Goal: Task Accomplishment & Management: Use online tool/utility

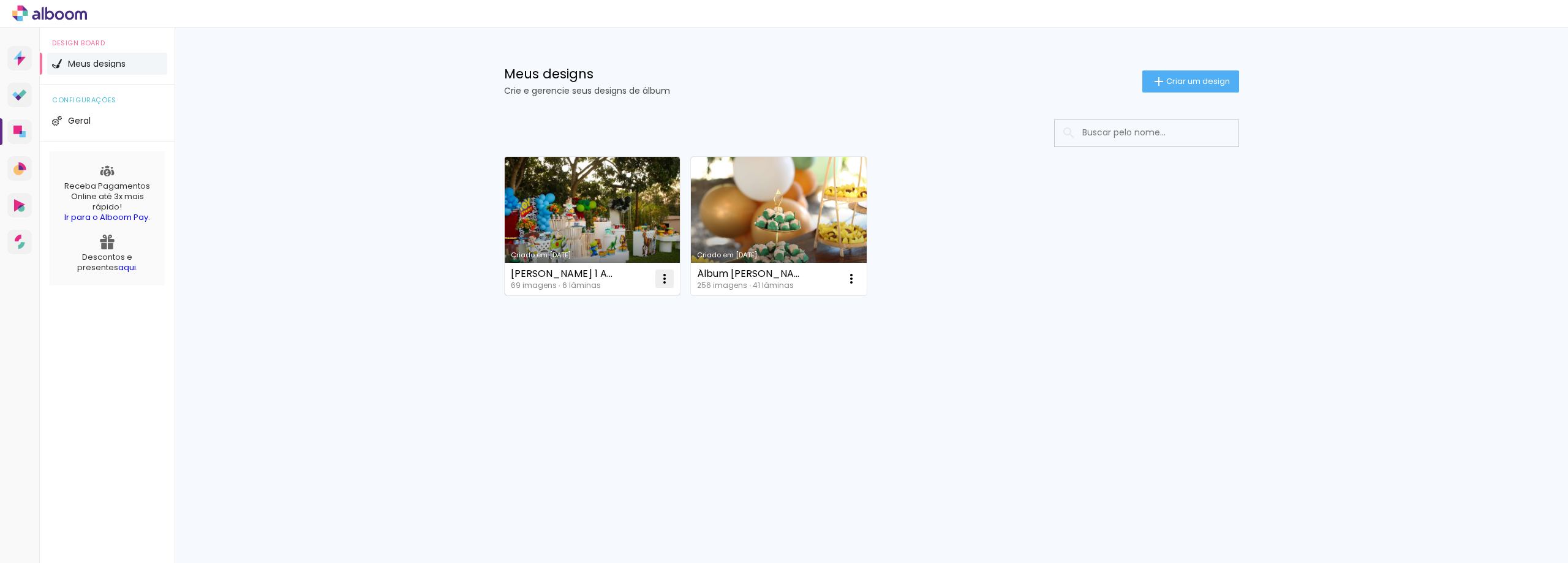
click at [663, 279] on iron-icon at bounding box center [664, 279] width 15 height 15
click at [593, 362] on span "Excluir" at bounding box center [596, 360] width 26 height 9
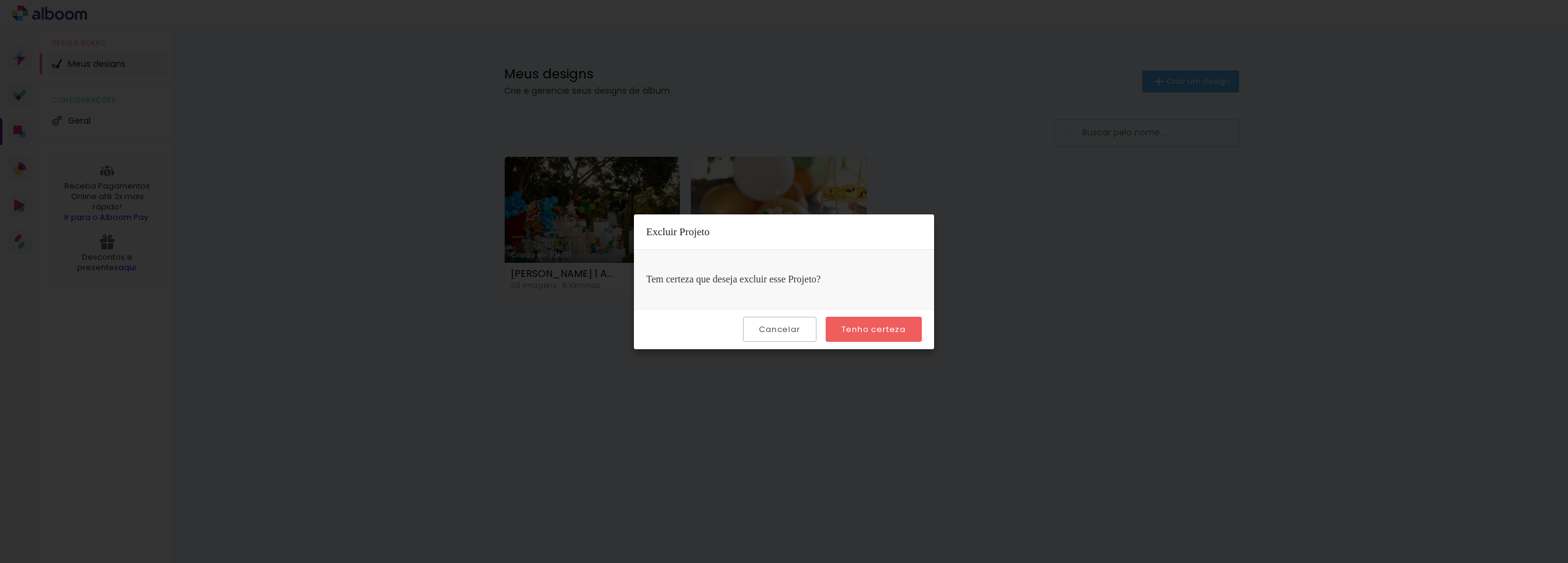
click at [0, 0] on slot "Tenho certeza" at bounding box center [0, 0] width 0 height 0
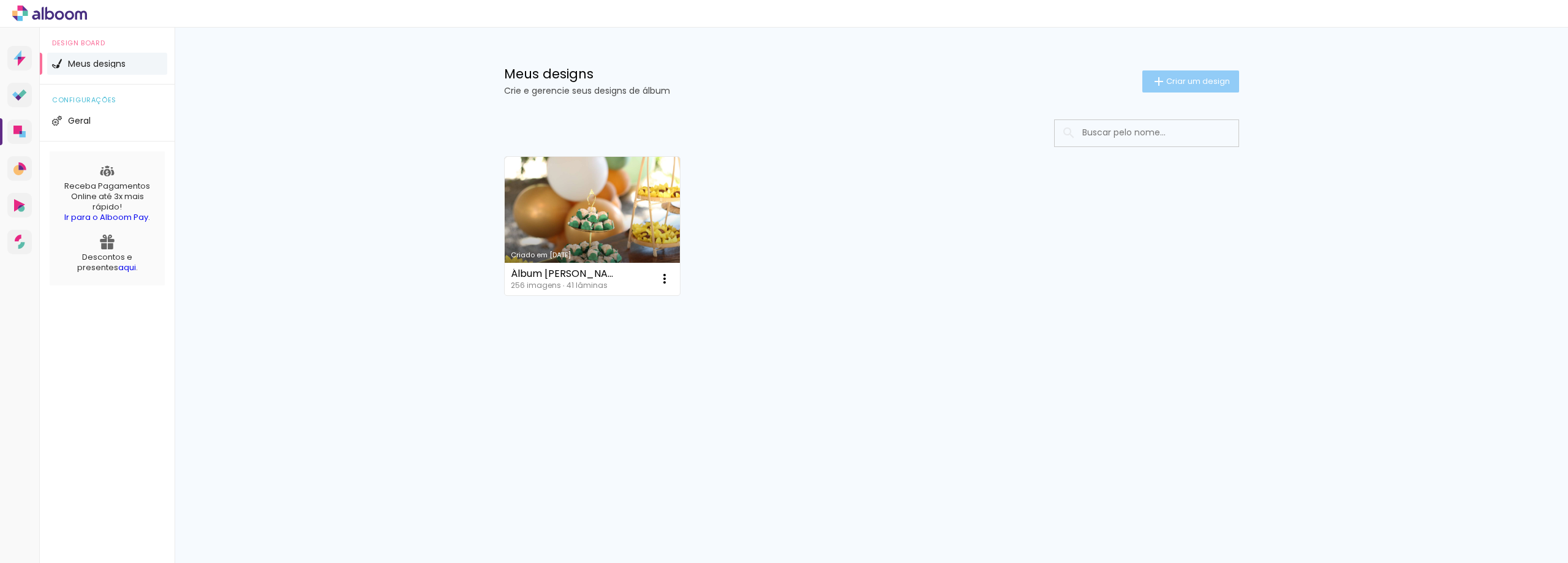
click at [1206, 79] on span "Criar um design" at bounding box center [1198, 81] width 64 height 8
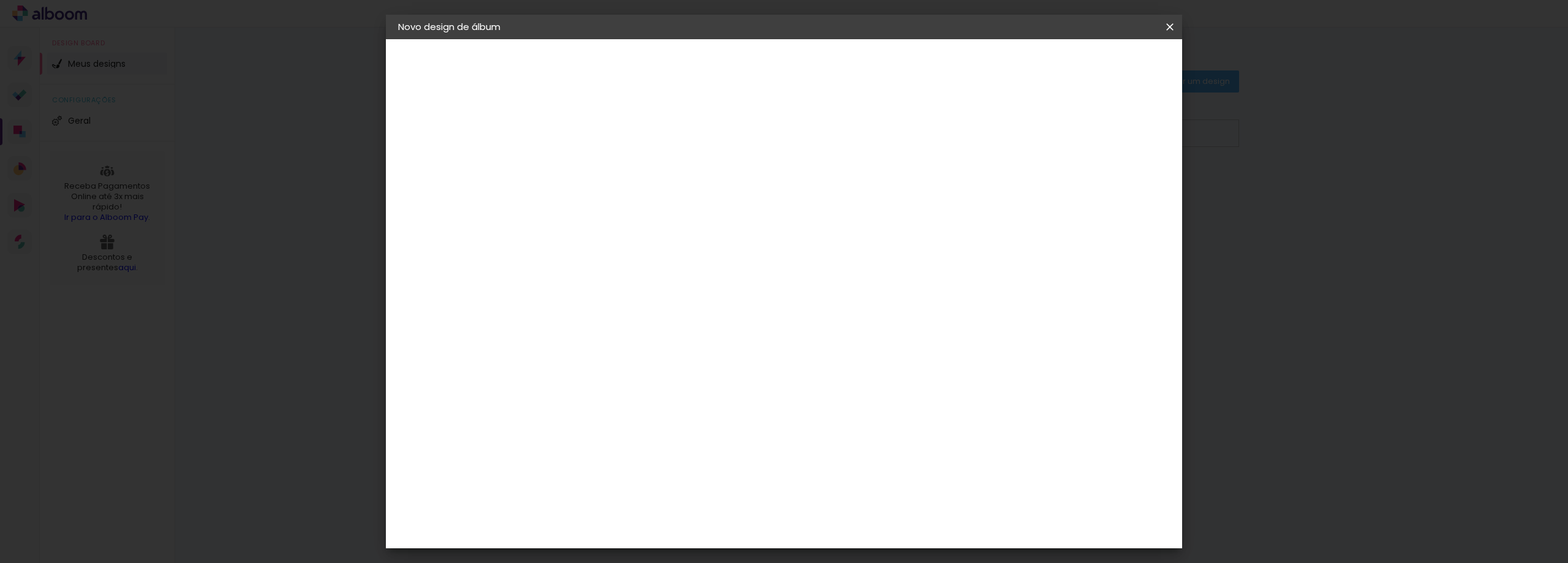
click at [598, 164] on input at bounding box center [598, 164] width 0 height 19
type input "aaaaaaa"
type paper-input "aaaaaaa"
click at [0, 0] on slot "Avançar" at bounding box center [0, 0] width 0 height 0
click at [648, 380] on div "Albumaster" at bounding box center [618, 381] width 57 height 10
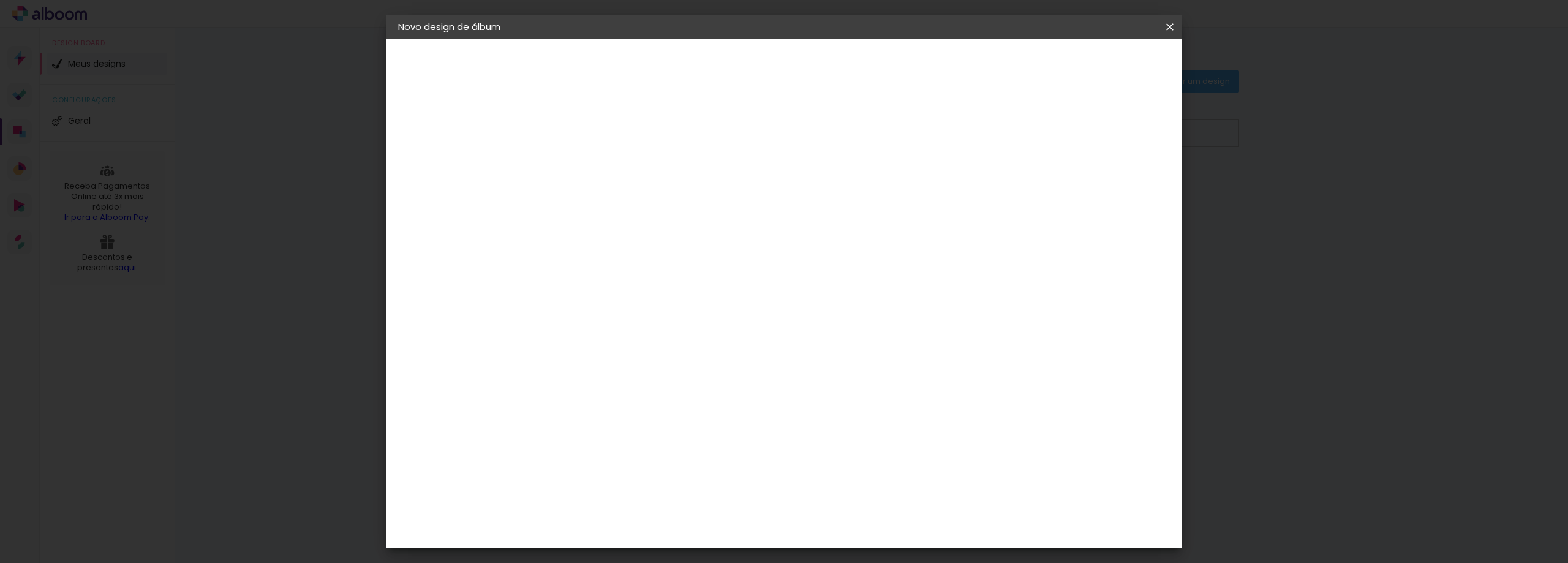
click at [0, 0] on slot "Avançar" at bounding box center [0, 0] width 0 height 0
click at [767, 321] on span "20.3 × 61 cm" at bounding box center [746, 334] width 41 height 25
click at [798, 56] on paper-button "Avançar" at bounding box center [768, 64] width 60 height 21
click at [1093, 61] on span "Iniciar design" at bounding box center [1065, 65] width 56 height 9
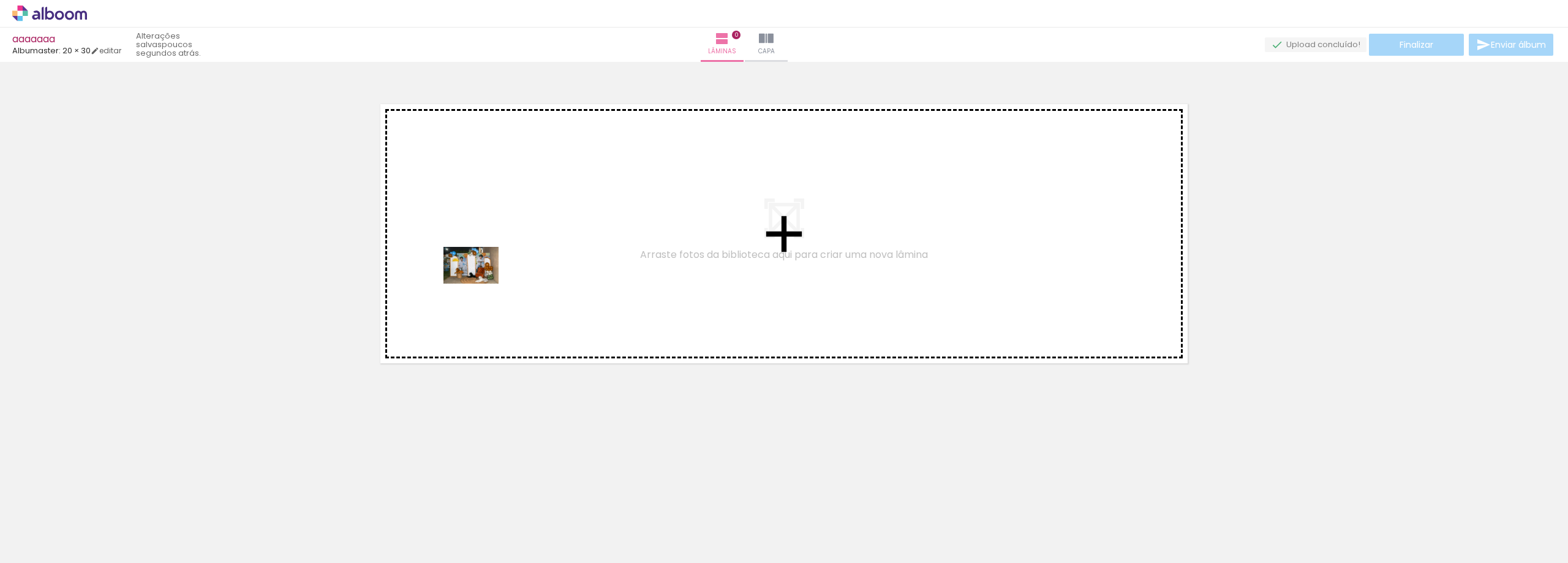
drag, startPoint x: 133, startPoint y: 524, endPoint x: 513, endPoint y: 270, distance: 457.1
click at [513, 270] on quentale-workspace at bounding box center [784, 281] width 1568 height 563
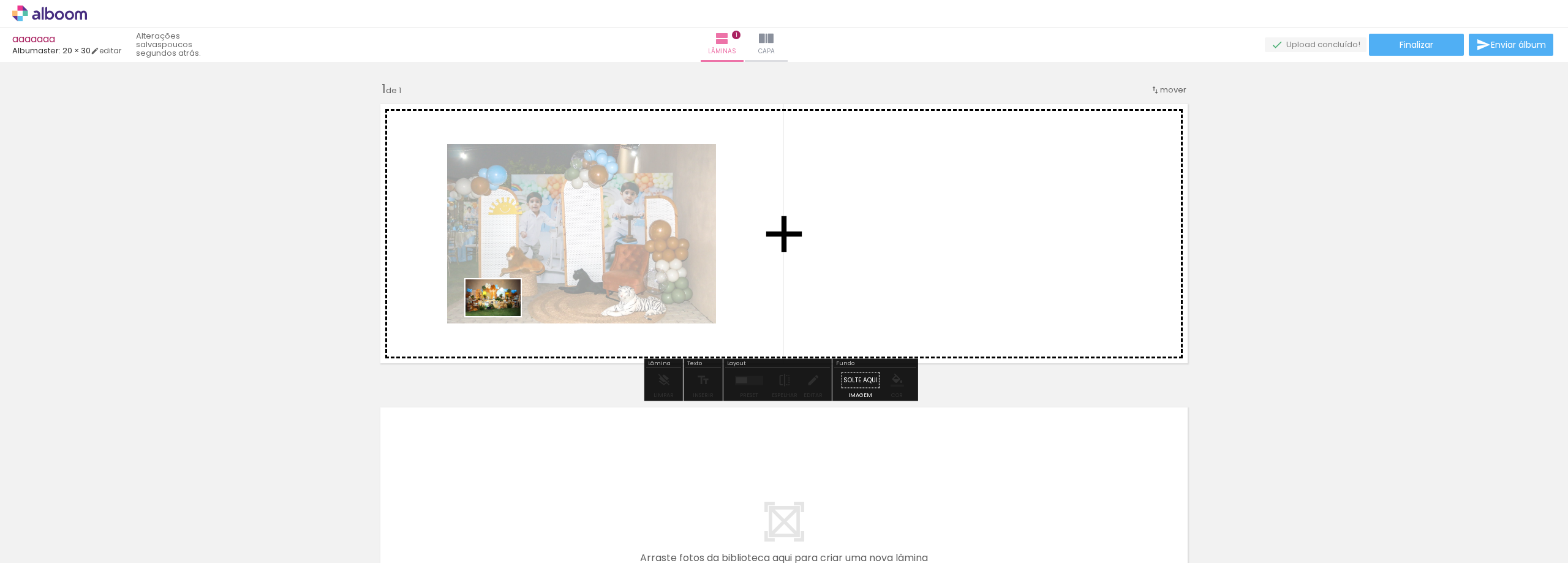
drag, startPoint x: 190, startPoint y: 524, endPoint x: 502, endPoint y: 316, distance: 375.0
click at [502, 316] on quentale-workspace at bounding box center [784, 281] width 1568 height 563
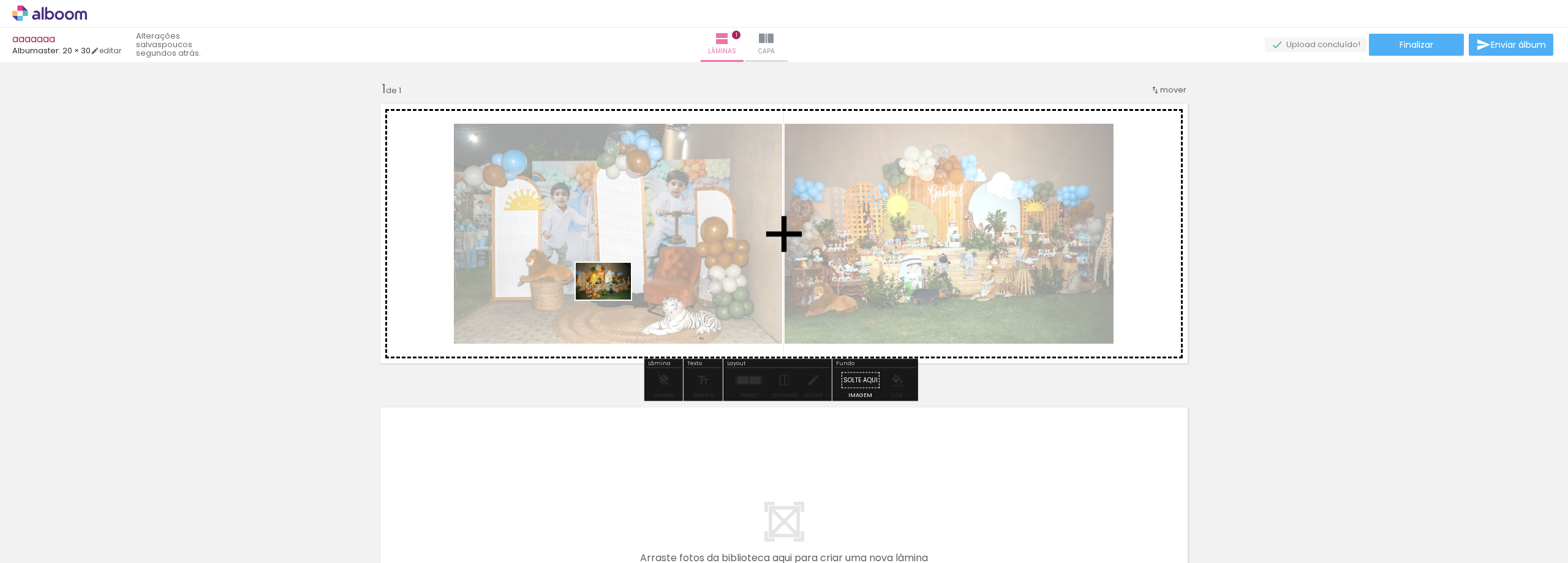
drag, startPoint x: 257, startPoint y: 534, endPoint x: 613, endPoint y: 300, distance: 426.0
click at [613, 300] on quentale-workspace at bounding box center [784, 281] width 1568 height 563
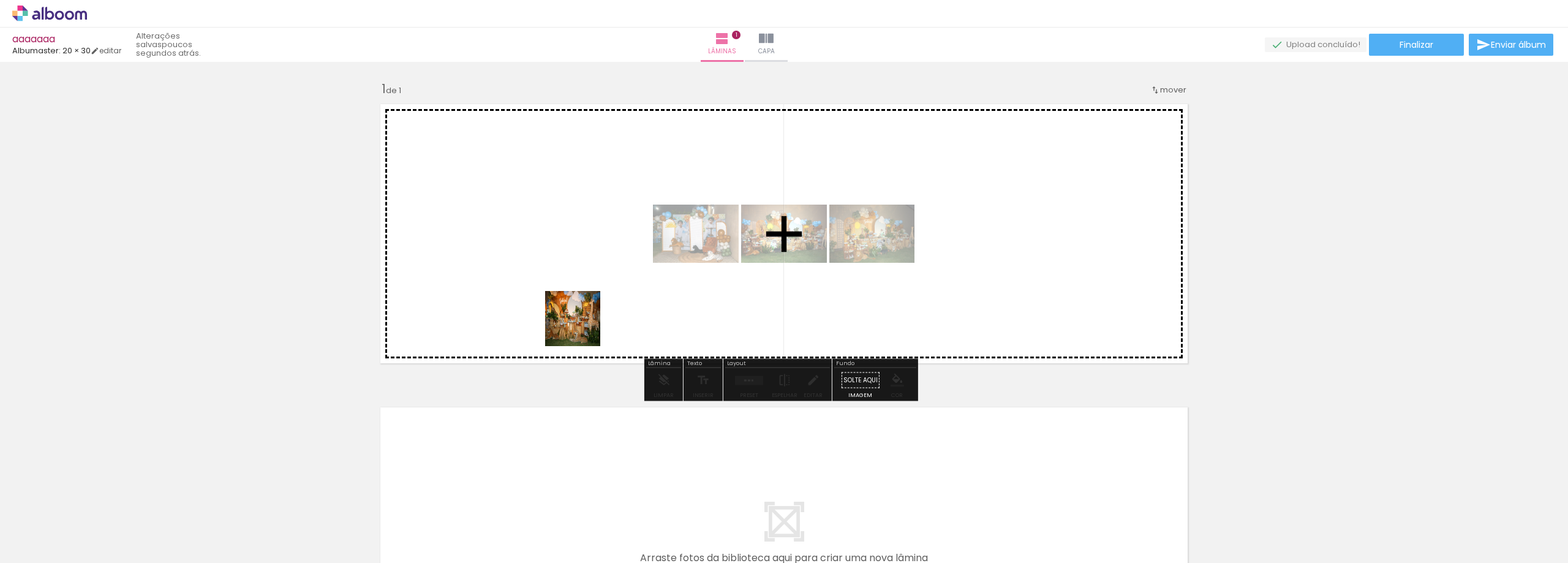
drag, startPoint x: 335, startPoint y: 528, endPoint x: 596, endPoint y: 313, distance: 338.2
click at [596, 313] on quentale-workspace at bounding box center [784, 281] width 1568 height 563
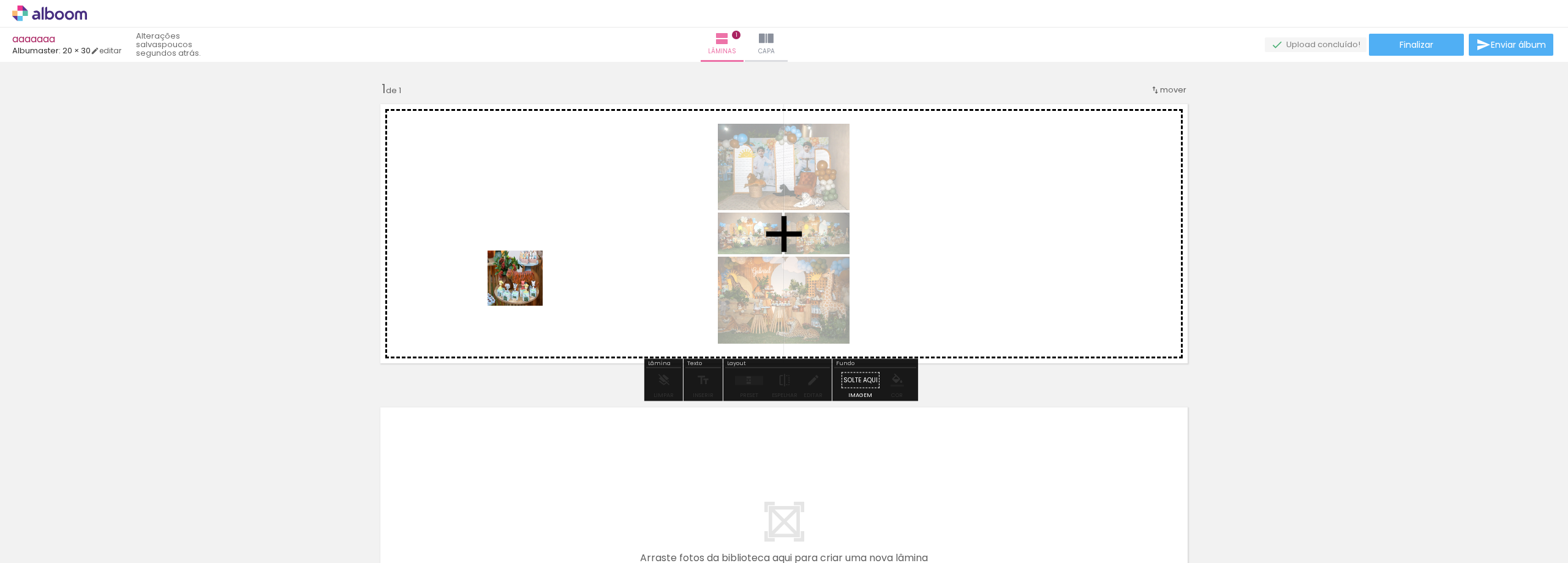
drag, startPoint x: 401, startPoint y: 529, endPoint x: 525, endPoint y: 287, distance: 271.9
click at [525, 287] on quentale-workspace at bounding box center [784, 281] width 1568 height 563
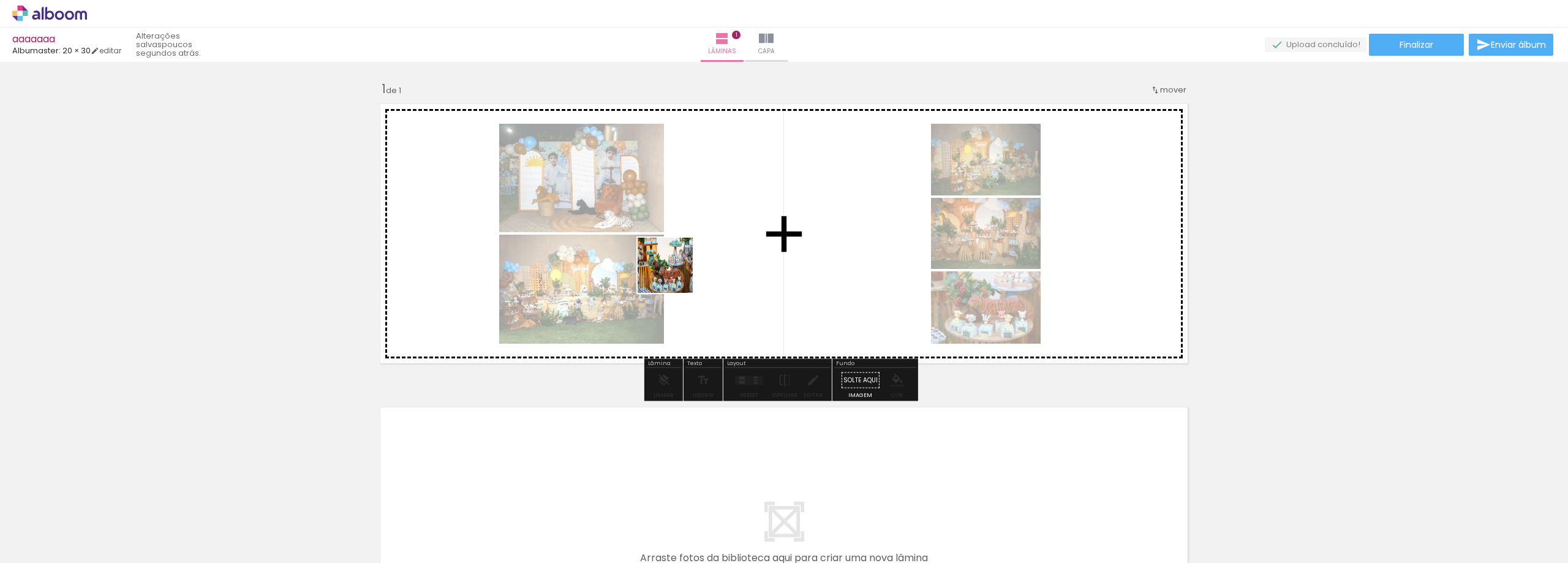
drag, startPoint x: 466, startPoint y: 518, endPoint x: 678, endPoint y: 266, distance: 329.3
click at [678, 266] on quentale-workspace at bounding box center [784, 281] width 1568 height 563
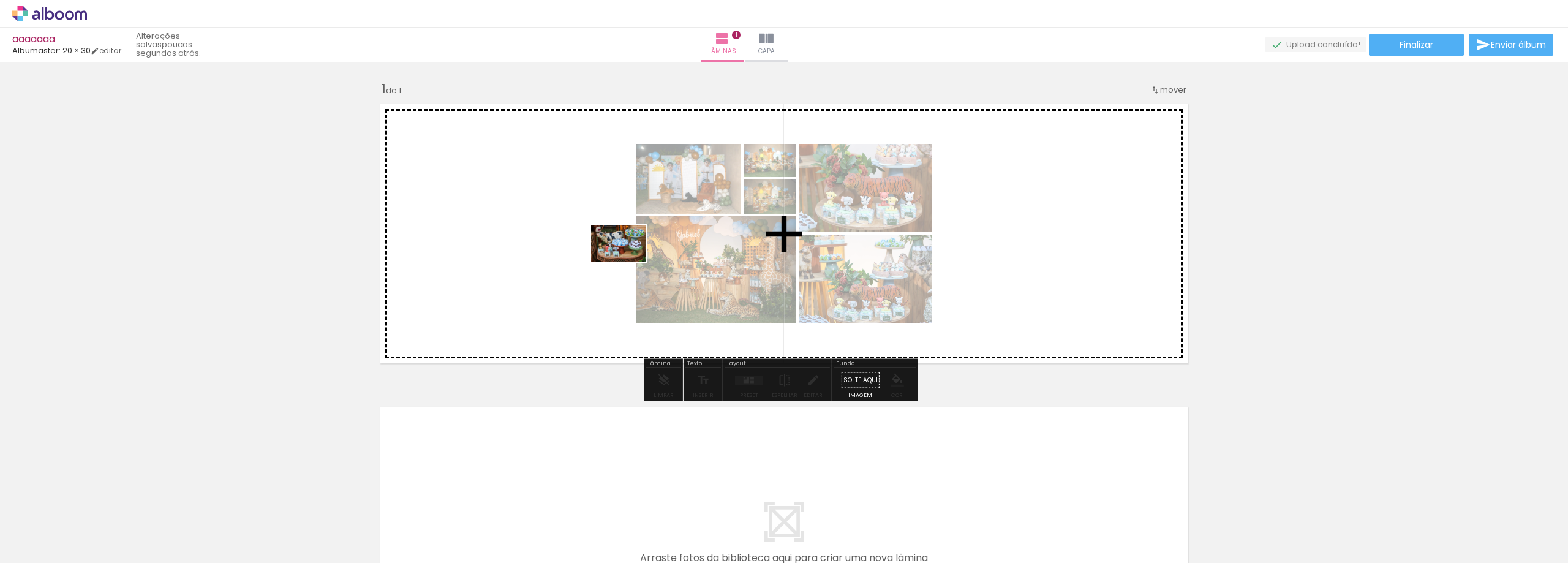
drag, startPoint x: 552, startPoint y: 479, endPoint x: 628, endPoint y: 262, distance: 229.9
click at [628, 262] on quentale-workspace at bounding box center [784, 281] width 1568 height 563
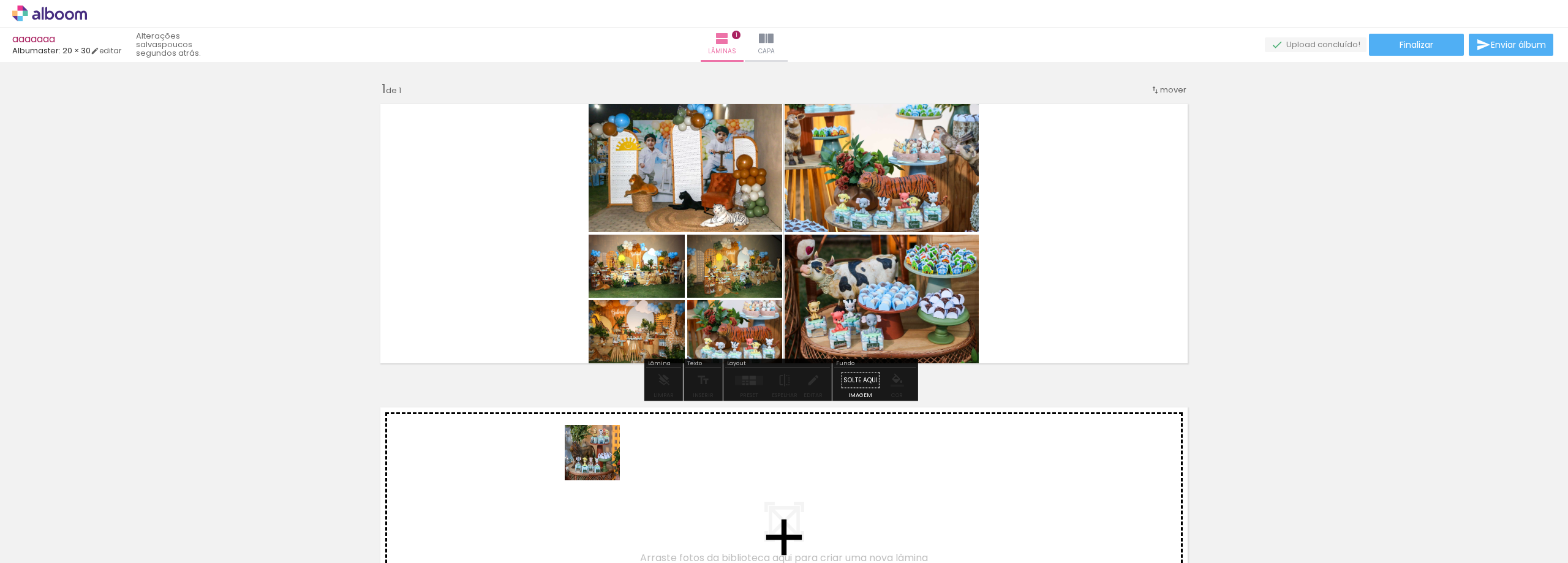
drag, startPoint x: 602, startPoint y: 529, endPoint x: 656, endPoint y: 463, distance: 85.3
click at [604, 269] on quentale-workspace at bounding box center [784, 281] width 1568 height 563
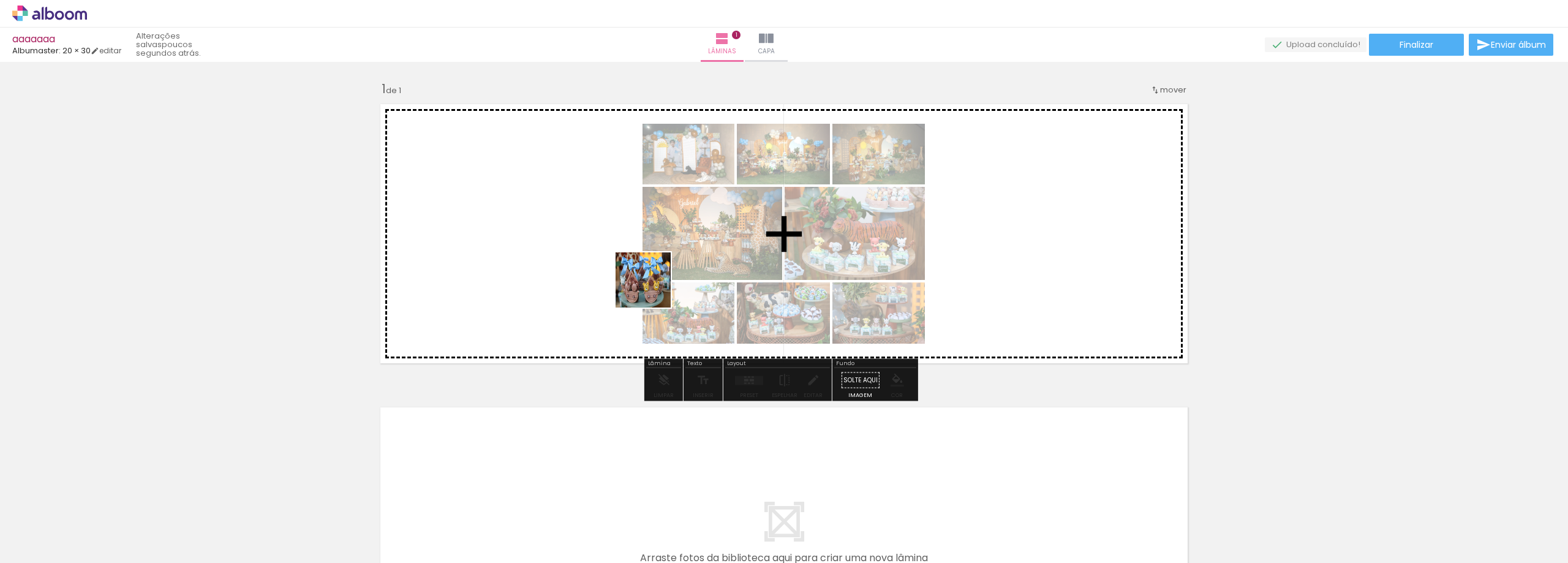
drag, startPoint x: 652, startPoint y: 307, endPoint x: 651, endPoint y: 267, distance: 40.0
click at [651, 267] on quentale-workspace at bounding box center [784, 281] width 1568 height 563
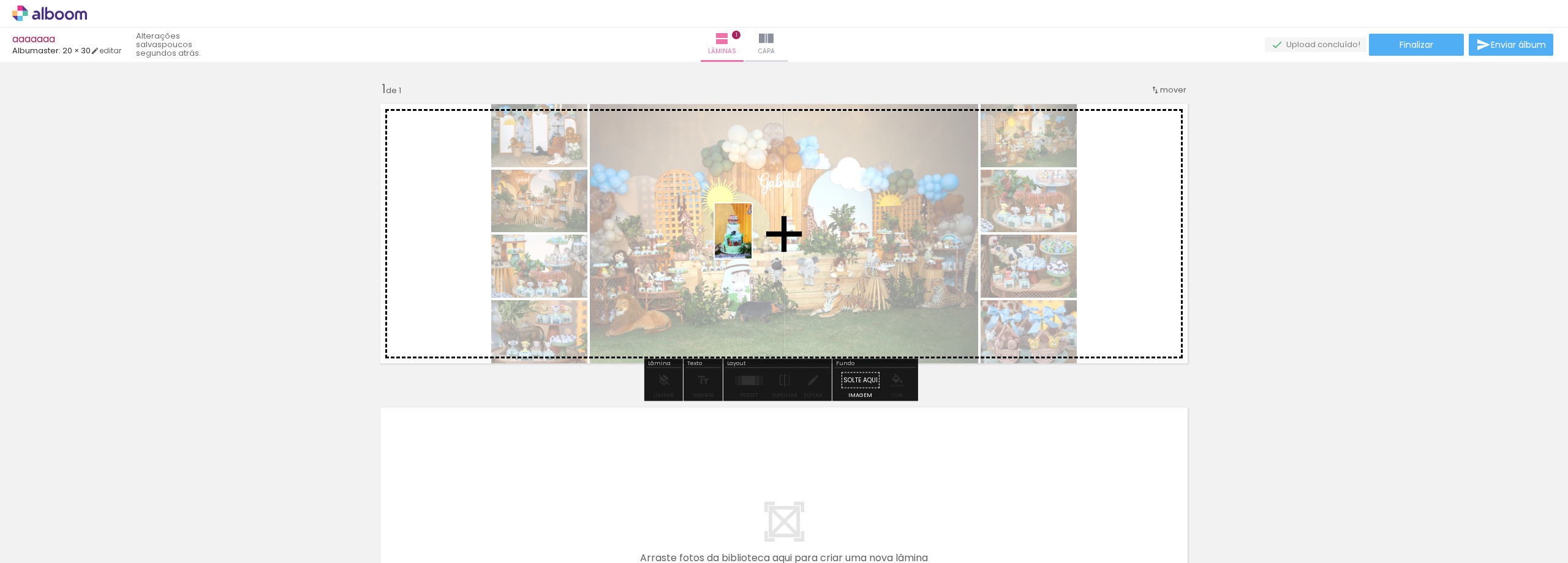
drag, startPoint x: 747, startPoint y: 449, endPoint x: 751, endPoint y: 240, distance: 209.0
click at [751, 240] on quentale-workspace at bounding box center [784, 281] width 1568 height 563
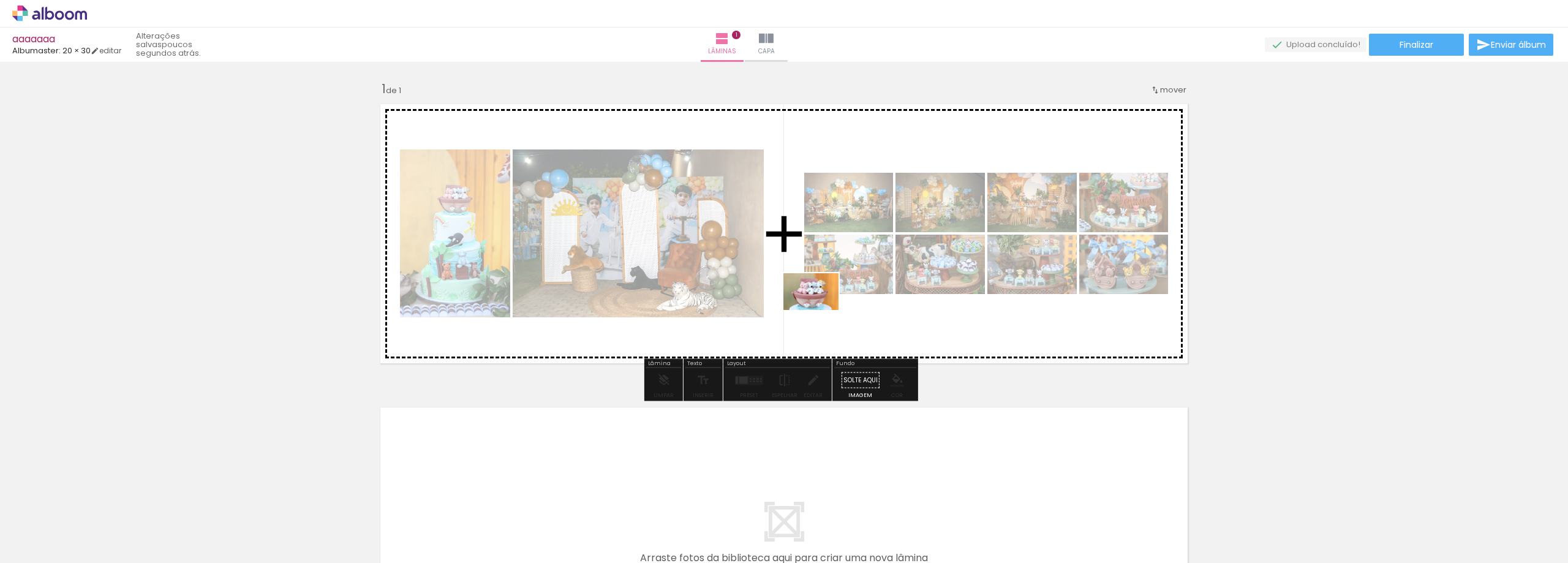
drag, startPoint x: 822, startPoint y: 492, endPoint x: 884, endPoint y: 533, distance: 74.3
click at [821, 310] on quentale-workspace at bounding box center [784, 281] width 1568 height 563
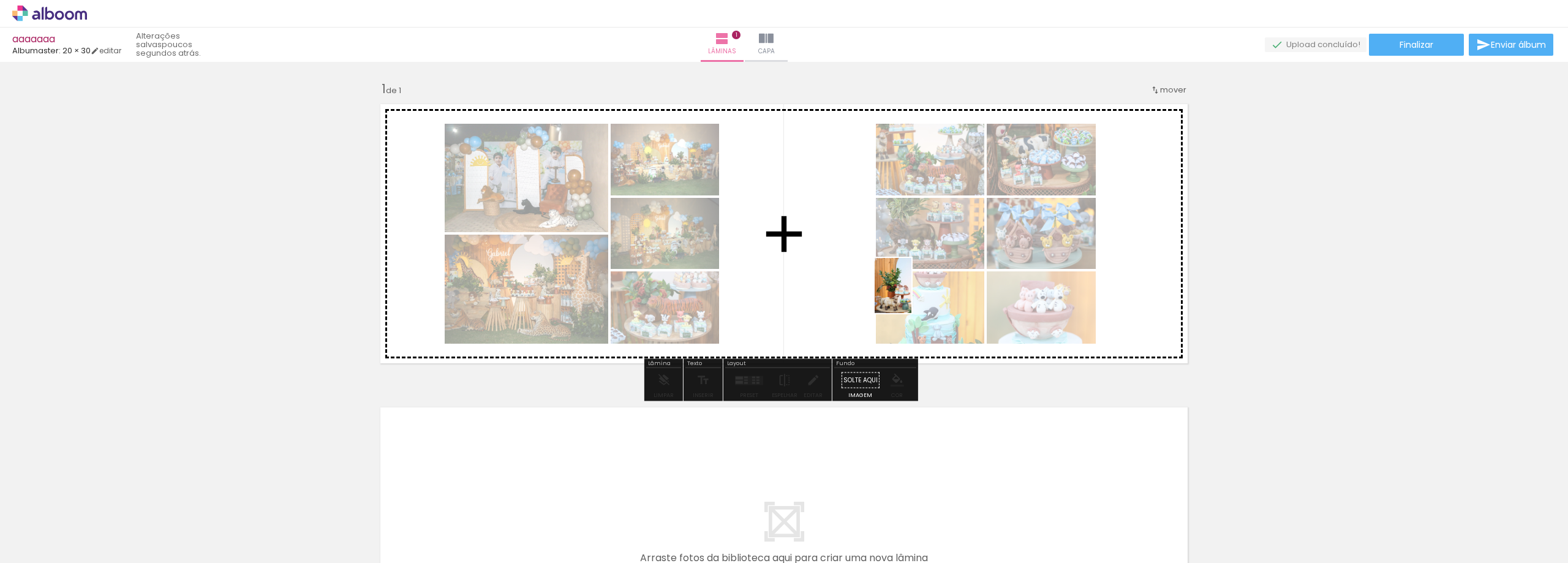
drag, startPoint x: 887, startPoint y: 537, endPoint x: 911, endPoint y: 295, distance: 243.2
click at [911, 295] on quentale-workspace at bounding box center [784, 281] width 1568 height 563
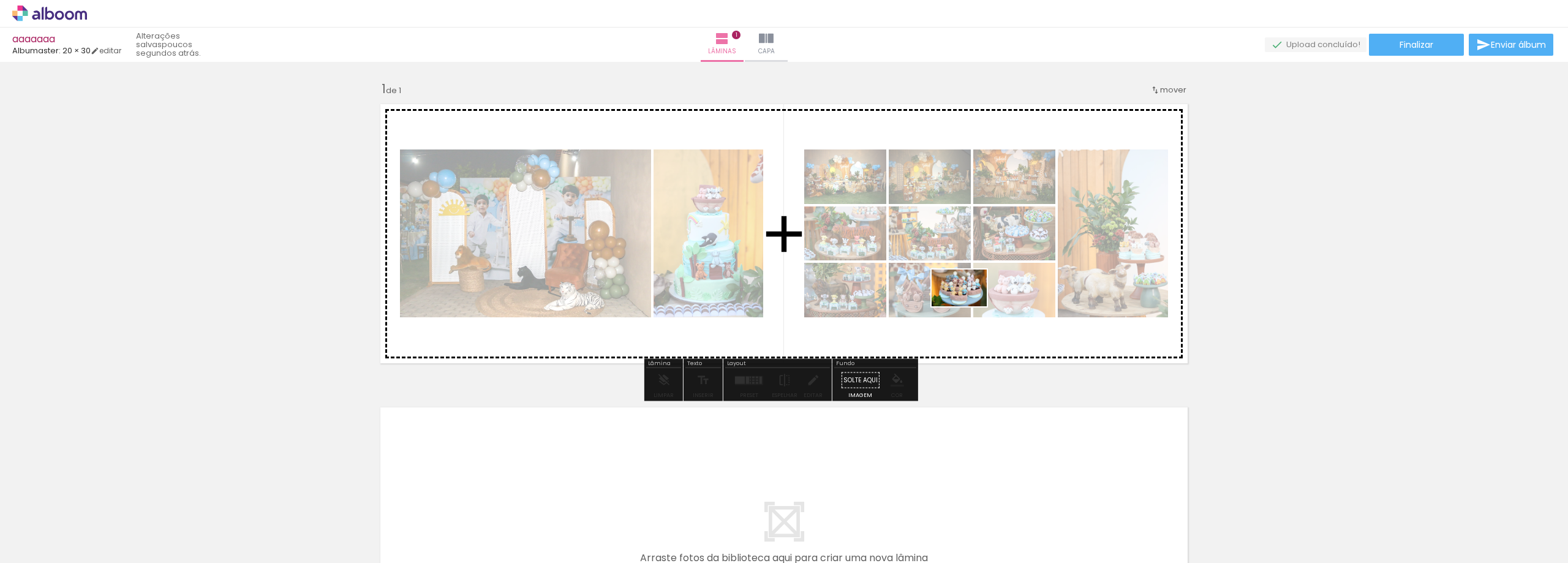
drag, startPoint x: 950, startPoint y: 522, endPoint x: 1013, endPoint y: 517, distance: 63.2
click at [972, 310] on quentale-workspace at bounding box center [784, 281] width 1568 height 563
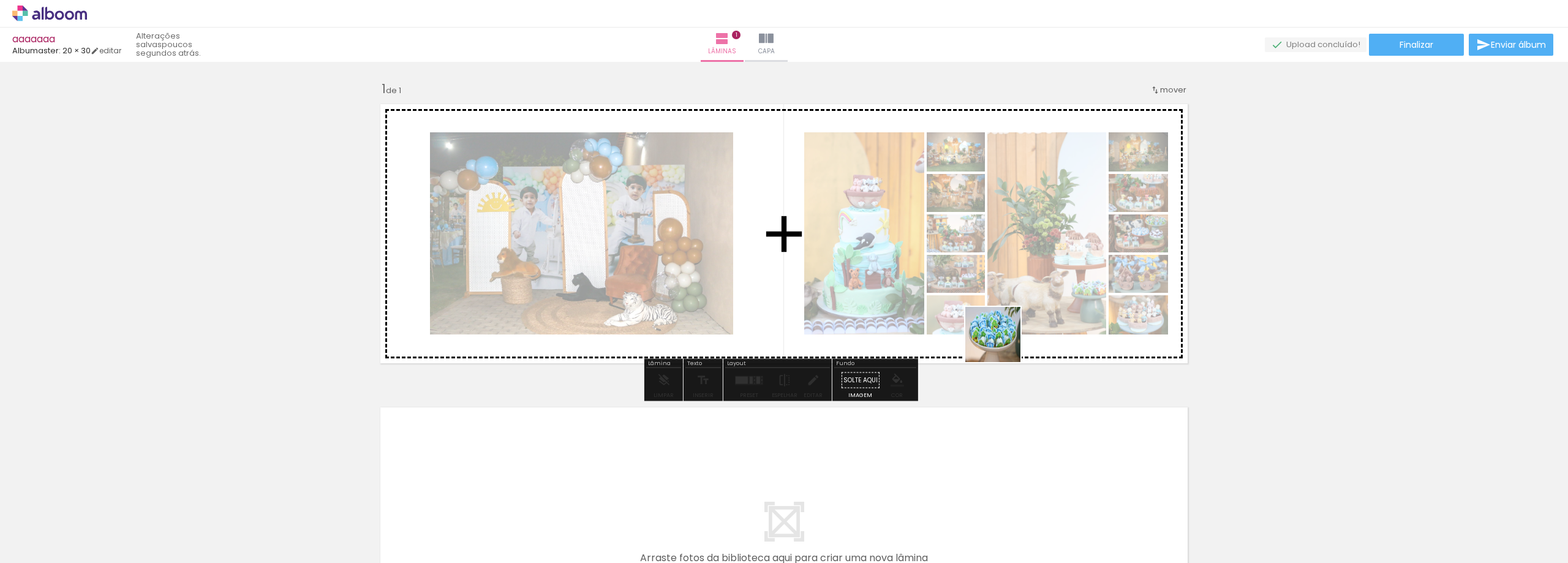
drag, startPoint x: 1002, startPoint y: 344, endPoint x: 1086, endPoint y: 509, distance: 185.2
click at [1001, 321] on quentale-workspace at bounding box center [784, 281] width 1568 height 563
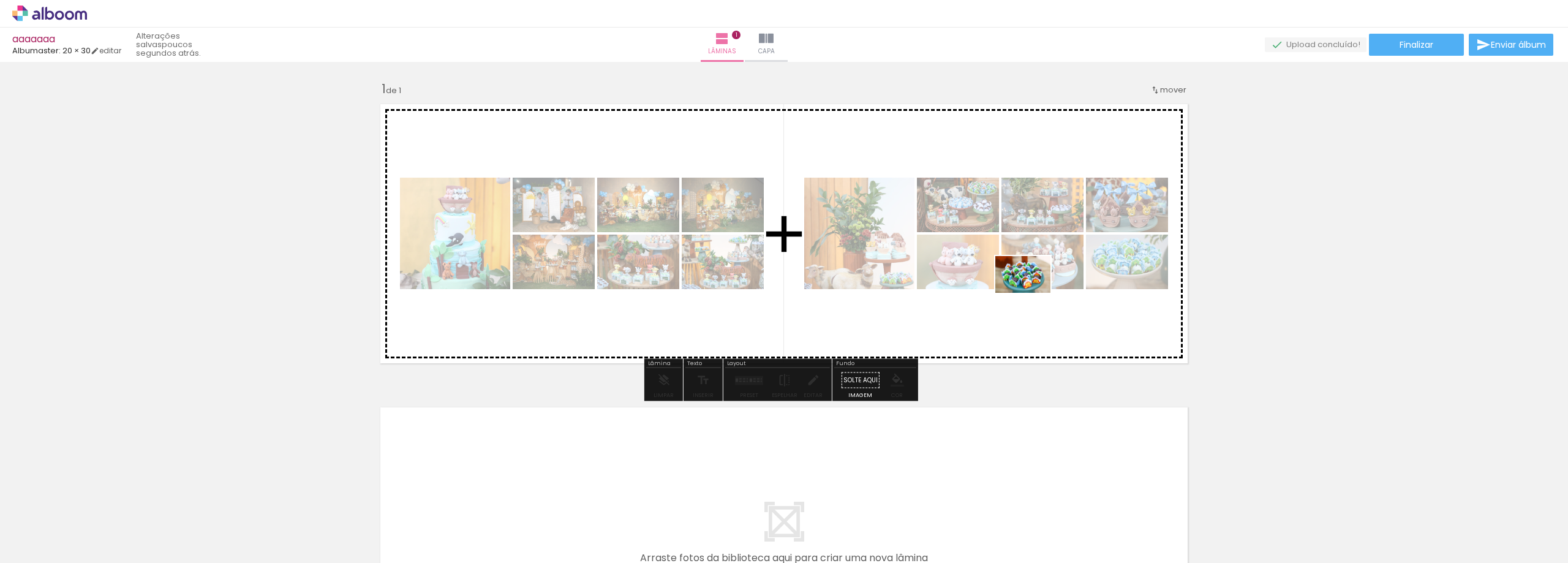
drag, startPoint x: 1090, startPoint y: 526, endPoint x: 1032, endPoint y: 293, distance: 240.1
click at [1032, 293] on quentale-workspace at bounding box center [784, 281] width 1568 height 563
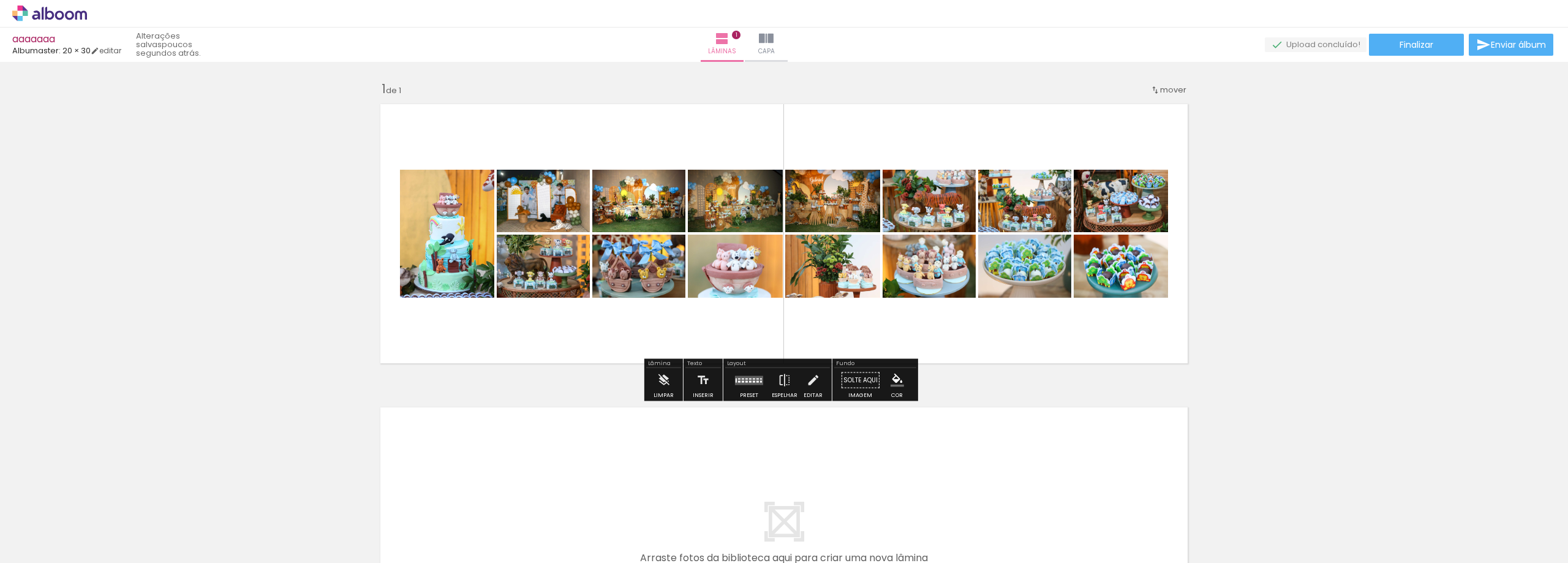
click at [750, 379] on quentale-layouter at bounding box center [749, 380] width 28 height 9
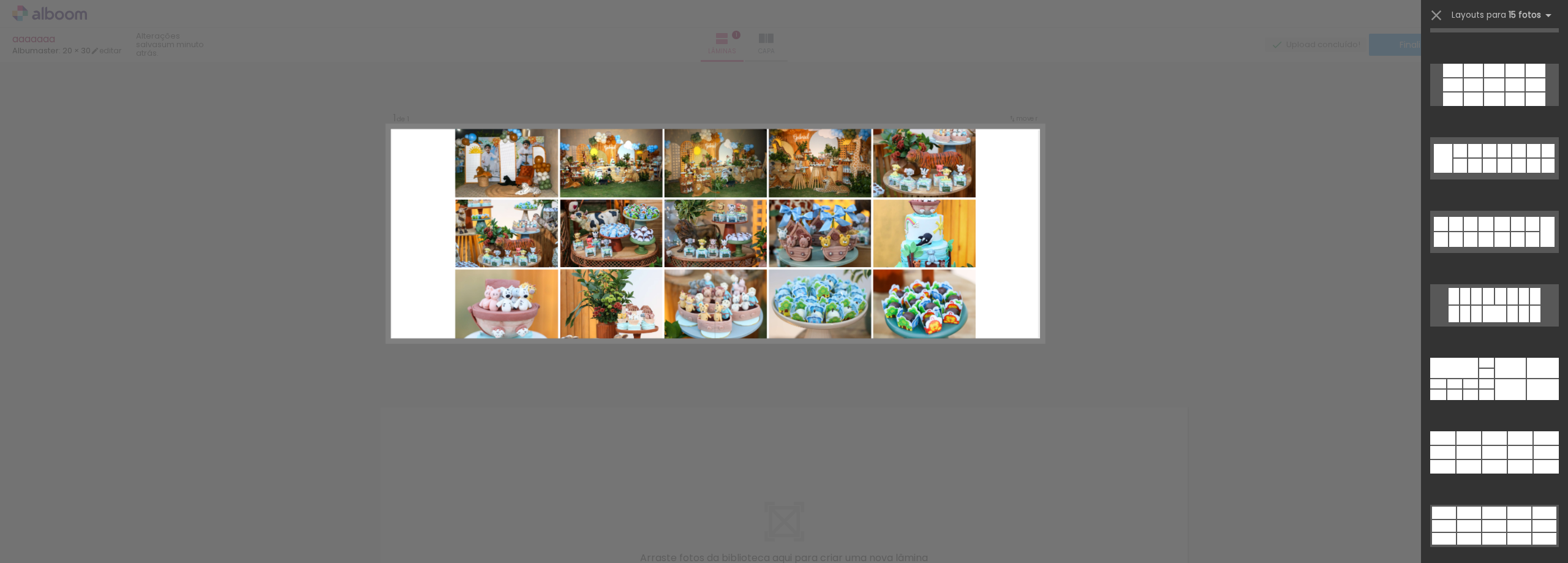
scroll to position [347, 0]
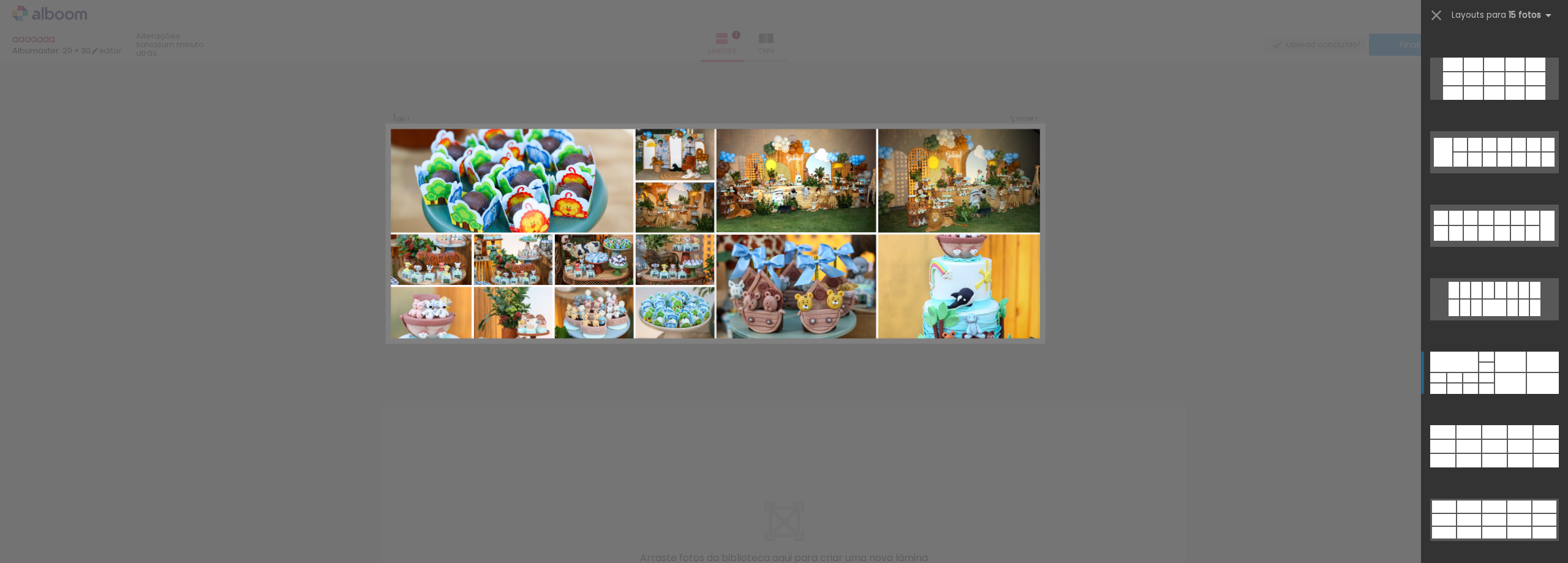
click at [1517, 374] on div at bounding box center [1510, 383] width 31 height 21
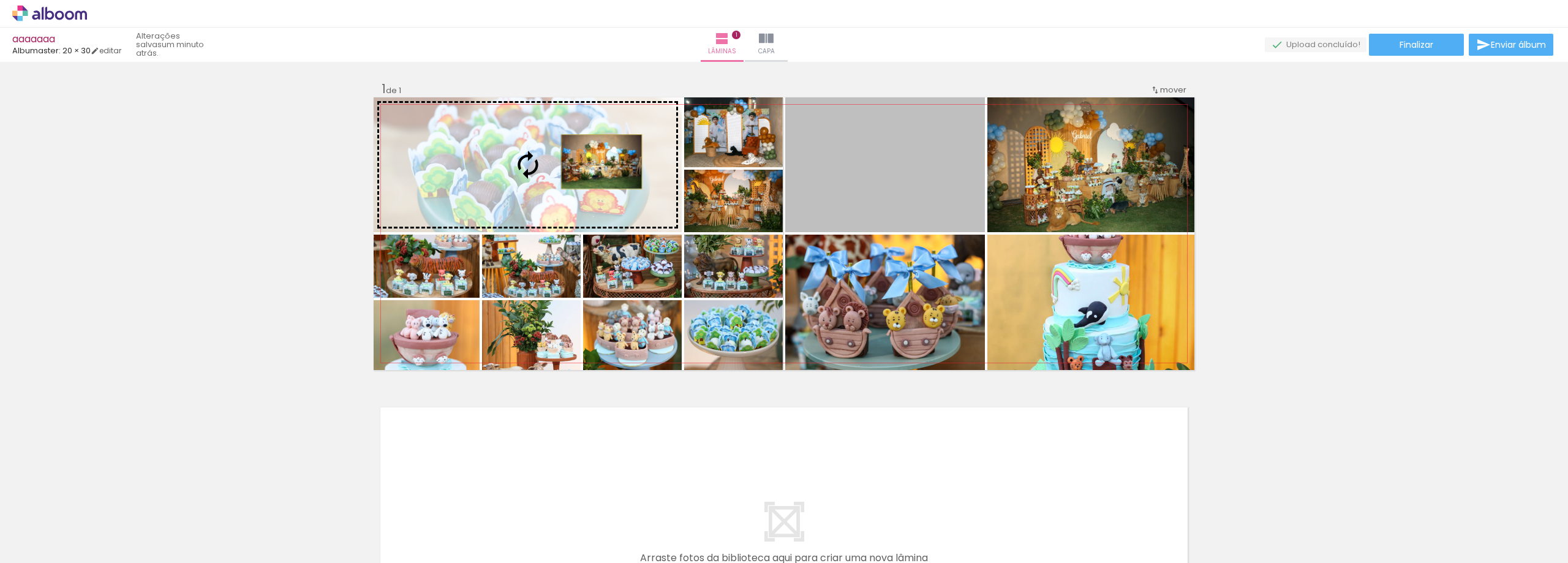
drag, startPoint x: 889, startPoint y: 163, endPoint x: 597, endPoint y: 162, distance: 292.0
click at [0, 0] on slot at bounding box center [0, 0] width 0 height 0
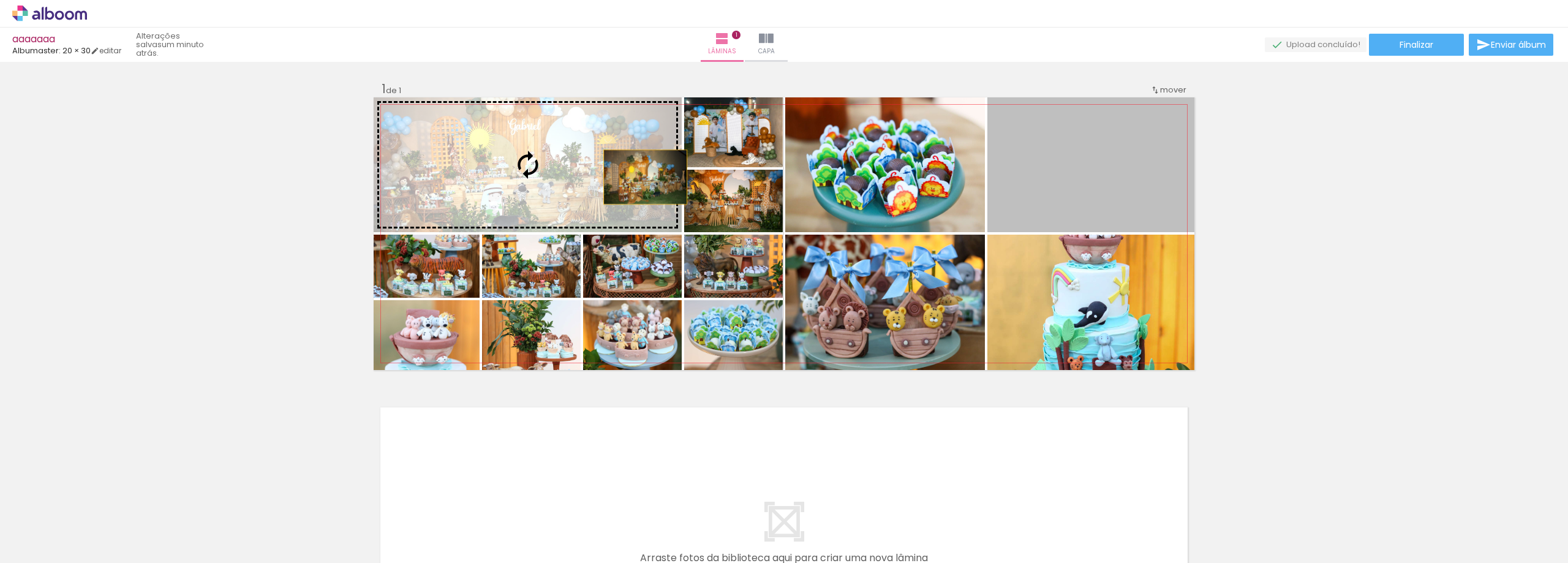
drag, startPoint x: 1098, startPoint y: 182, endPoint x: 626, endPoint y: 177, distance: 472.0
click at [0, 0] on slot at bounding box center [0, 0] width 0 height 0
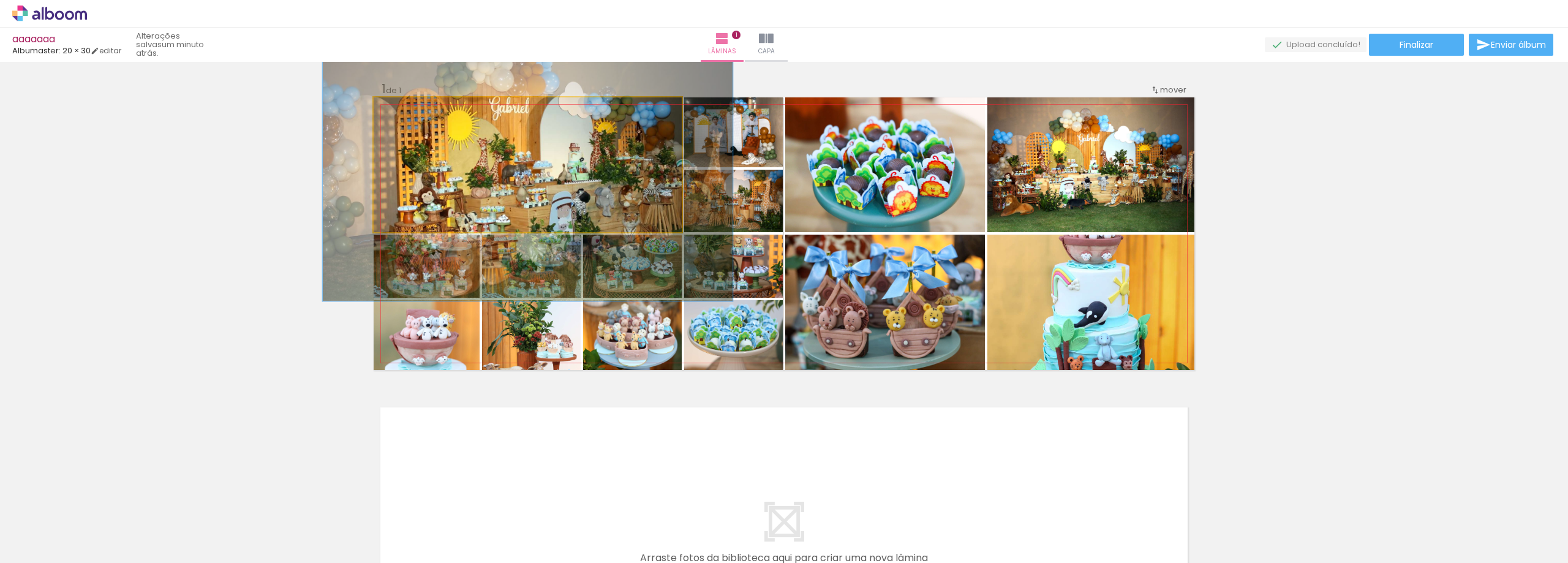
drag, startPoint x: 397, startPoint y: 113, endPoint x: 412, endPoint y: 111, distance: 15.1
type paper-slider "133"
click at [412, 111] on div at bounding box center [417, 111] width 11 height 11
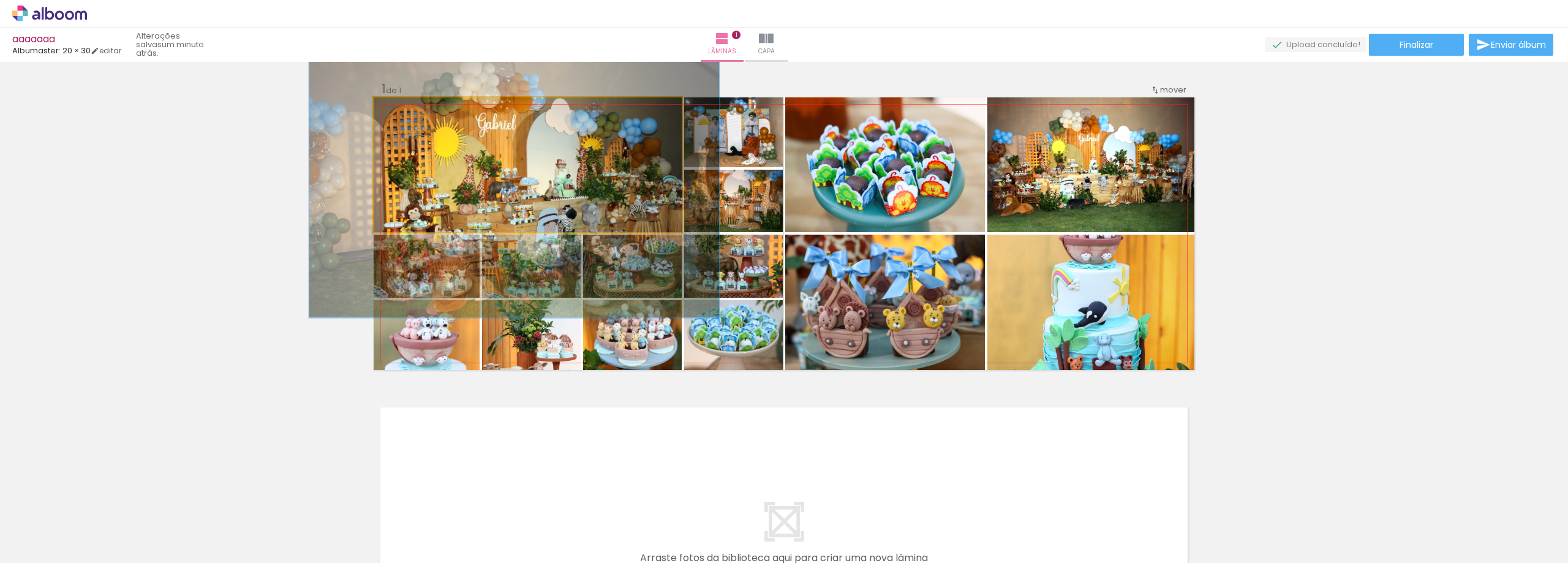
drag, startPoint x: 571, startPoint y: 185, endPoint x: 557, endPoint y: 202, distance: 22.0
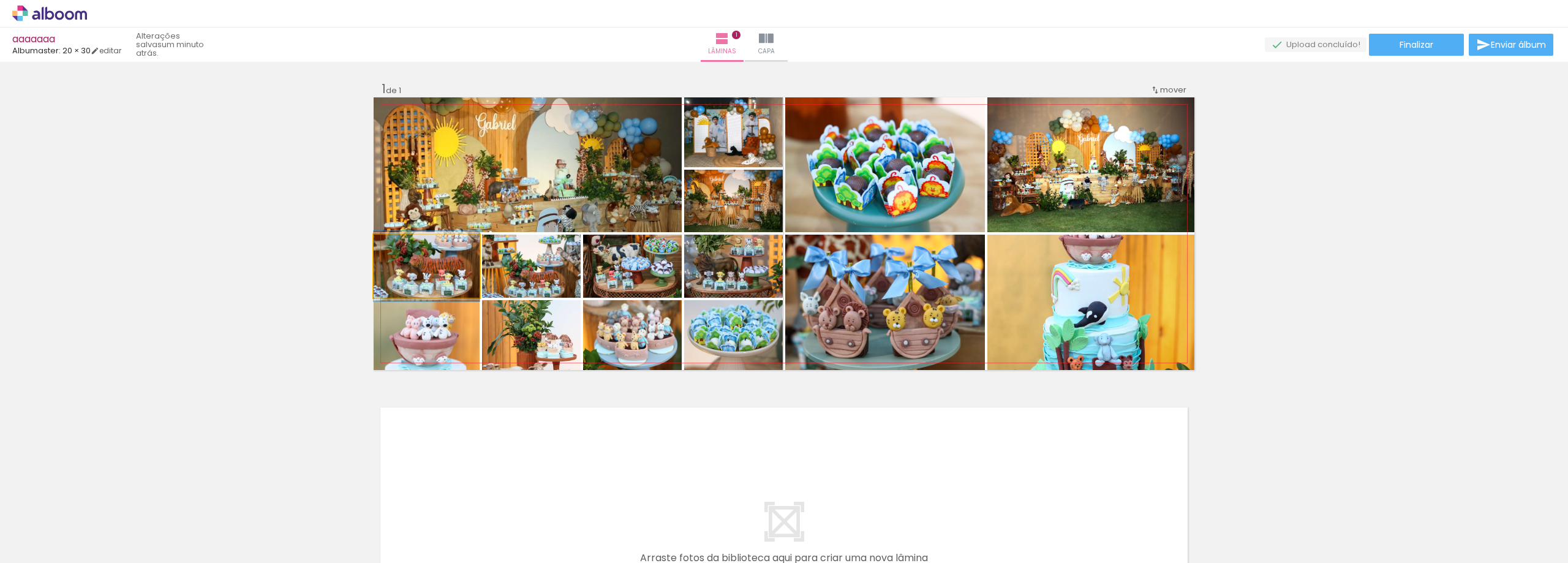
click at [443, 274] on quentale-photo at bounding box center [427, 266] width 106 height 63
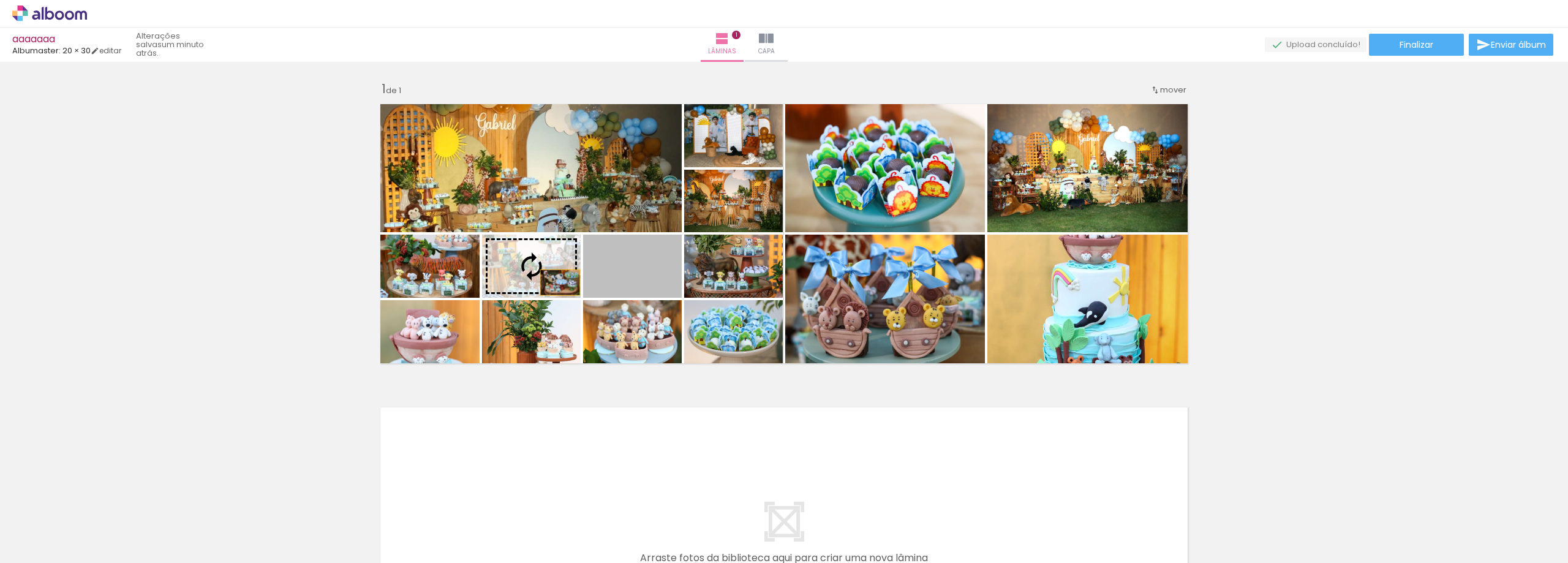
drag, startPoint x: 638, startPoint y: 275, endPoint x: 555, endPoint y: 282, distance: 83.3
click at [0, 0] on slot at bounding box center [0, 0] width 0 height 0
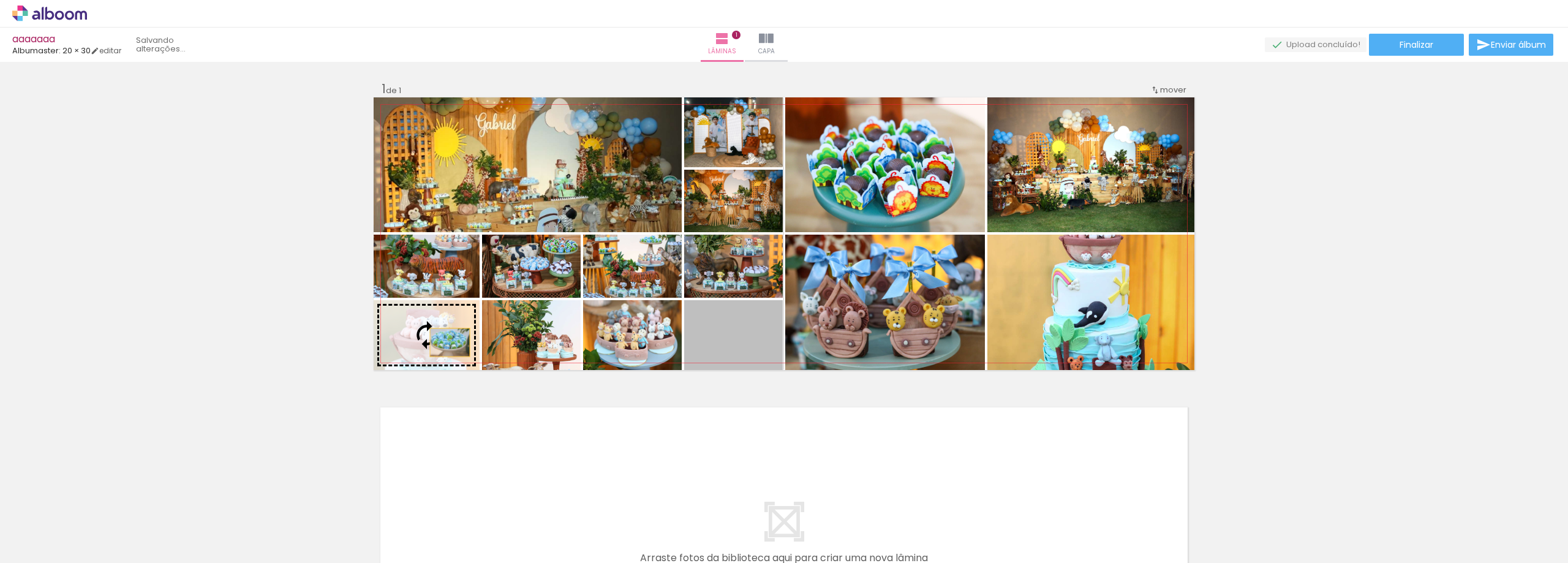
drag, startPoint x: 744, startPoint y: 332, endPoint x: 445, endPoint y: 342, distance: 299.2
click at [0, 0] on slot at bounding box center [0, 0] width 0 height 0
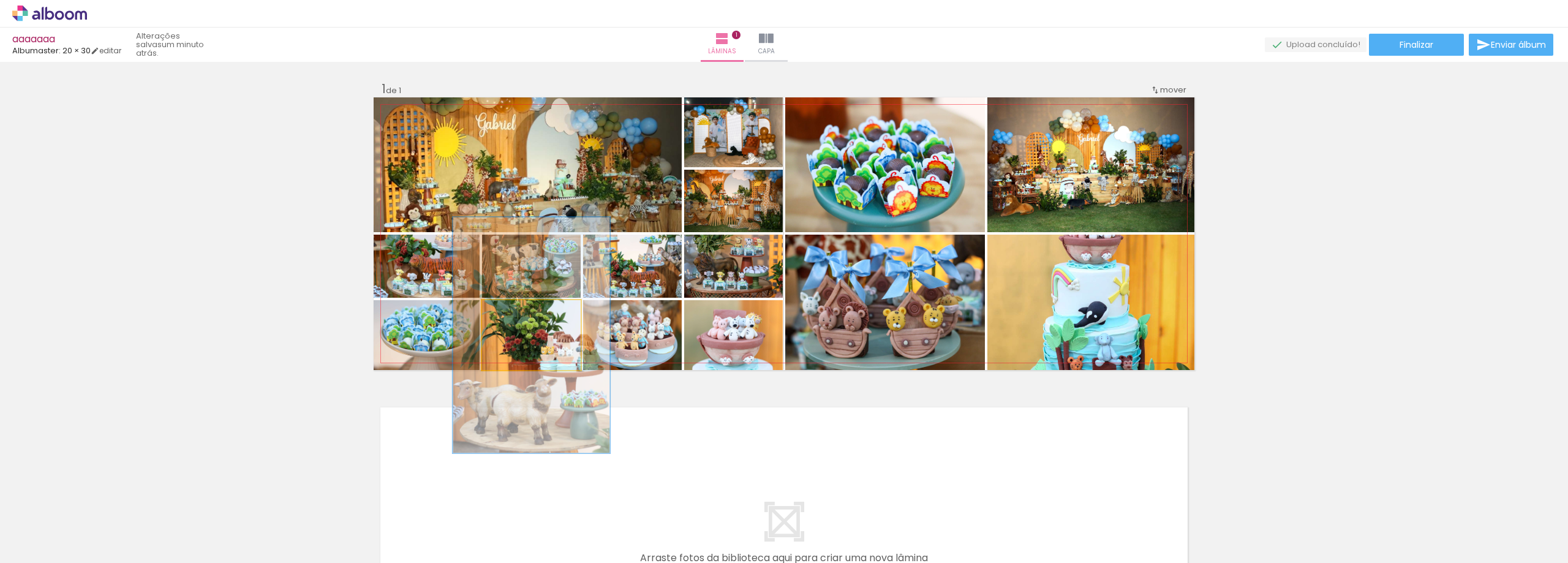
drag, startPoint x: 506, startPoint y: 312, endPoint x: 534, endPoint y: 313, distance: 28.0
click at [534, 313] on div at bounding box center [536, 313] width 11 height 11
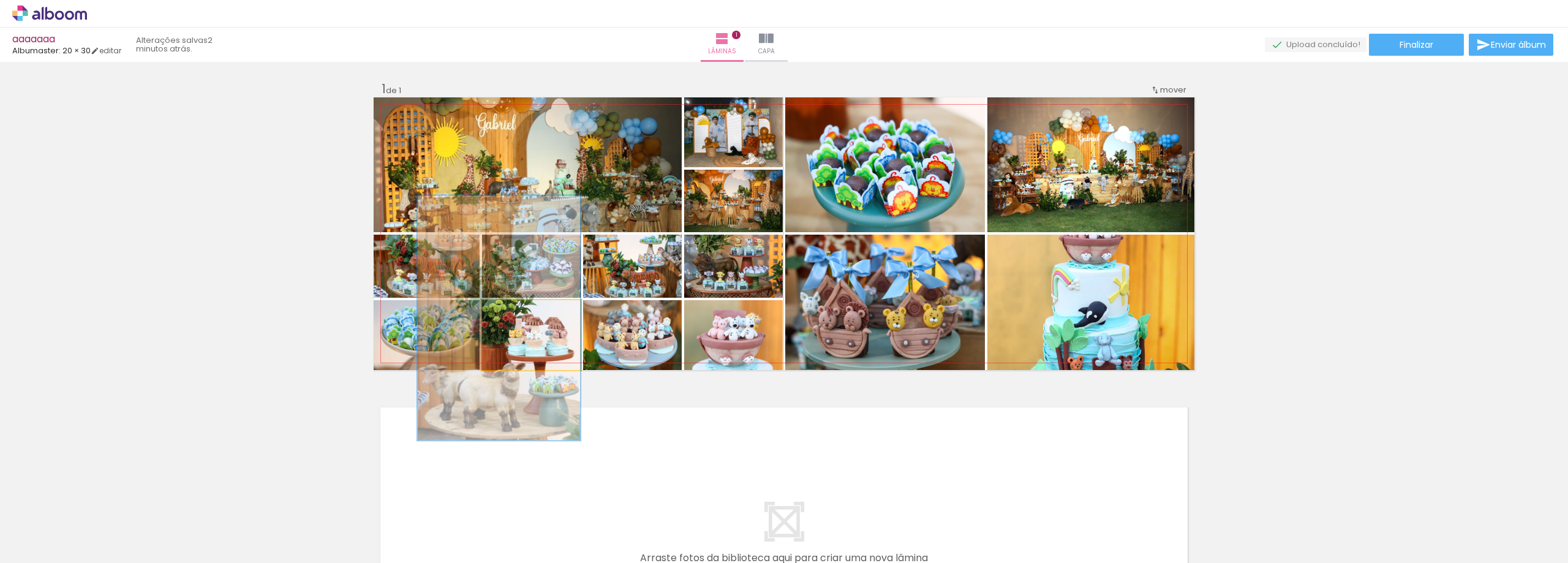
drag, startPoint x: 545, startPoint y: 352, endPoint x: 510, endPoint y: 335, distance: 38.9
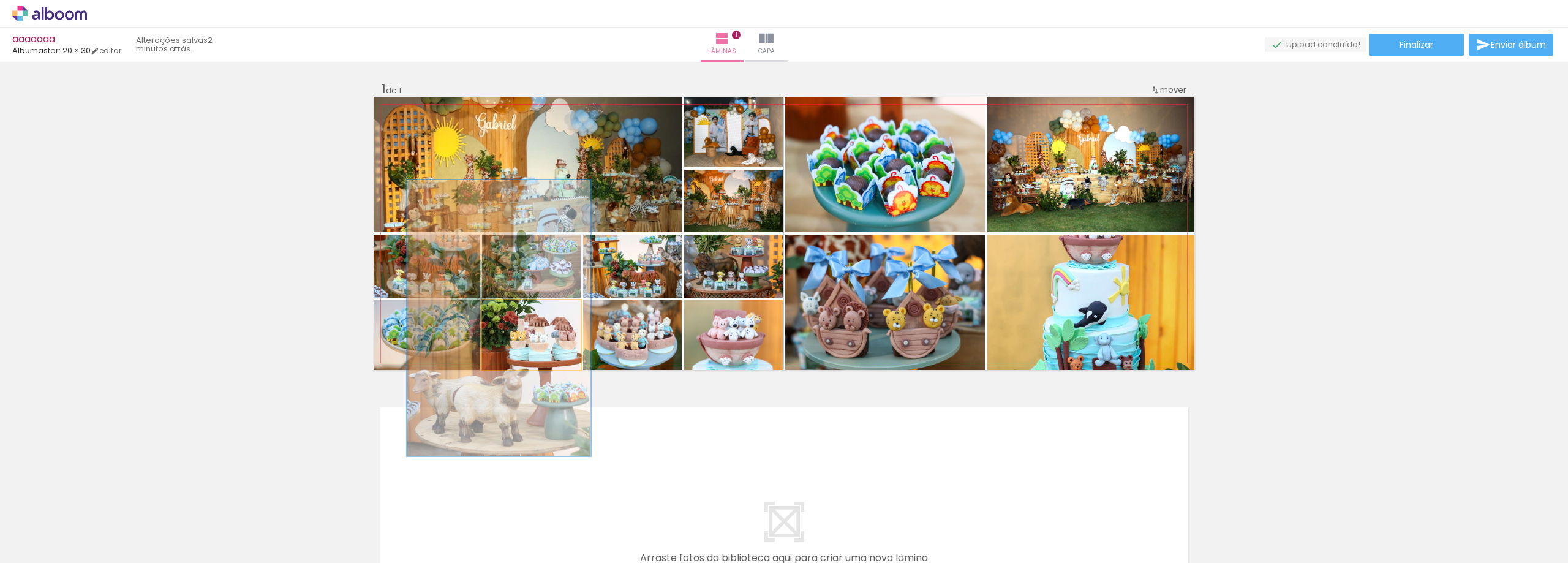
drag, startPoint x: 535, startPoint y: 313, endPoint x: 585, endPoint y: 309, distance: 50.2
type paper-slider "200"
click at [581, 307] on quentale-photo at bounding box center [531, 336] width 99 height 70
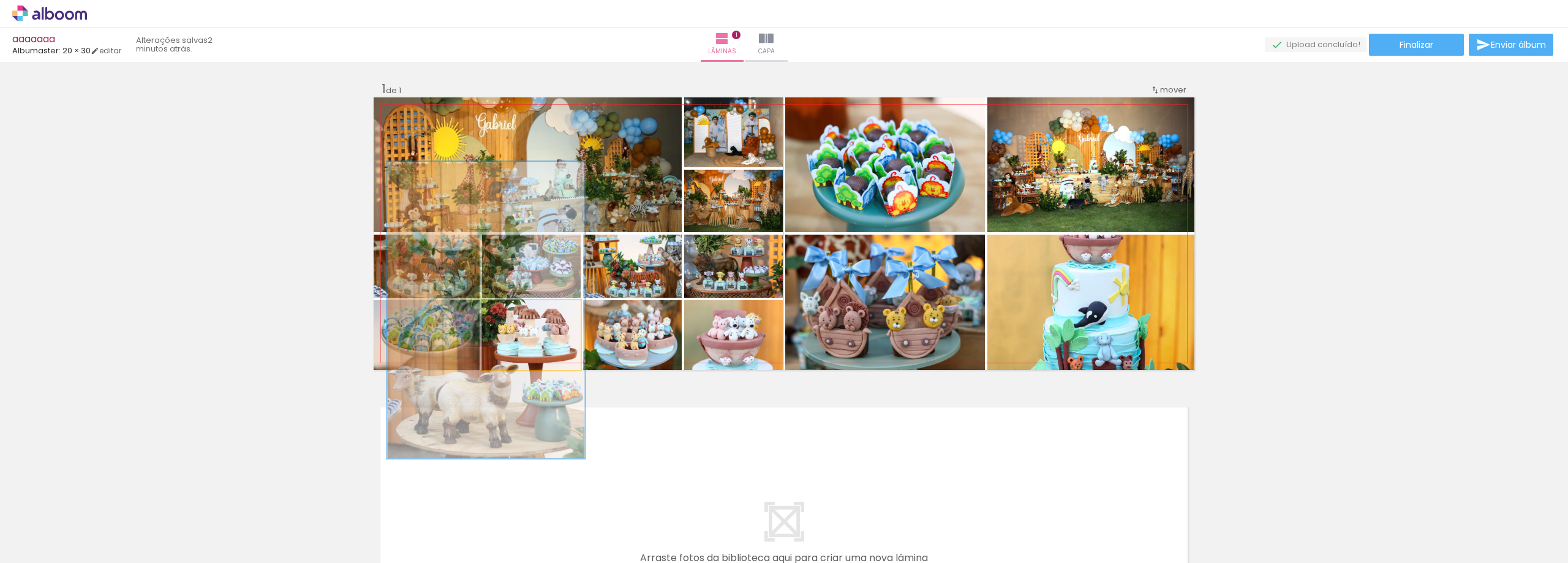
drag, startPoint x: 547, startPoint y: 345, endPoint x: 534, endPoint y: 337, distance: 15.3
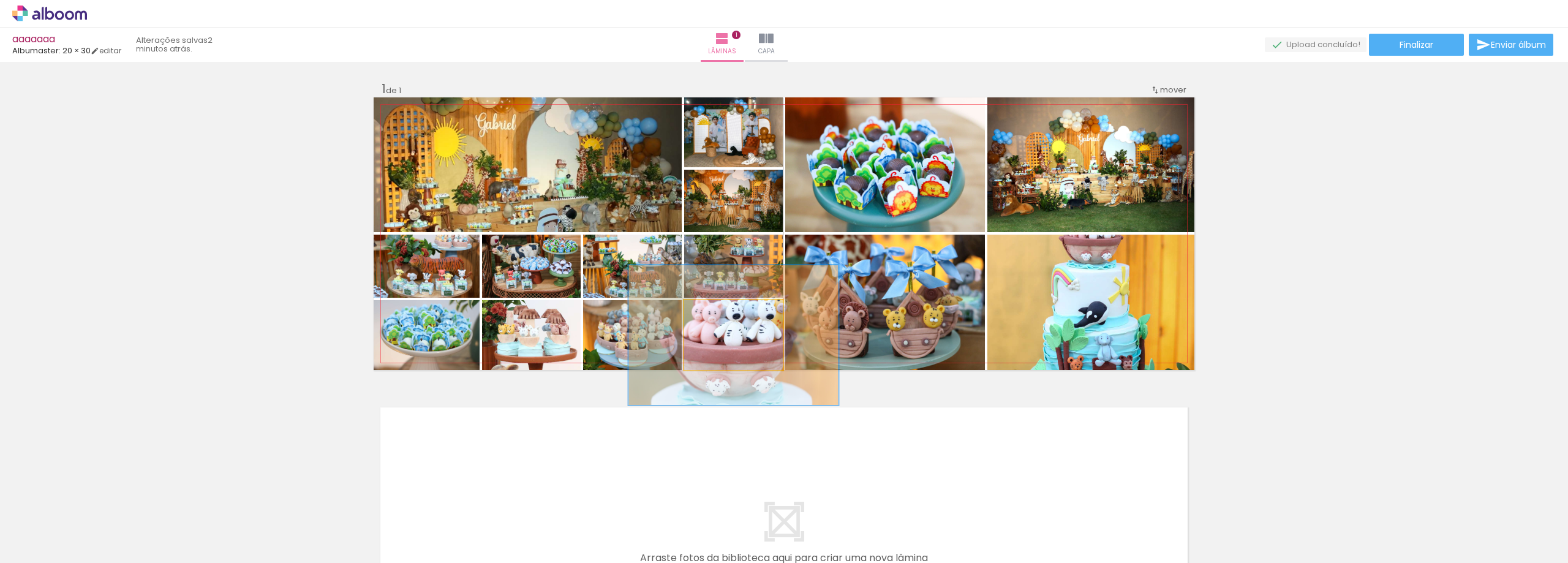
drag, startPoint x: 711, startPoint y: 313, endPoint x: 757, endPoint y: 321, distance: 46.7
click at [764, 312] on paper-slider at bounding box center [737, 312] width 67 height 18
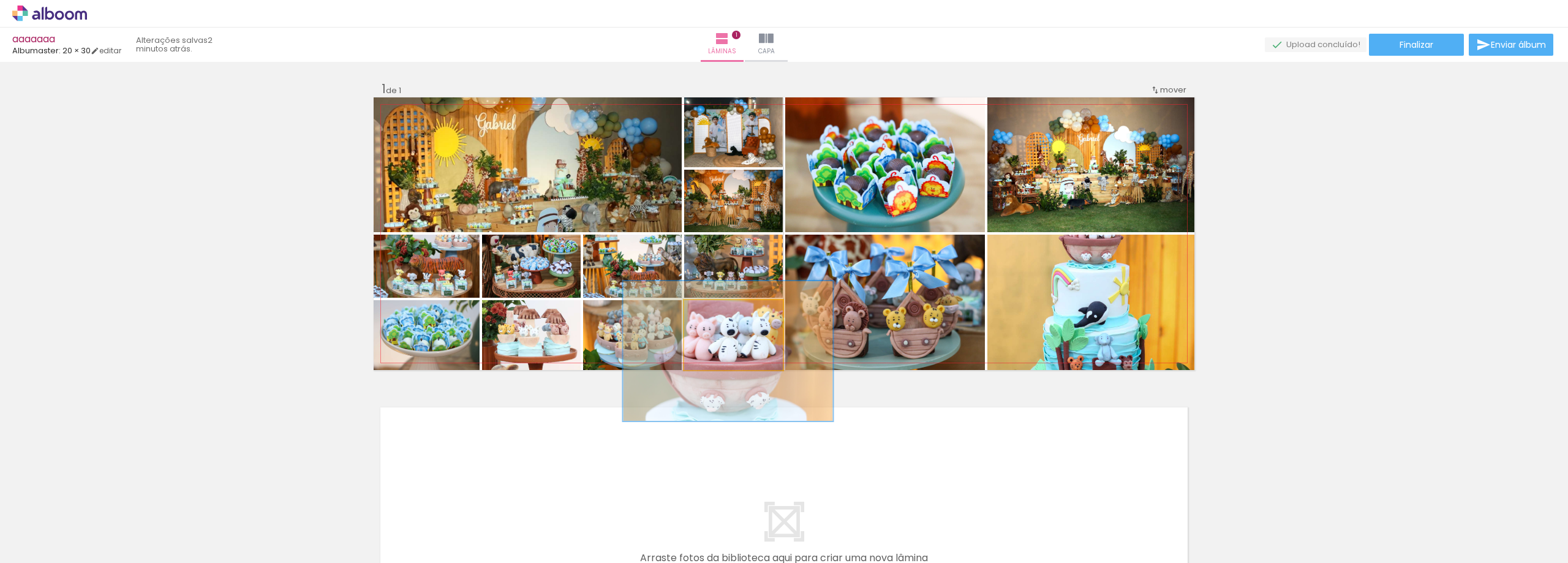
drag, startPoint x: 742, startPoint y: 349, endPoint x: 736, endPoint y: 365, distance: 17.1
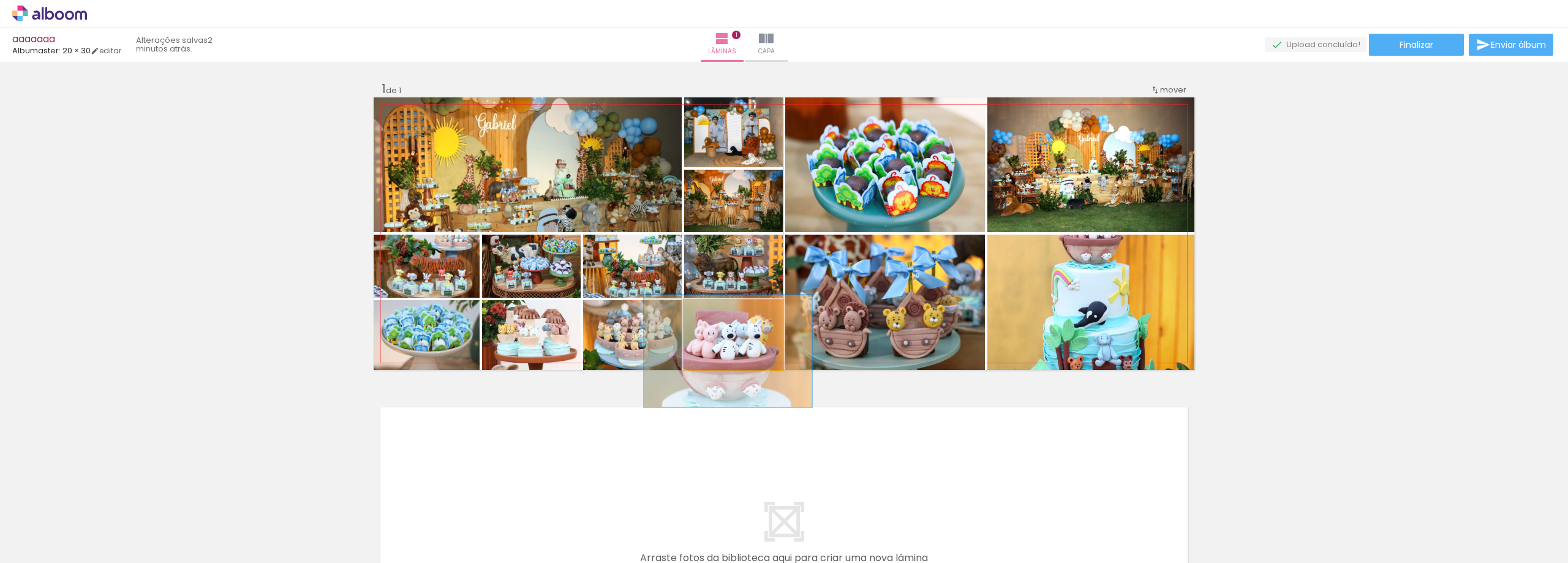
drag, startPoint x: 754, startPoint y: 310, endPoint x: 736, endPoint y: 313, distance: 18.2
type paper-slider "160"
click at [736, 313] on div at bounding box center [742, 313] width 11 height 11
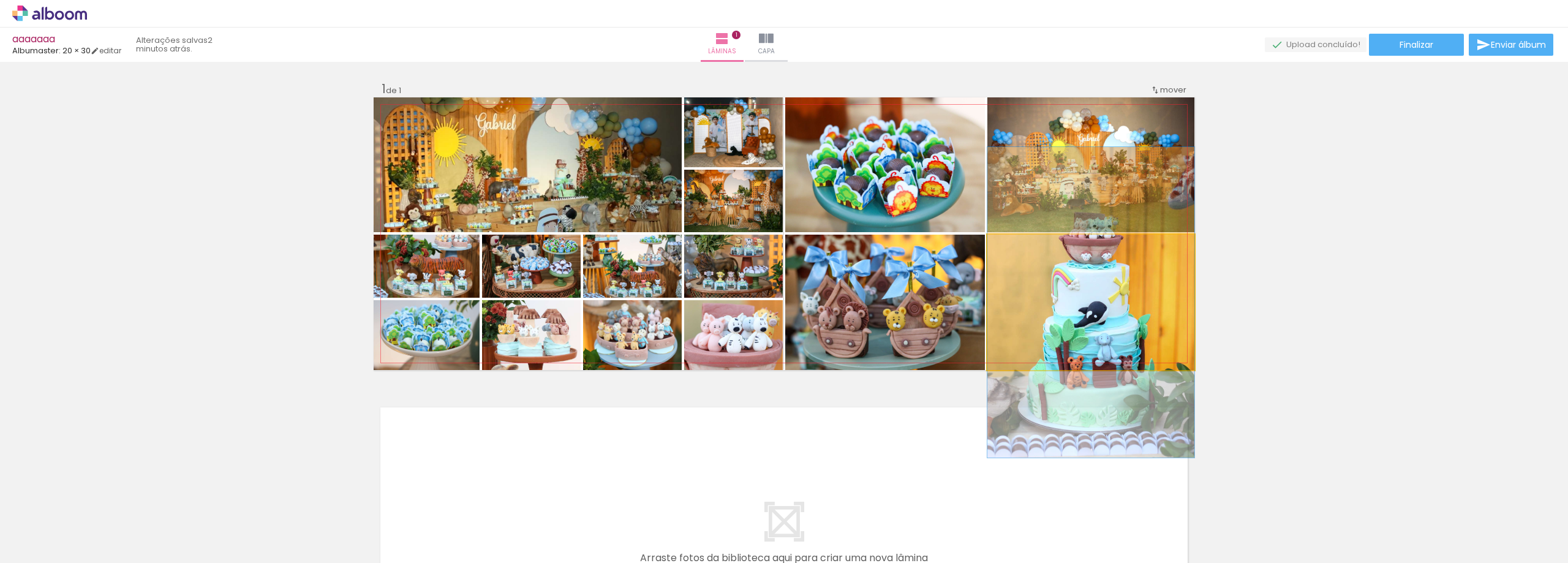
click at [1104, 297] on quentale-photo at bounding box center [1090, 302] width 207 height 136
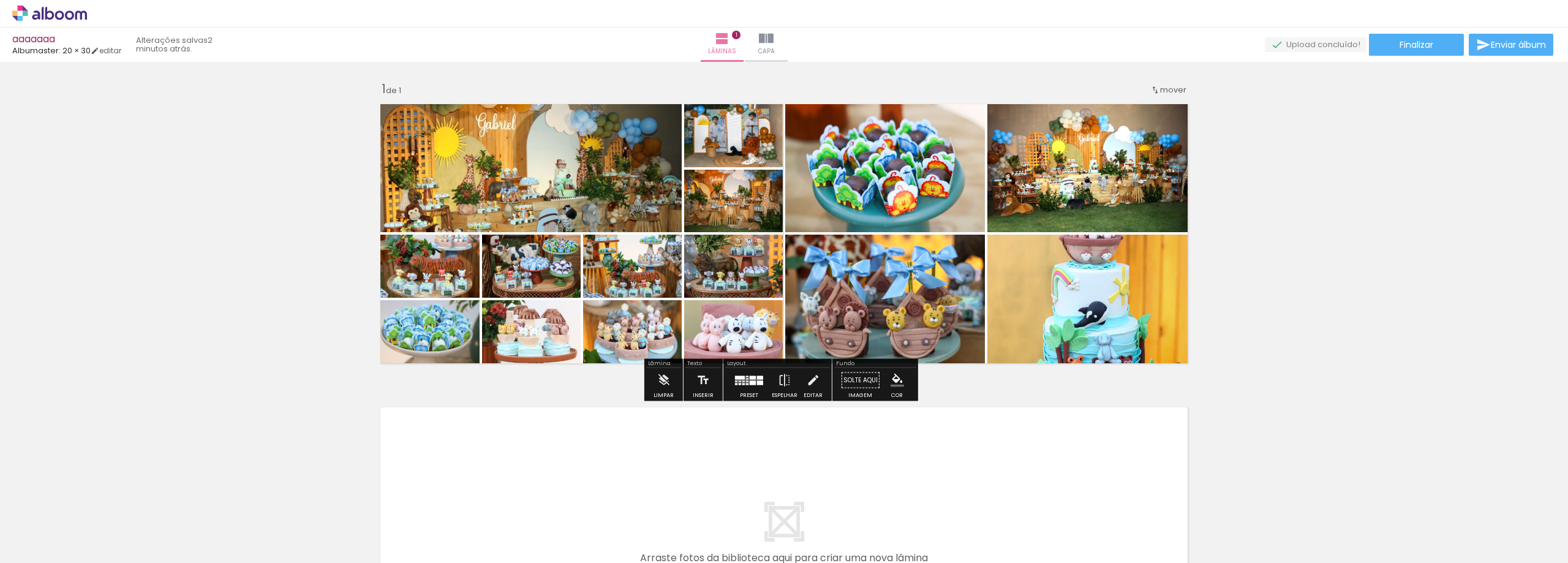
click at [749, 376] on div at bounding box center [752, 377] width 6 height 4
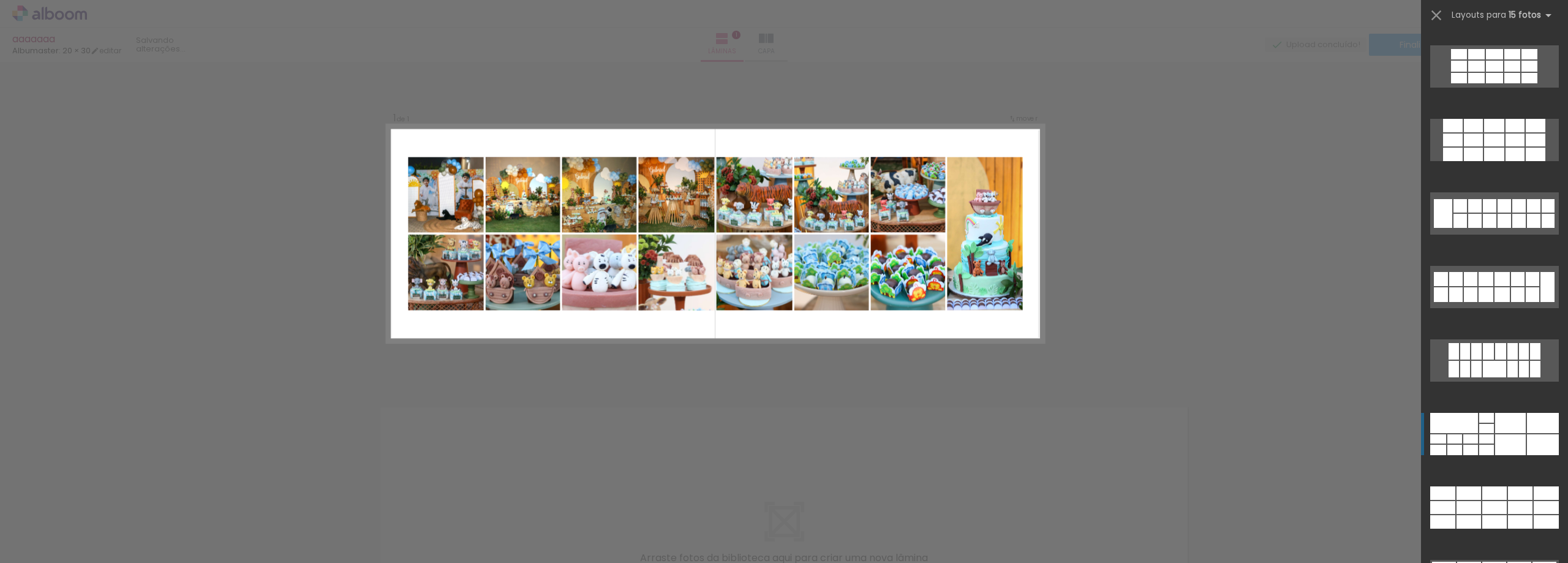
scroll to position [164, 0]
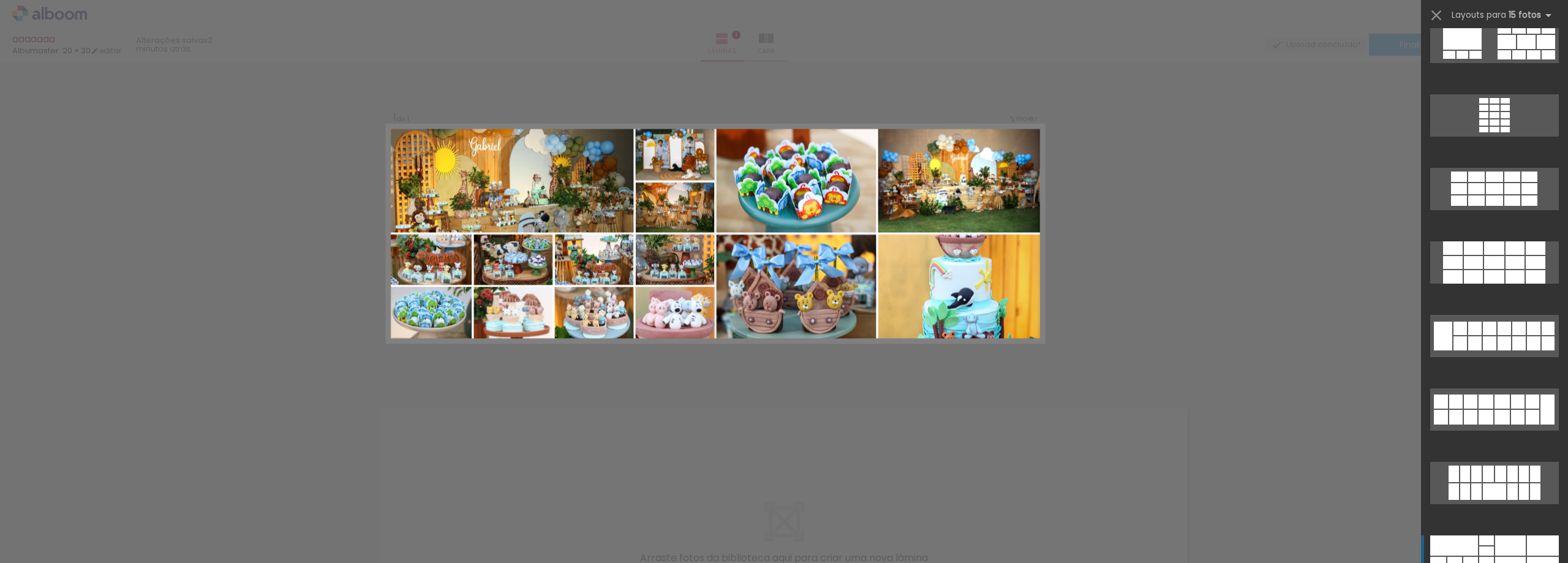
click at [1009, 384] on div "Confirmar Cancelar" at bounding box center [784, 380] width 1568 height 636
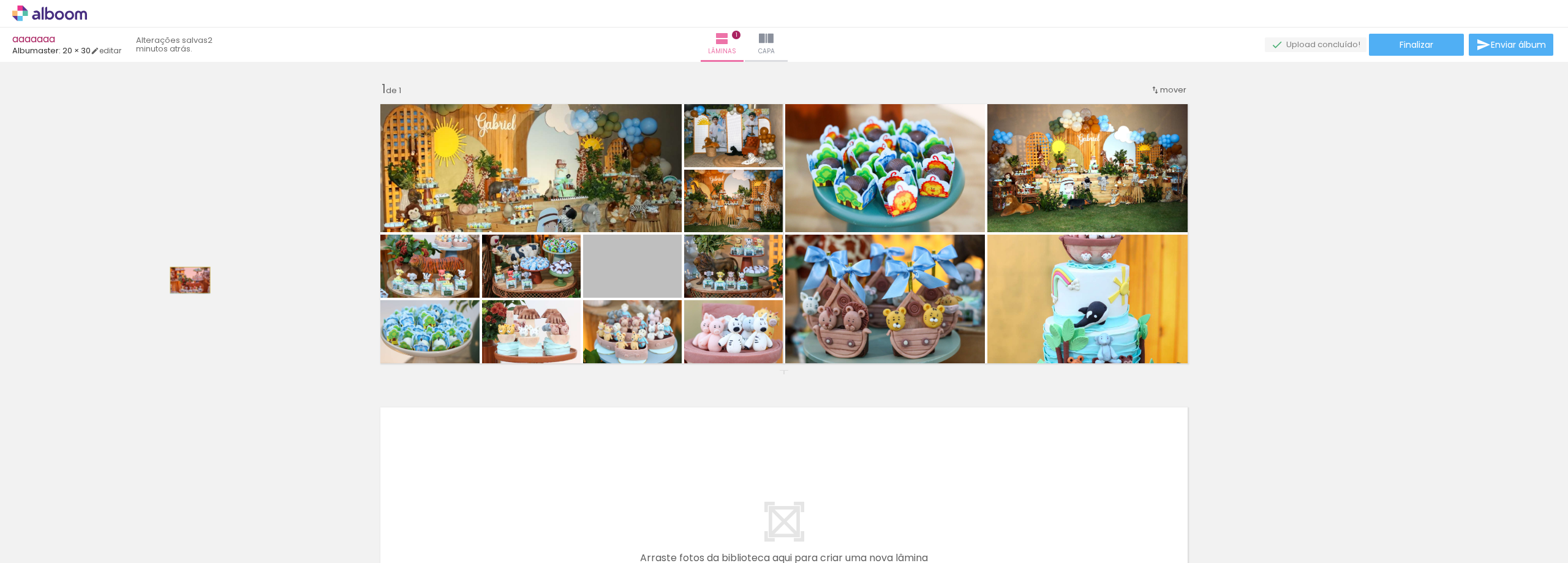
drag, startPoint x: 646, startPoint y: 276, endPoint x: 184, endPoint y: 280, distance: 462.0
click at [184, 280] on div "Inserir lâmina 1 de 1" at bounding box center [784, 370] width 1568 height 607
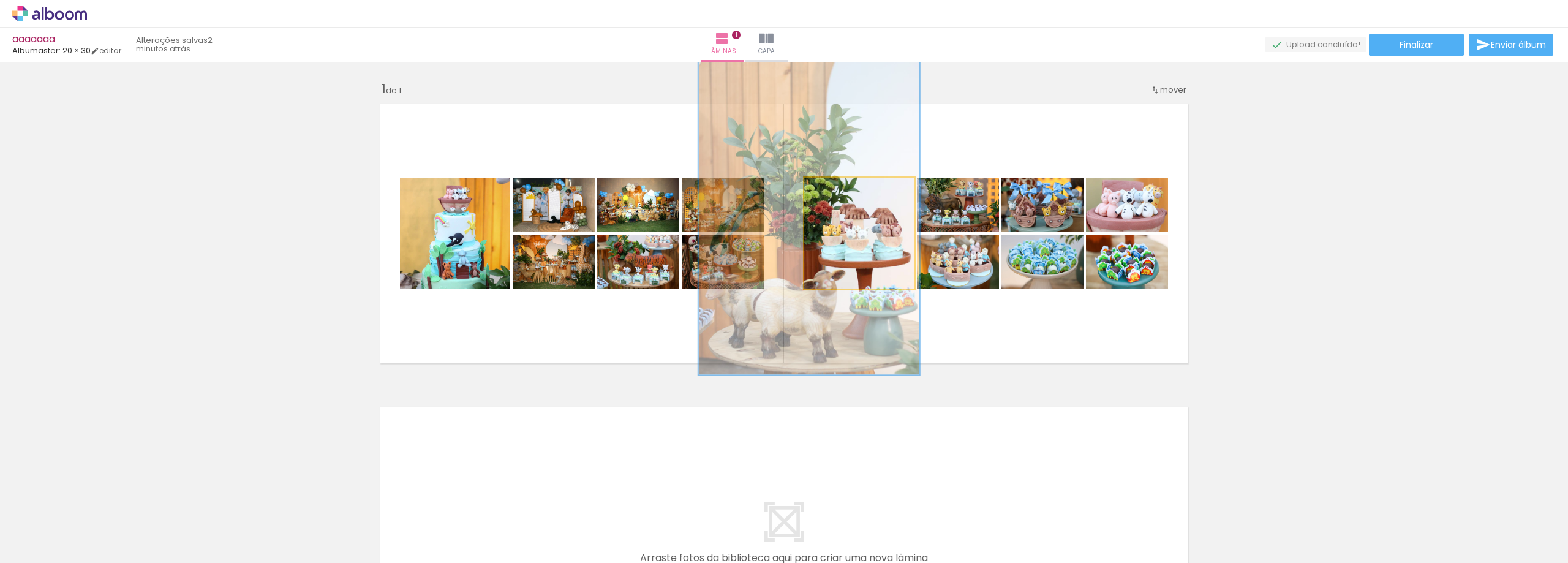
click at [857, 251] on quentale-photo at bounding box center [859, 233] width 111 height 111
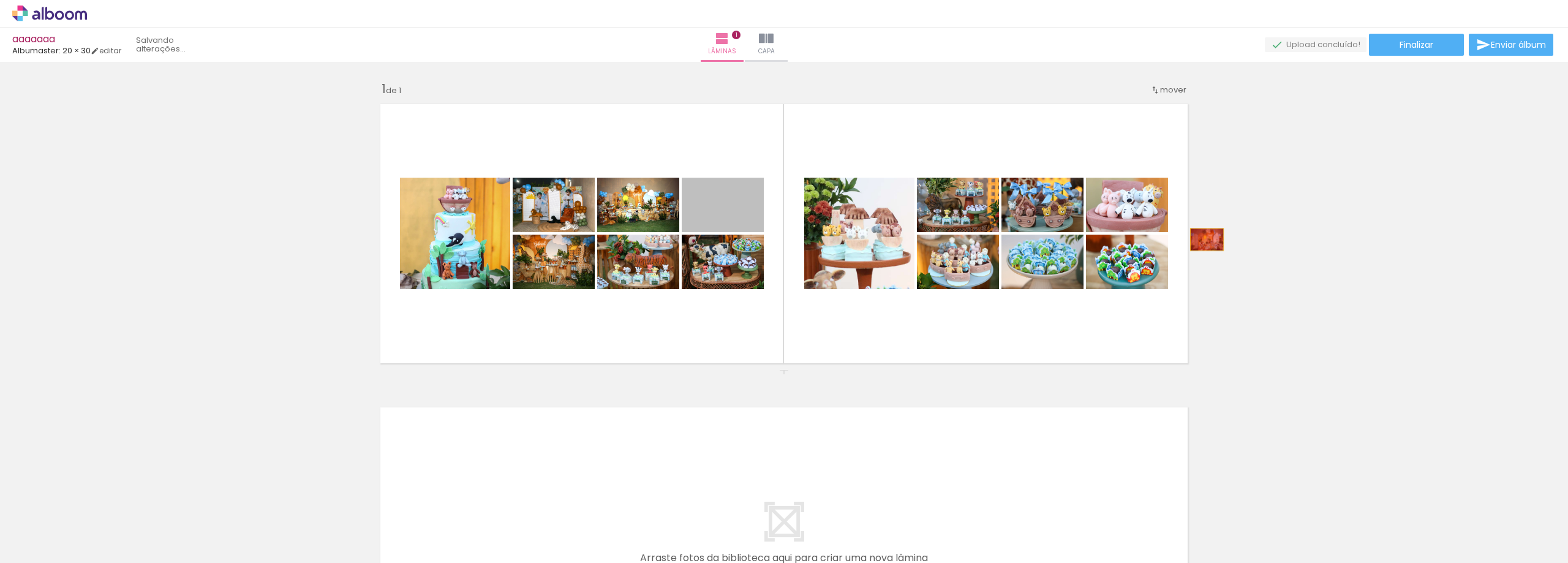
drag, startPoint x: 745, startPoint y: 221, endPoint x: 1202, endPoint y: 239, distance: 457.4
click at [1202, 239] on div "Inserir lâmina 1 de 1" at bounding box center [784, 370] width 1568 height 607
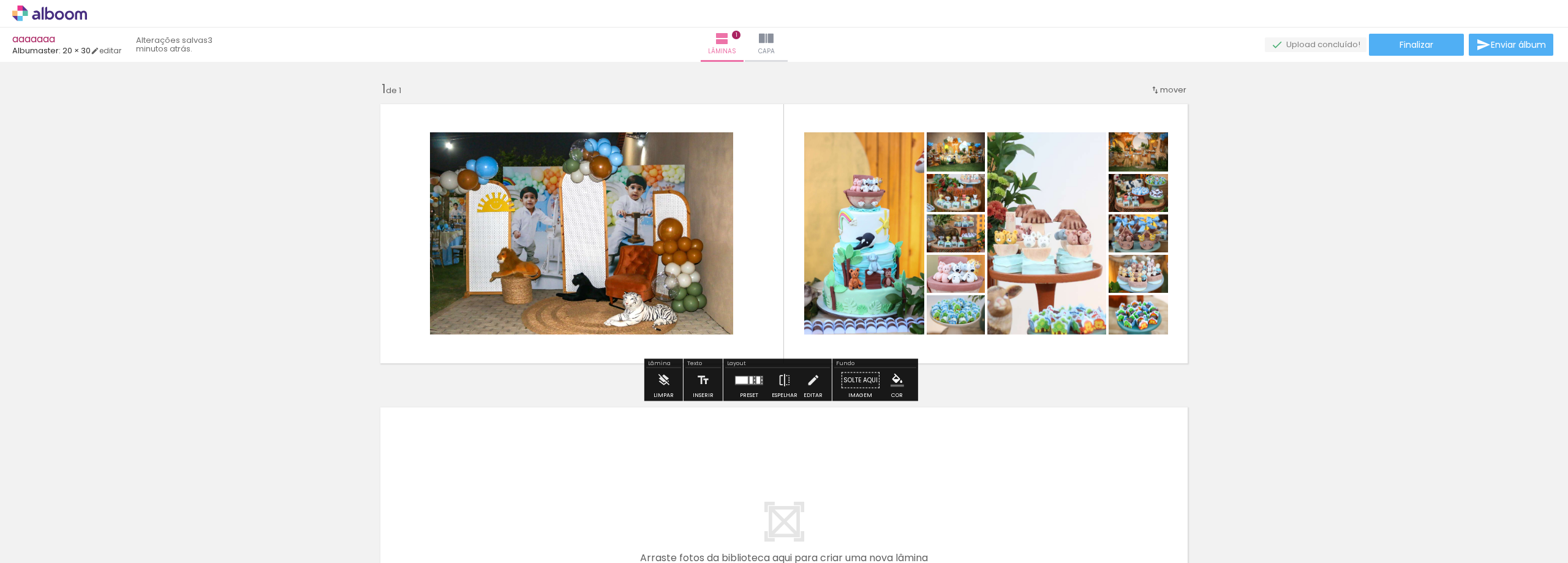
type paper-slider "188"
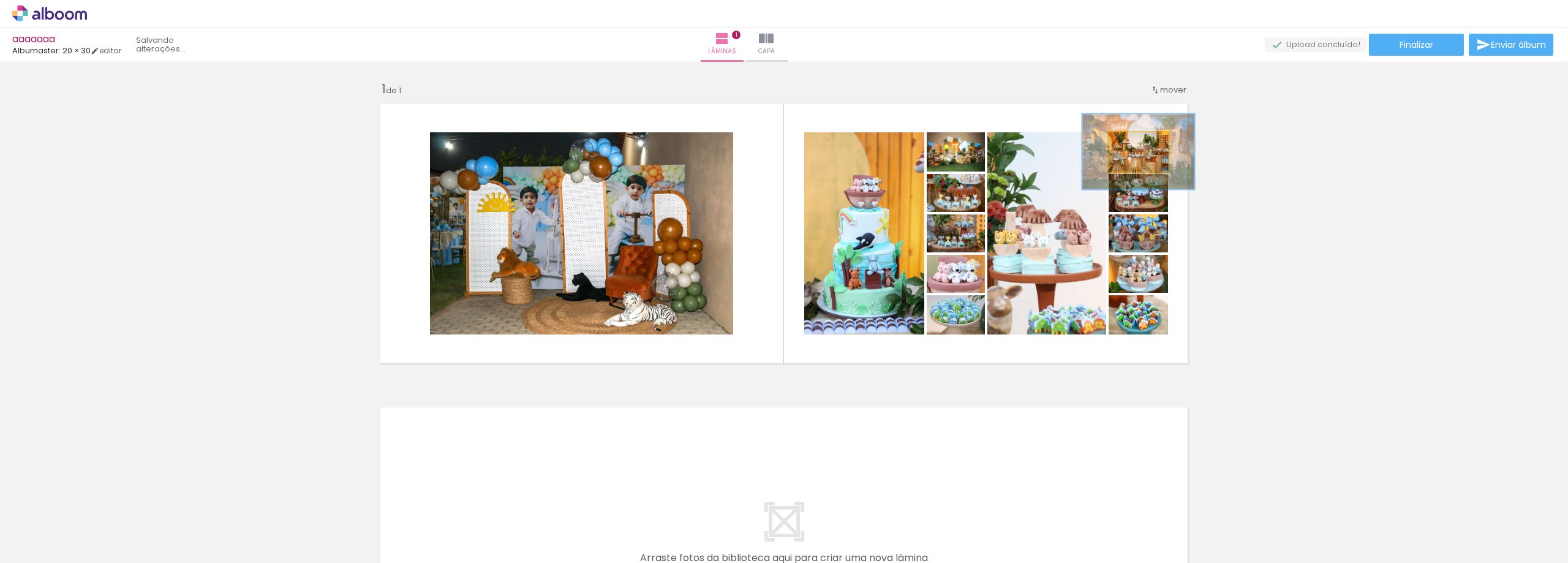
click at [1146, 151] on div at bounding box center [1142, 145] width 21 height 19
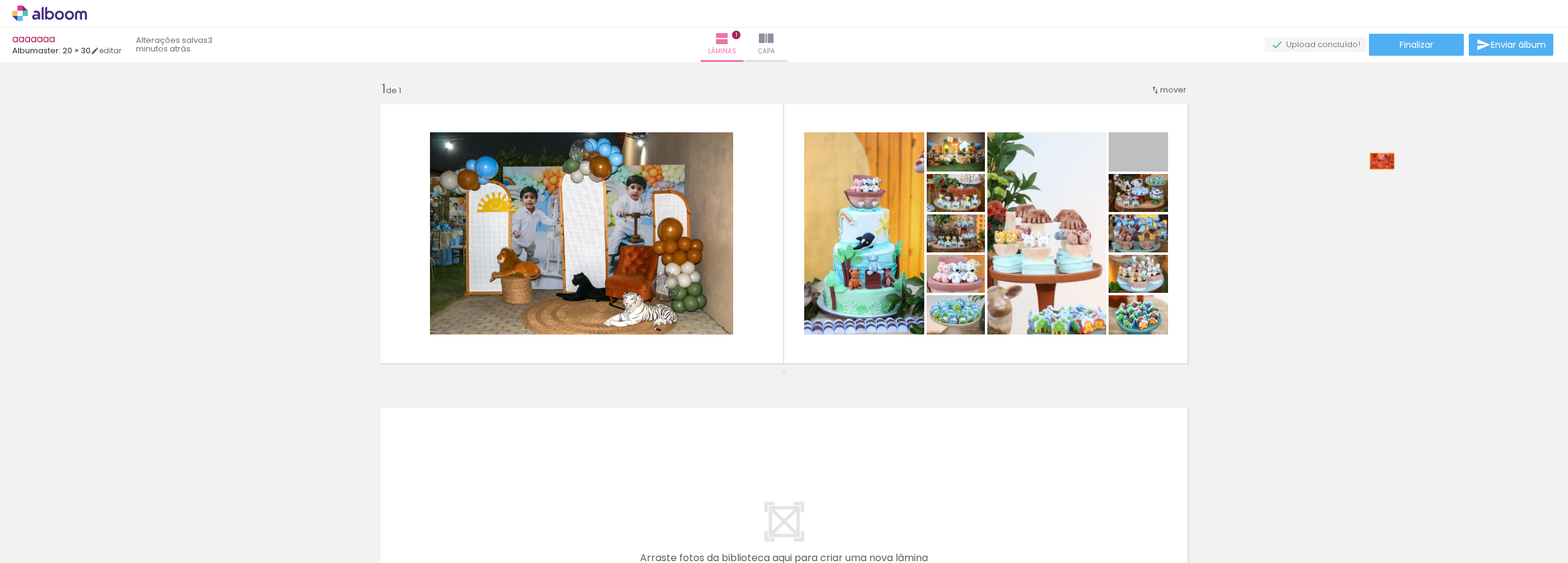
drag, startPoint x: 1157, startPoint y: 162, endPoint x: 1381, endPoint y: 162, distance: 224.0
click at [1380, 161] on div "Inserir lâmina 1 de 1" at bounding box center [784, 370] width 1568 height 607
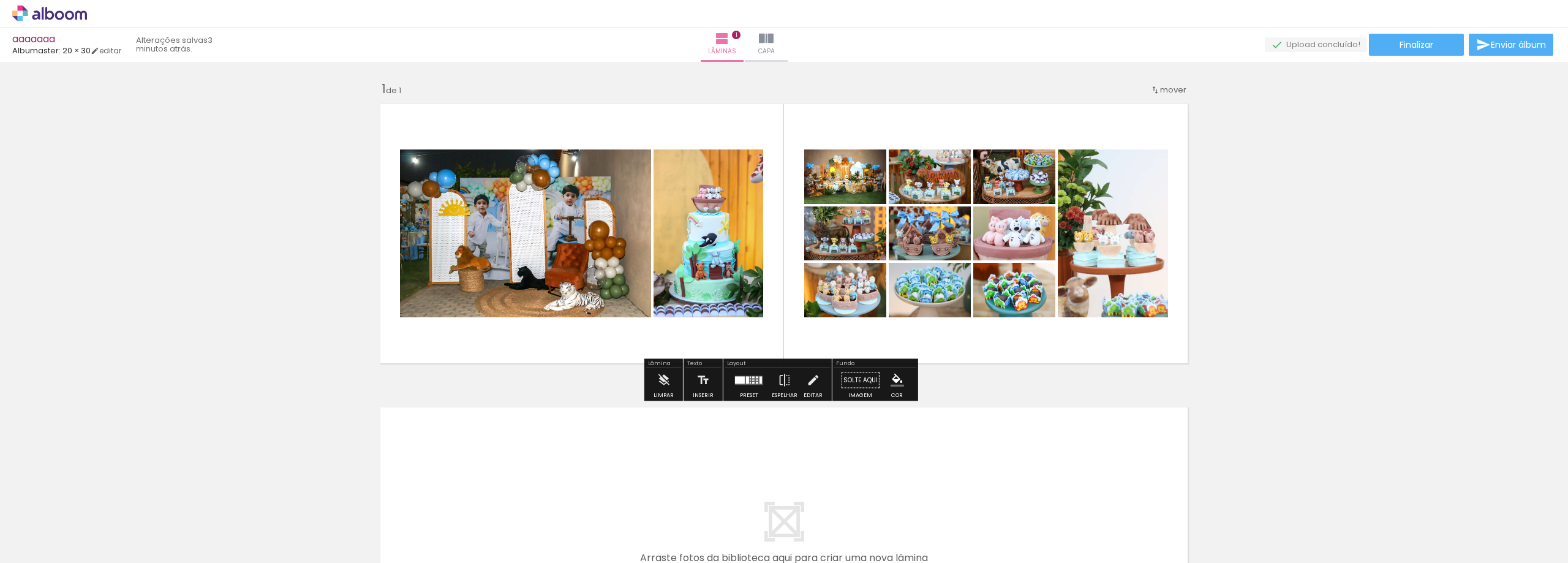
click at [752, 376] on div at bounding box center [753, 377] width 2 height 2
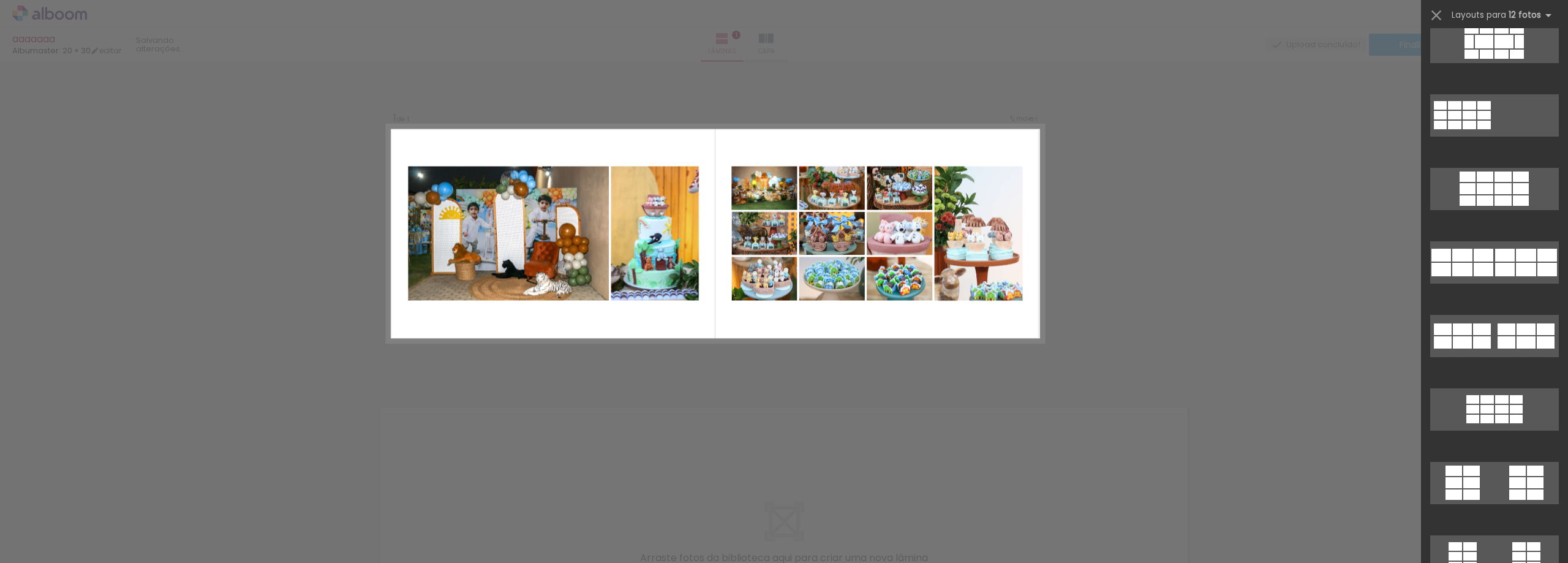
scroll to position [0, 0]
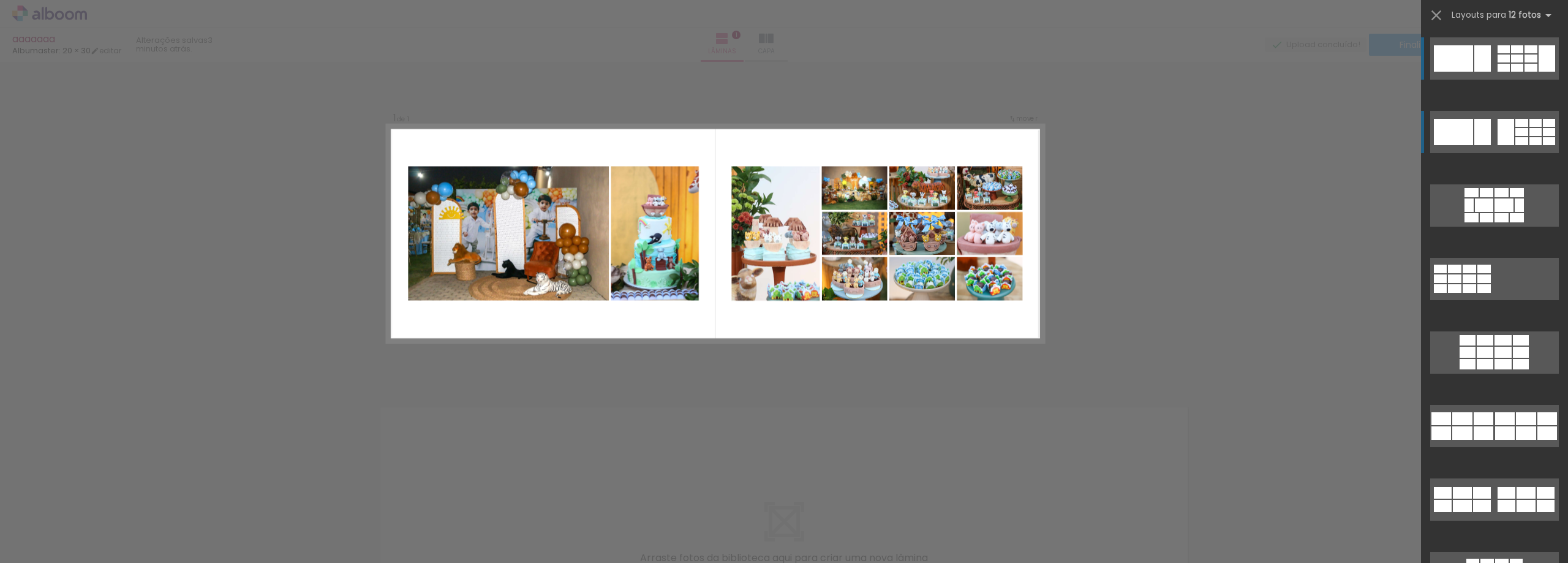
click at [1474, 72] on div at bounding box center [1482, 59] width 16 height 26
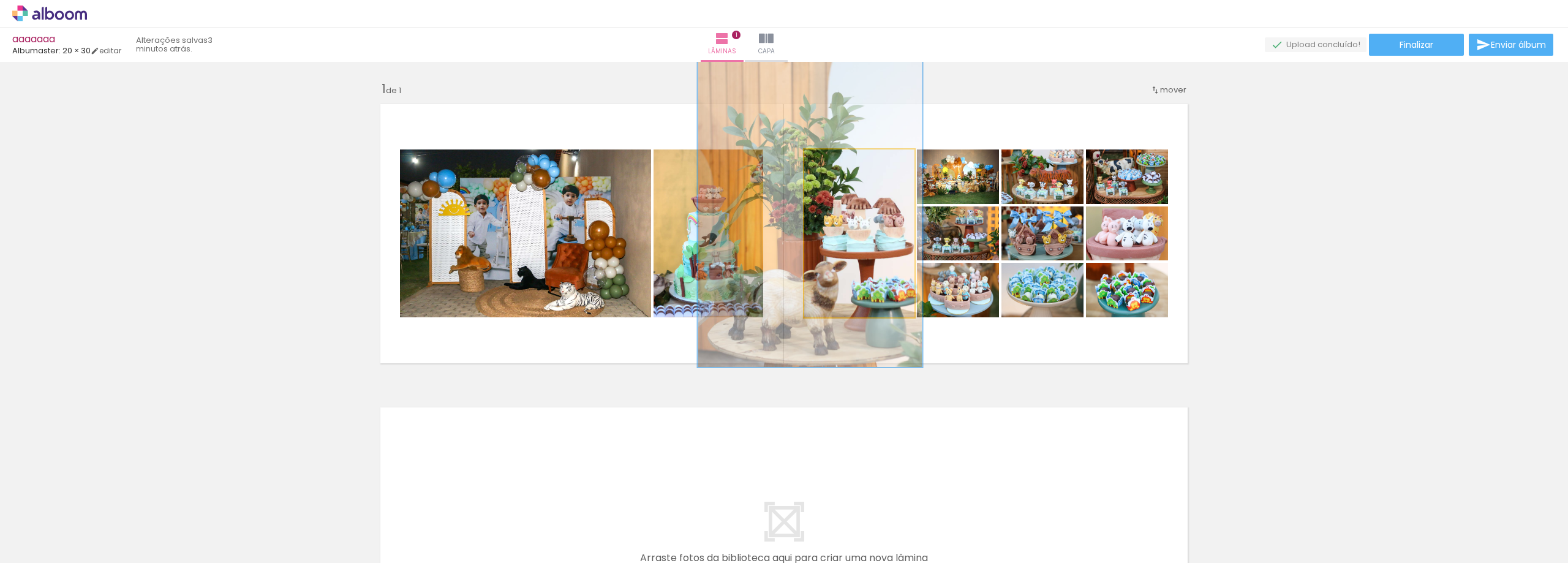
drag, startPoint x: 882, startPoint y: 282, endPoint x: 885, endPoint y: 266, distance: 16.3
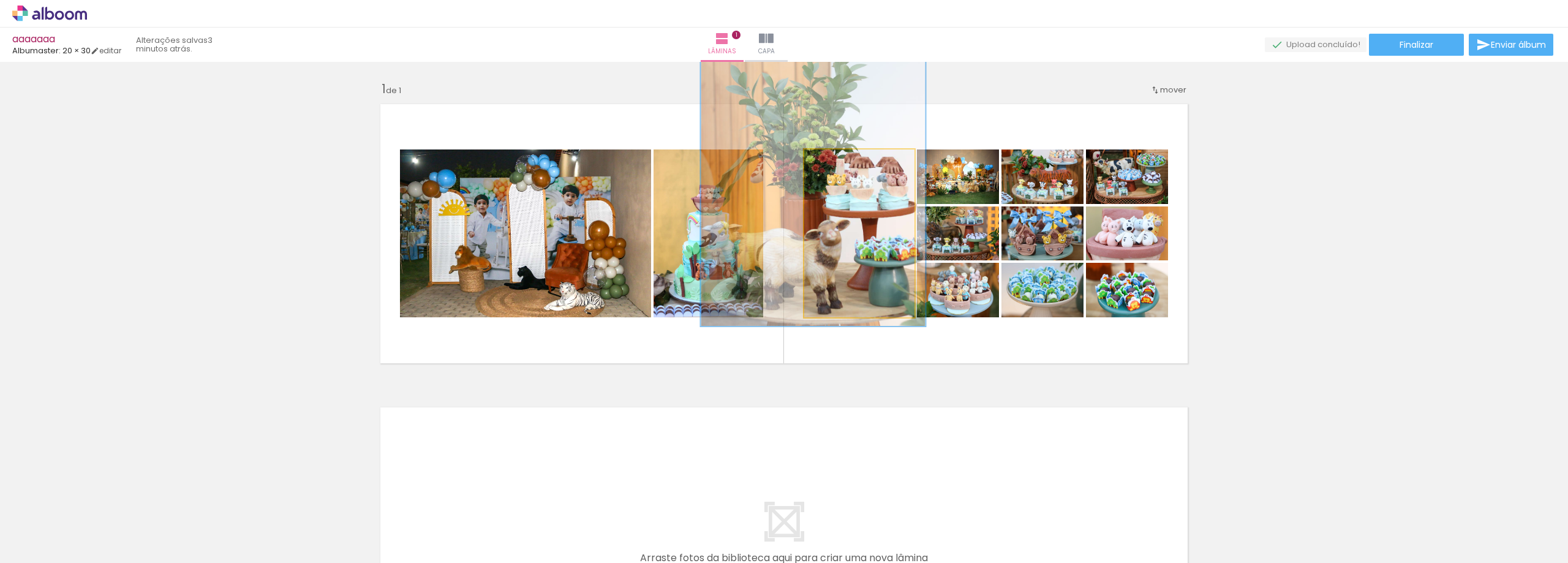
click at [869, 247] on quentale-photo at bounding box center [859, 233] width 111 height 168
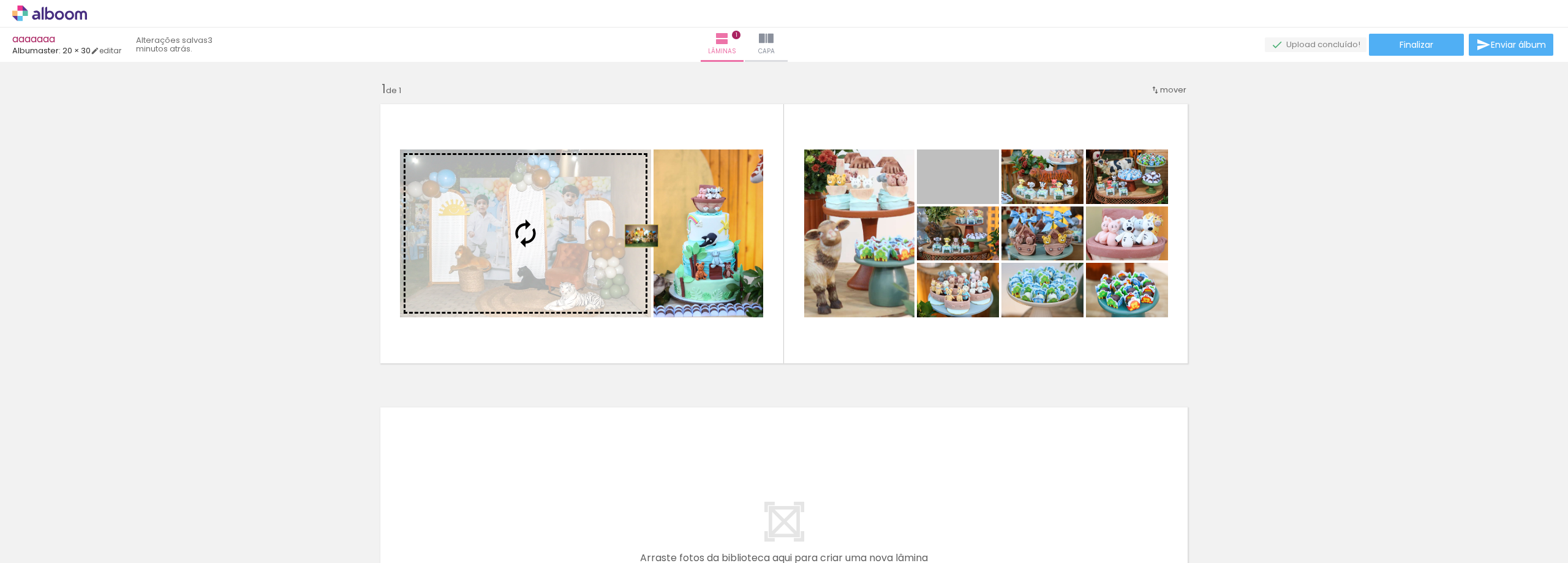
drag, startPoint x: 975, startPoint y: 186, endPoint x: 637, endPoint y: 236, distance: 341.7
click at [0, 0] on slot at bounding box center [0, 0] width 0 height 0
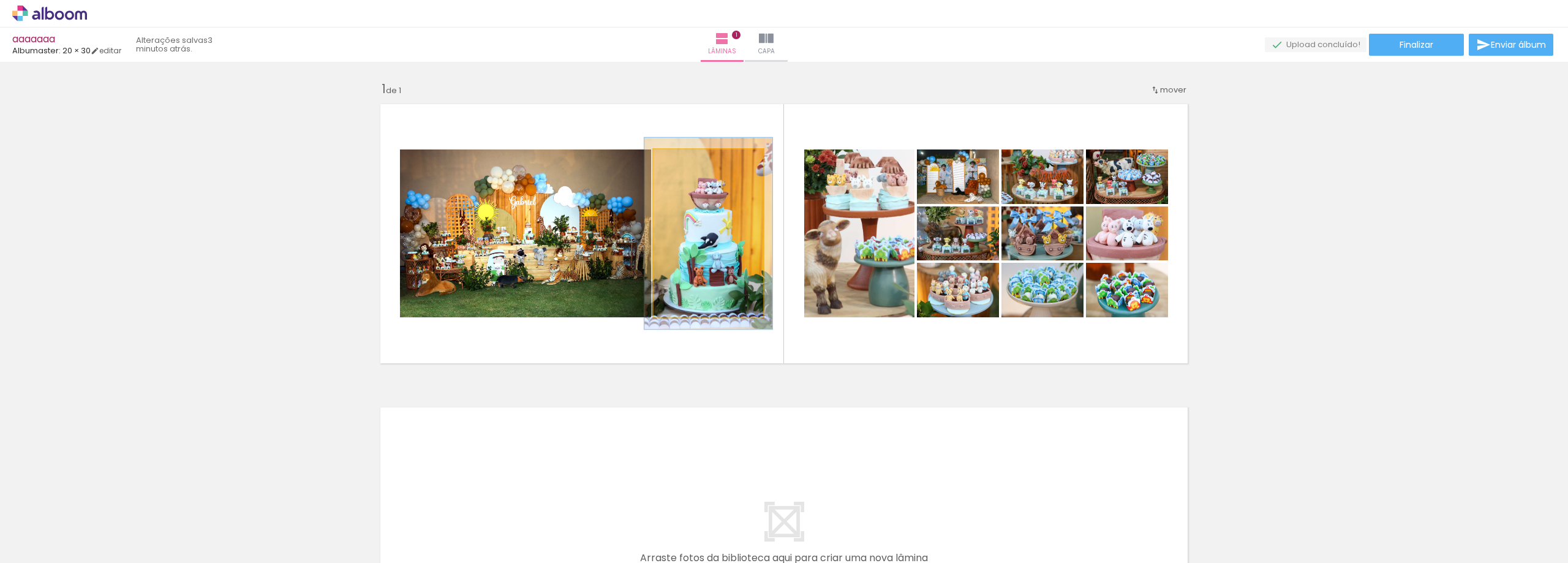
drag, startPoint x: 682, startPoint y: 160, endPoint x: 688, endPoint y: 162, distance: 6.3
click at [688, 162] on div at bounding box center [688, 162] width 19 height 19
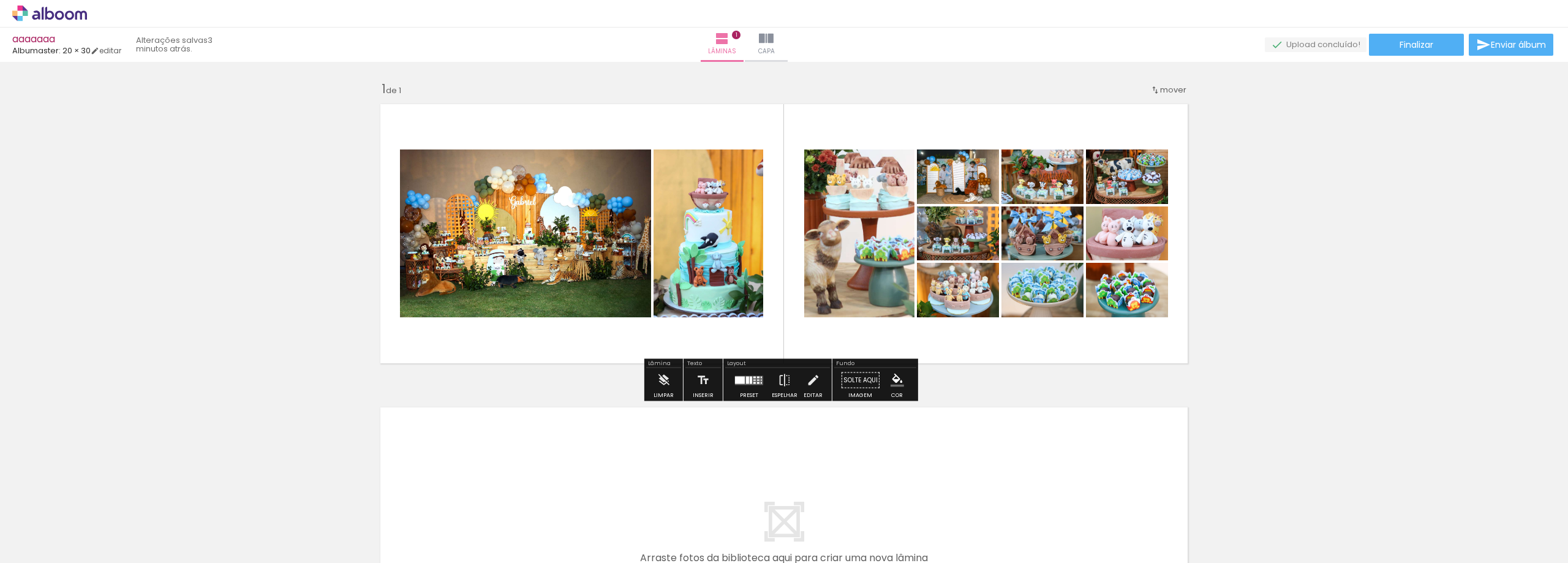
click at [741, 379] on div at bounding box center [740, 380] width 10 height 7
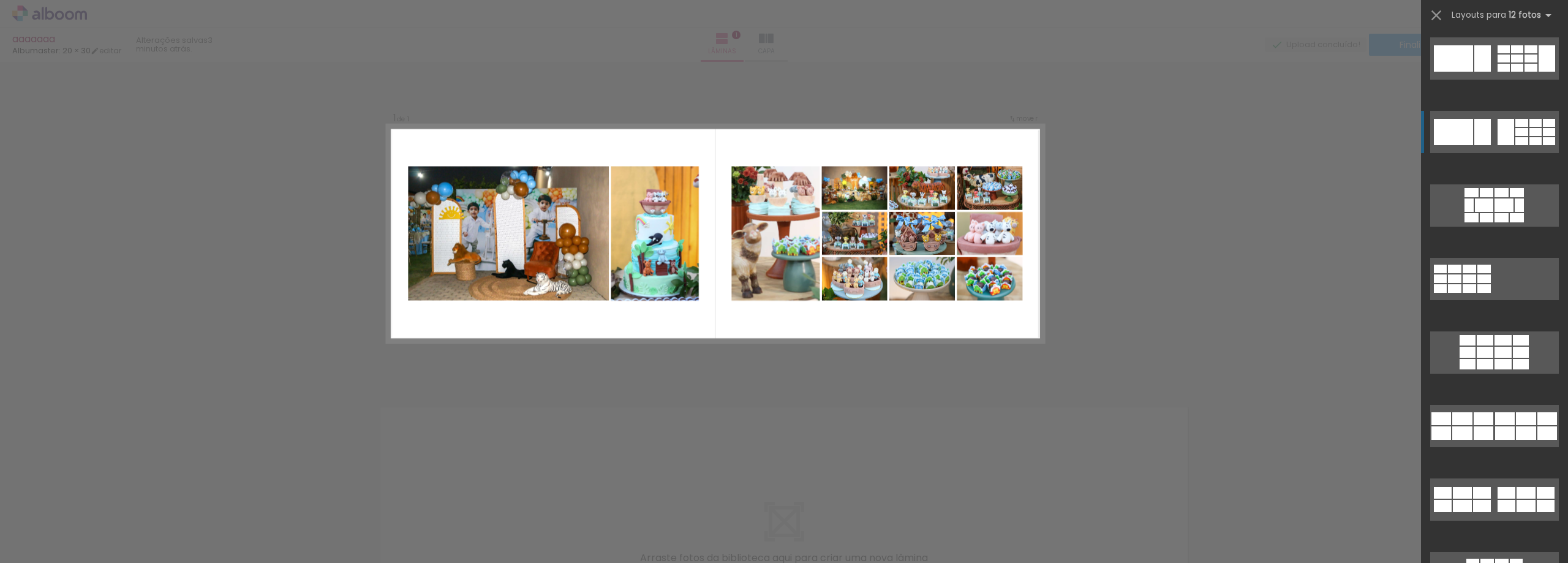
click at [1509, 62] on div at bounding box center [1504, 58] width 12 height 8
click at [1138, 200] on div "Confirmar Cancelar" at bounding box center [784, 380] width 1568 height 636
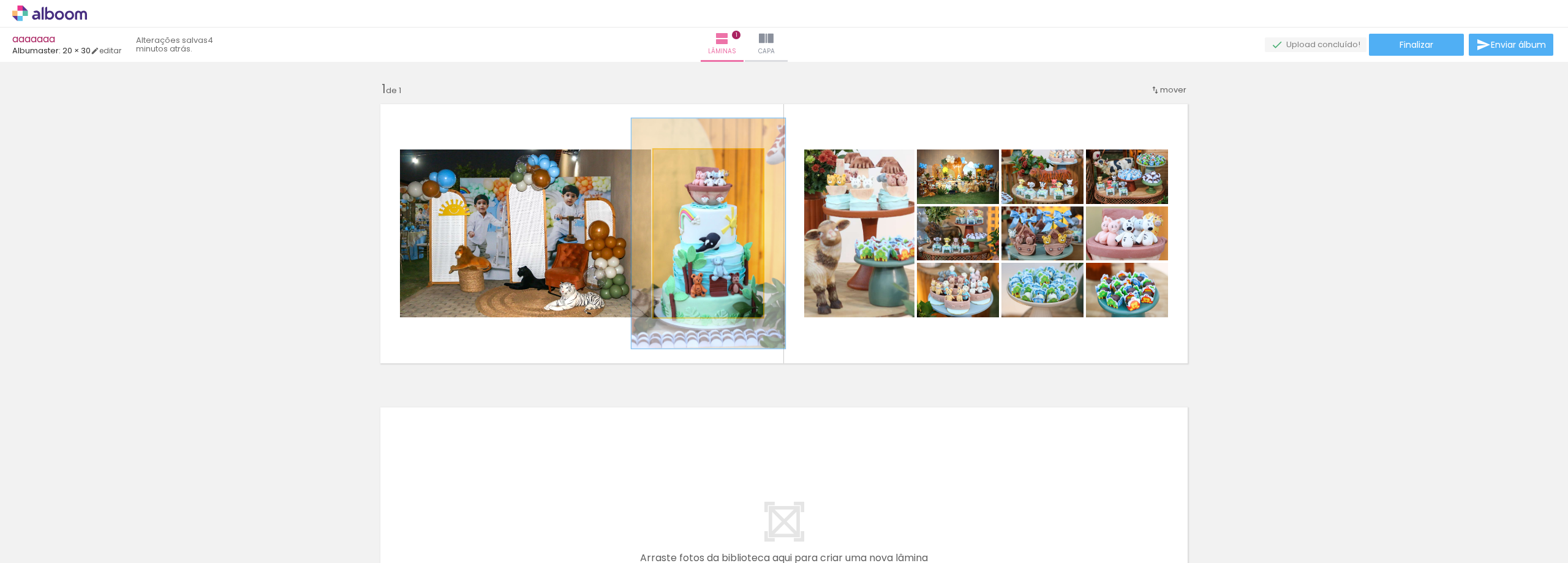
drag, startPoint x: 681, startPoint y: 162, endPoint x: 704, endPoint y: 201, distance: 45.3
click at [694, 164] on div at bounding box center [700, 162] width 11 height 11
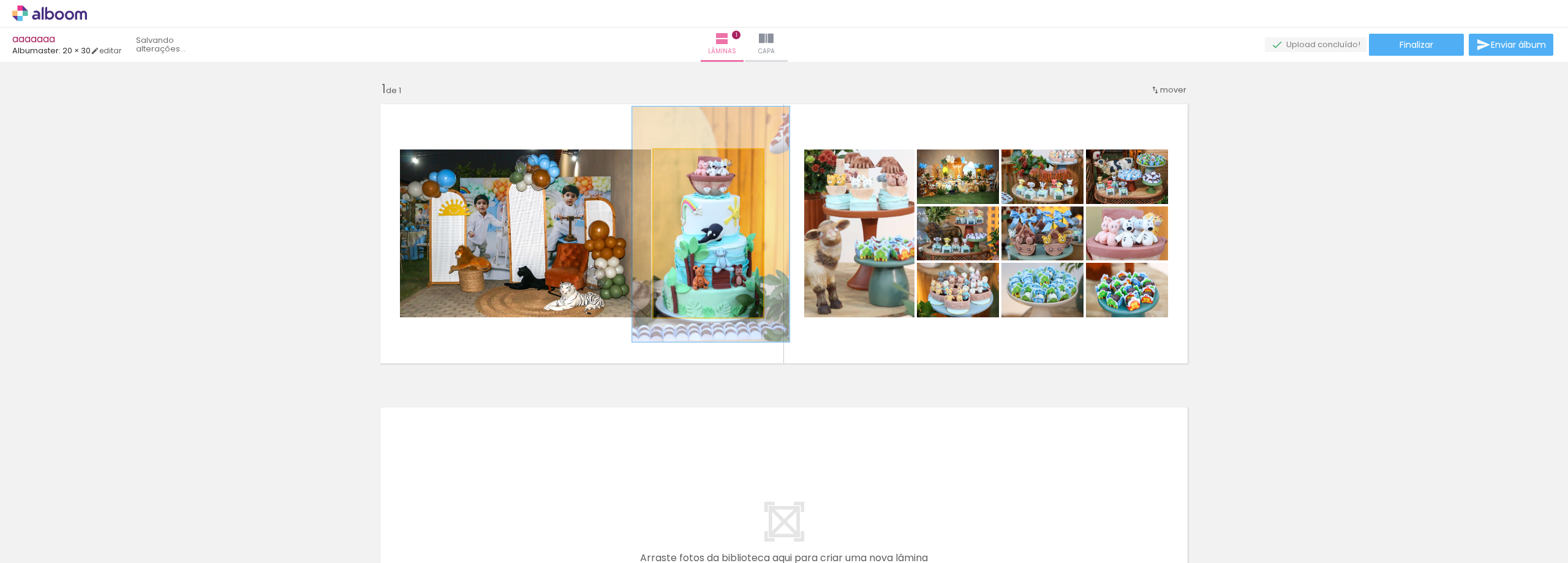
drag, startPoint x: 729, startPoint y: 253, endPoint x: 731, endPoint y: 244, distance: 9.2
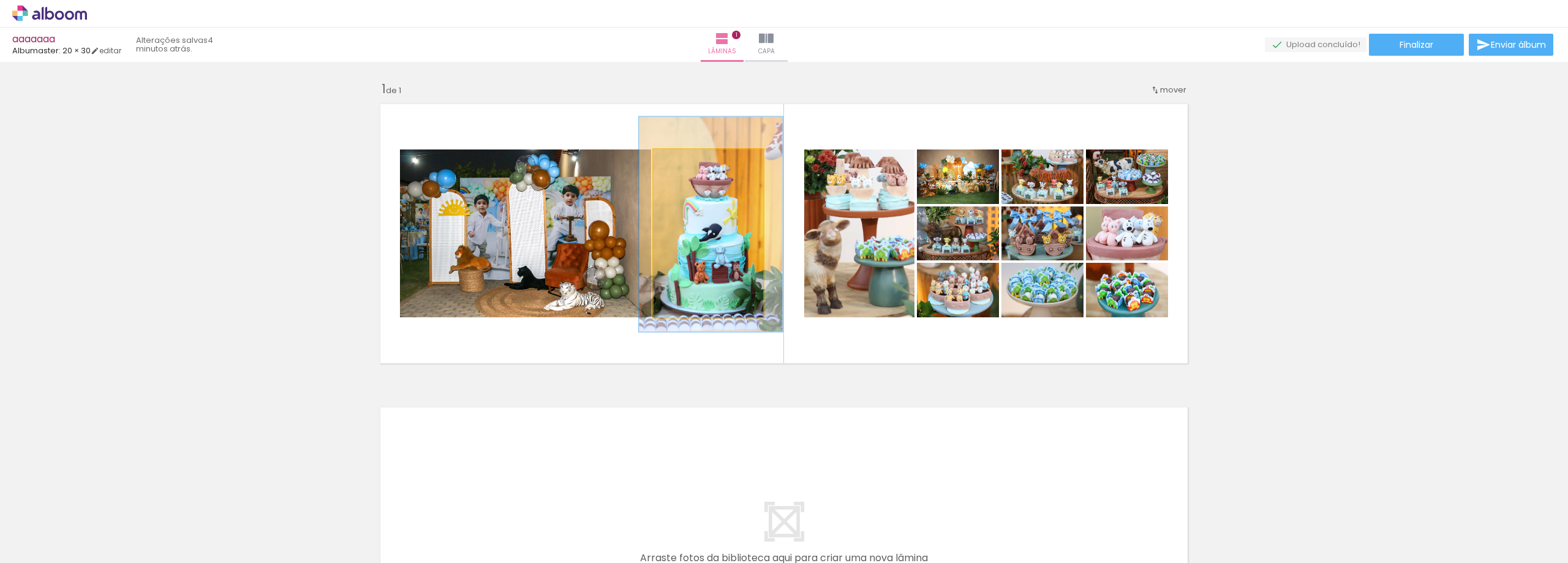
drag, startPoint x: 695, startPoint y: 162, endPoint x: 689, endPoint y: 165, distance: 6.7
type paper-slider "128"
click at [690, 165] on div at bounding box center [696, 162] width 11 height 11
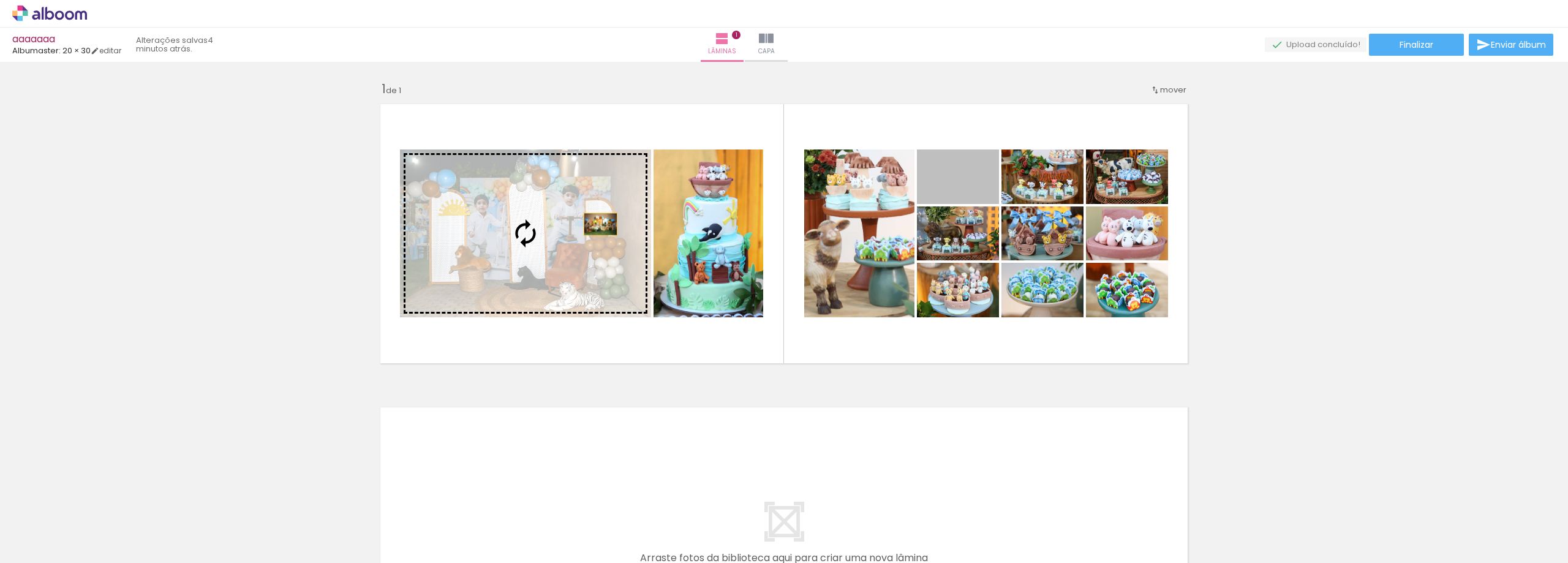
drag, startPoint x: 975, startPoint y: 185, endPoint x: 596, endPoint y: 224, distance: 381.0
click at [0, 0] on slot at bounding box center [0, 0] width 0 height 0
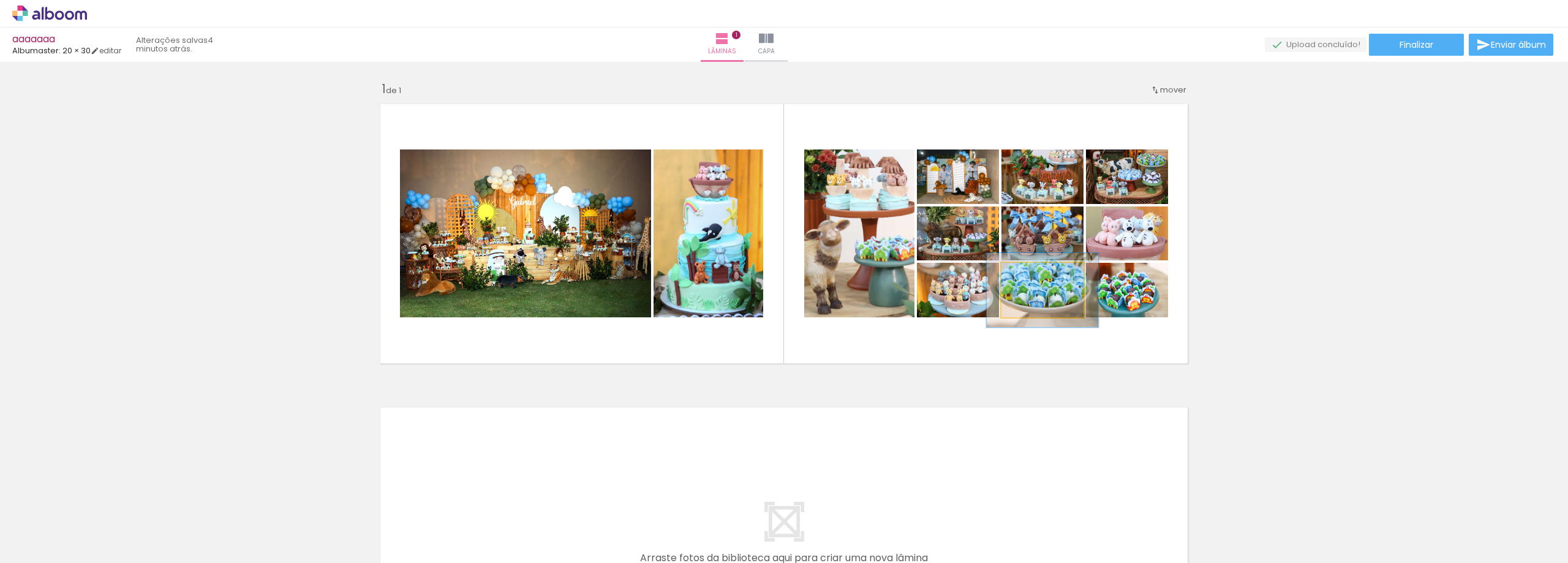
drag, startPoint x: 1022, startPoint y: 274, endPoint x: 1033, endPoint y: 272, distance: 11.2
type paper-slider "136"
click at [1036, 272] on div at bounding box center [1042, 276] width 11 height 11
drag, startPoint x: 1057, startPoint y: 296, endPoint x: 1073, endPoint y: 292, distance: 16.5
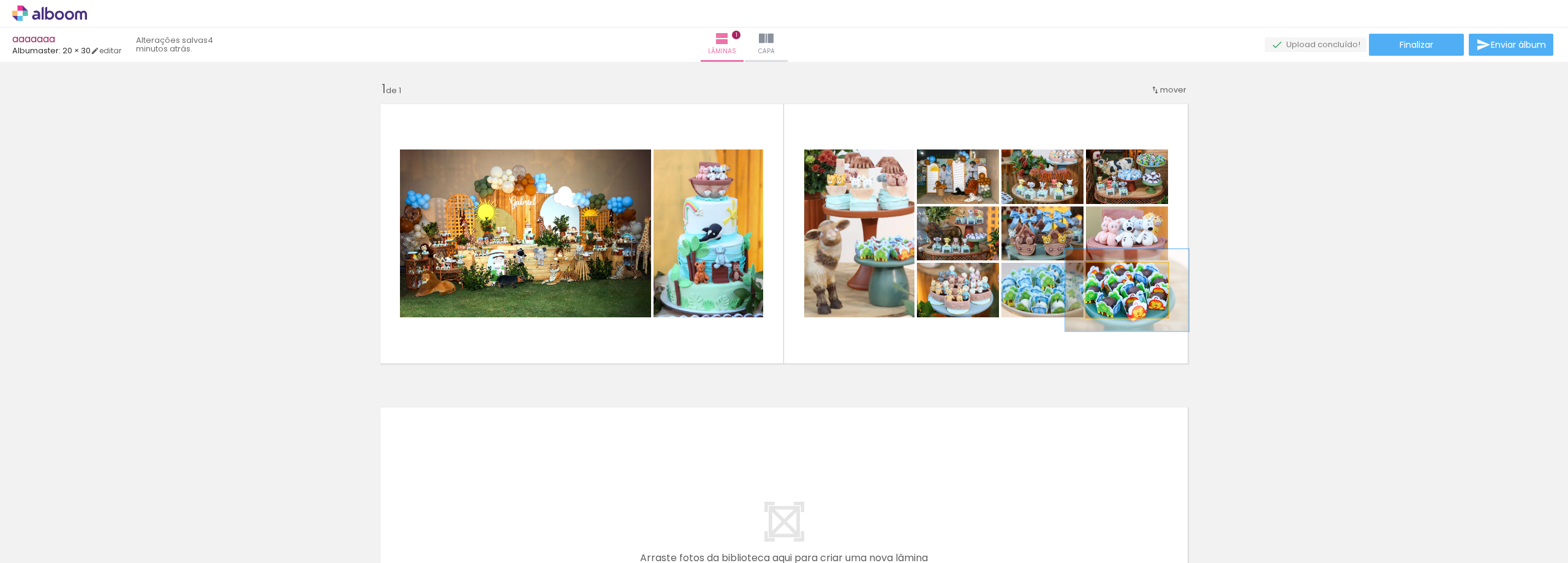
drag, startPoint x: 1108, startPoint y: 277, endPoint x: 1125, endPoint y: 277, distance: 17.0
click at [1125, 277] on div at bounding box center [1131, 276] width 11 height 11
drag, startPoint x: 1130, startPoint y: 276, endPoint x: 1121, endPoint y: 281, distance: 10.3
type paper-slider "125"
click at [1121, 281] on div at bounding box center [1123, 276] width 11 height 11
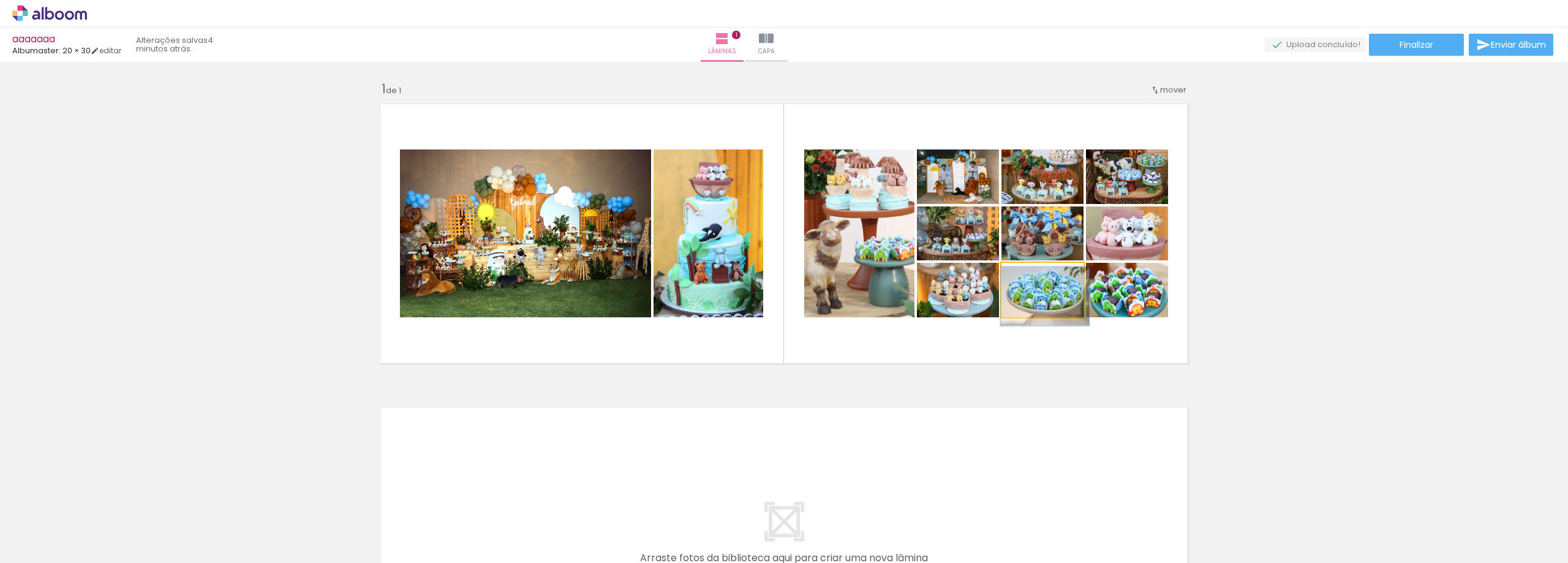
drag, startPoint x: 1038, startPoint y: 279, endPoint x: 1030, endPoint y: 284, distance: 9.4
click at [1030, 284] on div at bounding box center [1032, 276] width 19 height 19
drag, startPoint x: 1028, startPoint y: 274, endPoint x: 1077, endPoint y: 289, distance: 51.2
type paper-slider "128"
click at [1035, 278] on div at bounding box center [1040, 276] width 11 height 11
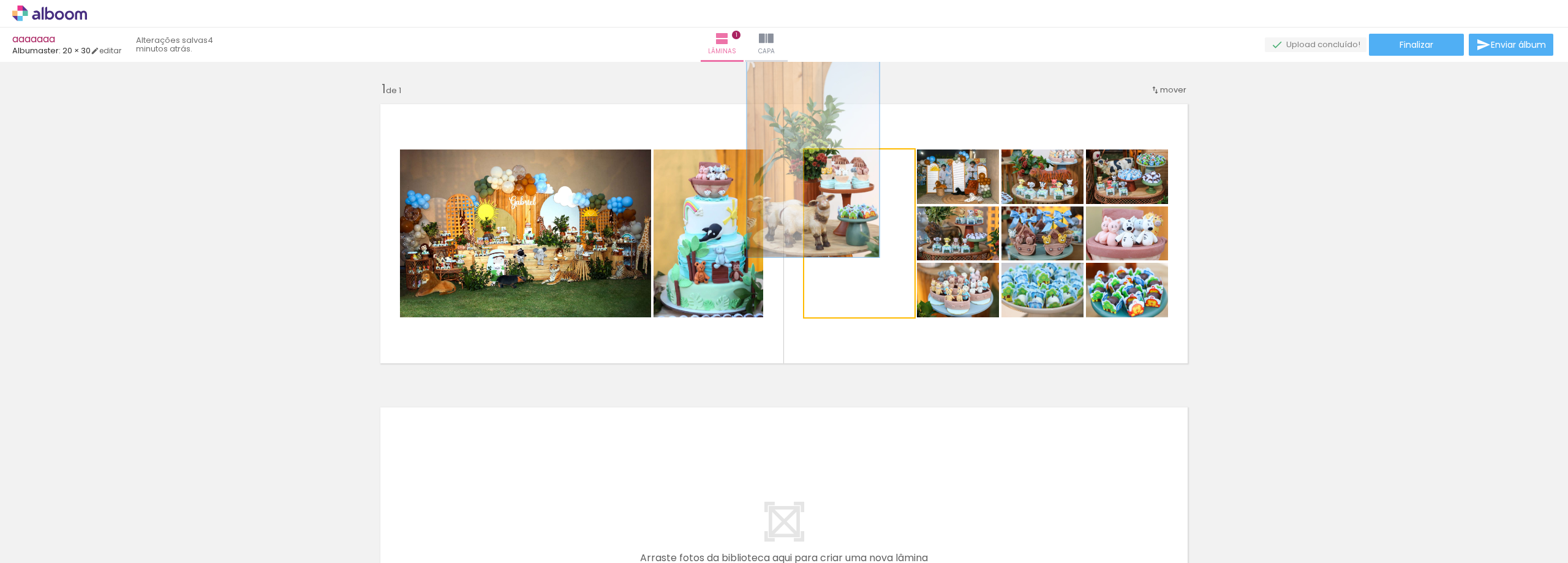
drag, startPoint x: 872, startPoint y: 161, endPoint x: 821, endPoint y: 164, distance: 51.1
click at [836, 164] on div at bounding box center [842, 162] width 11 height 11
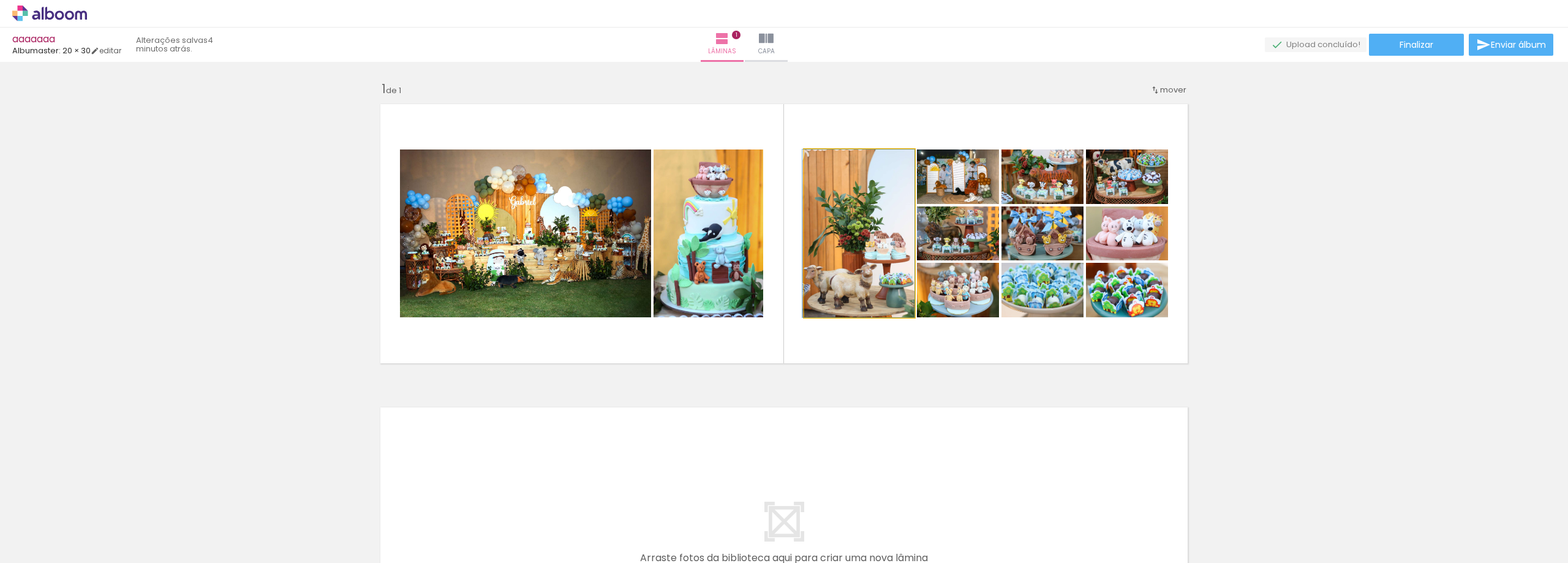
drag, startPoint x: 847, startPoint y: 201, endPoint x: 871, endPoint y: 262, distance: 65.6
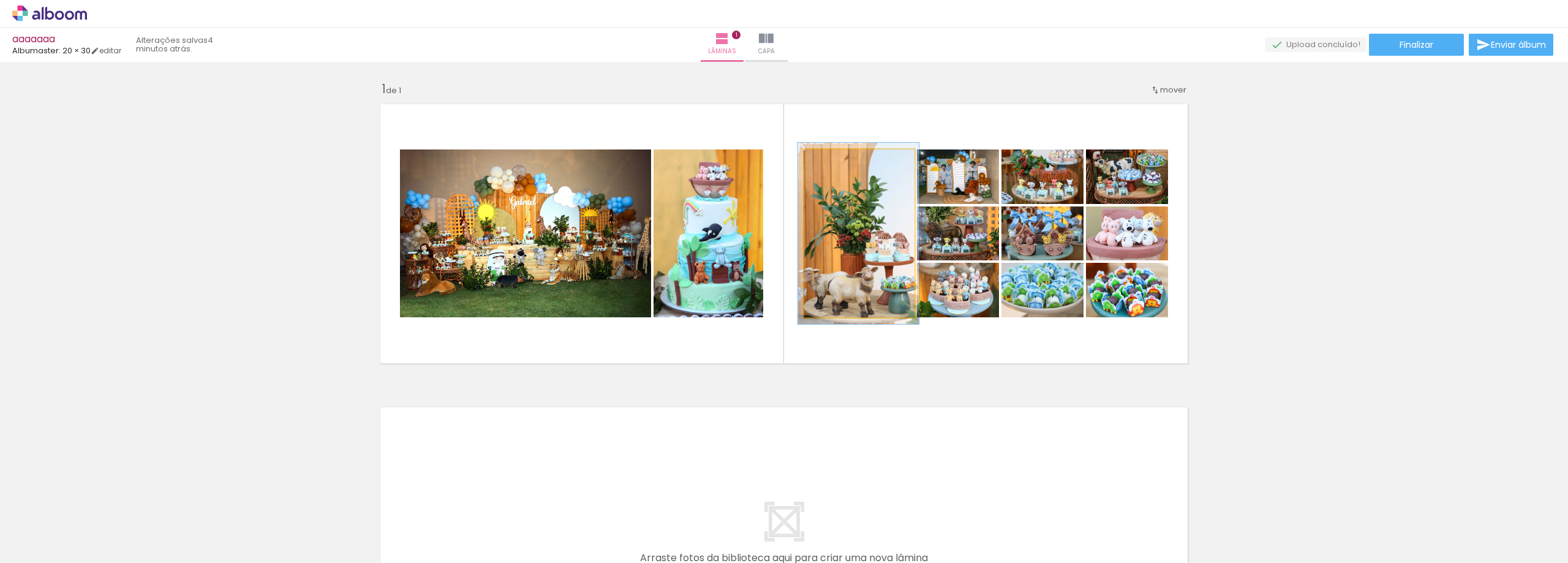
click at [834, 161] on div at bounding box center [837, 162] width 11 height 11
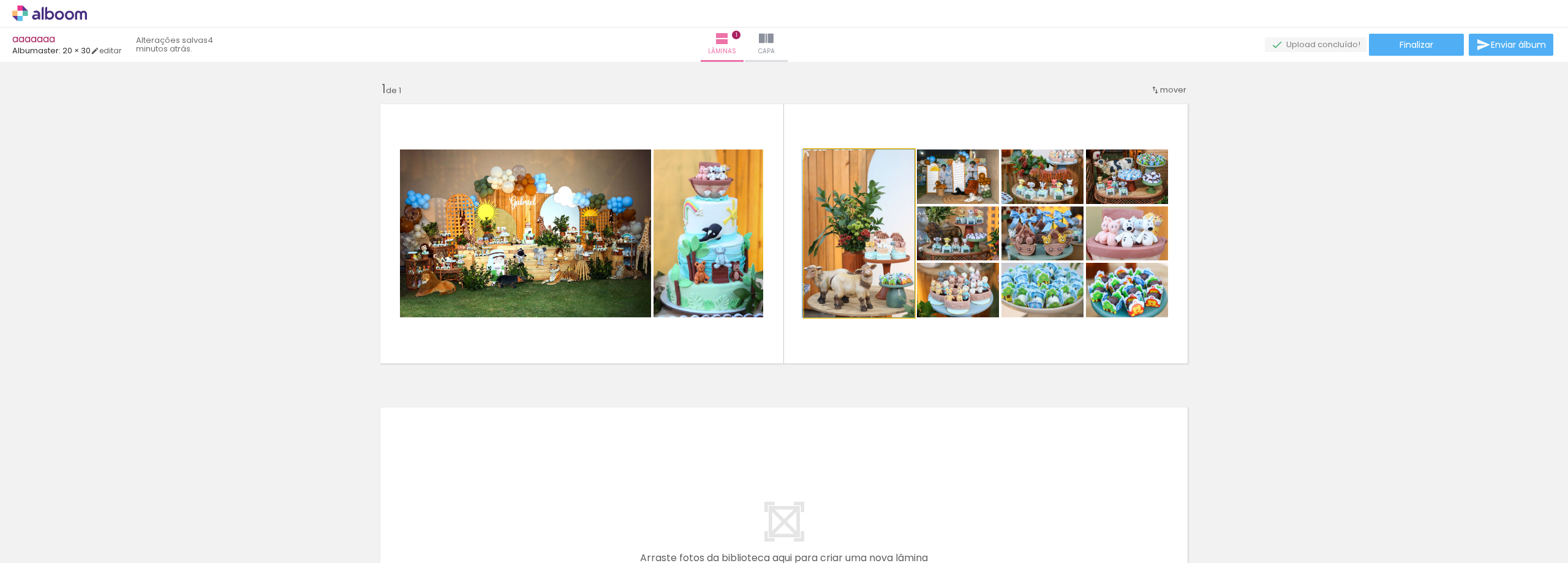
drag, startPoint x: 834, startPoint y: 163, endPoint x: 824, endPoint y: 164, distance: 10.0
type paper-slider "100"
click at [827, 164] on div at bounding box center [833, 162] width 11 height 11
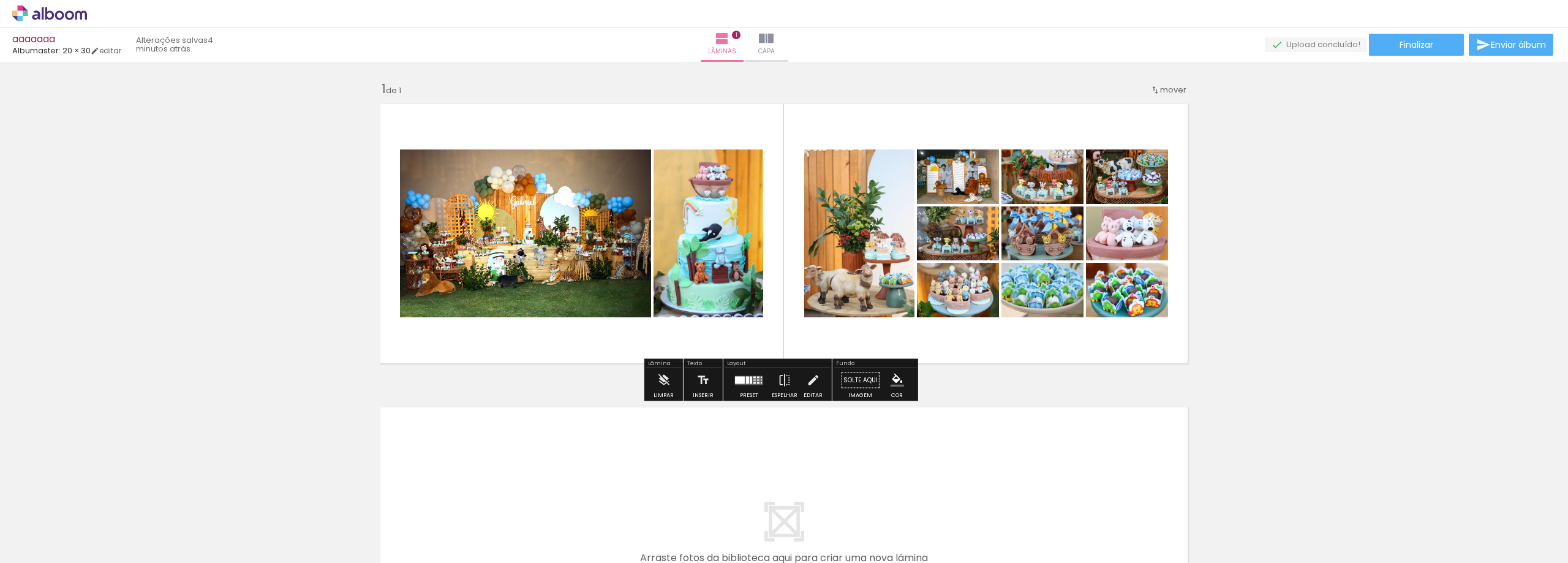
click at [851, 196] on quentale-photo at bounding box center [859, 233] width 111 height 168
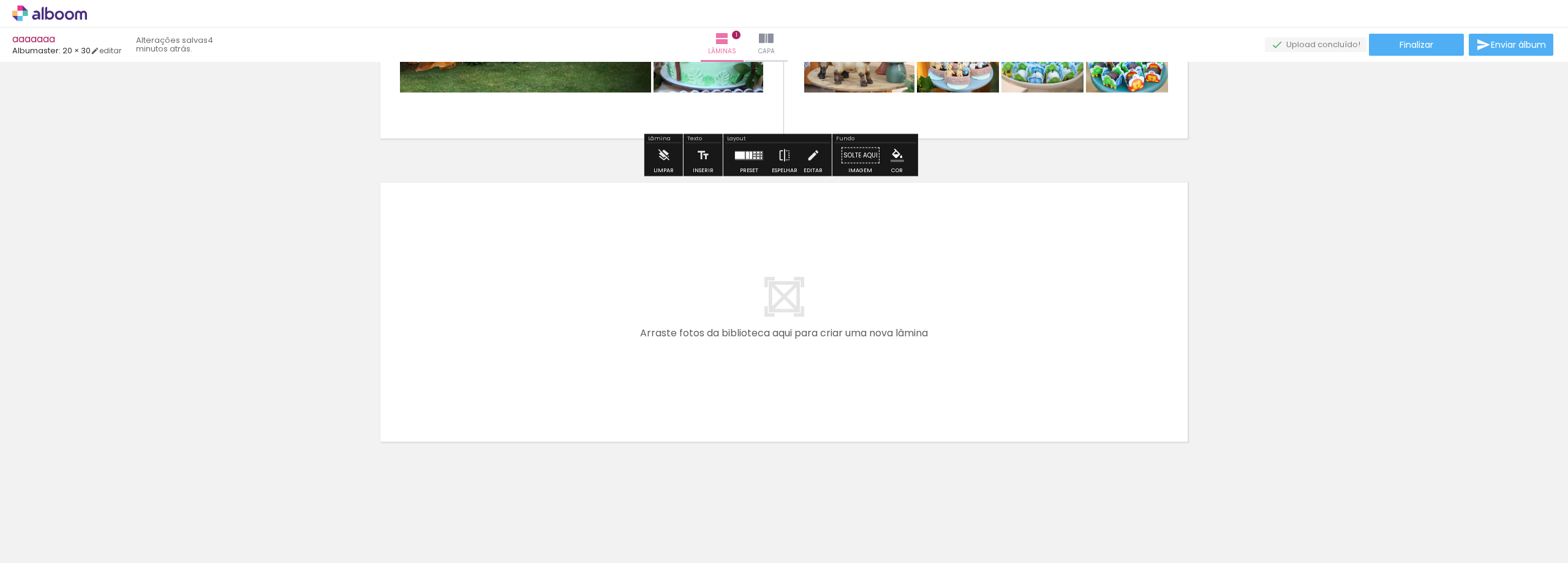
scroll to position [230, 0]
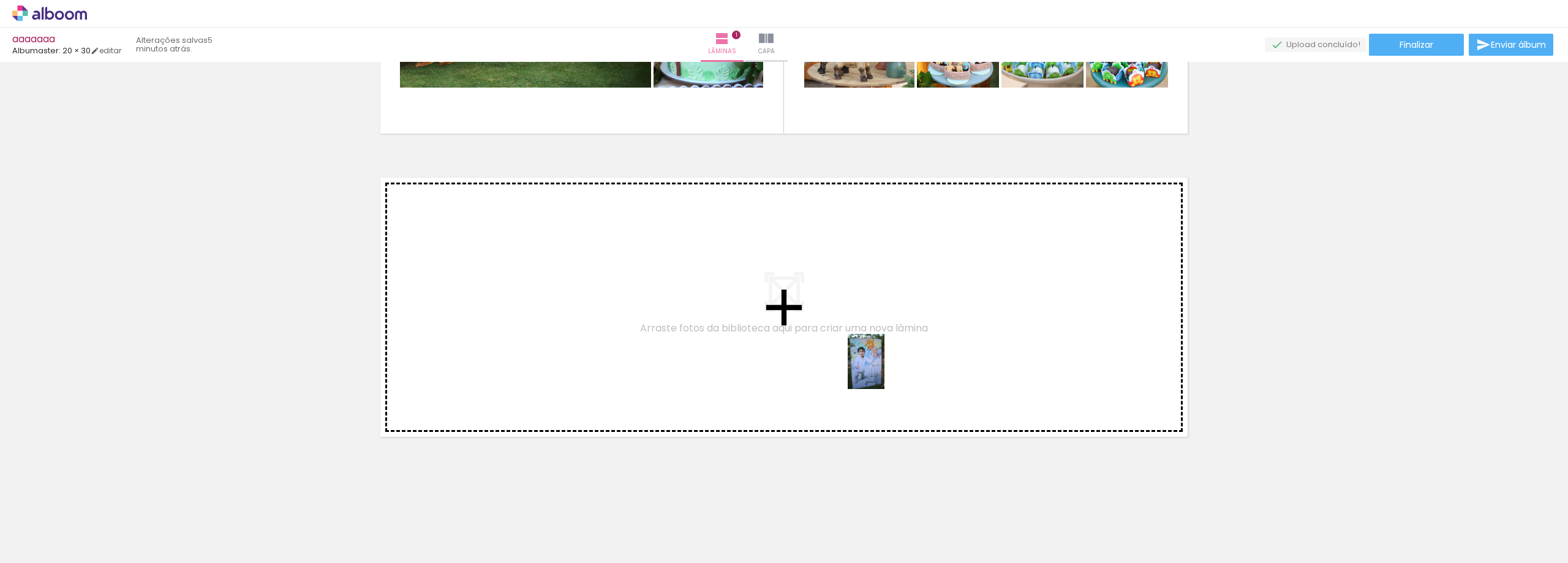
drag, startPoint x: 1157, startPoint y: 522, endPoint x: 884, endPoint y: 371, distance: 312.0
click at [884, 371] on quentale-workspace at bounding box center [784, 281] width 1568 height 563
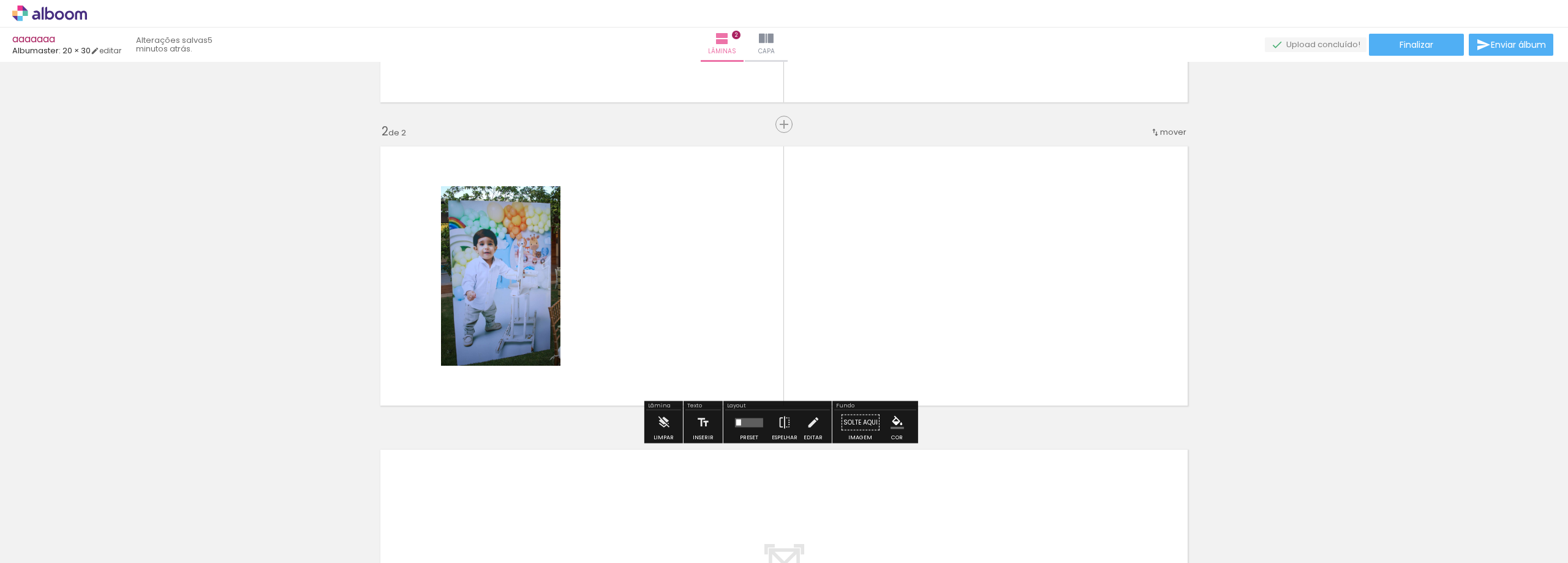
scroll to position [263, 0]
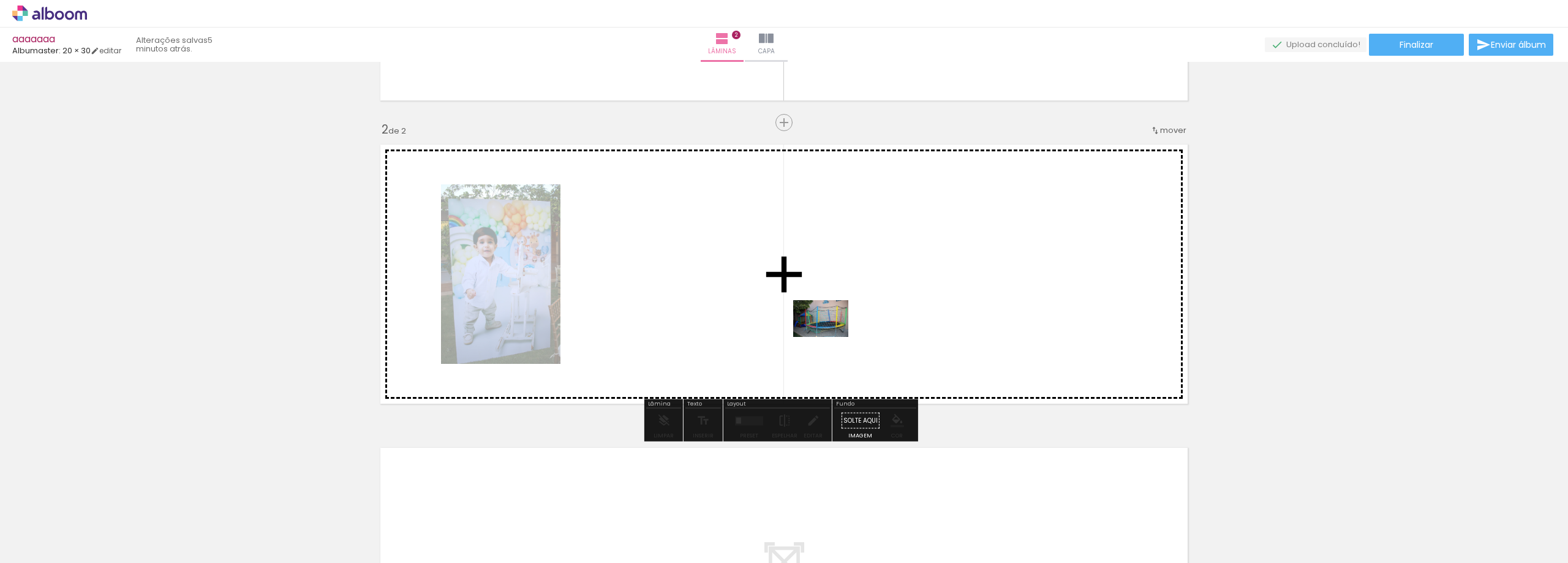
drag, startPoint x: 1228, startPoint y: 521, endPoint x: 830, endPoint y: 337, distance: 438.5
click at [830, 337] on quentale-workspace at bounding box center [784, 281] width 1568 height 563
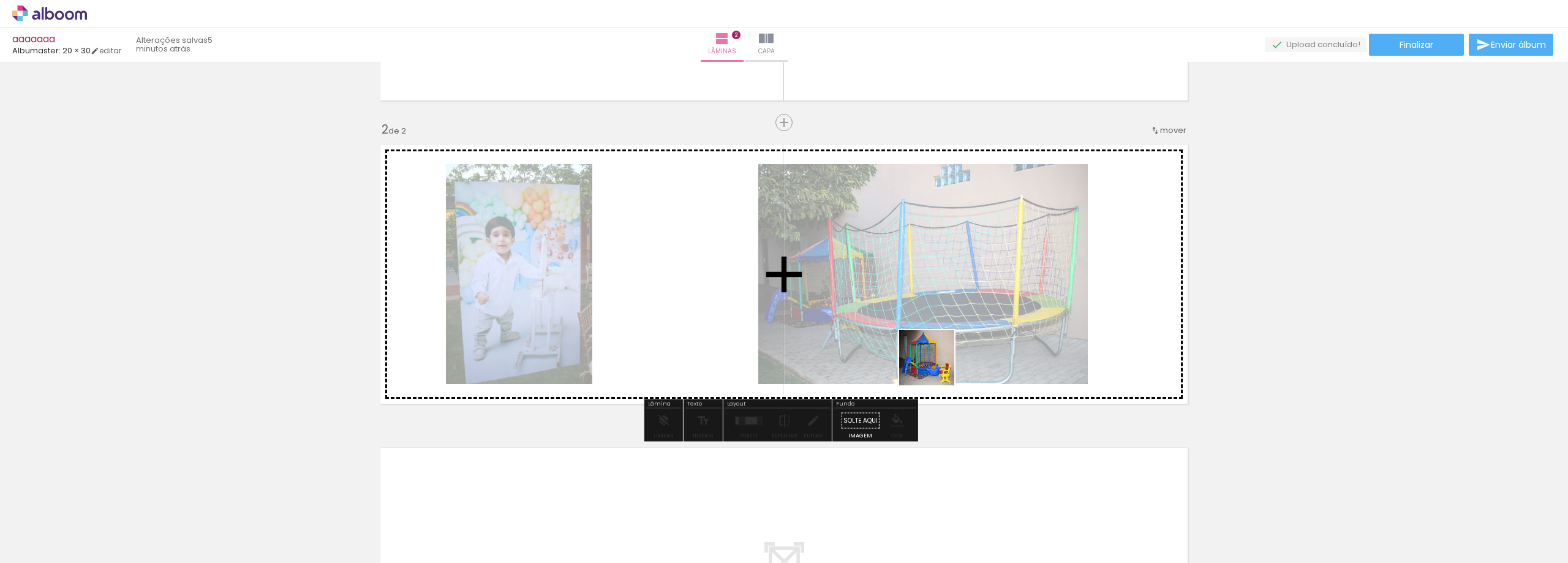
drag, startPoint x: 1280, startPoint y: 523, endPoint x: 934, endPoint y: 366, distance: 380.0
click at [934, 366] on quentale-workspace at bounding box center [784, 281] width 1568 height 563
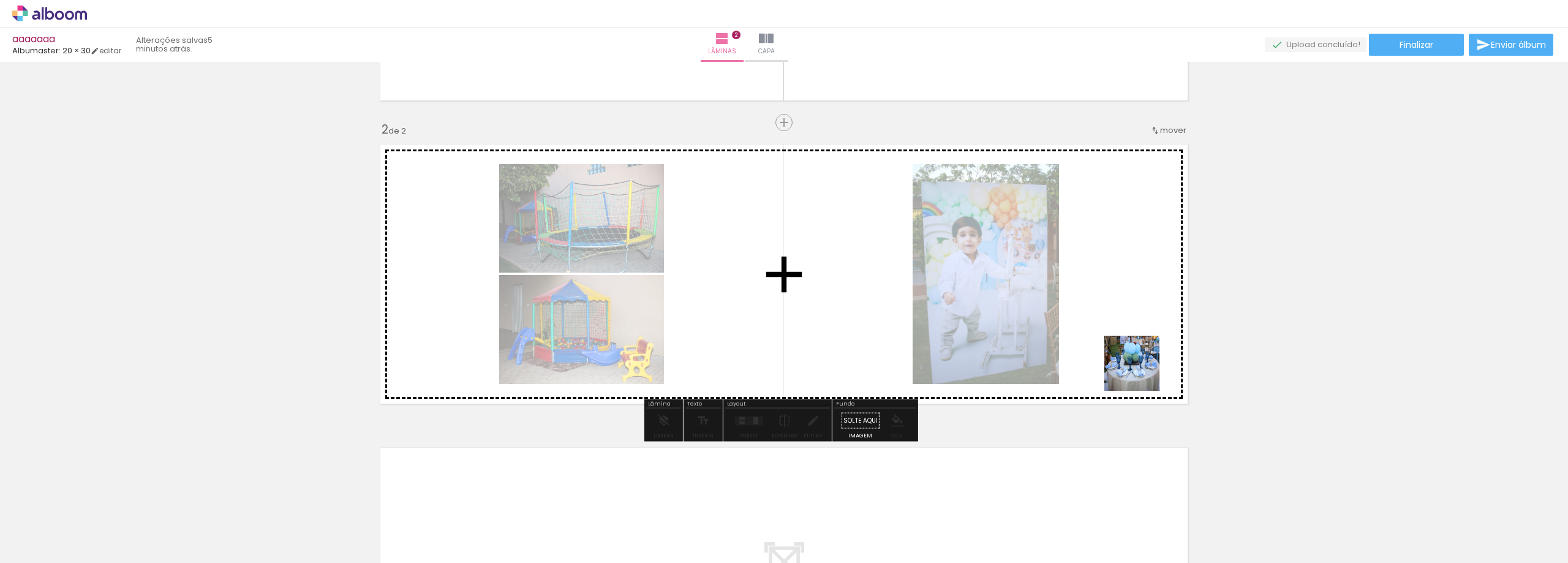
drag, startPoint x: 1355, startPoint y: 522, endPoint x: 1071, endPoint y: 344, distance: 335.2
click at [1071, 344] on quentale-workspace at bounding box center [784, 281] width 1568 height 563
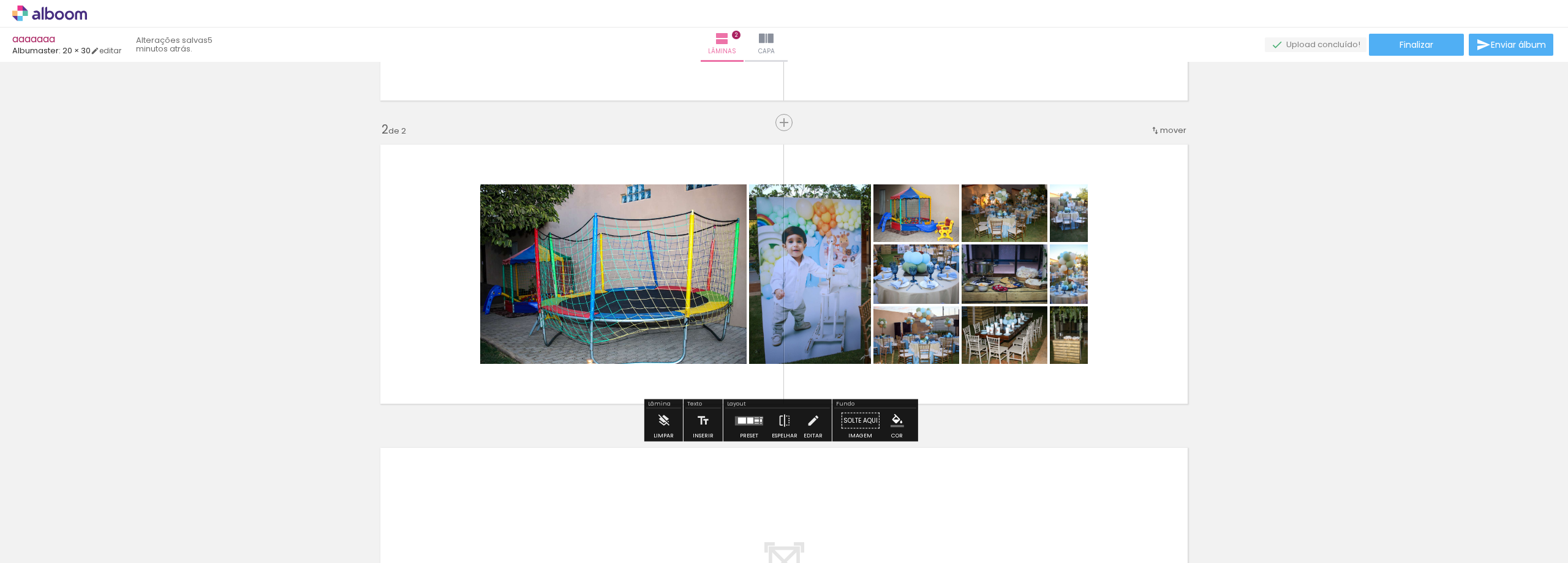
scroll to position [0, 320]
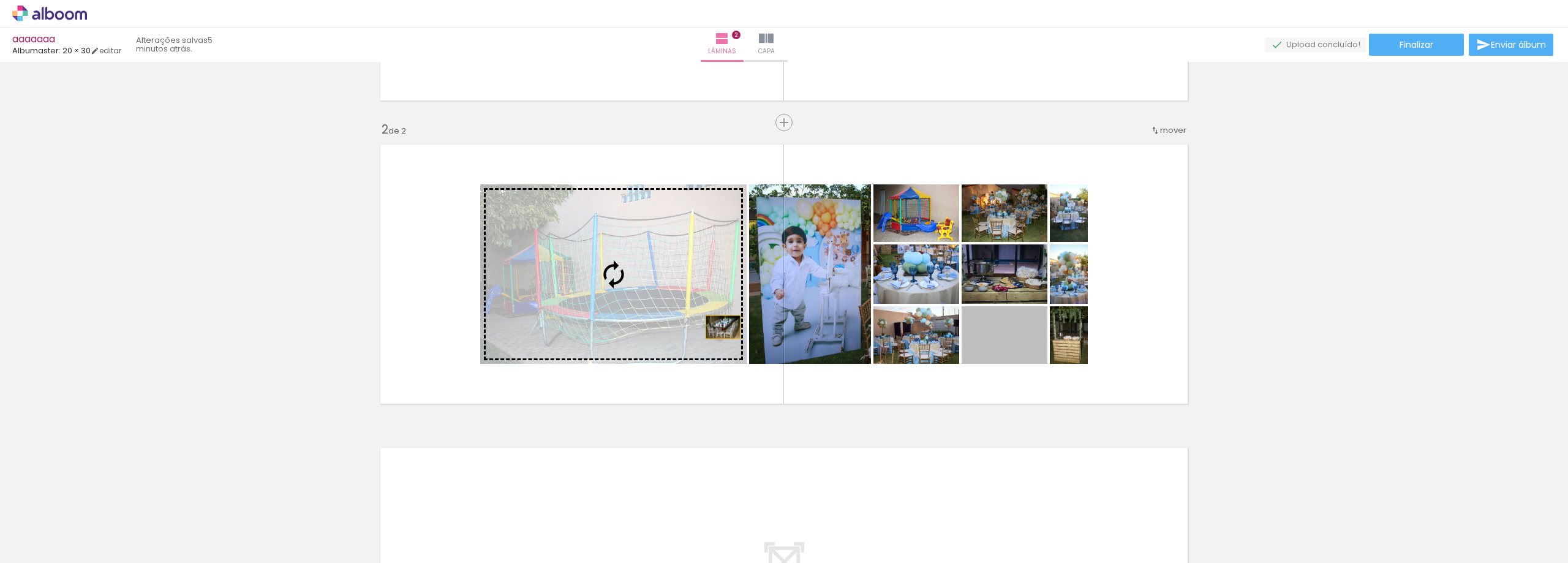
drag, startPoint x: 1019, startPoint y: 352, endPoint x: 718, endPoint y: 327, distance: 302.0
click at [0, 0] on slot at bounding box center [0, 0] width 0 height 0
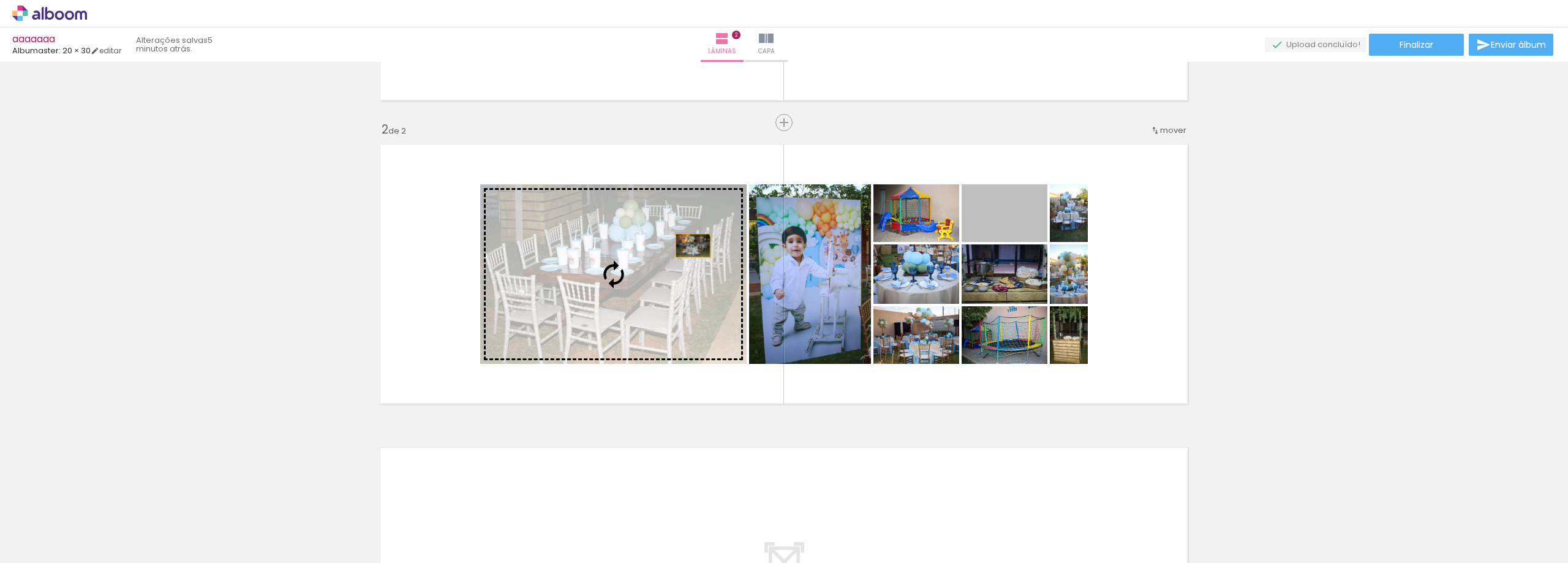
drag, startPoint x: 1015, startPoint y: 219, endPoint x: 668, endPoint y: 252, distance: 348.6
click at [0, 0] on slot at bounding box center [0, 0] width 0 height 0
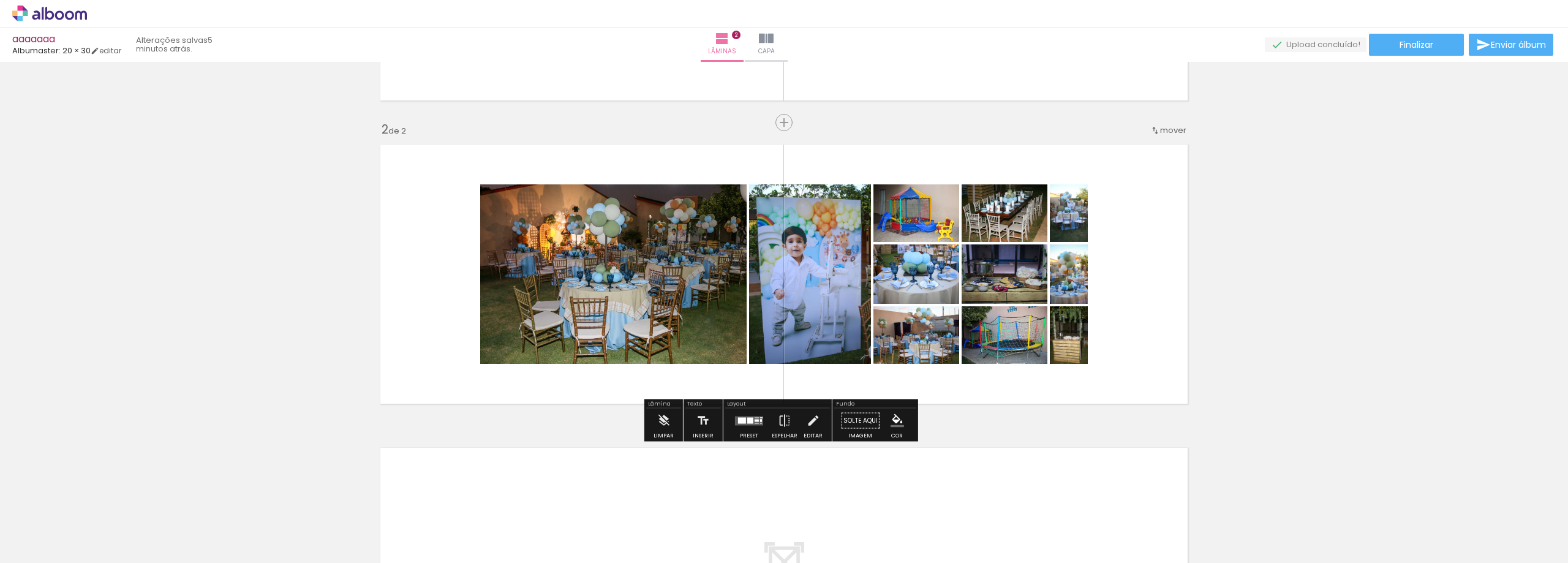
click at [749, 417] on div at bounding box center [750, 421] width 6 height 6
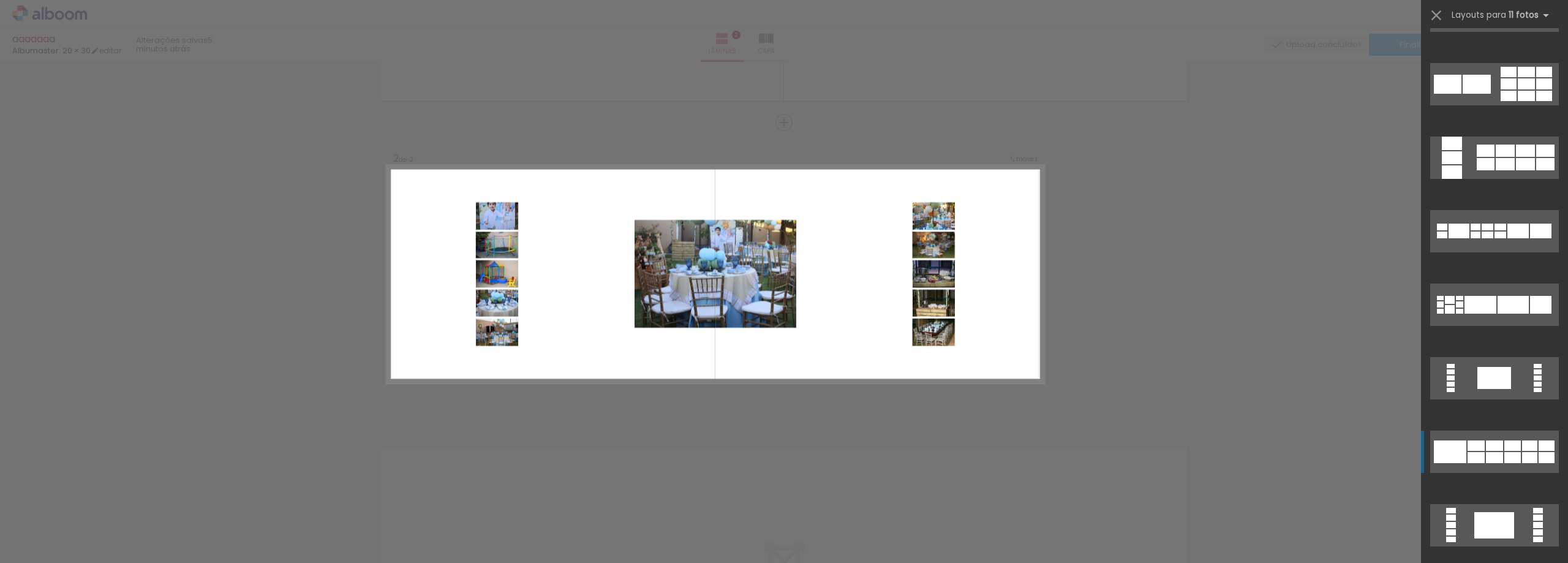
scroll to position [1042, 0]
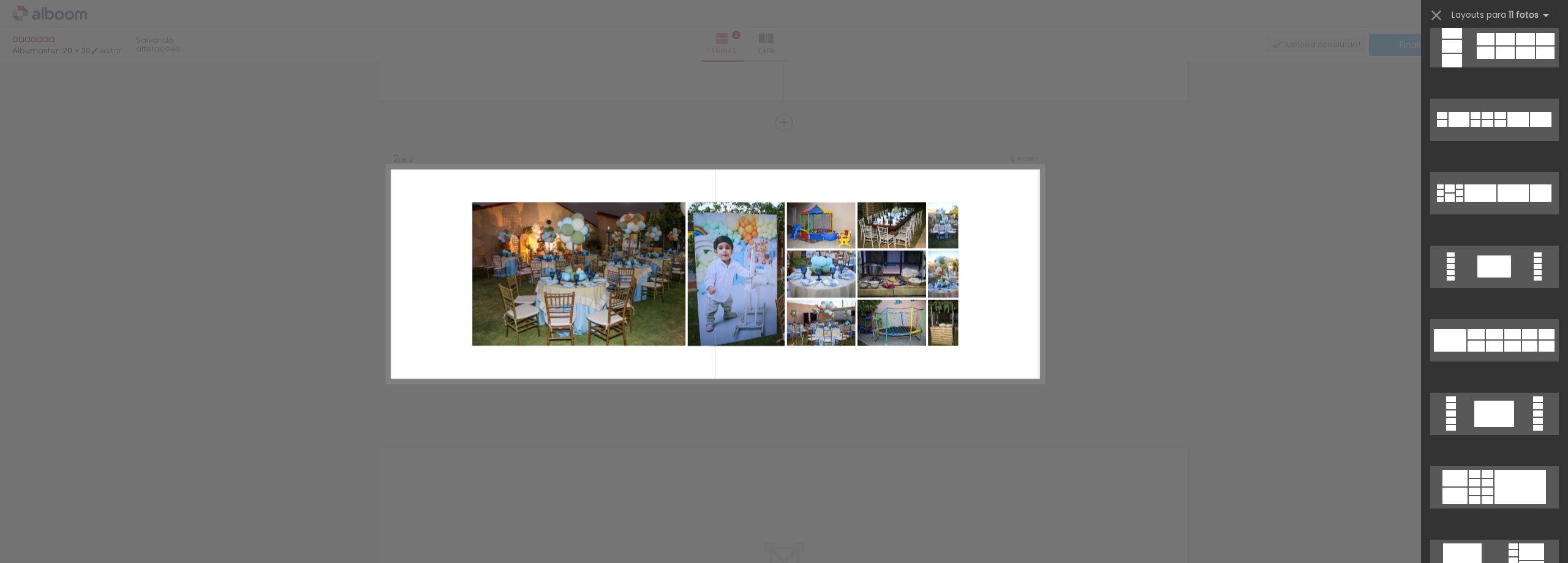
click at [1151, 262] on div "Confirmar Cancelar" at bounding box center [784, 268] width 1568 height 939
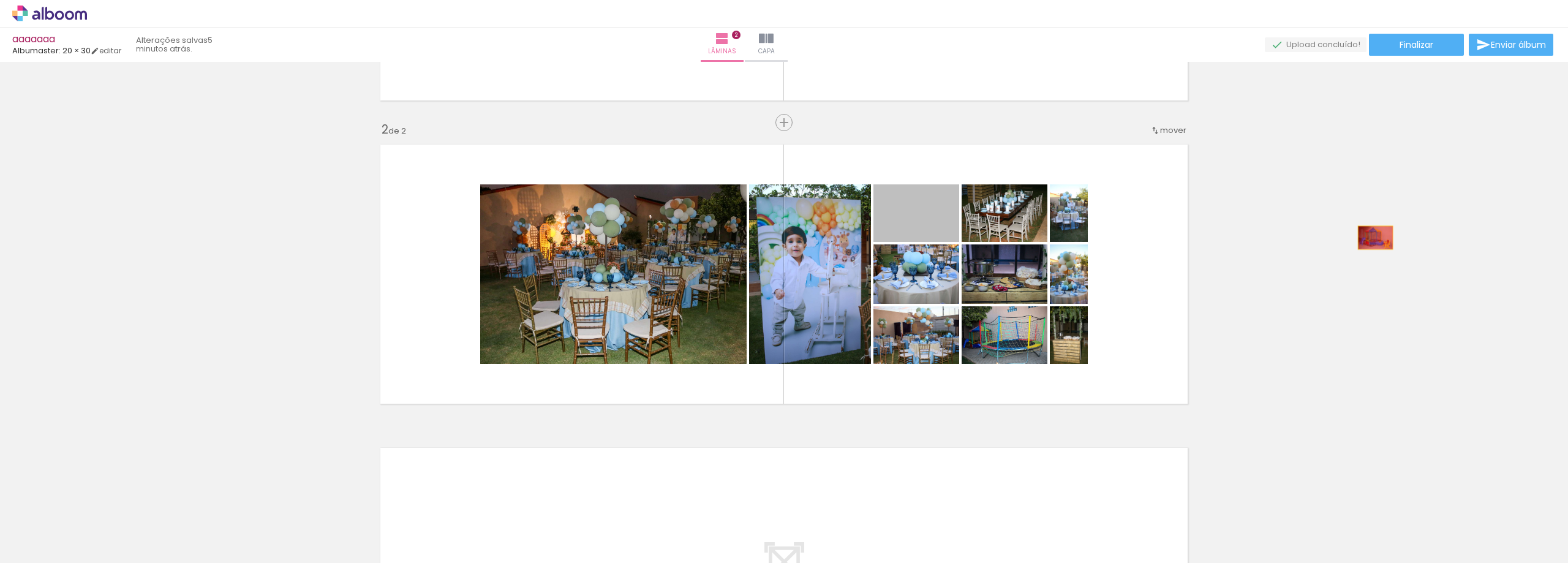
drag, startPoint x: 937, startPoint y: 227, endPoint x: 1371, endPoint y: 238, distance: 434.1
click at [1371, 238] on div "Inserir lâmina 1 de 2 Inserir lâmina 2 de 2" at bounding box center [784, 258] width 1568 height 910
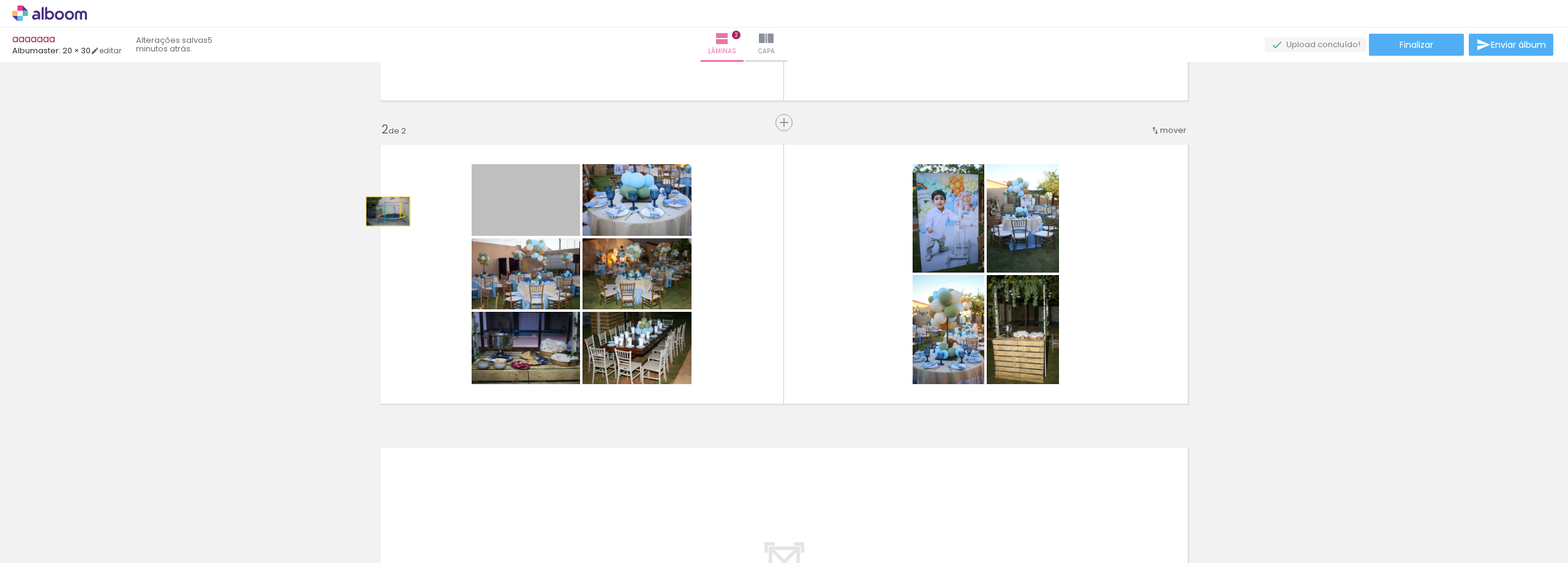
drag, startPoint x: 563, startPoint y: 212, endPoint x: 184, endPoint y: 201, distance: 379.2
click at [184, 201] on div "Inserir lâmina 1 de 2 Inserir lâmina 2 de 2" at bounding box center [784, 258] width 1568 height 910
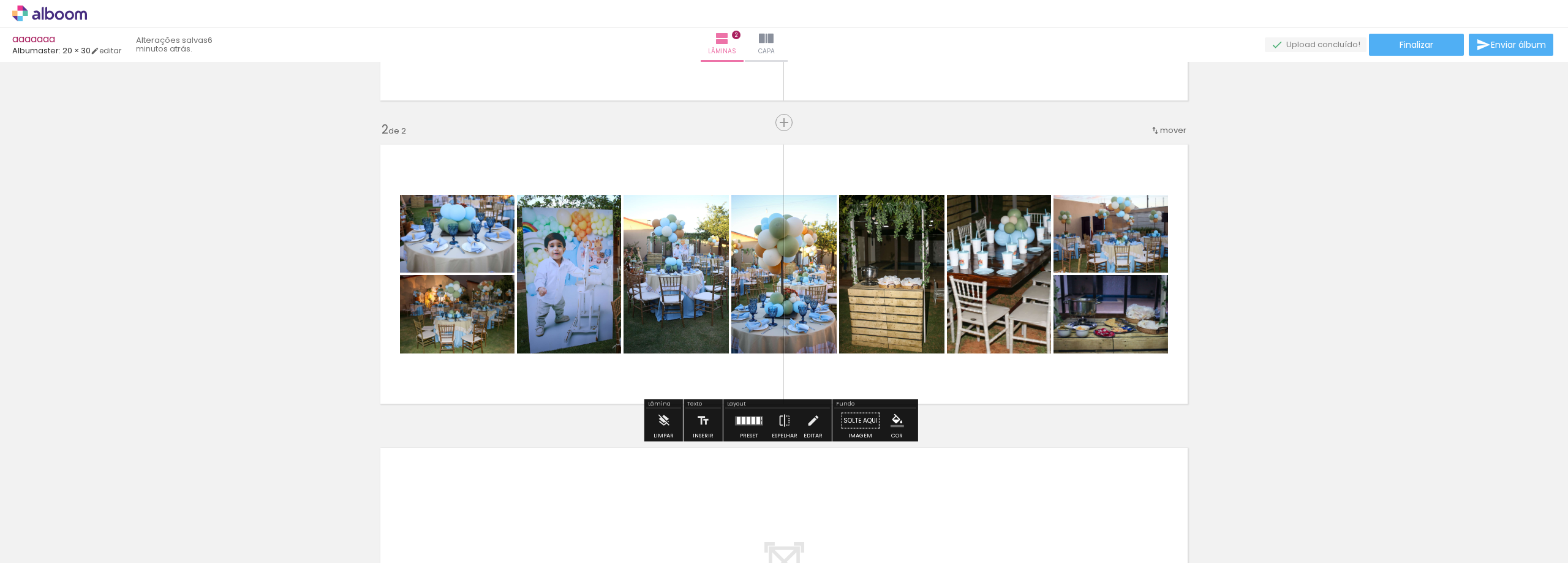
click at [751, 418] on div at bounding box center [753, 421] width 4 height 7
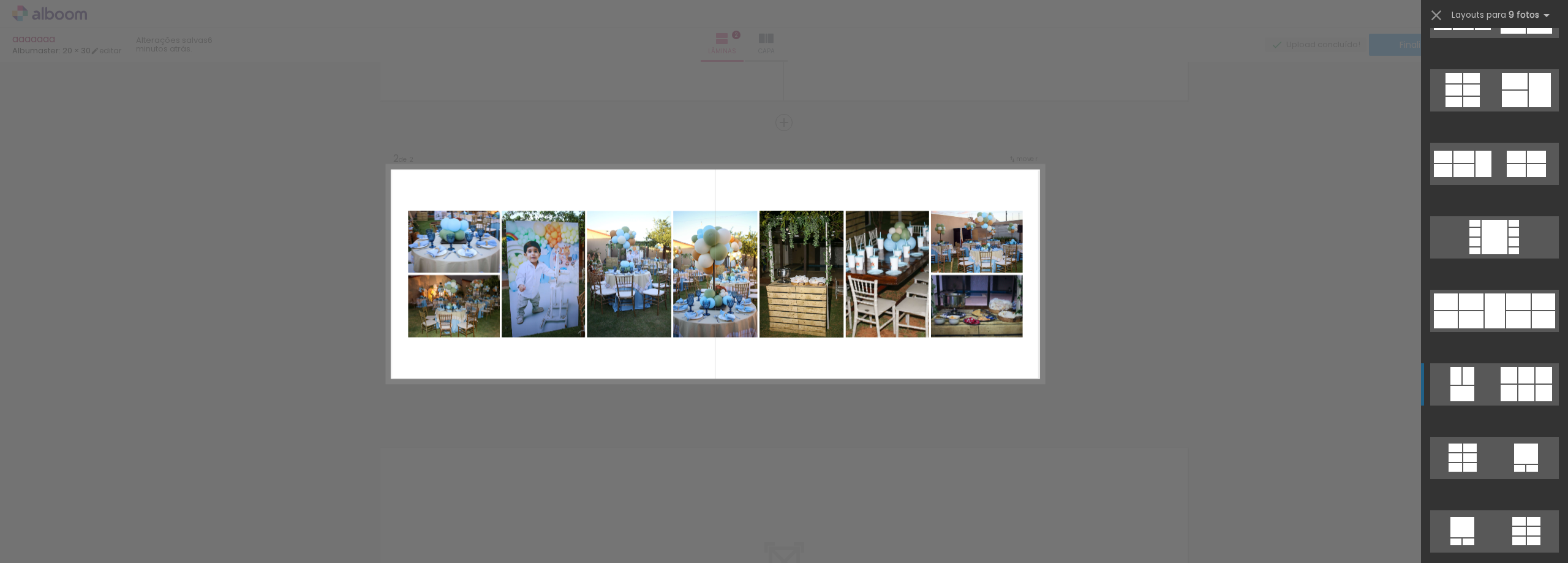
scroll to position [429, 0]
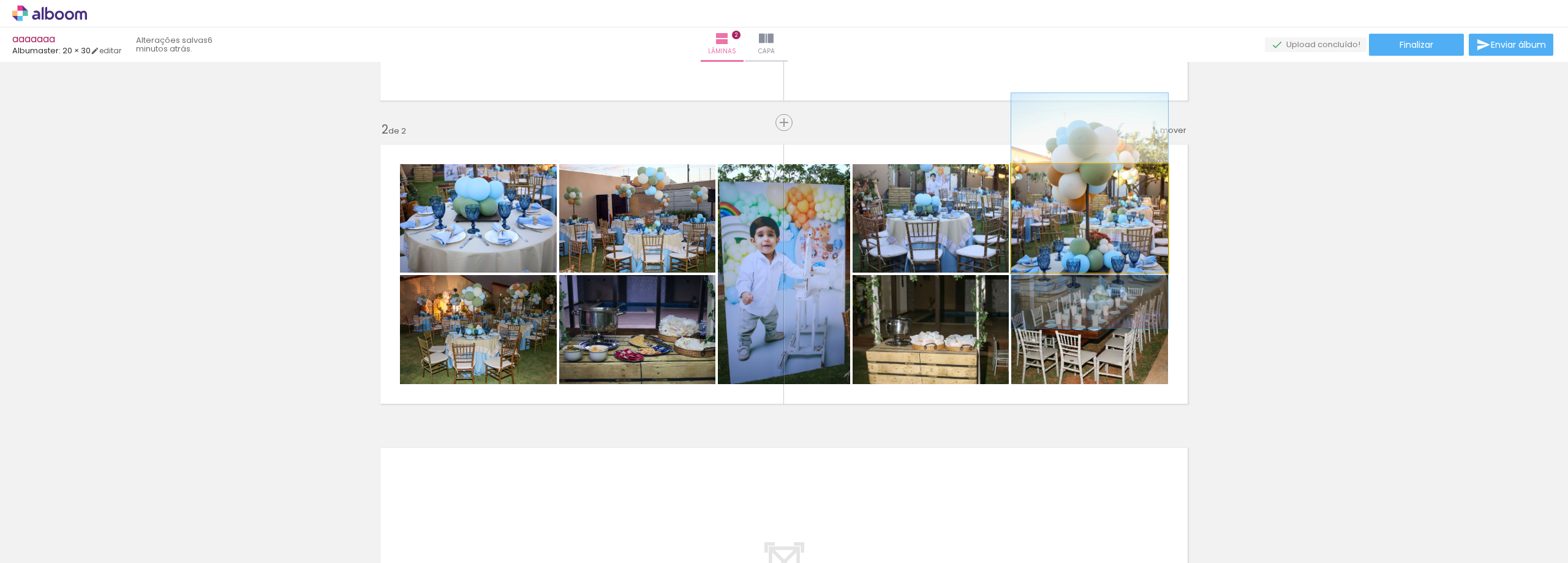
drag, startPoint x: 1127, startPoint y: 216, endPoint x: 1125, endPoint y: 208, distance: 8.2
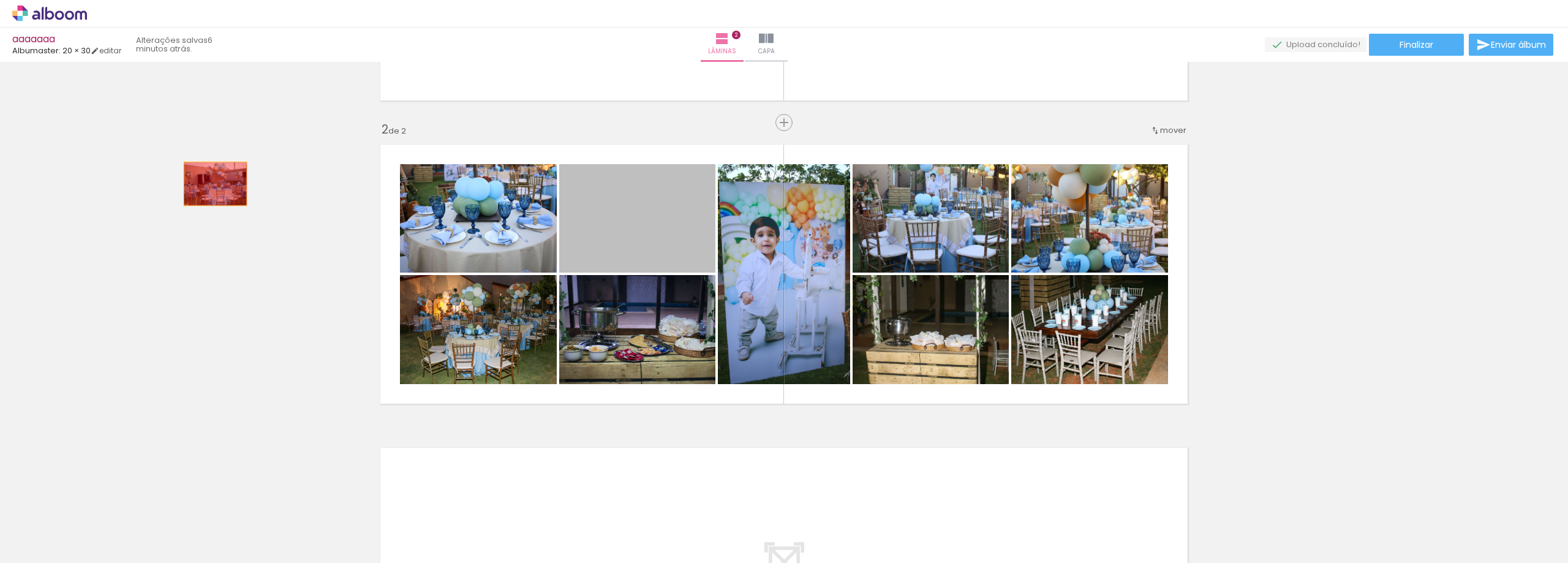
drag, startPoint x: 671, startPoint y: 241, endPoint x: 210, endPoint y: 184, distance: 464.5
click at [210, 184] on div "Inserir lâmina 1 de 2 Inserir lâmina 2 de 2" at bounding box center [784, 258] width 1568 height 910
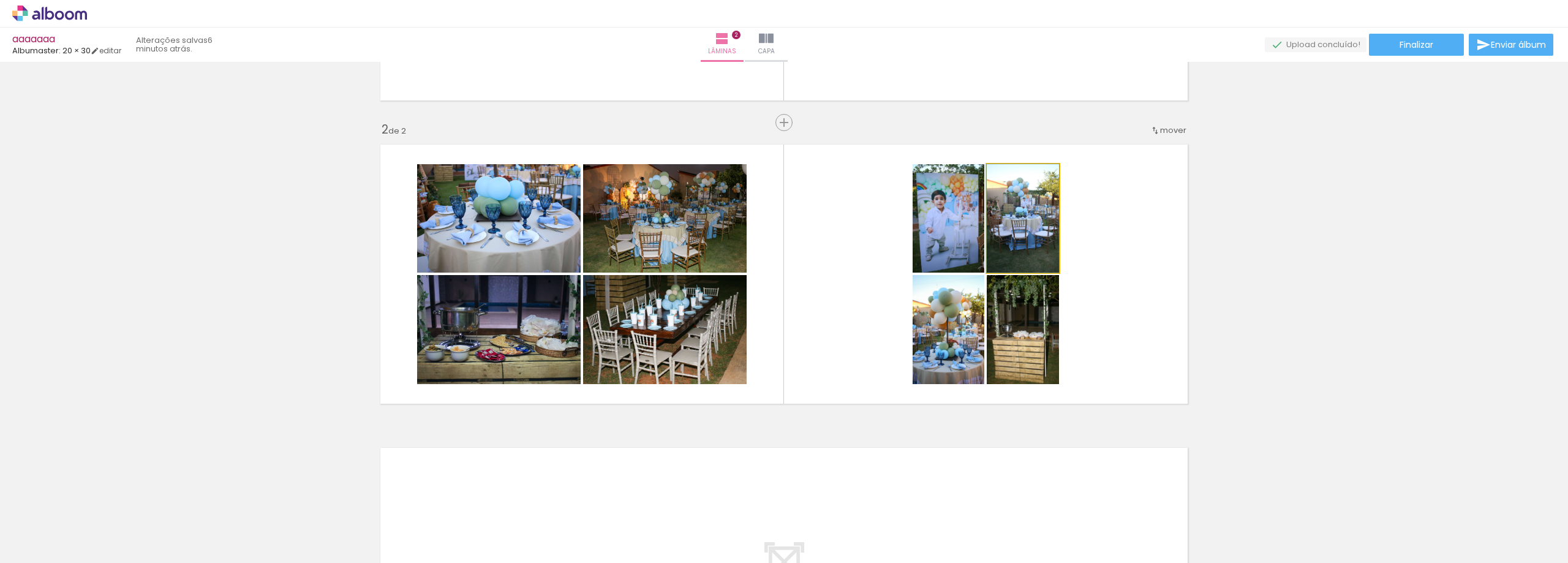
click at [1020, 245] on quentale-photo at bounding box center [1023, 219] width 72 height 109
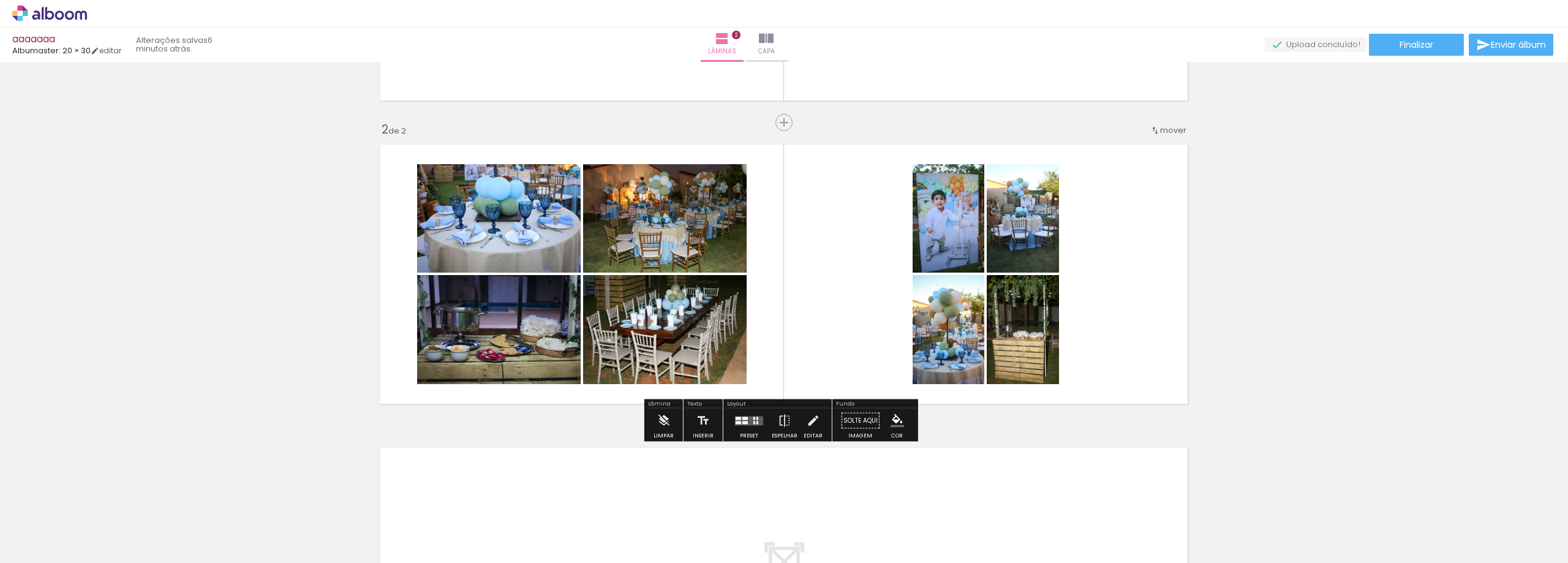
click at [746, 422] on quentale-layouter at bounding box center [749, 421] width 28 height 9
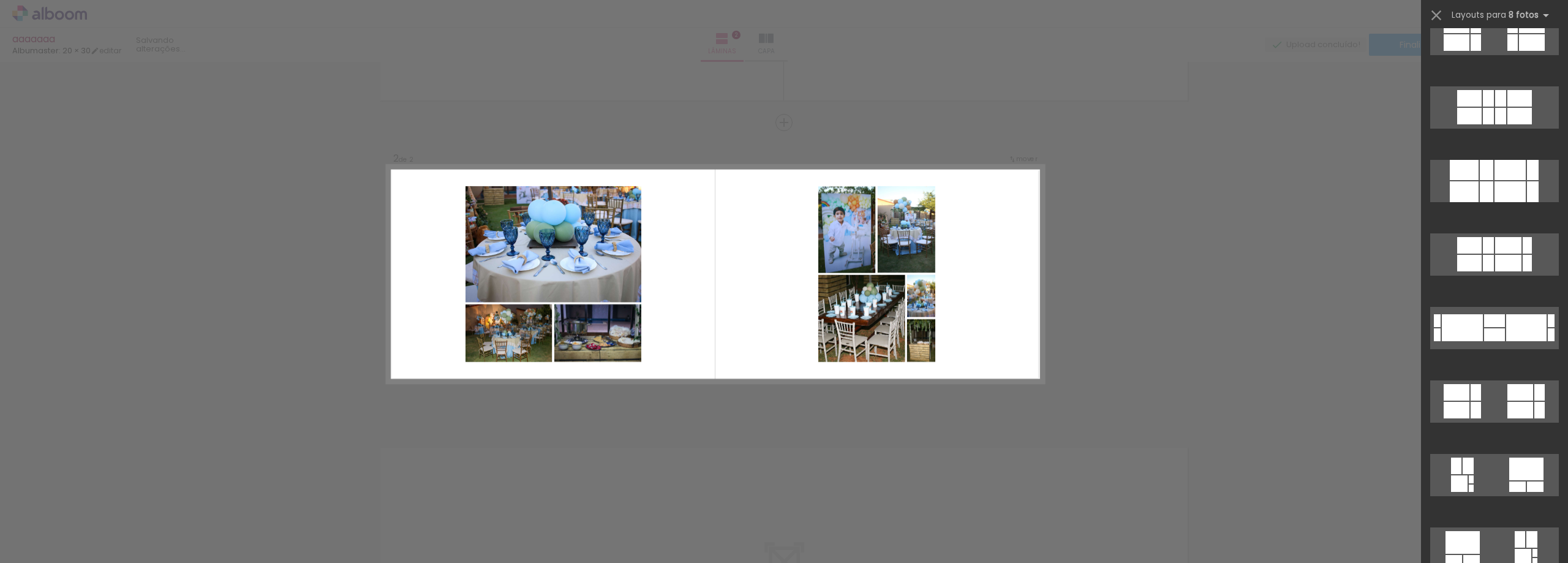
scroll to position [367, 0]
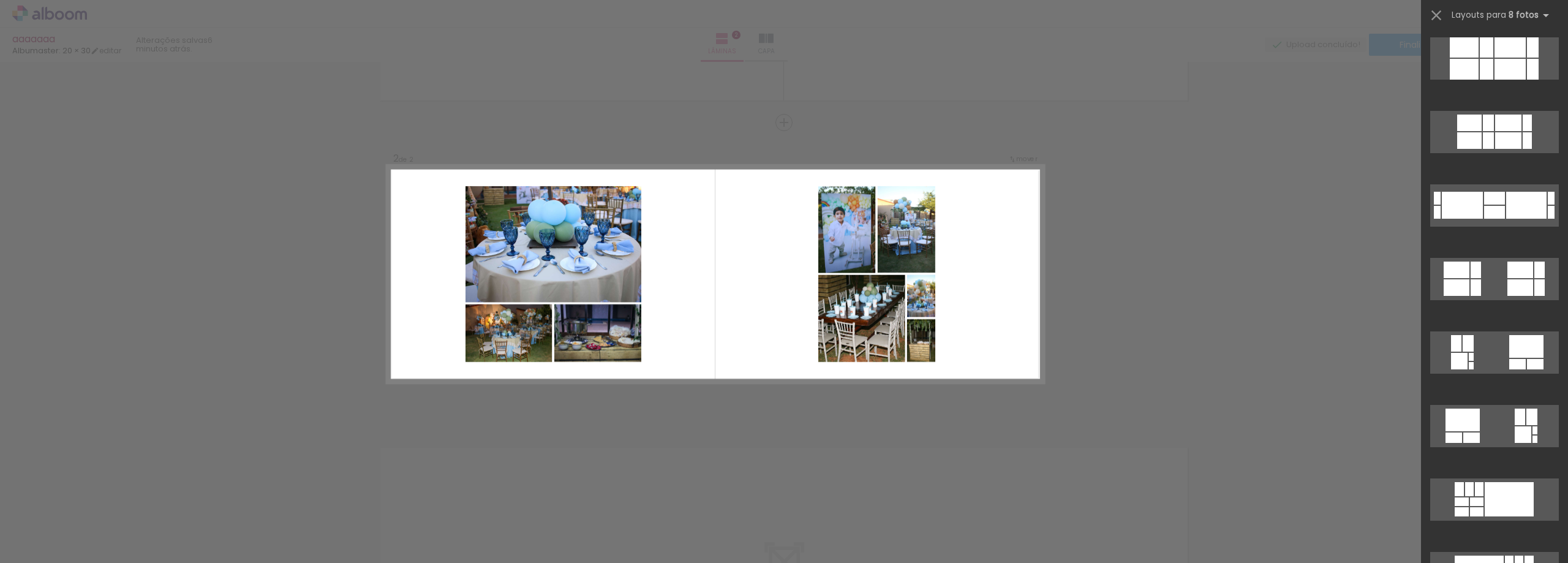
click at [1233, 259] on div "Confirmar Cancelar" at bounding box center [784, 268] width 1568 height 939
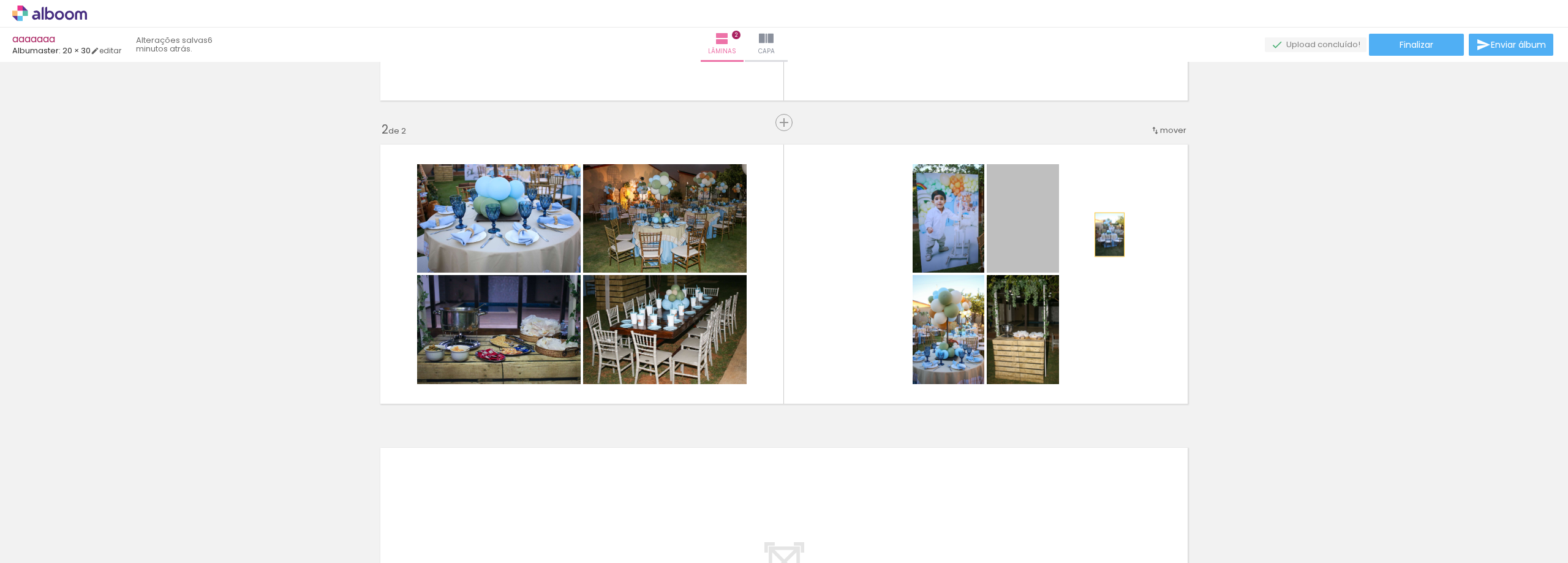
drag, startPoint x: 1025, startPoint y: 235, endPoint x: 1317, endPoint y: 226, distance: 292.1
click at [1317, 226] on div "Inserir lâmina 1 de 2 Inserir lâmina 2 de 2" at bounding box center [784, 258] width 1568 height 910
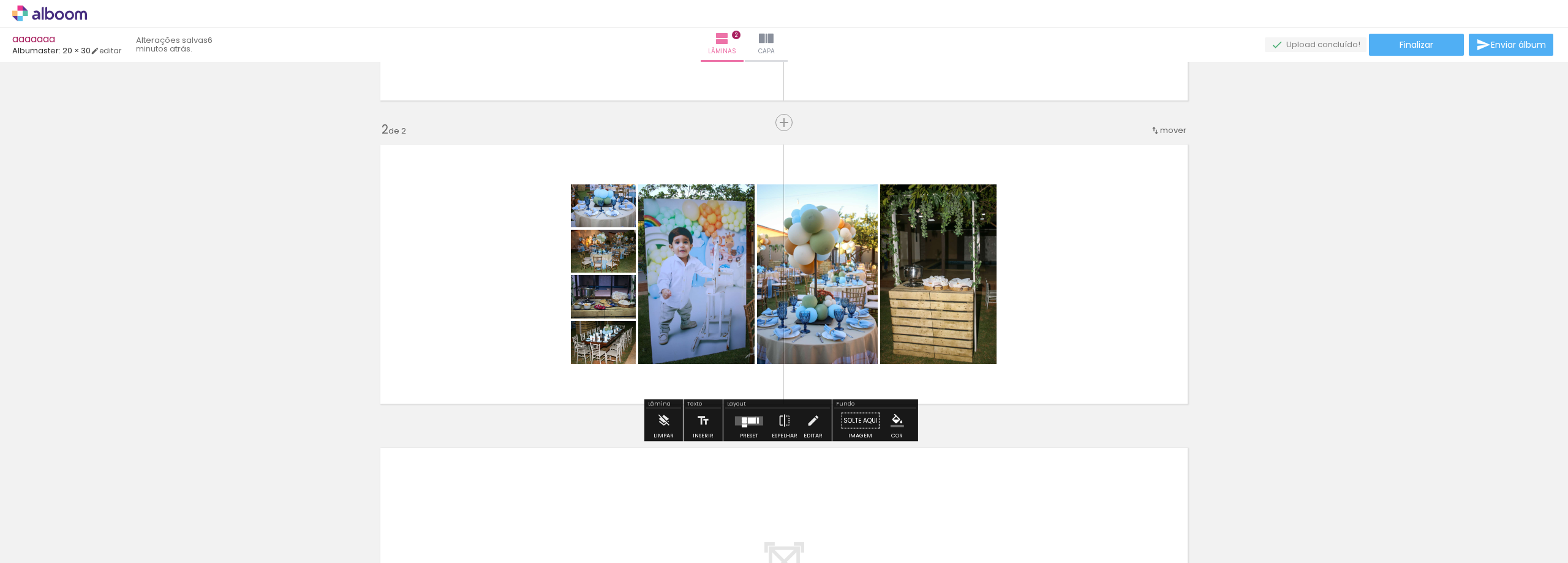
click at [752, 417] on div at bounding box center [751, 421] width 8 height 6
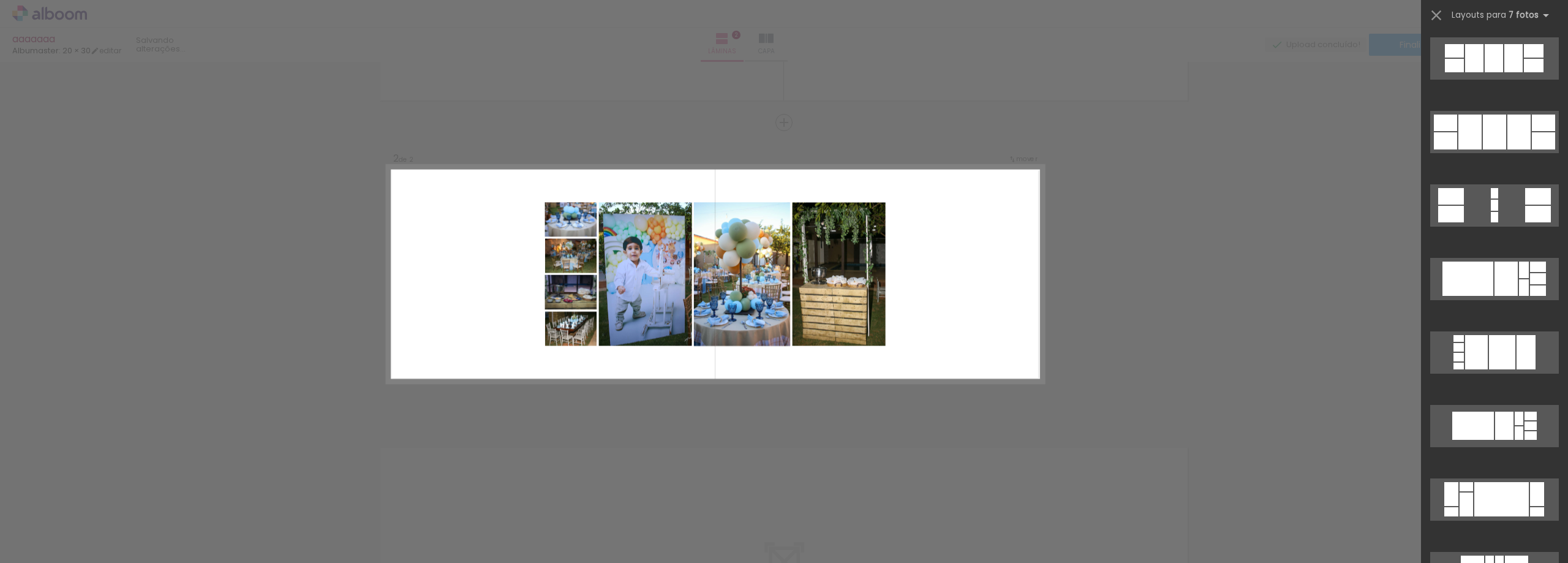
scroll to position [0, 0]
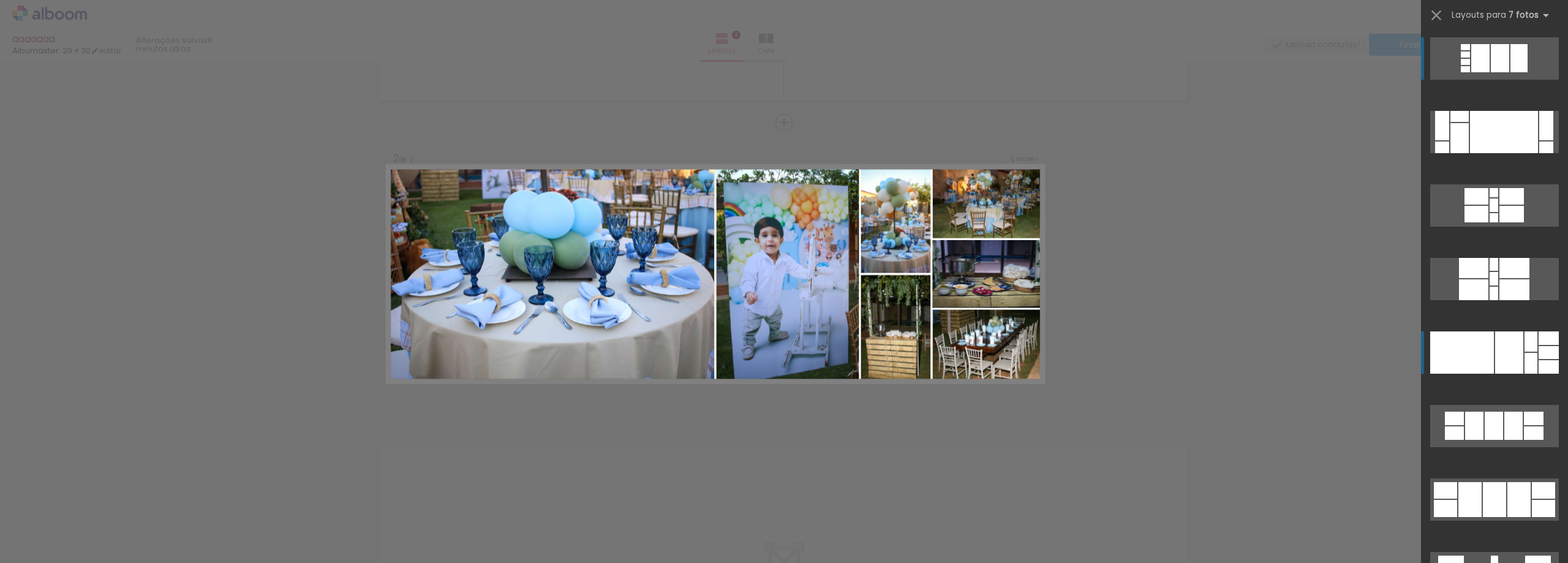
click at [1449, 153] on div at bounding box center [1442, 147] width 14 height 12
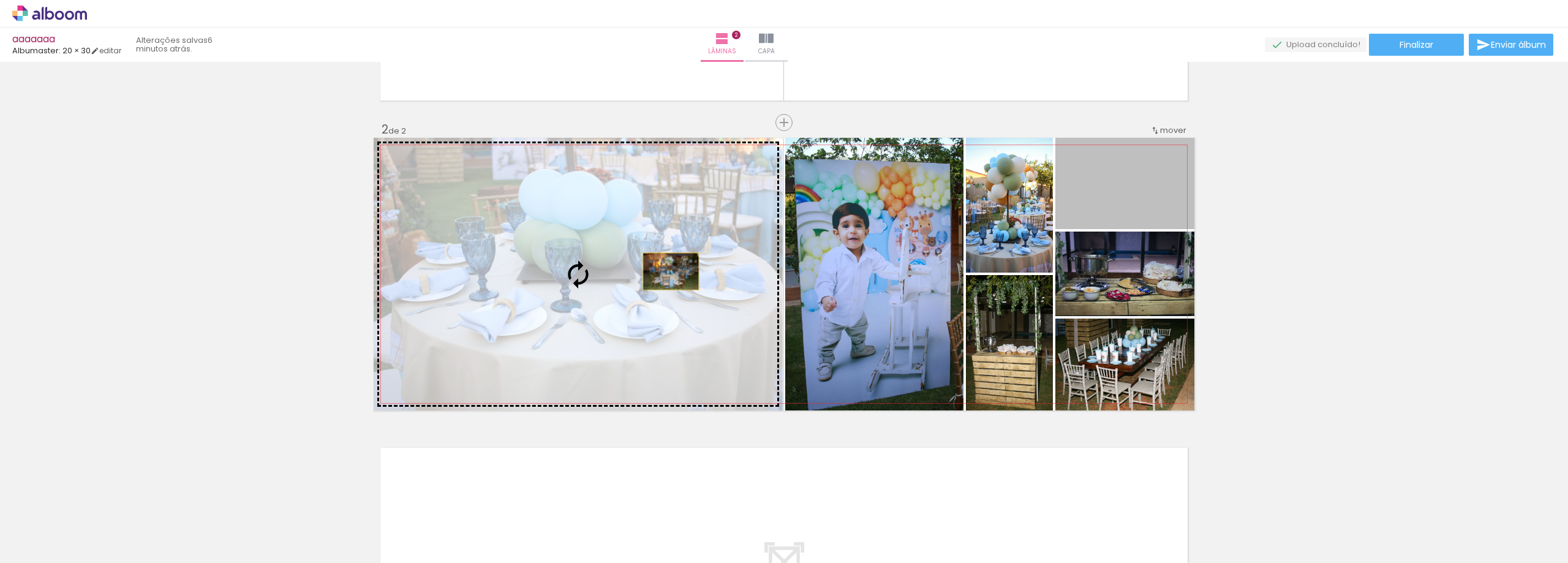
drag, startPoint x: 1160, startPoint y: 204, endPoint x: 666, endPoint y: 271, distance: 498.5
click at [0, 0] on slot at bounding box center [0, 0] width 0 height 0
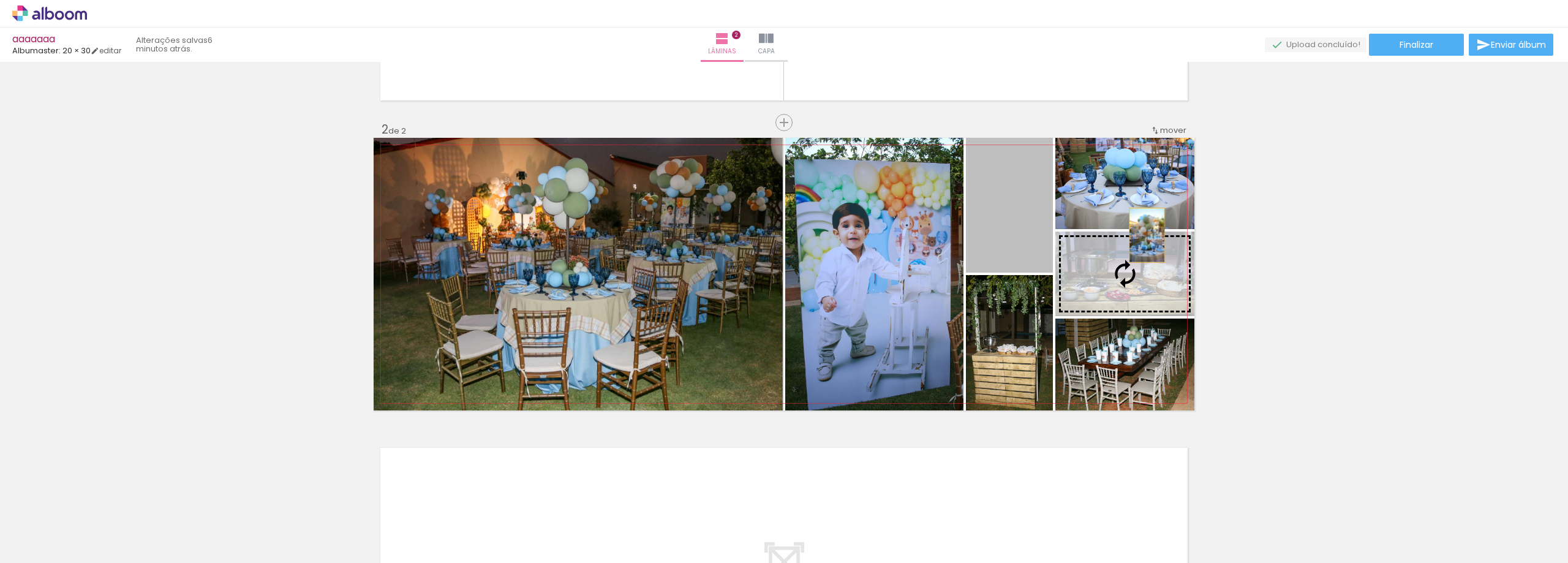
drag, startPoint x: 1026, startPoint y: 226, endPoint x: 1258, endPoint y: 234, distance: 232.1
click at [1258, 234] on div "Inserir lâmina 1 de 2 Inserir lâmina 2 de 2" at bounding box center [784, 258] width 1568 height 910
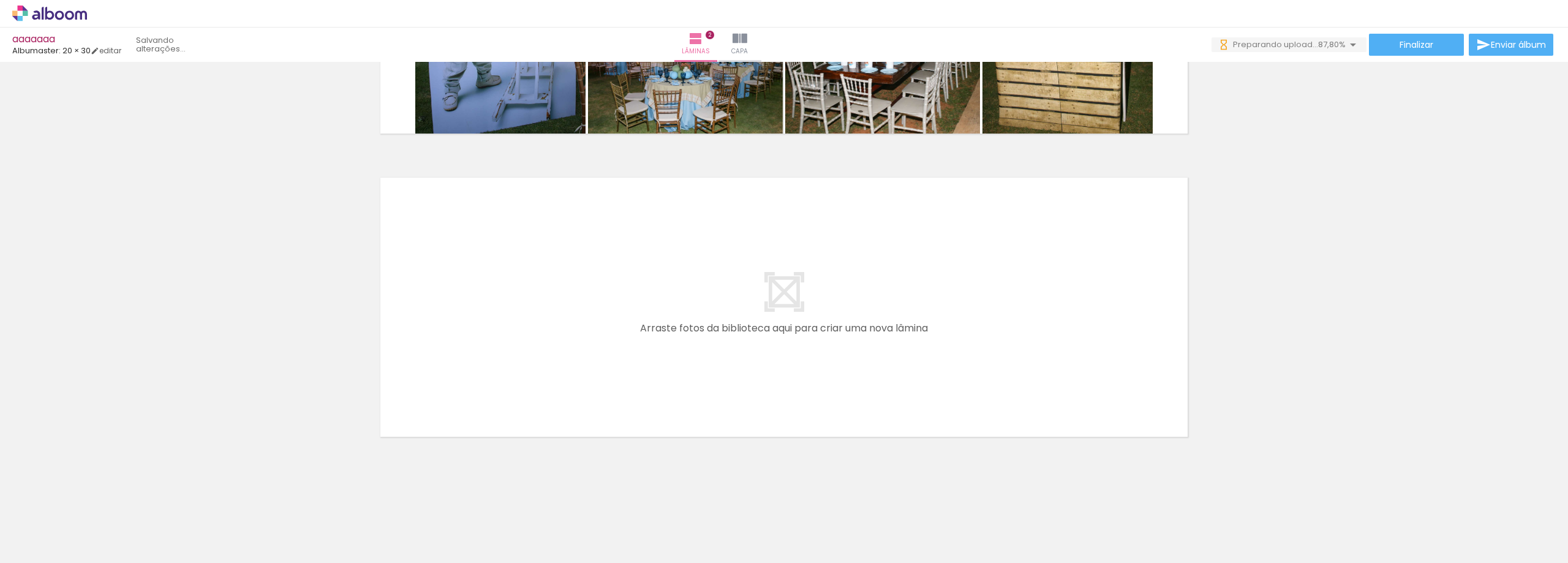
scroll to position [0, 1215]
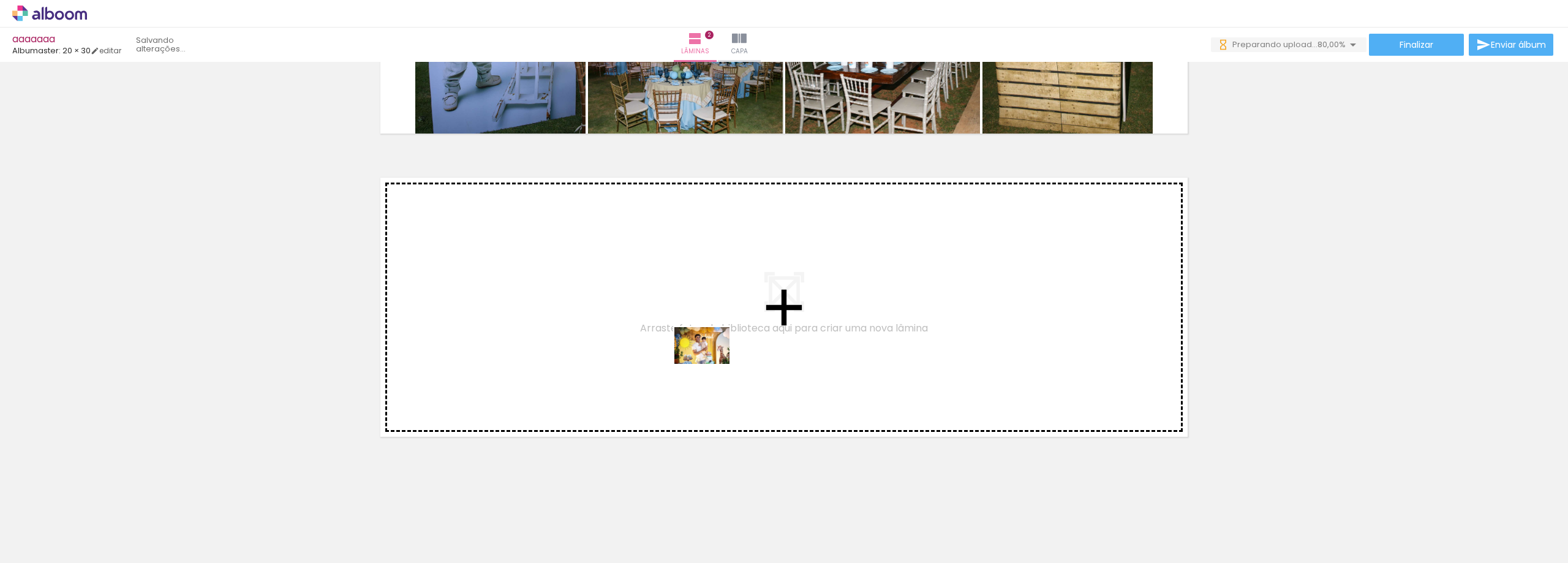
drag, startPoint x: 699, startPoint y: 527, endPoint x: 711, endPoint y: 364, distance: 163.4
click at [711, 364] on quentale-workspace at bounding box center [784, 281] width 1568 height 563
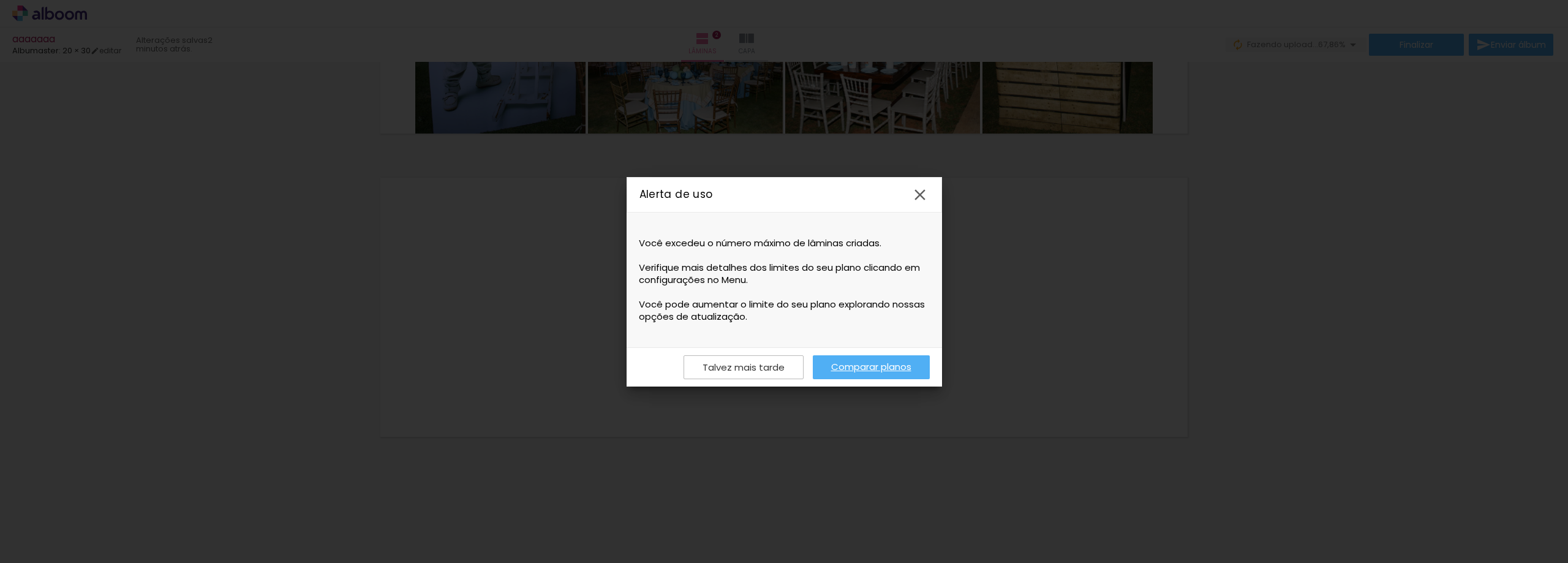
click at [0, 0] on slot "Talvez mais tarde" at bounding box center [0, 0] width 0 height 0
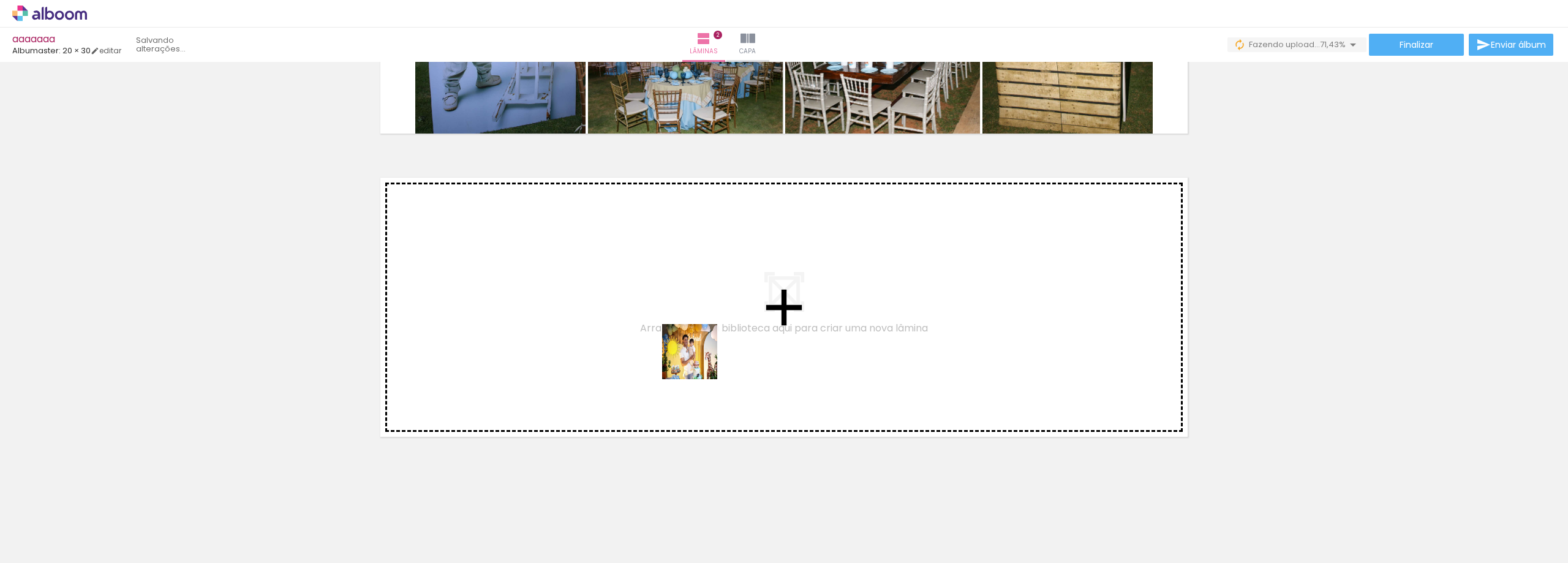
drag, startPoint x: 693, startPoint y: 534, endPoint x: 699, endPoint y: 351, distance: 183.1
click at [699, 351] on quentale-workspace at bounding box center [784, 281] width 1568 height 563
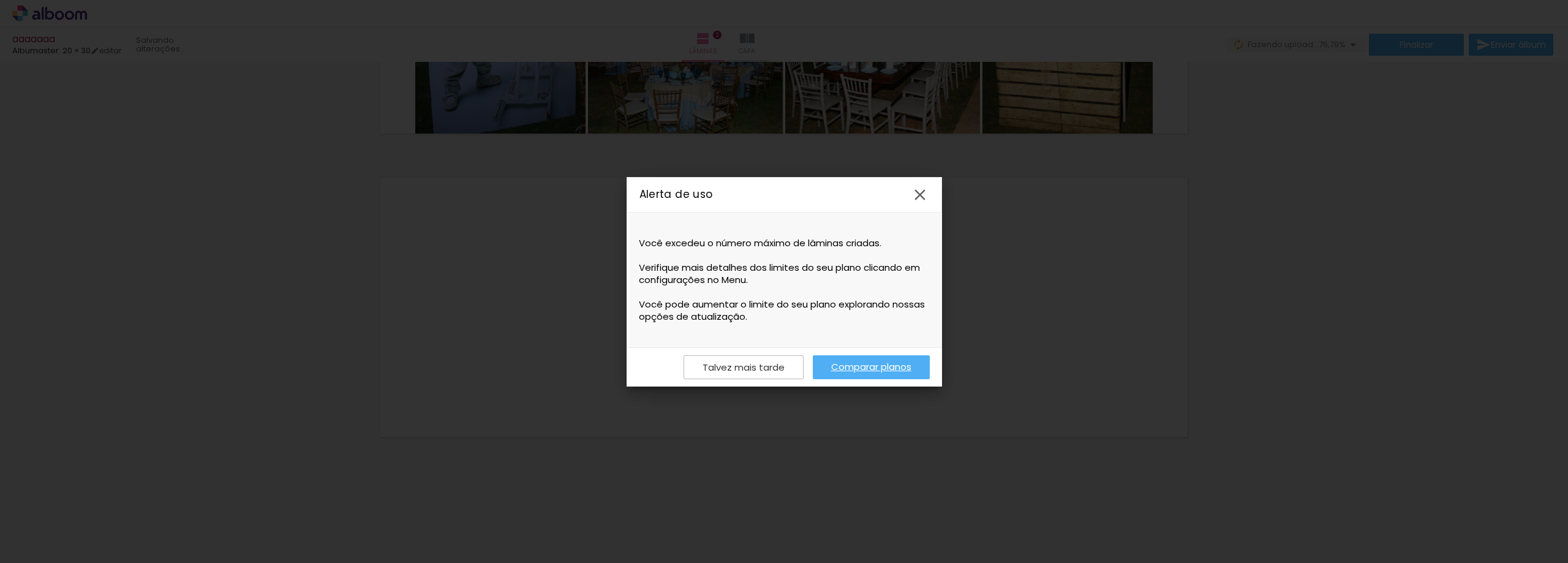
click at [918, 197] on iron-icon at bounding box center [919, 194] width 18 height 18
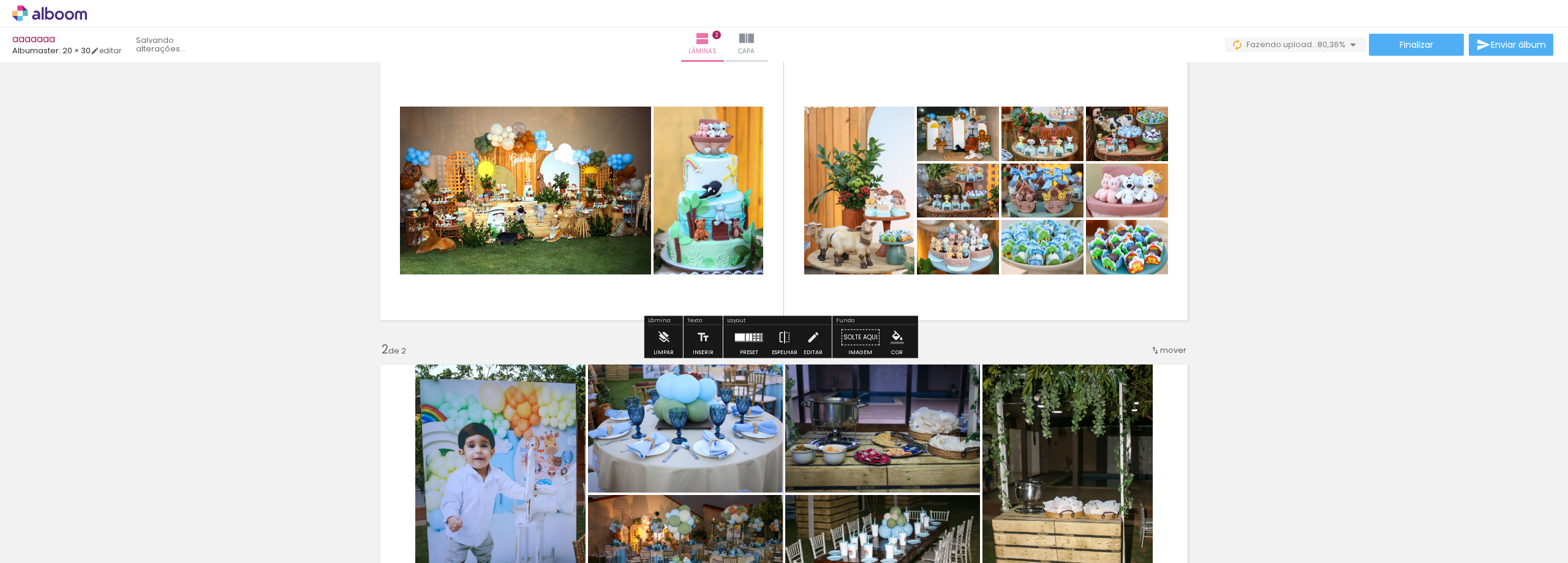
scroll to position [0, 0]
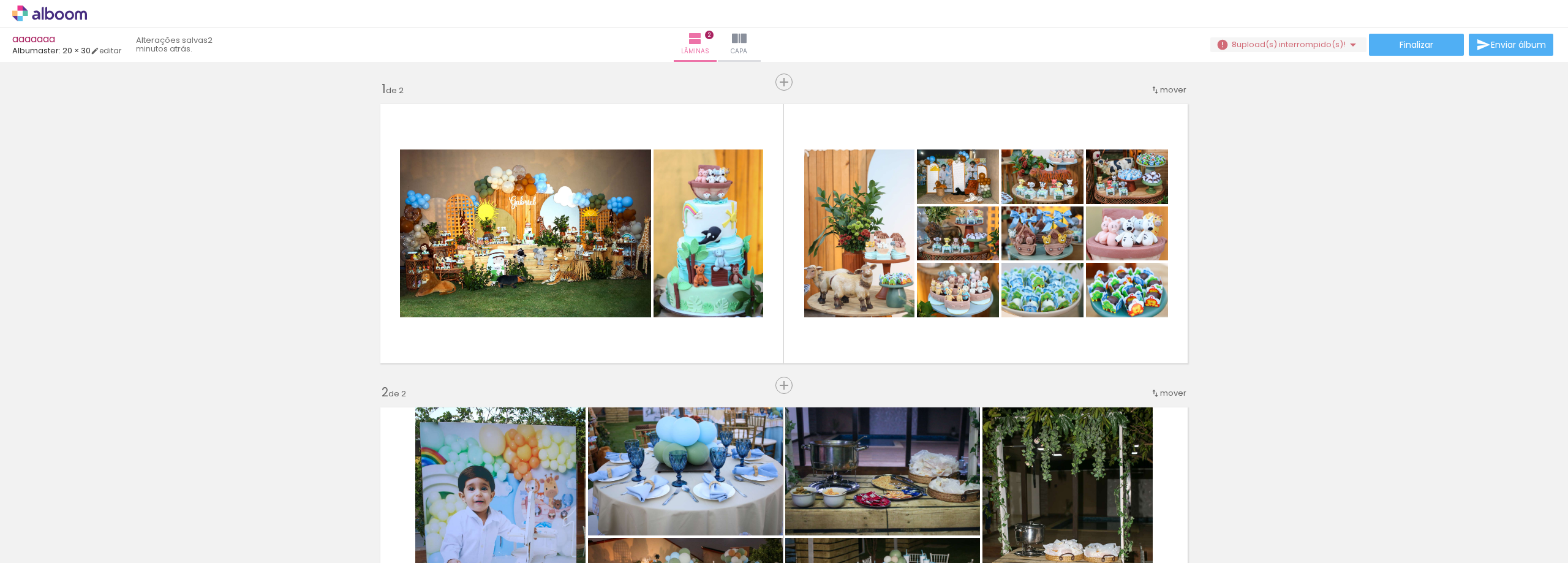
click at [1261, 42] on span "upload(s) interrompido(s)!" at bounding box center [1291, 44] width 109 height 12
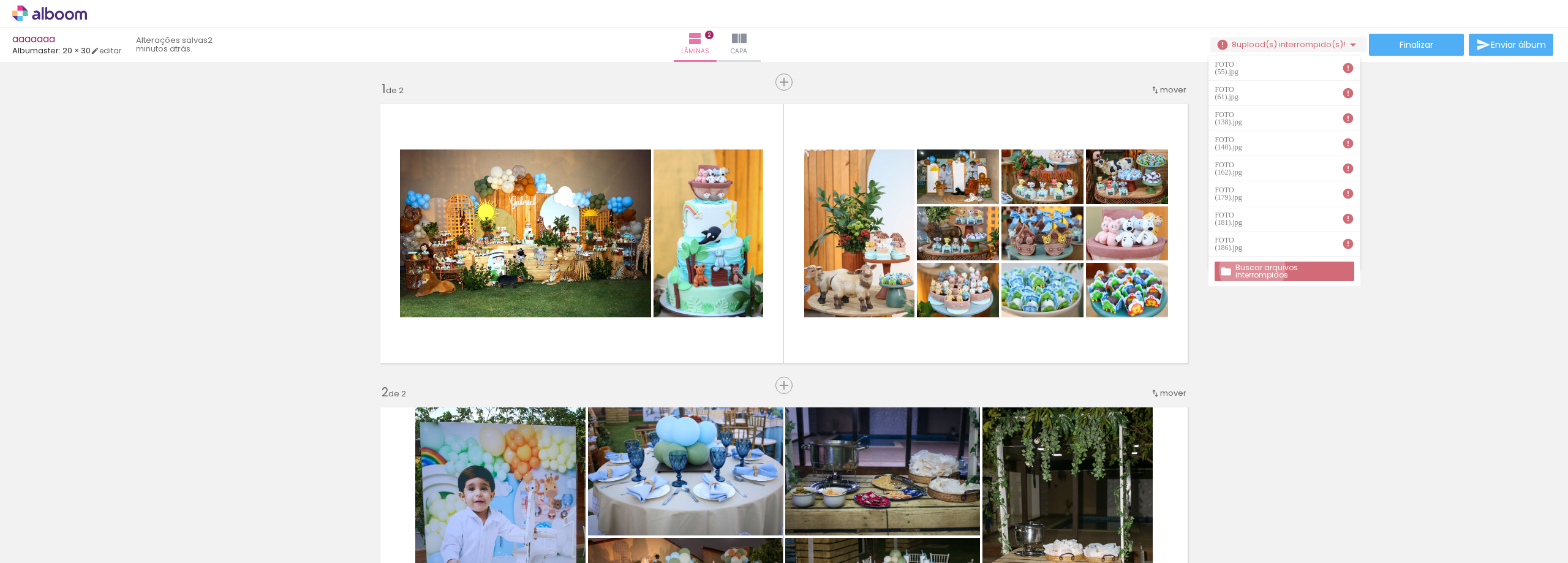
click at [0, 0] on slot "Buscar arquivos interrompidos" at bounding box center [0, 0] width 0 height 0
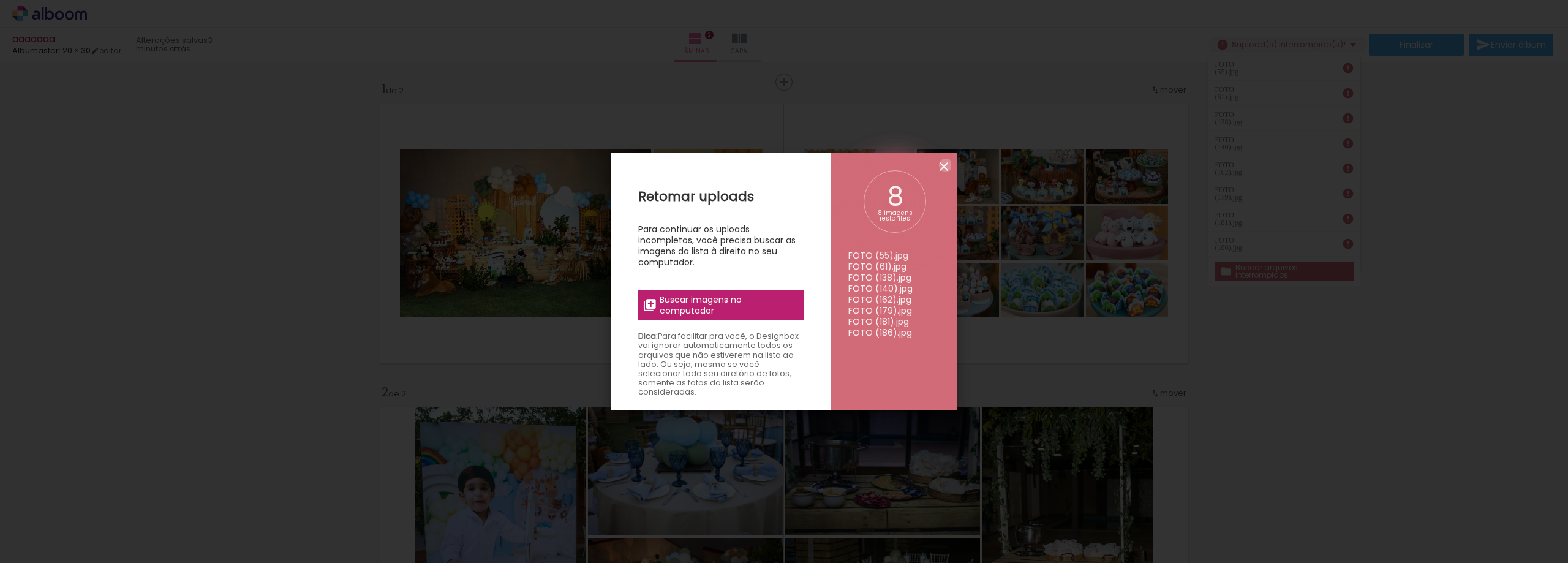
click at [945, 165] on iron-icon at bounding box center [944, 167] width 15 height 15
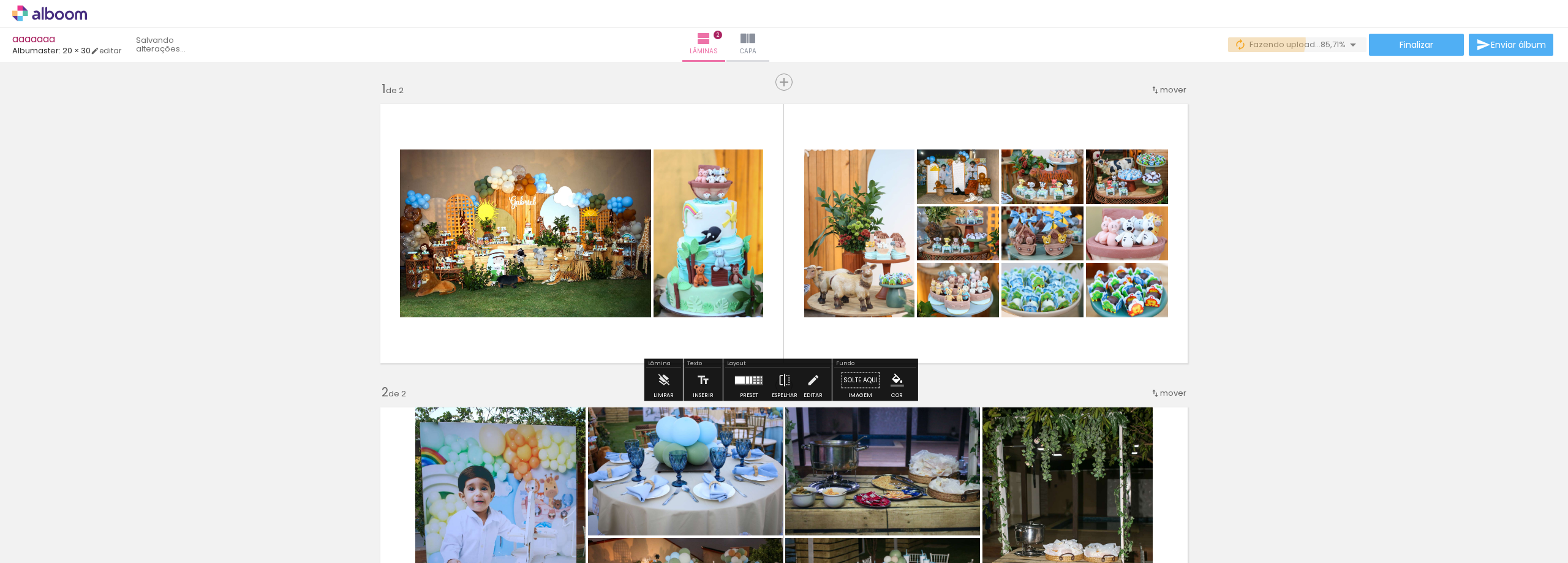
click at [1259, 41] on span "Fazendo upload..." at bounding box center [1285, 44] width 71 height 12
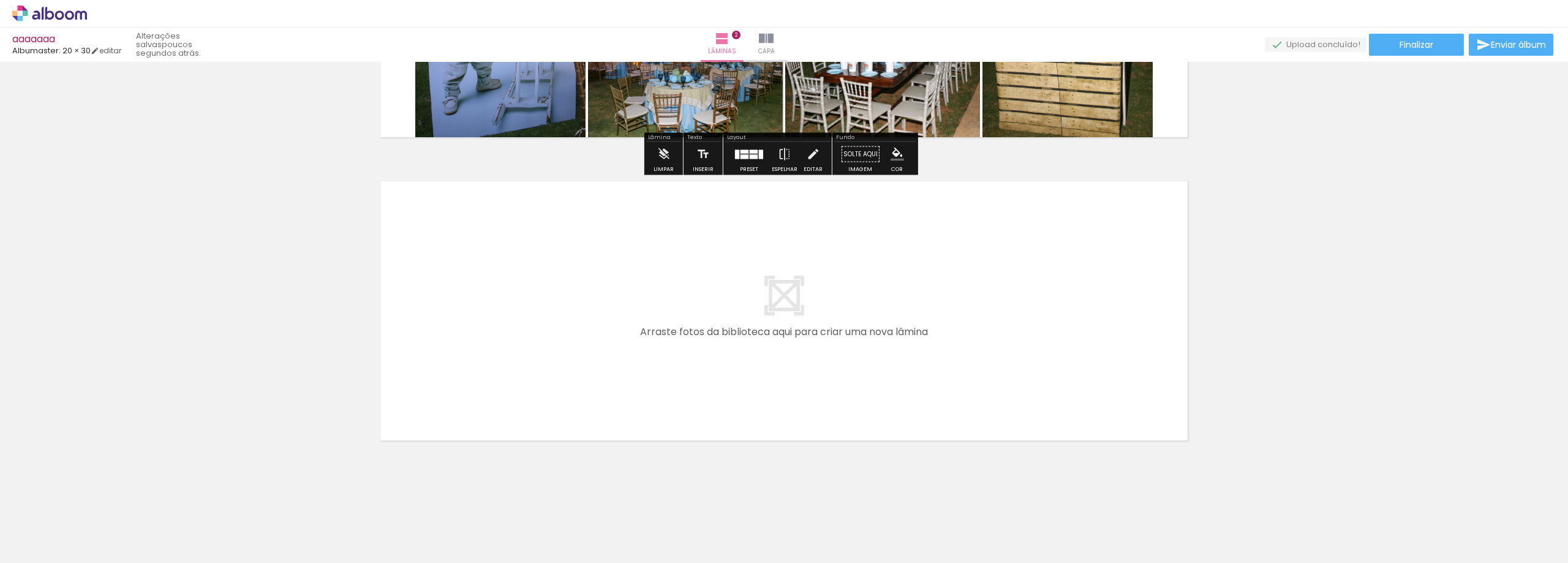
scroll to position [533, 0]
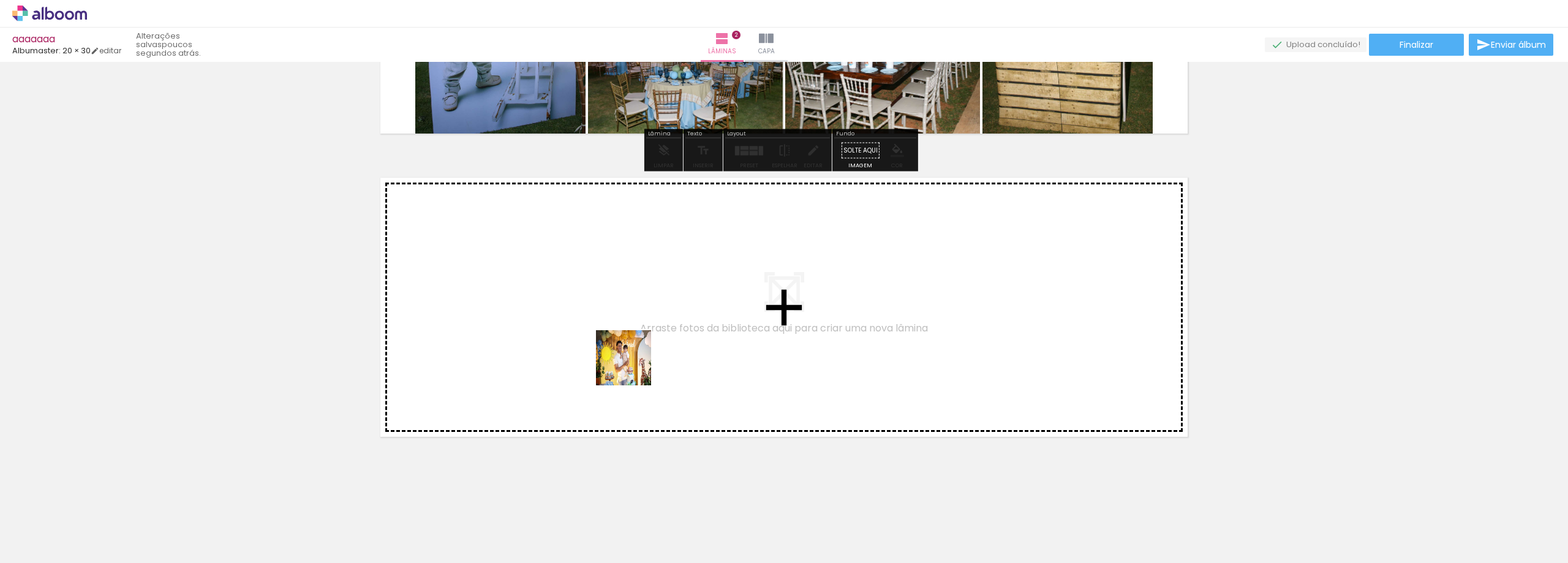
drag, startPoint x: 645, startPoint y: 434, endPoint x: 629, endPoint y: 344, distance: 91.4
click at [629, 344] on quentale-workspace at bounding box center [784, 281] width 1568 height 563
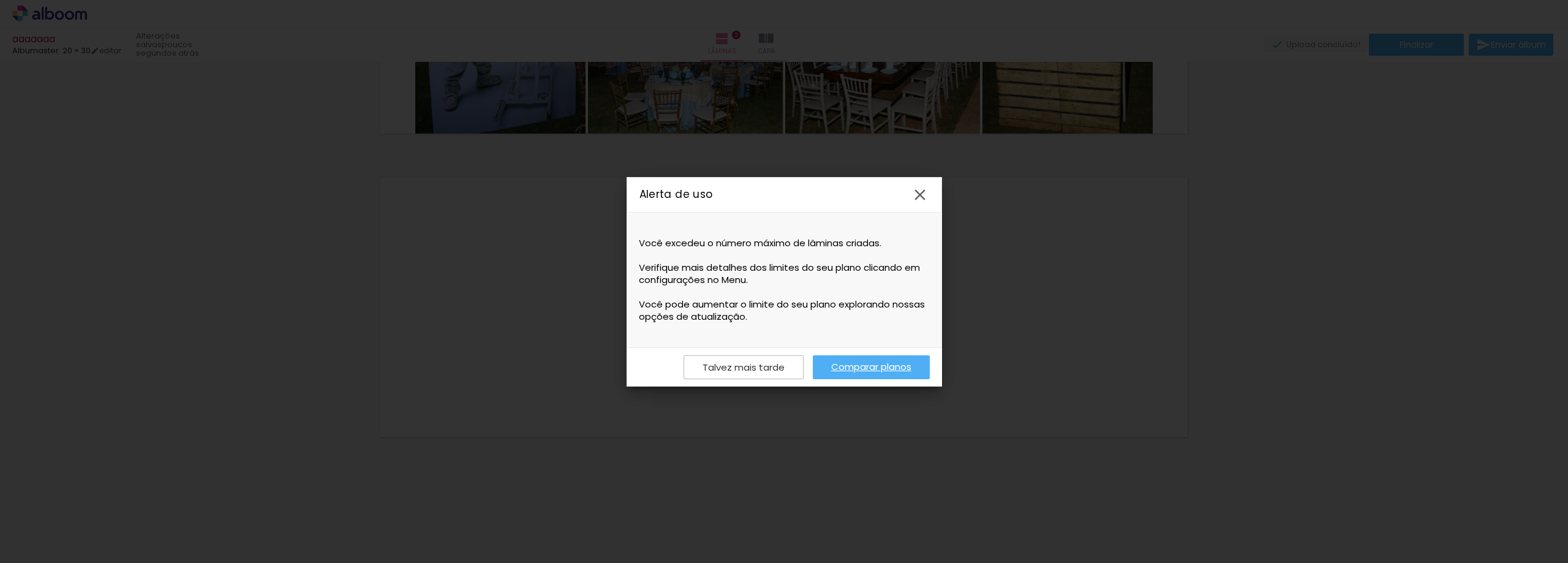
click at [0, 0] on slot "Talvez mais tarde" at bounding box center [0, 0] width 0 height 0
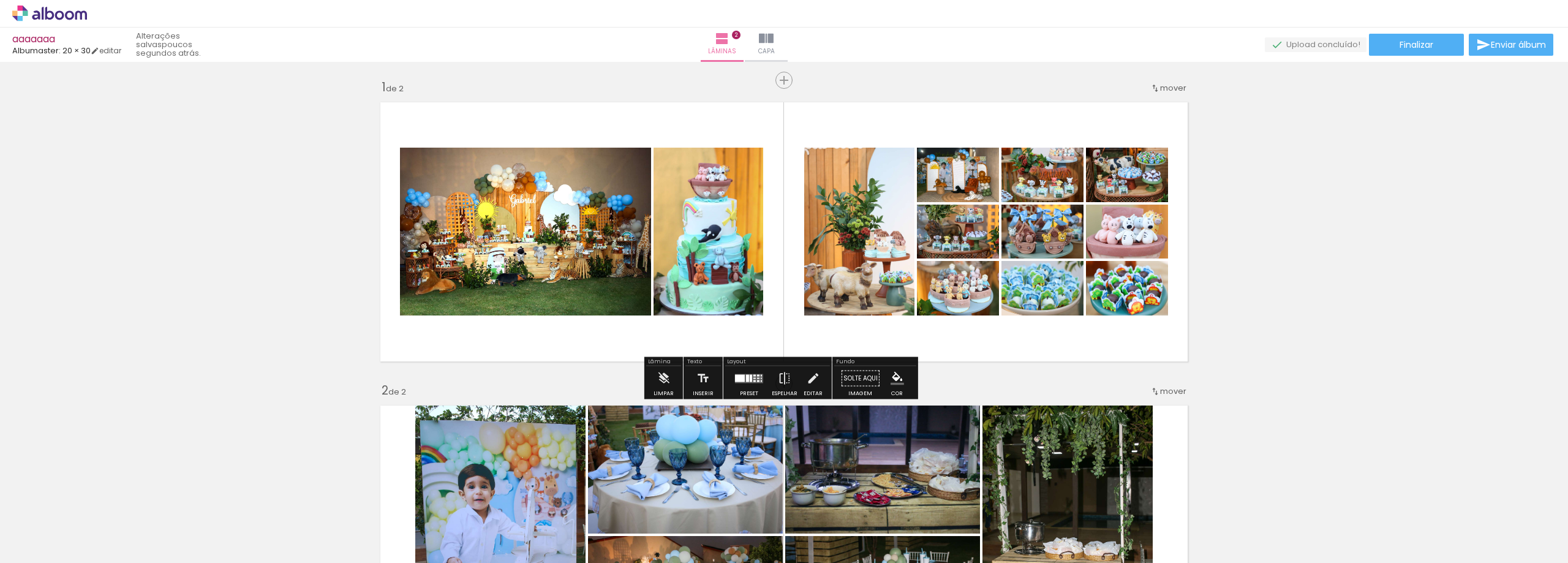
scroll to position [0, 0]
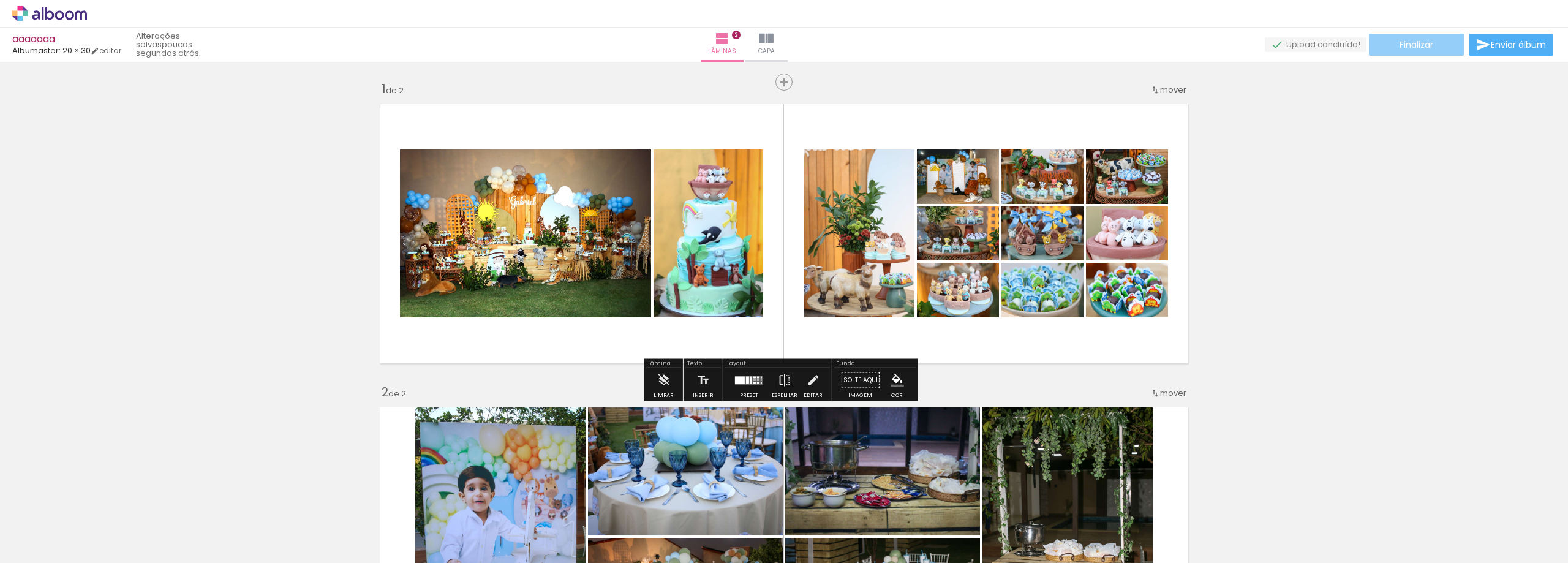
click at [1429, 41] on span "Finalizar" at bounding box center [1416, 45] width 34 height 9
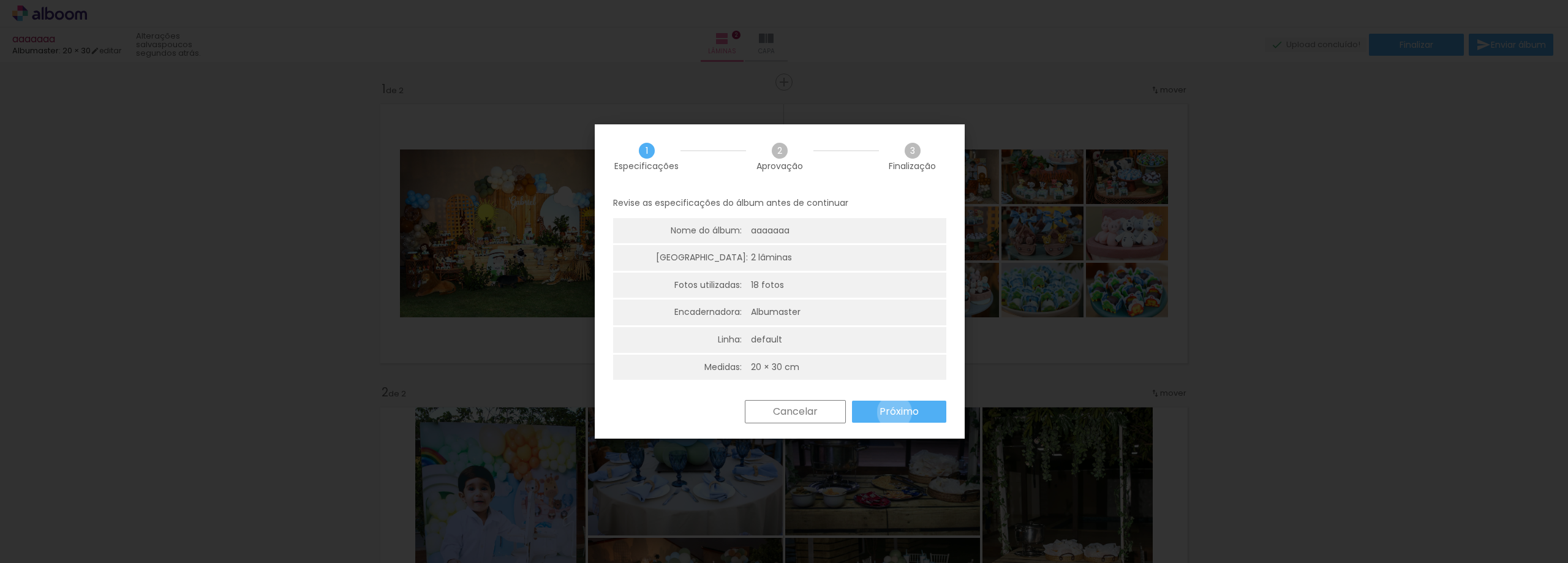
click at [0, 0] on slot "Próximo" at bounding box center [0, 0] width 0 height 0
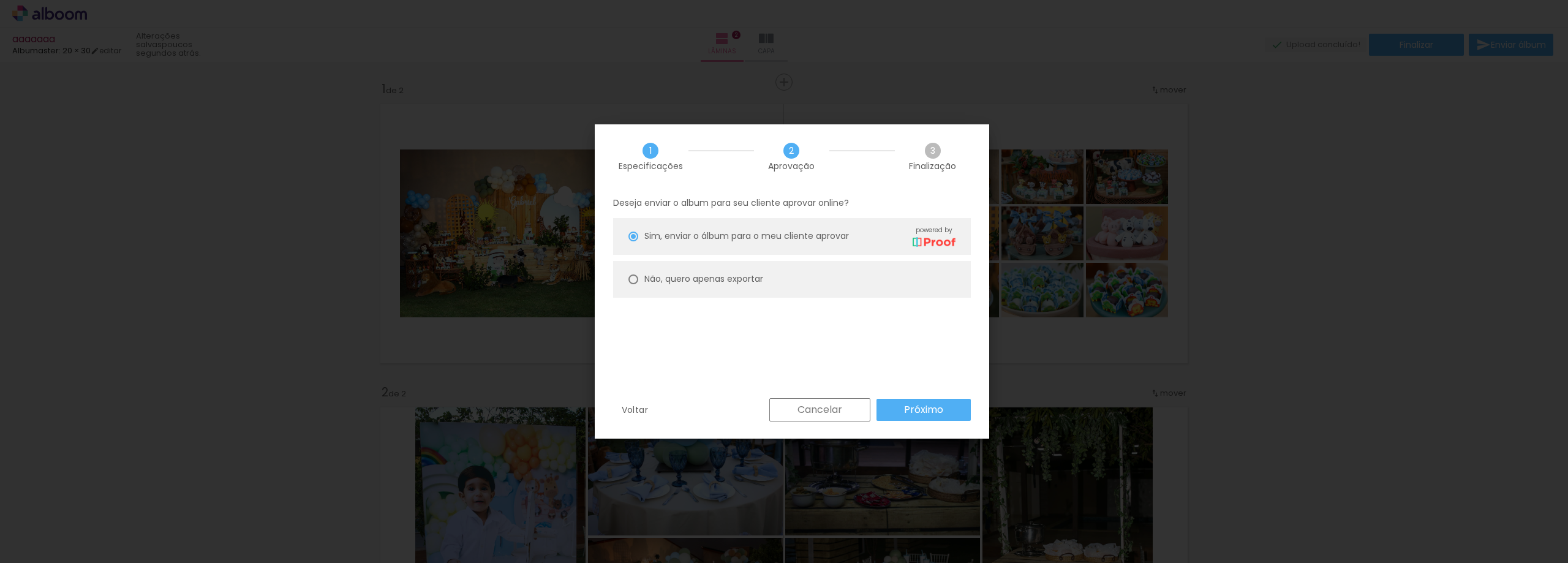
click at [632, 241] on div at bounding box center [633, 237] width 10 height 10
type paper-radio-button "on"
click at [0, 0] on slot "Próximo" at bounding box center [0, 0] width 0 height 0
type input "Alta, 300 DPI"
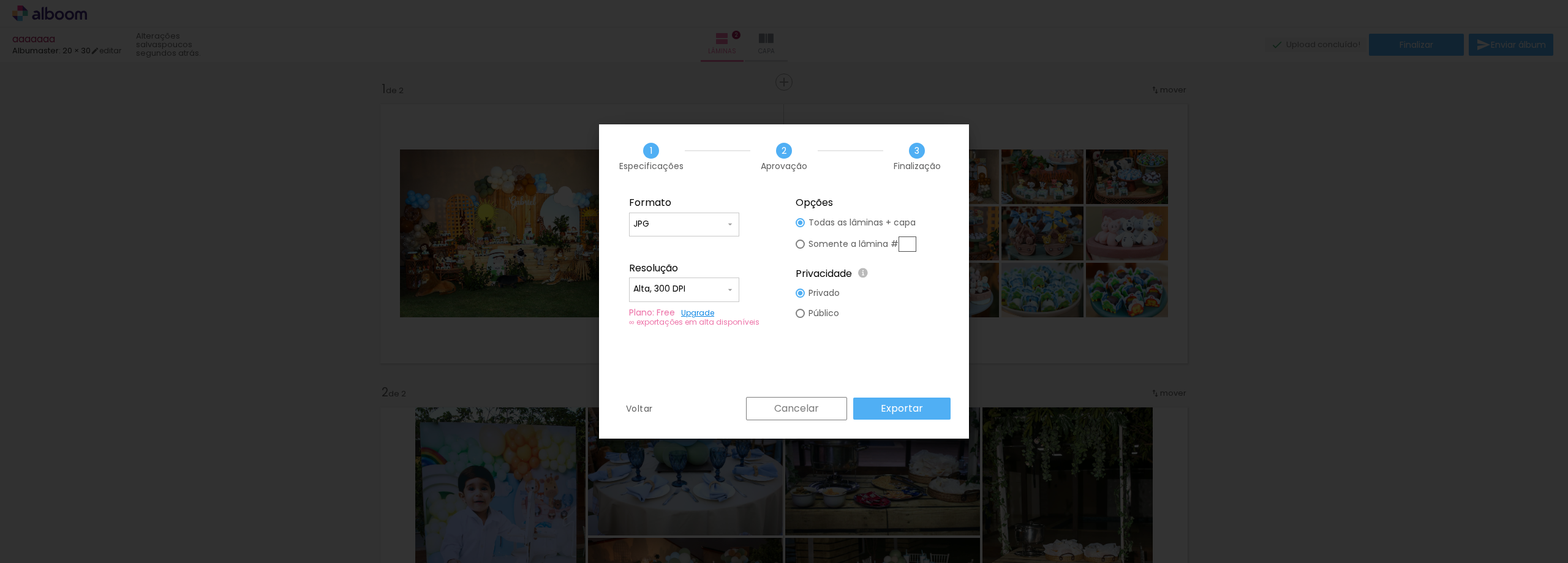
click at [906, 240] on input "text" at bounding box center [907, 244] width 17 height 16
type paper-radio-button "on"
type input "1"
click at [0, 0] on slot "Exportar" at bounding box center [0, 0] width 0 height 0
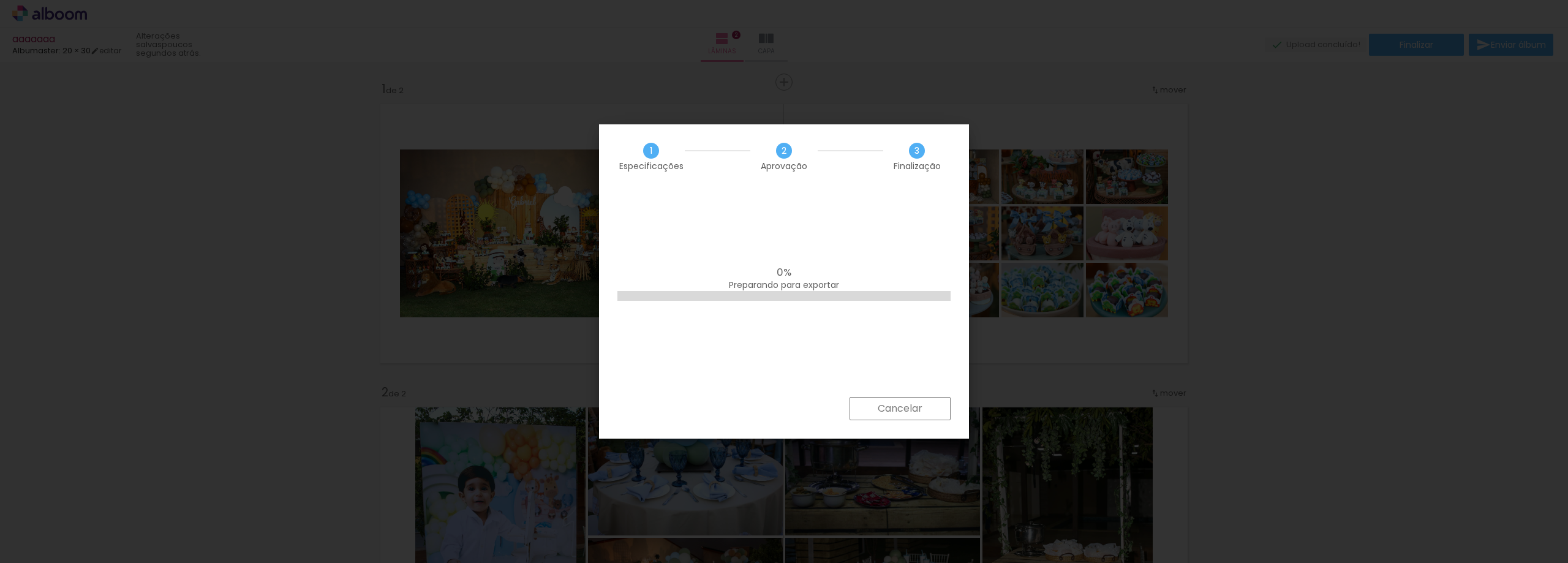
click at [898, 247] on div "0% Preparando para exportar" at bounding box center [784, 292] width 370 height 208
click at [859, 229] on div "100% Empilhando lâminas" at bounding box center [784, 292] width 370 height 208
drag, startPoint x: 822, startPoint y: 251, endPoint x: 1305, endPoint y: 128, distance: 498.4
click at [825, 251] on div "100% Empilhando lâminas" at bounding box center [784, 292] width 370 height 208
click at [704, 226] on div "100% Empilhando lâminas" at bounding box center [784, 292] width 370 height 208
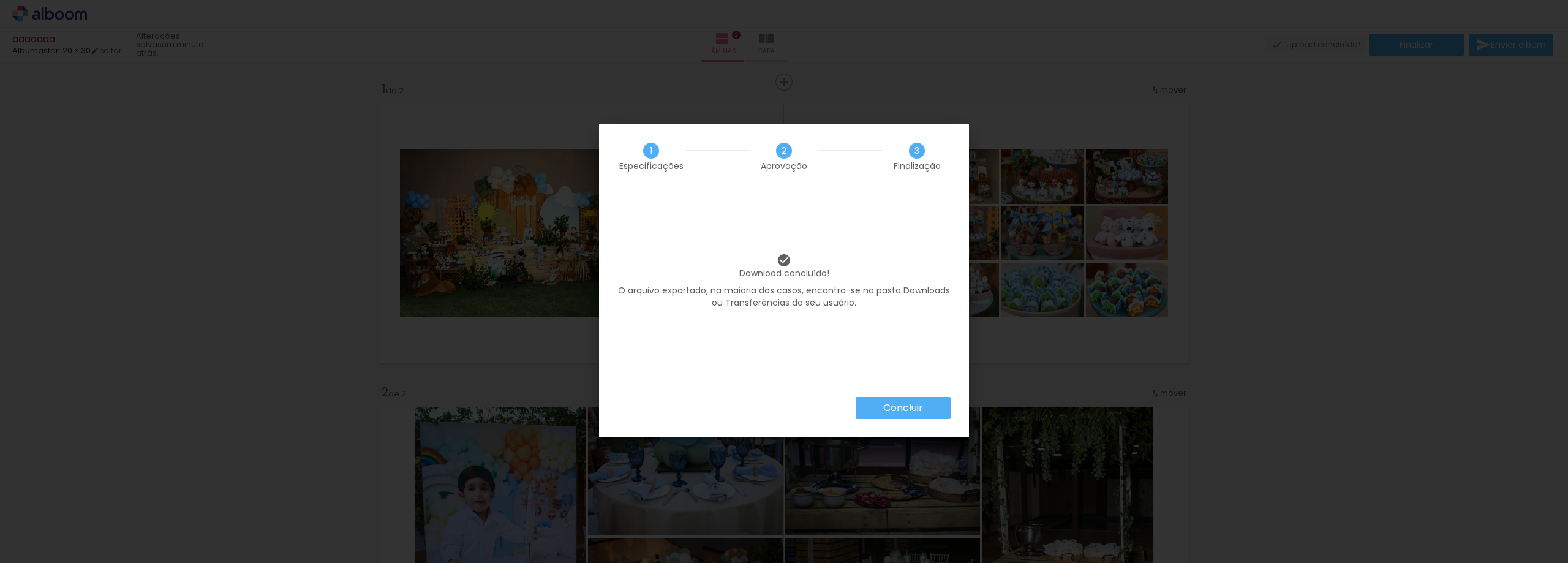
click at [0, 0] on slot "Concluir" at bounding box center [0, 0] width 0 height 0
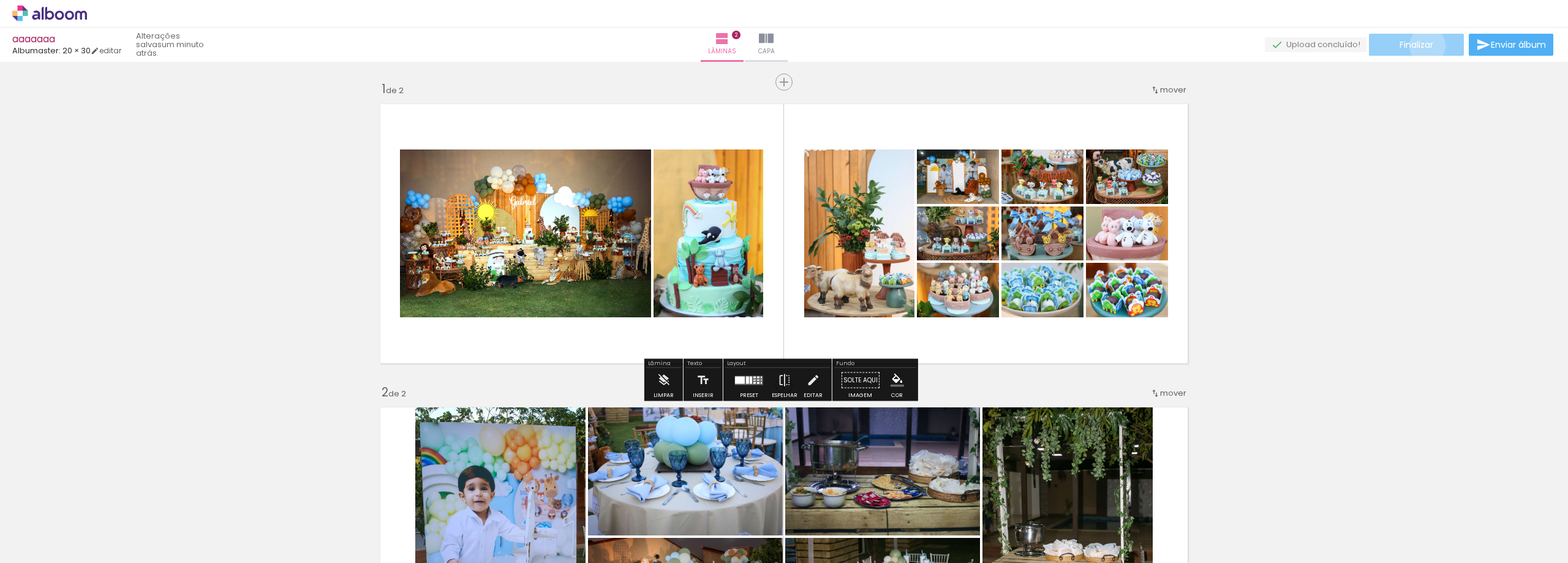
click at [1423, 46] on span "Finalizar" at bounding box center [1416, 45] width 34 height 9
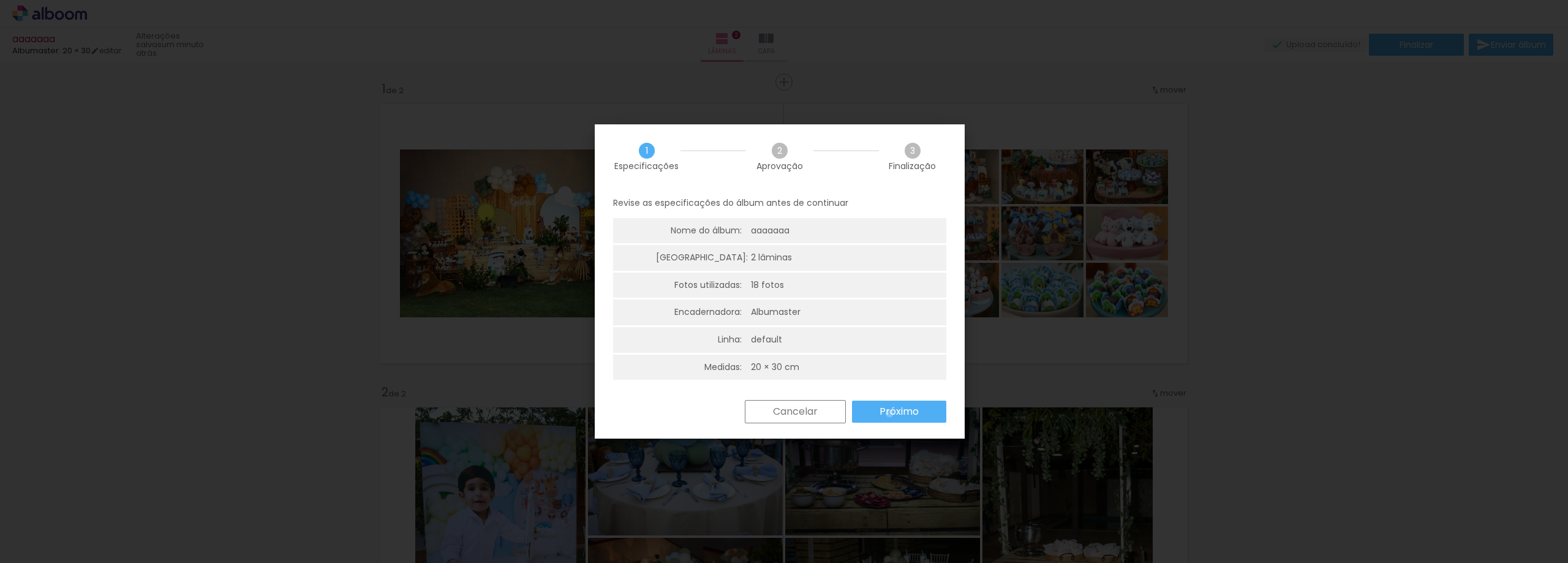
click at [0, 0] on slot "Próximo" at bounding box center [0, 0] width 0 height 0
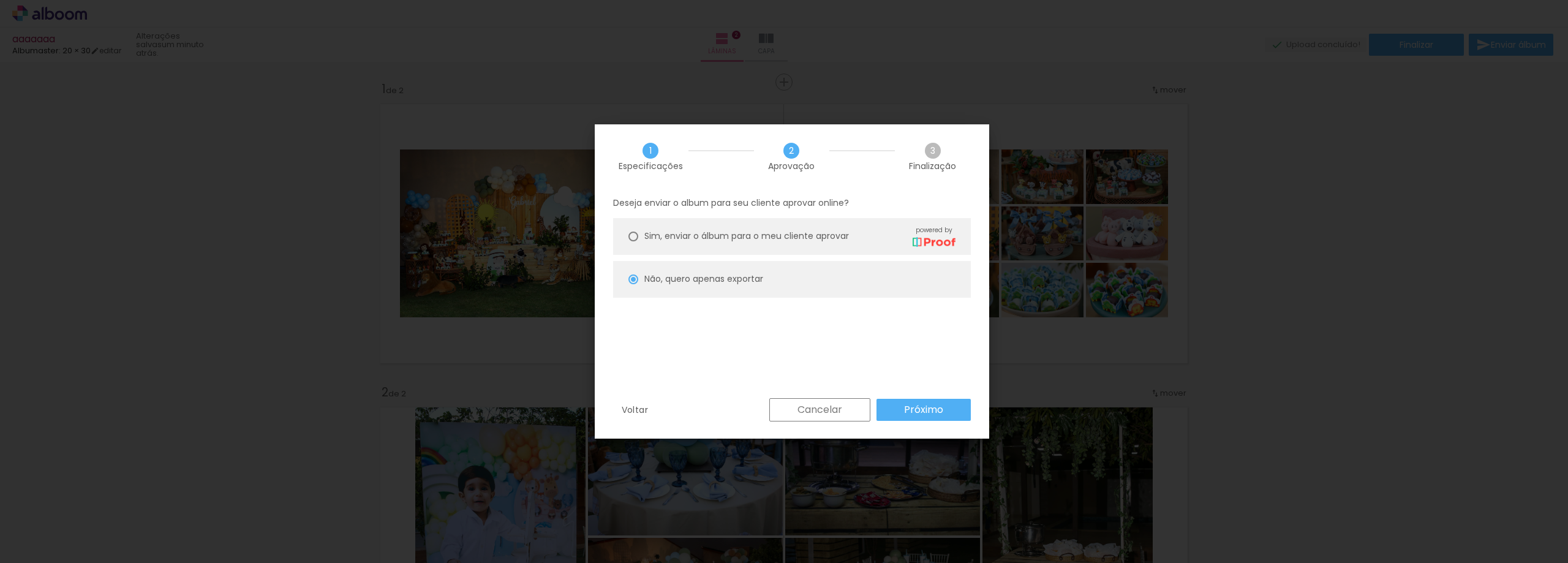
click at [0, 0] on slot "Próximo" at bounding box center [0, 0] width 0 height 0
type input "Alta, 300 DPI"
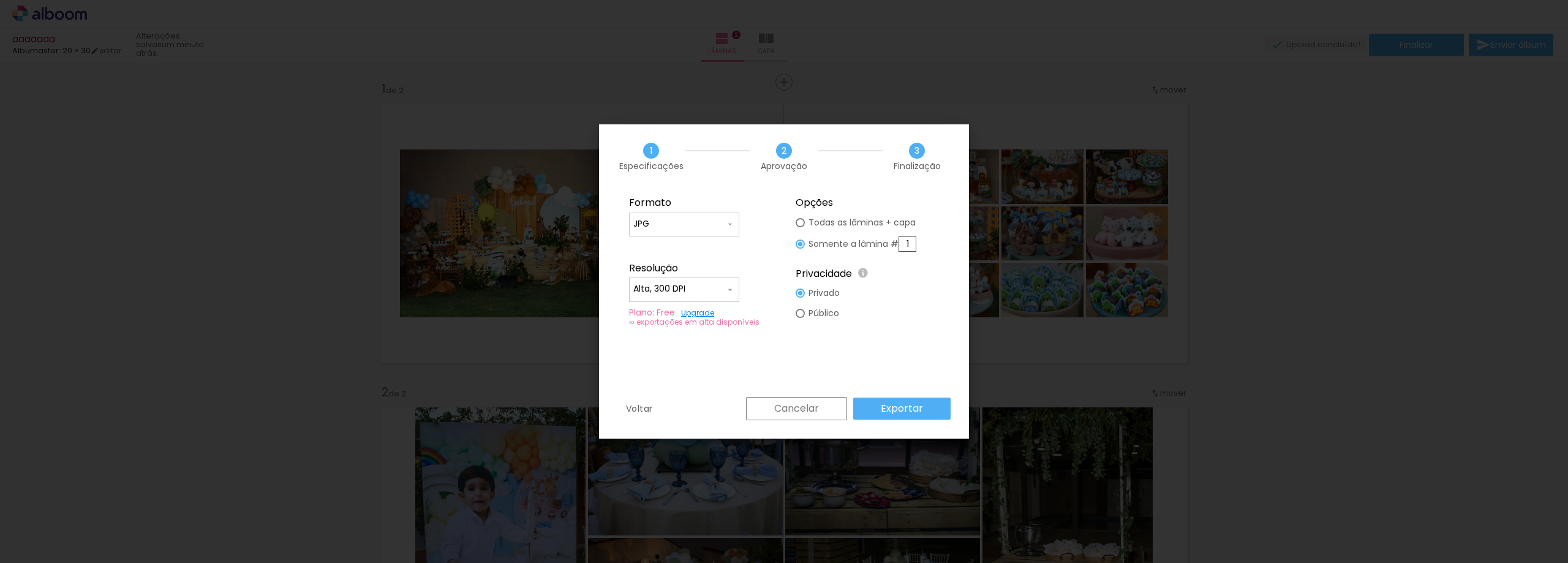
drag, startPoint x: 907, startPoint y: 242, endPoint x: 917, endPoint y: 250, distance: 12.8
click at [907, 242] on input "1" at bounding box center [907, 244] width 17 height 16
type input "2"
click at [0, 0] on slot "Exportar" at bounding box center [0, 0] width 0 height 0
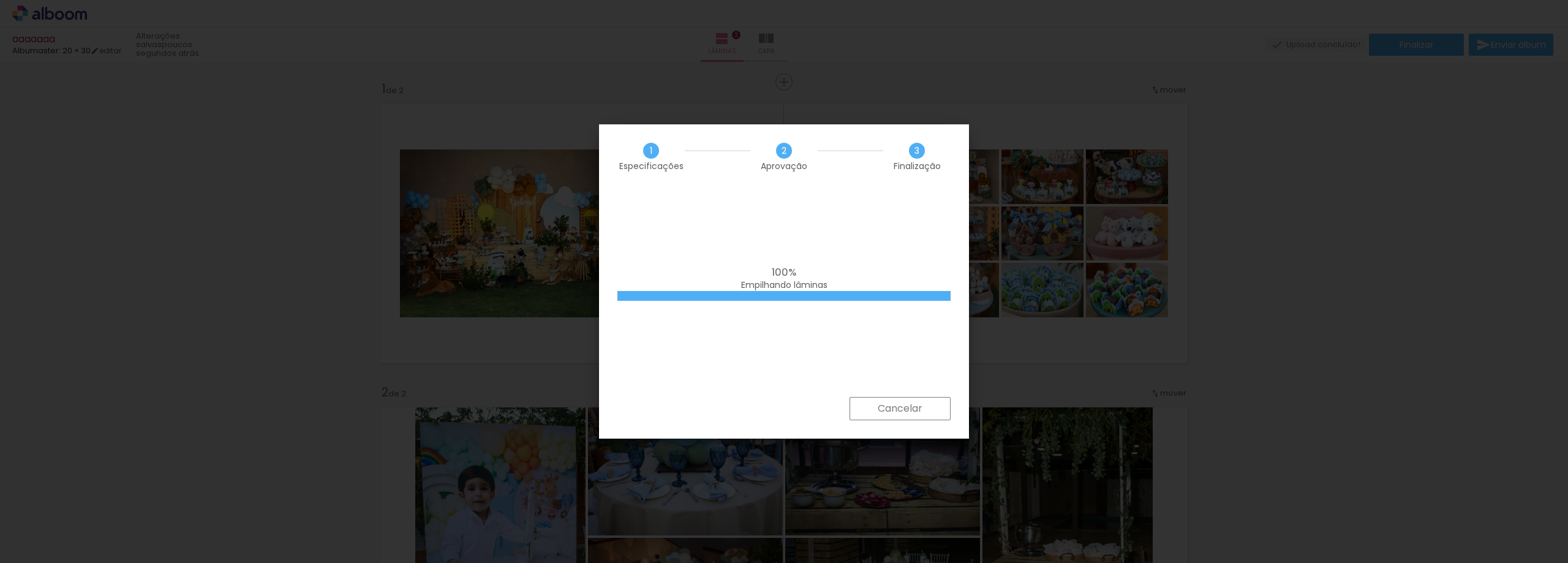
click at [924, 247] on div "100% Empilhando lâminas" at bounding box center [784, 292] width 370 height 208
click at [884, 240] on div "100% Empilhando lâminas" at bounding box center [784, 292] width 370 height 208
drag, startPoint x: 858, startPoint y: 237, endPoint x: 894, endPoint y: 229, distance: 36.9
click at [858, 236] on div "100% Empilhando lâminas" at bounding box center [784, 292] width 370 height 208
click at [659, 155] on div "1 Especificações" at bounding box center [651, 156] width 67 height 27
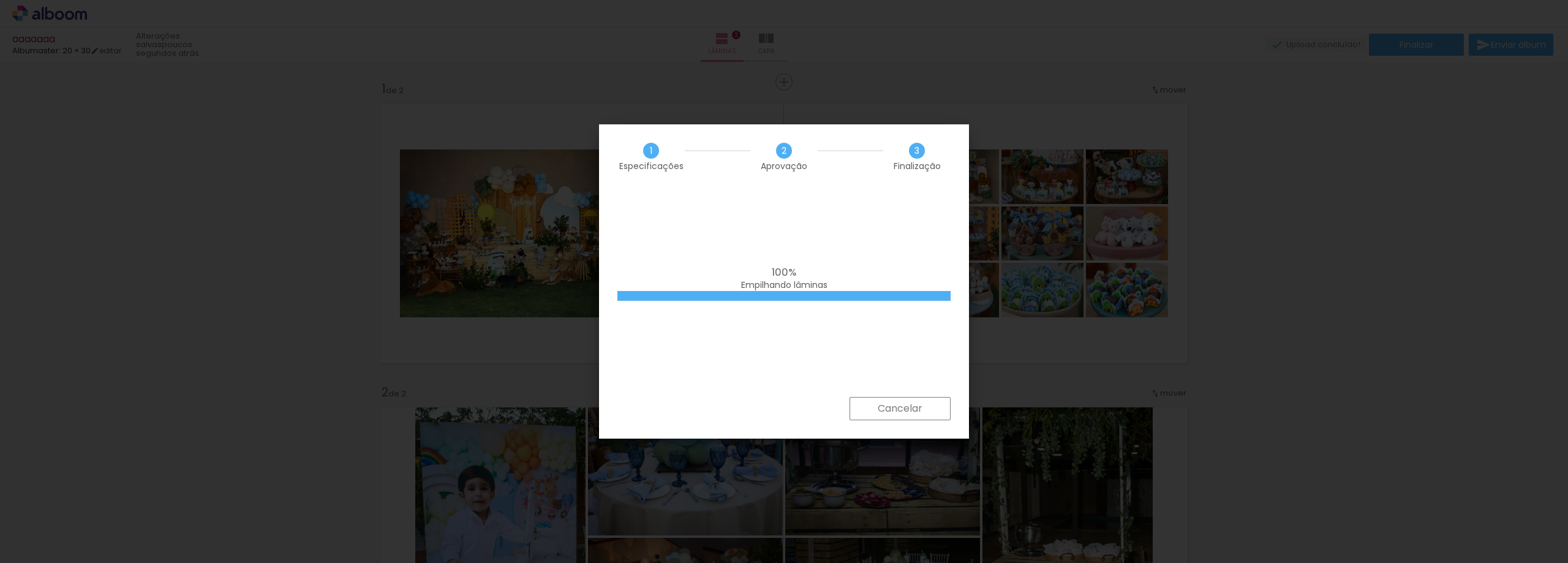
click at [766, 158] on div "2 Aprovação" at bounding box center [784, 156] width 67 height 27
click at [910, 162] on span "Finalização" at bounding box center [917, 166] width 47 height 9
click at [814, 237] on div "100% Empilhando lâminas" at bounding box center [784, 292] width 370 height 208
click at [899, 216] on div "100% Empilhando lâminas" at bounding box center [784, 292] width 370 height 208
click at [914, 208] on div "100% Empilhando lâminas" at bounding box center [784, 292] width 370 height 208
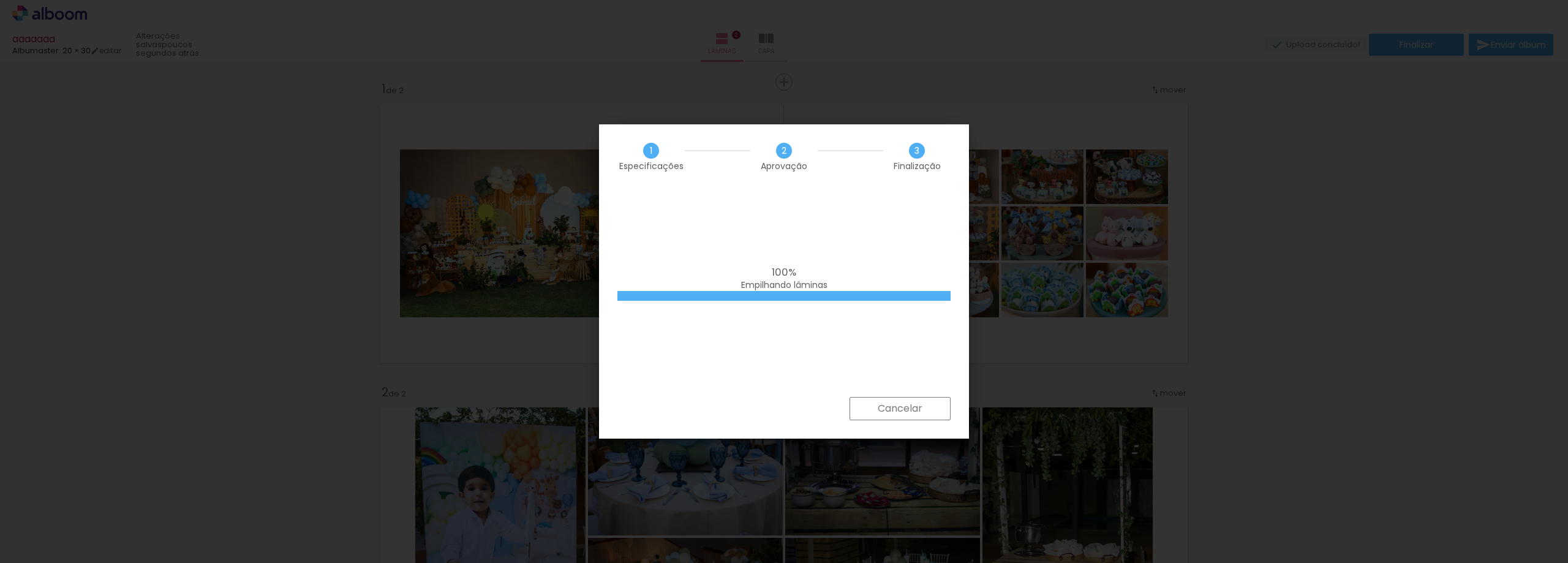
click at [862, 237] on div "100% Empilhando lâminas" at bounding box center [784, 292] width 370 height 208
click at [836, 221] on div "100% Empilhando lâminas" at bounding box center [784, 292] width 370 height 208
click at [1273, 65] on iron-overlay-backdrop at bounding box center [784, 281] width 1568 height 563
drag, startPoint x: 1291, startPoint y: 161, endPoint x: 1062, endPoint y: 154, distance: 229.1
click at [1291, 161] on iron-overlay-backdrop at bounding box center [784, 281] width 1568 height 563
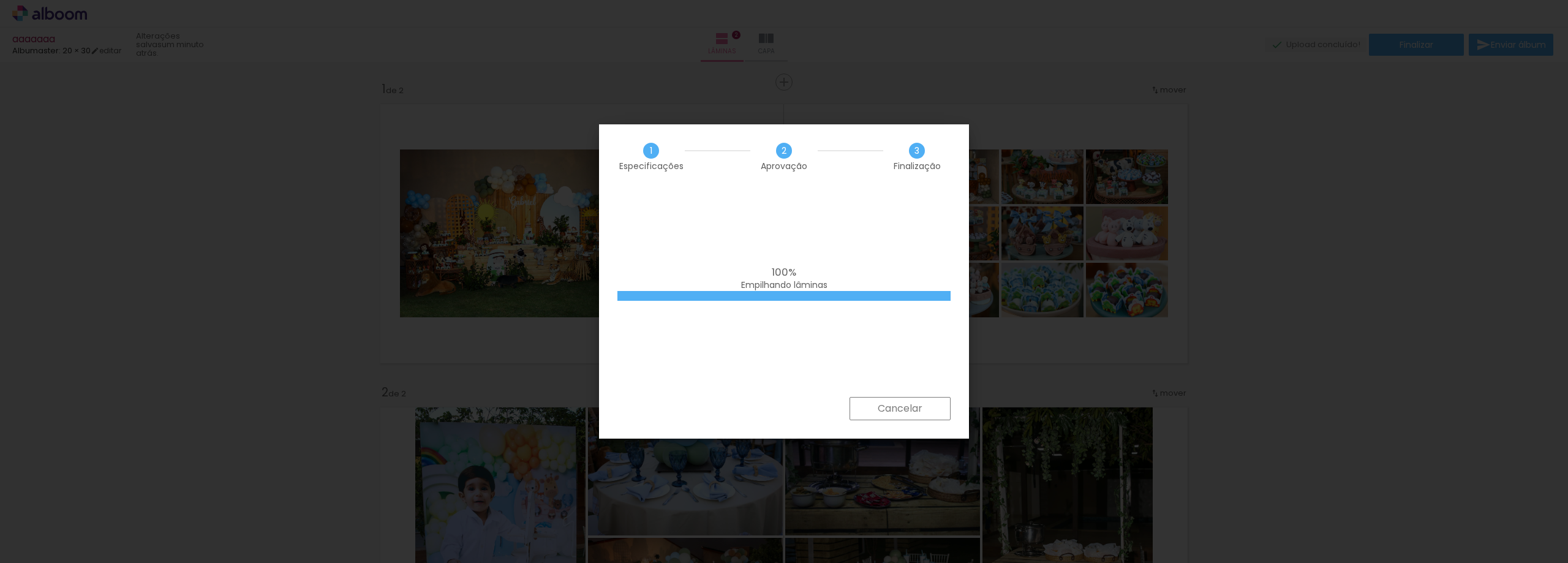
click at [872, 218] on div "100% Empilhando lâminas" at bounding box center [784, 292] width 370 height 208
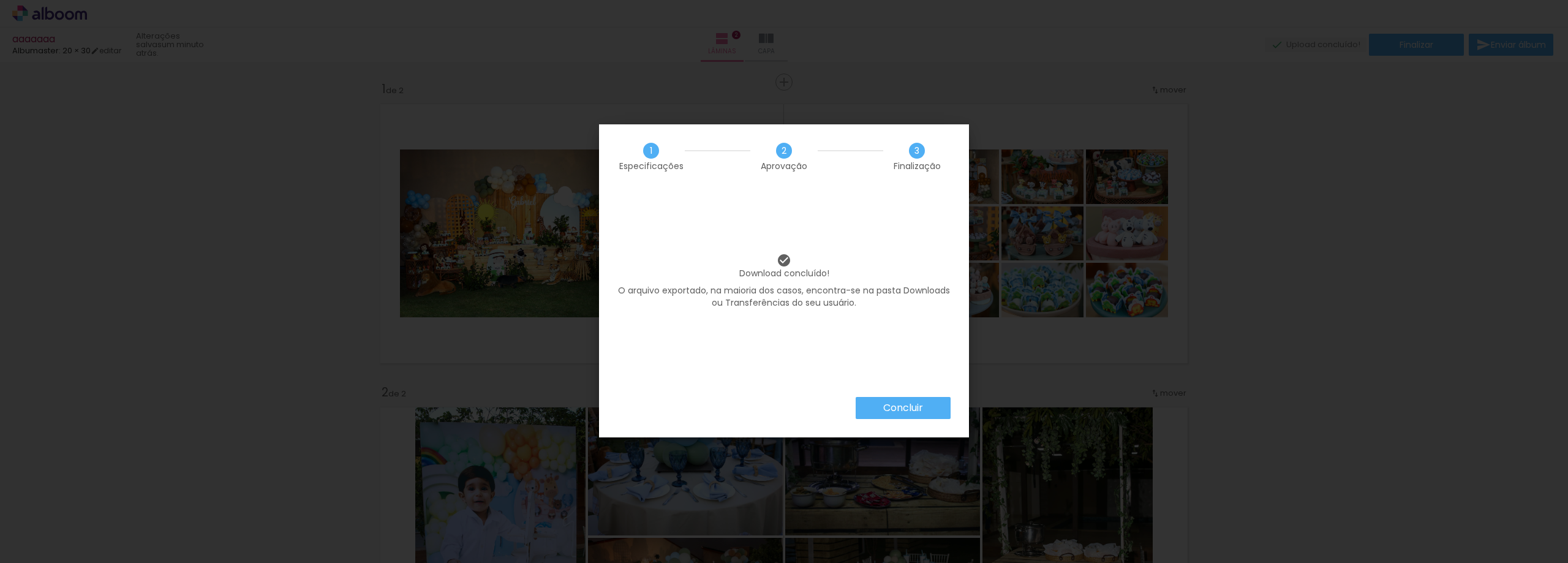
click at [0, 0] on slot "Concluir" at bounding box center [0, 0] width 0 height 0
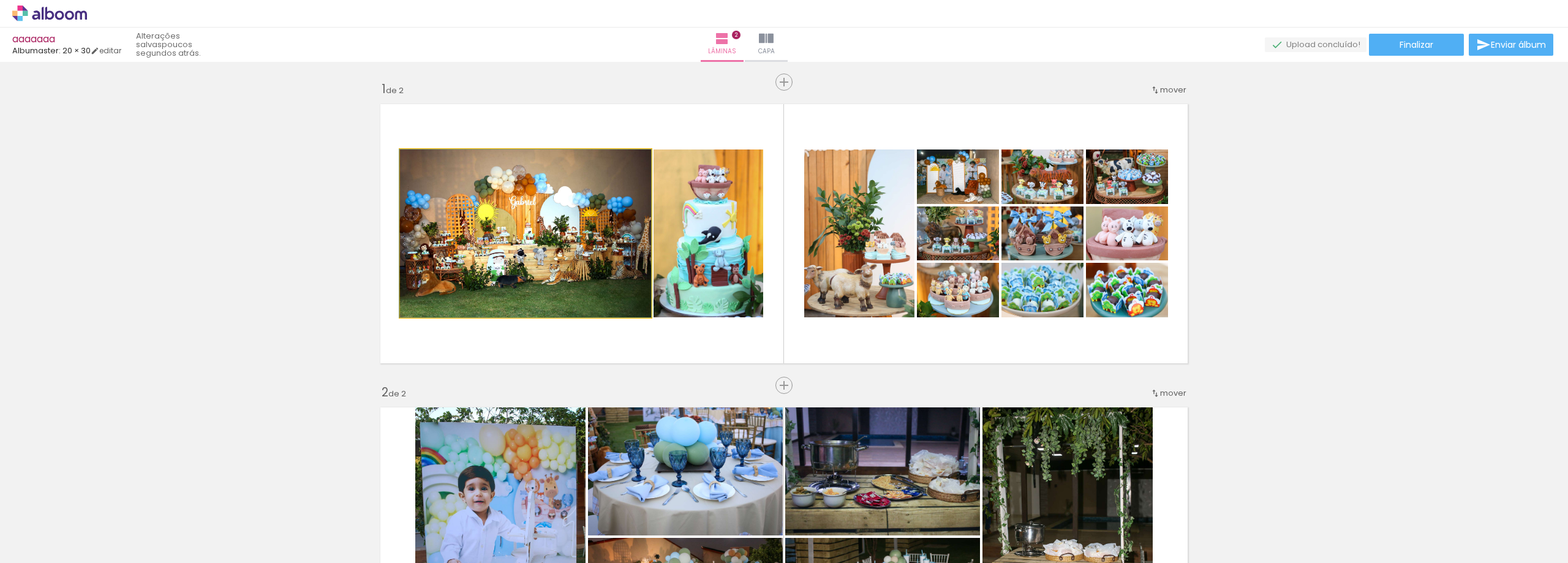
drag, startPoint x: 533, startPoint y: 219, endPoint x: 583, endPoint y: 229, distance: 51.0
click at [137, 201] on div "Inserir lâmina 1 de 2 Inserir lâmina 2 de 2" at bounding box center [784, 521] width 1568 height 910
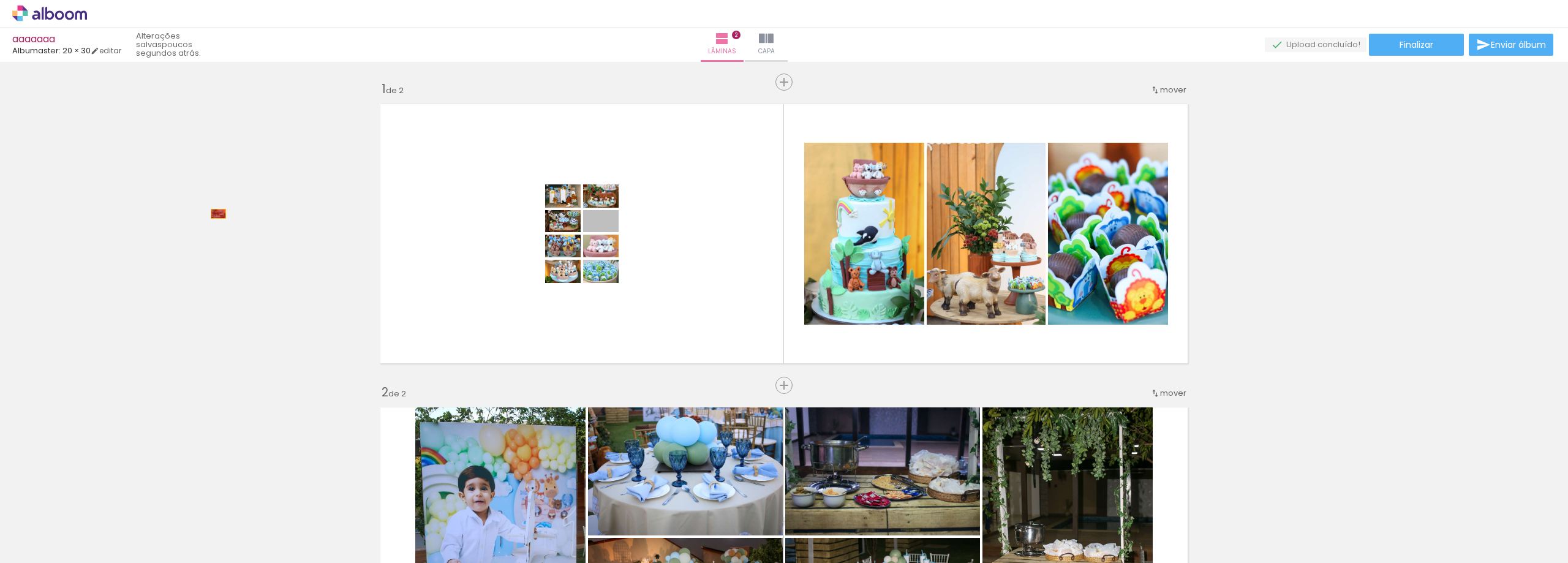
drag, startPoint x: 585, startPoint y: 227, endPoint x: 473, endPoint y: 227, distance: 112.0
click at [0, 192] on div "Inserir lâmina 1 de 2 Inserir lâmina 2 de 2" at bounding box center [784, 521] width 1568 height 910
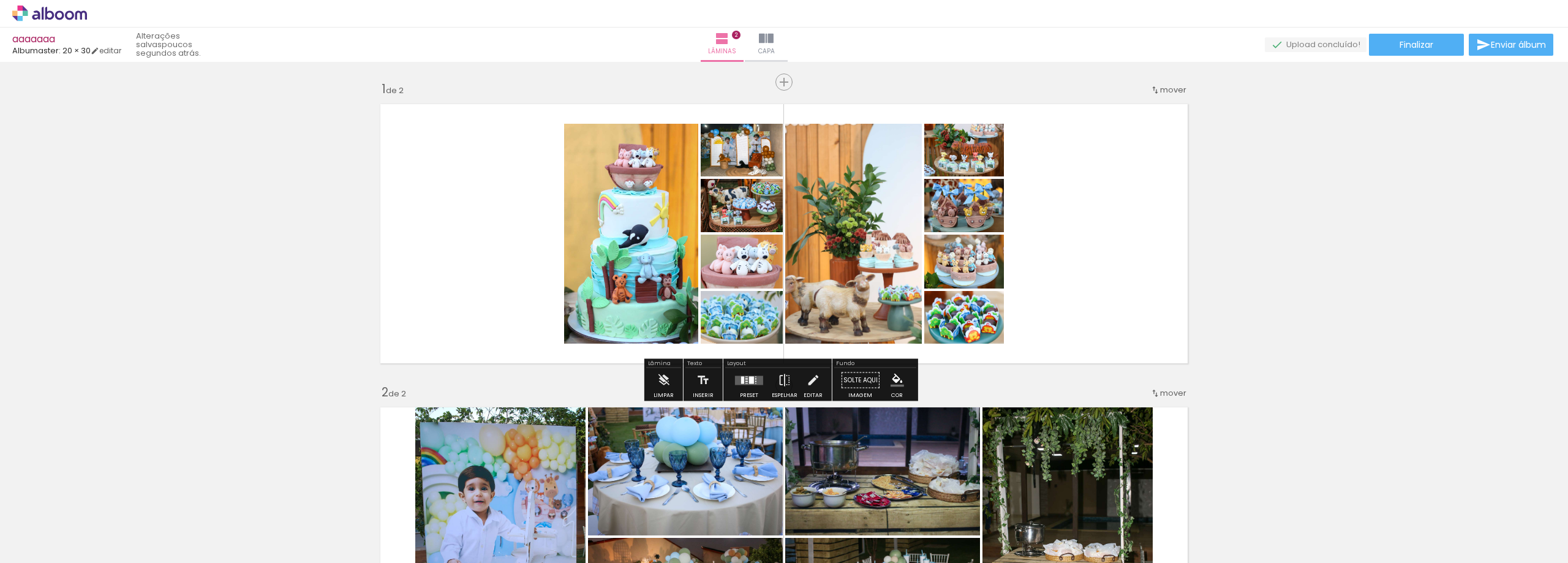
drag, startPoint x: 472, startPoint y: 225, endPoint x: 469, endPoint y: 216, distance: 9.5
click at [0, 174] on div "Inserir lâmina 1 de 2 Inserir lâmina 2 de 2" at bounding box center [784, 521] width 1568 height 910
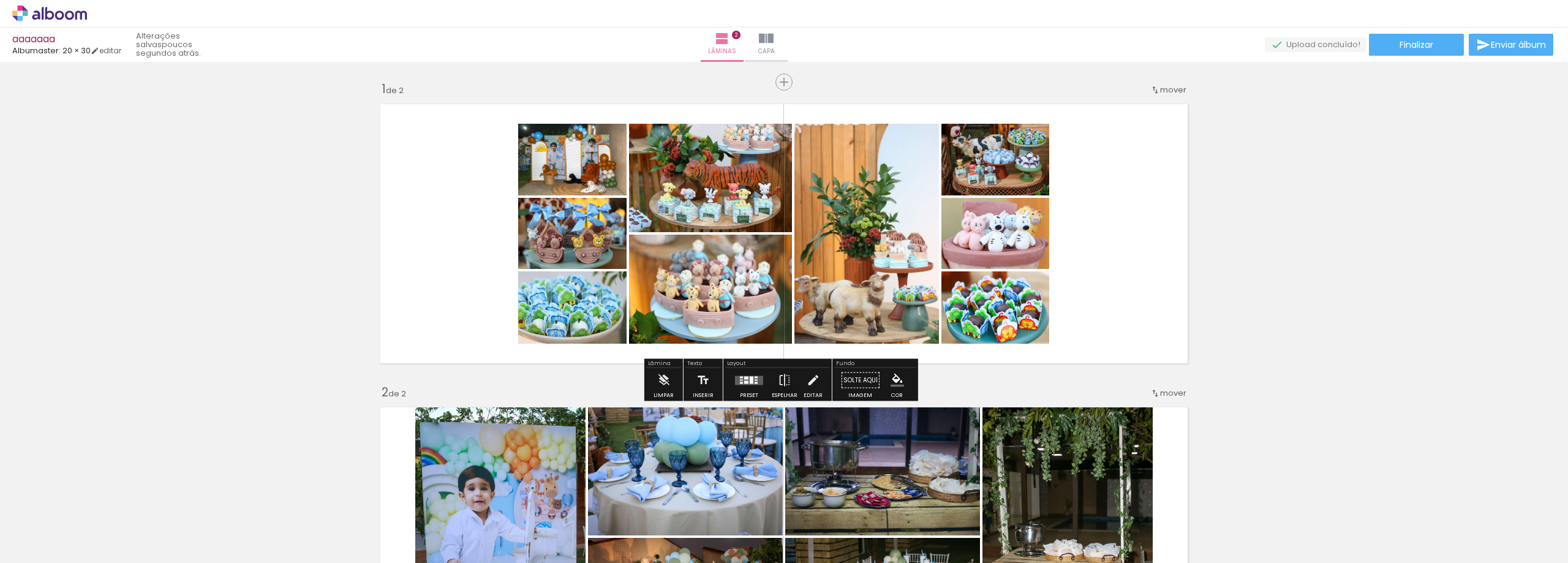
drag, startPoint x: 460, startPoint y: 216, endPoint x: 0, endPoint y: 157, distance: 463.8
type paper-slider "100"
click at [0, 173] on div "Inserir lâmina 1 de 2 Inserir lâmina 2 de 2" at bounding box center [784, 521] width 1568 height 910
drag, startPoint x: 591, startPoint y: 247, endPoint x: 356, endPoint y: 274, distance: 236.5
click at [54, 216] on div "Inserir lâmina 1 de 2 Inserir lâmina 2 de 2" at bounding box center [784, 521] width 1568 height 910
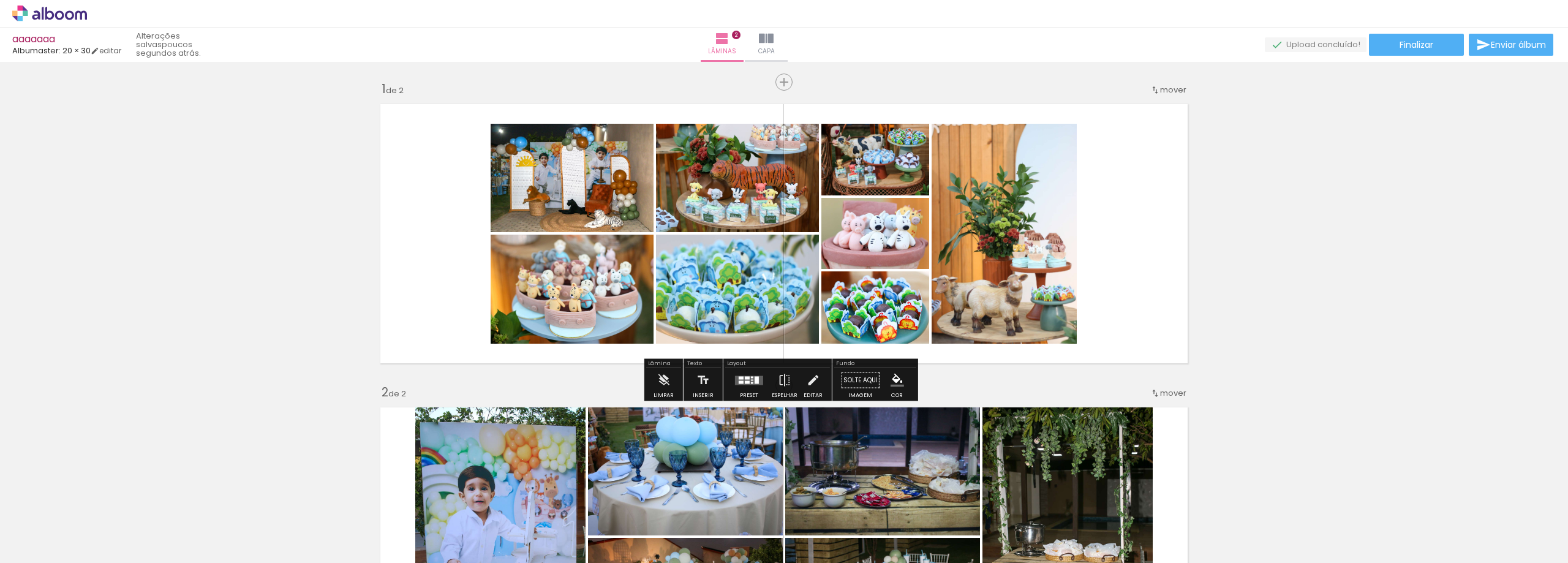
drag, startPoint x: 553, startPoint y: 305, endPoint x: 443, endPoint y: 204, distance: 149.3
click at [204, 274] on div "Inserir lâmina 1 de 2 Inserir lâmina 2 de 2" at bounding box center [784, 521] width 1568 height 910
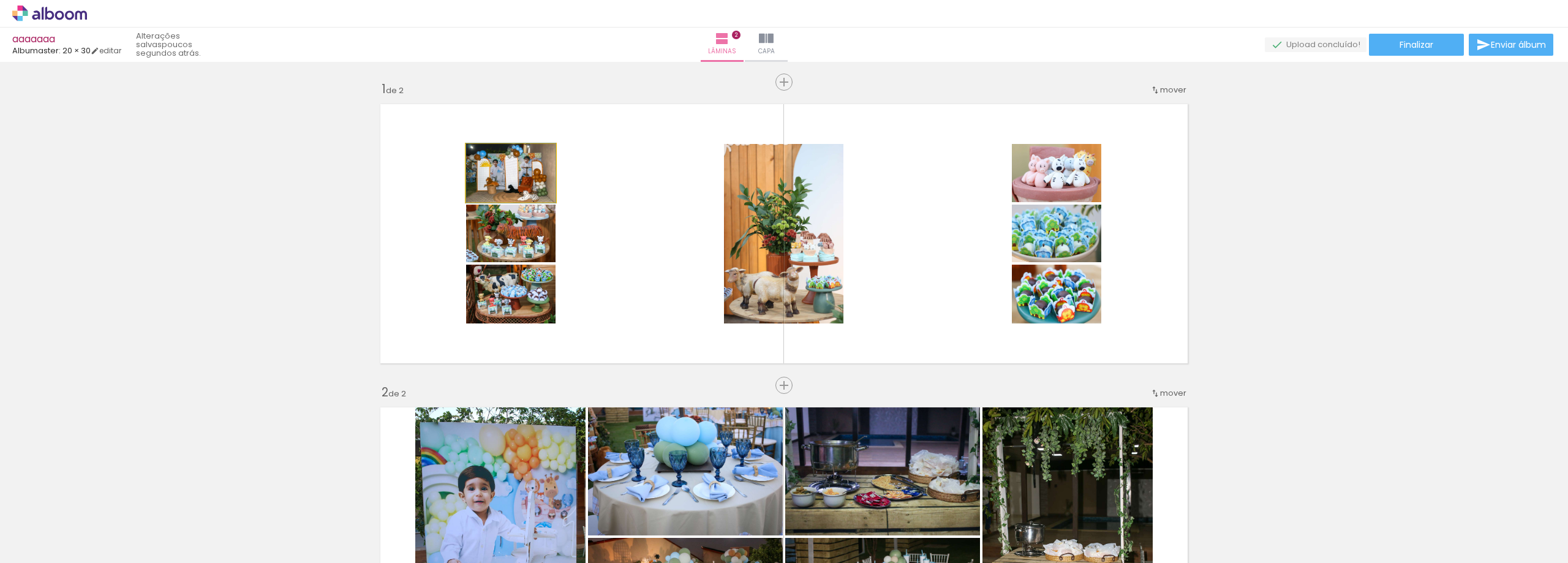
drag, startPoint x: 532, startPoint y: 178, endPoint x: 366, endPoint y: 232, distance: 174.6
click at [22, 174] on div "Inserir lâmina 1 de 2 Inserir lâmina 2 de 2" at bounding box center [784, 521] width 1568 height 910
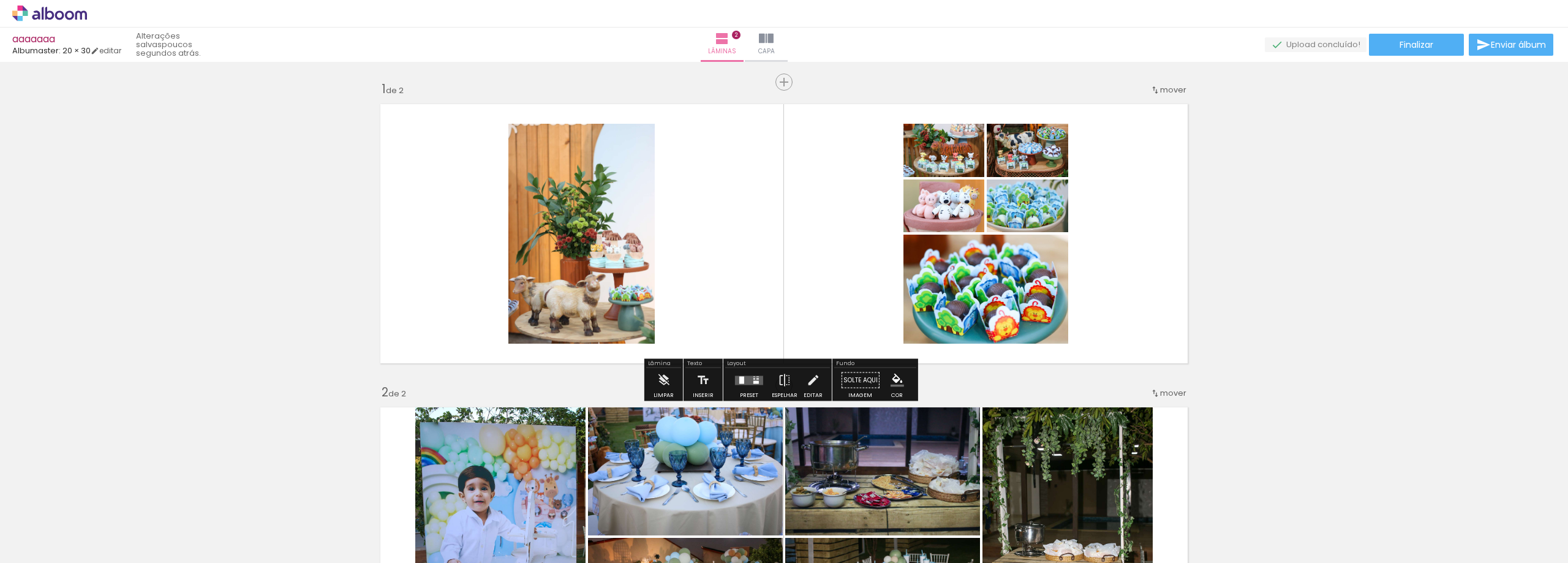
drag, startPoint x: 574, startPoint y: 228, endPoint x: 545, endPoint y: 249, distance: 35.8
click at [92, 226] on div "Inserir lâmina 1 de 2 Inserir lâmina 2 de 2" at bounding box center [784, 521] width 1568 height 910
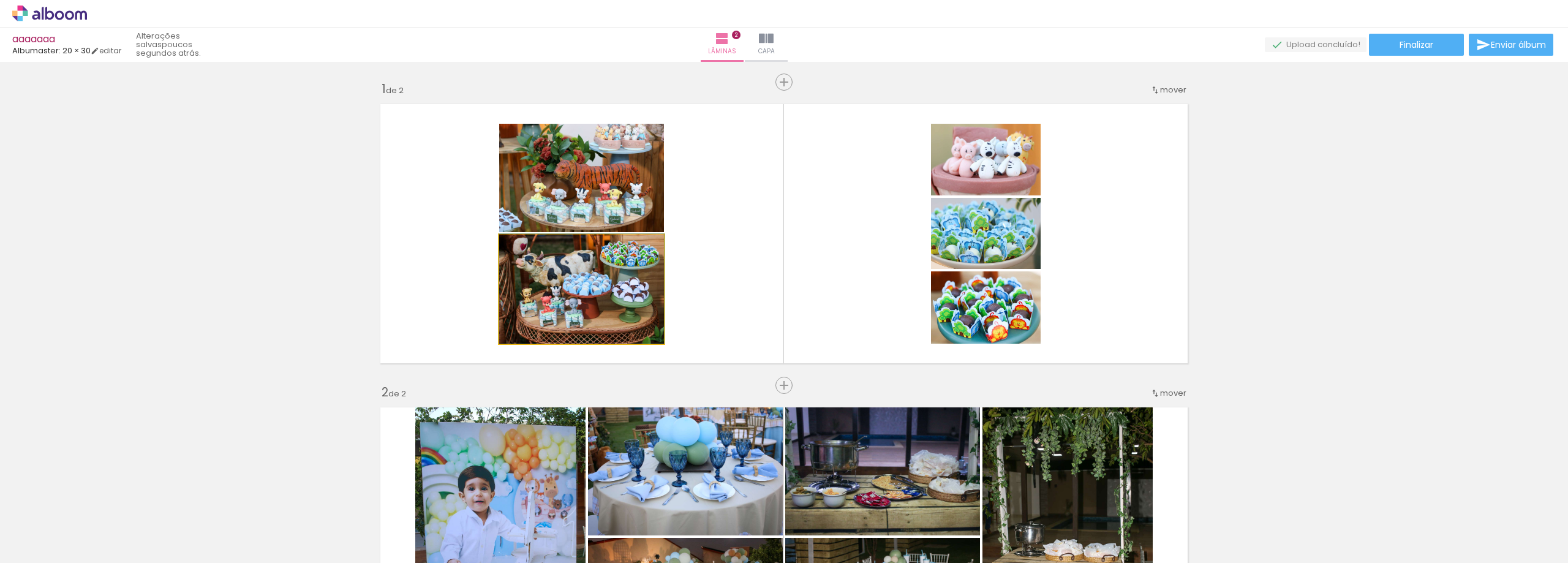
drag, startPoint x: 628, startPoint y: 261, endPoint x: 362, endPoint y: 187, distance: 276.1
click at [199, 247] on div "Inserir lâmina 1 de 2 Inserir lâmina 2 de 2" at bounding box center [784, 521] width 1568 height 910
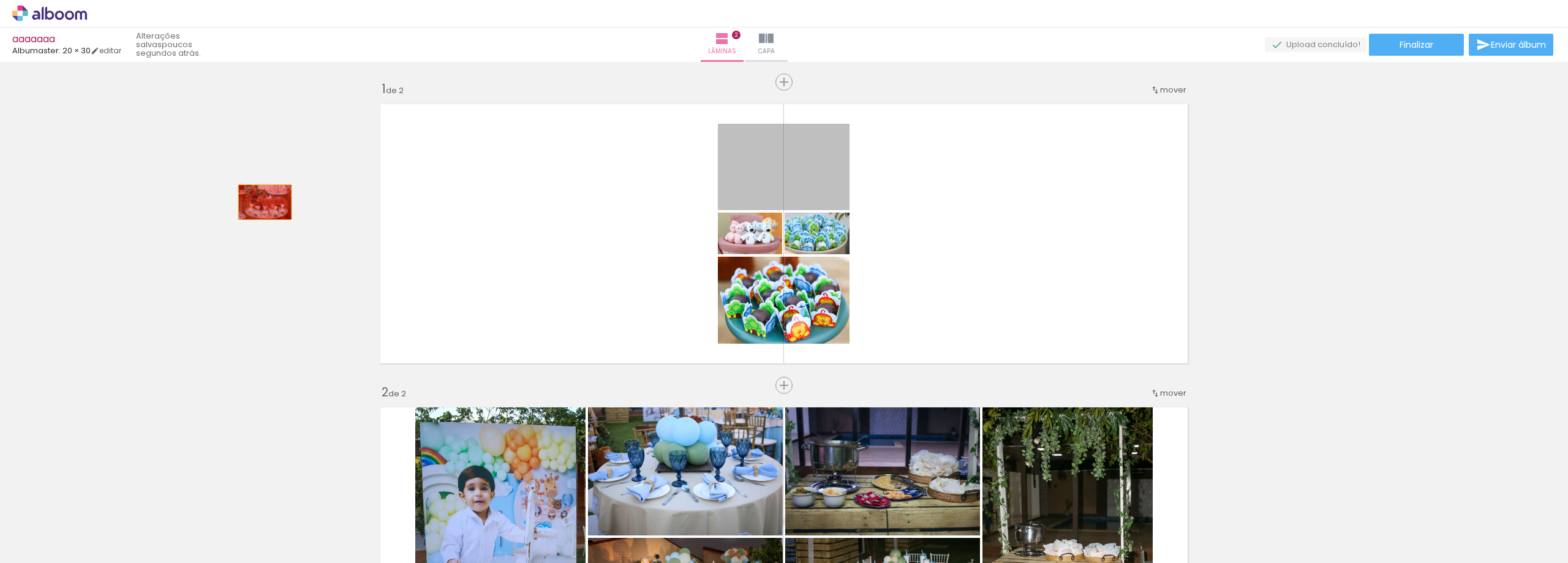
drag, startPoint x: 696, startPoint y: 184, endPoint x: 255, endPoint y: 237, distance: 444.2
click at [0, 194] on div "Inserir lâmina 1 de 2 Inserir lâmina 2 de 2" at bounding box center [784, 521] width 1568 height 910
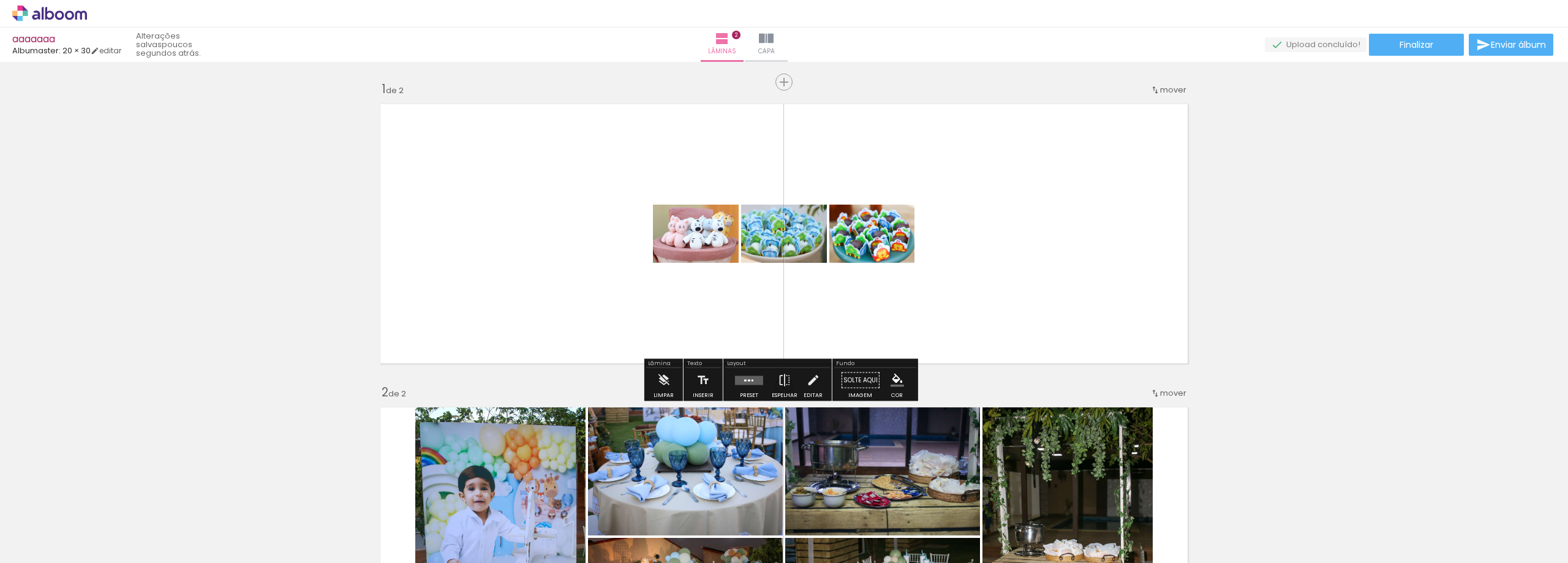
drag, startPoint x: 570, startPoint y: 249, endPoint x: 224, endPoint y: 234, distance: 346.3
click at [0, 237] on div "Inserir lâmina 1 de 2 Inserir lâmina 2 de 2" at bounding box center [784, 521] width 1568 height 910
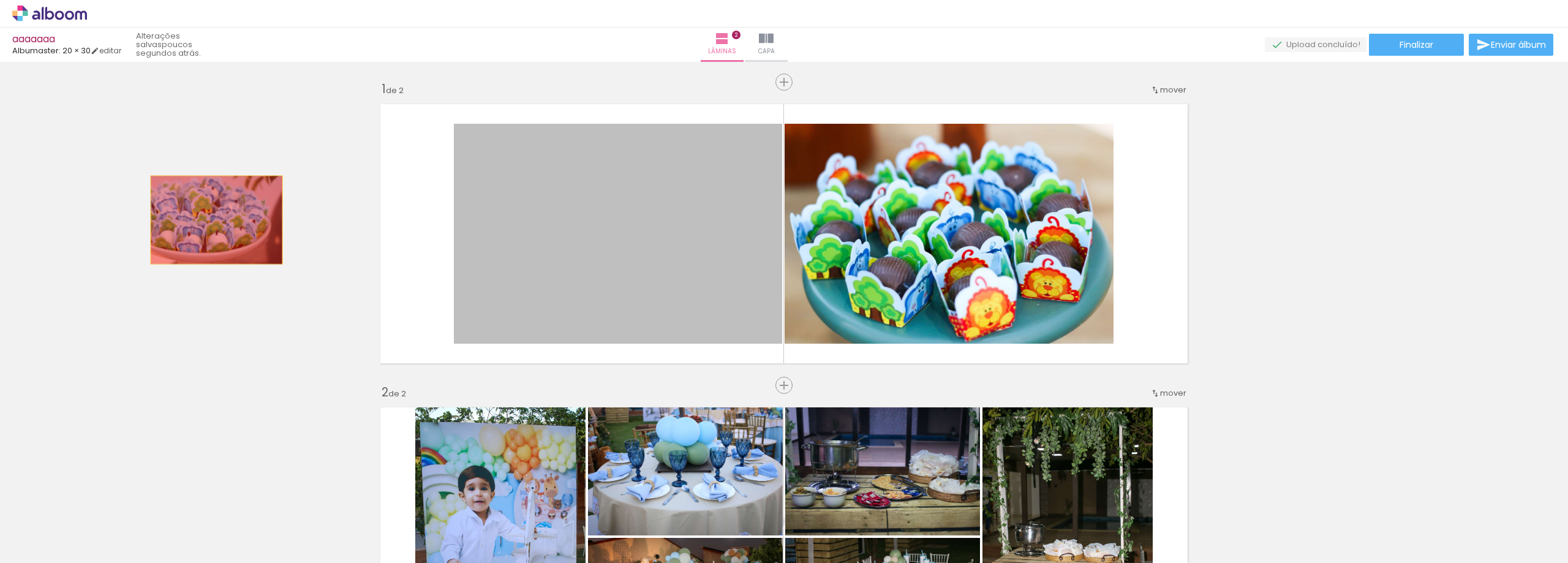
drag, startPoint x: 212, startPoint y: 220, endPoint x: 397, endPoint y: 216, distance: 185.0
click at [0, 213] on div "Inserir lâmina 1 de 2 Inserir lâmina 2 de 2" at bounding box center [784, 521] width 1568 height 910
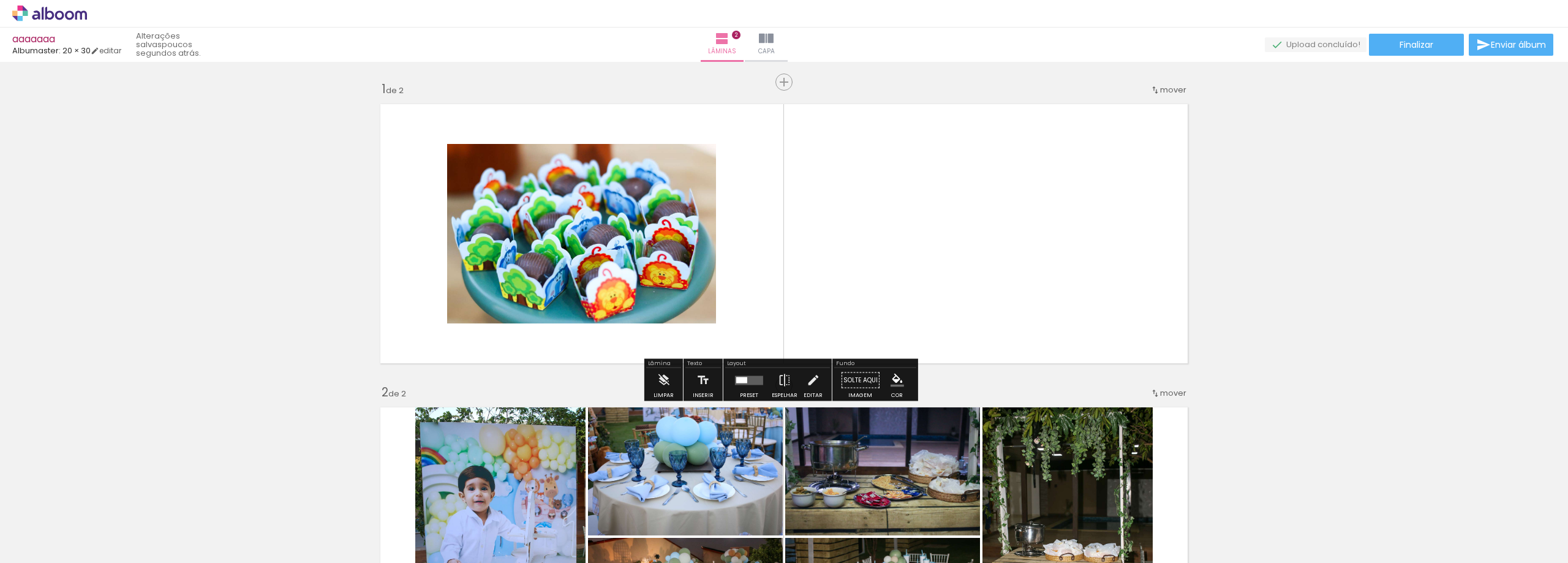
drag, startPoint x: 624, startPoint y: 238, endPoint x: 0, endPoint y: 176, distance: 627.1
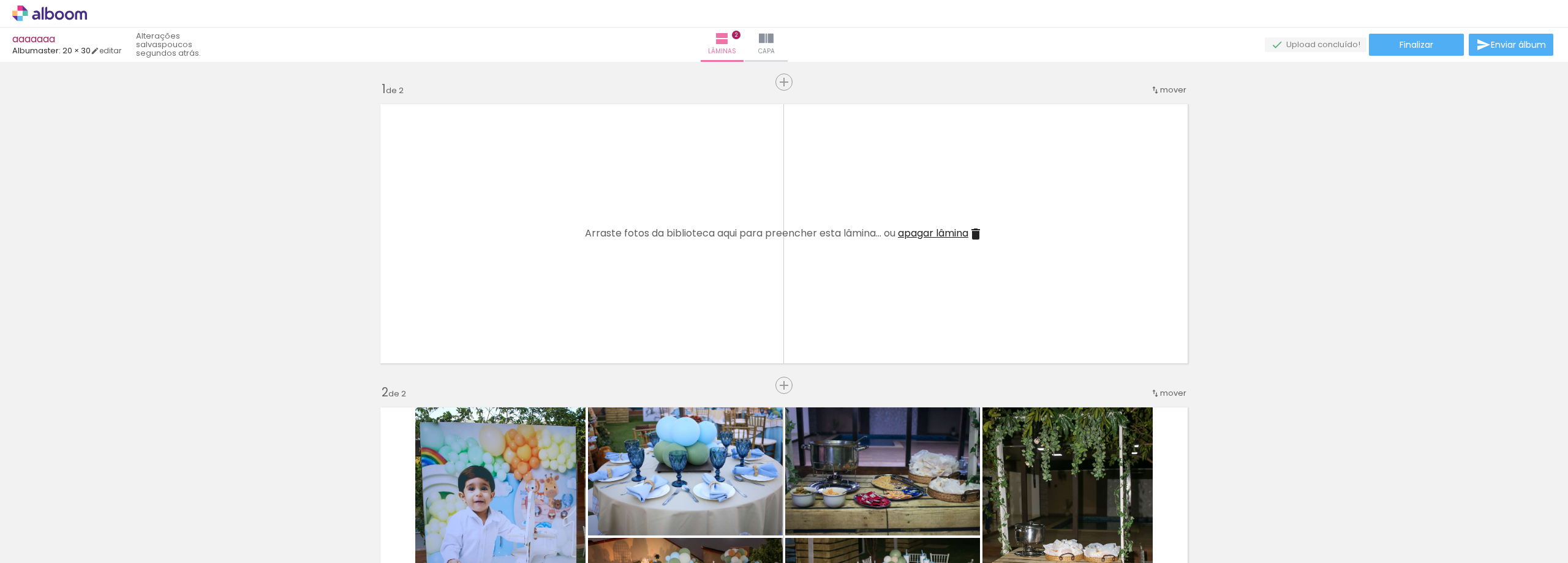
click at [975, 231] on iron-icon at bounding box center [975, 234] width 15 height 15
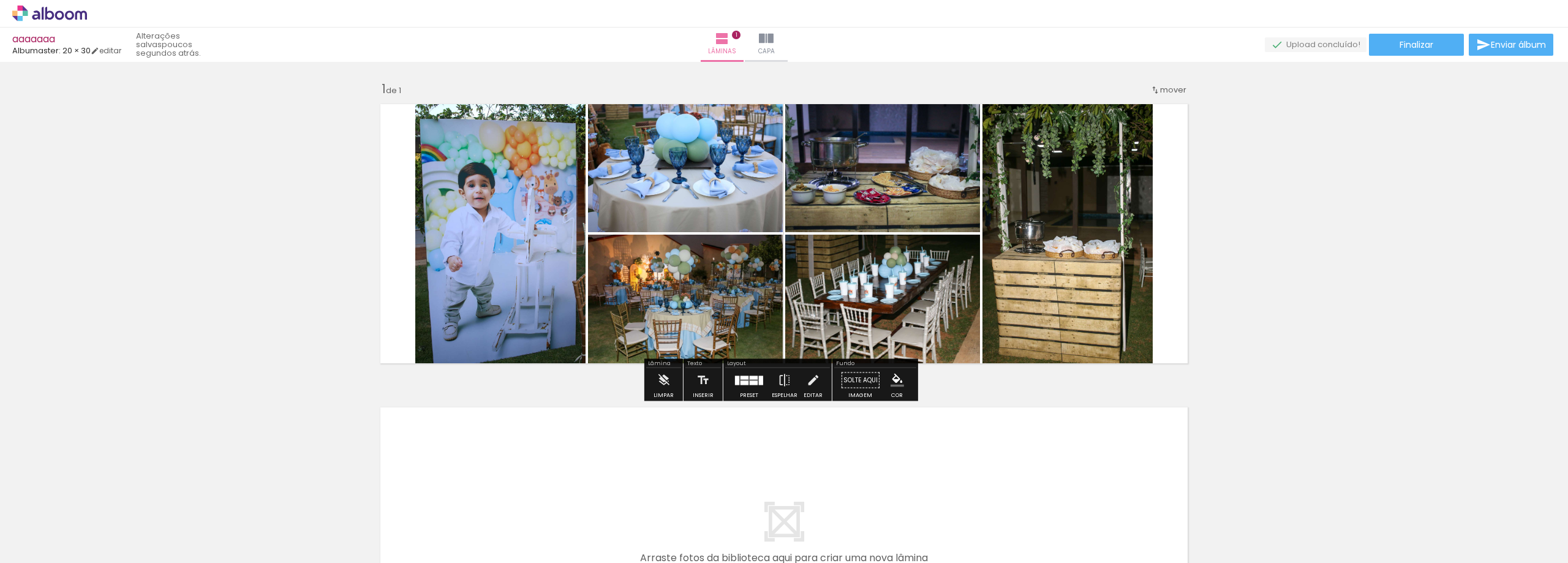
click at [162, 242] on div "Inserir lâmina 1 de 1" at bounding box center [784, 370] width 1568 height 607
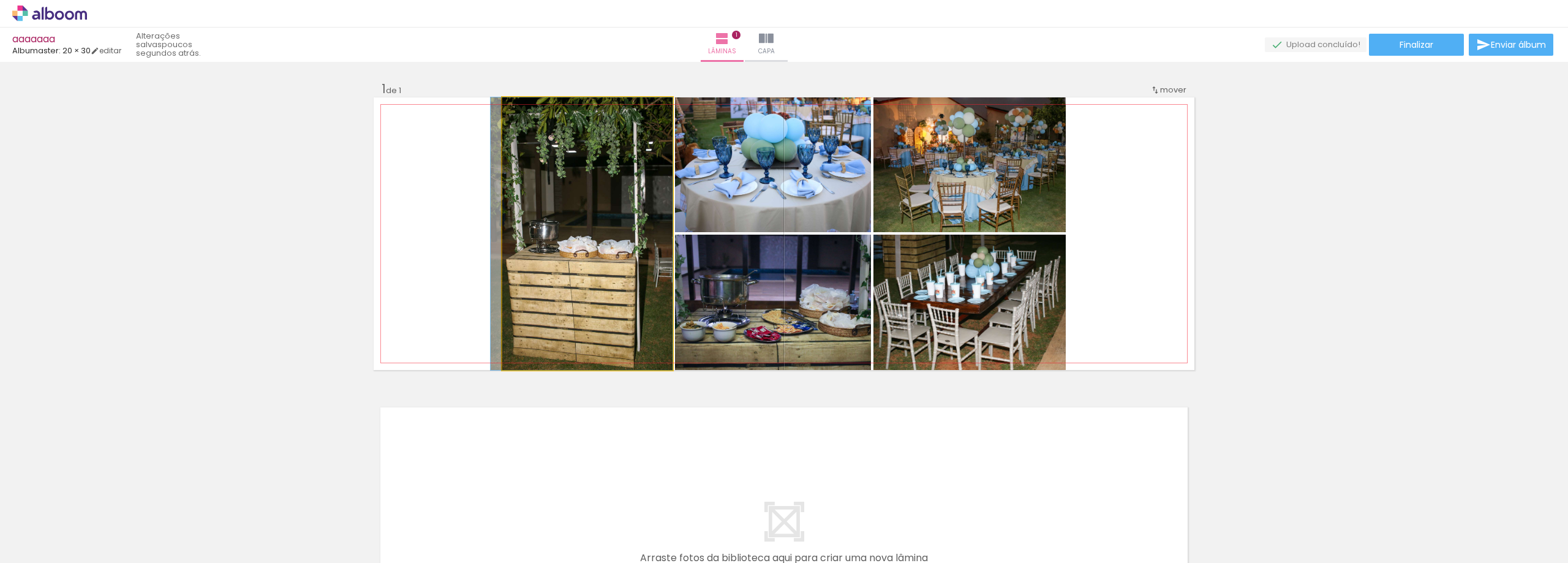
drag, startPoint x: 538, startPoint y: 279, endPoint x: 204, endPoint y: 215, distance: 340.1
click at [0, 213] on div "Inserir lâmina 1 de 1" at bounding box center [784, 370] width 1568 height 607
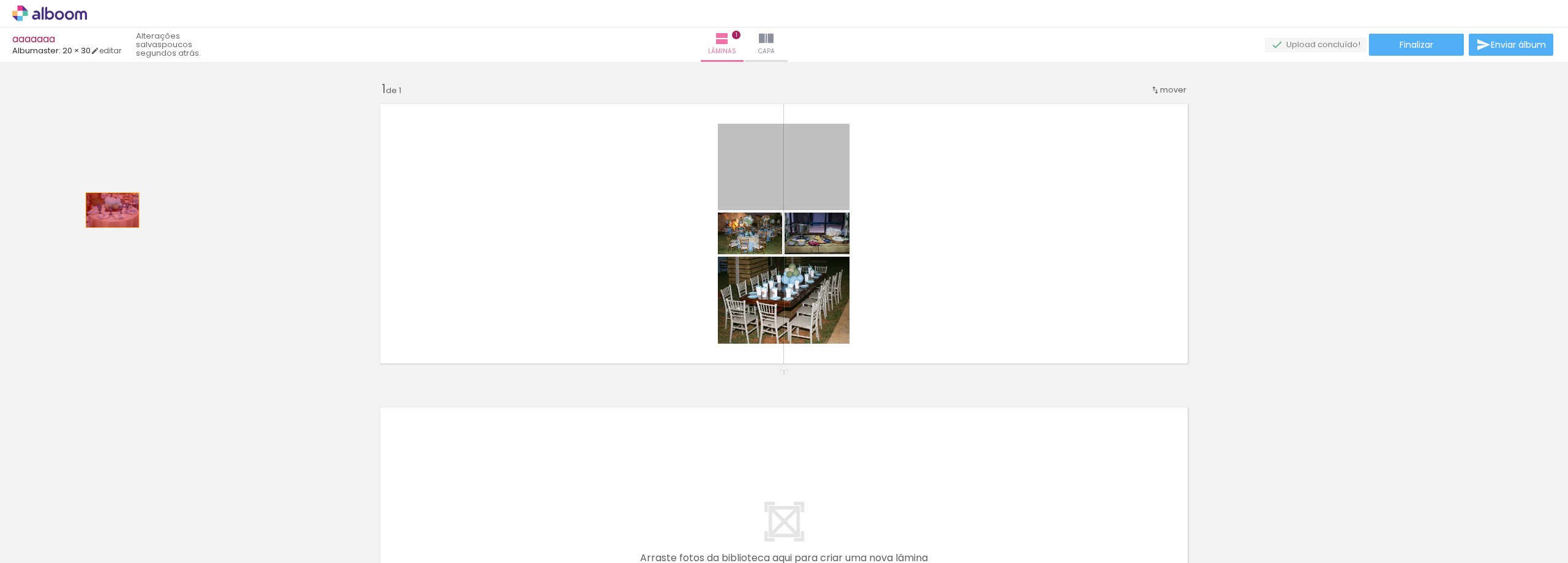
drag, startPoint x: 764, startPoint y: 174, endPoint x: 192, endPoint y: 227, distance: 574.5
click at [0, 226] on div "Inserir lâmina 1 de 1" at bounding box center [784, 370] width 1568 height 607
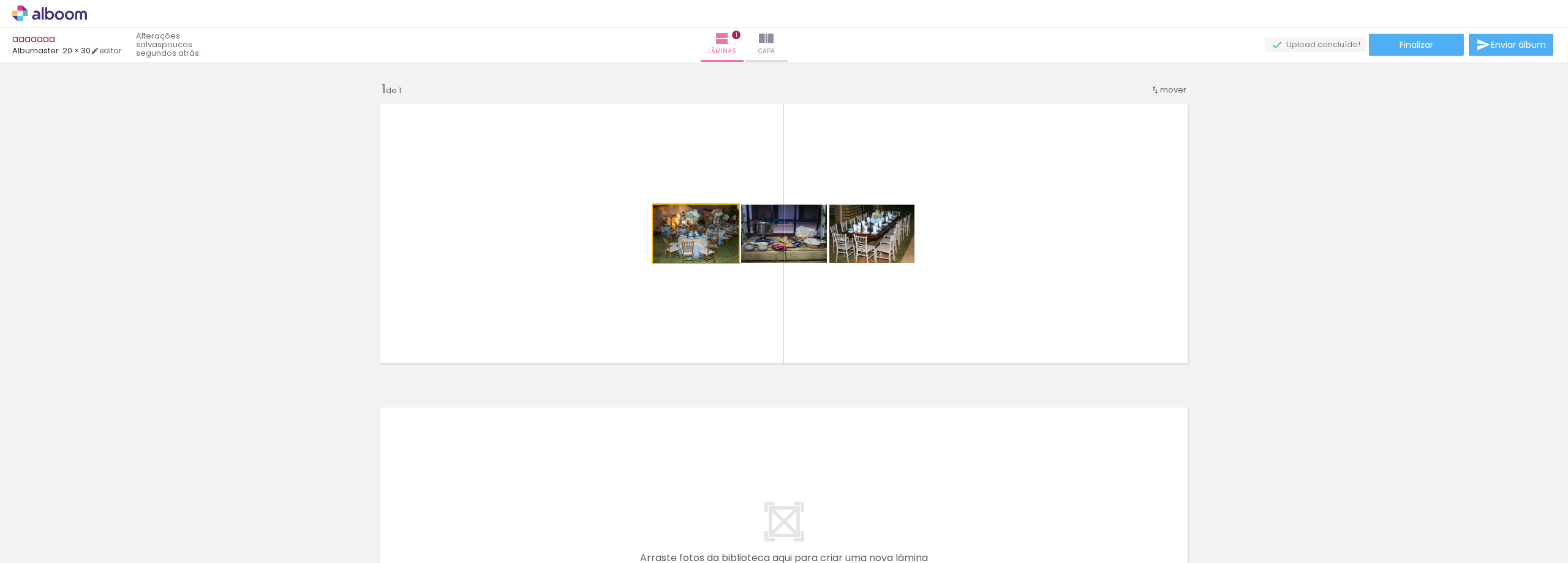
drag, startPoint x: 673, startPoint y: 256, endPoint x: 343, endPoint y: 244, distance: 330.2
click at [185, 241] on div "Inserir lâmina 1 de 1" at bounding box center [784, 370] width 1568 height 607
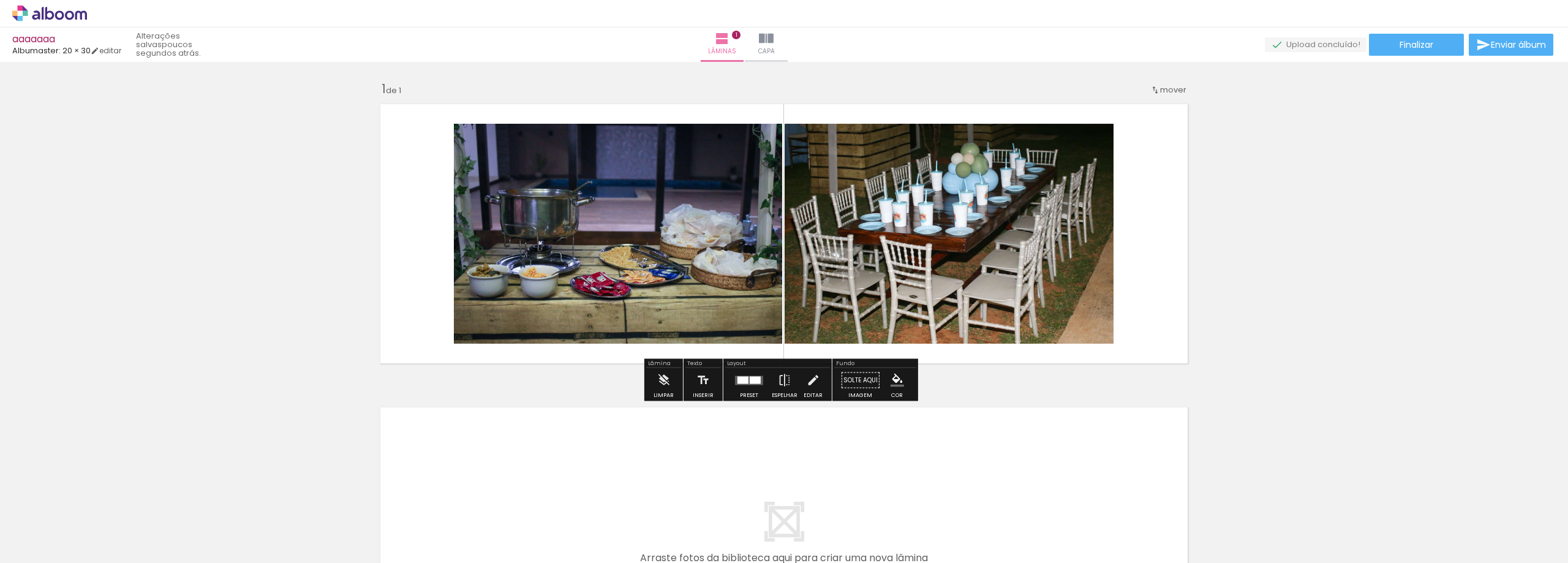
click at [0, 238] on div "Inserir lâmina 1 de 1" at bounding box center [784, 370] width 1568 height 607
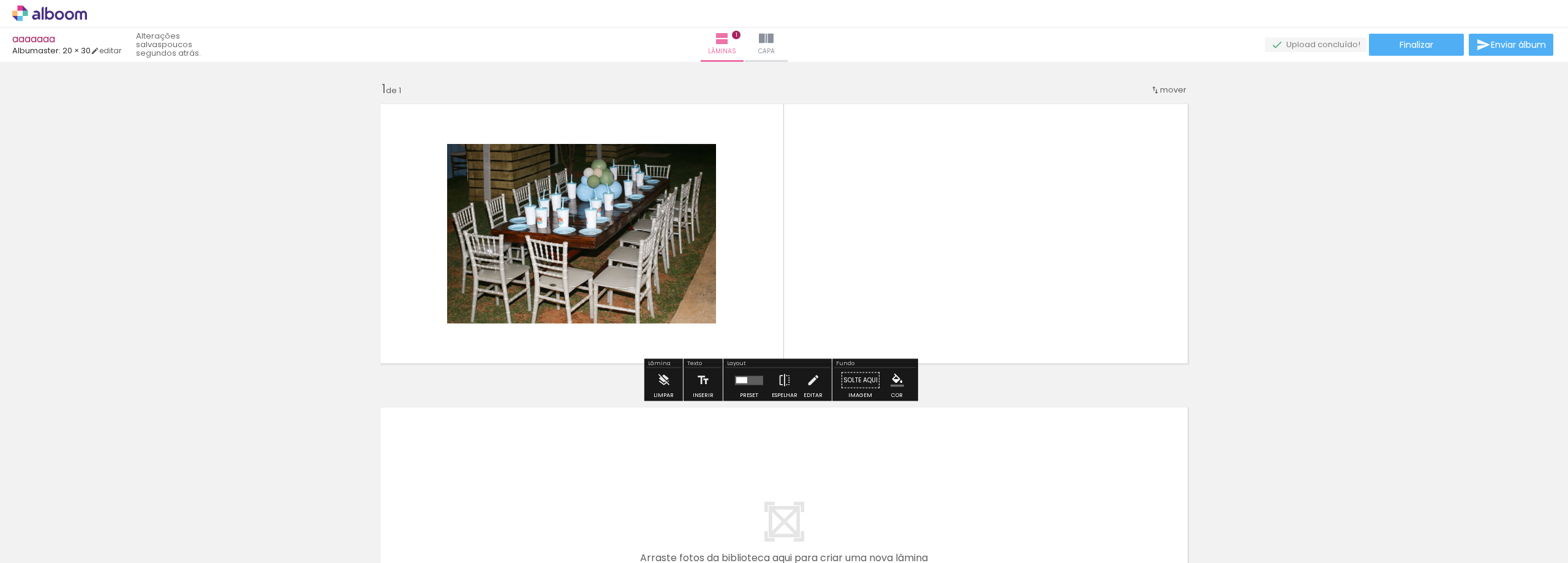
drag, startPoint x: 405, startPoint y: 253, endPoint x: 24, endPoint y: 243, distance: 381.1
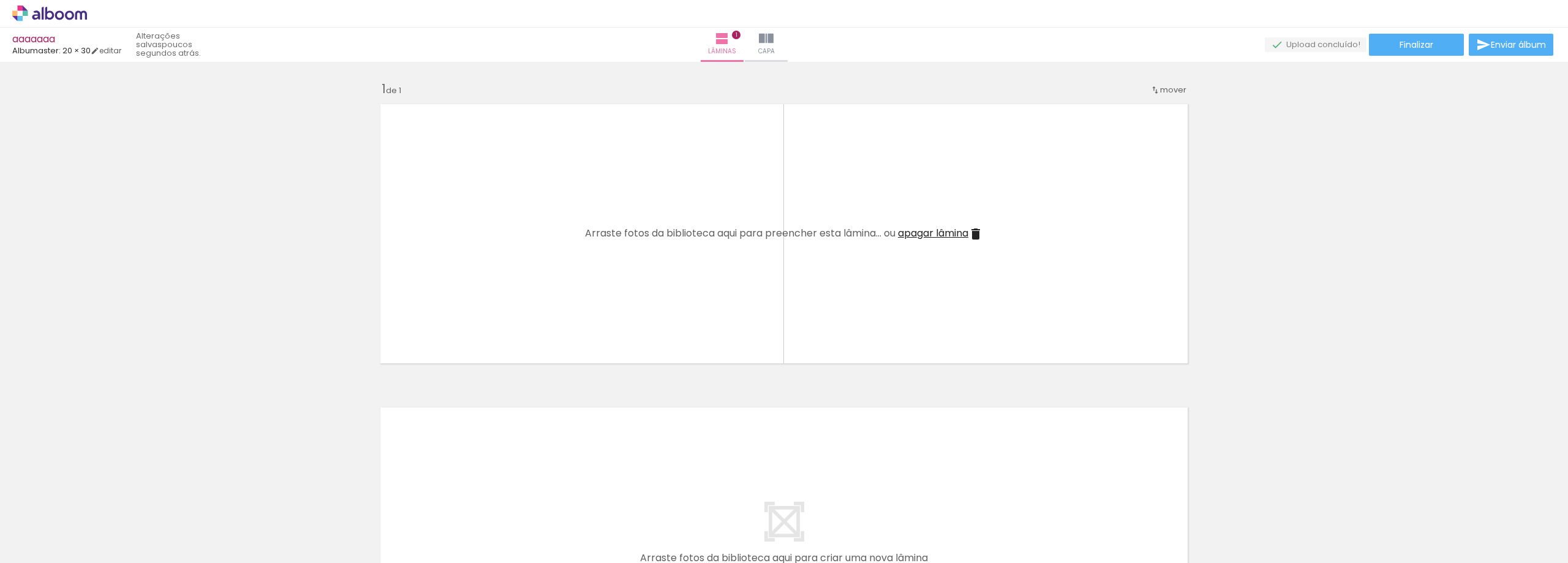
click at [976, 234] on iron-icon at bounding box center [975, 234] width 15 height 15
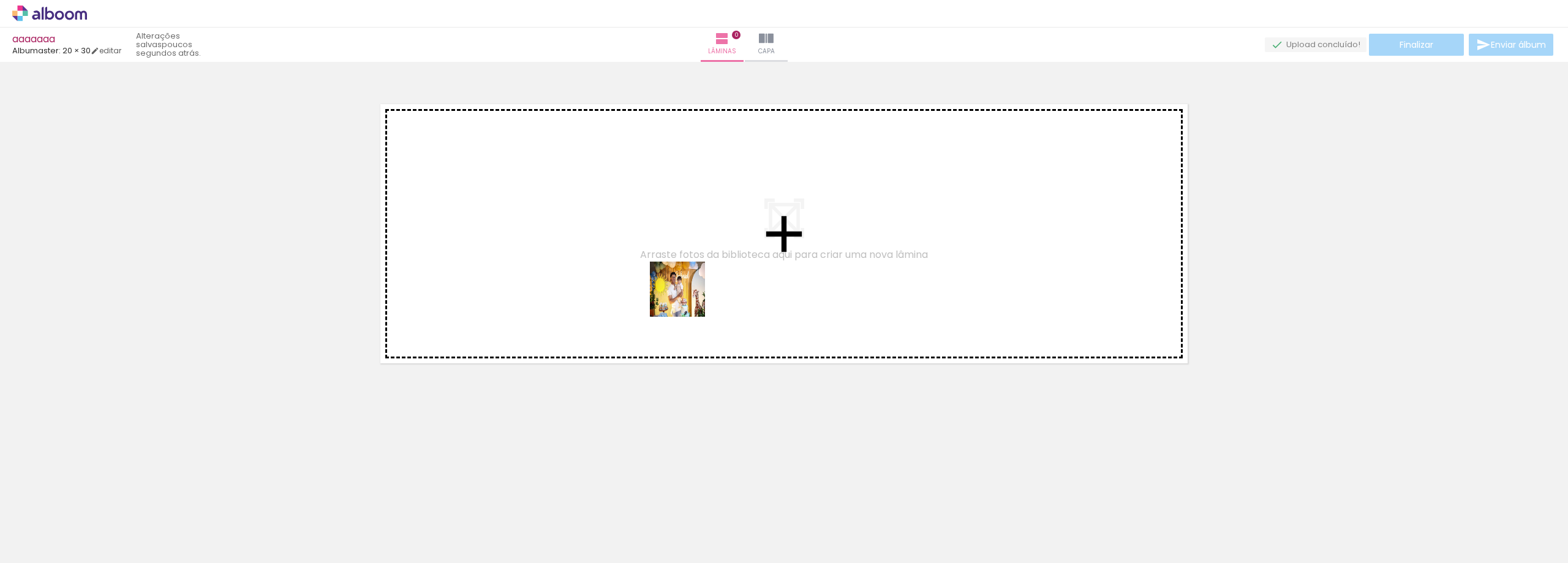
drag, startPoint x: 667, startPoint y: 524, endPoint x: 686, endPoint y: 299, distance: 225.8
click at [686, 299] on quentale-workspace at bounding box center [784, 281] width 1568 height 563
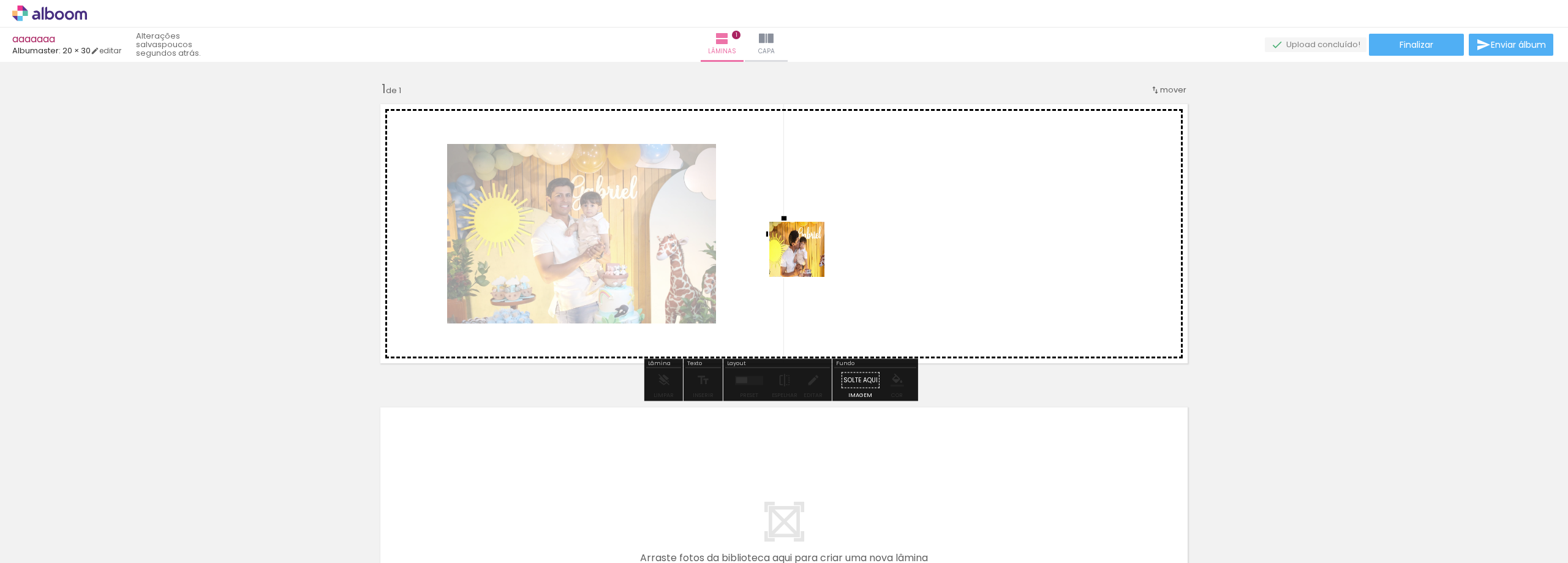
drag, startPoint x: 727, startPoint y: 527, endPoint x: 816, endPoint y: 234, distance: 306.2
click at [816, 234] on quentale-workspace at bounding box center [784, 281] width 1568 height 563
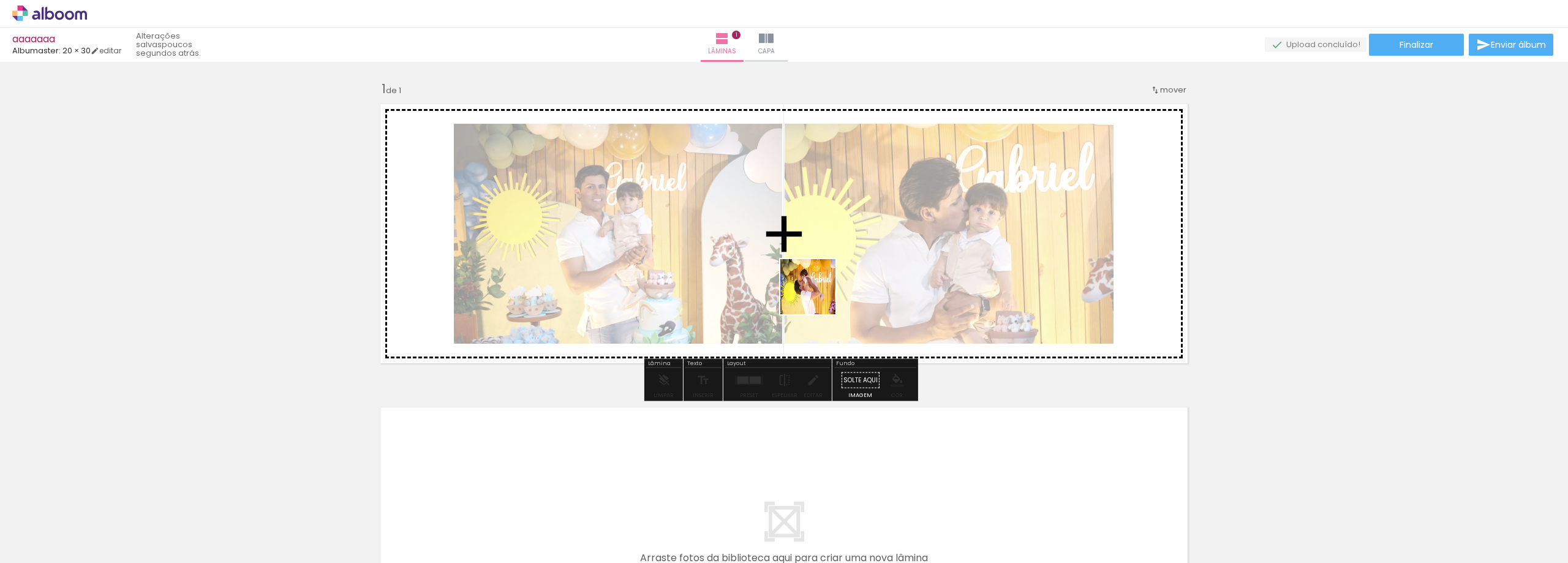
drag, startPoint x: 788, startPoint y: 522, endPoint x: 824, endPoint y: 263, distance: 261.5
click at [824, 263] on quentale-workspace at bounding box center [784, 281] width 1568 height 563
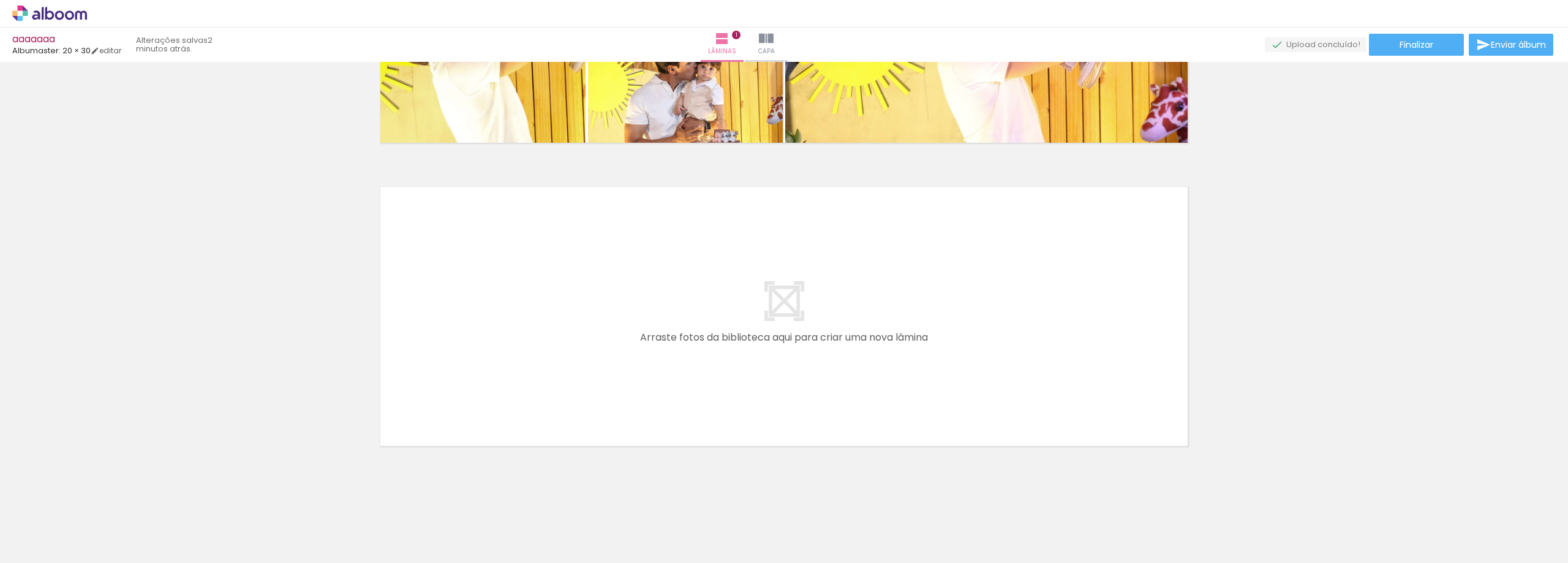
scroll to position [230, 0]
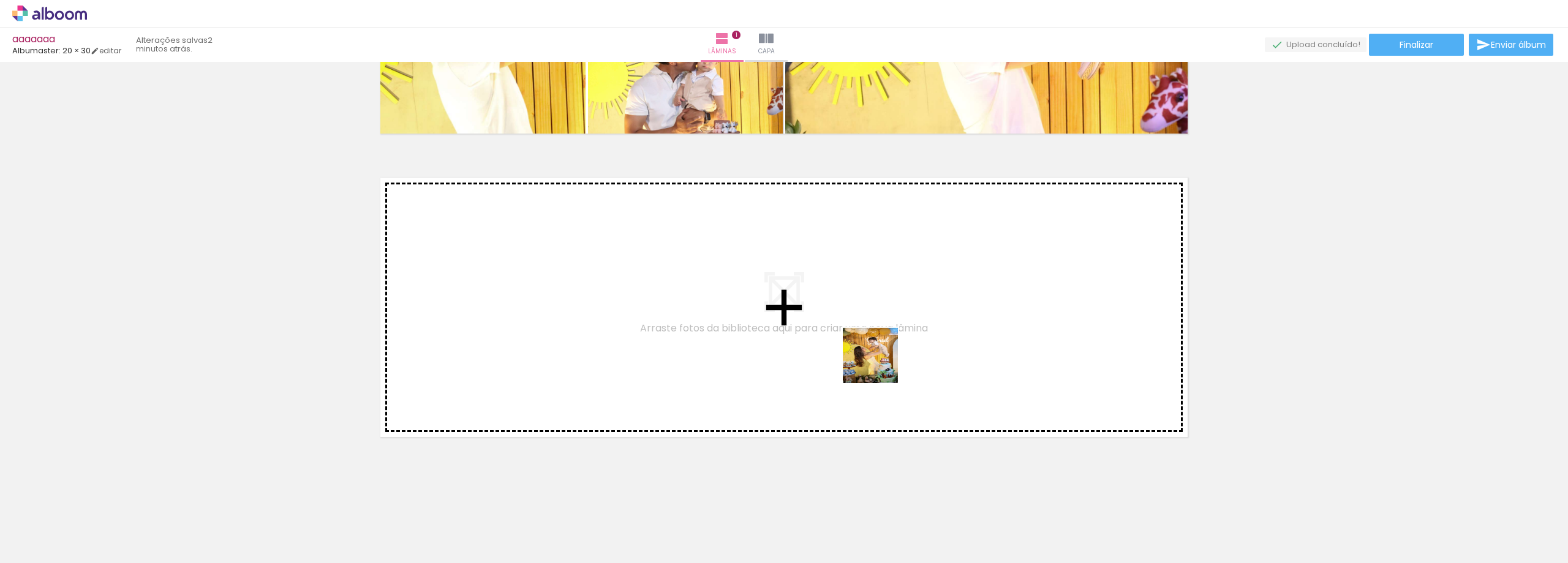
drag, startPoint x: 931, startPoint y: 527, endPoint x: 982, endPoint y: 510, distance: 53.8
click at [879, 364] on quentale-workspace at bounding box center [784, 281] width 1568 height 563
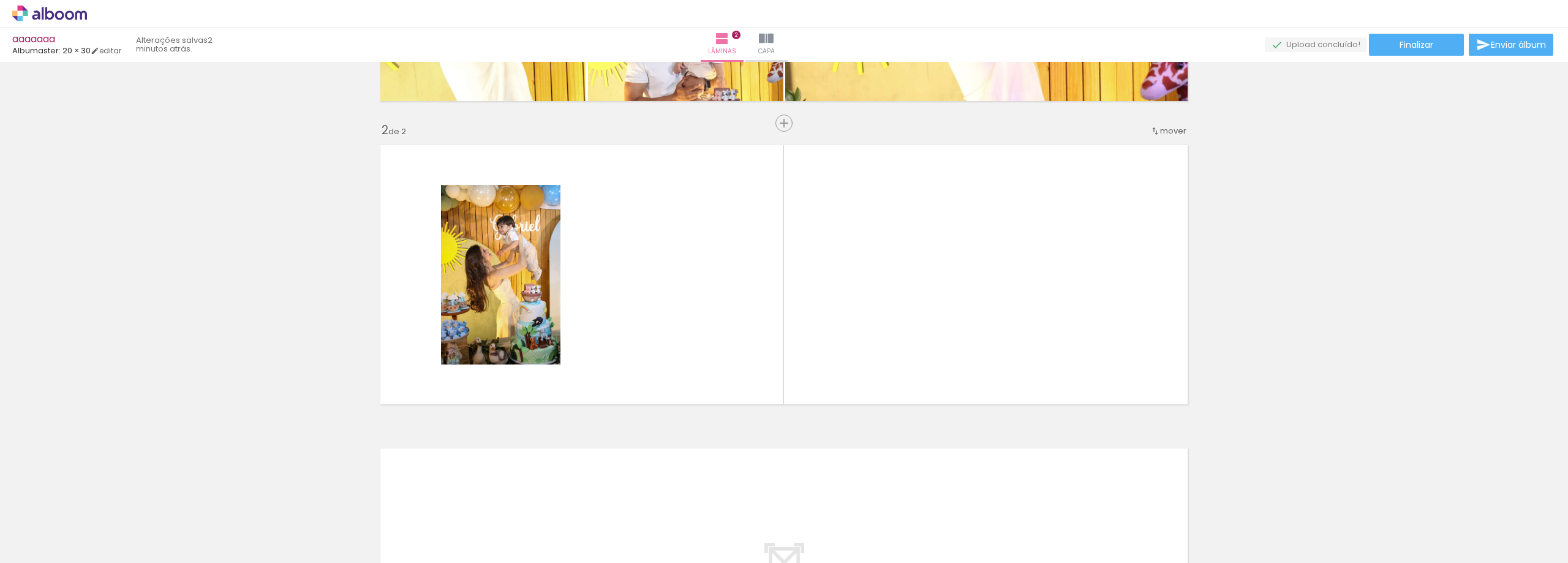
scroll to position [263, 0]
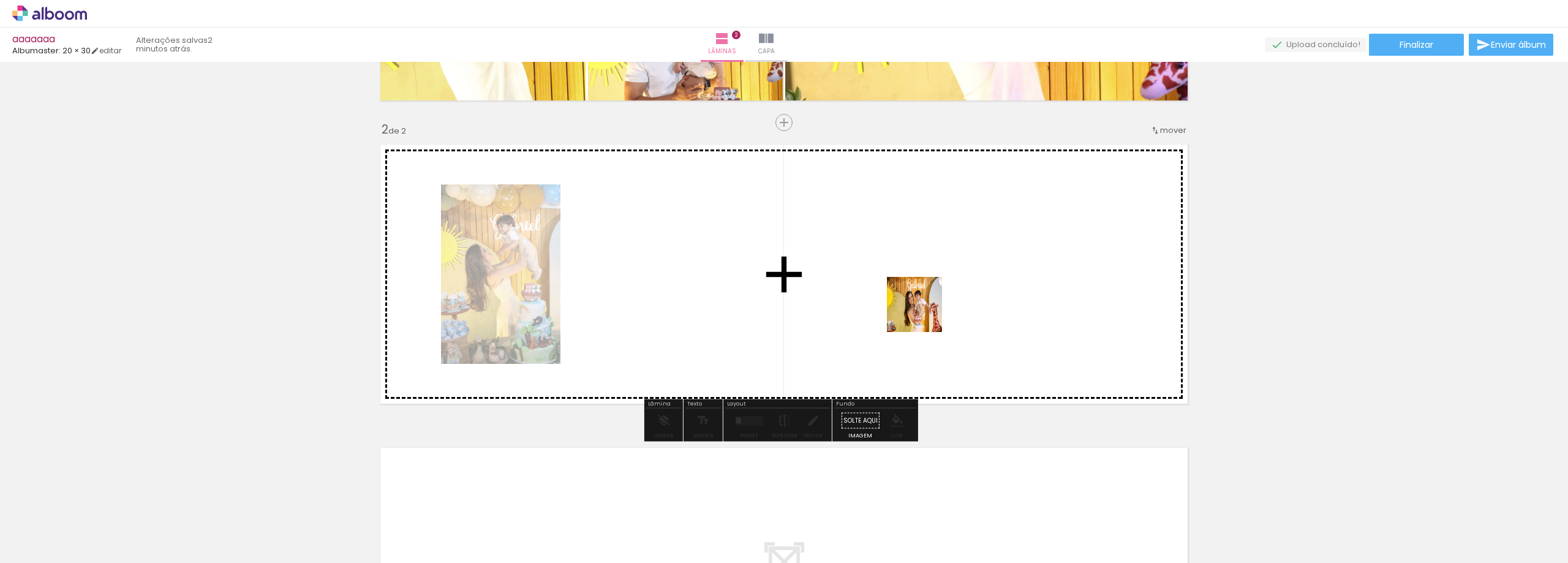
drag, startPoint x: 974, startPoint y: 431, endPoint x: 1018, endPoint y: 460, distance: 52.7
click at [920, 304] on quentale-workspace at bounding box center [784, 281] width 1568 height 563
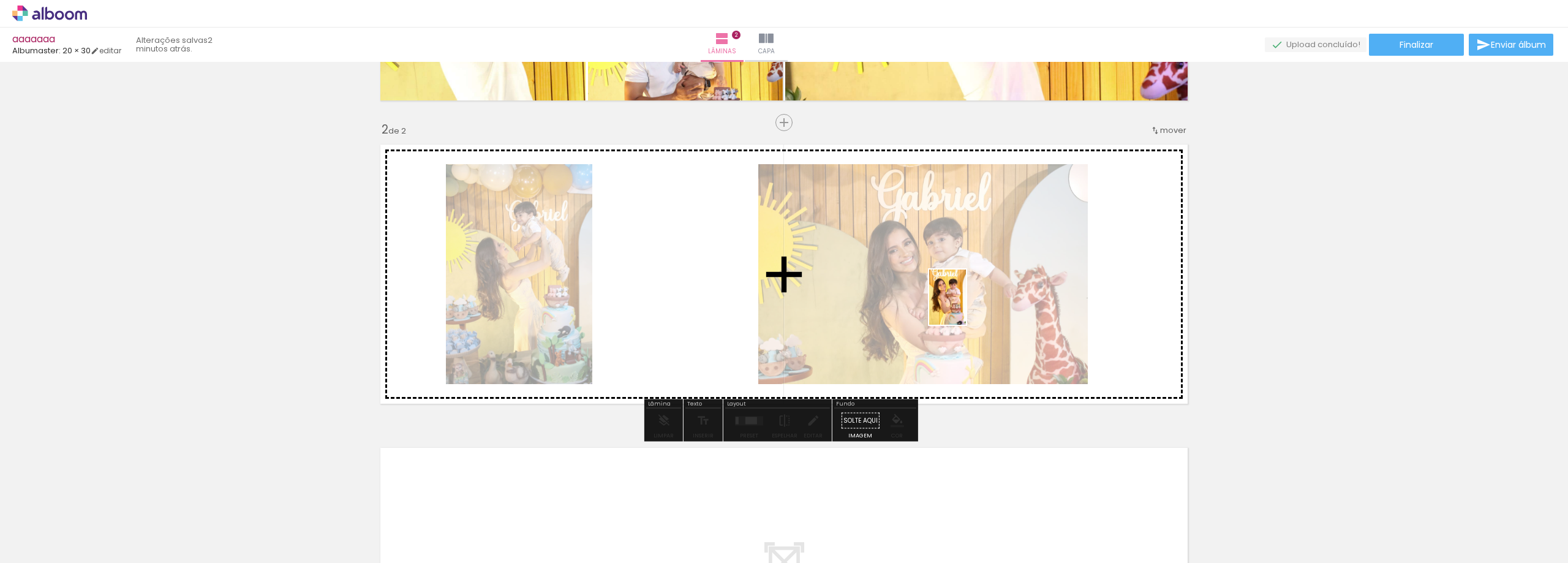
drag, startPoint x: 1037, startPoint y: 410, endPoint x: 966, endPoint y: 306, distance: 125.9
click at [966, 306] on quentale-workspace at bounding box center [784, 281] width 1568 height 563
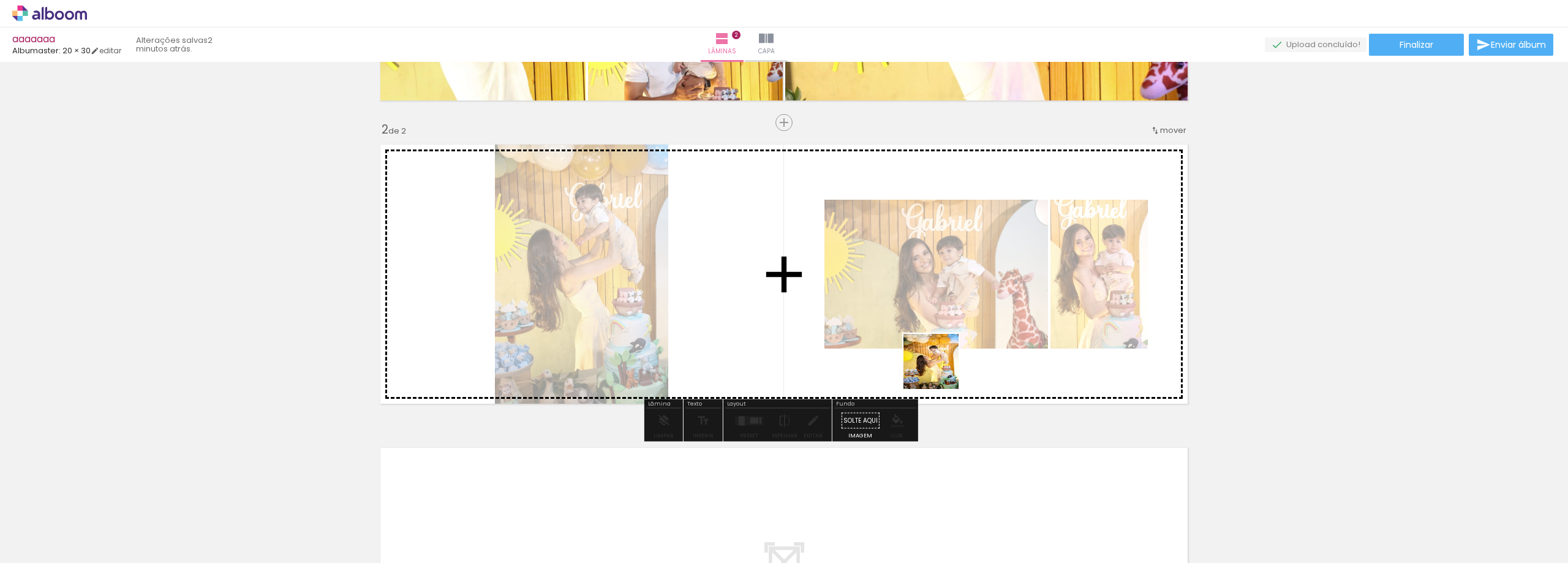
drag, startPoint x: 1098, startPoint y: 485, endPoint x: 898, endPoint y: 356, distance: 238.0
click at [898, 356] on quentale-workspace at bounding box center [784, 281] width 1568 height 563
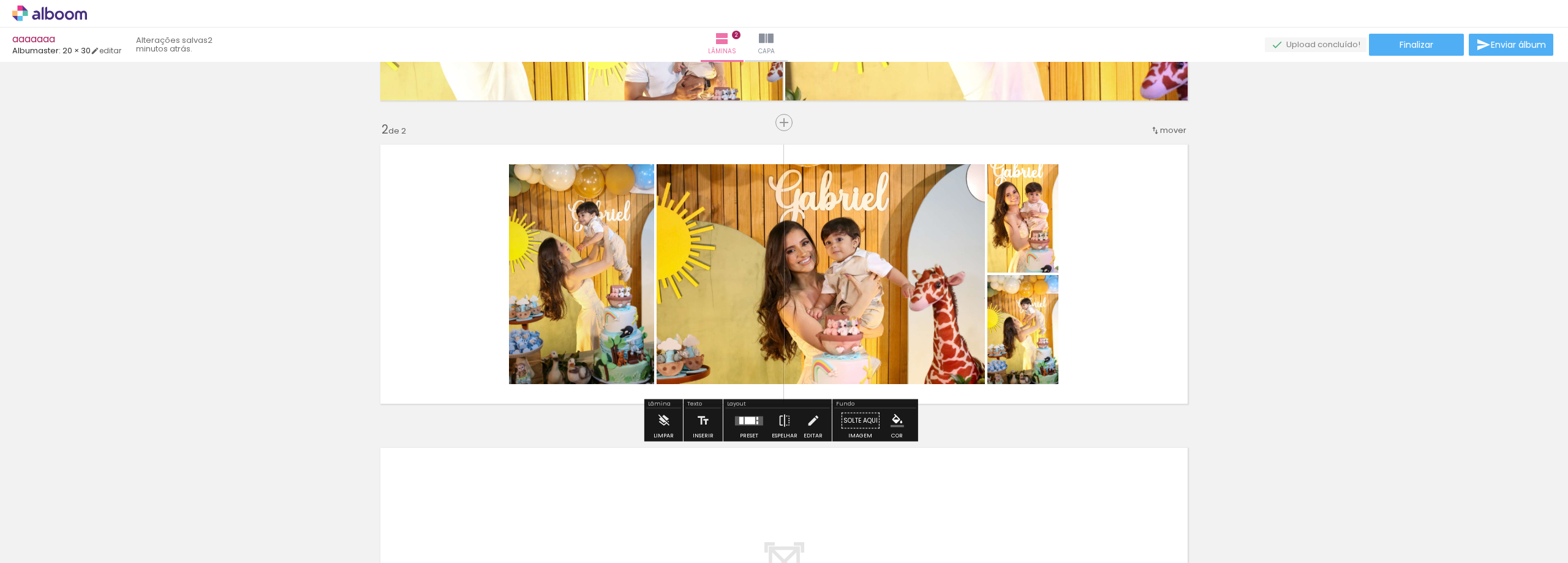
click at [751, 419] on div at bounding box center [750, 421] width 11 height 7
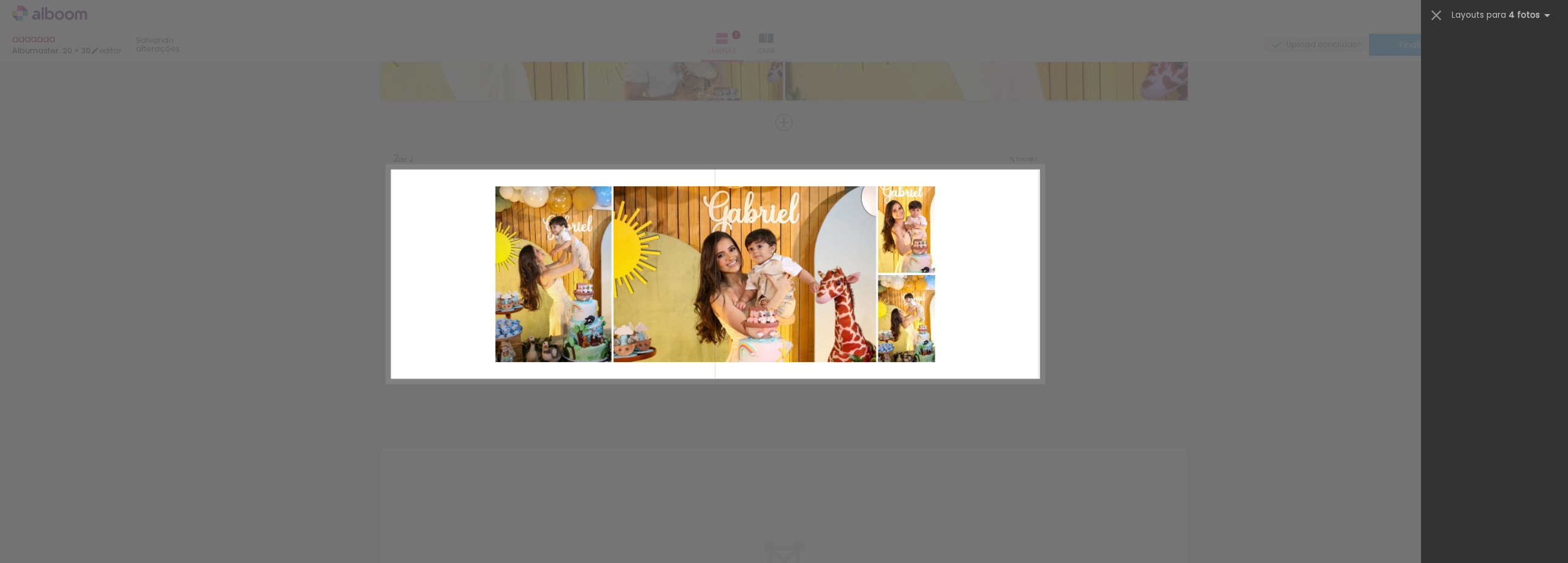
scroll to position [0, 0]
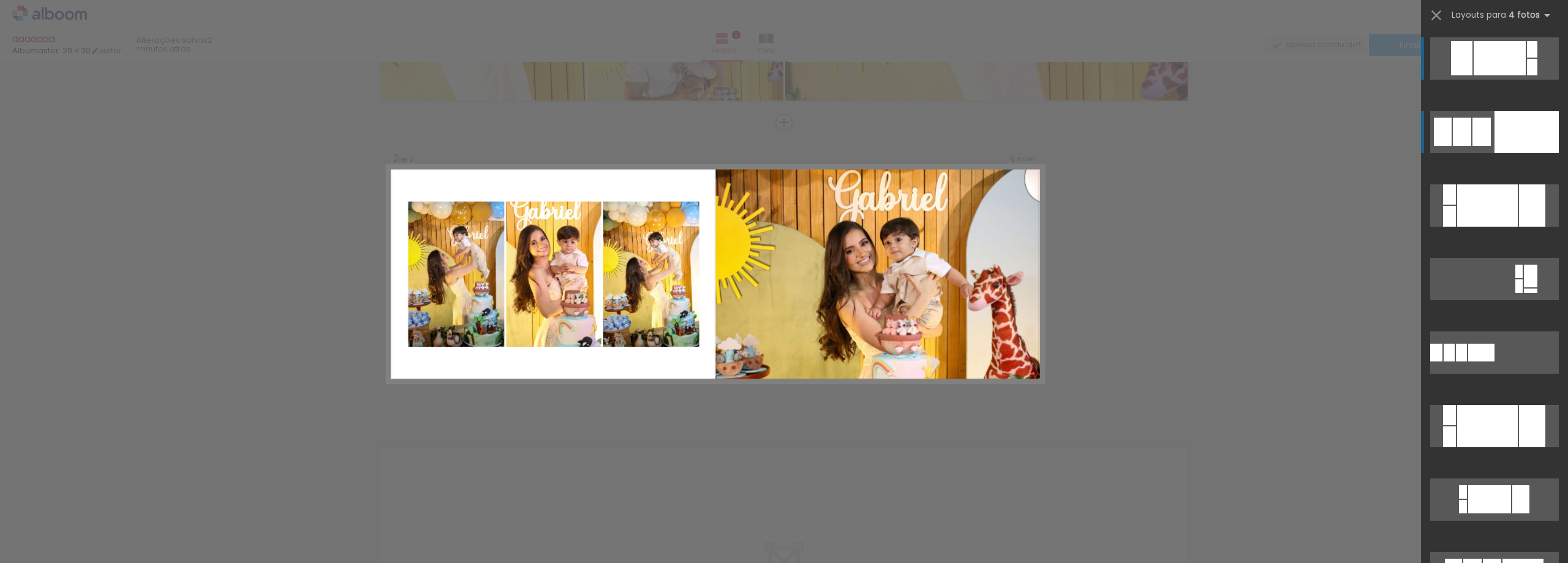
click at [1519, 184] on div at bounding box center [1532, 206] width 26 height 42
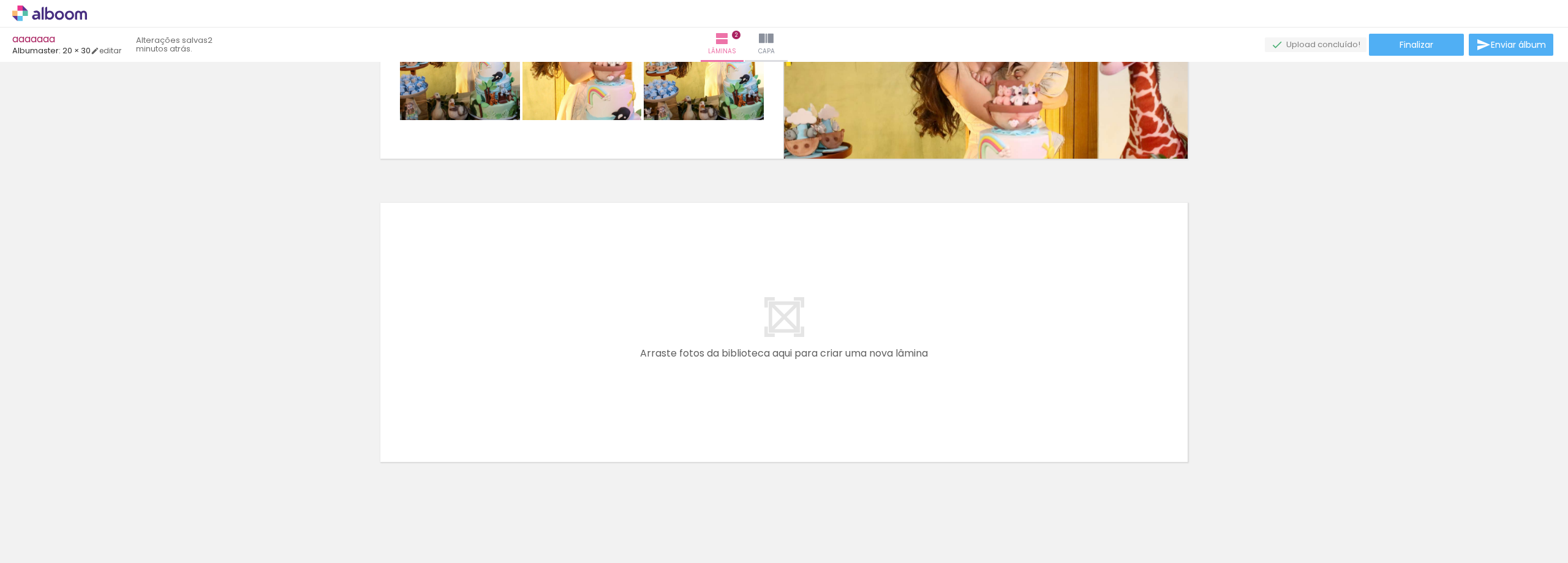
scroll to position [533, 0]
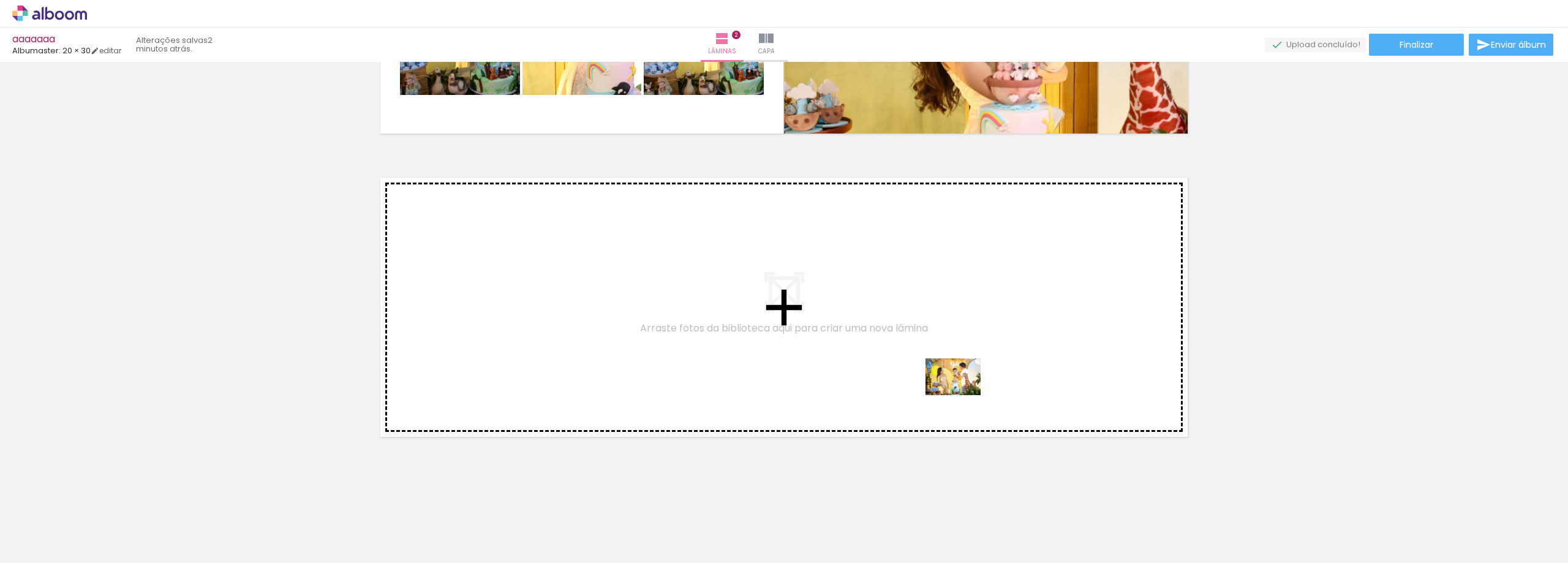
drag, startPoint x: 1209, startPoint y: 529, endPoint x: 951, endPoint y: 390, distance: 293.1
click at [951, 390] on quentale-workspace at bounding box center [784, 281] width 1568 height 563
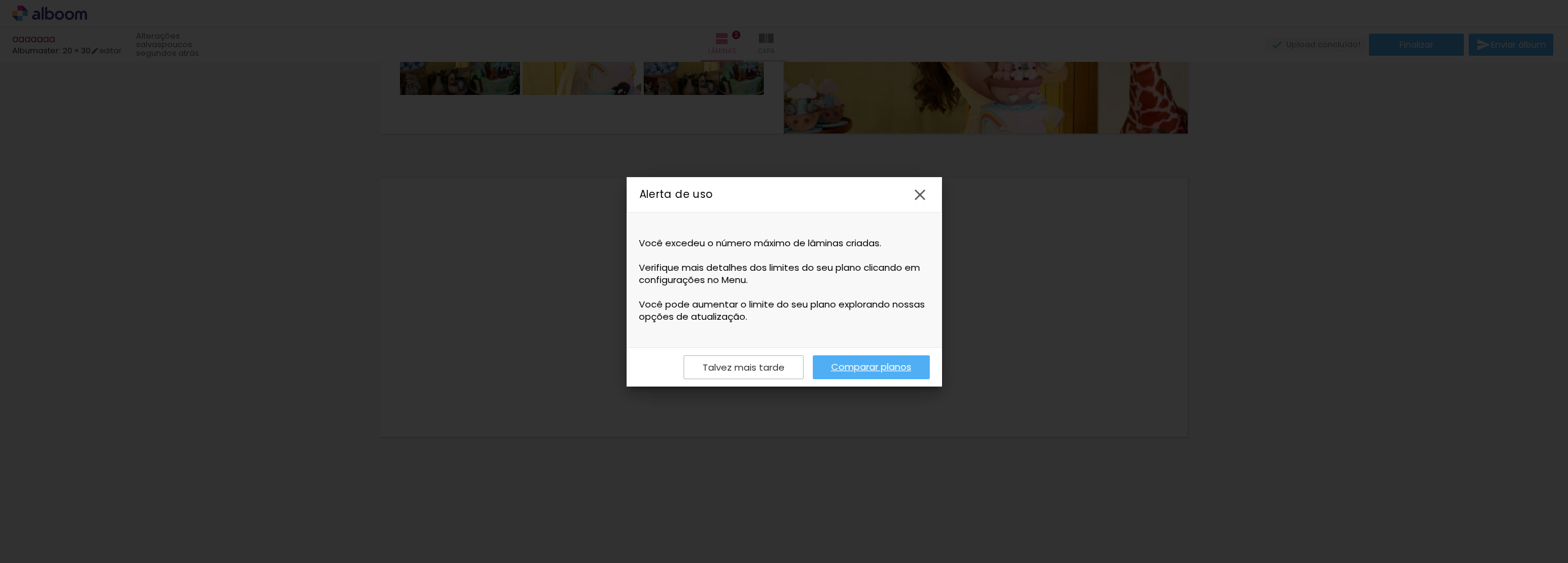
click at [920, 195] on iron-icon at bounding box center [919, 194] width 18 height 18
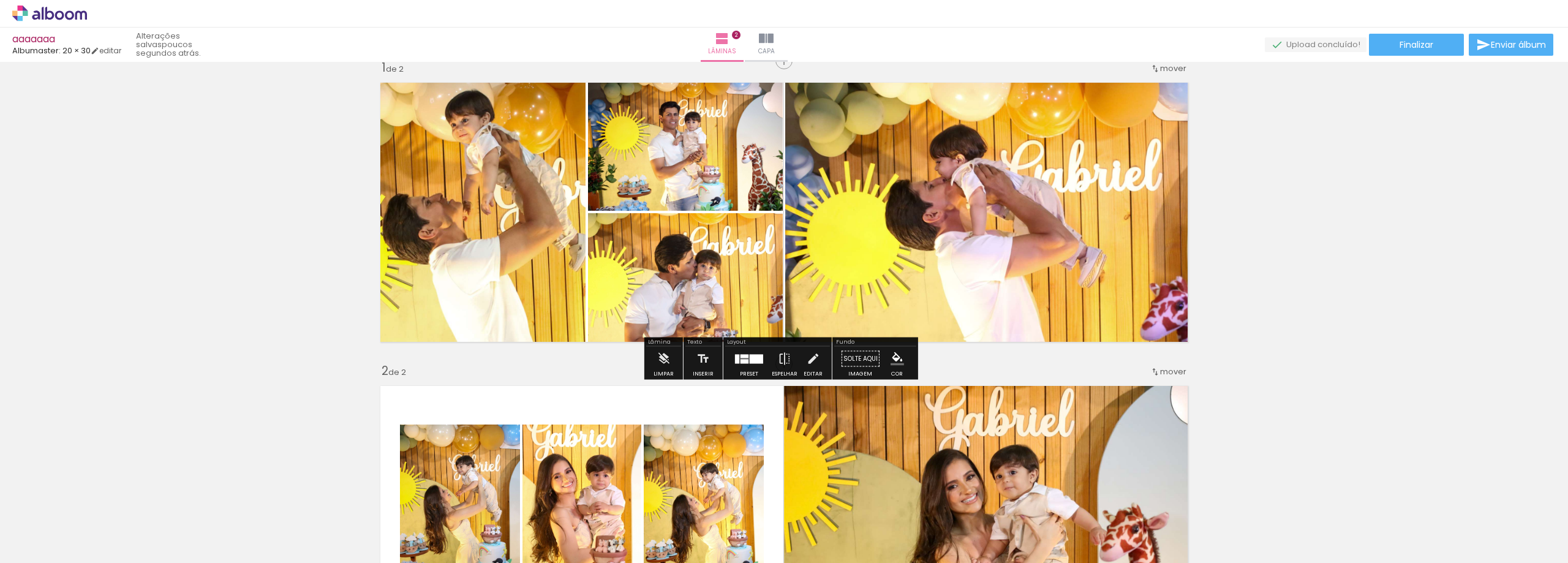
scroll to position [0, 0]
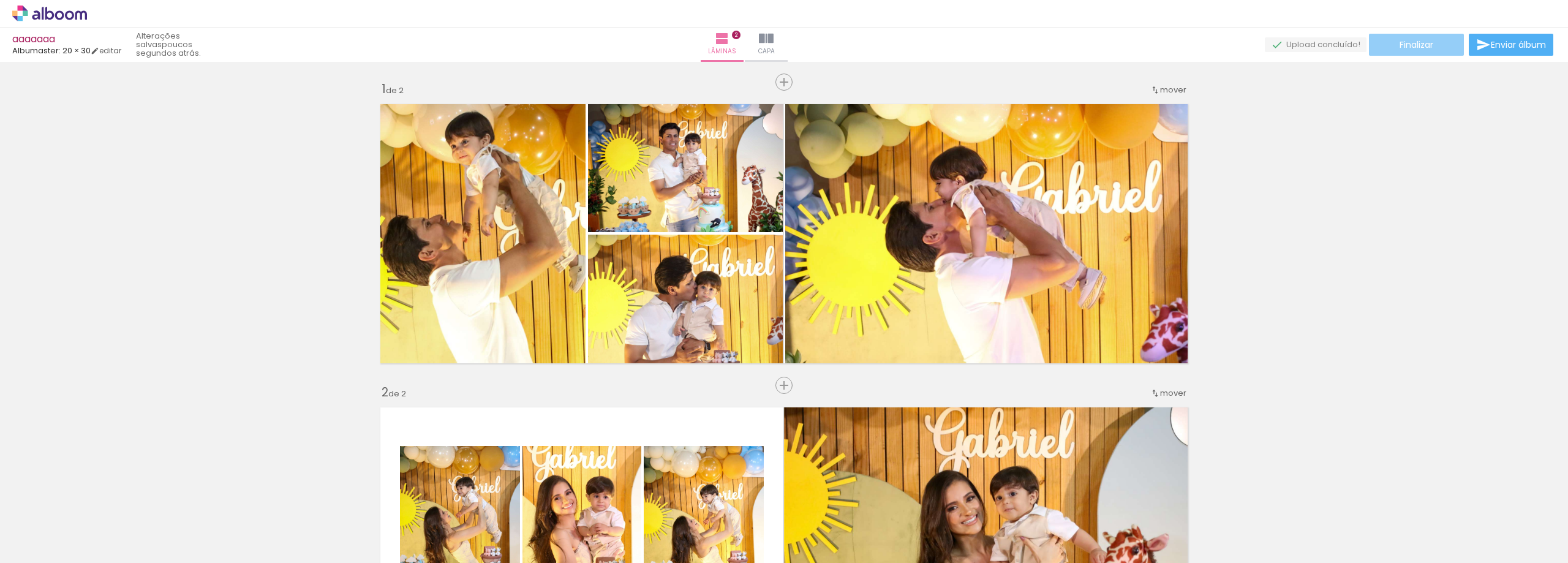
click at [1412, 45] on span "Finalizar" at bounding box center [1416, 45] width 34 height 9
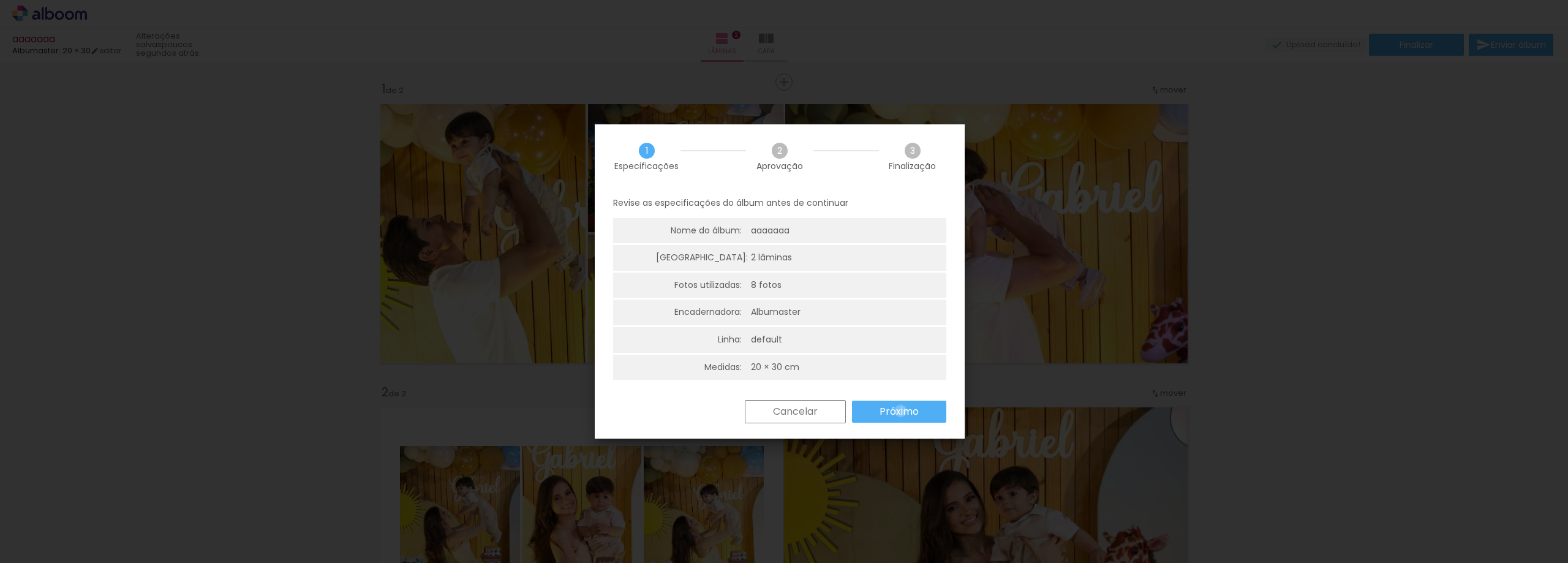
click at [0, 0] on slot "Próximo" at bounding box center [0, 0] width 0 height 0
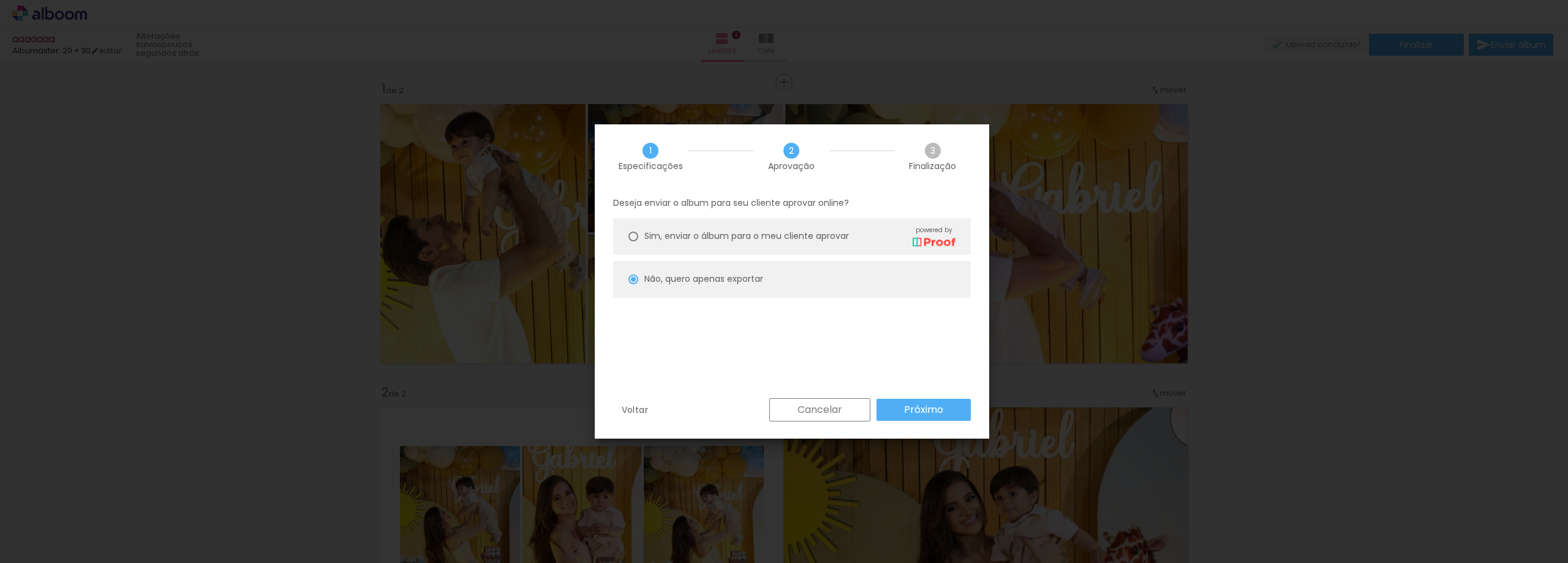
click at [0, 0] on slot "Próximo" at bounding box center [0, 0] width 0 height 0
type input "Alta, 300 DPI"
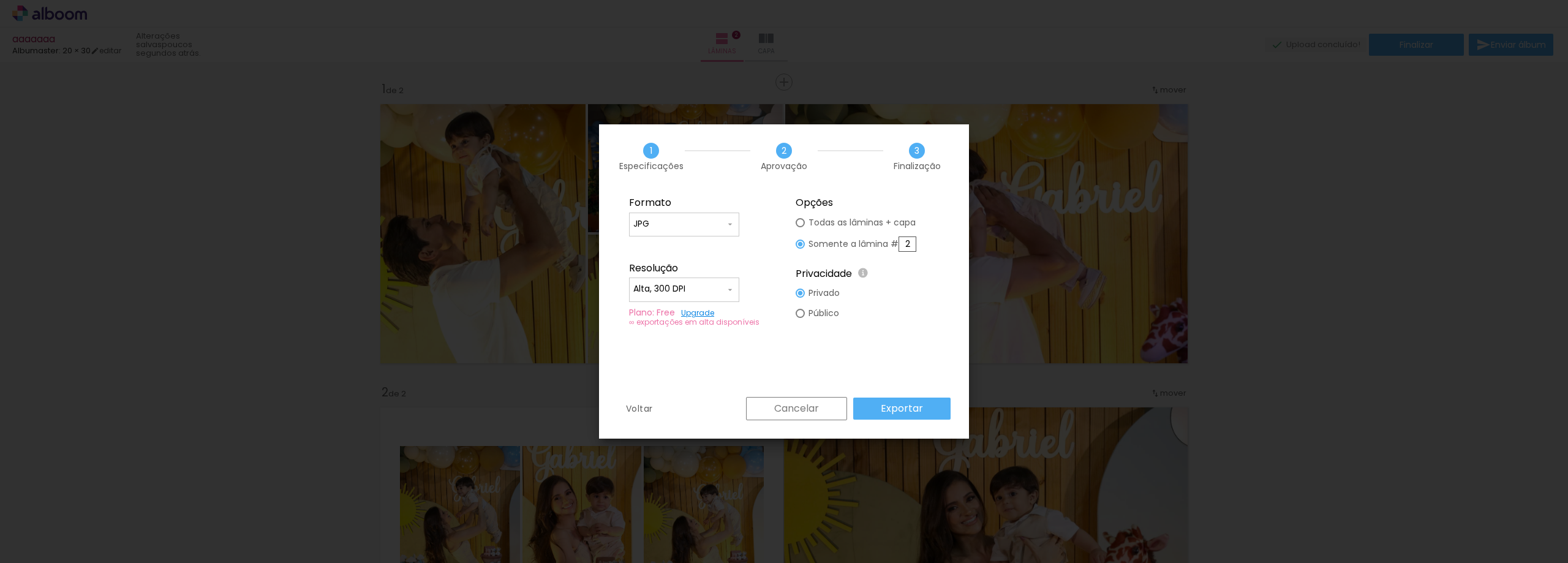
click at [909, 242] on input "2" at bounding box center [907, 244] width 17 height 16
type paper-radio-button "on"
type input "1"
click at [0, 0] on slot "Exportar" at bounding box center [0, 0] width 0 height 0
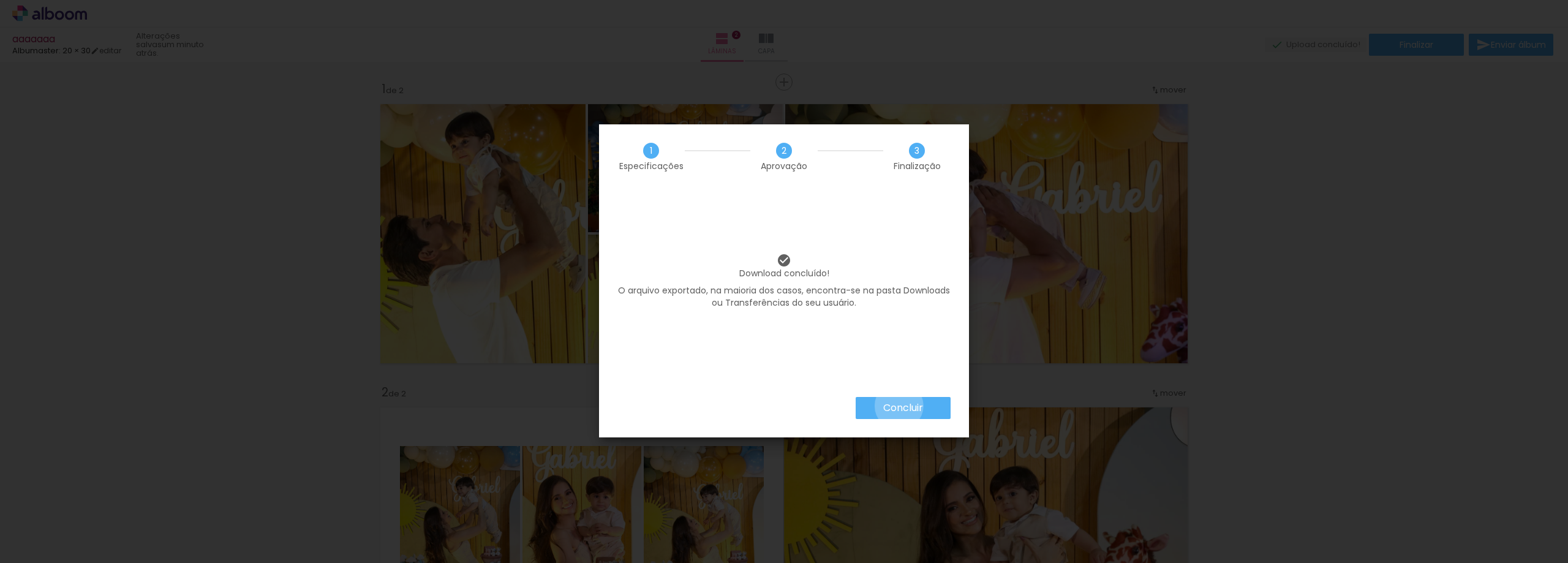
click at [0, 0] on slot "Concluir" at bounding box center [0, 0] width 0 height 0
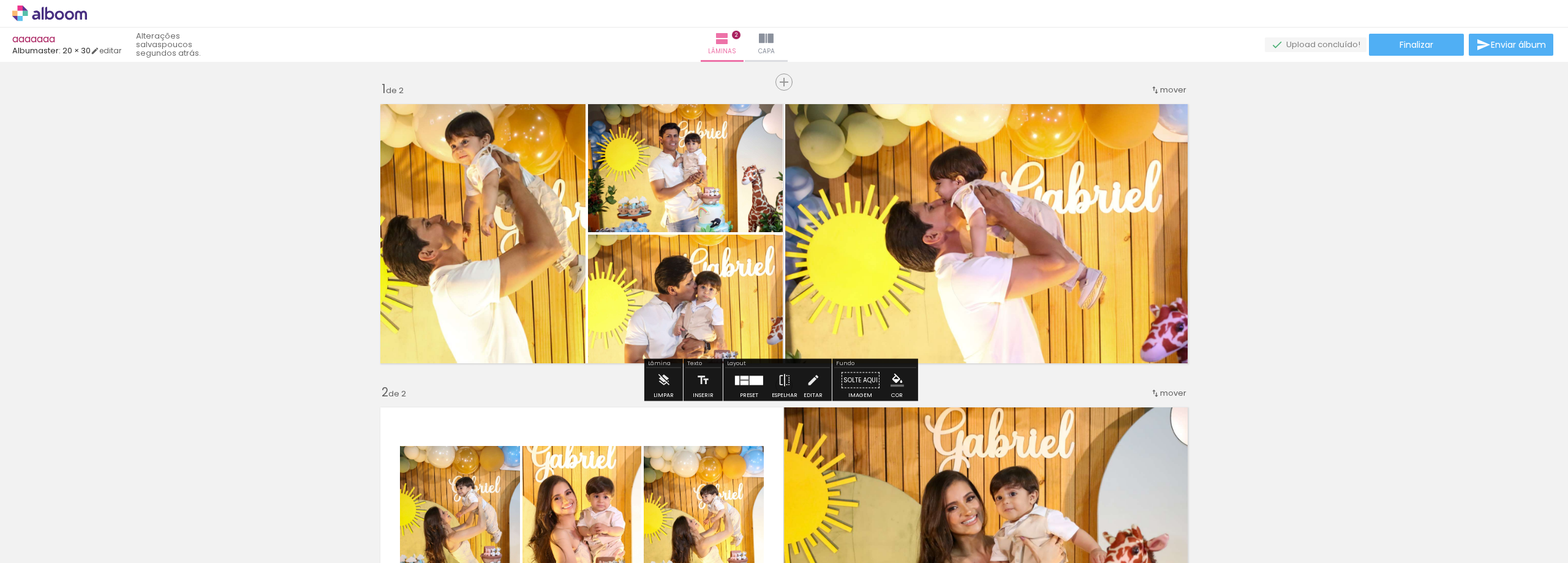
drag, startPoint x: 461, startPoint y: 216, endPoint x: 423, endPoint y: 213, distance: 38.1
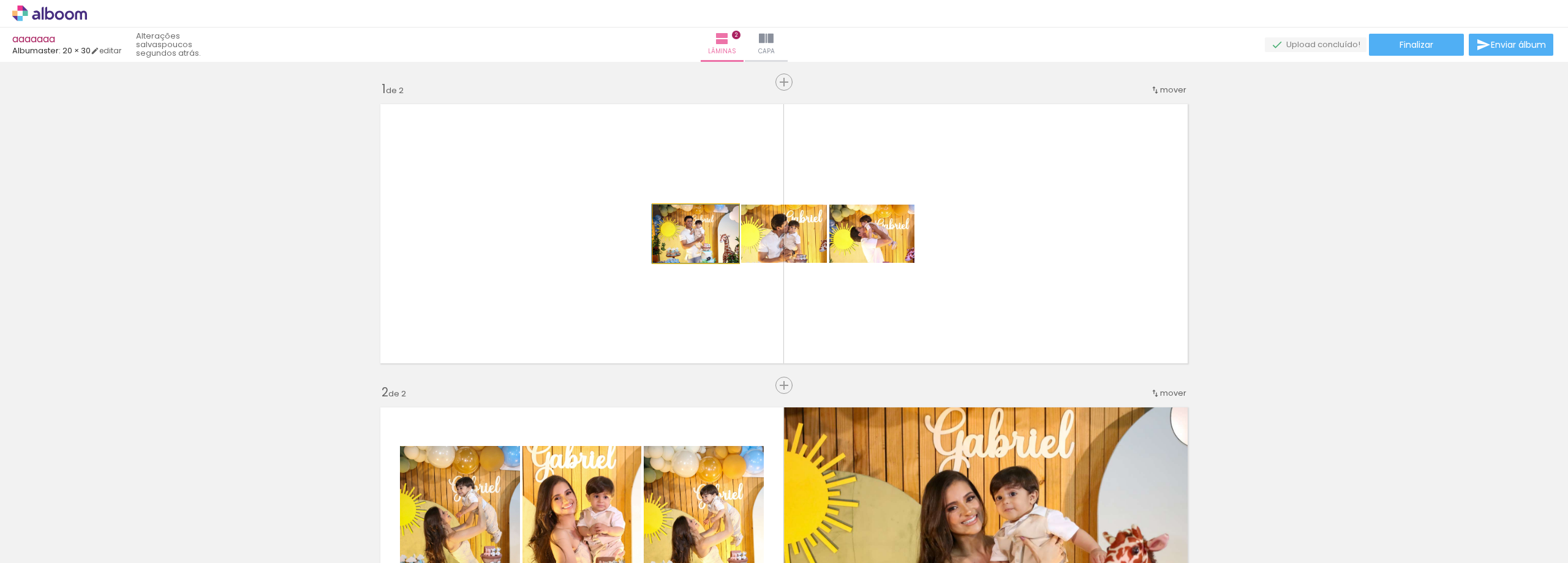
drag, startPoint x: 511, startPoint y: 219, endPoint x: 89, endPoint y: 172, distance: 424.6
type paper-slider "100"
click at [97, 174] on div "Inserir lâmina 1 de 2 Inserir lâmina 2 de 2" at bounding box center [784, 521] width 1568 height 910
drag, startPoint x: 715, startPoint y: 243, endPoint x: 333, endPoint y: 185, distance: 386.4
click at [0, 146] on div "Inserir lâmina 1 de 2 Inserir lâmina 2 de 2" at bounding box center [784, 521] width 1568 height 910
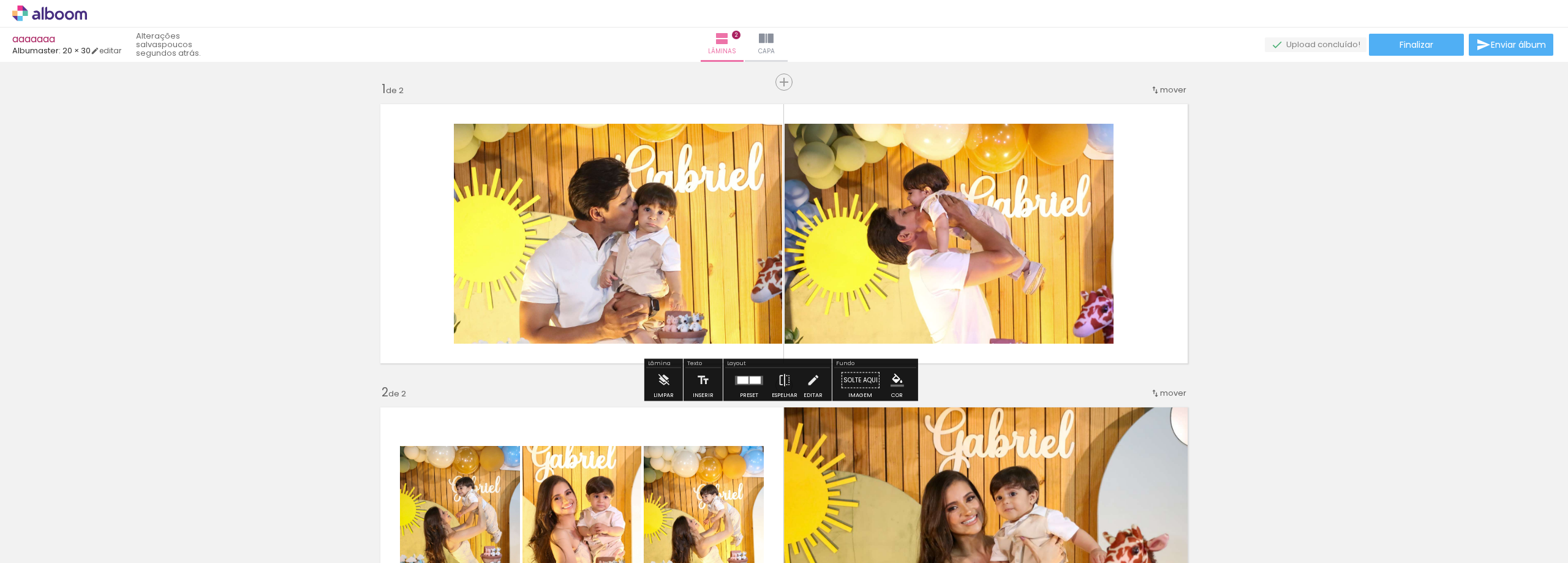
drag, startPoint x: 238, startPoint y: 210, endPoint x: 136, endPoint y: 206, distance: 102.1
click at [0, 211] on div "Inserir lâmina 1 de 2 Inserir lâmina 2 de 2" at bounding box center [784, 521] width 1568 height 910
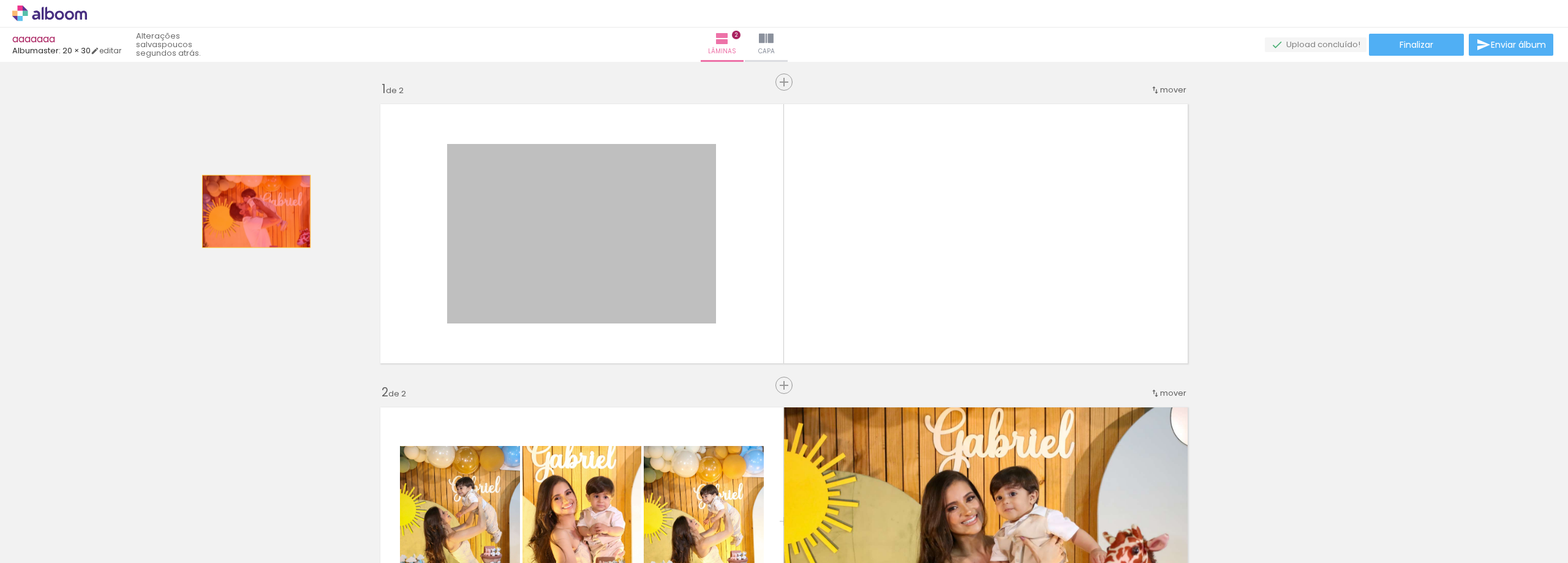
drag, startPoint x: 370, startPoint y: 220, endPoint x: 0, endPoint y: 209, distance: 370.2
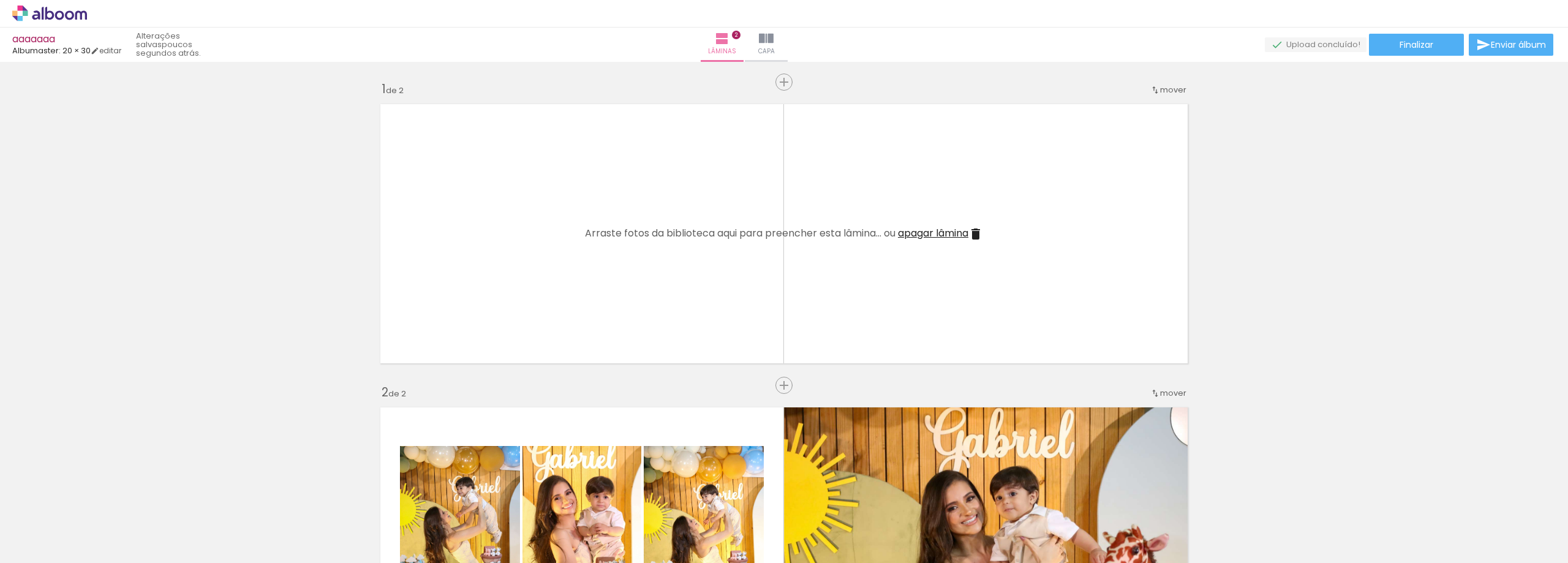
click at [975, 231] on iron-icon at bounding box center [975, 234] width 15 height 15
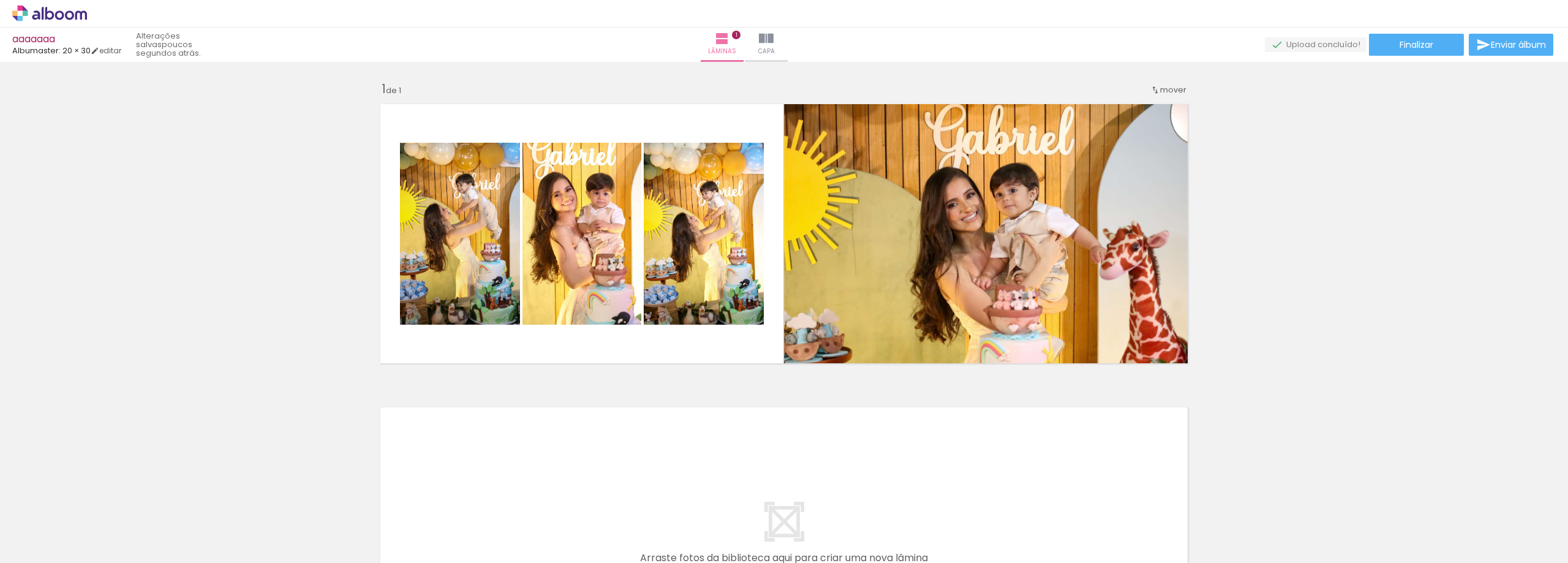
scroll to position [0, 1723]
click at [1405, 41] on span "Finalizar" at bounding box center [1416, 45] width 34 height 9
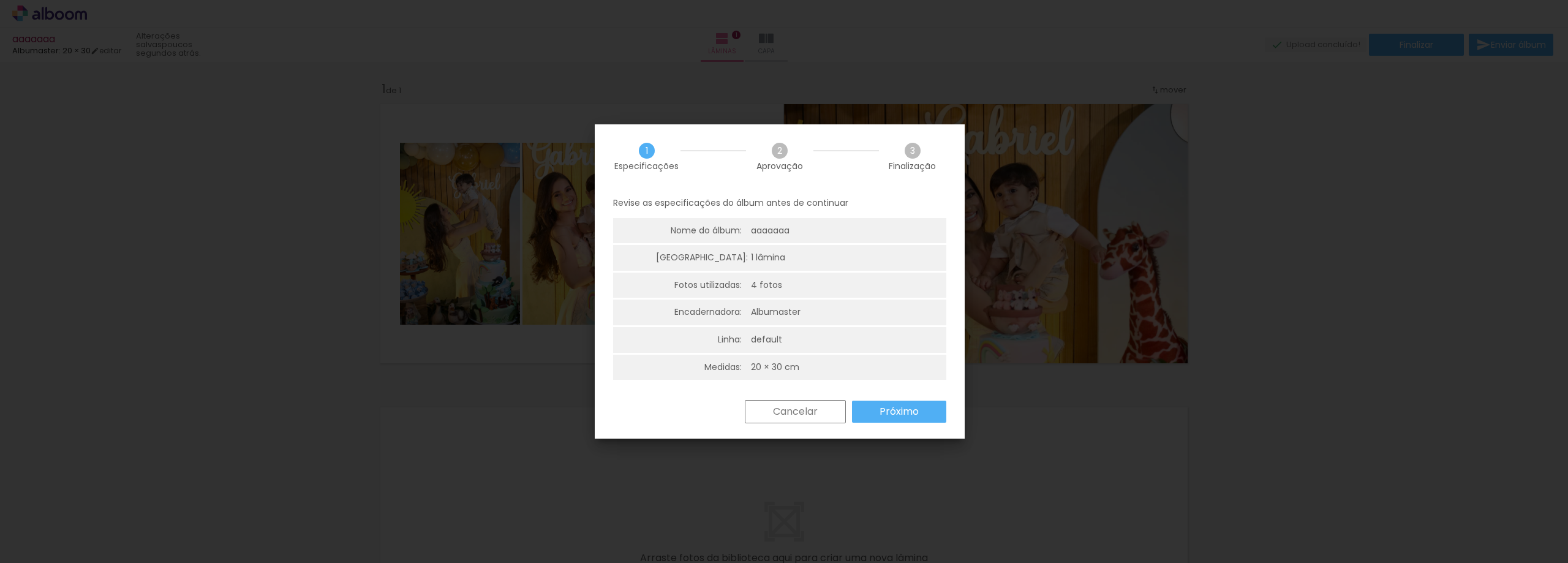
click at [824, 422] on paper-button "Cancelar" at bounding box center [796, 411] width 101 height 23
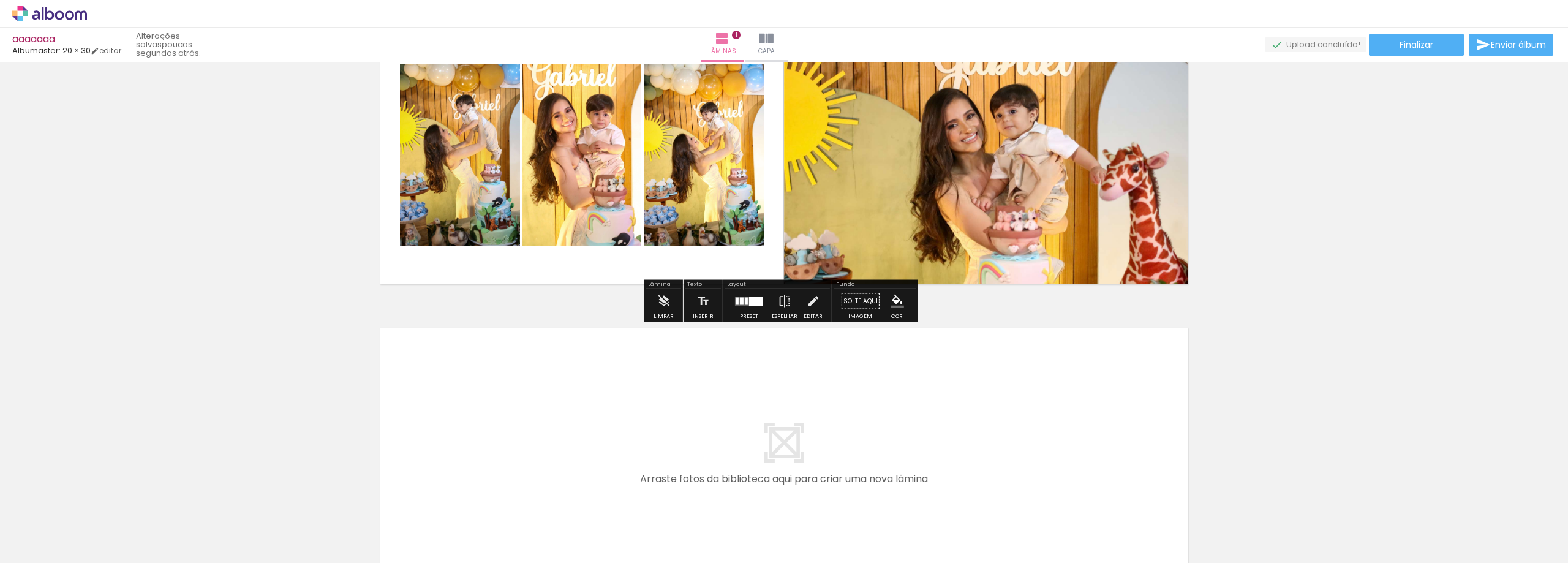
scroll to position [122, 0]
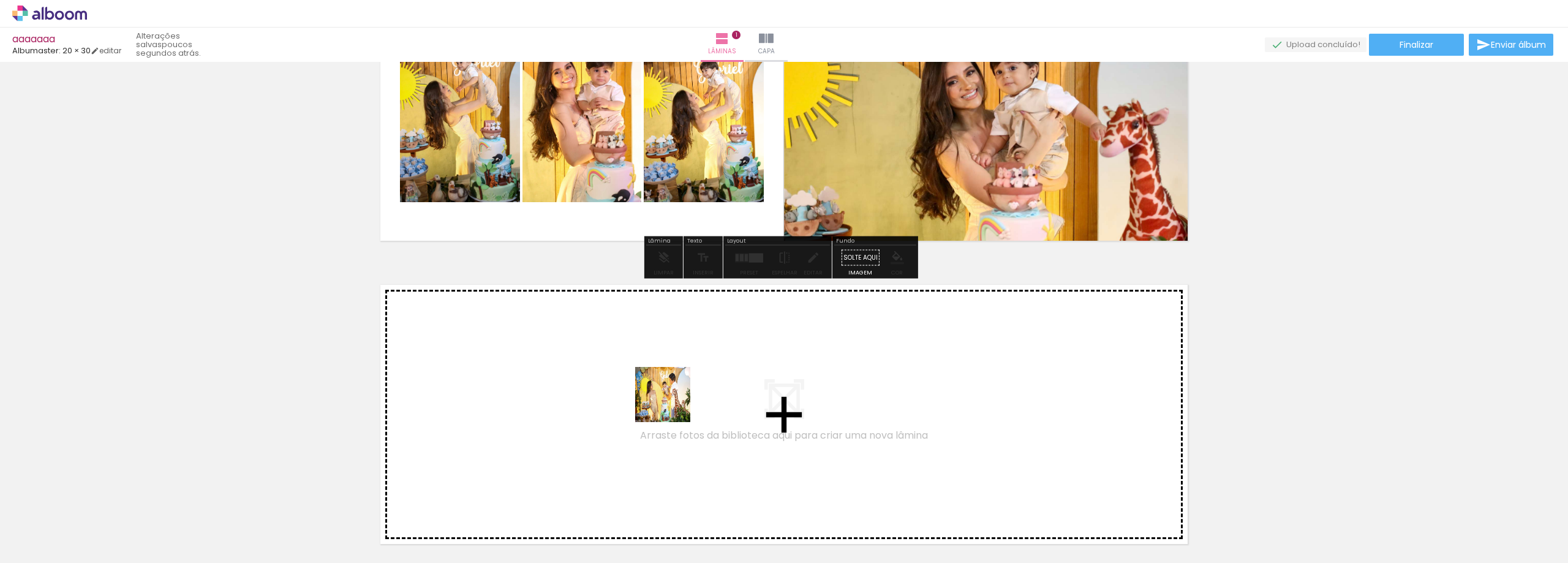
drag, startPoint x: 734, startPoint y: 527, endPoint x: 669, endPoint y: 399, distance: 143.6
click at [669, 399] on quentale-workspace at bounding box center [784, 281] width 1568 height 563
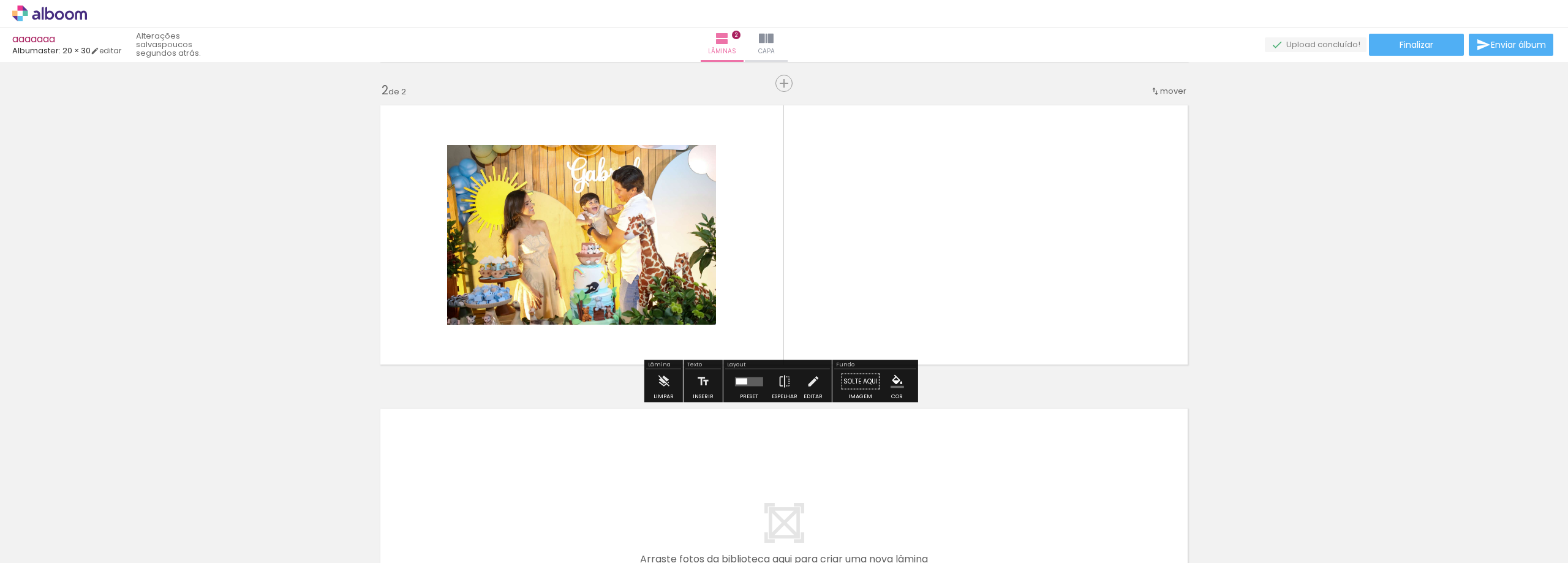
scroll to position [324, 0]
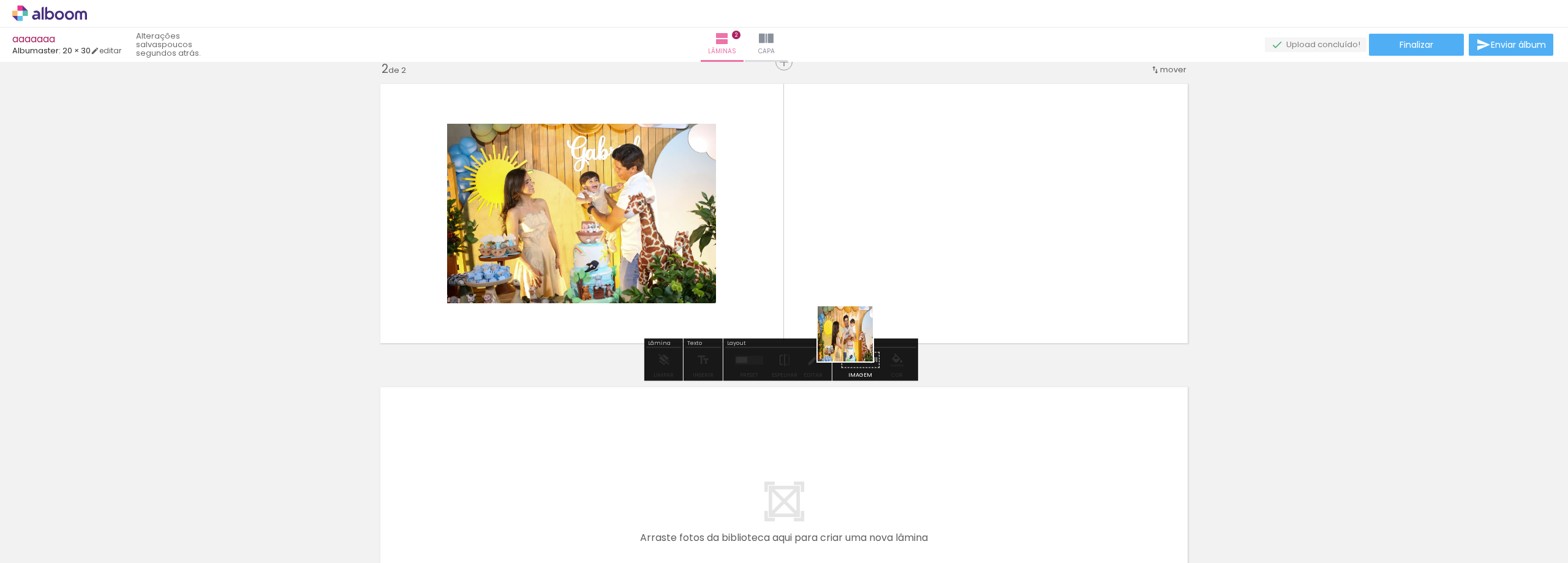
drag, startPoint x: 809, startPoint y: 524, endPoint x: 869, endPoint y: 276, distance: 255.2
click at [869, 276] on quentale-workspace at bounding box center [784, 281] width 1568 height 563
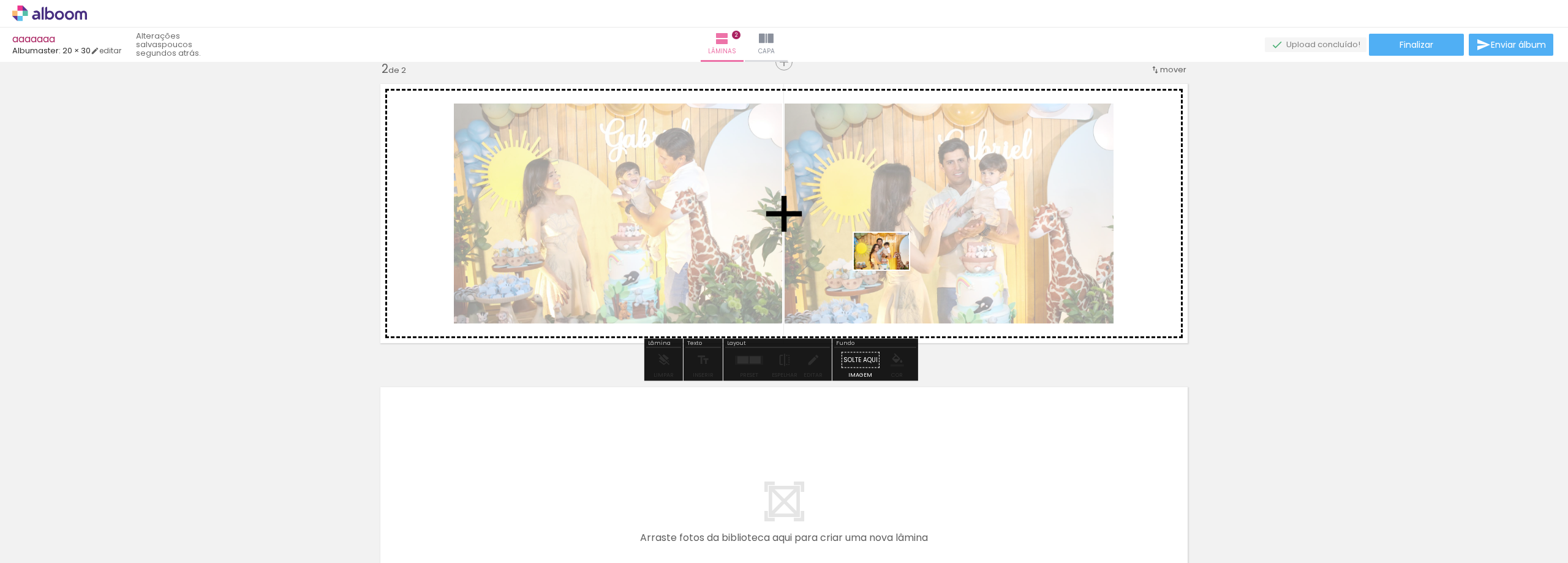
drag, startPoint x: 884, startPoint y: 404, endPoint x: 929, endPoint y: 464, distance: 75.0
click at [890, 269] on quentale-workspace at bounding box center [784, 281] width 1568 height 563
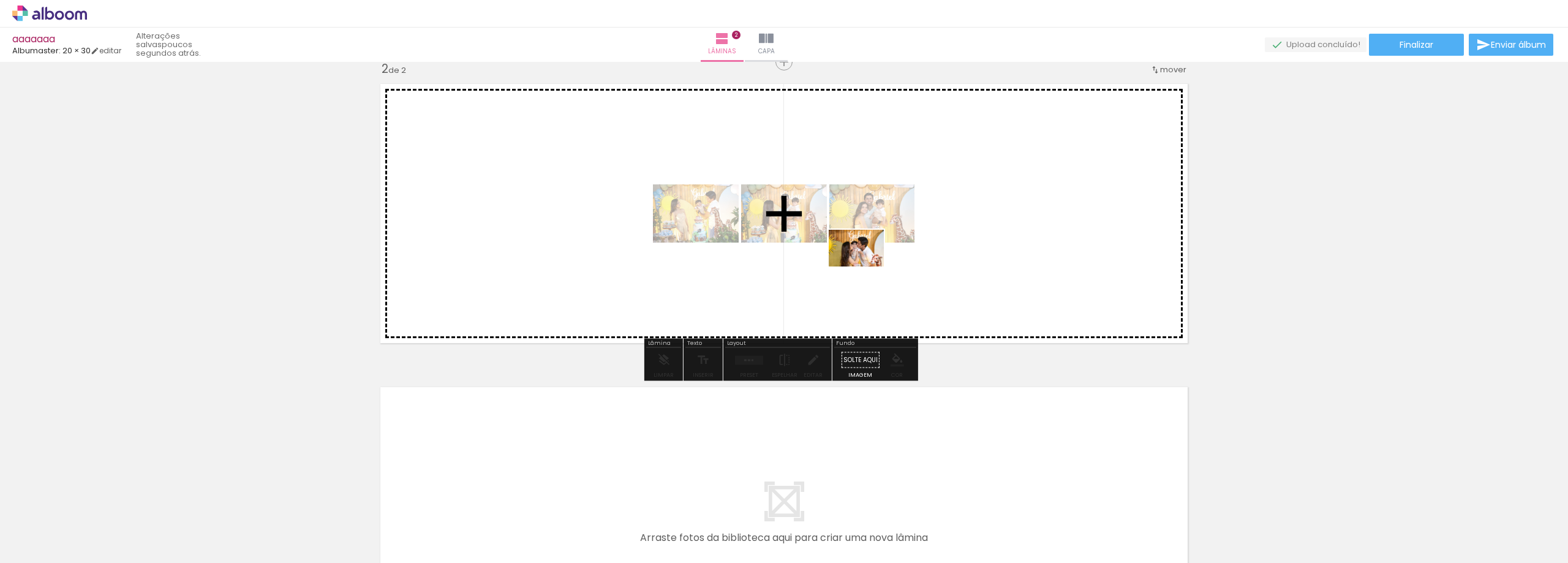
drag, startPoint x: 933, startPoint y: 524, endPoint x: 937, endPoint y: 349, distance: 175.0
click at [865, 256] on quentale-workspace at bounding box center [784, 281] width 1568 height 563
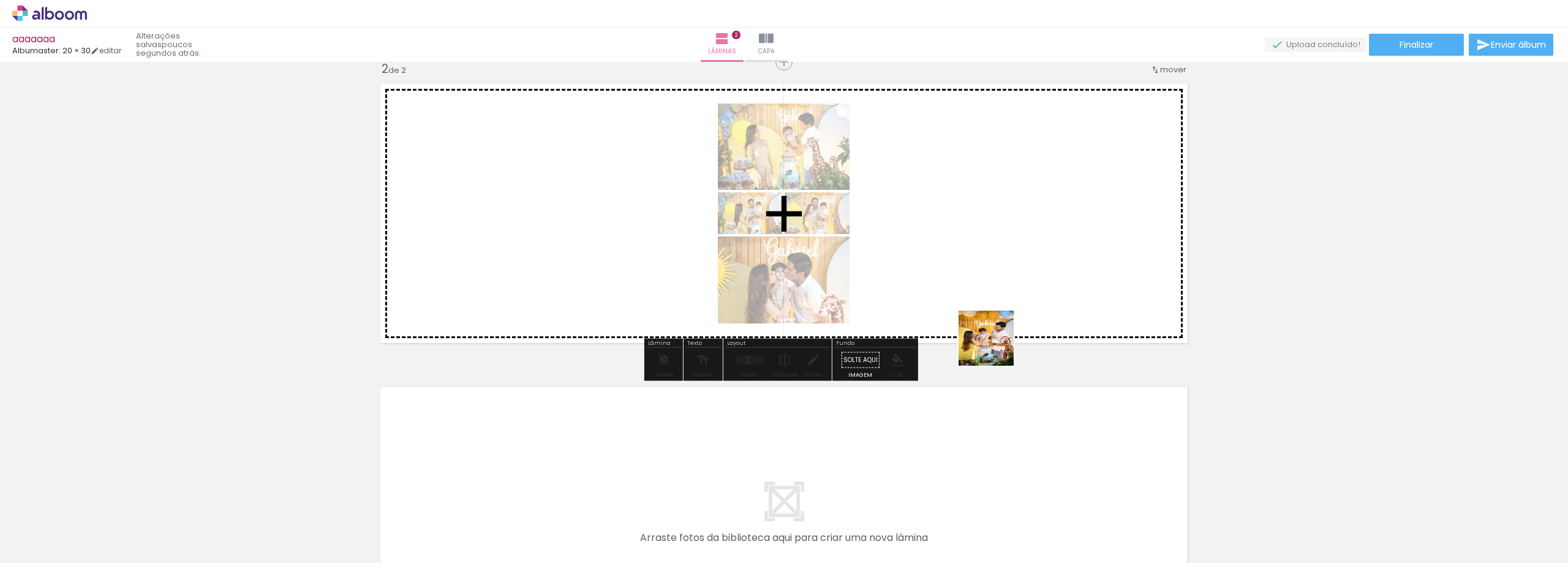
drag, startPoint x: 995, startPoint y: 347, endPoint x: 994, endPoint y: 283, distance: 64.0
click at [994, 283] on quentale-workspace at bounding box center [784, 281] width 1568 height 563
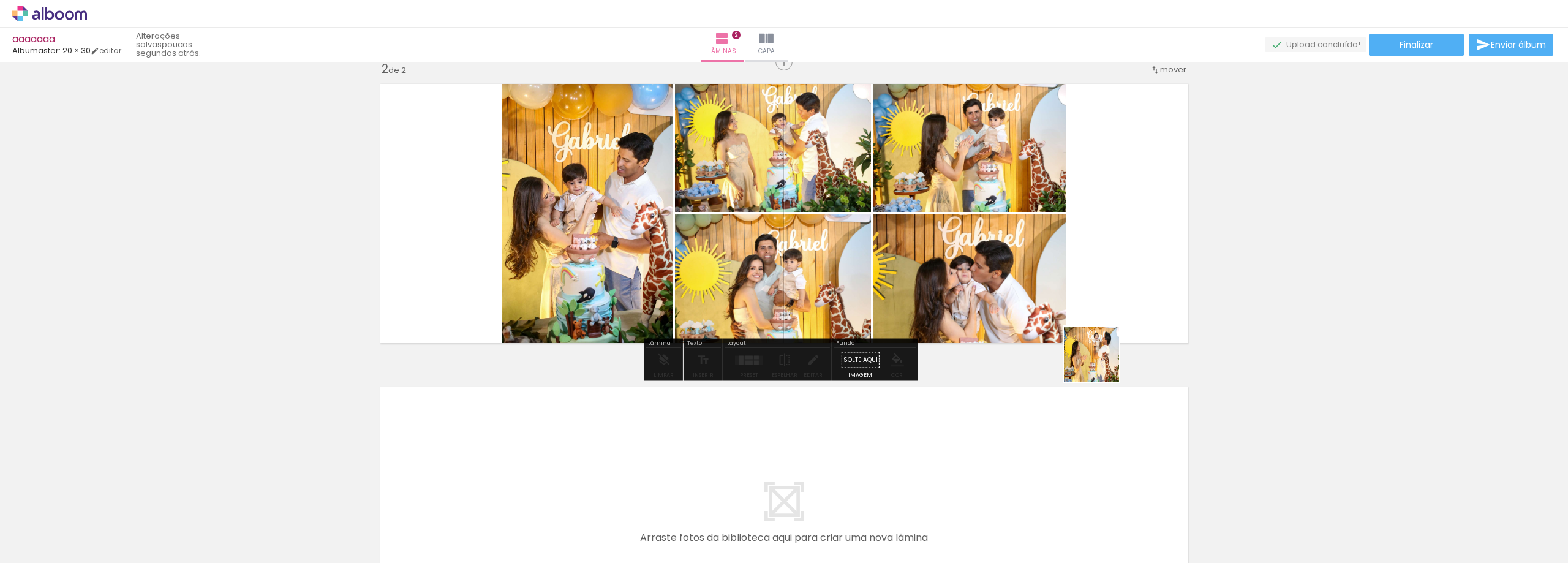
drag, startPoint x: 1090, startPoint y: 408, endPoint x: 1142, endPoint y: 461, distance: 74.2
click at [1090, 301] on quentale-workspace at bounding box center [784, 281] width 1568 height 563
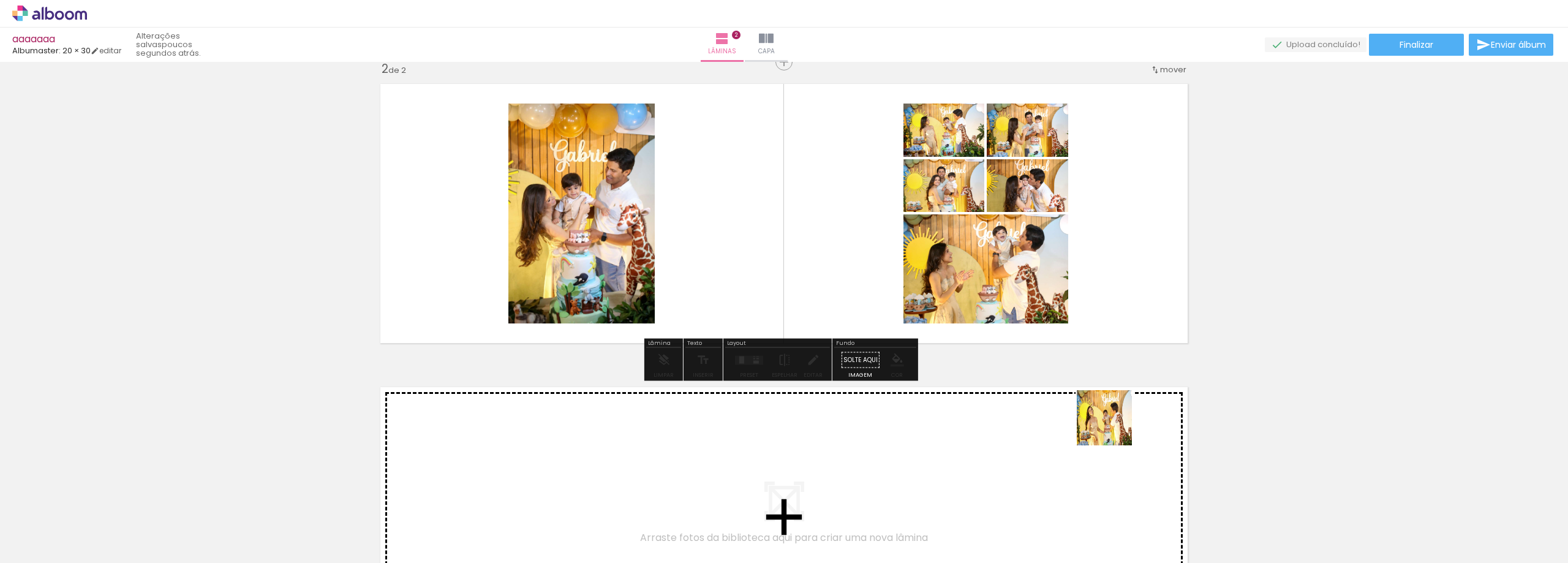
drag, startPoint x: 1113, startPoint y: 427, endPoint x: 1138, endPoint y: 444, distance: 30.2
click at [1072, 271] on quentale-workspace at bounding box center [784, 281] width 1568 height 563
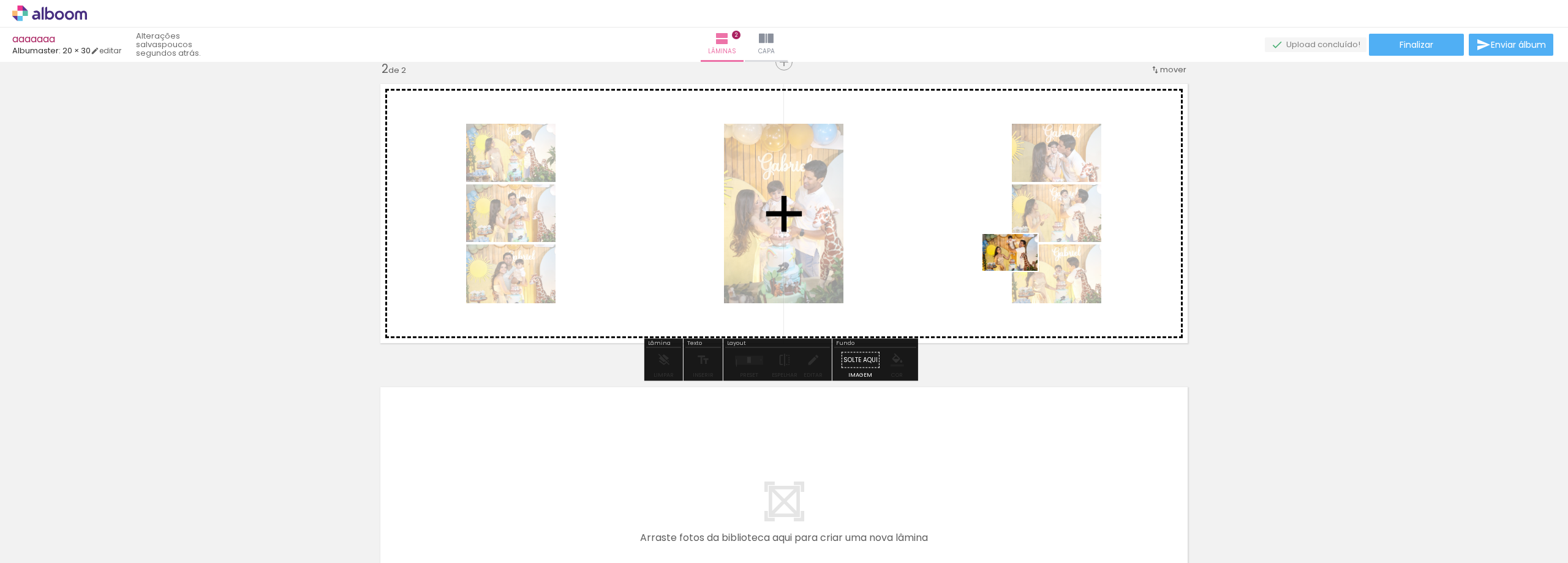
drag, startPoint x: 1183, startPoint y: 483, endPoint x: 1019, endPoint y: 271, distance: 268.0
click at [1019, 271] on quentale-workspace at bounding box center [784, 281] width 1568 height 563
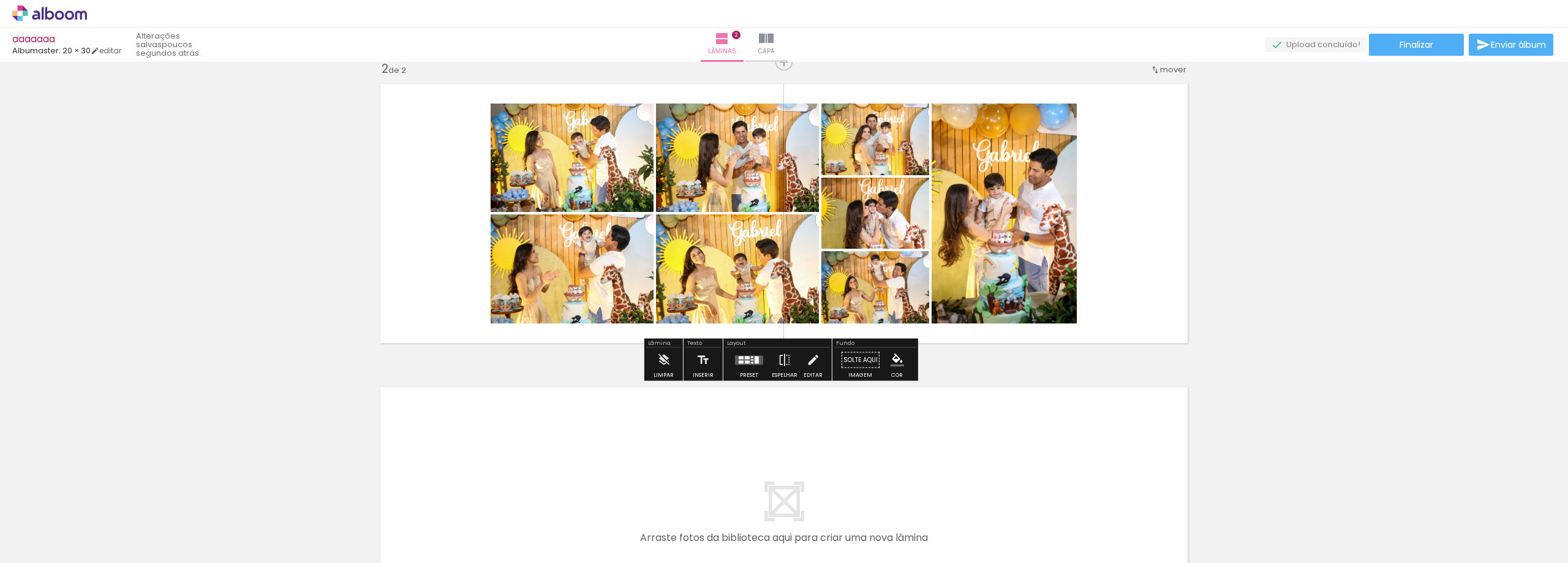
click at [1028, 210] on quentale-photo at bounding box center [1004, 214] width 145 height 220
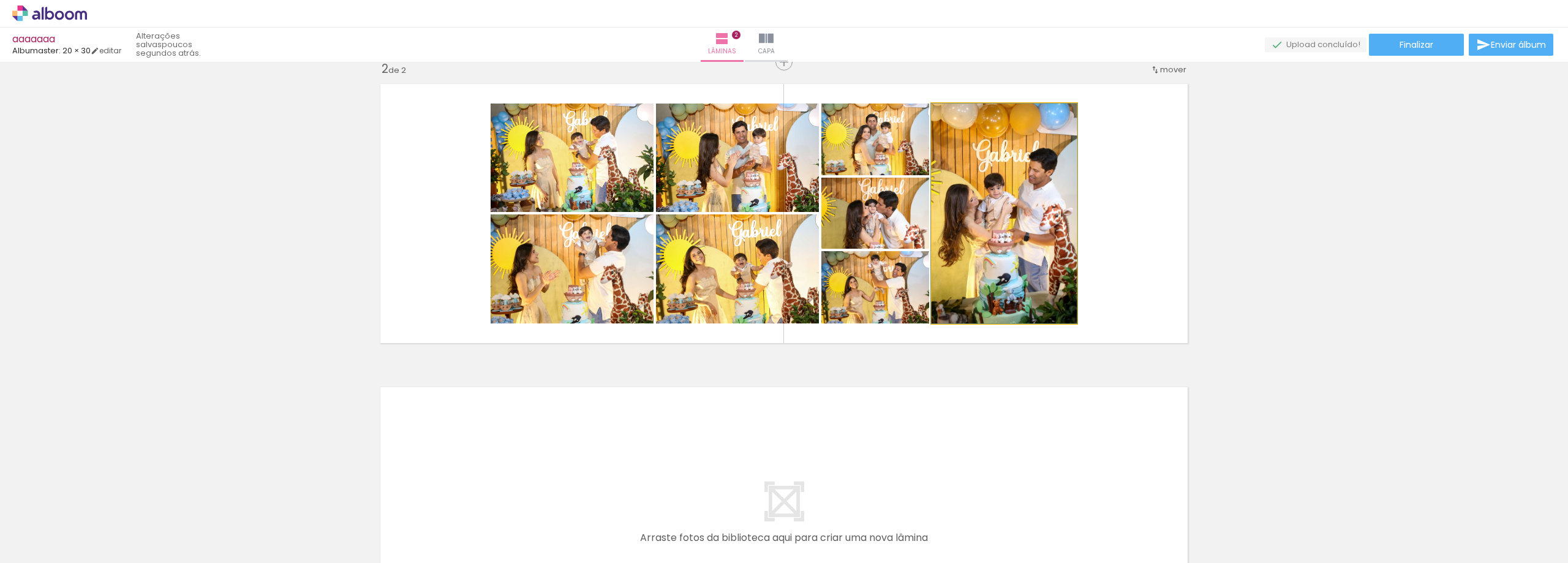
click at [1028, 210] on quentale-photo at bounding box center [1004, 214] width 145 height 220
click at [545, 149] on quentale-photo at bounding box center [572, 158] width 163 height 109
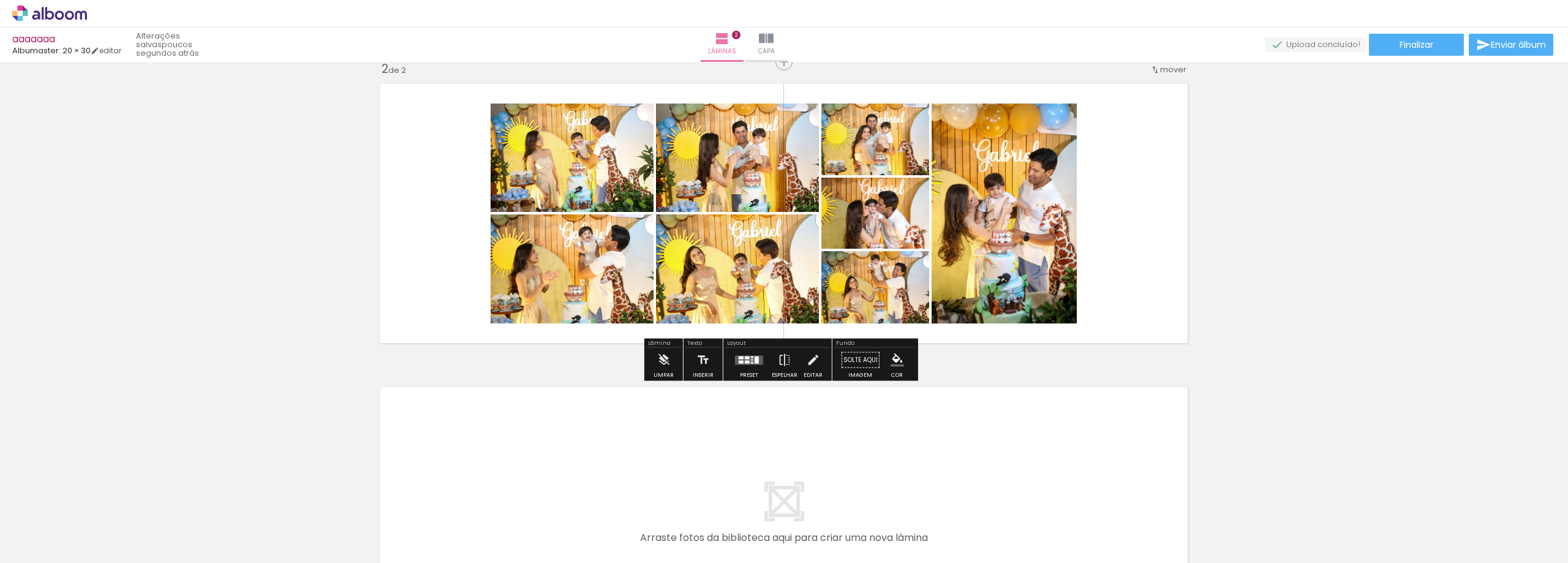
click at [545, 149] on quentale-photo at bounding box center [572, 158] width 163 height 109
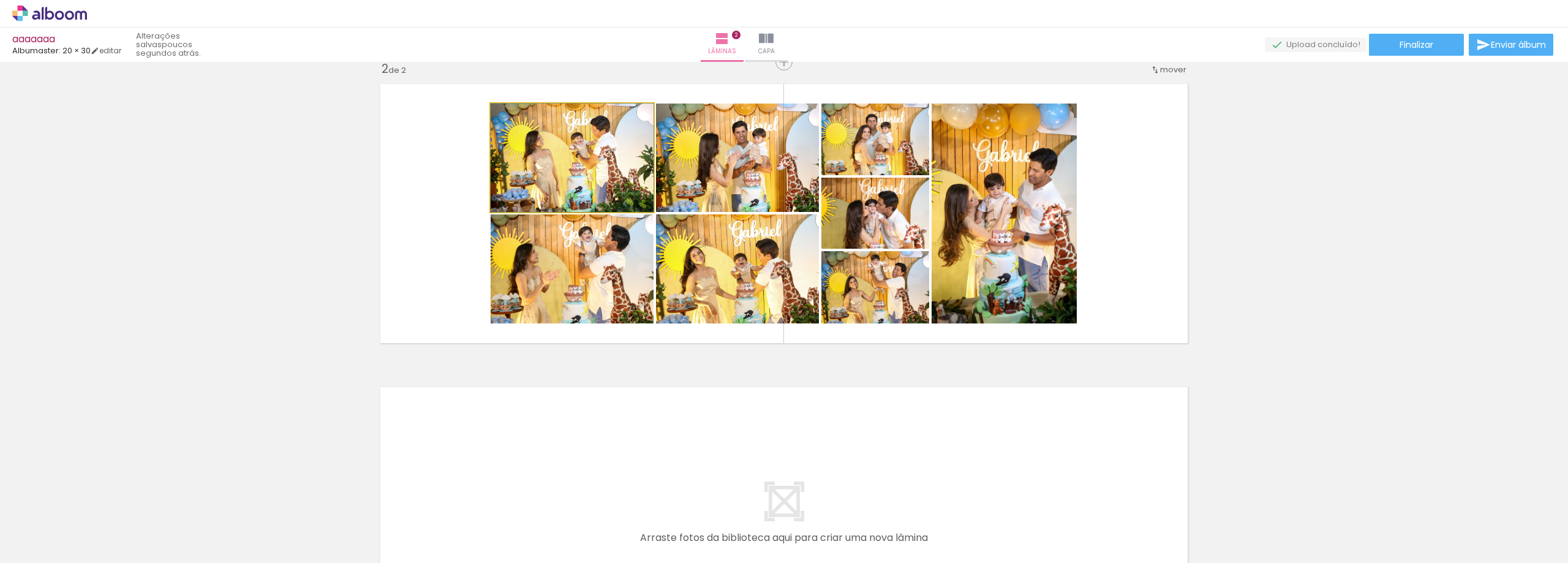
click at [545, 149] on quentale-photo at bounding box center [572, 158] width 163 height 109
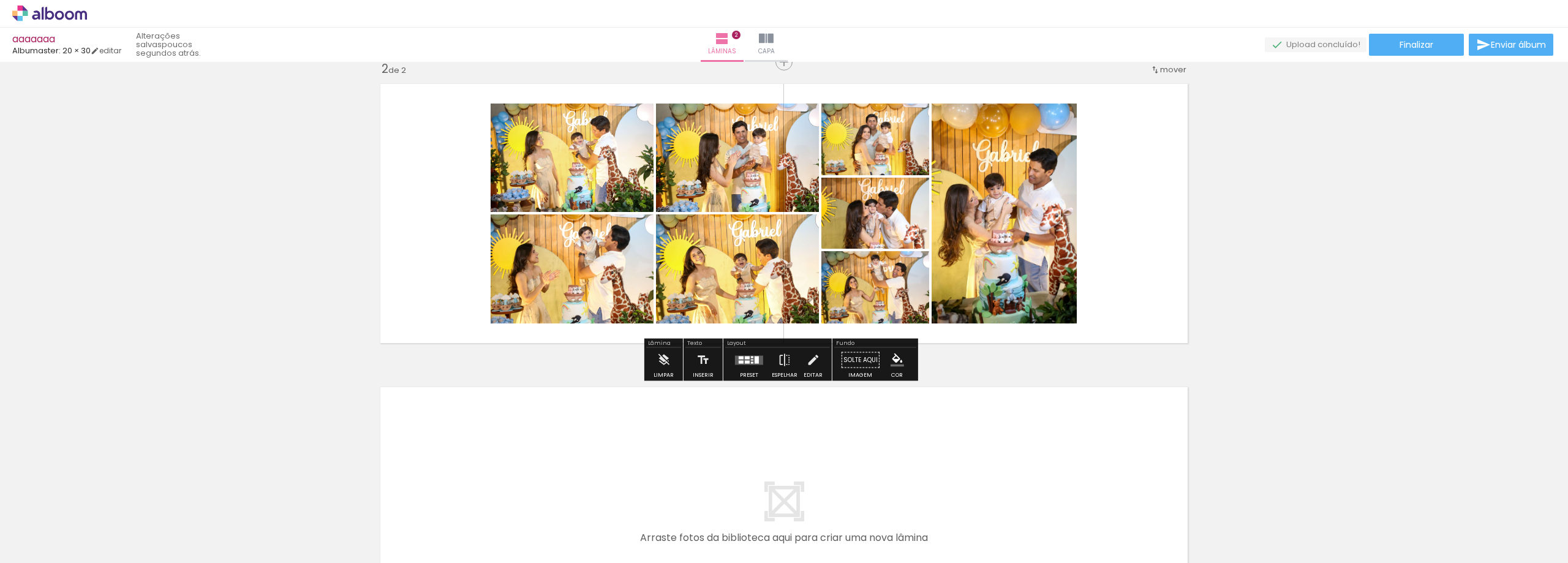
click at [1036, 199] on quentale-photo at bounding box center [1004, 214] width 145 height 220
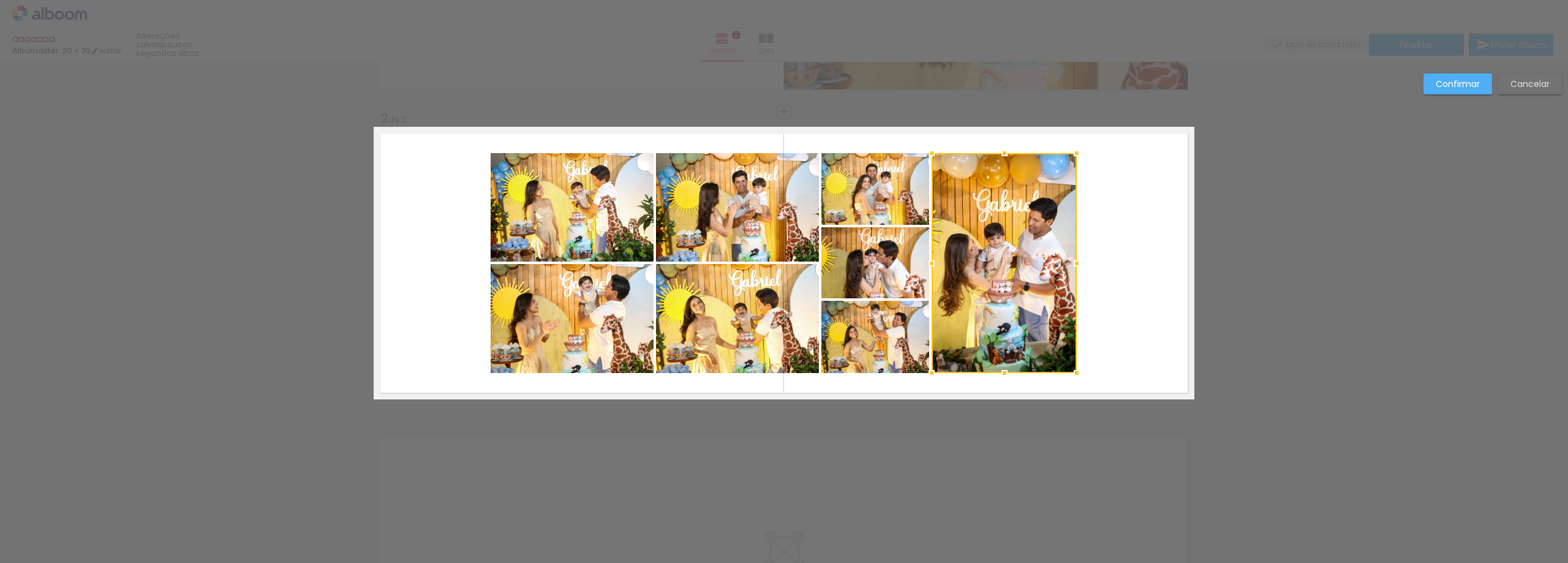
scroll to position [263, 0]
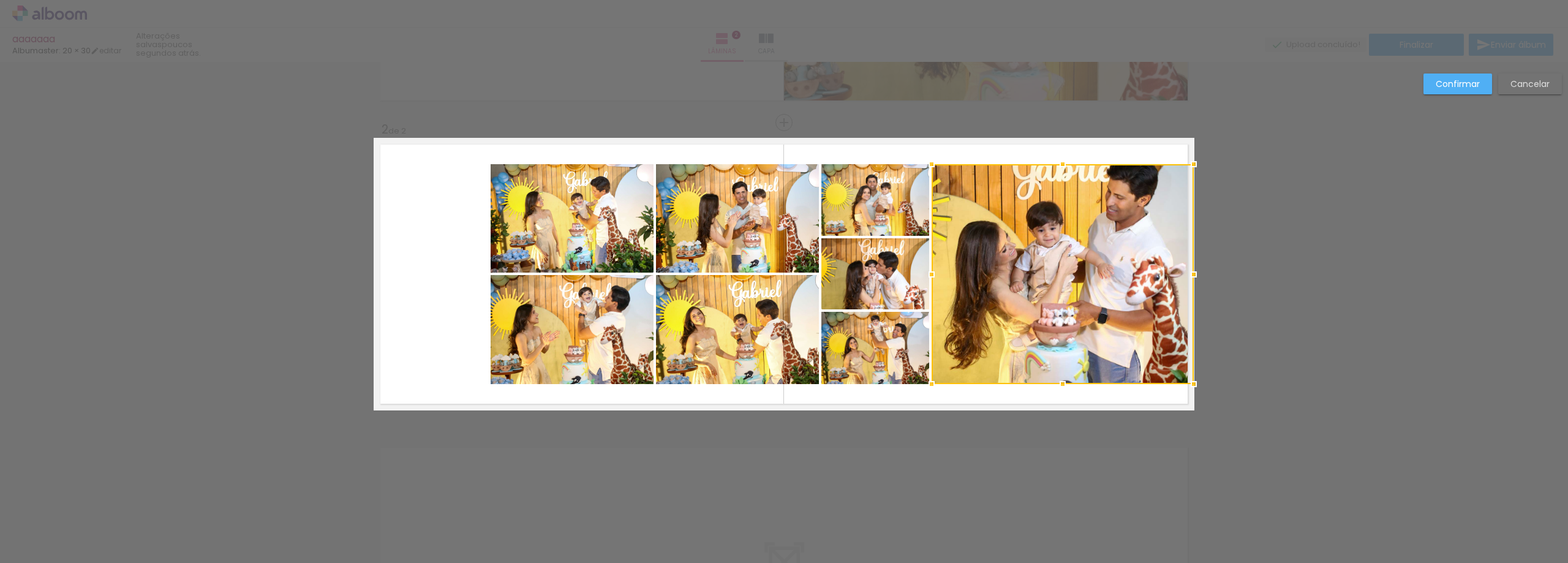
drag, startPoint x: 1073, startPoint y: 273, endPoint x: 1176, endPoint y: 286, distance: 103.8
click at [1176, 286] on div at bounding box center [1063, 274] width 262 height 220
drag, startPoint x: 1103, startPoint y: 252, endPoint x: 1102, endPoint y: 237, distance: 15.0
click at [1102, 237] on div at bounding box center [1063, 274] width 262 height 220
click at [0, 0] on slot "Confirmar" at bounding box center [0, 0] width 0 height 0
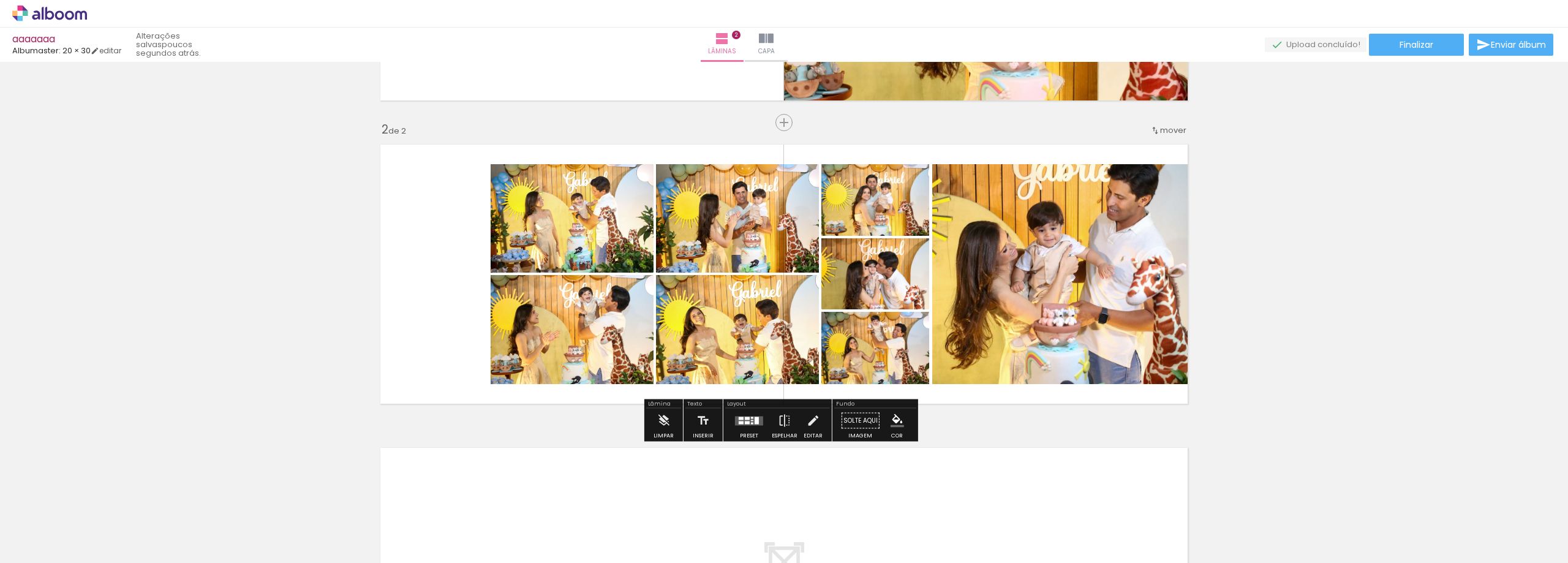
click at [1033, 251] on quentale-photo at bounding box center [1063, 274] width 262 height 220
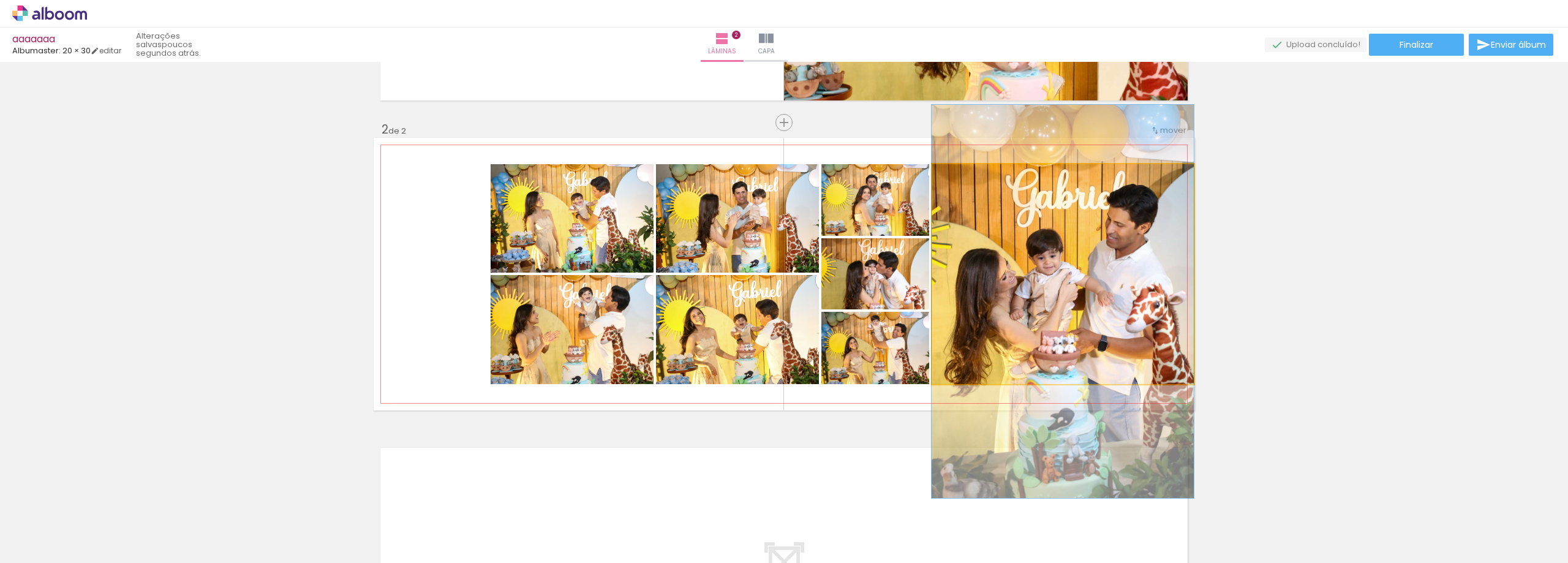
drag, startPoint x: 1096, startPoint y: 260, endPoint x: 1072, endPoint y: 287, distance: 36.1
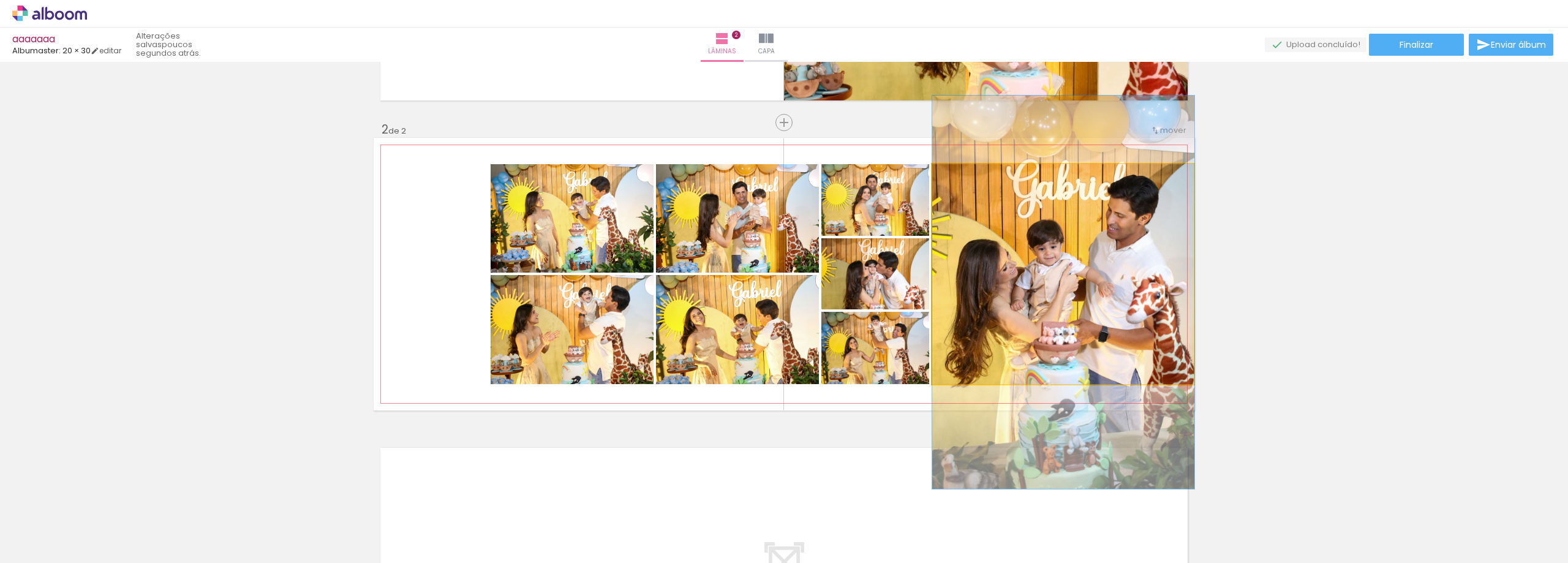
drag, startPoint x: 1113, startPoint y: 288, endPoint x: 1113, endPoint y: 279, distance: 9.0
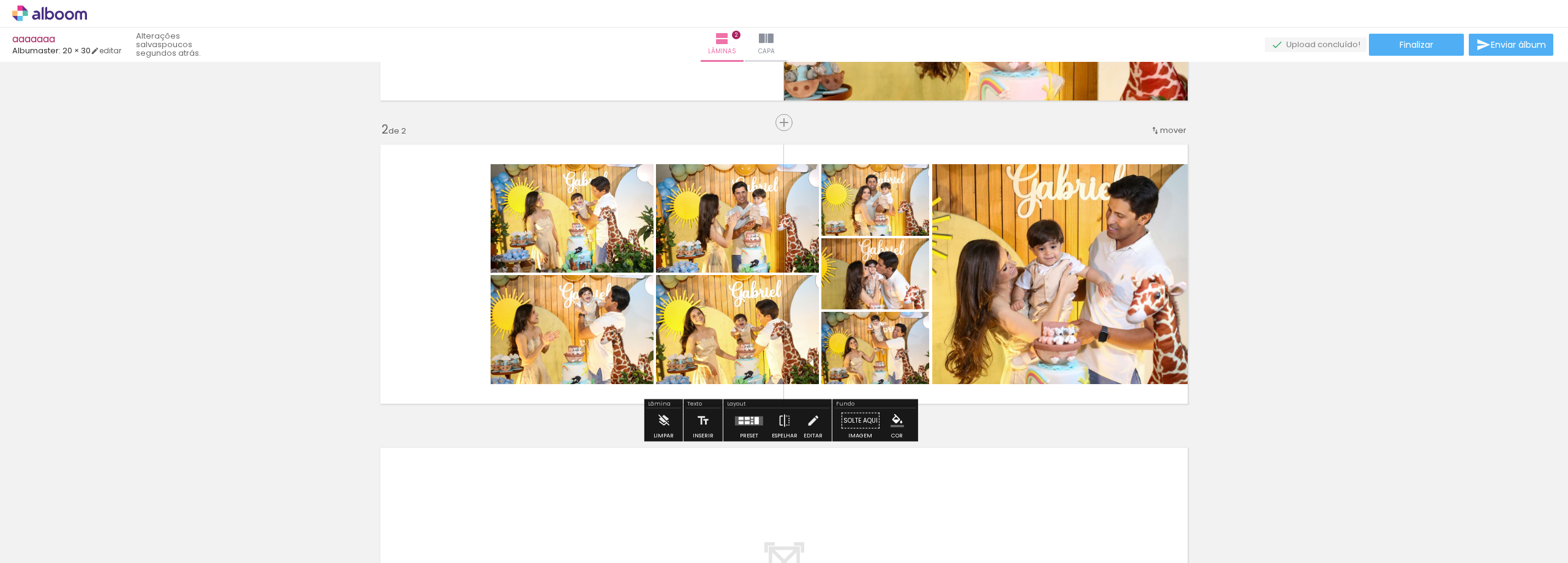
click at [1311, 243] on div "Inserir lâmina 1 de 2 Inserir lâmina 2 de 2" at bounding box center [784, 258] width 1568 height 910
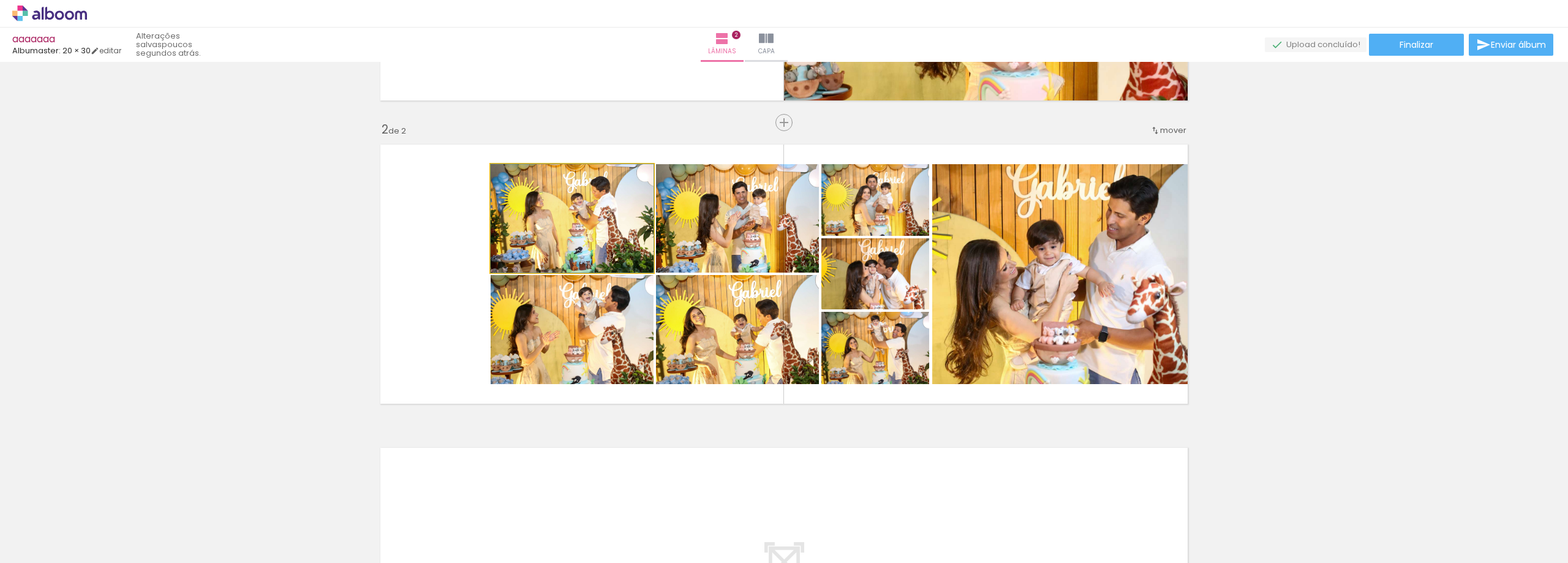
click at [590, 223] on quentale-photo at bounding box center [572, 219] width 163 height 109
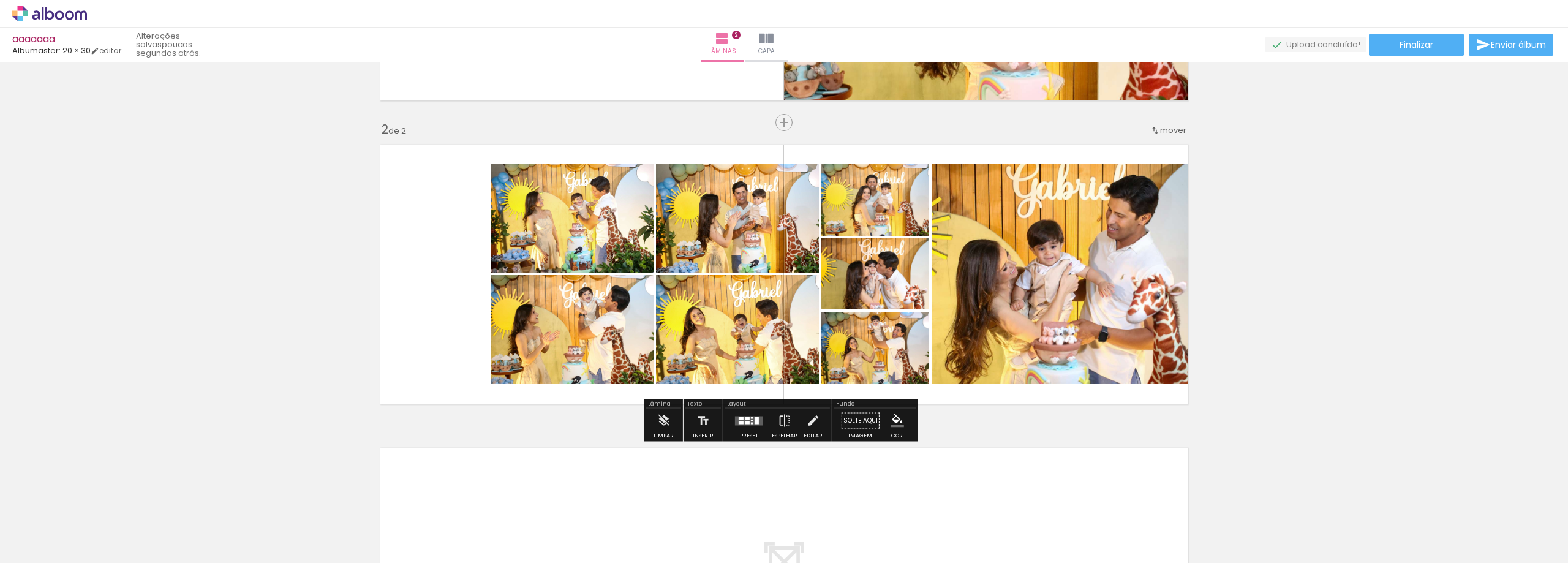
click at [578, 217] on quentale-photo at bounding box center [572, 219] width 163 height 109
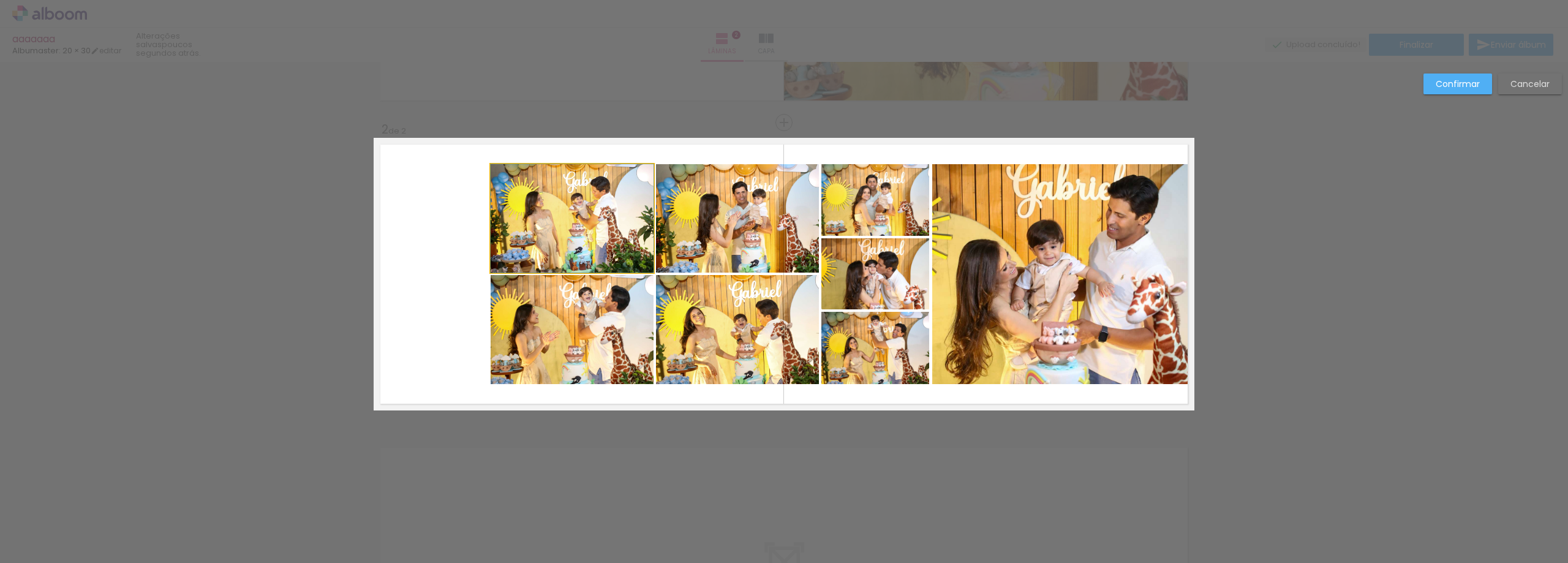
click at [510, 222] on quentale-photo at bounding box center [572, 219] width 163 height 109
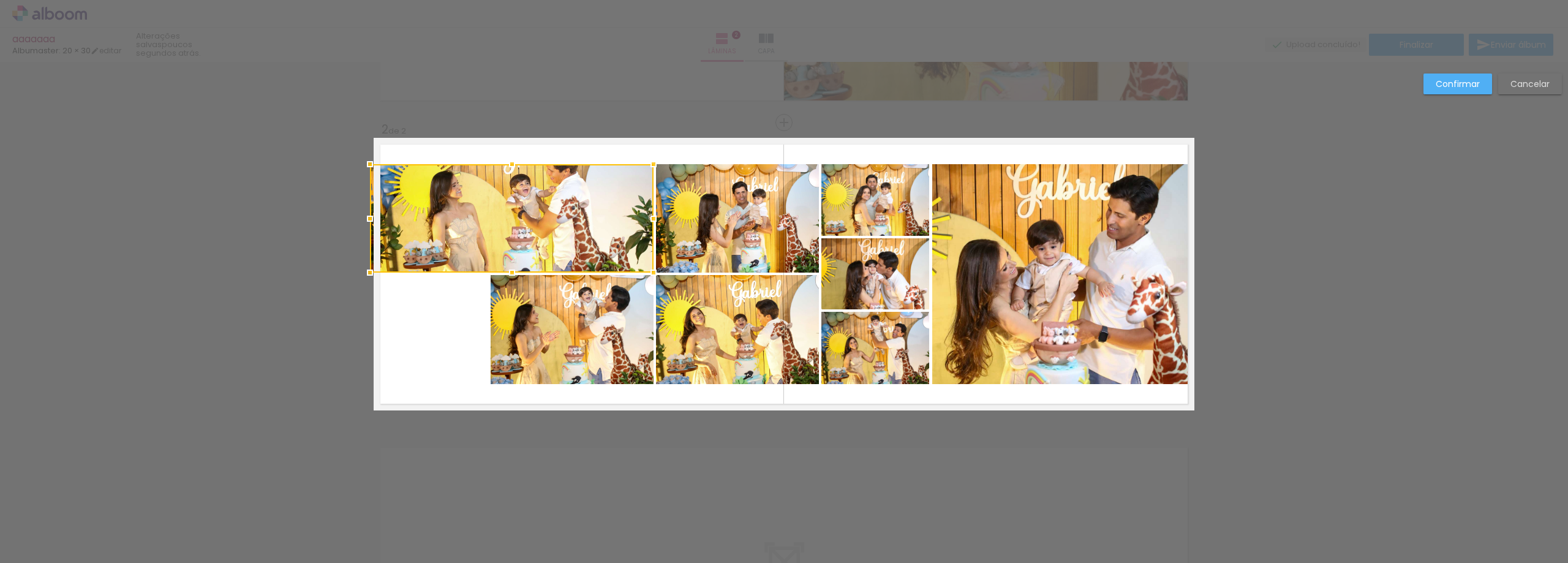
drag, startPoint x: 488, startPoint y: 220, endPoint x: 373, endPoint y: 227, distance: 115.2
click at [373, 227] on div at bounding box center [370, 218] width 24 height 24
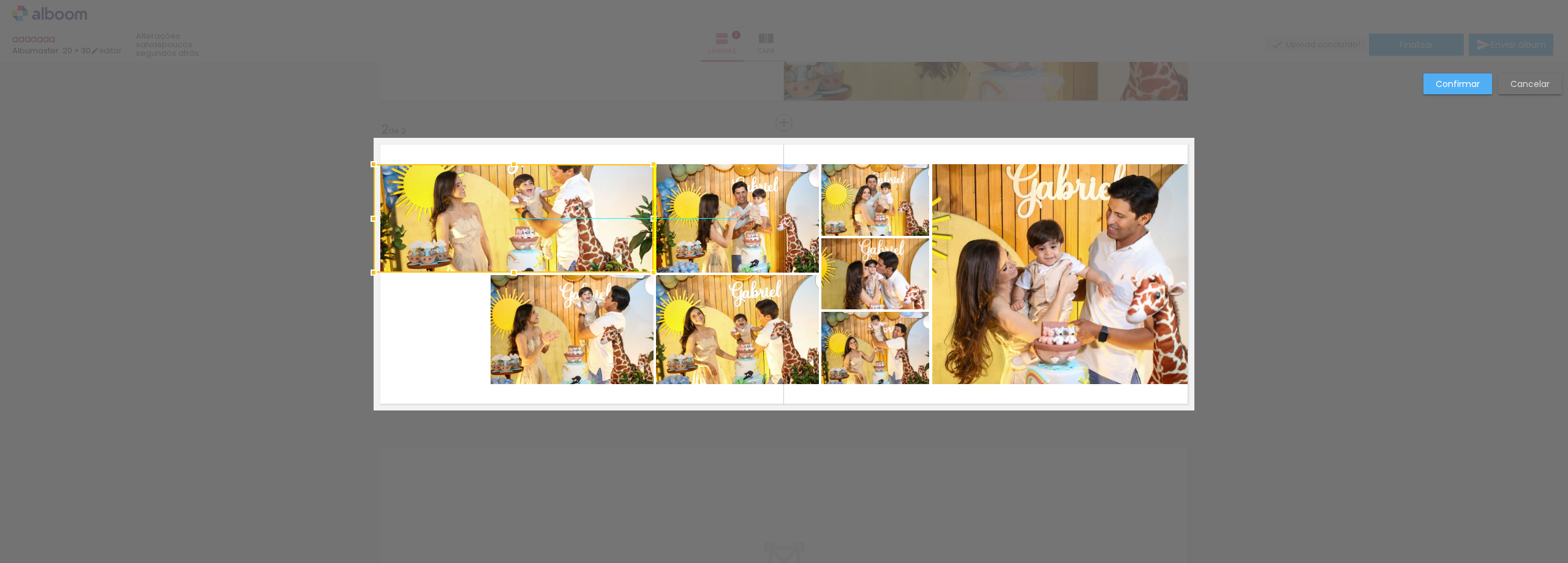
click at [547, 209] on div at bounding box center [513, 219] width 280 height 109
click at [0, 0] on slot "Confirmar" at bounding box center [0, 0] width 0 height 0
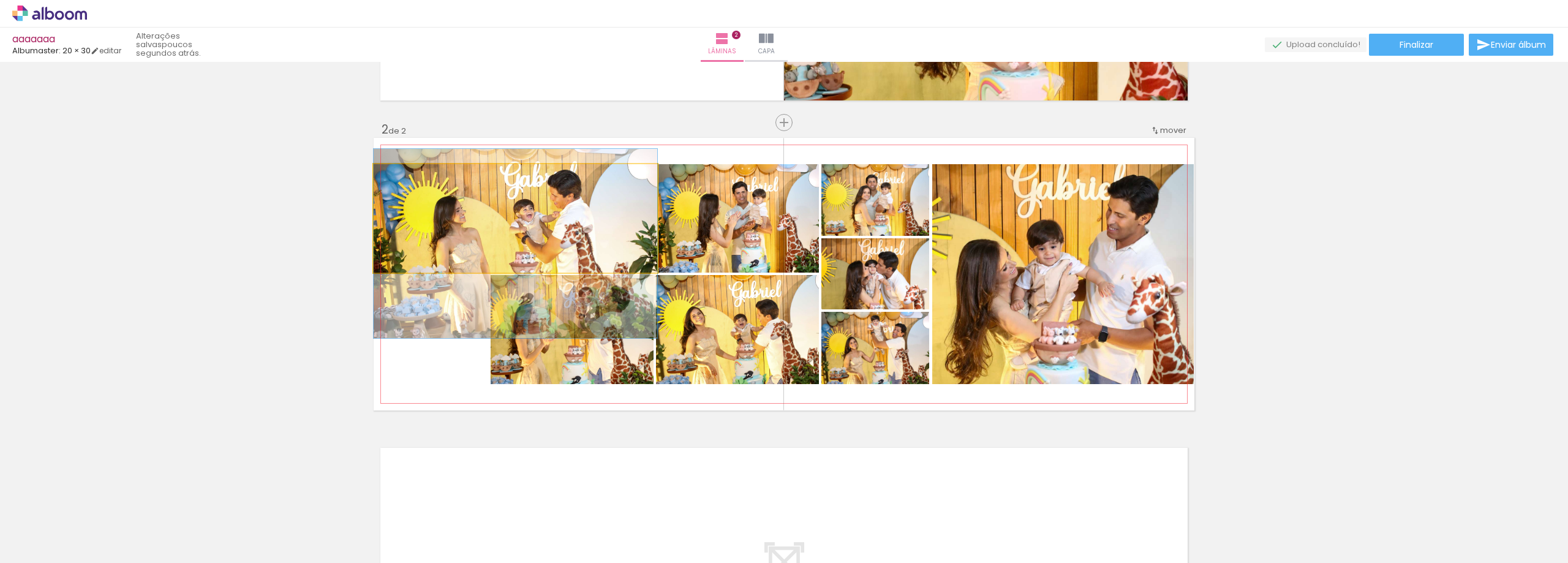
drag, startPoint x: 559, startPoint y: 204, endPoint x: 561, endPoint y: 229, distance: 25.1
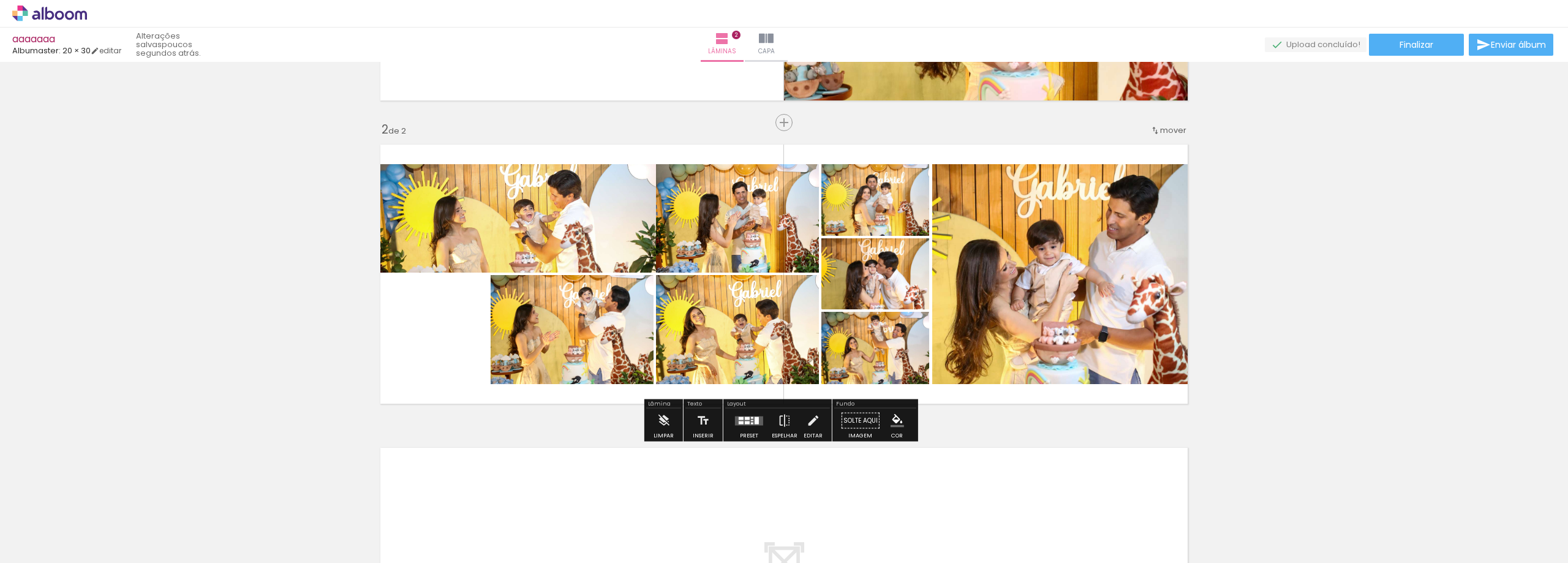
click at [563, 351] on quentale-photo at bounding box center [572, 329] width 163 height 109
click at [563, 351] on quentale-photo at bounding box center [572, 329] width 163 height 109
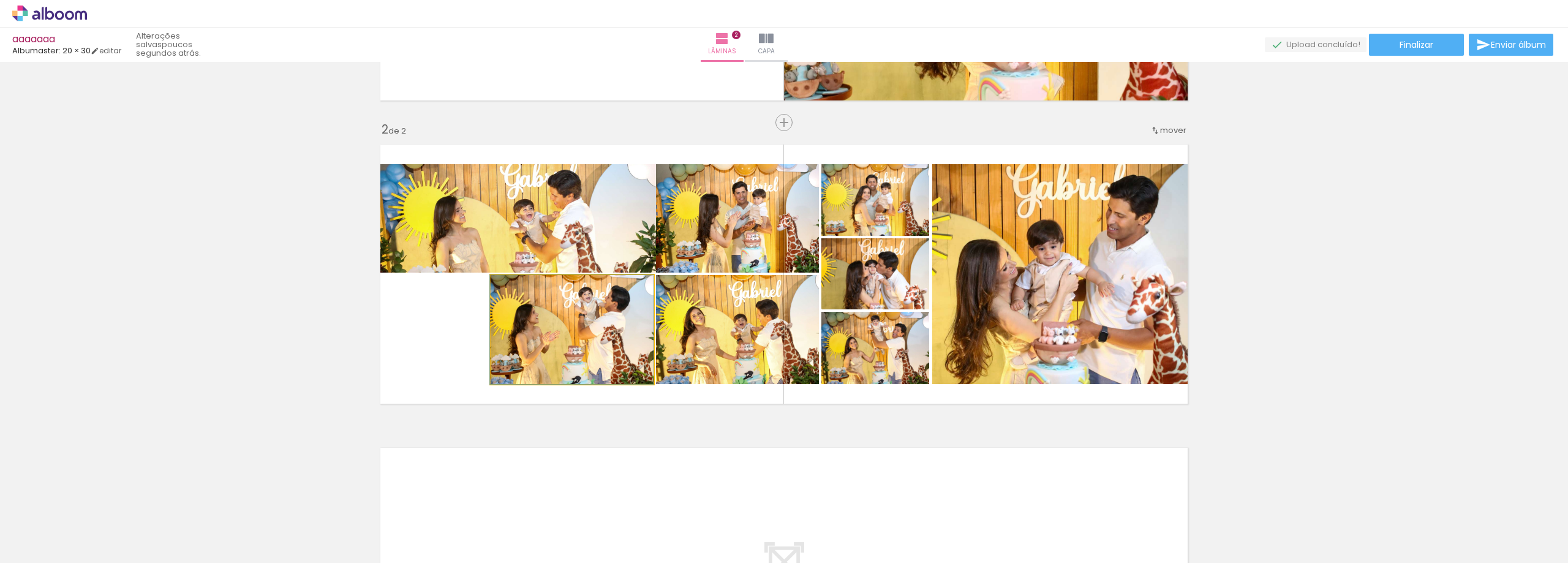
click at [563, 351] on quentale-photo at bounding box center [572, 329] width 163 height 109
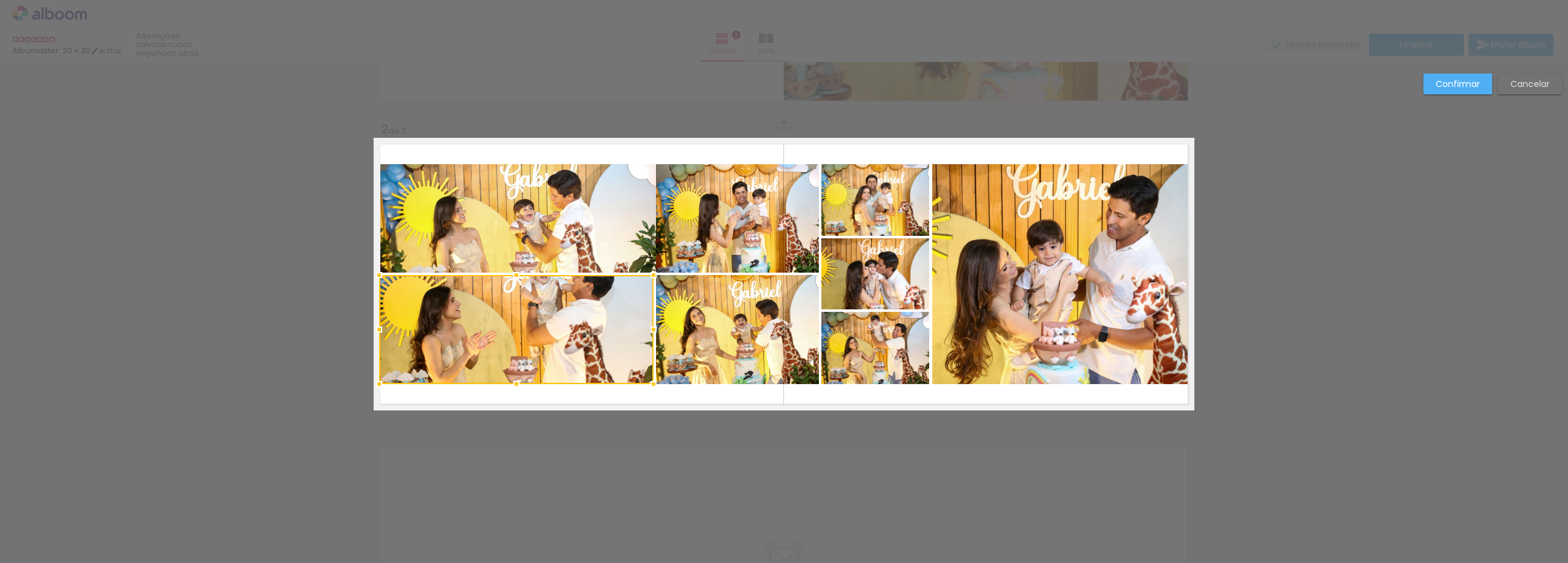
drag, startPoint x: 489, startPoint y: 334, endPoint x: 379, endPoint y: 344, distance: 110.5
click at [379, 344] on div at bounding box center [516, 329] width 274 height 109
click at [588, 324] on div at bounding box center [516, 329] width 274 height 109
click at [588, 324] on div at bounding box center [516, 329] width 274 height 109
click at [0, 0] on slot "Confirmar" at bounding box center [0, 0] width 0 height 0
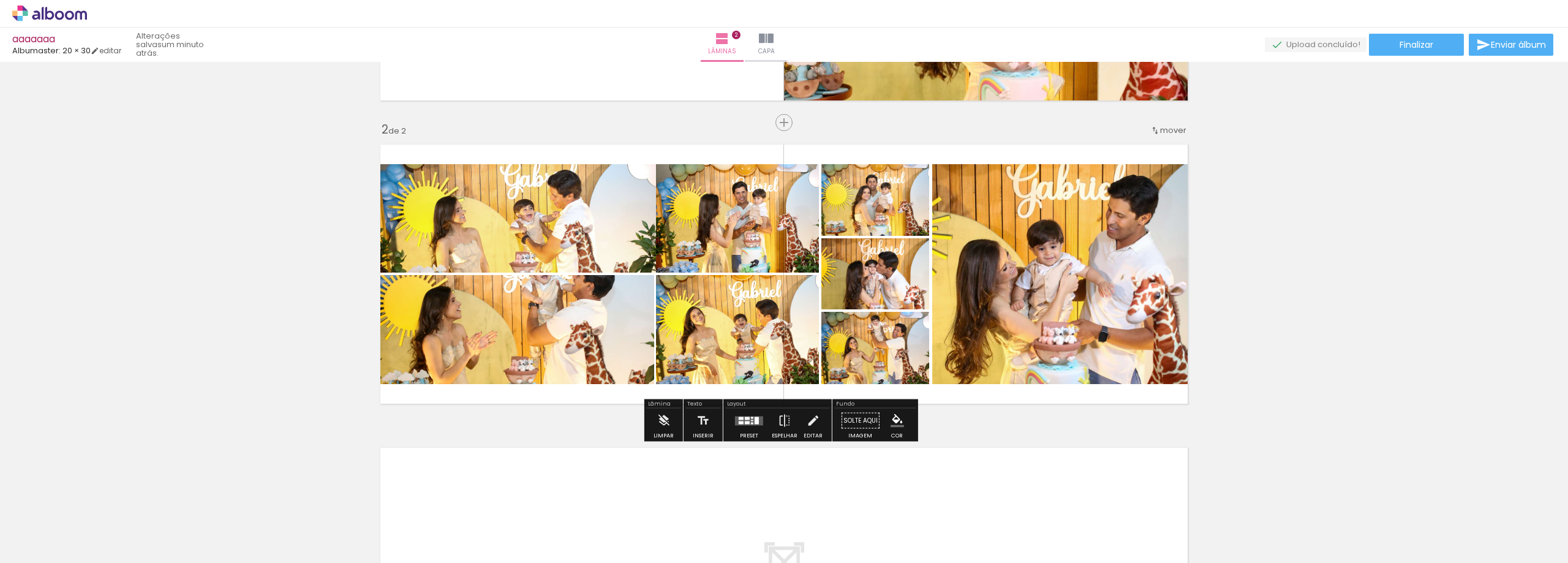
click at [535, 307] on quentale-photo at bounding box center [516, 329] width 274 height 109
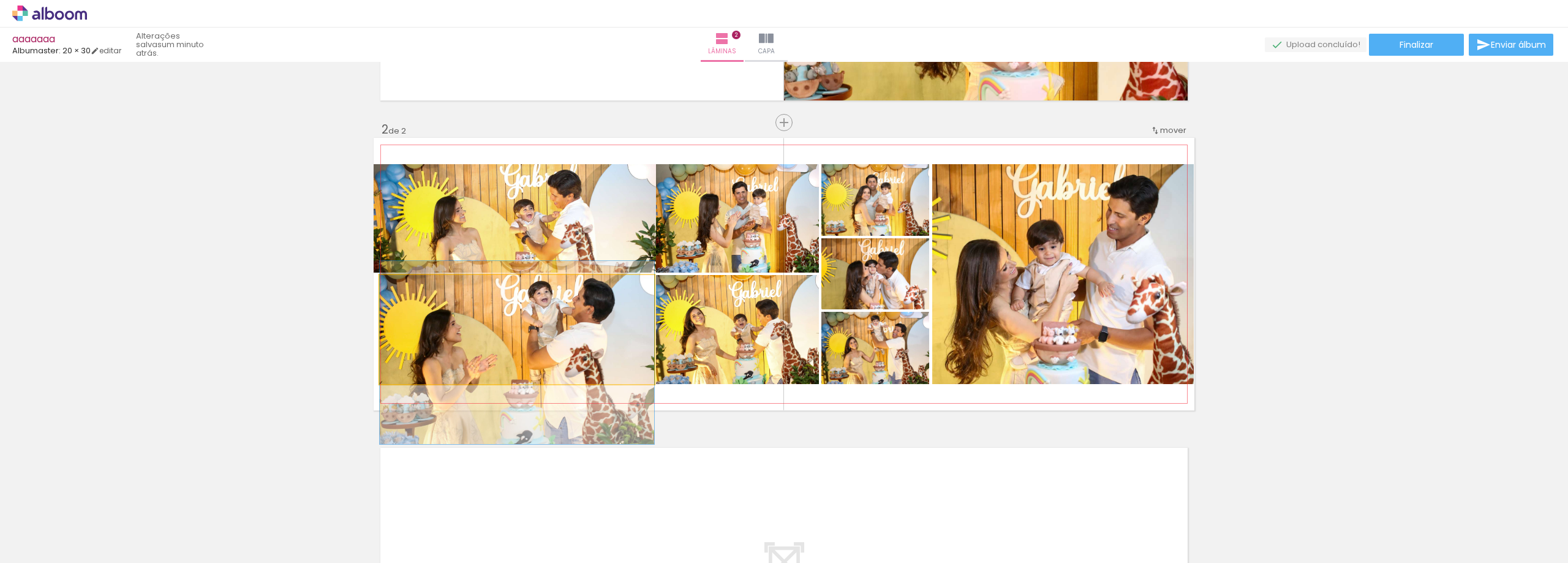
drag, startPoint x: 566, startPoint y: 316, endPoint x: 563, endPoint y: 339, distance: 23.2
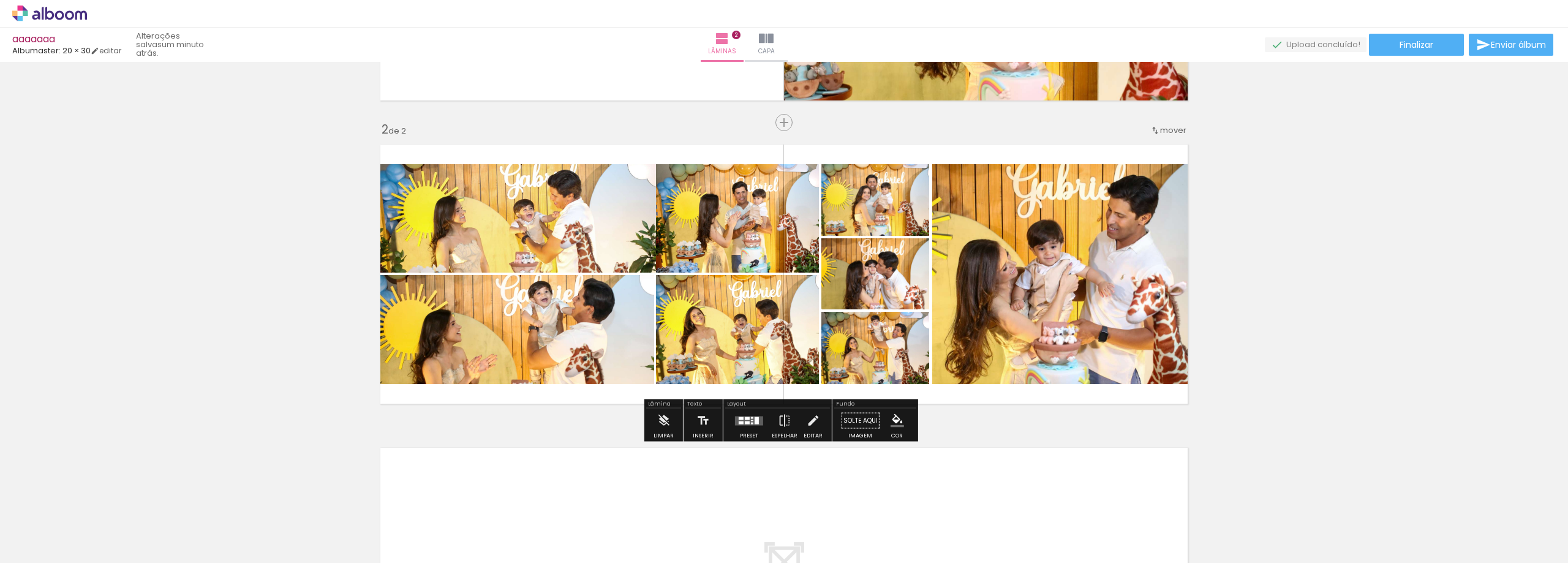
click at [747, 419] on quentale-layouter at bounding box center [749, 421] width 28 height 9
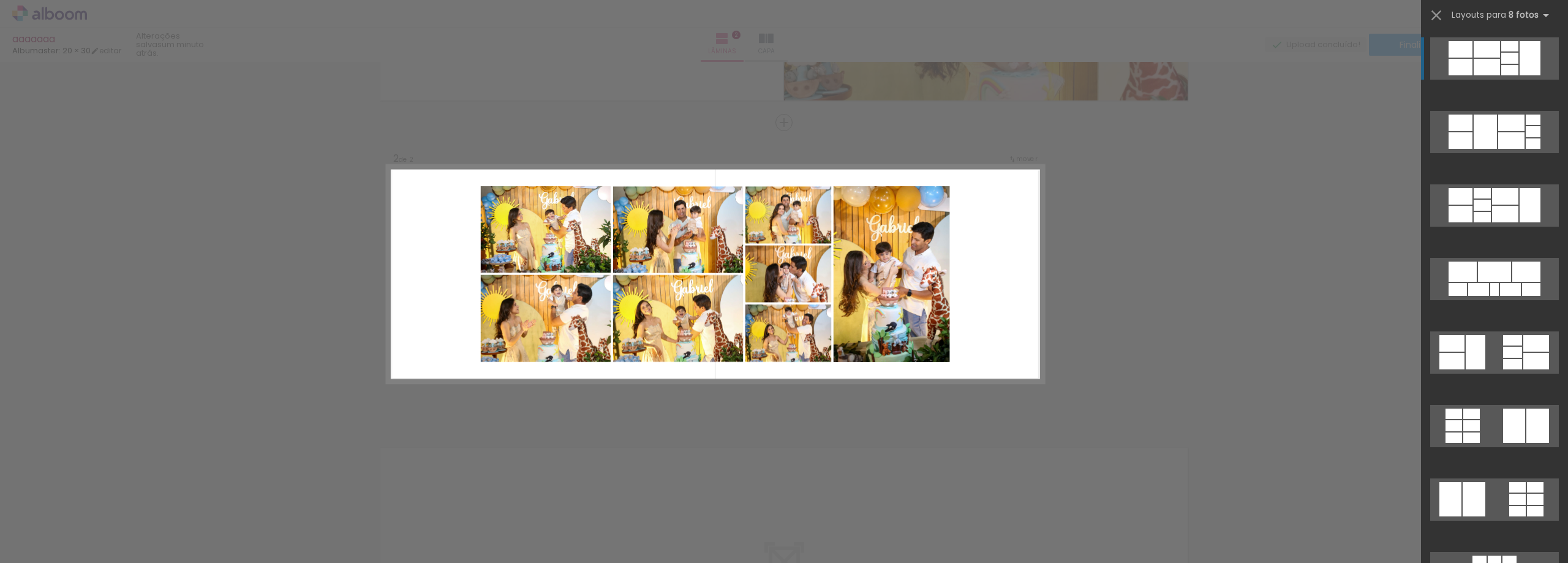
click at [1230, 114] on div "Confirmar Cancelar" at bounding box center [784, 268] width 1568 height 939
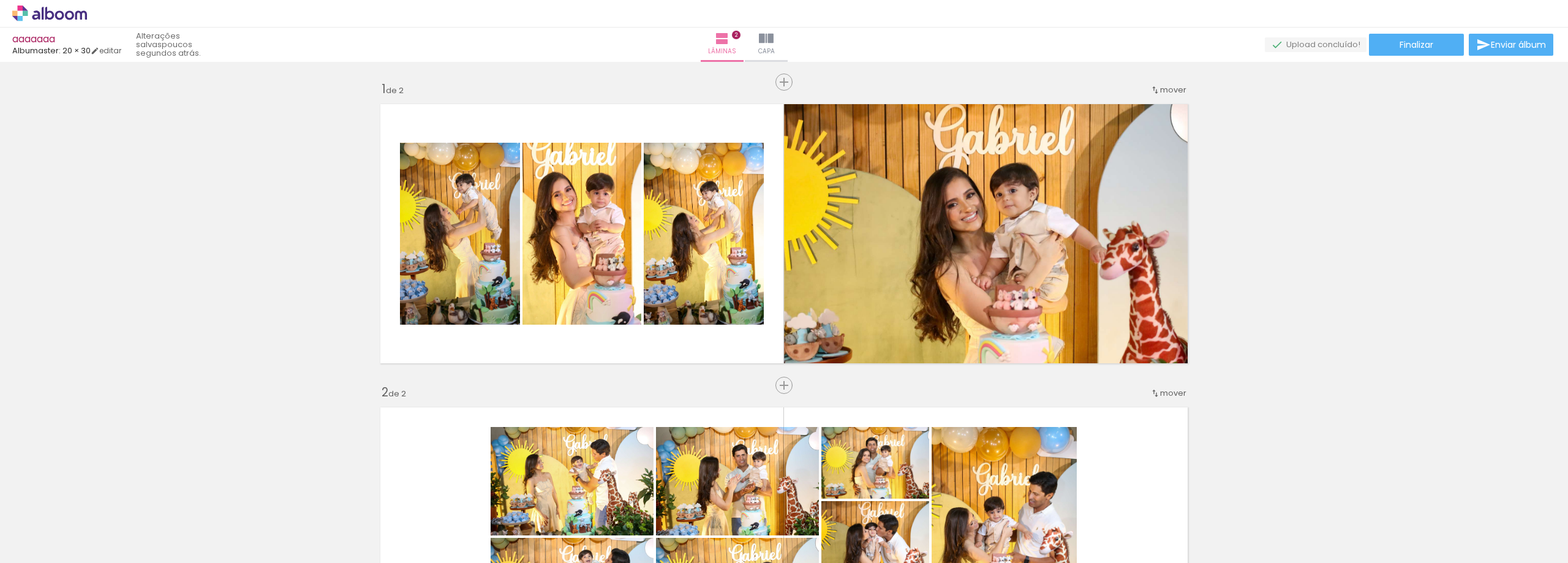
scroll to position [0, 2377]
click at [1414, 48] on span "Finalizar" at bounding box center [1416, 45] width 34 height 9
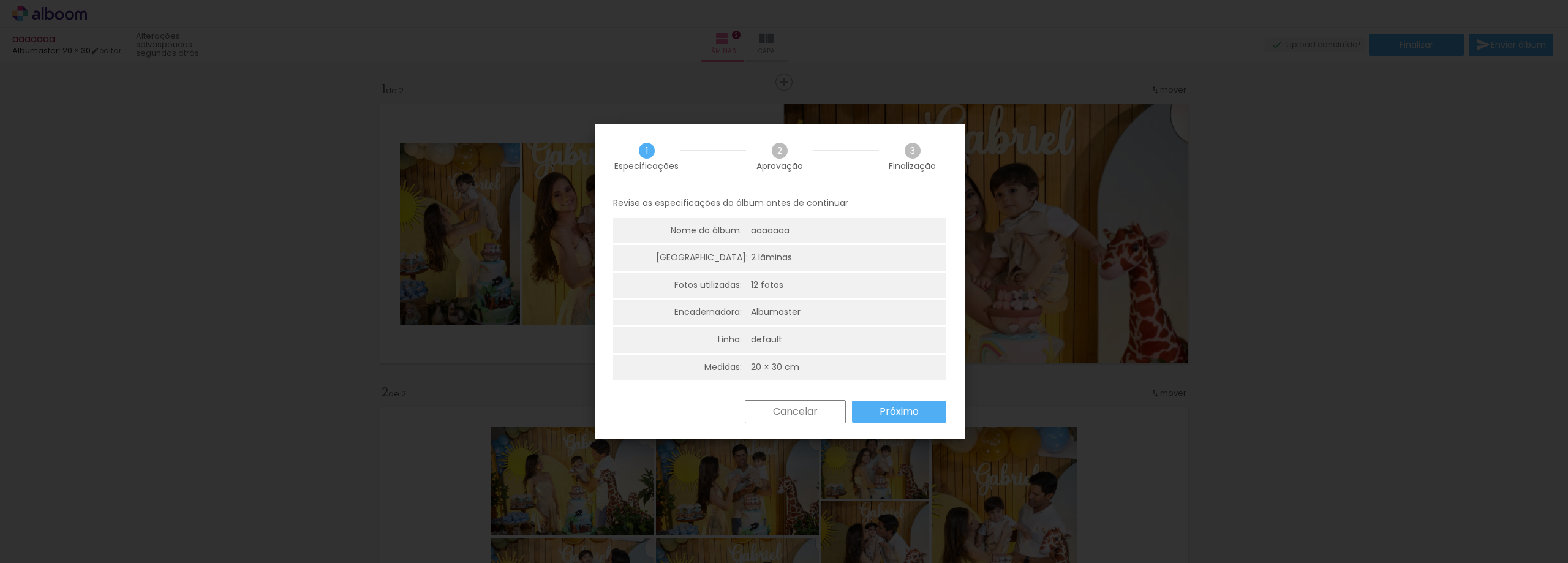
click at [0, 0] on slot "Próximo" at bounding box center [0, 0] width 0 height 0
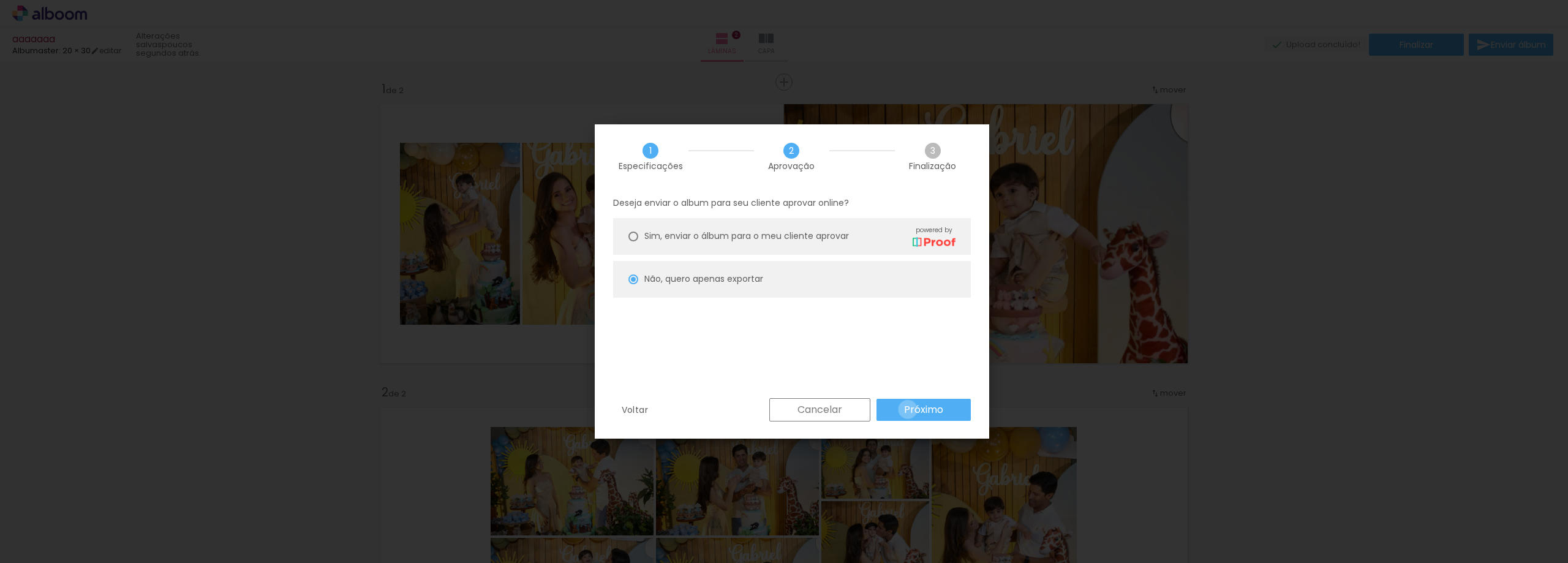
click at [0, 0] on slot "Próximo" at bounding box center [0, 0] width 0 height 0
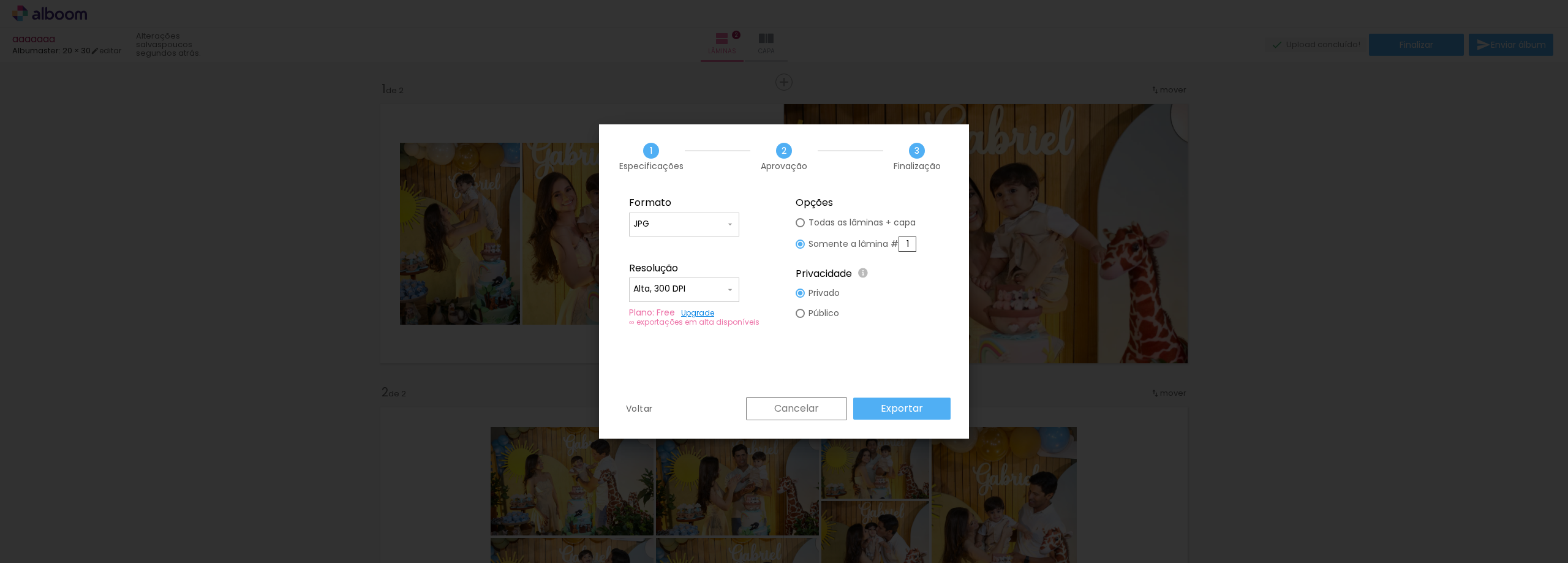
drag, startPoint x: 906, startPoint y: 244, endPoint x: 923, endPoint y: 252, distance: 18.8
click at [906, 244] on input "1" at bounding box center [907, 244] width 17 height 16
click at [0, 0] on slot "Exportar" at bounding box center [0, 0] width 0 height 0
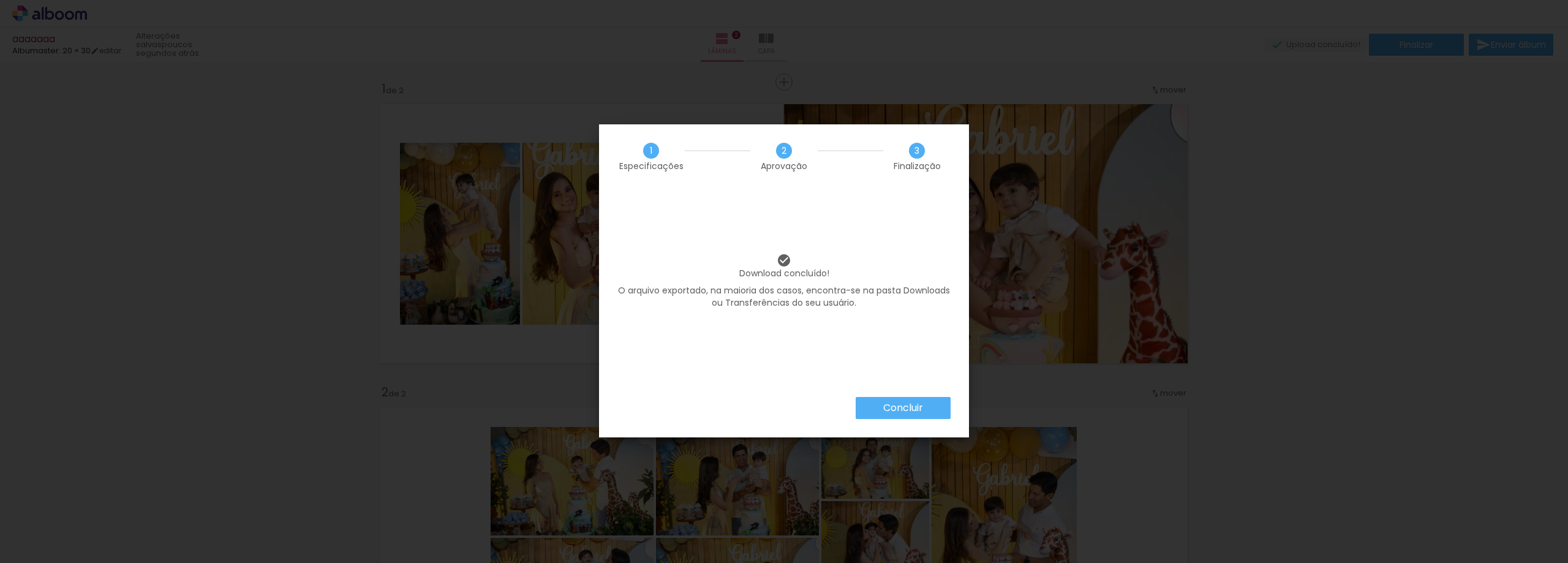
click at [0, 0] on slot "Concluir" at bounding box center [0, 0] width 0 height 0
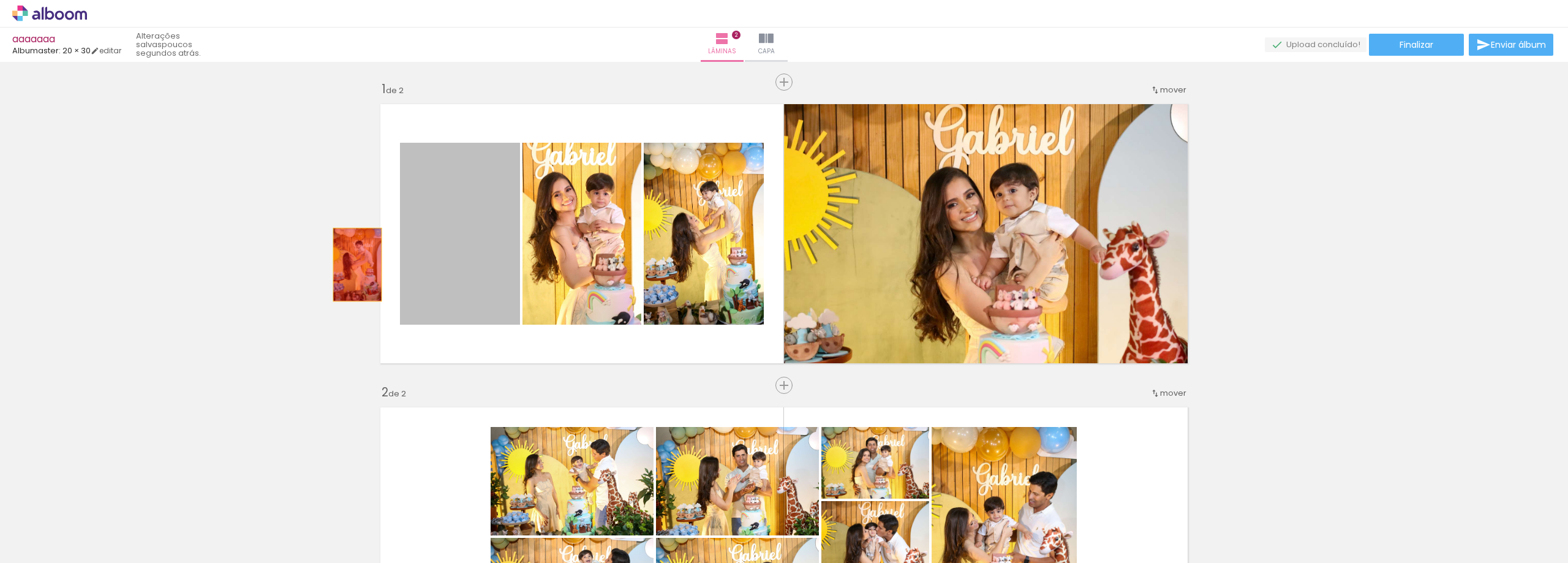
drag, startPoint x: 456, startPoint y: 257, endPoint x: 459, endPoint y: 247, distance: 10.4
click at [225, 232] on div "Inserir lâmina 1 de 2 Inserir lâmina 2 de 2" at bounding box center [784, 521] width 1568 height 910
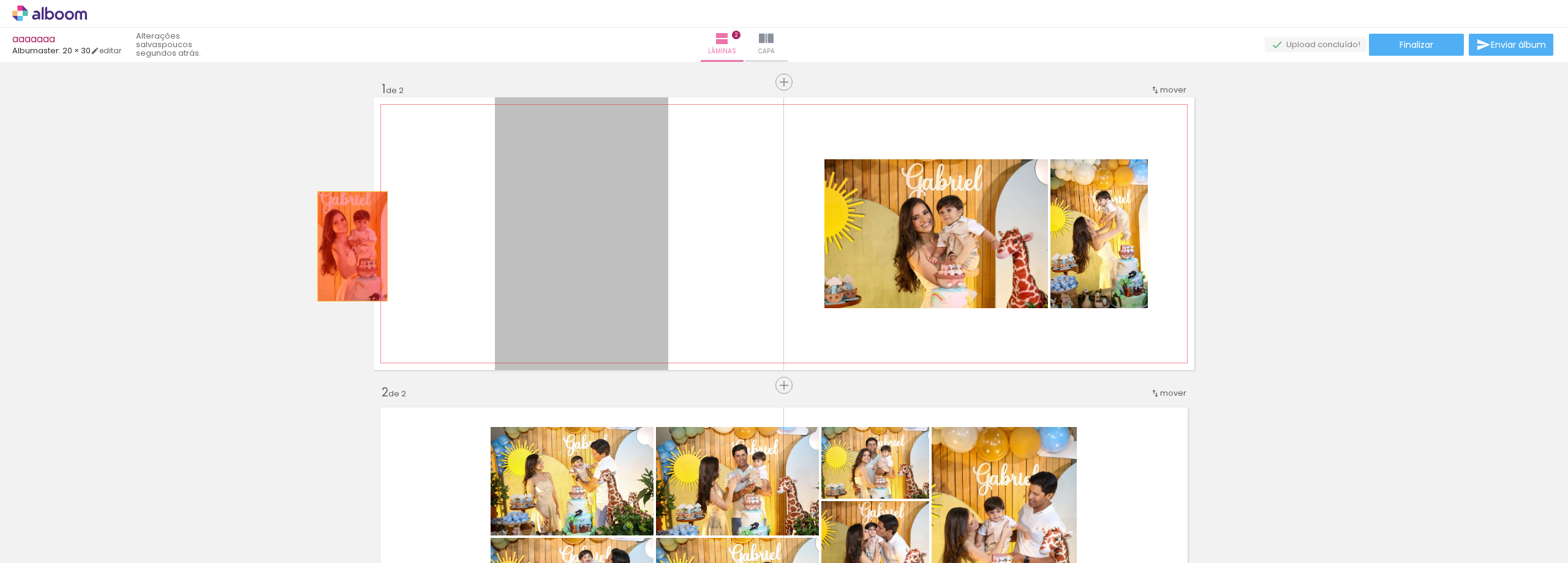
drag, startPoint x: 348, startPoint y: 246, endPoint x: 390, endPoint y: 248, distance: 42.0
click at [128, 228] on div "Inserir lâmina 1 de 2 Inserir lâmina 2 de 2" at bounding box center [784, 521] width 1568 height 910
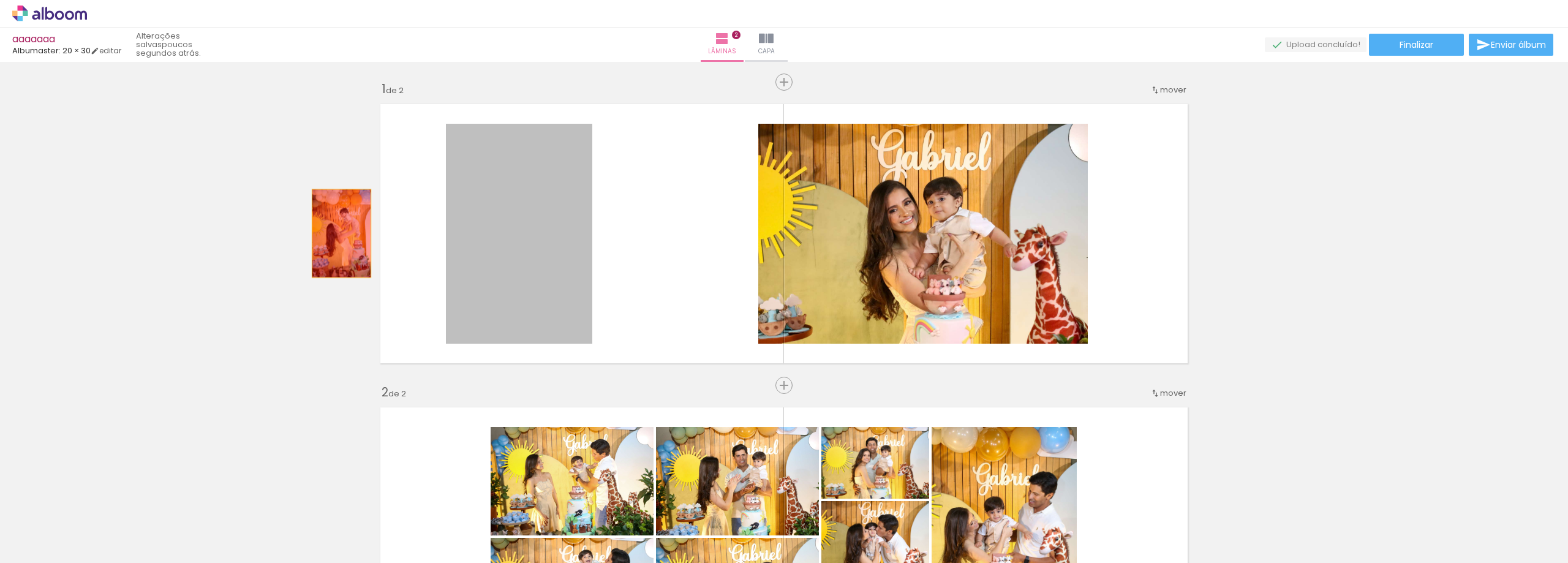
drag, startPoint x: 540, startPoint y: 245, endPoint x: 436, endPoint y: 256, distance: 104.6
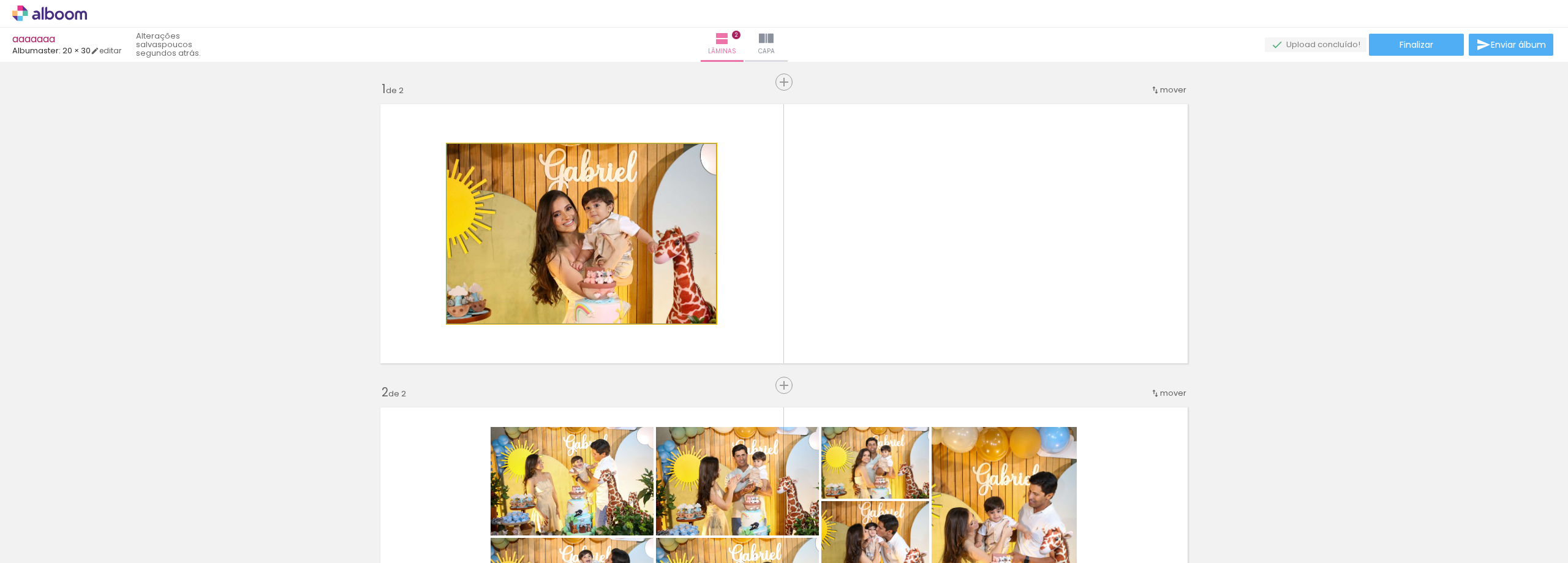
drag, startPoint x: 581, startPoint y: 254, endPoint x: 14, endPoint y: 242, distance: 567.1
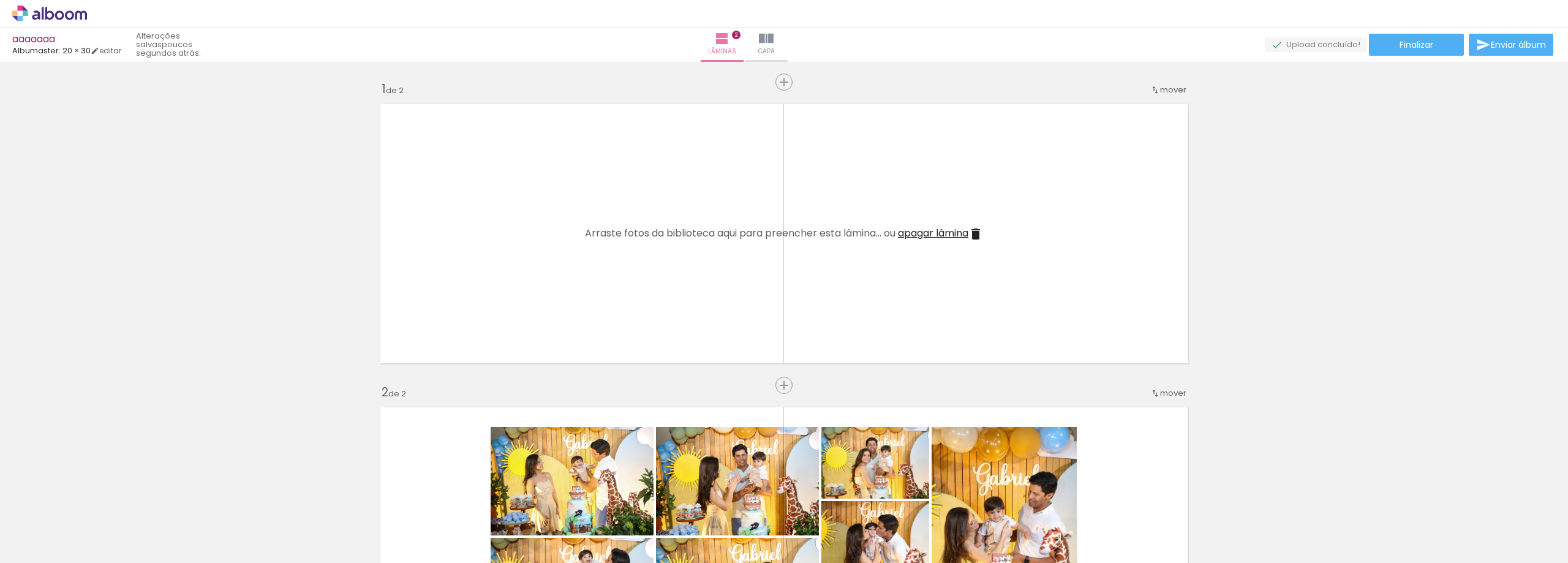
click at [977, 231] on iron-icon at bounding box center [975, 234] width 15 height 15
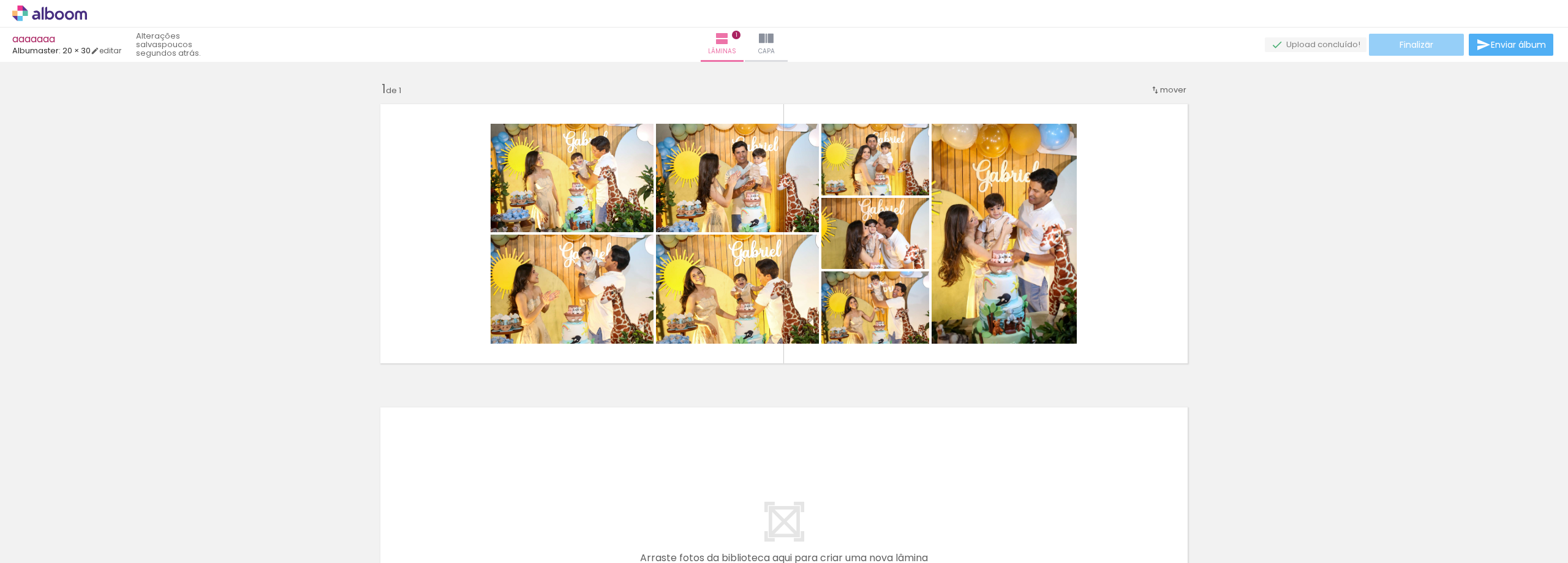
click at [1423, 43] on span "Finalizar" at bounding box center [1416, 45] width 34 height 9
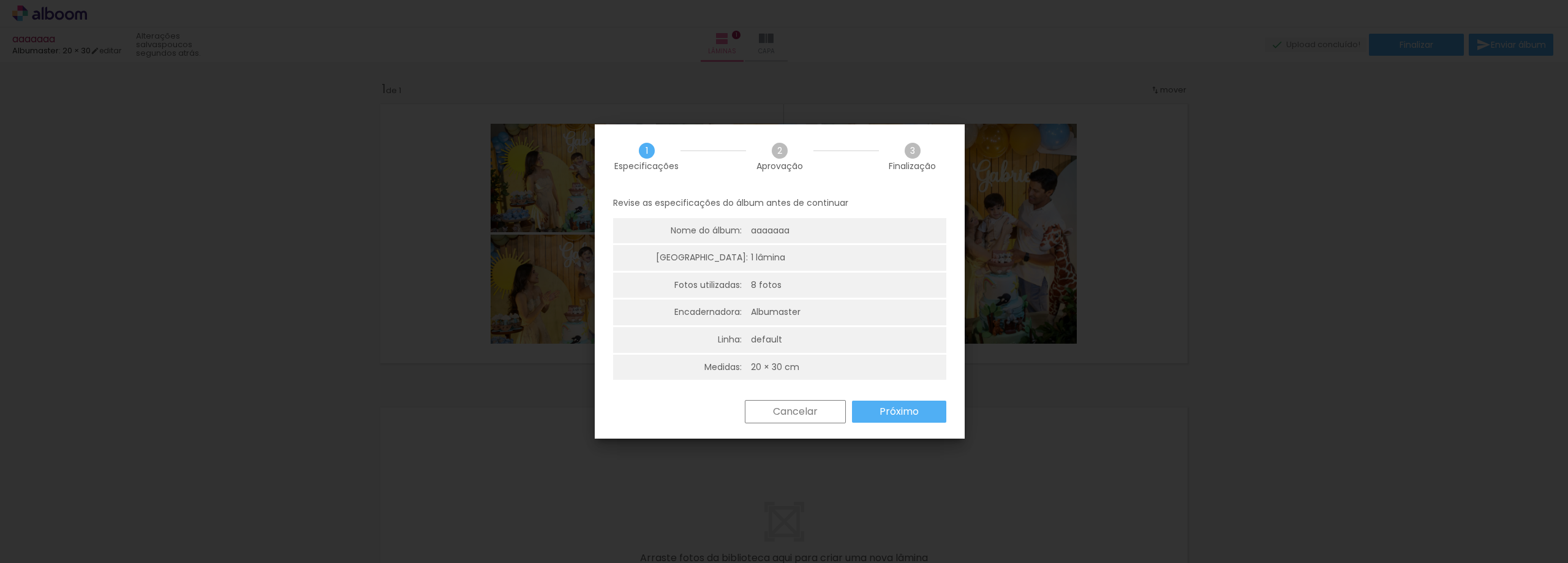
click at [0, 0] on slot "Próximo" at bounding box center [0, 0] width 0 height 0
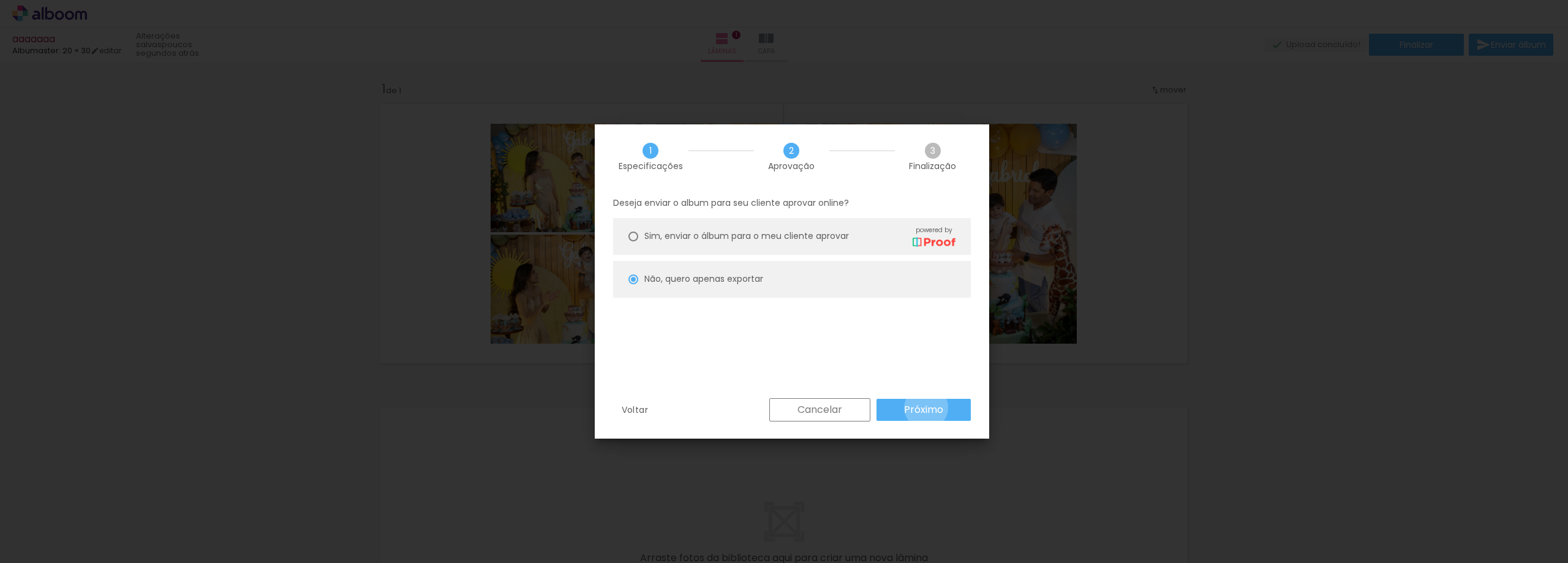
click at [0, 0] on slot "Próximo" at bounding box center [0, 0] width 0 height 0
type input "Alta, 300 DPI"
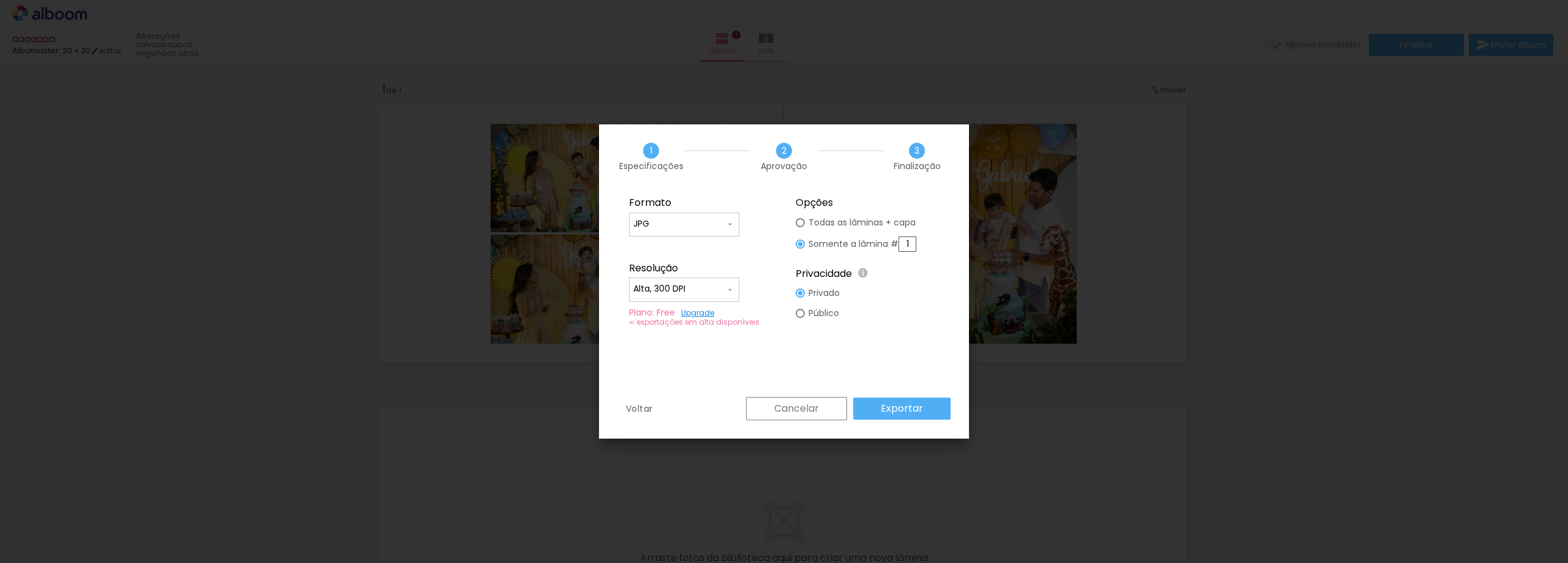
click at [0, 0] on slot "Exportar" at bounding box center [0, 0] width 0 height 0
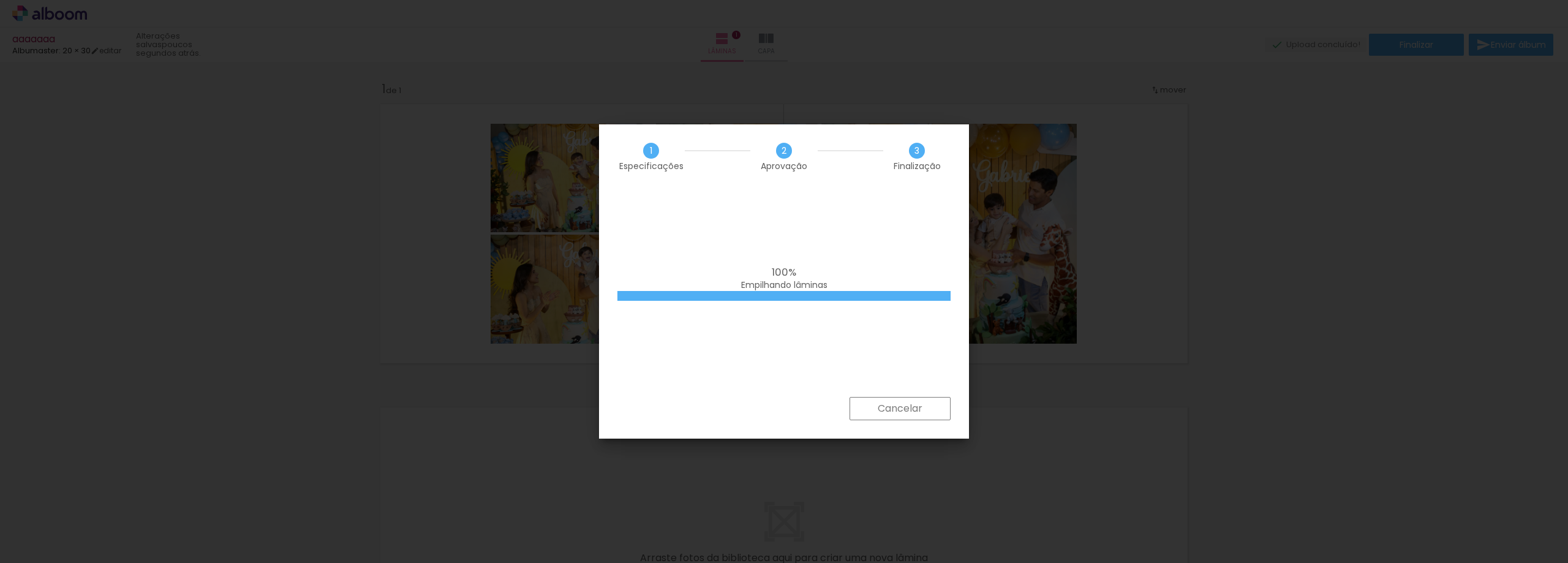
scroll to position [0, 2377]
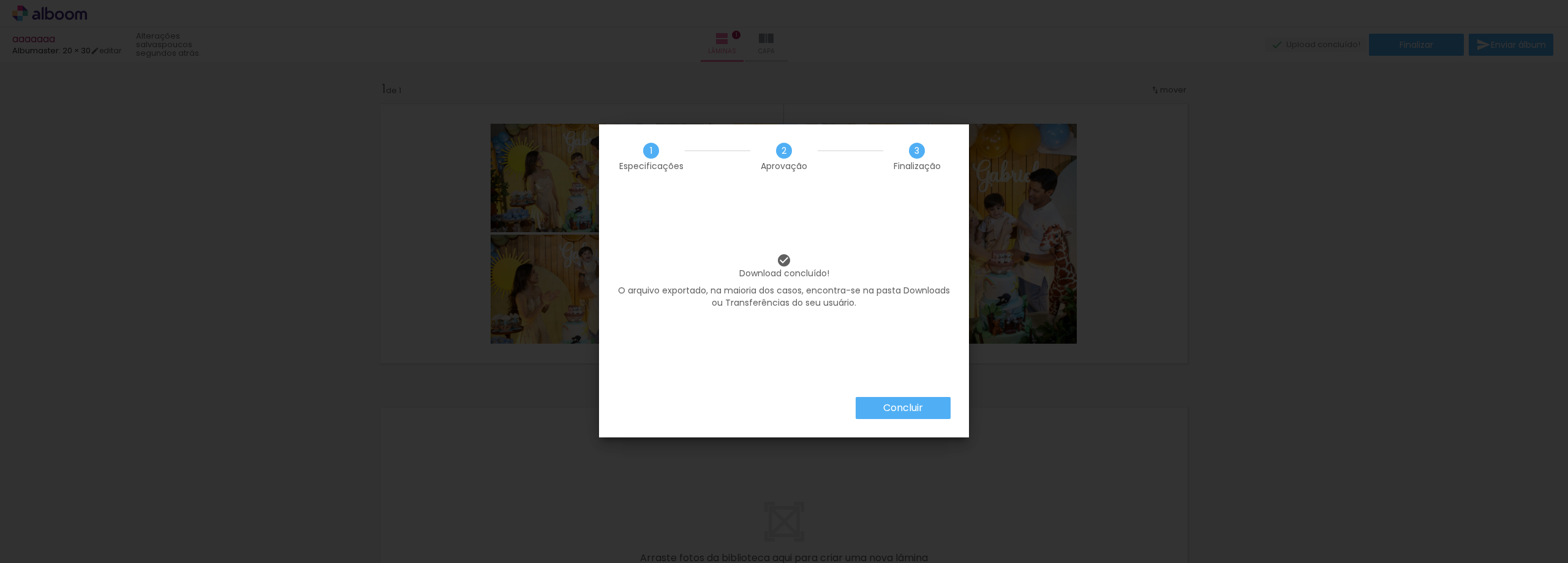
click at [0, 0] on slot "Concluir" at bounding box center [0, 0] width 0 height 0
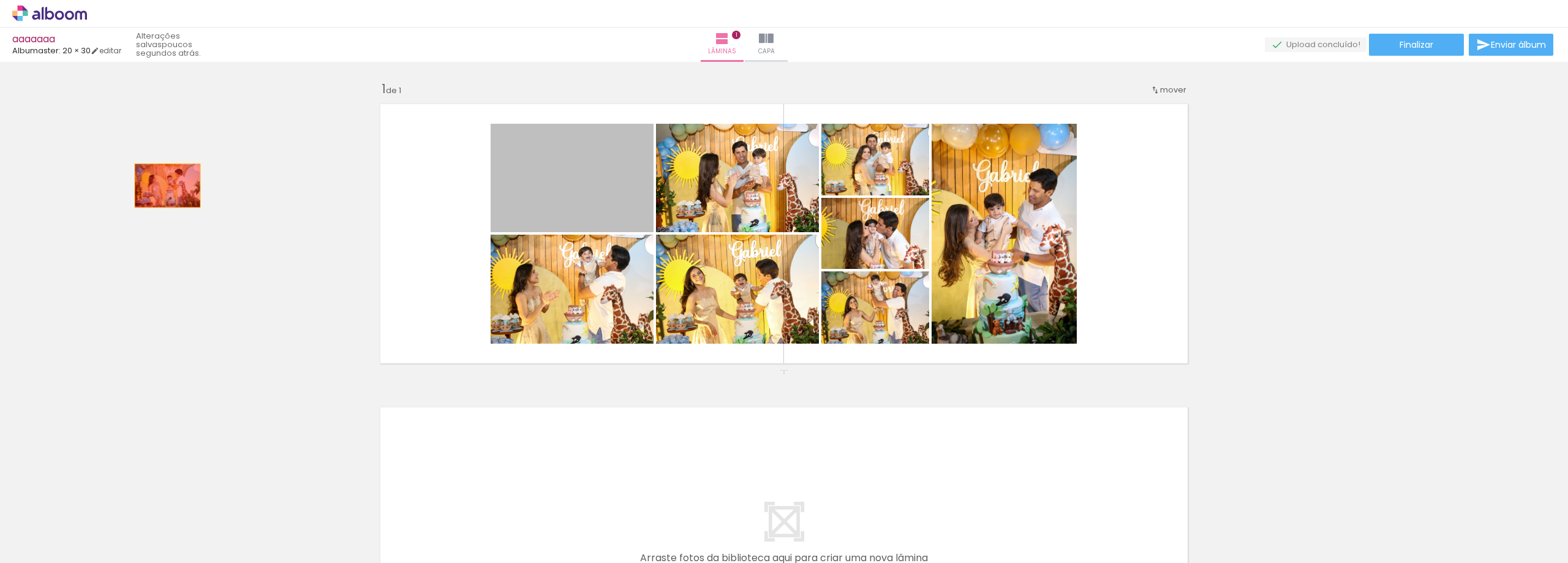
drag, startPoint x: 546, startPoint y: 182, endPoint x: 132, endPoint y: 185, distance: 414.0
click at [132, 185] on div "Inserir lâmina 1 de 1" at bounding box center [784, 370] width 1568 height 607
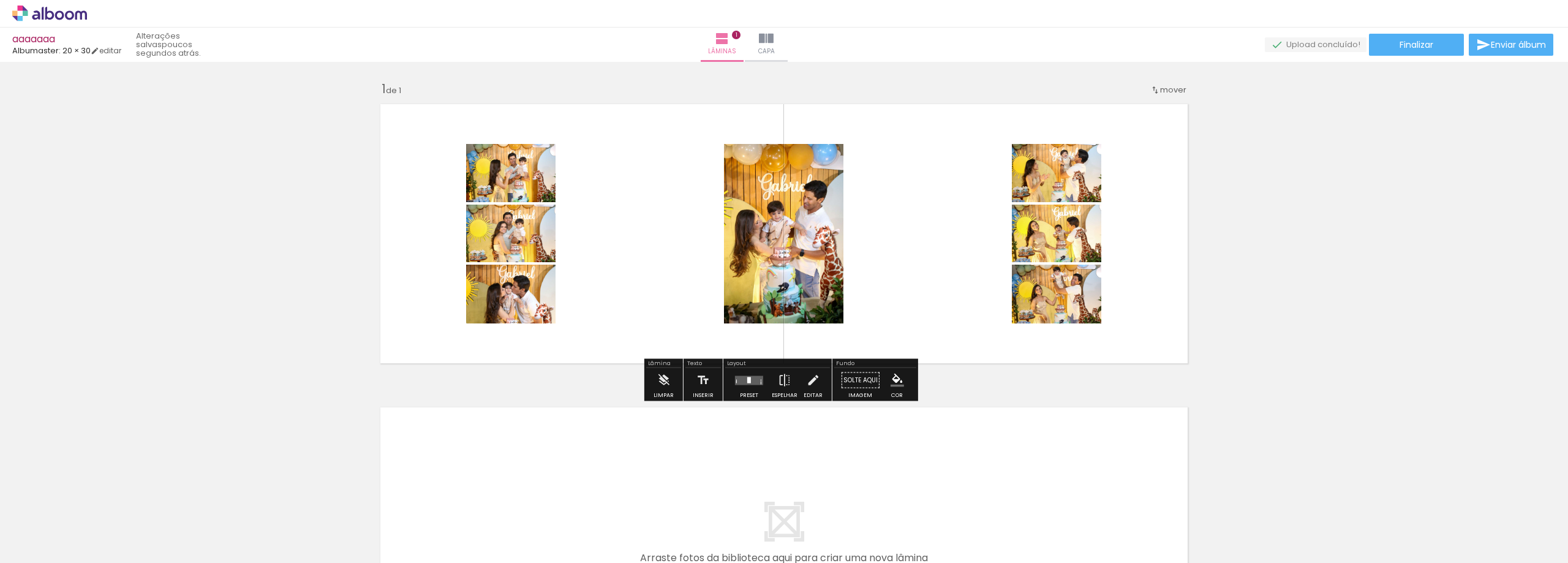
drag, startPoint x: 534, startPoint y: 244, endPoint x: 440, endPoint y: 214, distance: 98.7
click at [158, 217] on div "Inserir lâmina 1 de 1" at bounding box center [784, 370] width 1568 height 607
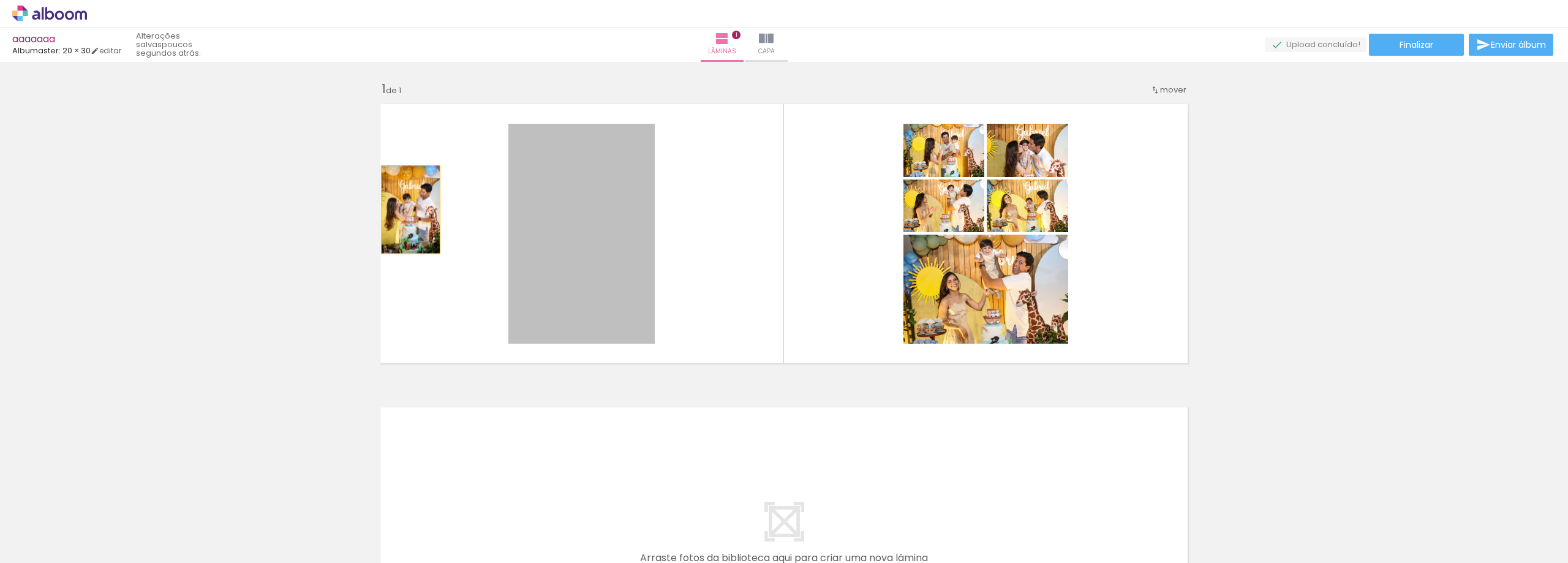
drag, startPoint x: 406, startPoint y: 209, endPoint x: 521, endPoint y: 228, distance: 116.6
click at [0, 176] on div "Inserir lâmina 1 de 1" at bounding box center [784, 370] width 1568 height 607
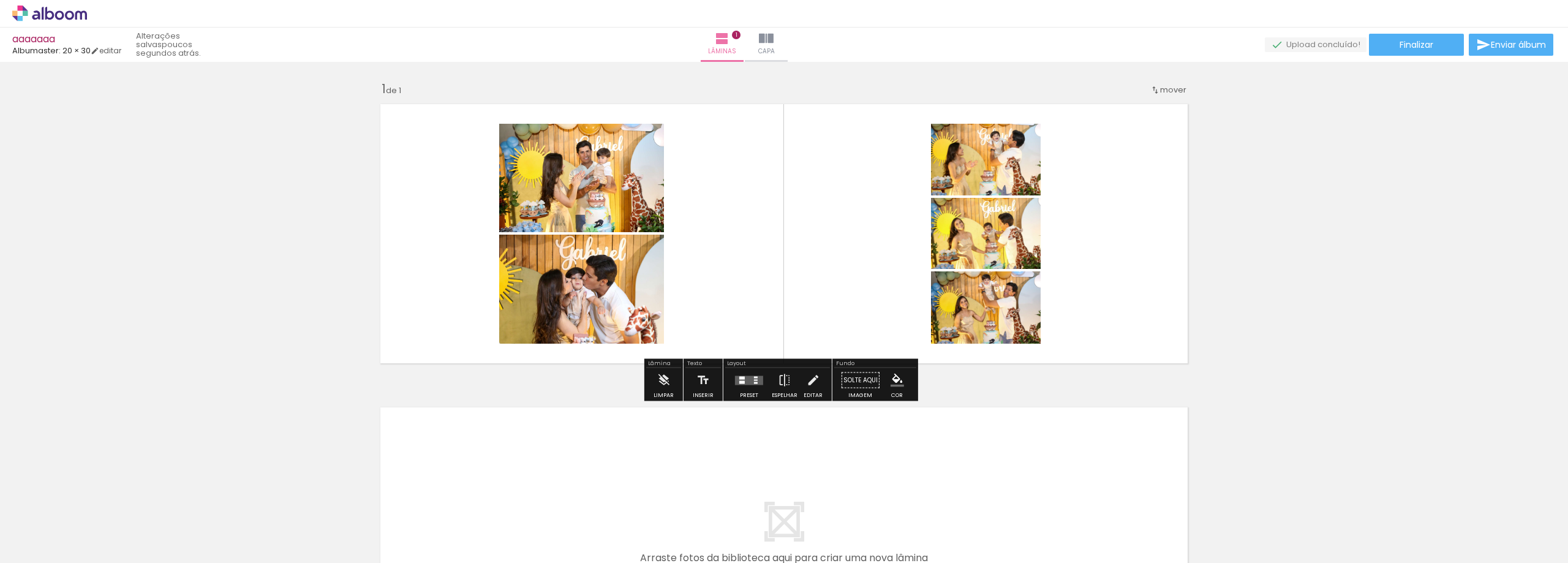
drag, startPoint x: 287, startPoint y: 227, endPoint x: 478, endPoint y: 304, distance: 205.9
click at [162, 222] on div "Inserir lâmina 1 de 1" at bounding box center [784, 370] width 1568 height 607
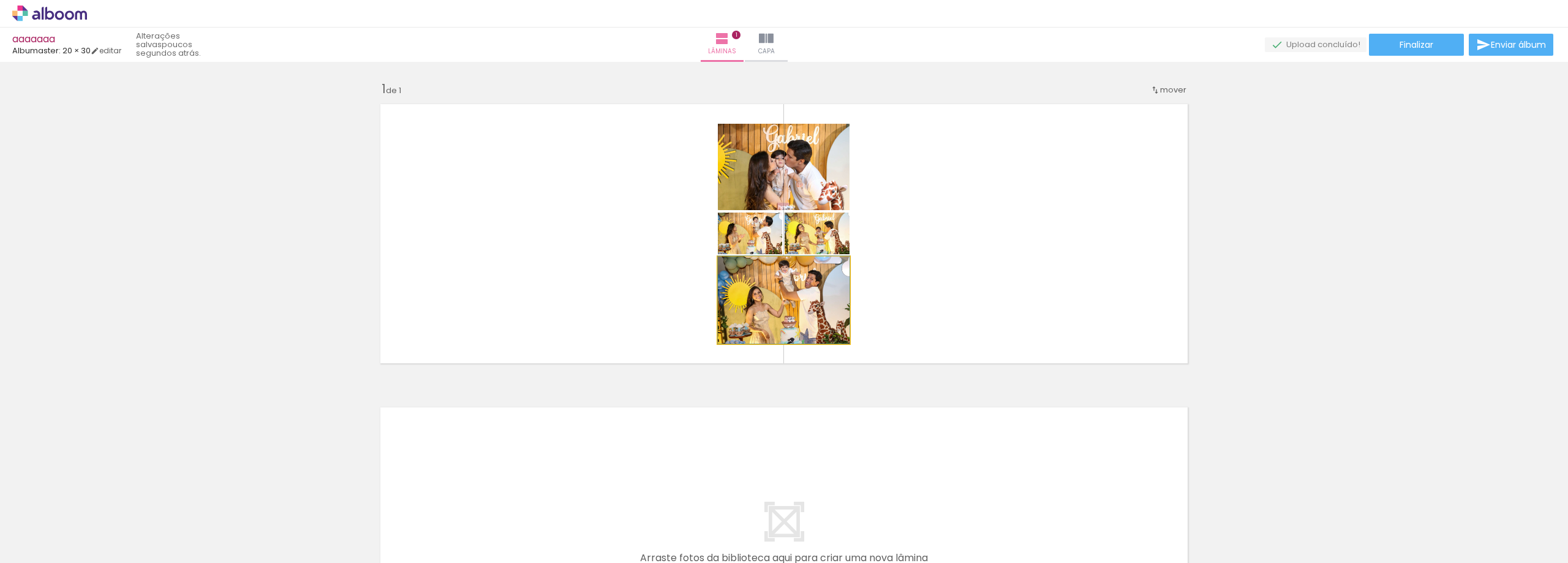
drag, startPoint x: 792, startPoint y: 312, endPoint x: 305, endPoint y: 271, distance: 488.7
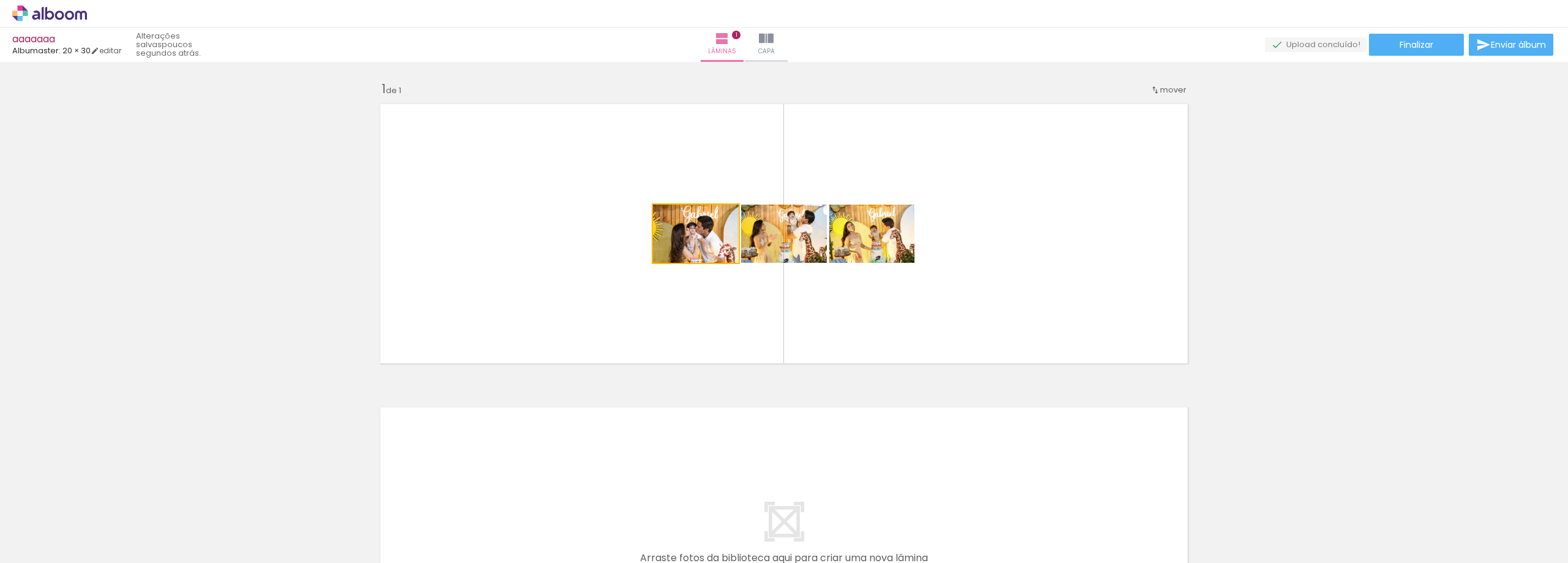
drag, startPoint x: 628, startPoint y: 256, endPoint x: 54, endPoint y: 265, distance: 574.1
click at [0, 269] on div "Inserir lâmina 1 de 1" at bounding box center [784, 370] width 1568 height 607
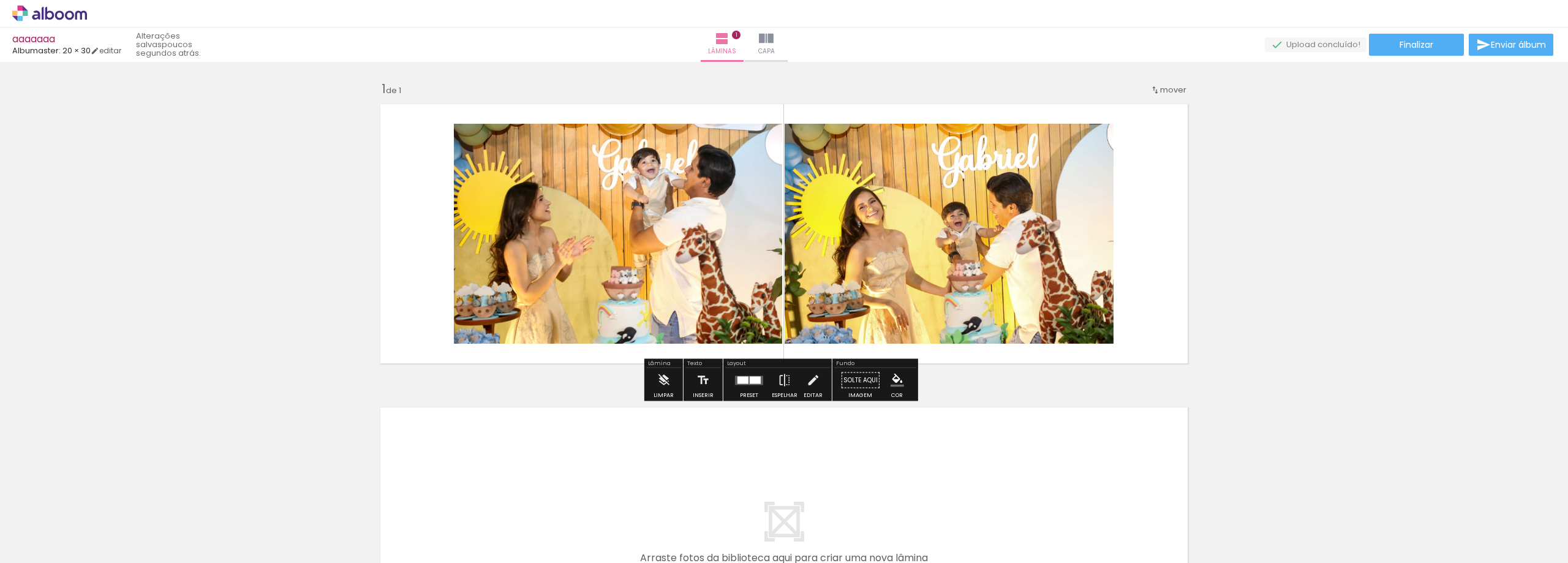
drag, startPoint x: 0, startPoint y: 262, endPoint x: 234, endPoint y: 250, distance: 234.3
click at [0, 264] on div "Inserir lâmina 1 de 1" at bounding box center [784, 370] width 1568 height 607
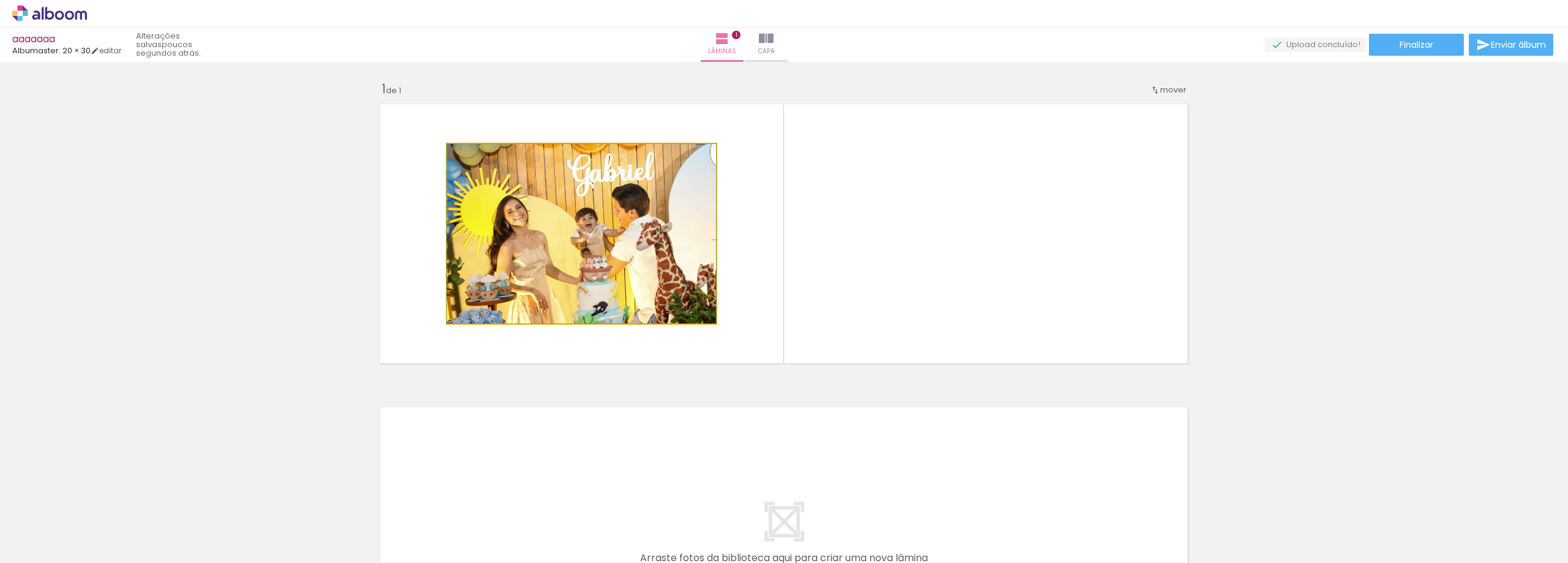
drag, startPoint x: 570, startPoint y: 249, endPoint x: 6, endPoint y: 249, distance: 564.0
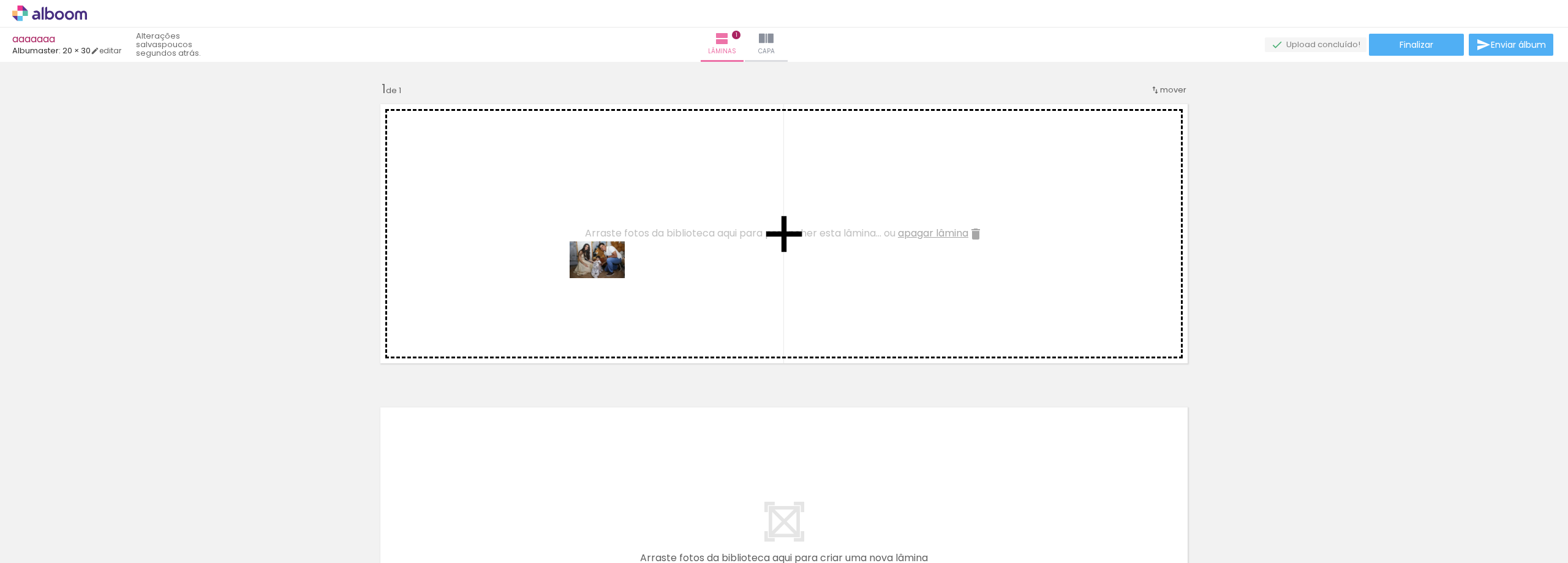
drag, startPoint x: 618, startPoint y: 488, endPoint x: 606, endPoint y: 278, distance: 210.3
click at [606, 278] on quentale-workspace at bounding box center [784, 281] width 1568 height 563
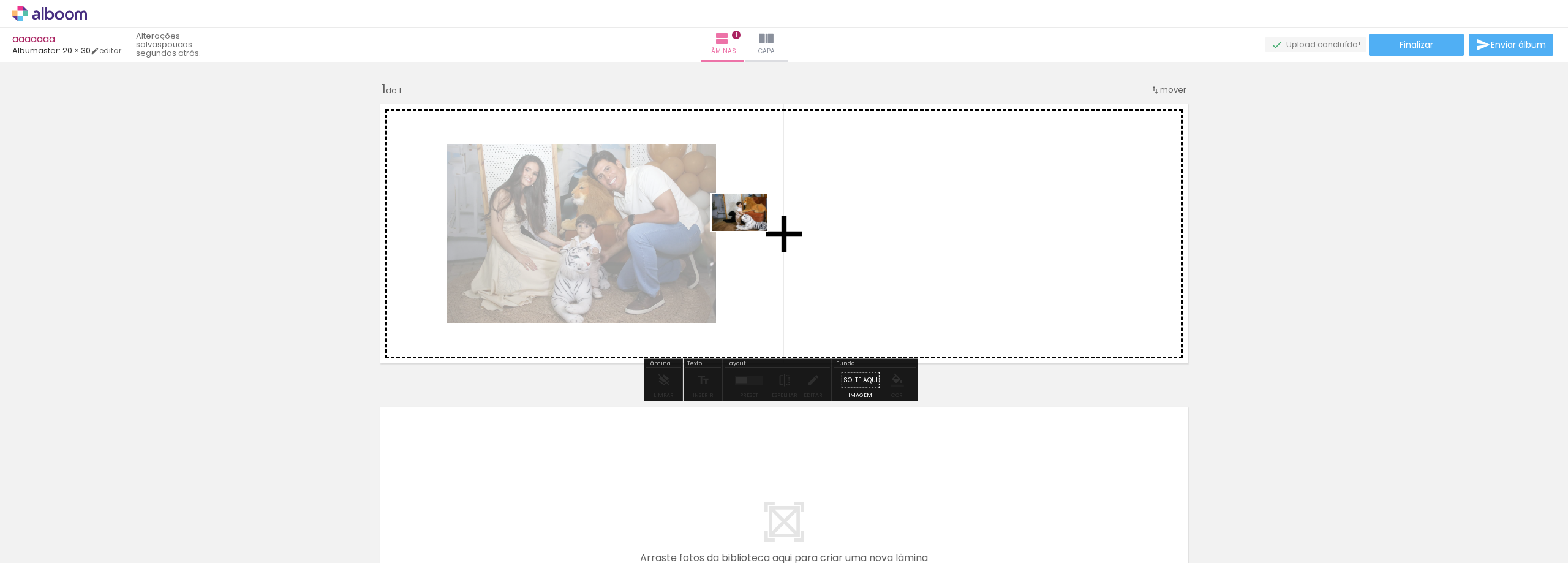
drag, startPoint x: 701, startPoint y: 516, endPoint x: 748, endPoint y: 231, distance: 288.8
click at [748, 231] on quentale-workspace at bounding box center [784, 281] width 1568 height 563
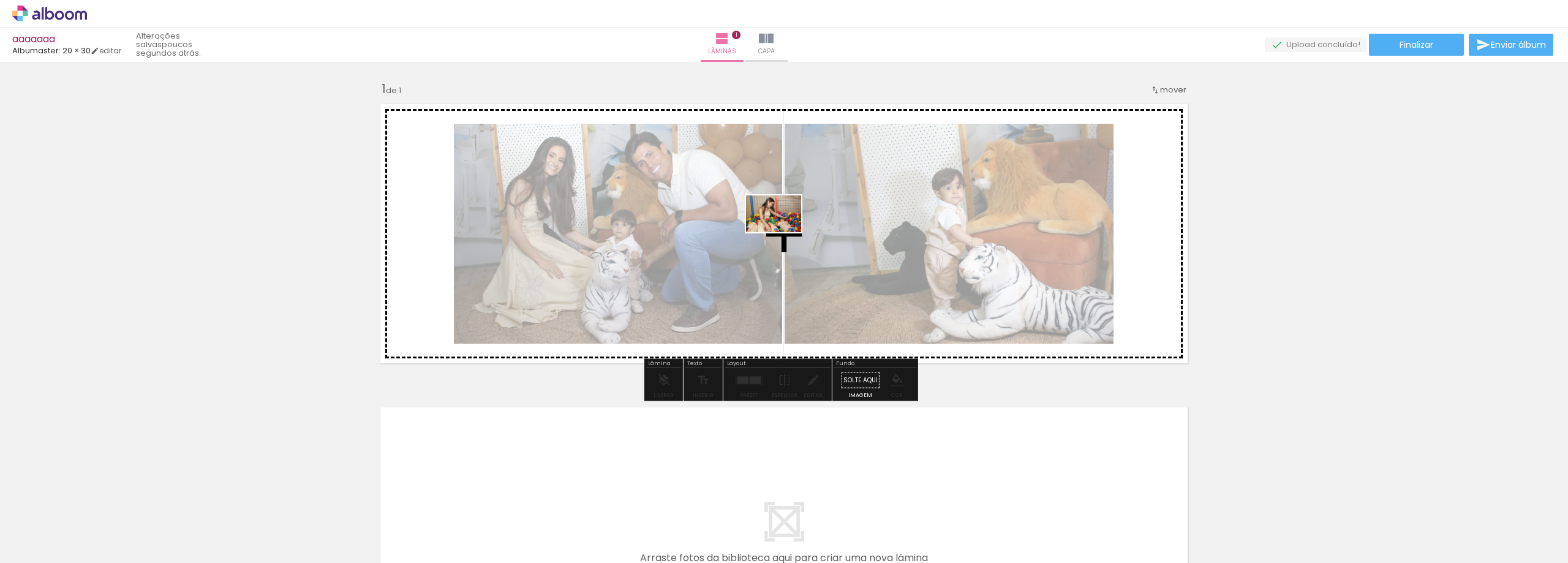
drag, startPoint x: 766, startPoint y: 531, endPoint x: 782, endPoint y: 232, distance: 299.4
click at [782, 232] on quentale-workspace at bounding box center [784, 281] width 1568 height 563
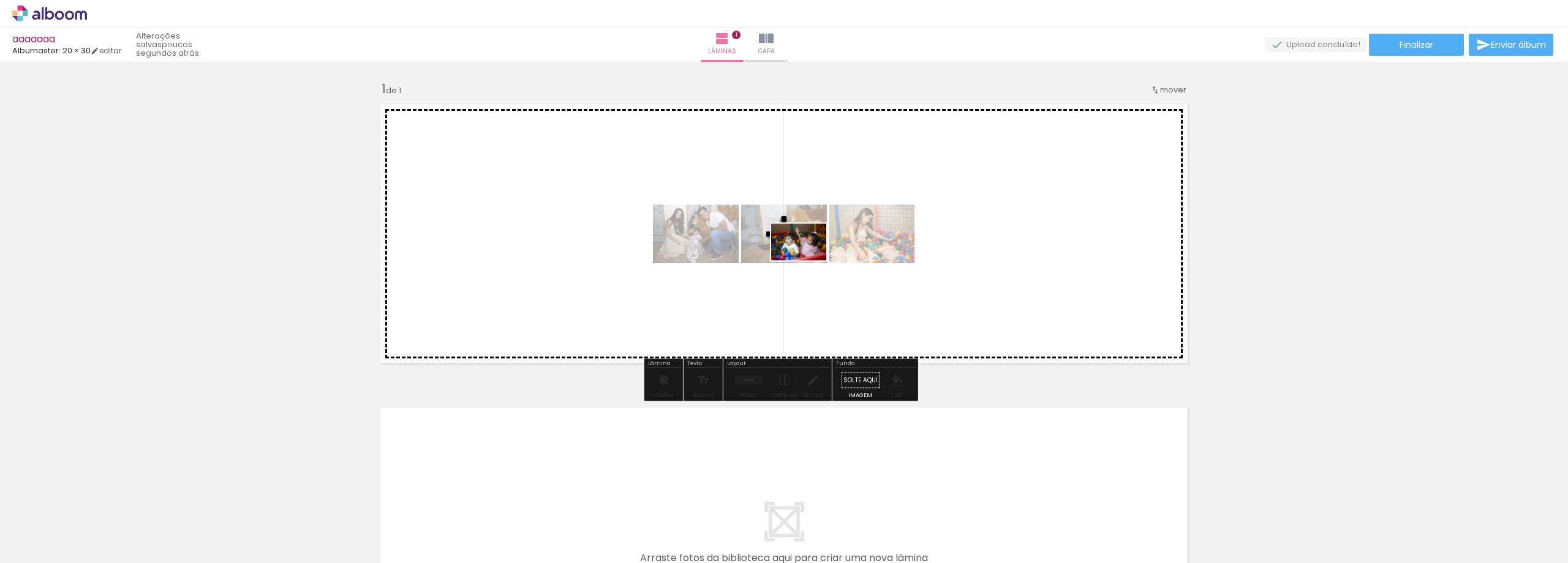
drag, startPoint x: 828, startPoint y: 519, endPoint x: 808, endPoint y: 261, distance: 258.8
click at [808, 261] on quentale-workspace at bounding box center [784, 281] width 1568 height 563
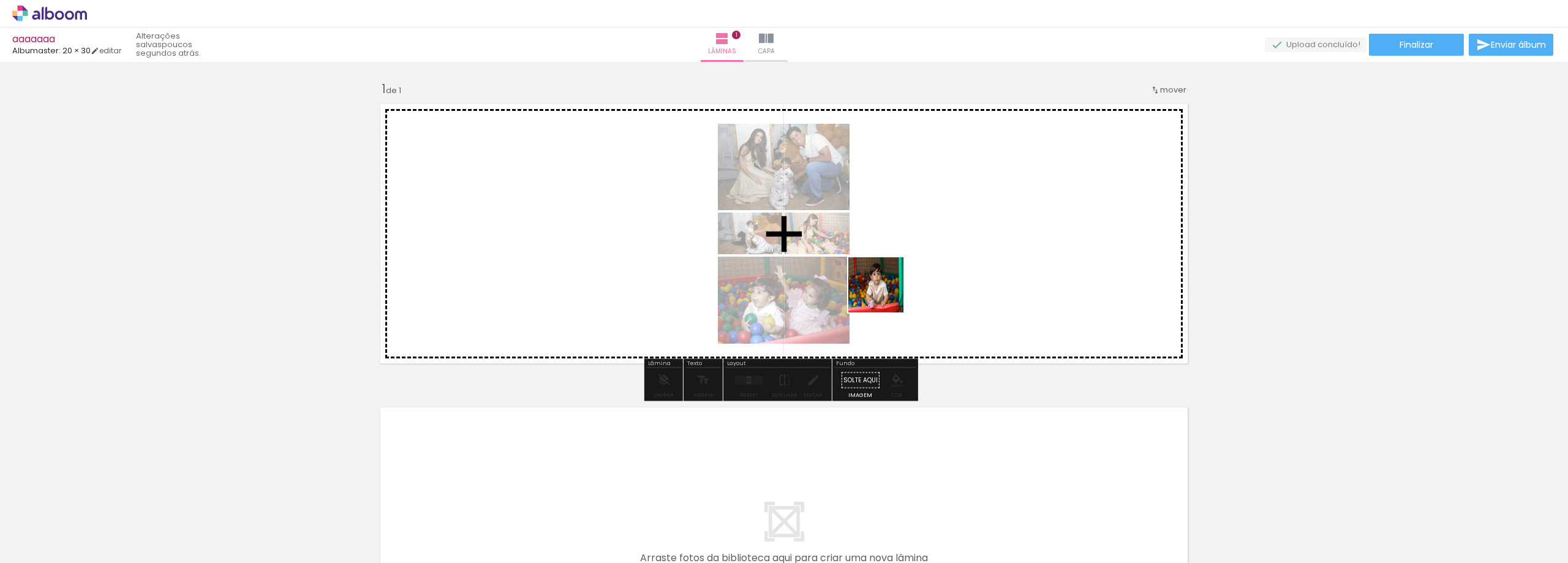
drag, startPoint x: 899, startPoint y: 519, endPoint x: 982, endPoint y: 522, distance: 83.1
click at [885, 290] on quentale-workspace at bounding box center [784, 281] width 1568 height 563
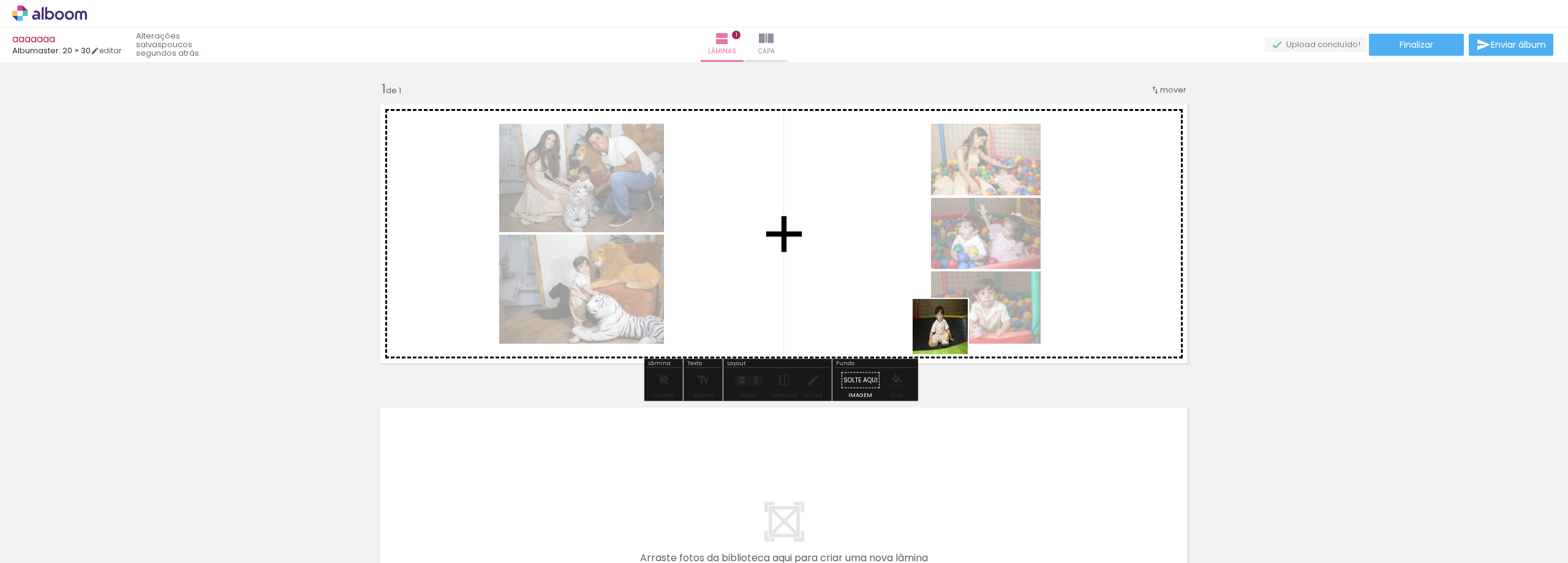
drag, startPoint x: 949, startPoint y: 336, endPoint x: 1059, endPoint y: 471, distance: 174.1
click at [926, 226] on quentale-workspace at bounding box center [784, 281] width 1568 height 563
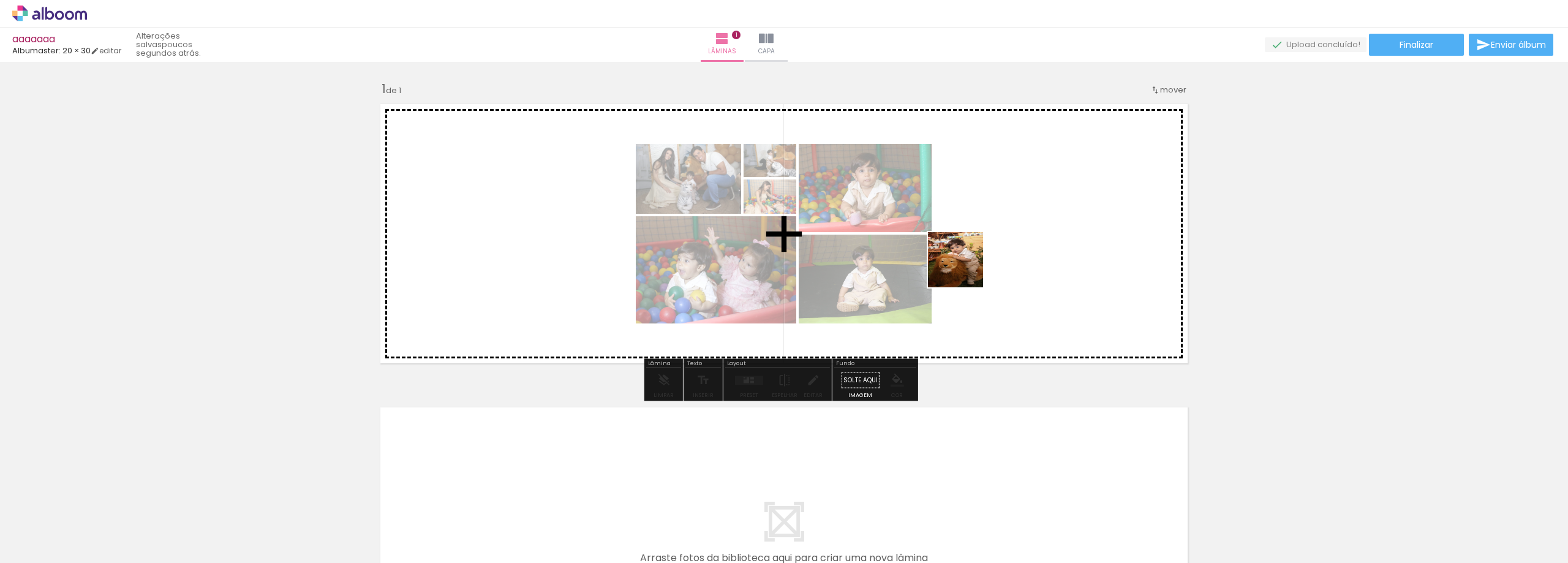
drag, startPoint x: 962, startPoint y: 282, endPoint x: 1103, endPoint y: 483, distance: 245.5
click at [967, 259] on quentale-workspace at bounding box center [784, 281] width 1568 height 563
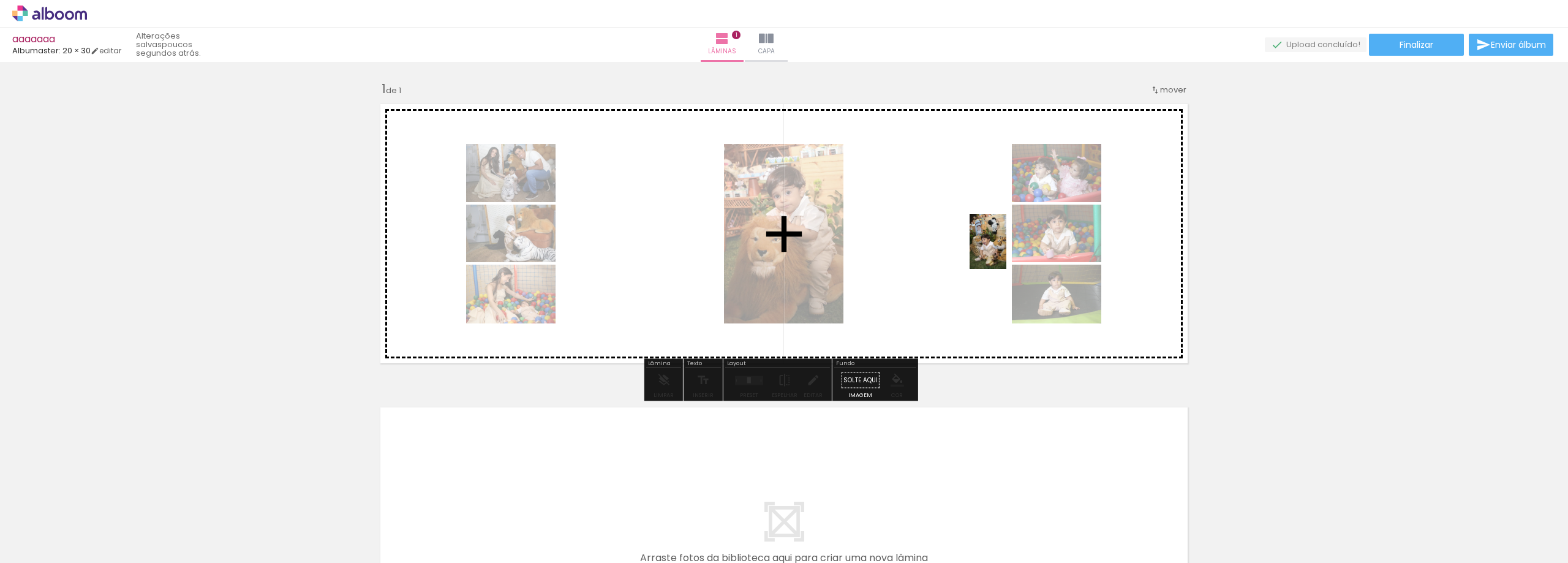
drag, startPoint x: 1109, startPoint y: 509, endPoint x: 1141, endPoint y: 472, distance: 48.9
click at [1005, 246] on quentale-workspace at bounding box center [784, 281] width 1568 height 563
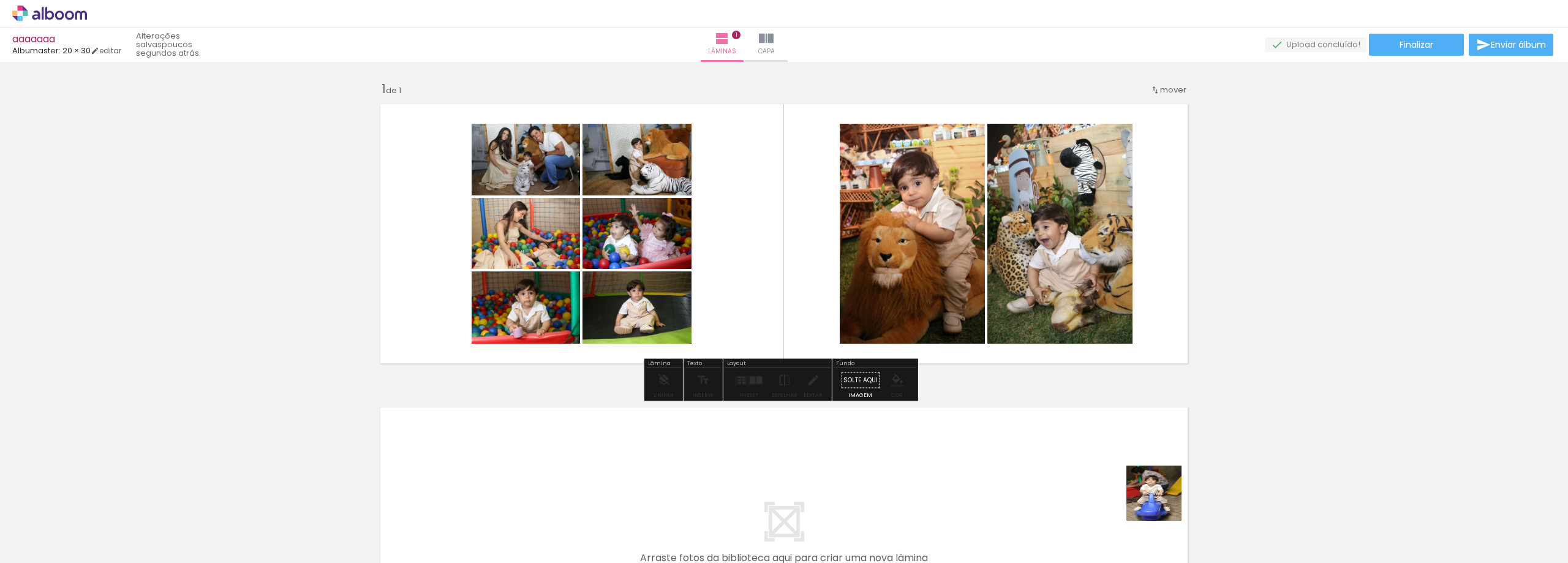
drag, startPoint x: 1163, startPoint y: 502, endPoint x: 1050, endPoint y: 327, distance: 208.3
click at [987, 278] on quentale-workspace at bounding box center [784, 281] width 1568 height 563
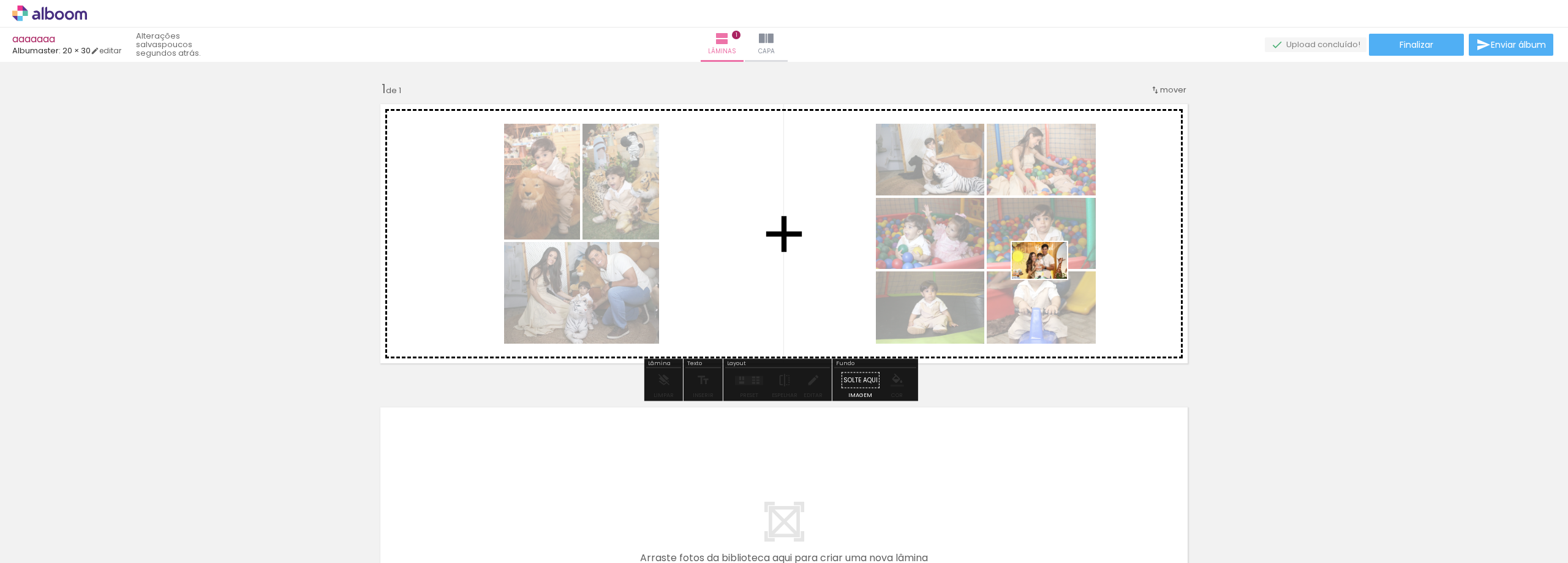
drag, startPoint x: 1156, startPoint y: 420, endPoint x: 1236, endPoint y: 515, distance: 124.2
click at [1051, 281] on quentale-workspace at bounding box center [784, 281] width 1568 height 563
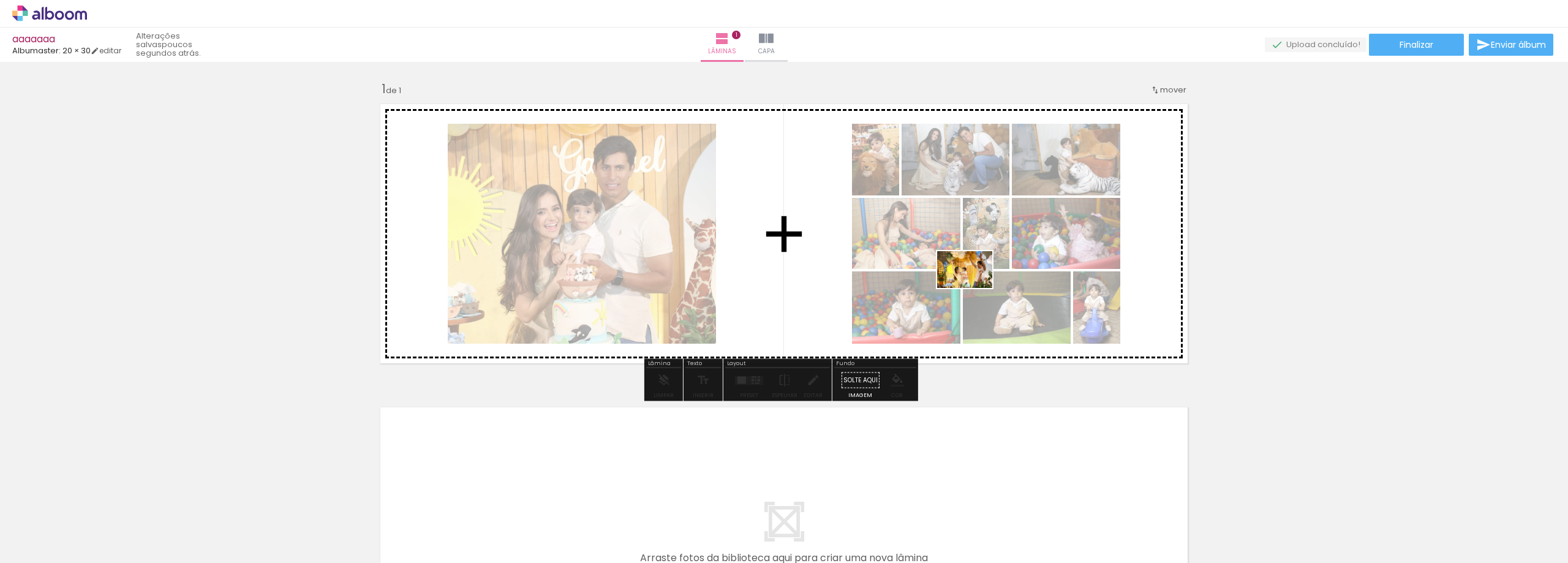
drag, startPoint x: 1302, startPoint y: 518, endPoint x: 1304, endPoint y: 531, distance: 13.2
click at [968, 286] on quentale-workspace at bounding box center [784, 281] width 1568 height 563
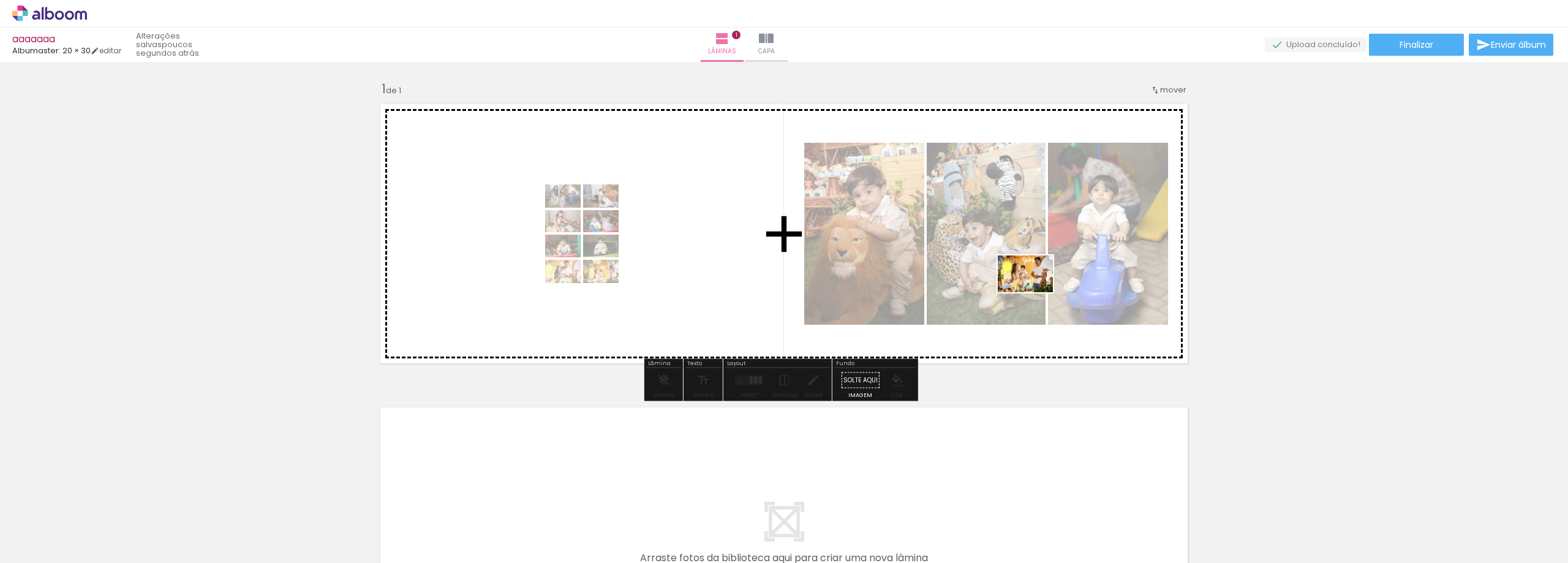
drag, startPoint x: 1388, startPoint y: 521, endPoint x: 1376, endPoint y: 519, distance: 12.2
click at [1022, 287] on quentale-workspace at bounding box center [784, 281] width 1568 height 563
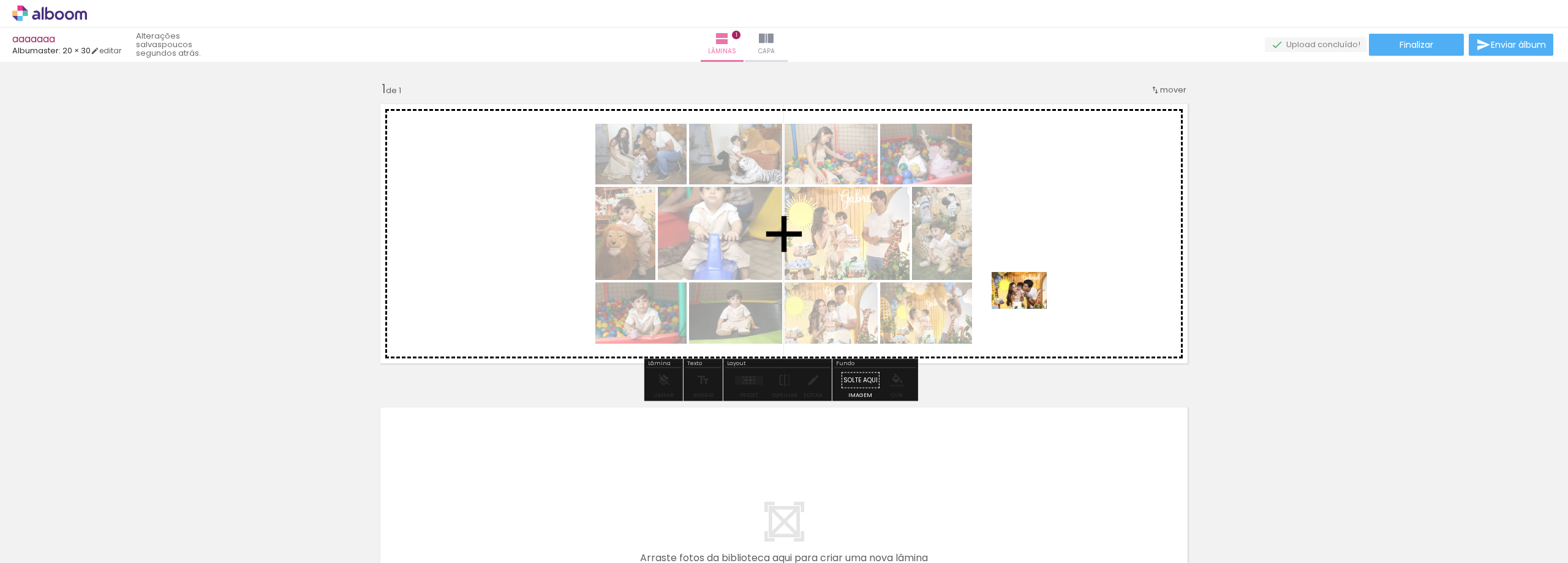
drag, startPoint x: 1383, startPoint y: 481, endPoint x: 1453, endPoint y: 512, distance: 76.6
click at [1031, 311] on quentale-workspace at bounding box center [784, 281] width 1568 height 563
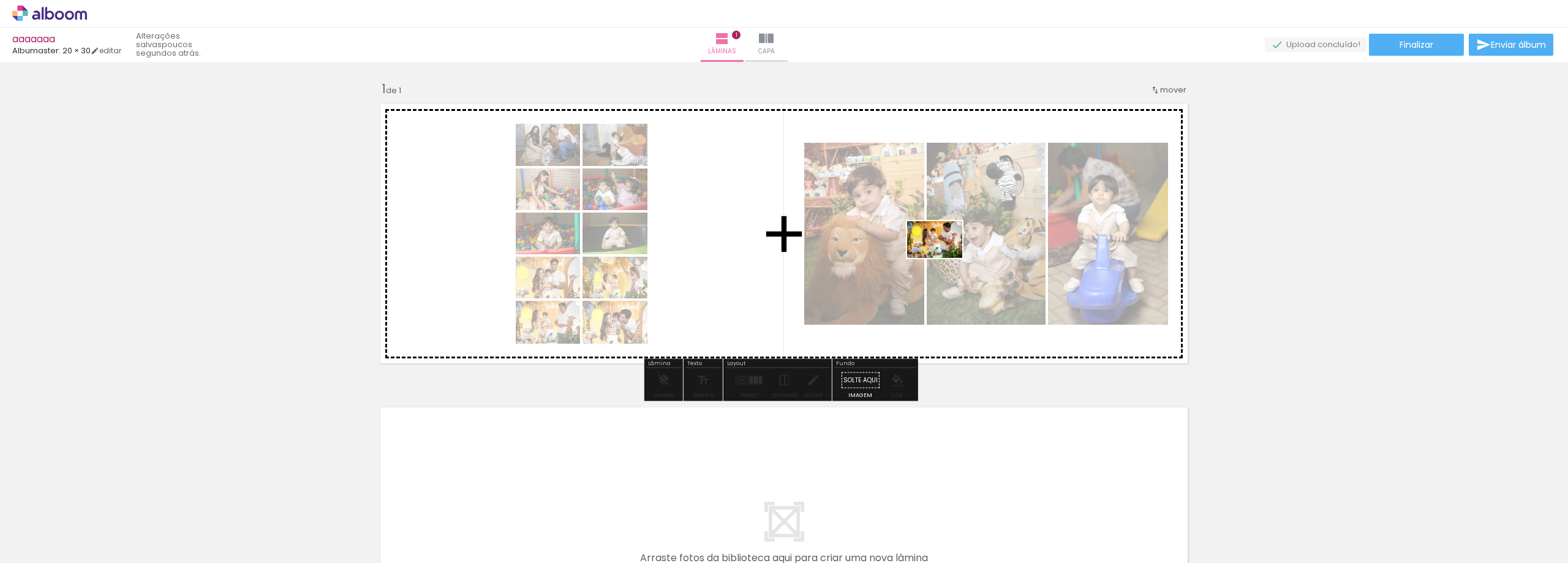
drag, startPoint x: 1441, startPoint y: 472, endPoint x: 947, endPoint y: 272, distance: 533.0
click at [947, 261] on quentale-workspace at bounding box center [784, 281] width 1568 height 563
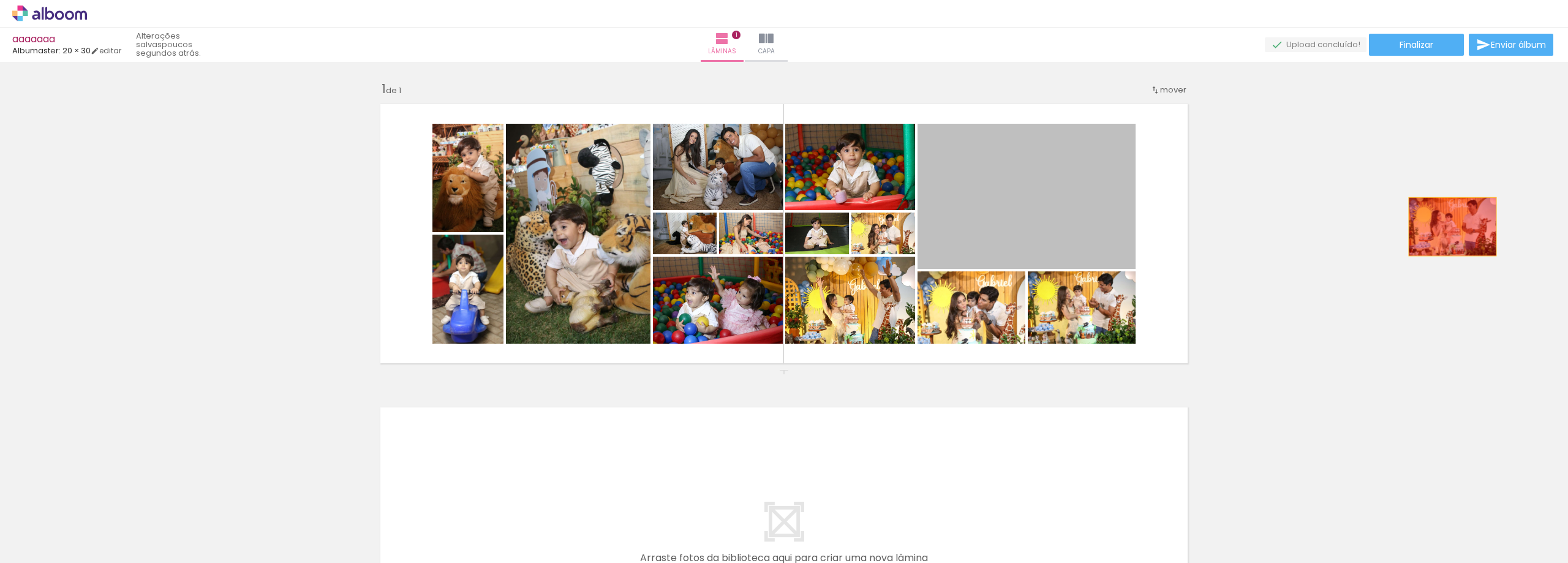
drag, startPoint x: 1087, startPoint y: 230, endPoint x: 1288, endPoint y: 296, distance: 211.6
click at [1447, 226] on div "Inserir lâmina 1 de 1" at bounding box center [784, 370] width 1568 height 607
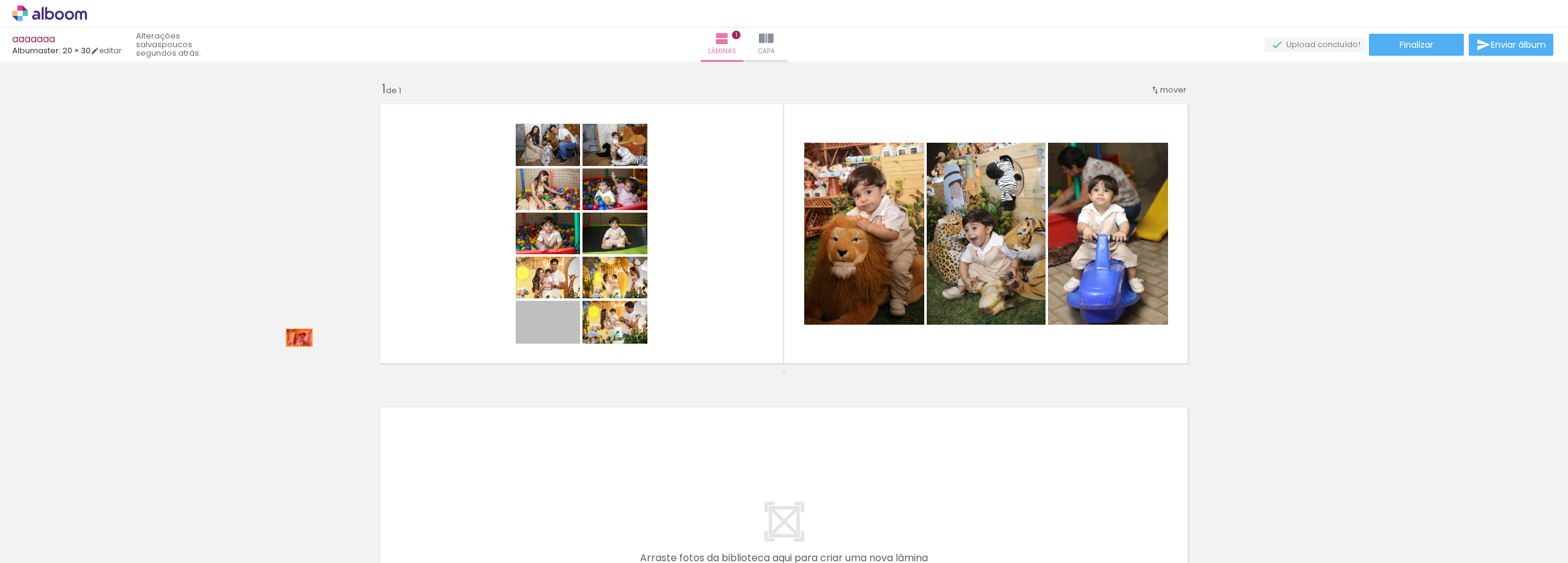
drag, startPoint x: 568, startPoint y: 335, endPoint x: 295, endPoint y: 337, distance: 273.0
click at [295, 337] on div "Inserir lâmina 1 de 1" at bounding box center [784, 370] width 1568 height 607
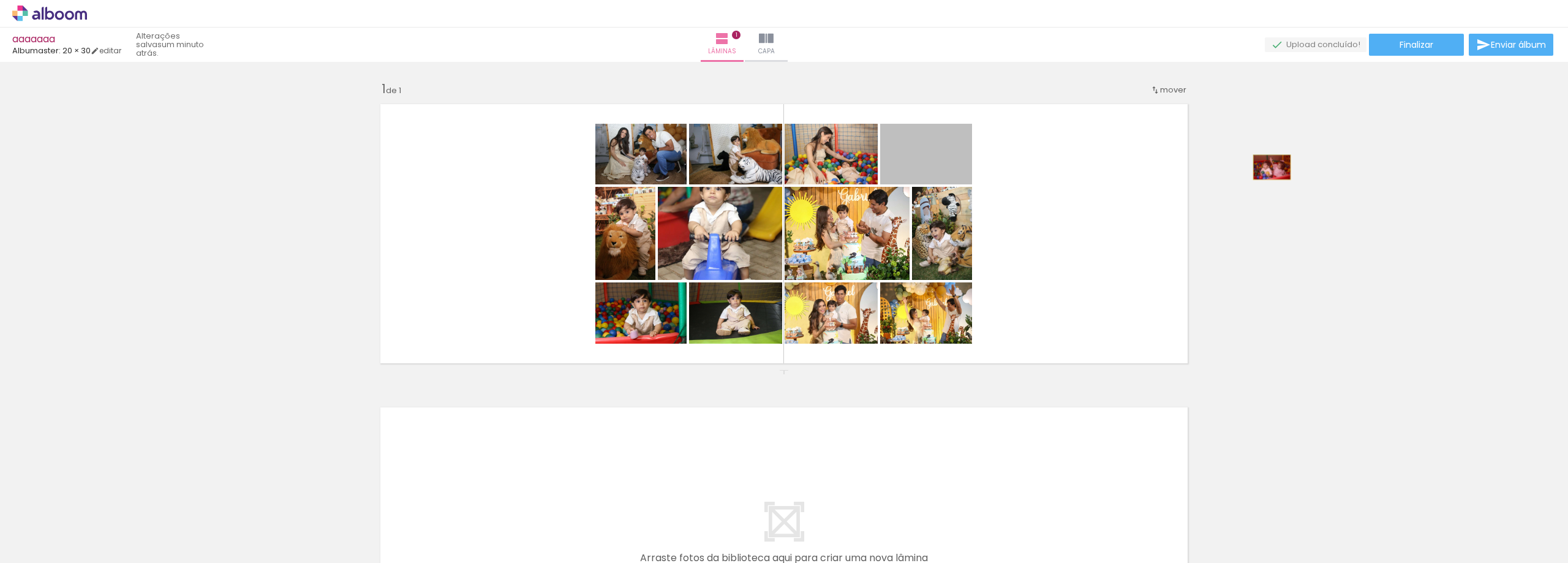
drag, startPoint x: 951, startPoint y: 166, endPoint x: 1267, endPoint y: 167, distance: 316.0
click at [1267, 167] on div "Inserir lâmina 1 de 1" at bounding box center [784, 370] width 1568 height 607
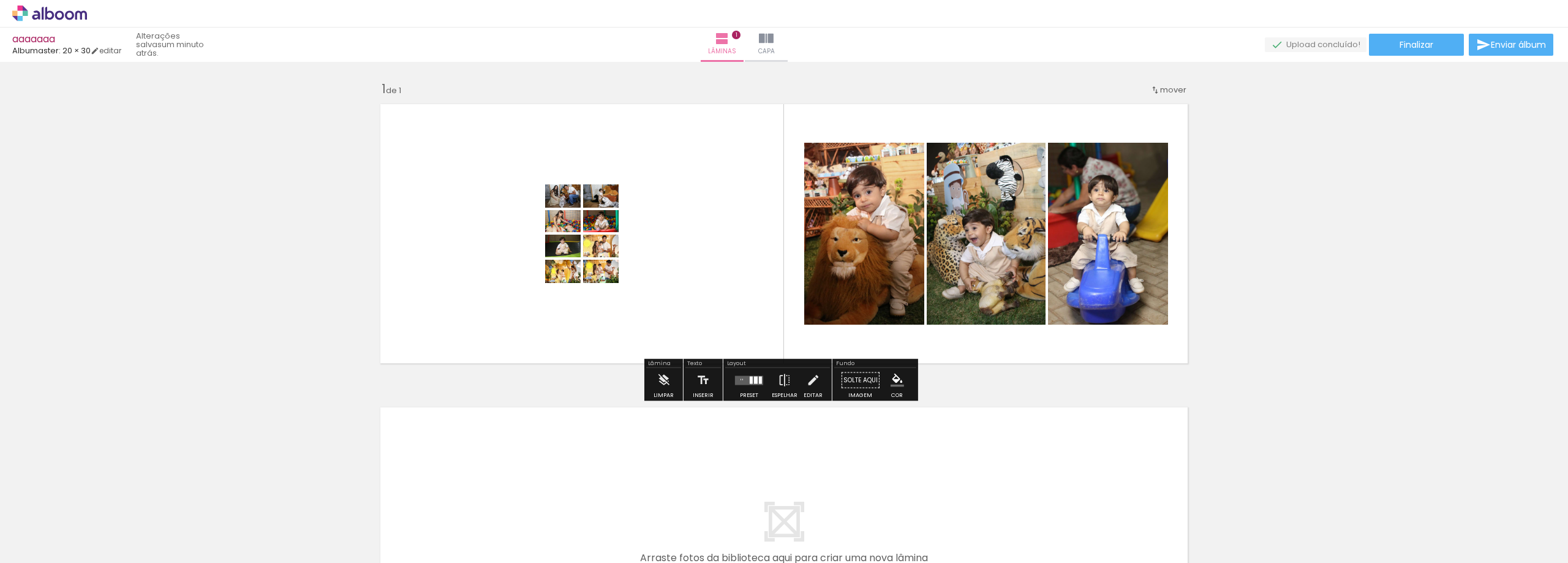
click at [748, 384] on quentale-layouter at bounding box center [749, 380] width 28 height 9
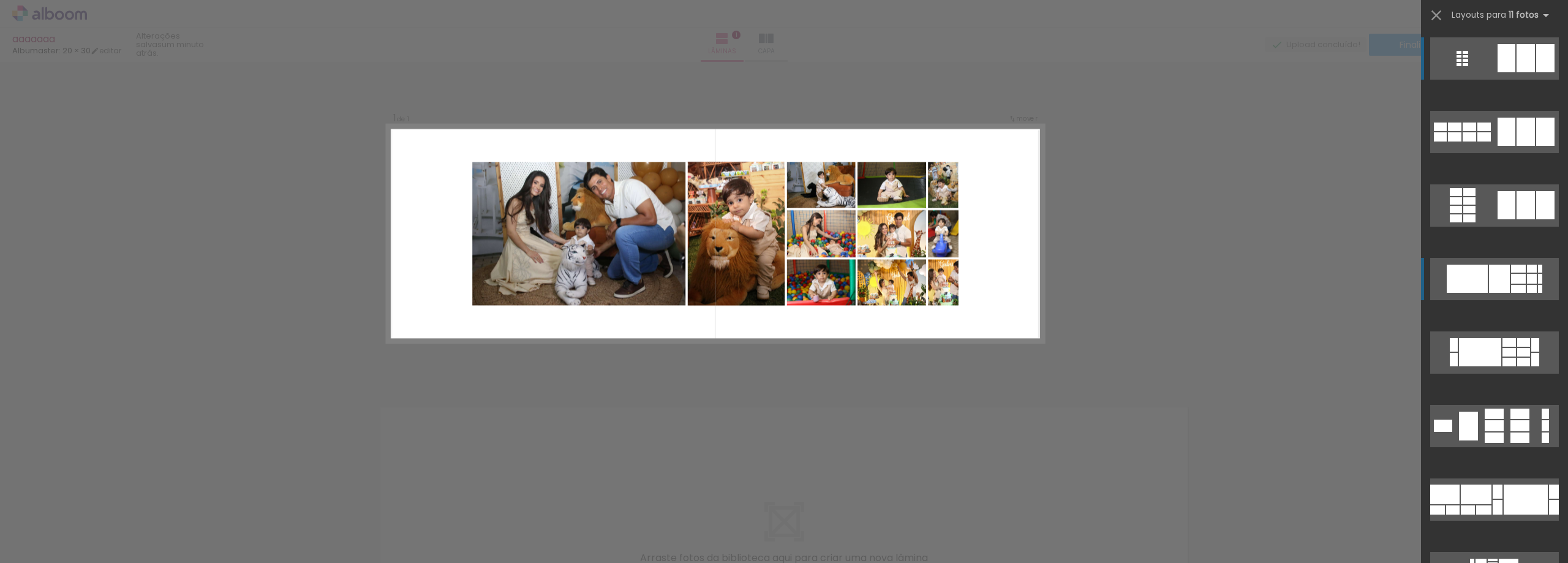
click at [1501, 270] on div at bounding box center [1499, 279] width 21 height 28
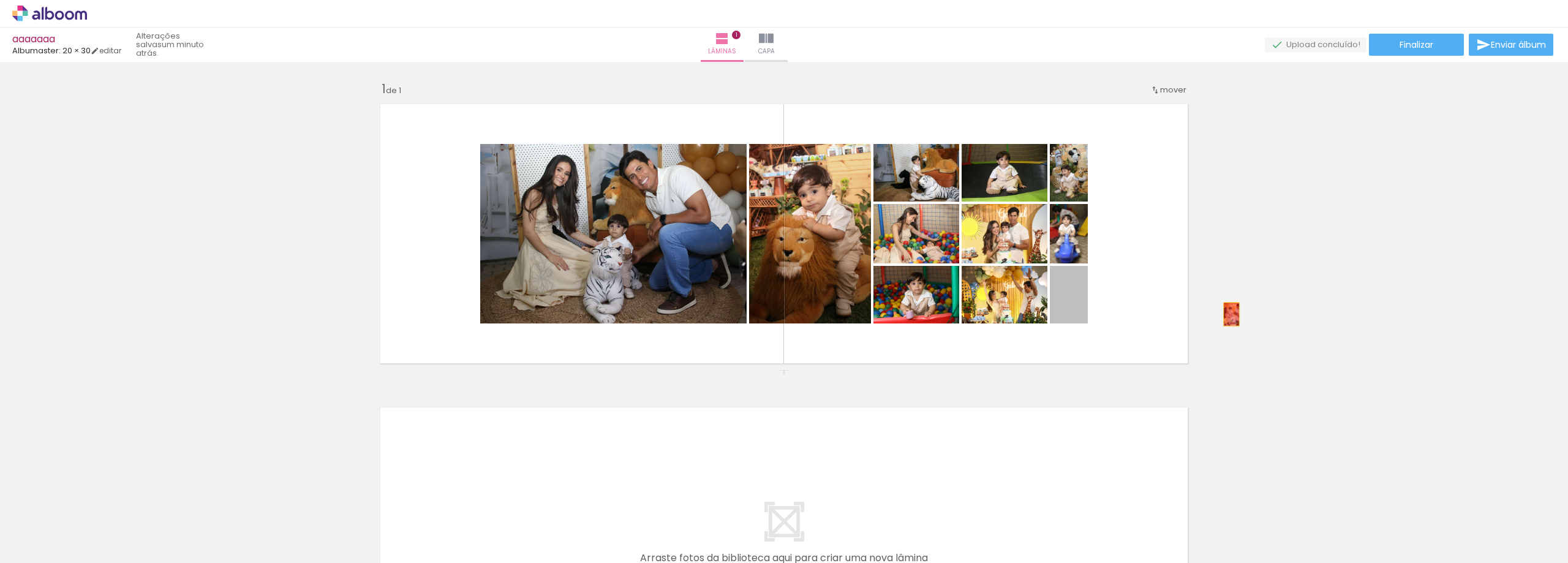
drag, startPoint x: 1077, startPoint y: 301, endPoint x: 1457, endPoint y: 273, distance: 381.0
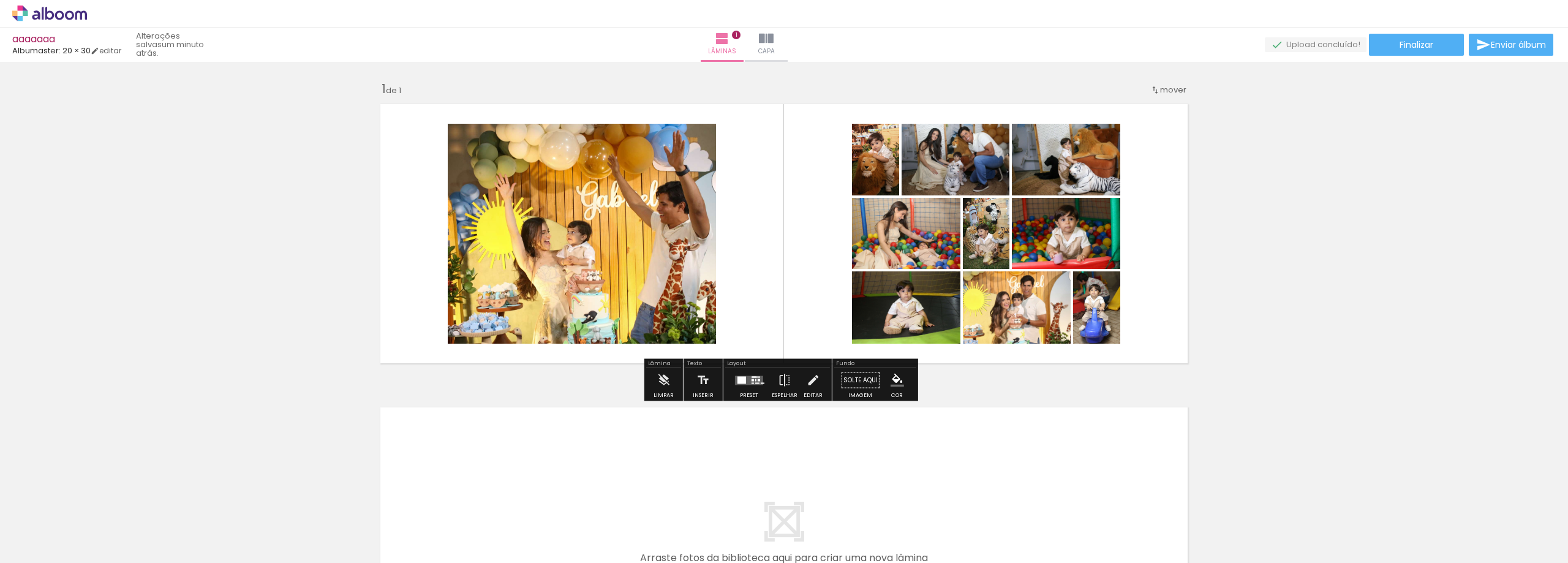
drag, startPoint x: 530, startPoint y: 316, endPoint x: 506, endPoint y: 309, distance: 25.0
click at [290, 345] on div "Inserir lâmina 1 de 1" at bounding box center [784, 370] width 1568 height 607
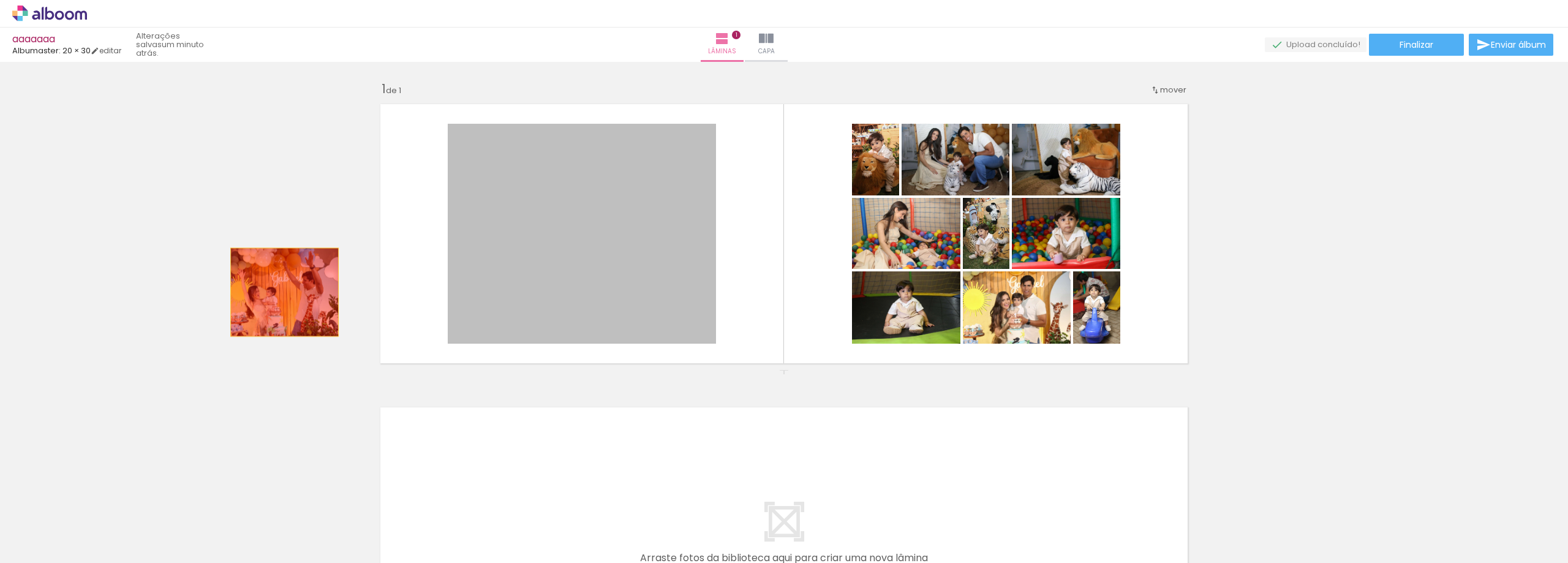
drag, startPoint x: 605, startPoint y: 269, endPoint x: 136, endPoint y: 300, distance: 470.0
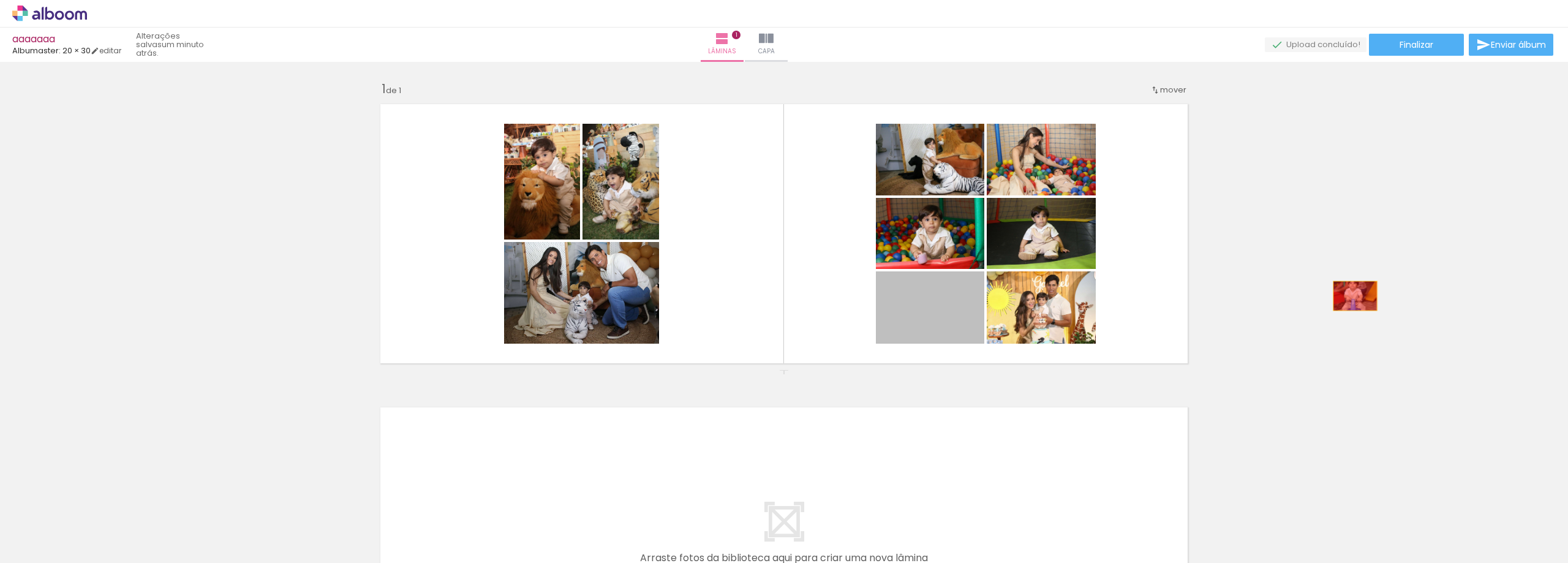
drag, startPoint x: 950, startPoint y: 312, endPoint x: 1350, endPoint y: 296, distance: 400.3
click at [1350, 296] on div "Inserir lâmina 1 de 1" at bounding box center [784, 370] width 1568 height 607
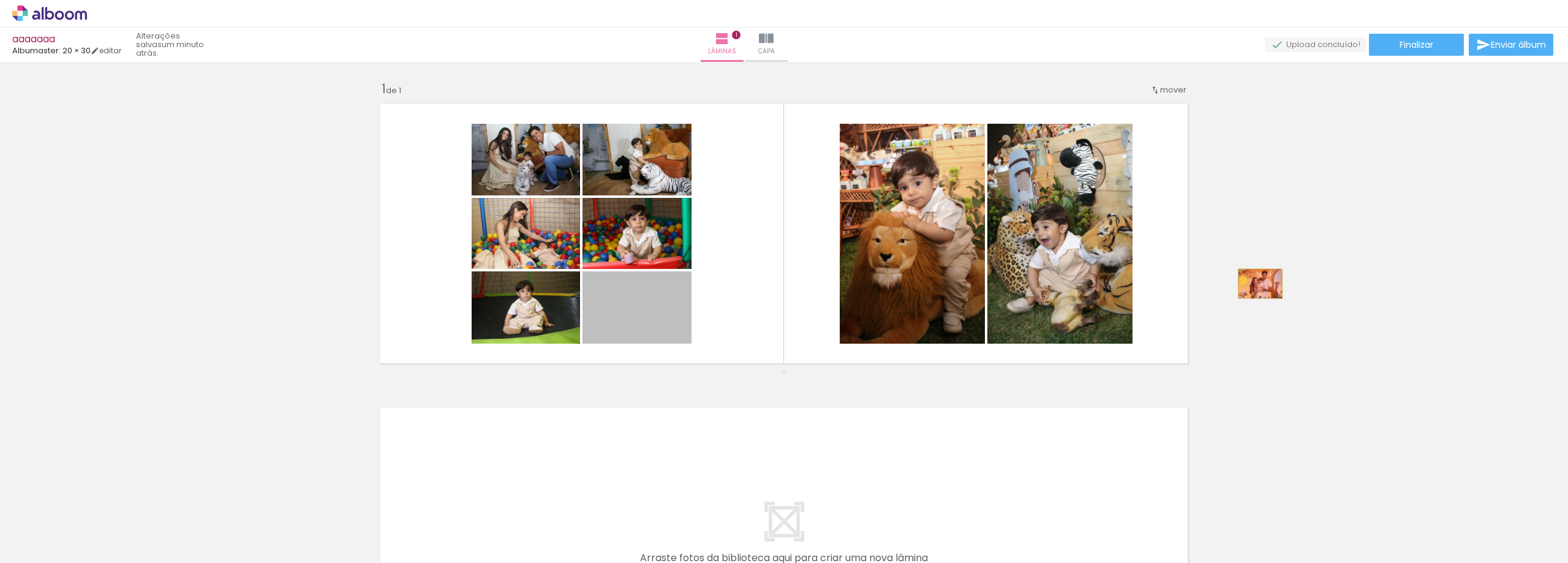
drag, startPoint x: 661, startPoint y: 329, endPoint x: 1255, endPoint y: 284, distance: 595.7
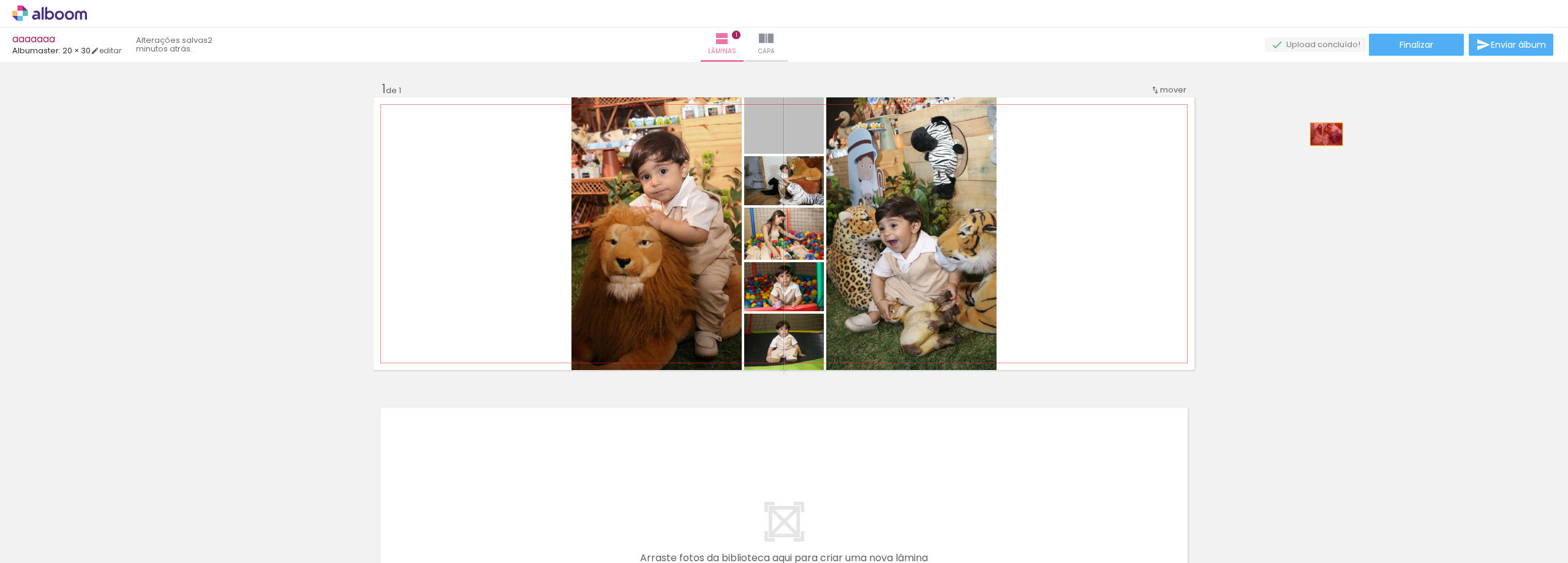
drag, startPoint x: 805, startPoint y: 134, endPoint x: 1321, endPoint y: 134, distance: 516.0
click at [1321, 134] on div "Inserir lâmina 1 de 1" at bounding box center [784, 370] width 1568 height 607
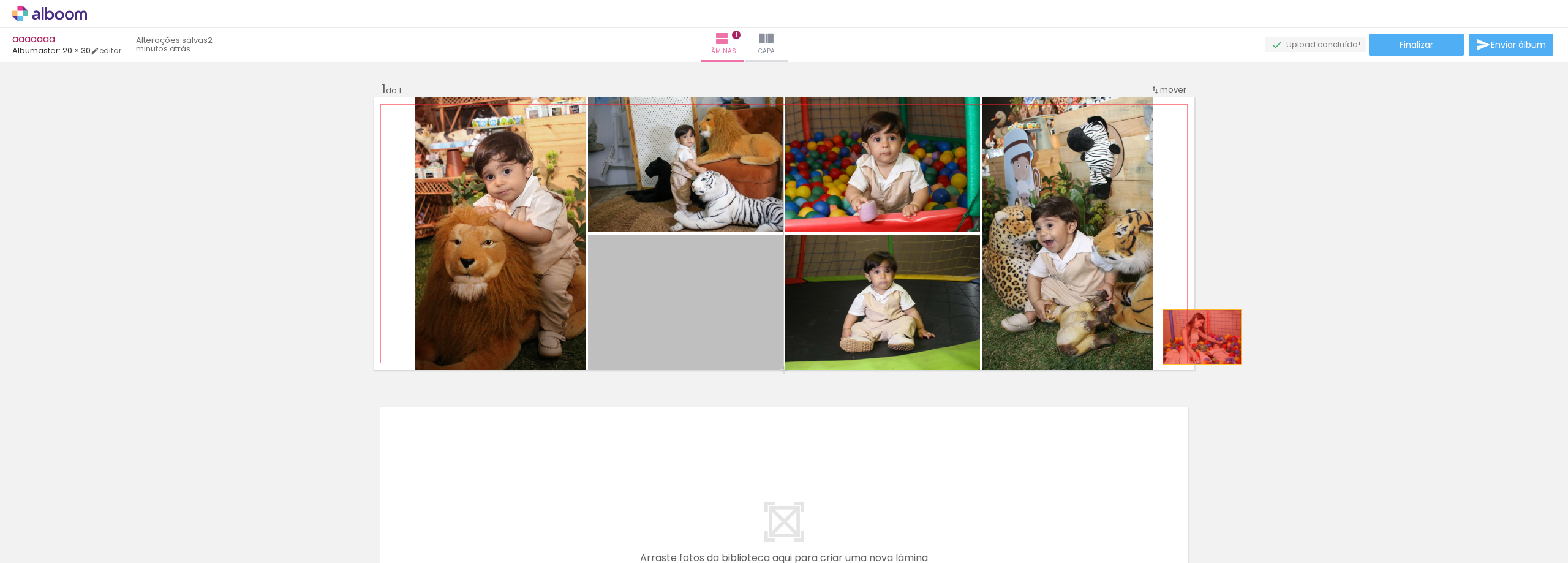
drag, startPoint x: 733, startPoint y: 314, endPoint x: 1254, endPoint y: 314, distance: 521.0
click at [1258, 314] on div "Inserir lâmina 1 de 1" at bounding box center [784, 370] width 1568 height 607
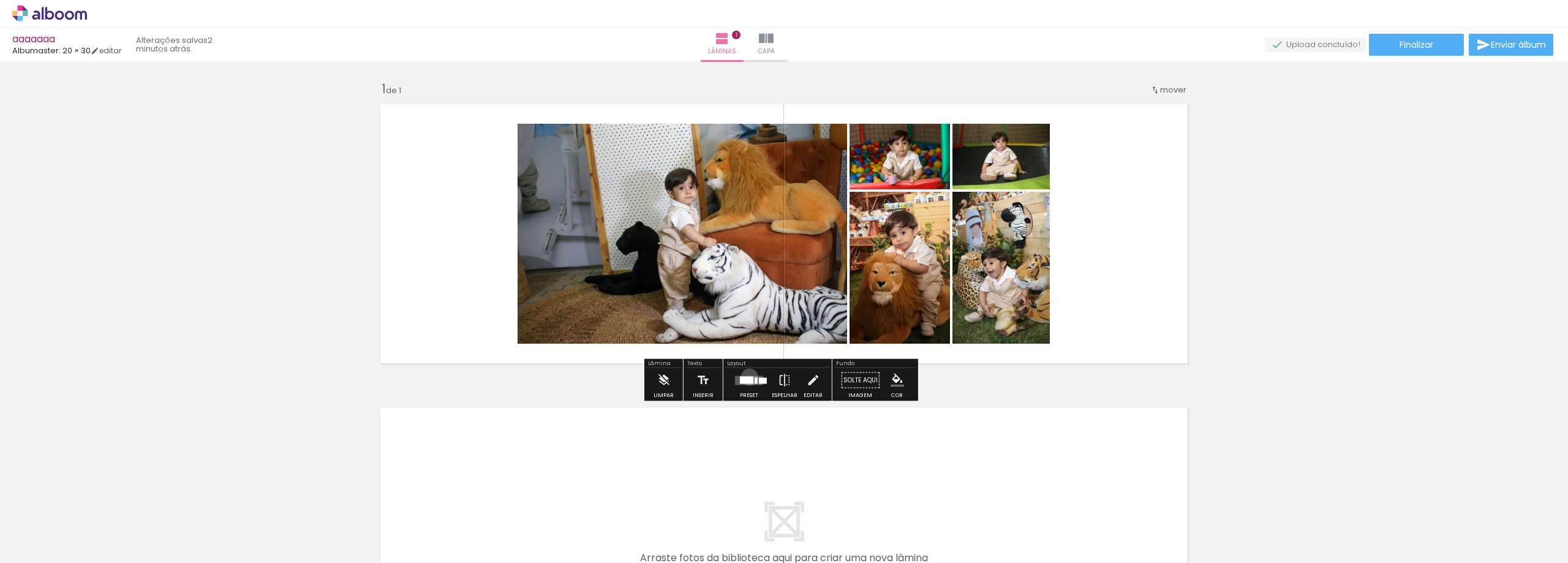
click at [746, 377] on div at bounding box center [747, 380] width 14 height 7
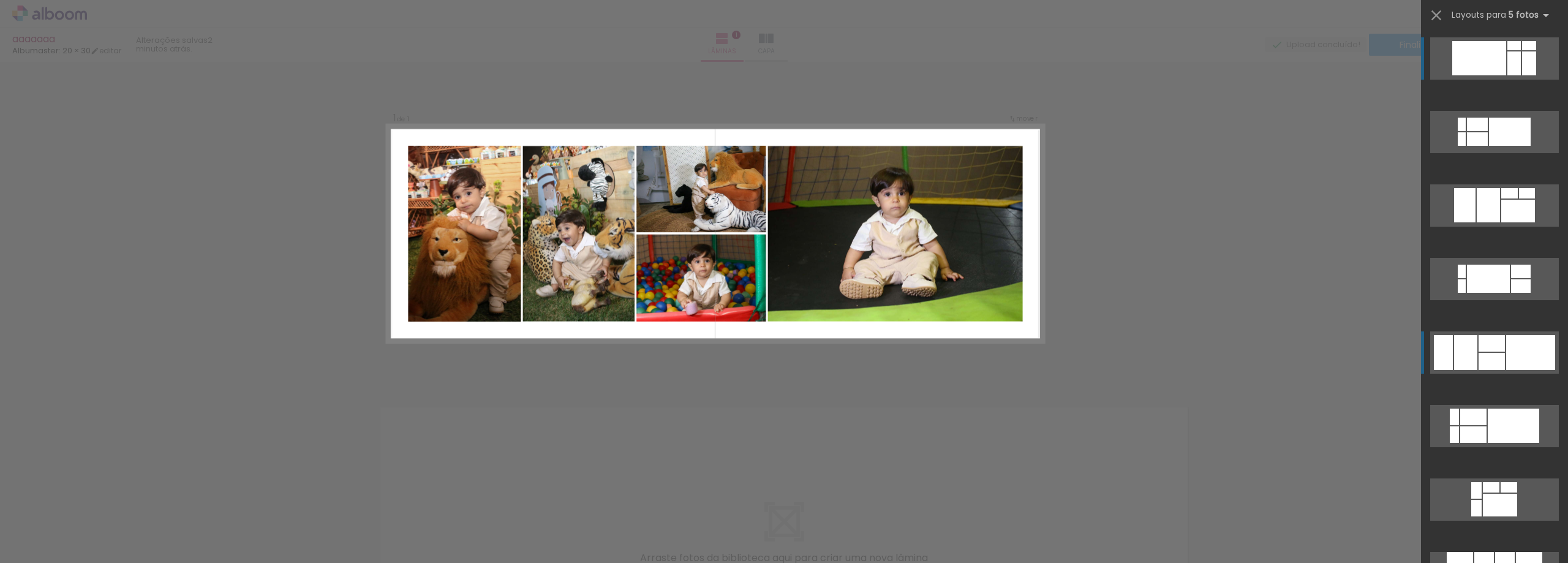
click at [1486, 293] on div at bounding box center [1488, 279] width 43 height 28
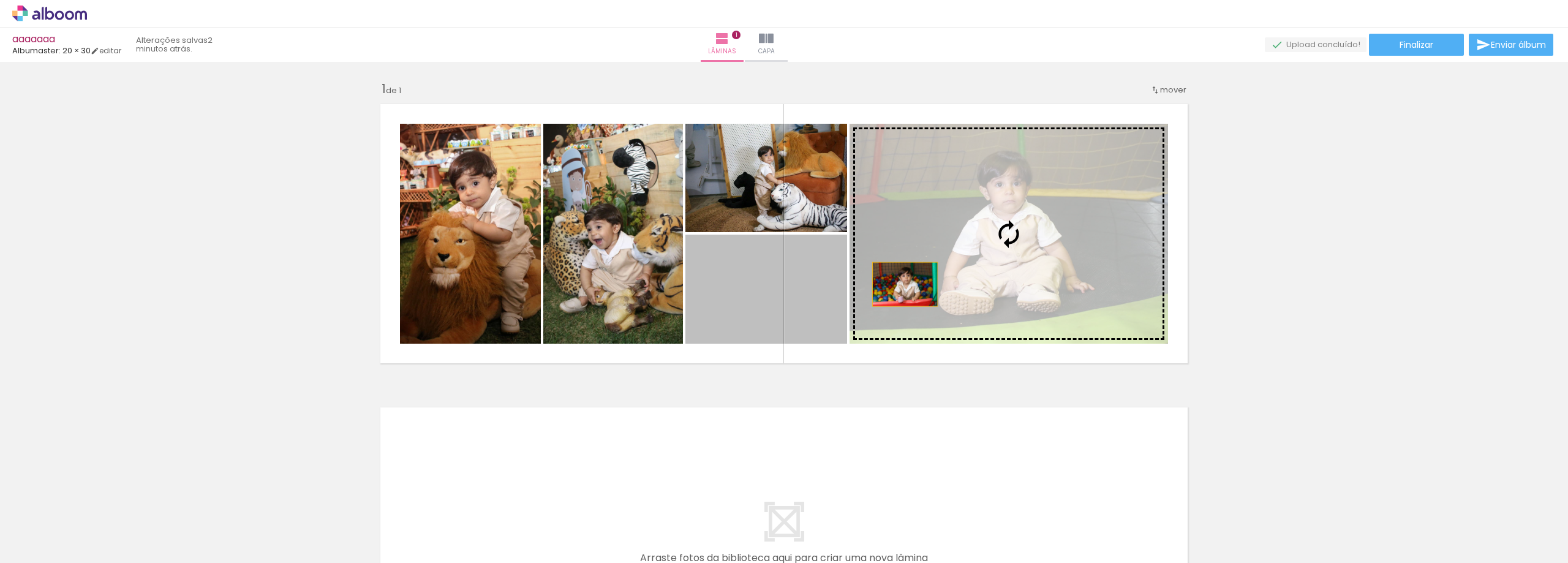
drag, startPoint x: 809, startPoint y: 291, endPoint x: 1021, endPoint y: 271, distance: 212.9
click at [0, 0] on slot at bounding box center [0, 0] width 0 height 0
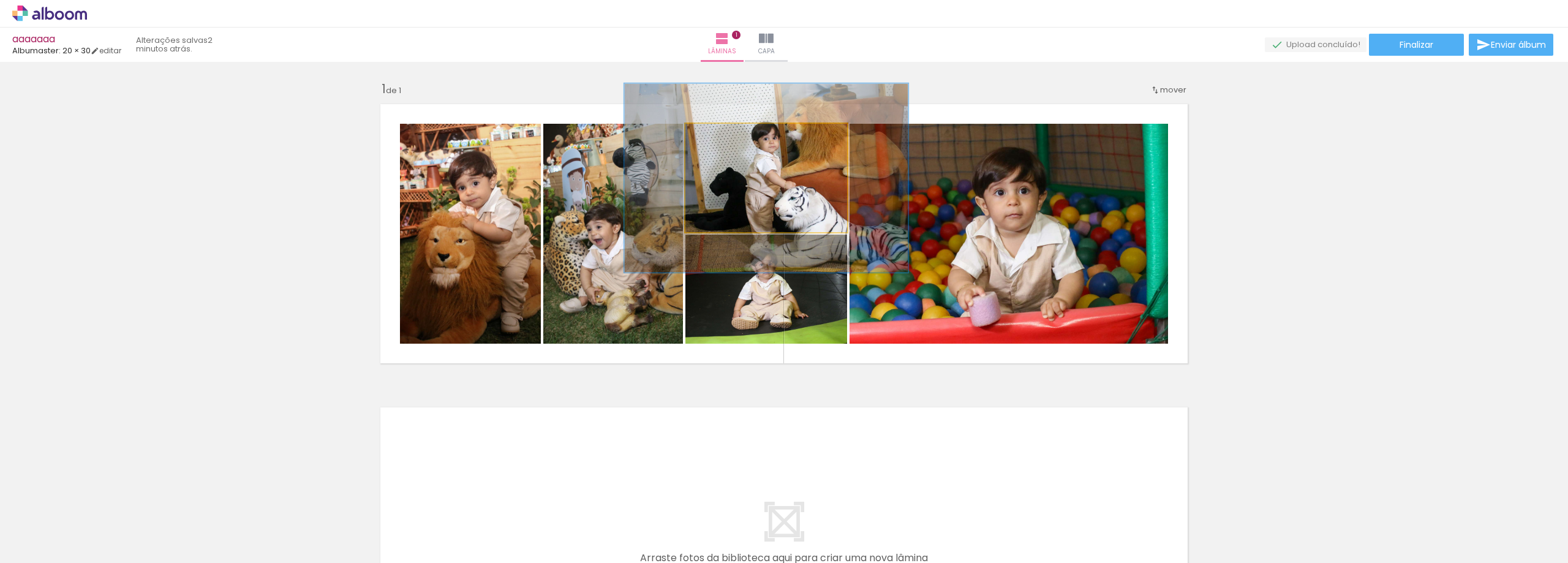
drag, startPoint x: 709, startPoint y: 136, endPoint x: 745, endPoint y: 144, distance: 36.9
click at [745, 143] on div at bounding box center [746, 136] width 19 height 19
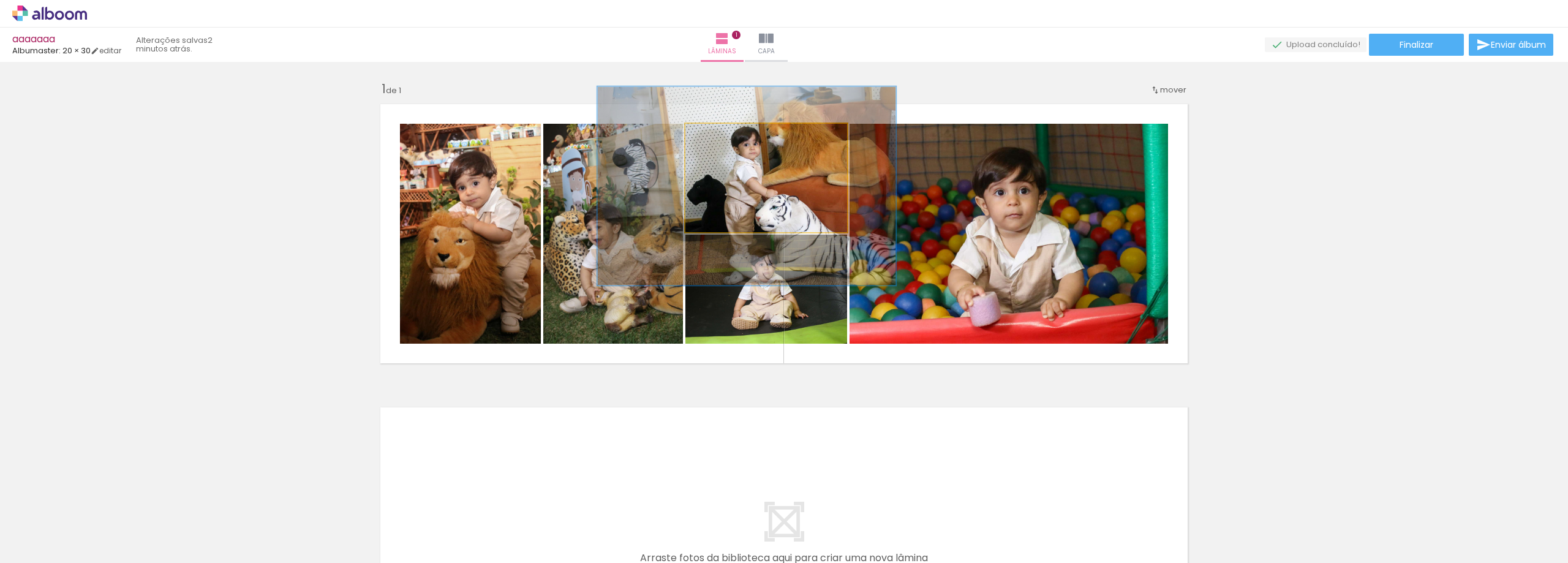
drag, startPoint x: 796, startPoint y: 191, endPoint x: 777, endPoint y: 199, distance: 20.6
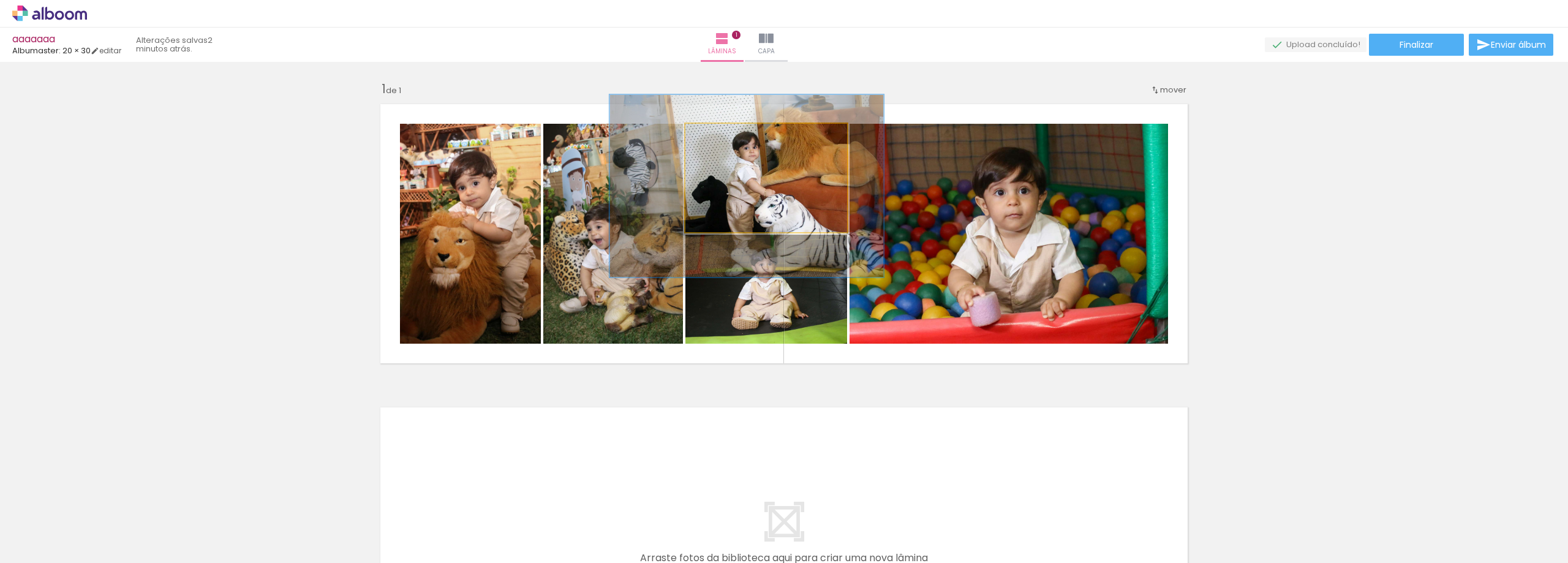
drag, startPoint x: 748, startPoint y: 141, endPoint x: 740, endPoint y: 142, distance: 8.1
click at [740, 142] on div at bounding box center [746, 136] width 19 height 19
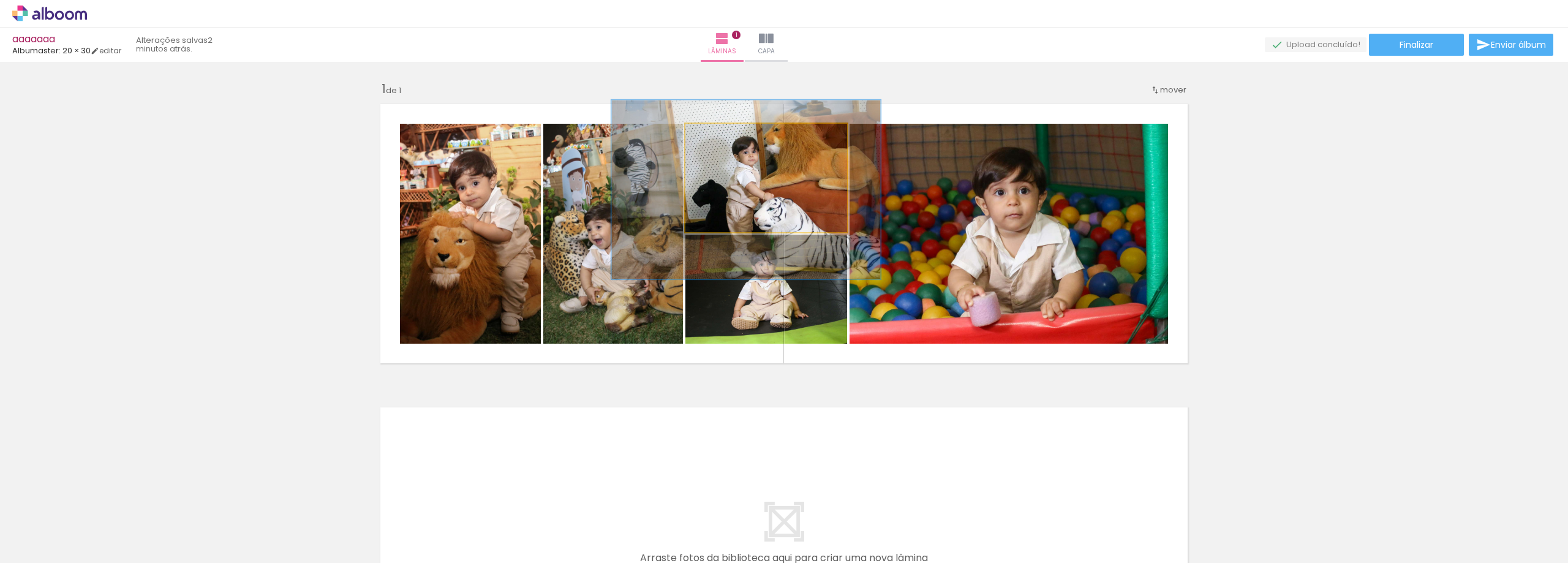
drag, startPoint x: 809, startPoint y: 185, endPoint x: 993, endPoint y: 221, distance: 187.5
click at [0, 0] on slot at bounding box center [0, 0] width 0 height 0
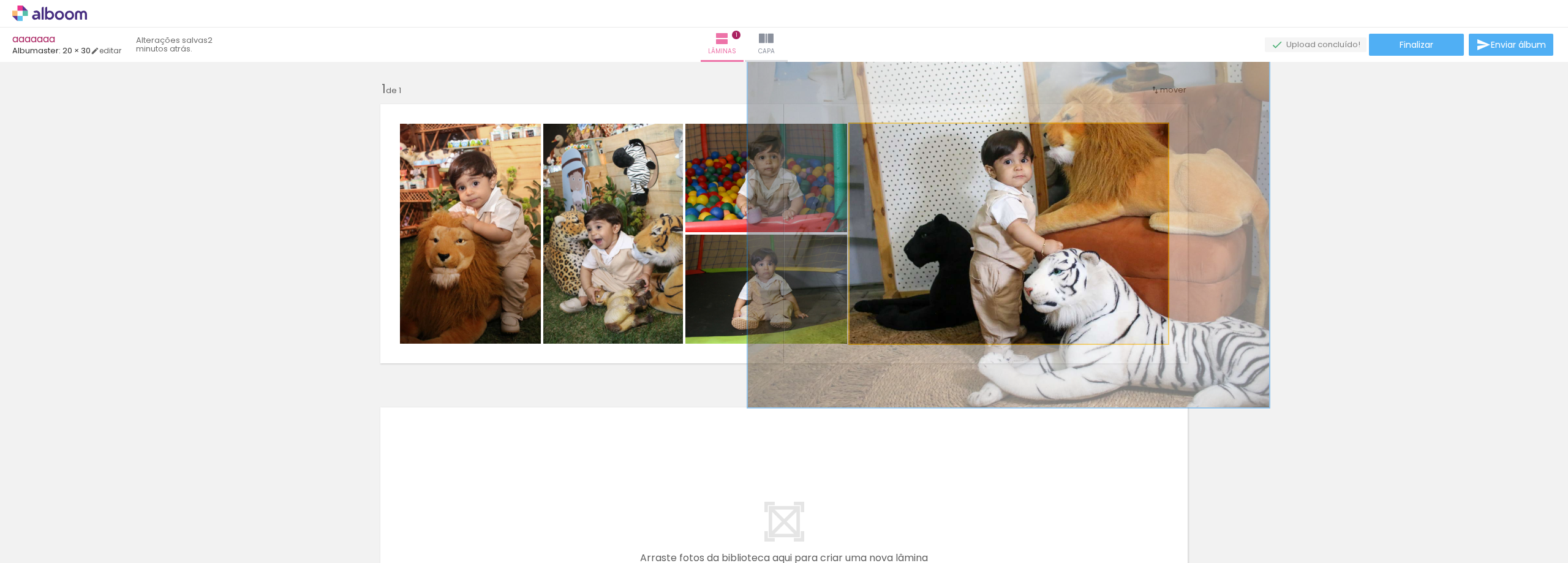
drag, startPoint x: 882, startPoint y: 137, endPoint x: 904, endPoint y: 142, distance: 22.6
click at [904, 142] on div at bounding box center [903, 136] width 19 height 19
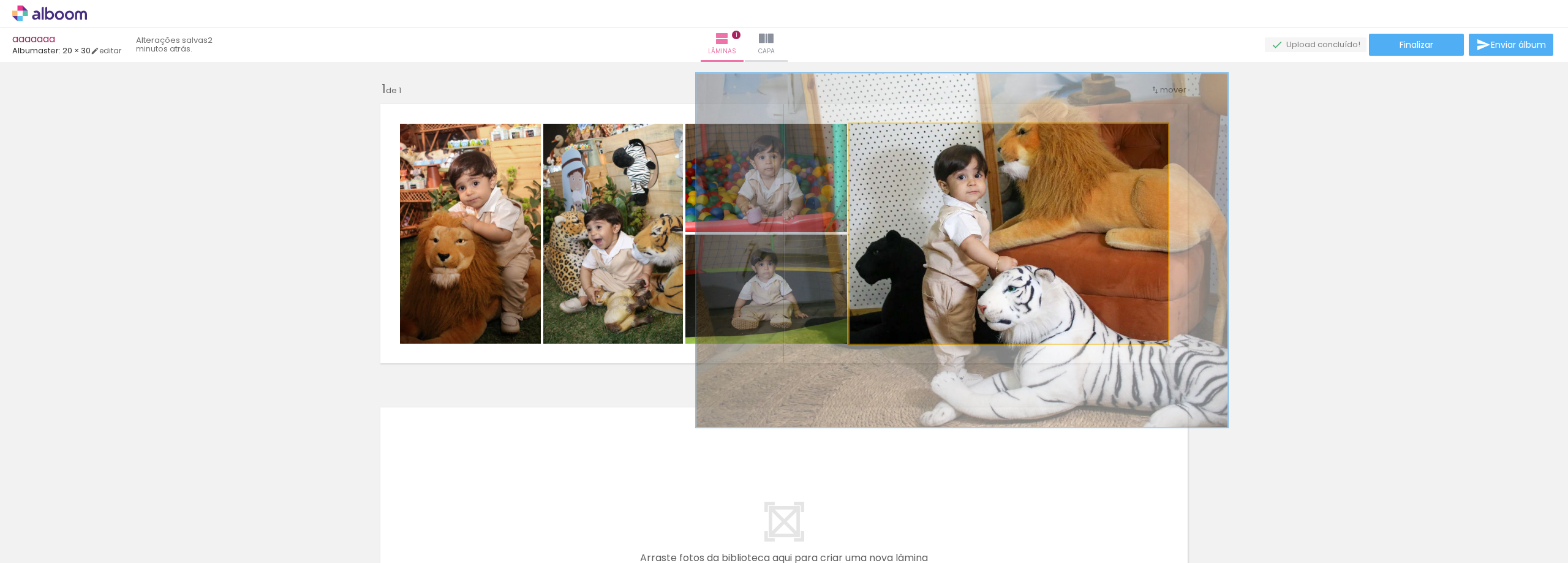
drag, startPoint x: 1052, startPoint y: 219, endPoint x: 1010, endPoint y: 233, distance: 44.3
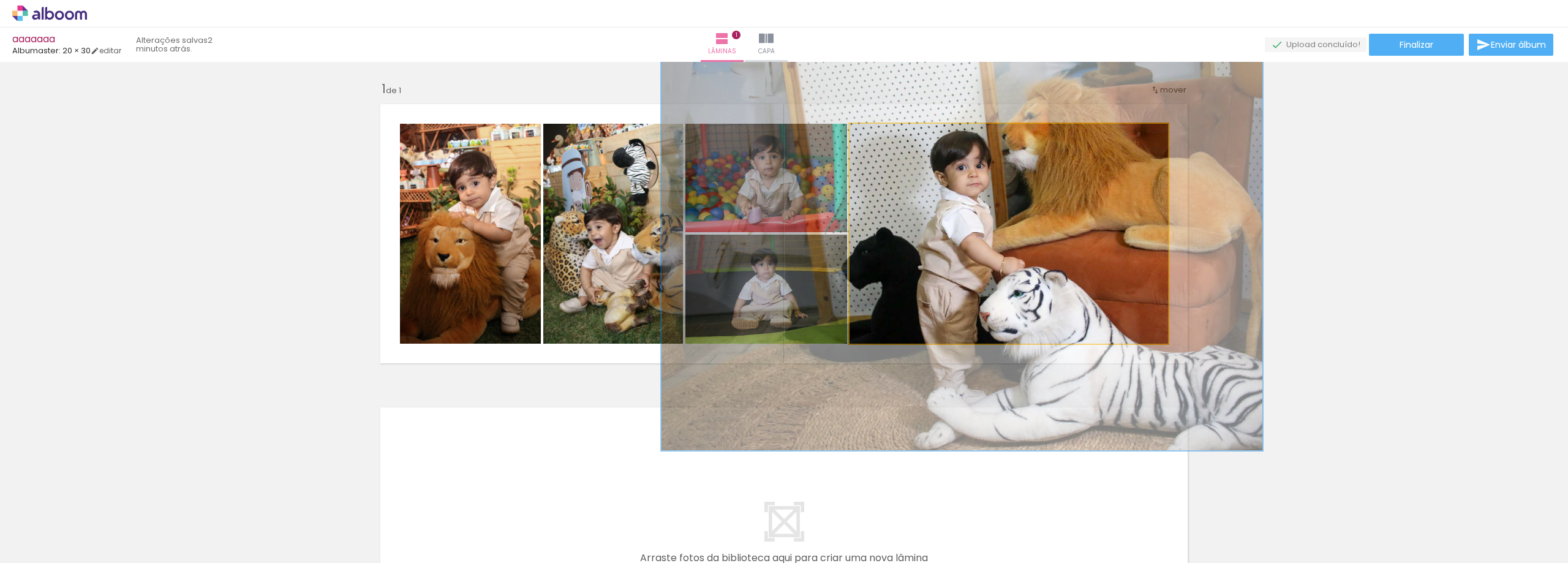
drag, startPoint x: 905, startPoint y: 134, endPoint x: 917, endPoint y: 158, distance: 26.8
click at [912, 137] on div at bounding box center [917, 137] width 11 height 11
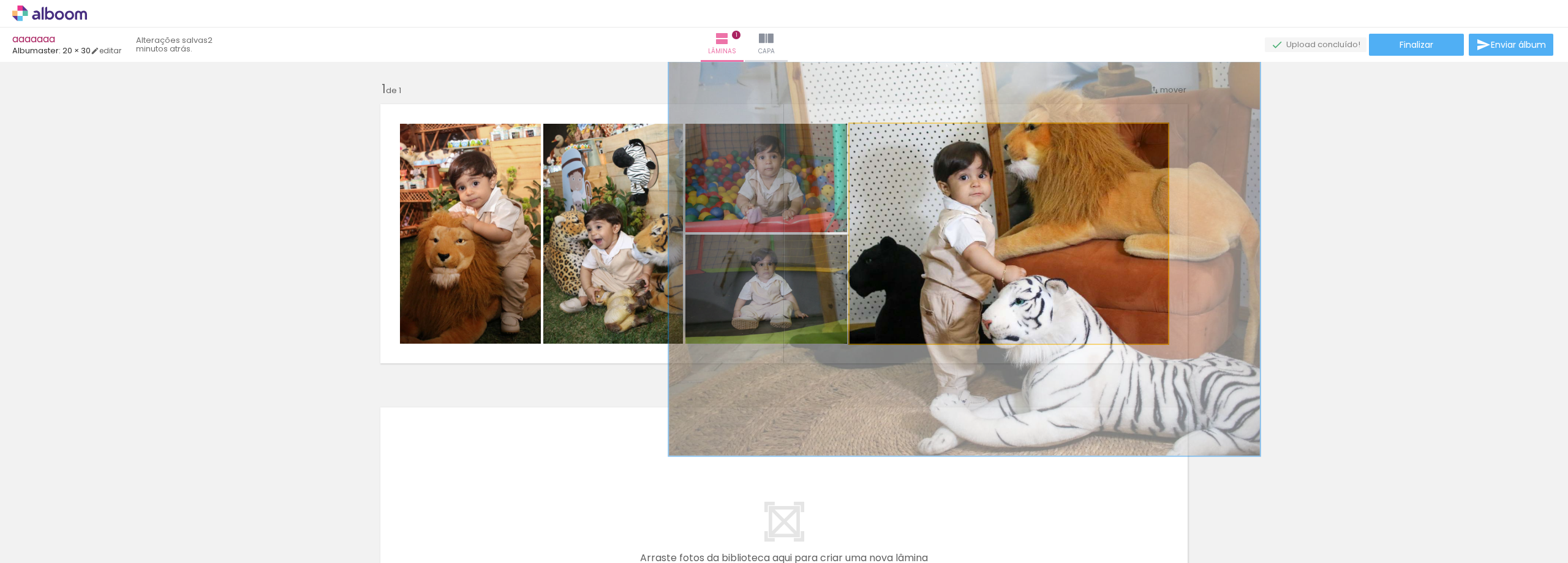
drag, startPoint x: 1059, startPoint y: 221, endPoint x: 1062, endPoint y: 230, distance: 9.5
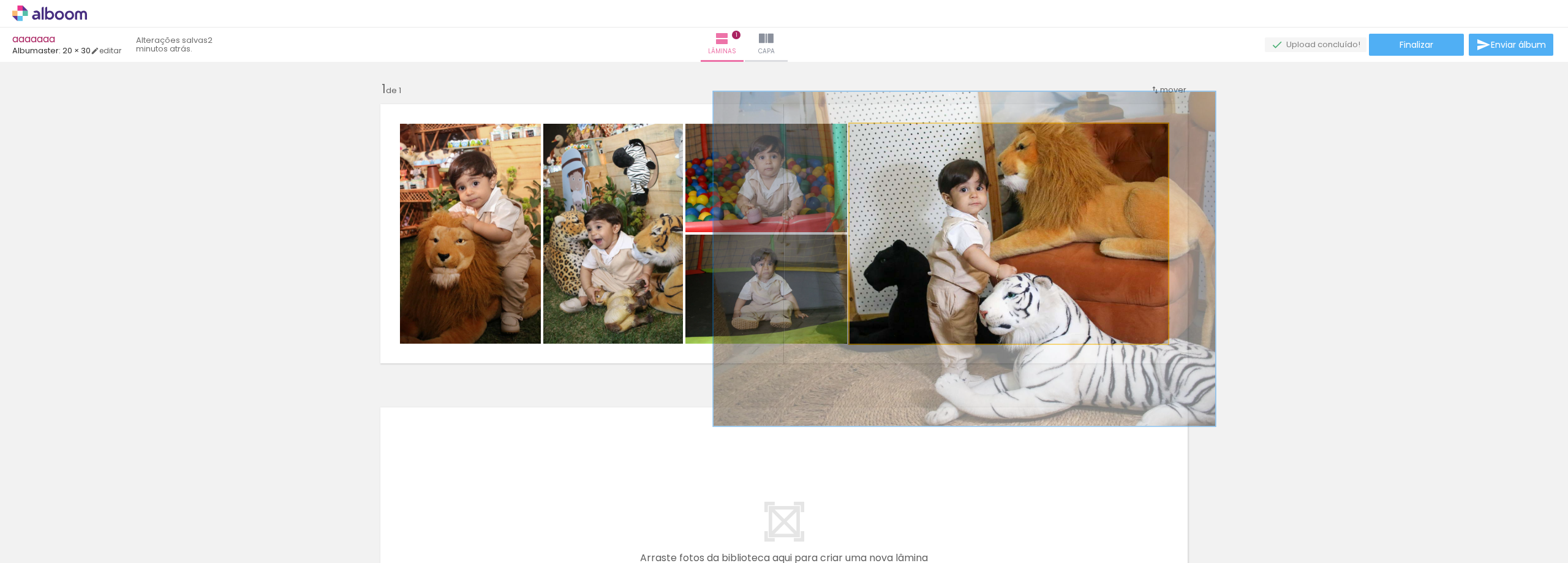
drag, startPoint x: 912, startPoint y: 137, endPoint x: 899, endPoint y: 141, distance: 13.6
click at [899, 141] on div at bounding box center [904, 137] width 11 height 11
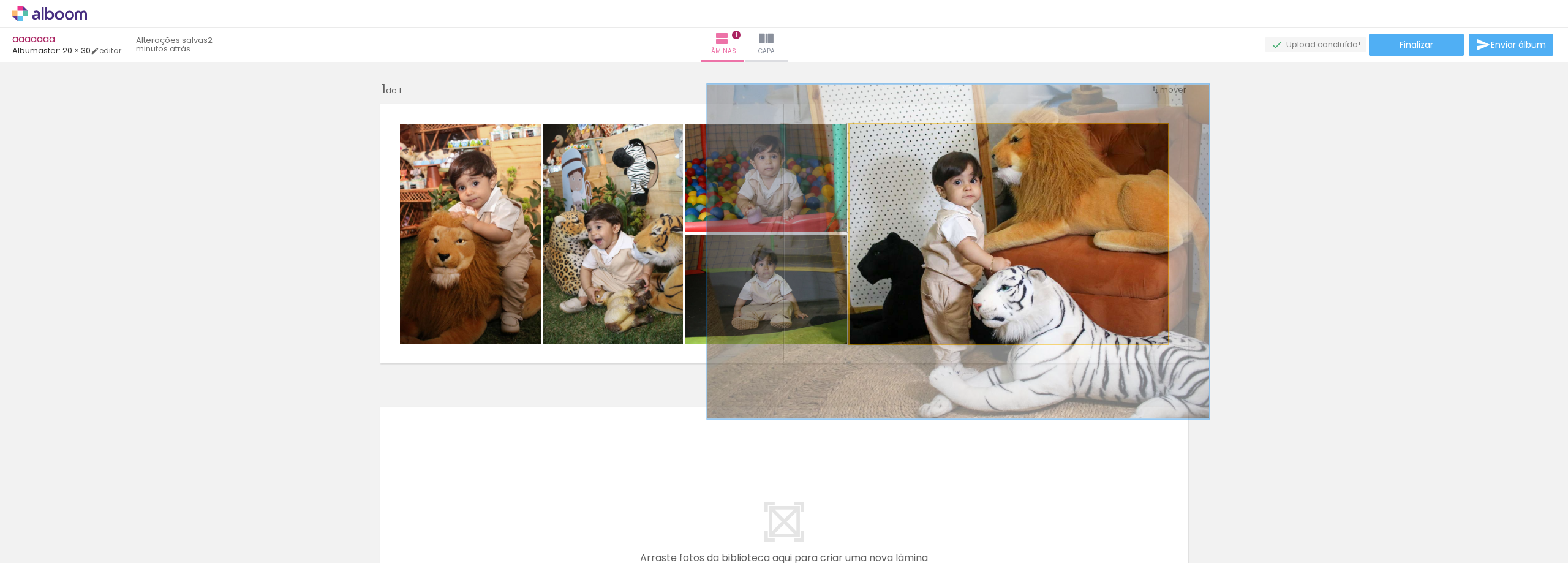
drag, startPoint x: 960, startPoint y: 206, endPoint x: 957, endPoint y: 199, distance: 7.6
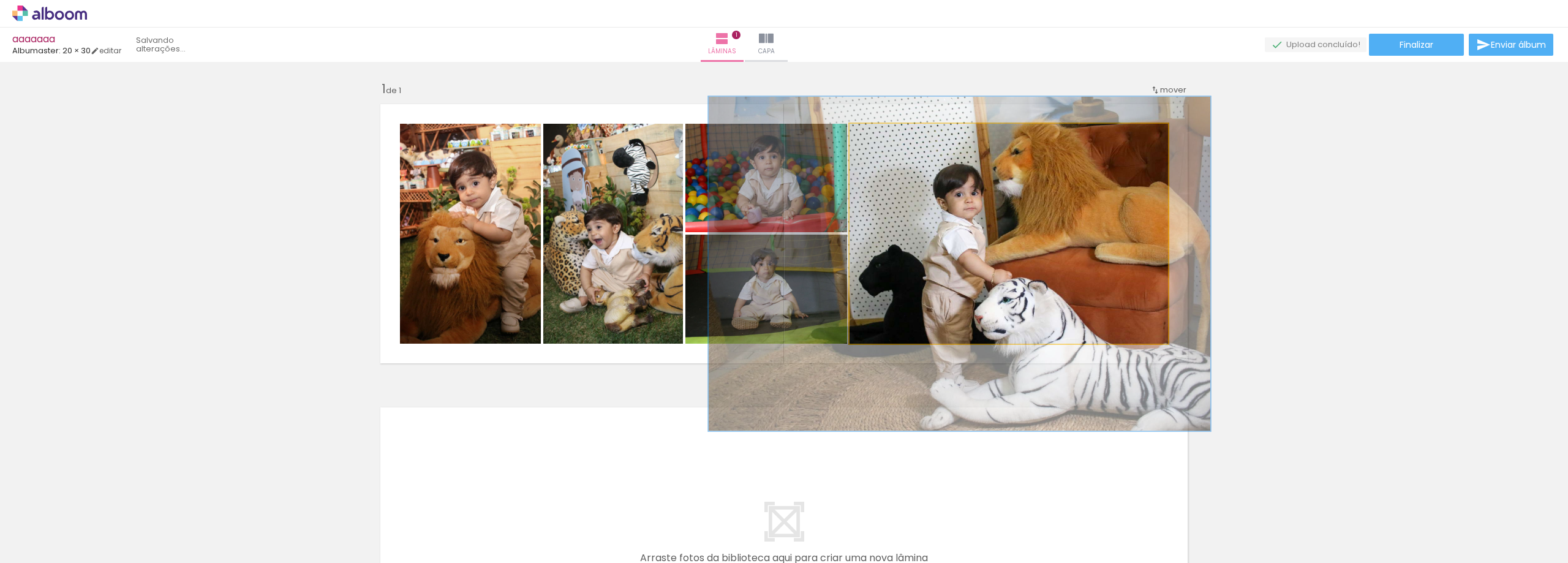
drag, startPoint x: 1062, startPoint y: 204, endPoint x: 1201, endPoint y: 202, distance: 139.0
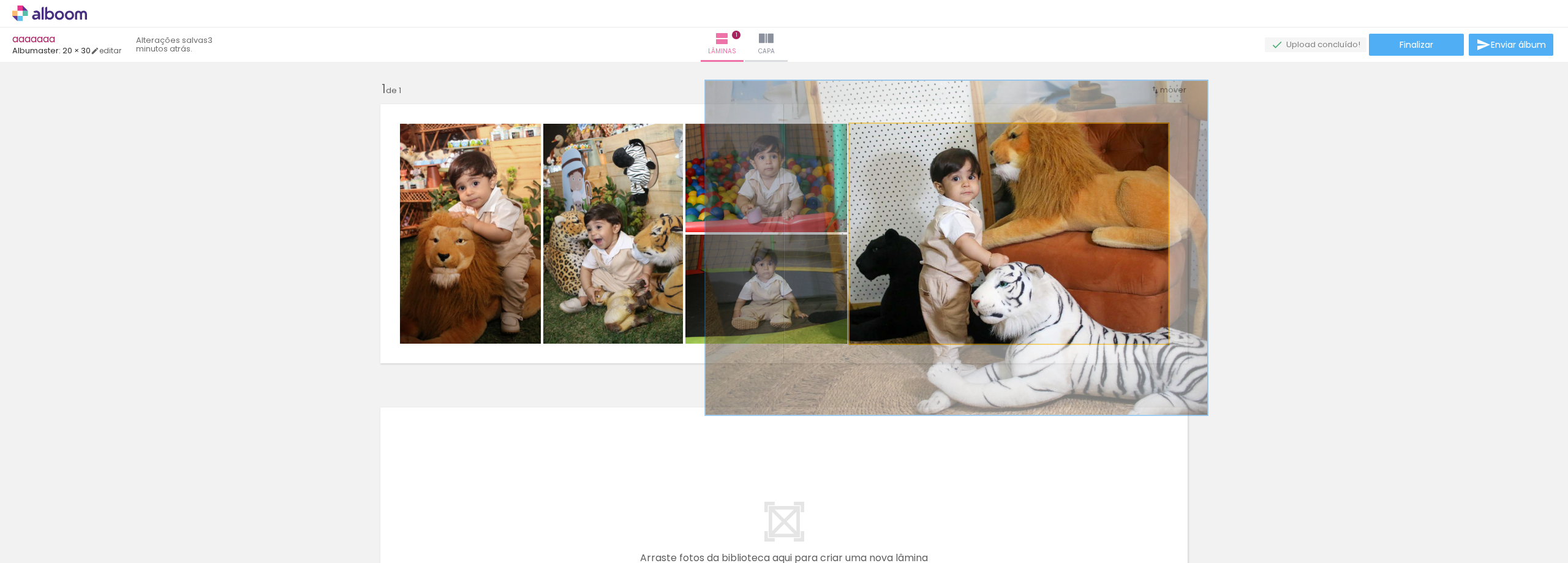
drag, startPoint x: 1055, startPoint y: 203, endPoint x: 1031, endPoint y: 176, distance: 36.1
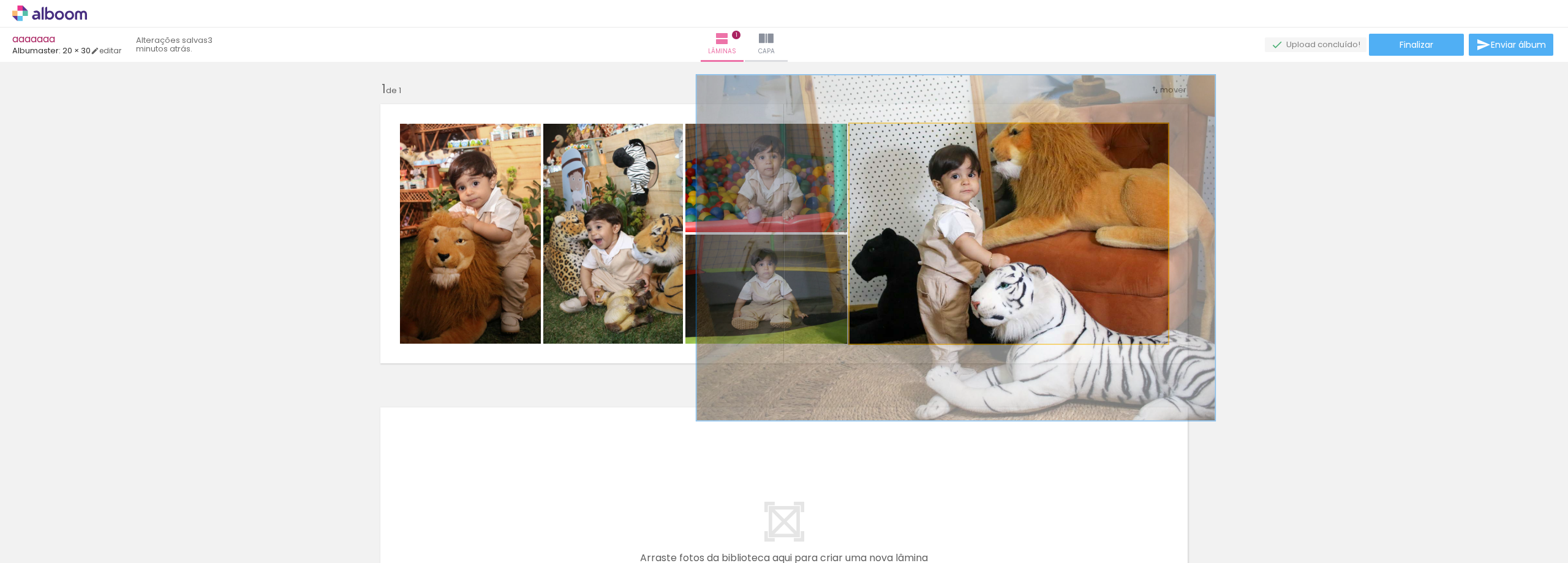
click at [900, 135] on div at bounding box center [905, 137] width 11 height 11
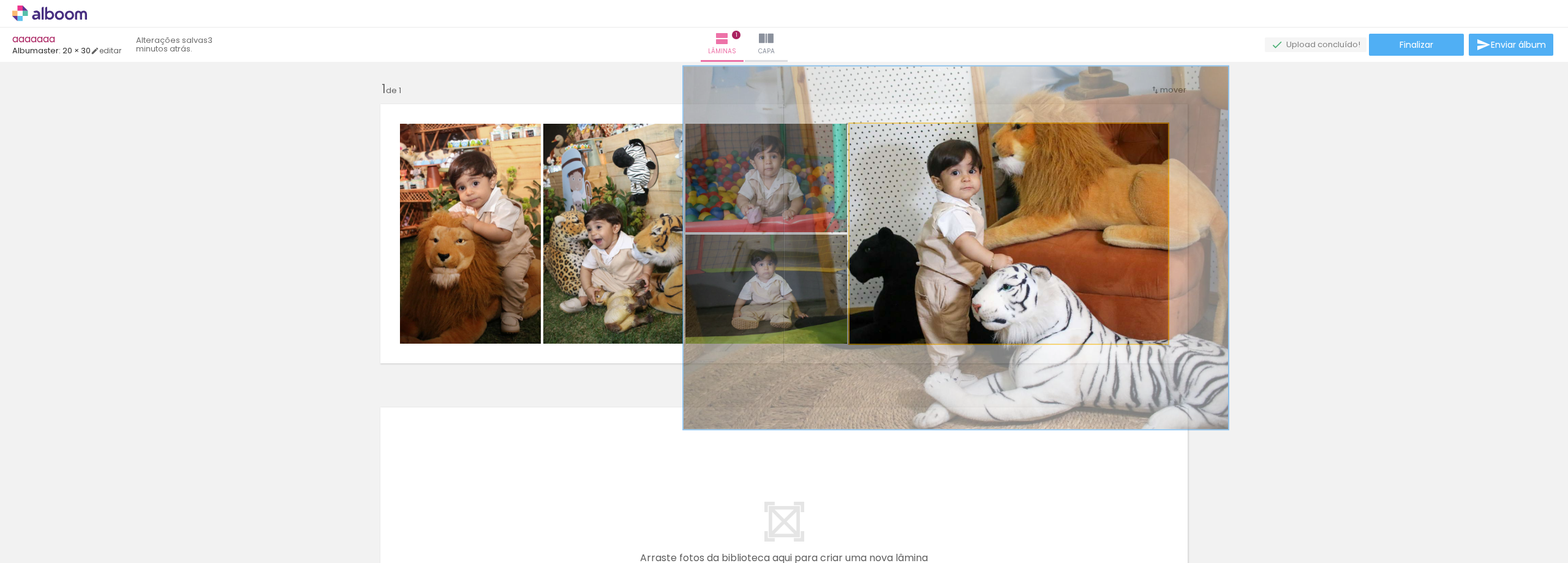
type paper-slider "165"
click at [904, 135] on div at bounding box center [909, 137] width 11 height 11
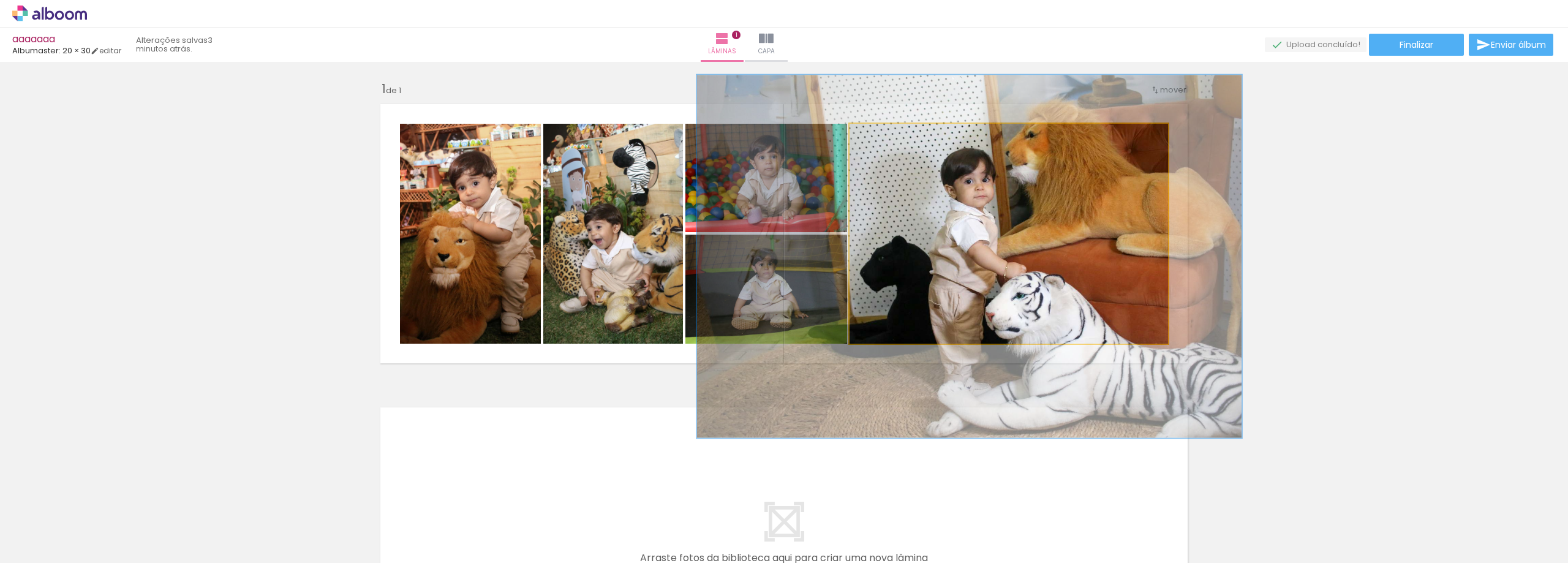
drag, startPoint x: 997, startPoint y: 193, endPoint x: 1011, endPoint y: 201, distance: 16.1
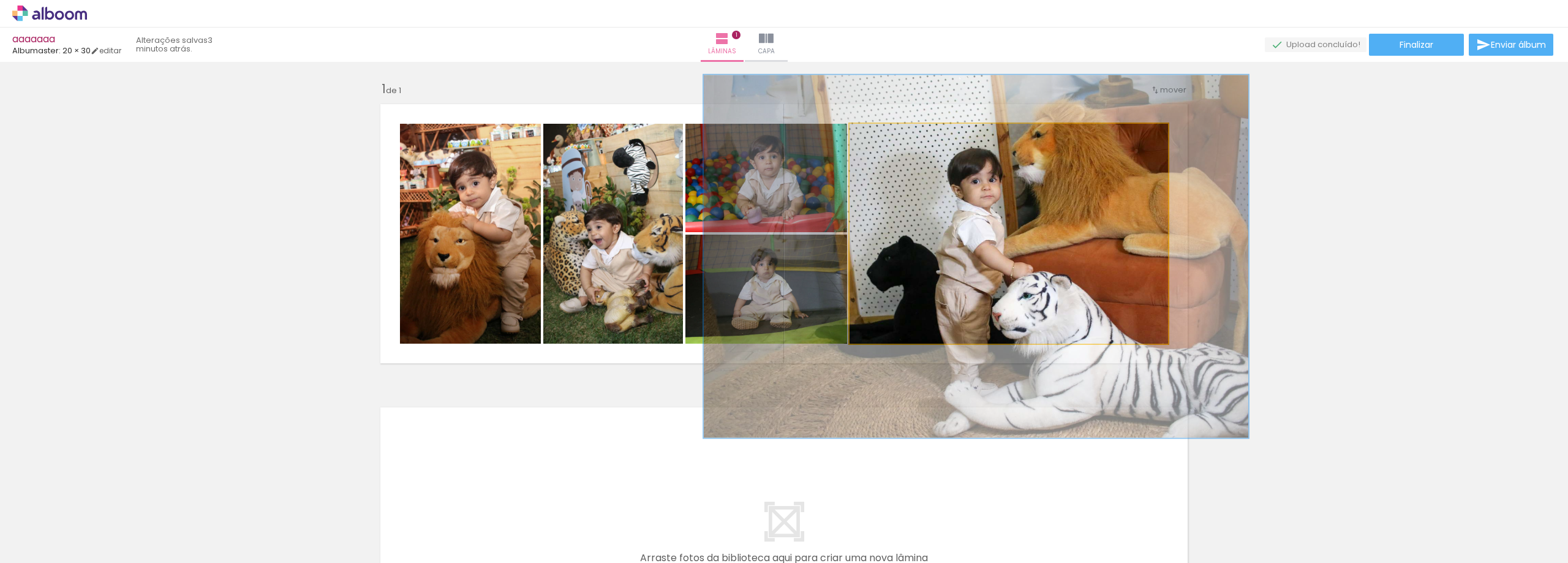
drag, startPoint x: 1035, startPoint y: 220, endPoint x: 1056, endPoint y: 216, distance: 21.4
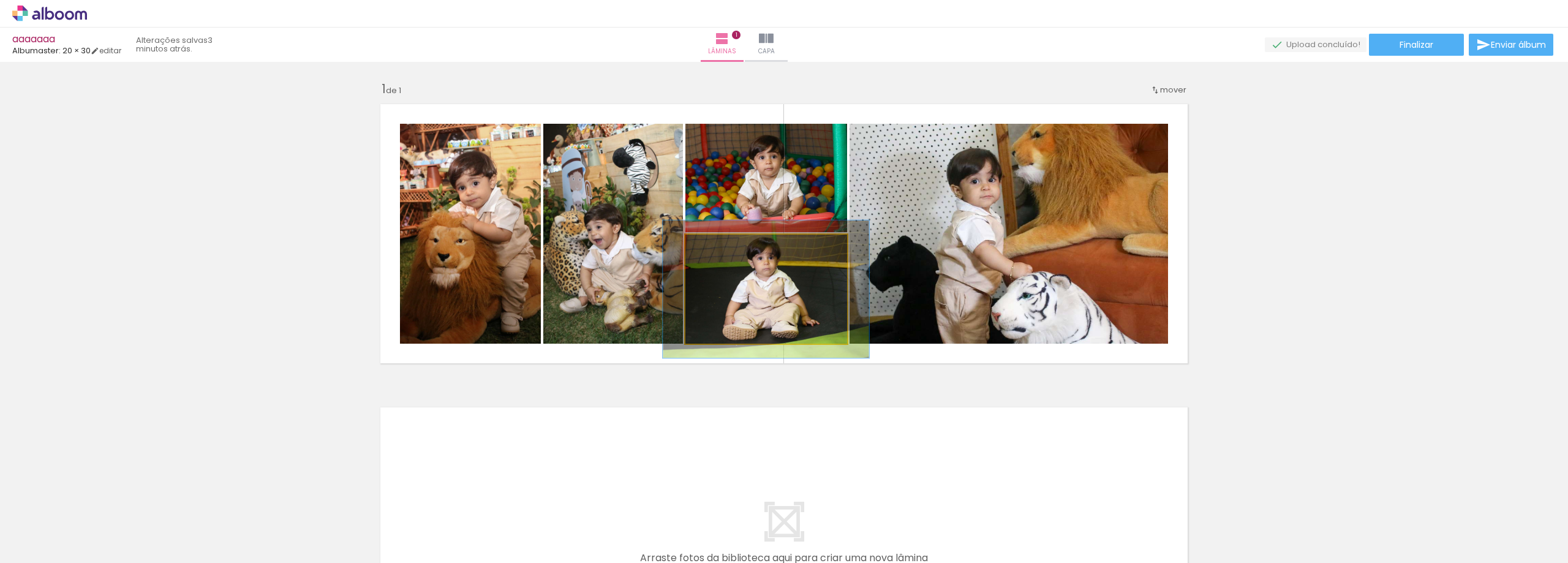
drag, startPoint x: 713, startPoint y: 248, endPoint x: 723, endPoint y: 249, distance: 10.0
type paper-slider "126"
click at [723, 249] on div at bounding box center [725, 247] width 11 height 11
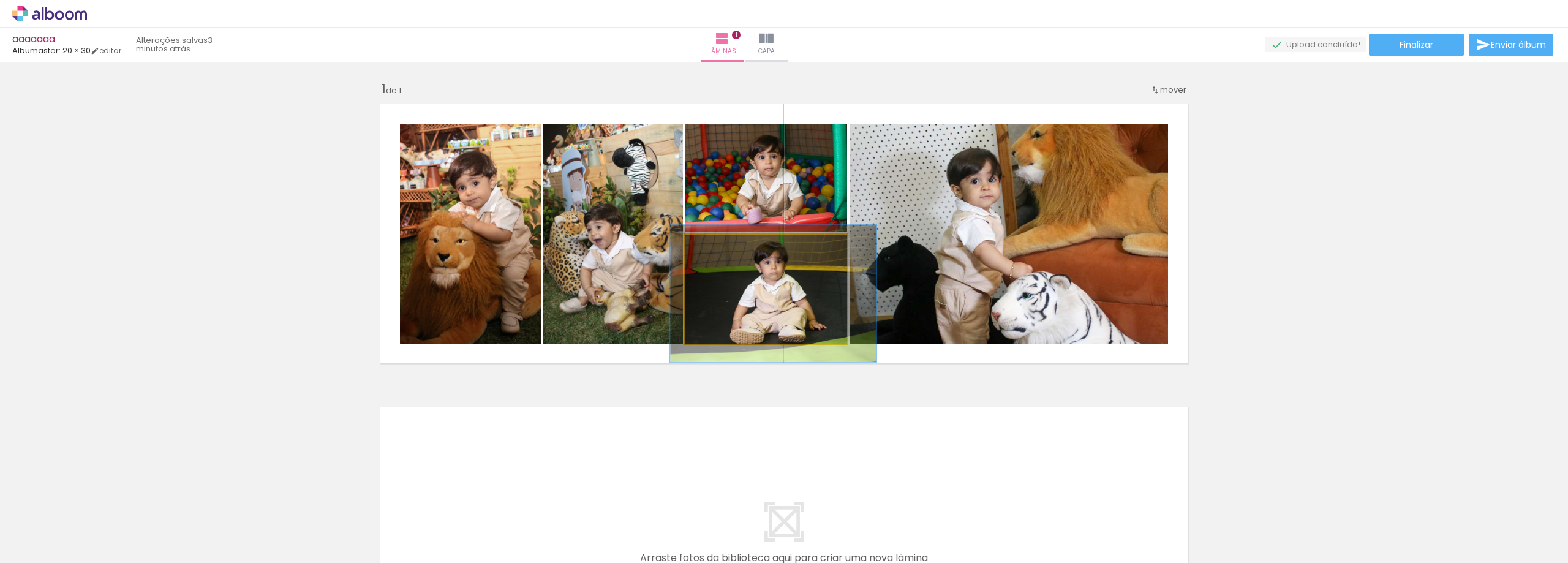
drag, startPoint x: 792, startPoint y: 301, endPoint x: 799, endPoint y: 305, distance: 8.1
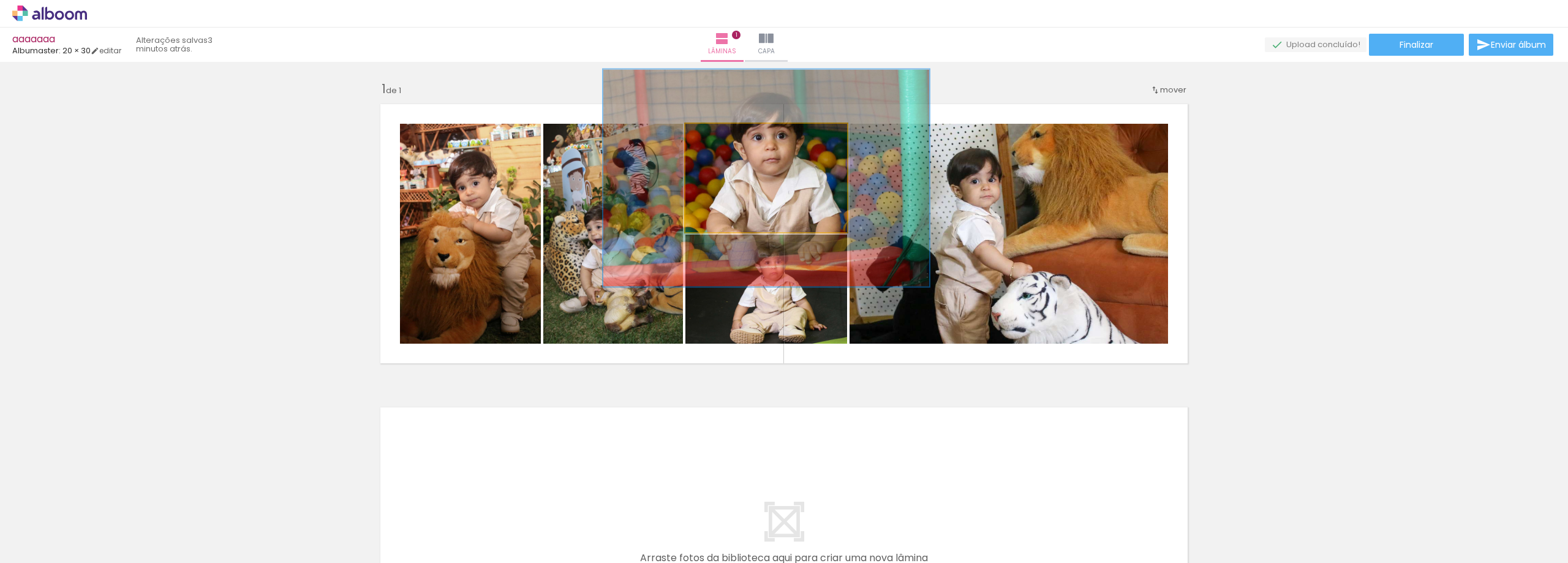
drag, startPoint x: 706, startPoint y: 136, endPoint x: 766, endPoint y: 140, distance: 60.1
click at [766, 140] on paper-slider at bounding box center [738, 136] width 67 height 18
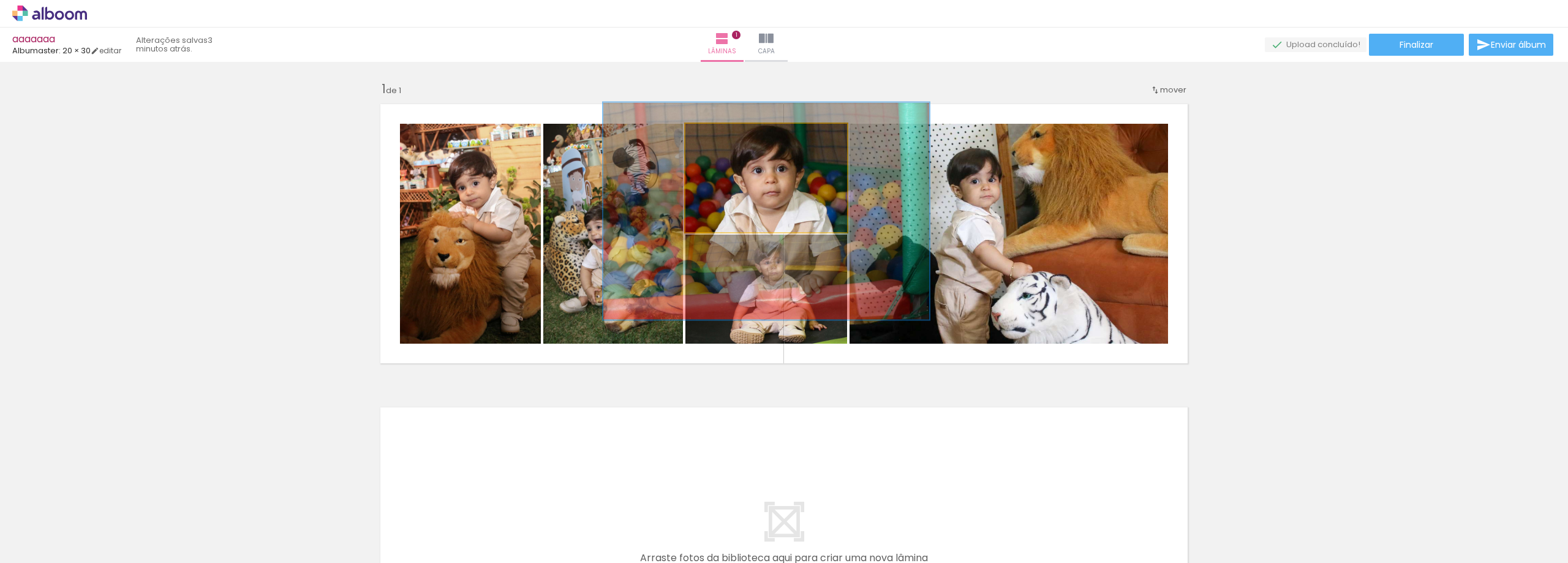
drag, startPoint x: 774, startPoint y: 182, endPoint x: 774, endPoint y: 214, distance: 32.0
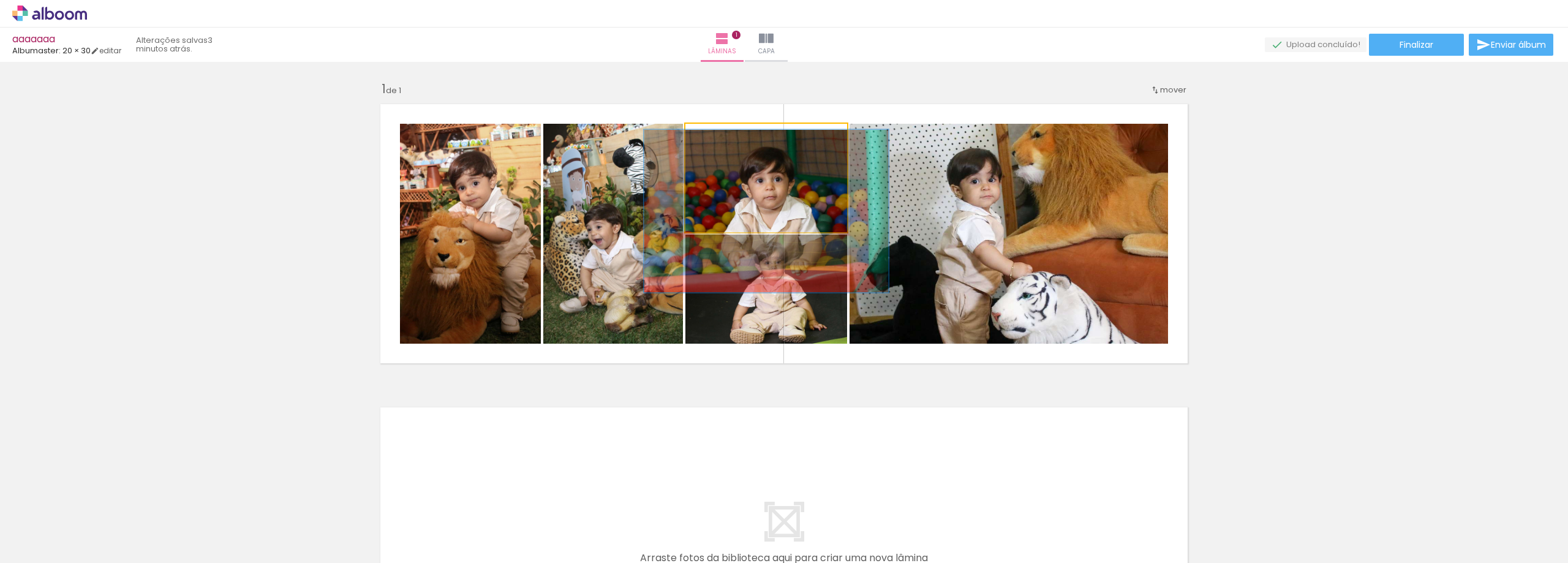
drag, startPoint x: 747, startPoint y: 137, endPoint x: 731, endPoint y: 141, distance: 16.5
click at [732, 141] on div at bounding box center [738, 137] width 11 height 11
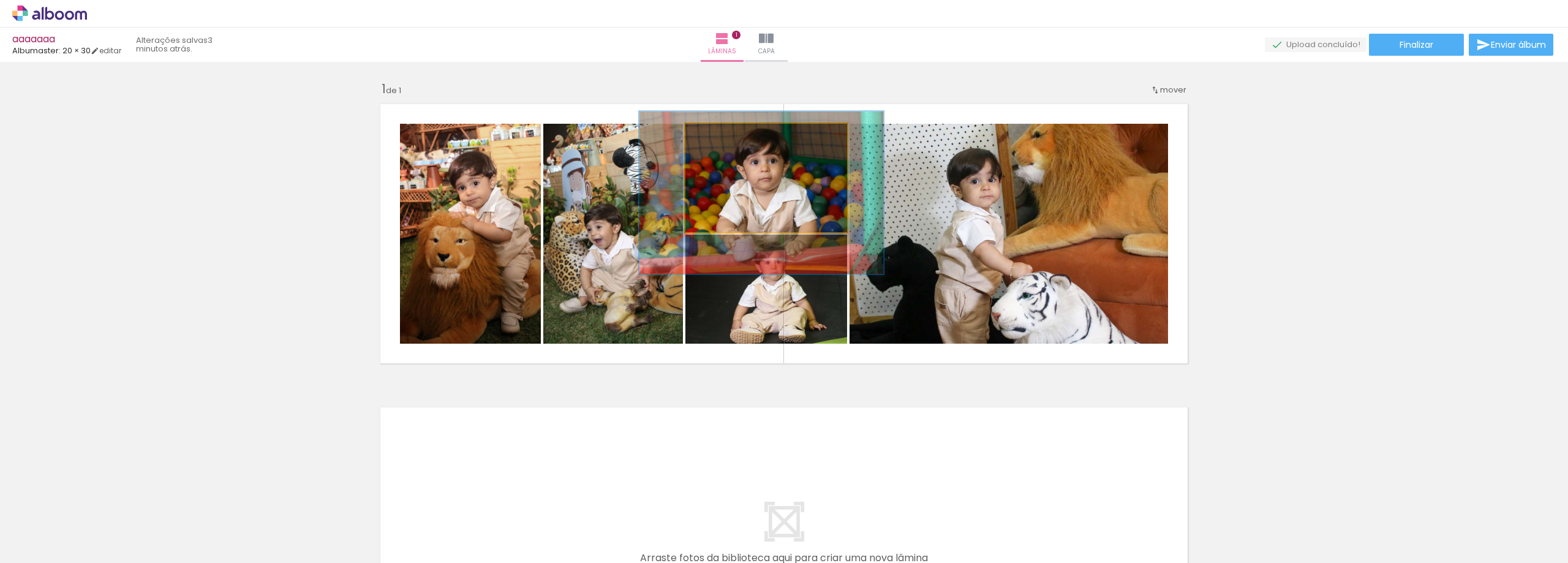
drag, startPoint x: 767, startPoint y: 195, endPoint x: 751, endPoint y: 170, distance: 29.7
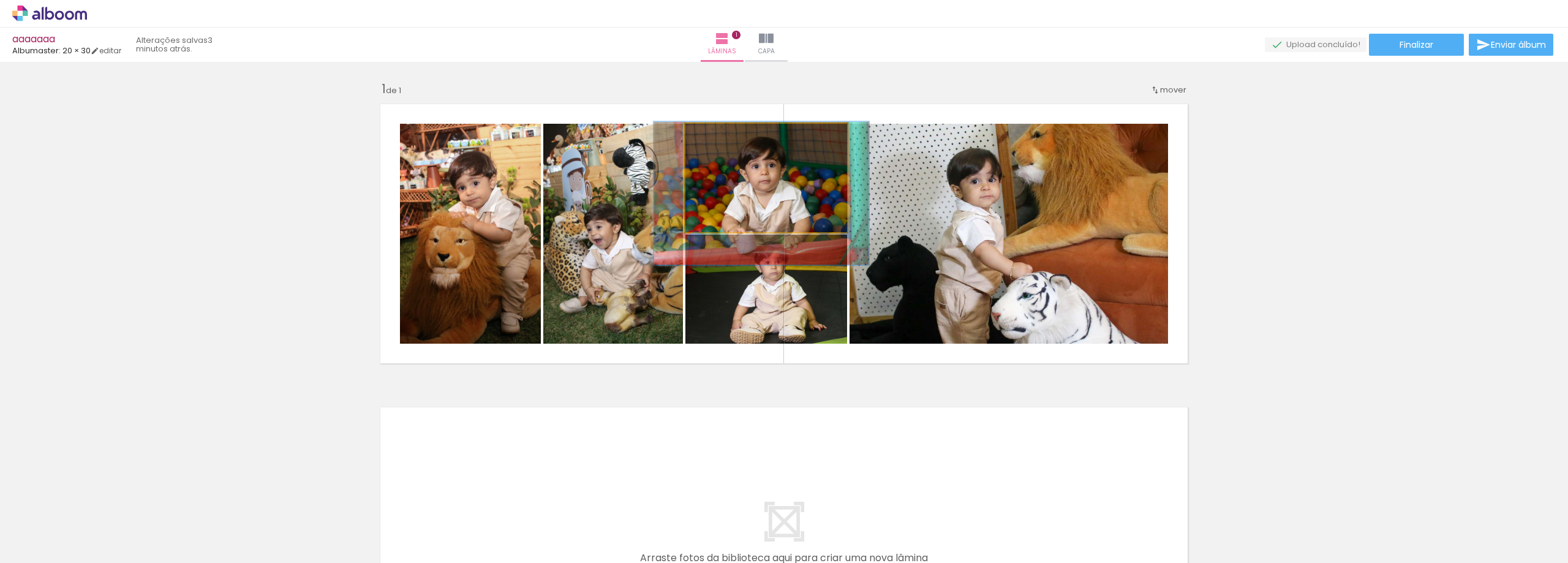
type paper-slider "132"
click at [724, 137] on div at bounding box center [729, 137] width 11 height 11
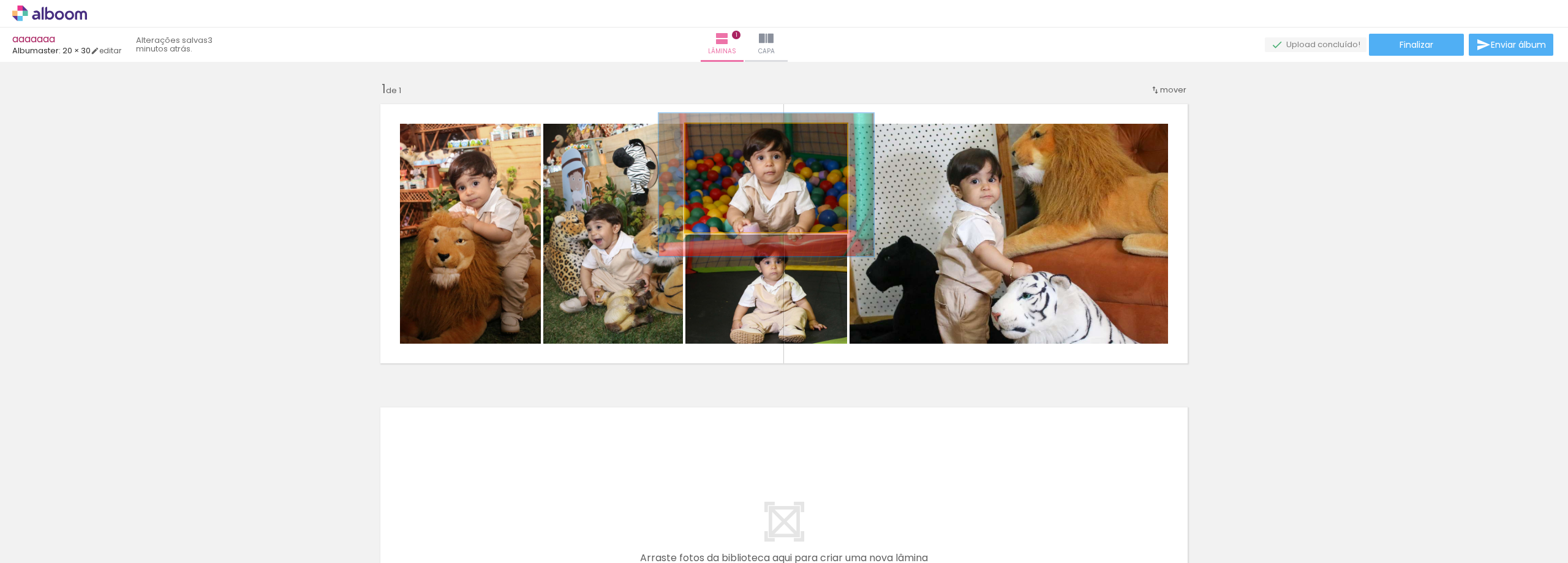
drag, startPoint x: 744, startPoint y: 190, endPoint x: 748, endPoint y: 182, distance: 8.9
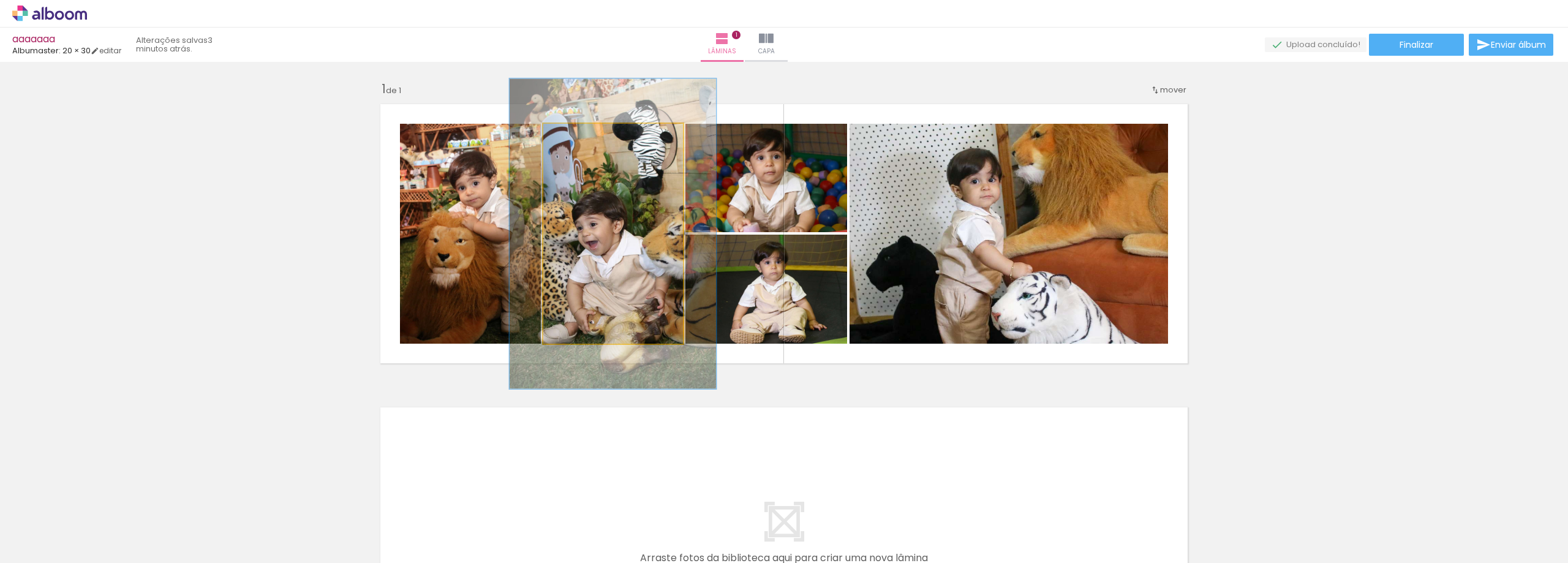
drag, startPoint x: 568, startPoint y: 140, endPoint x: 588, endPoint y: 148, distance: 21.5
click at [586, 144] on div at bounding box center [589, 136] width 19 height 19
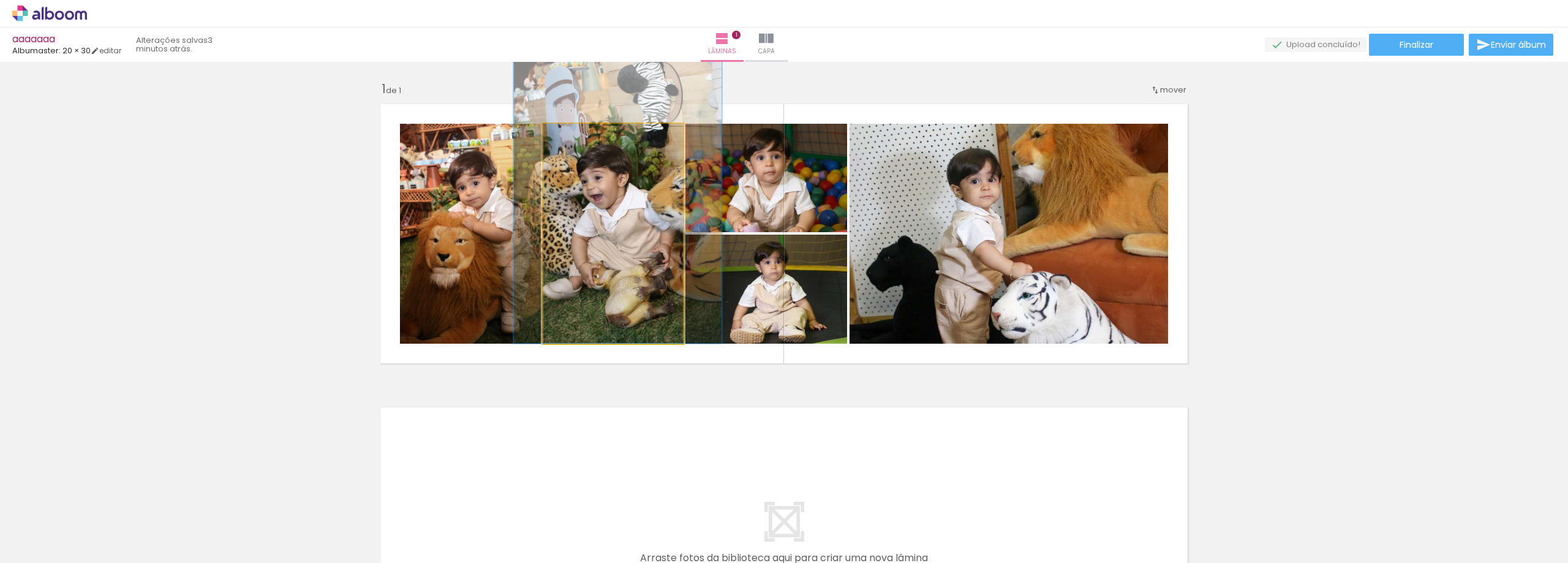
drag, startPoint x: 646, startPoint y: 275, endPoint x: 650, endPoint y: 231, distance: 44.2
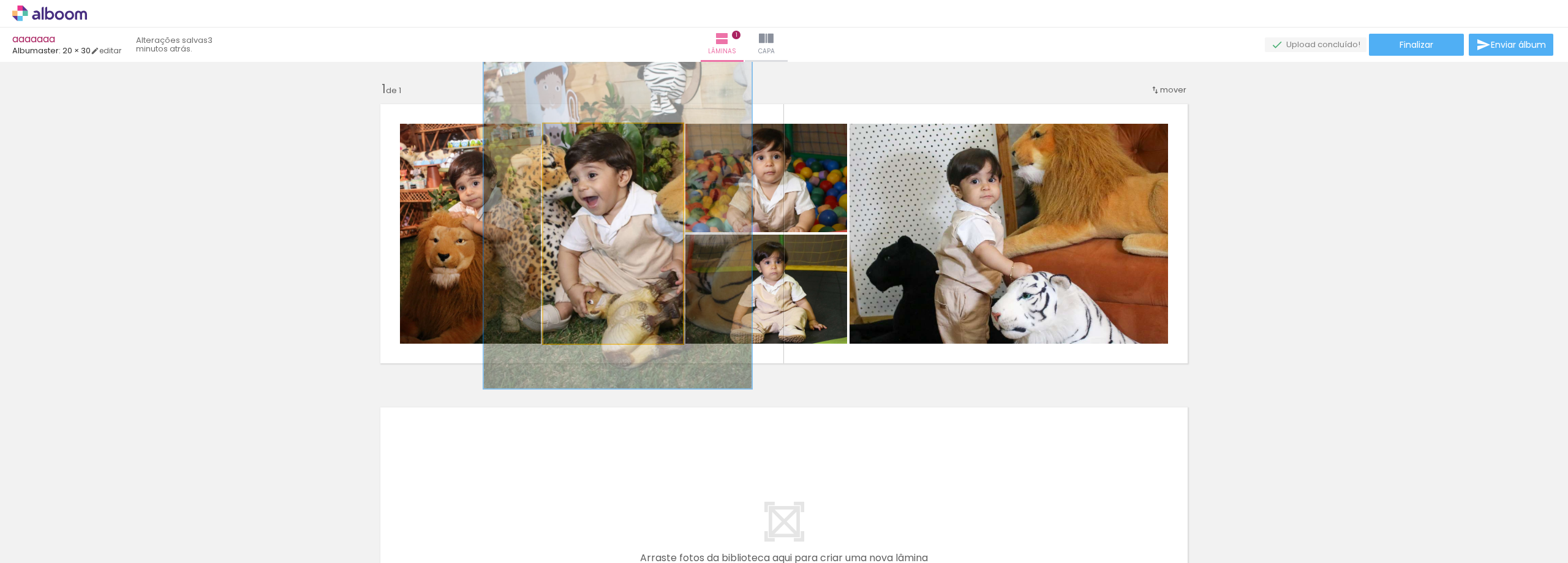
drag, startPoint x: 584, startPoint y: 136, endPoint x: 607, endPoint y: 164, distance: 36.2
type paper-slider "184"
click at [606, 137] on div at bounding box center [612, 137] width 11 height 11
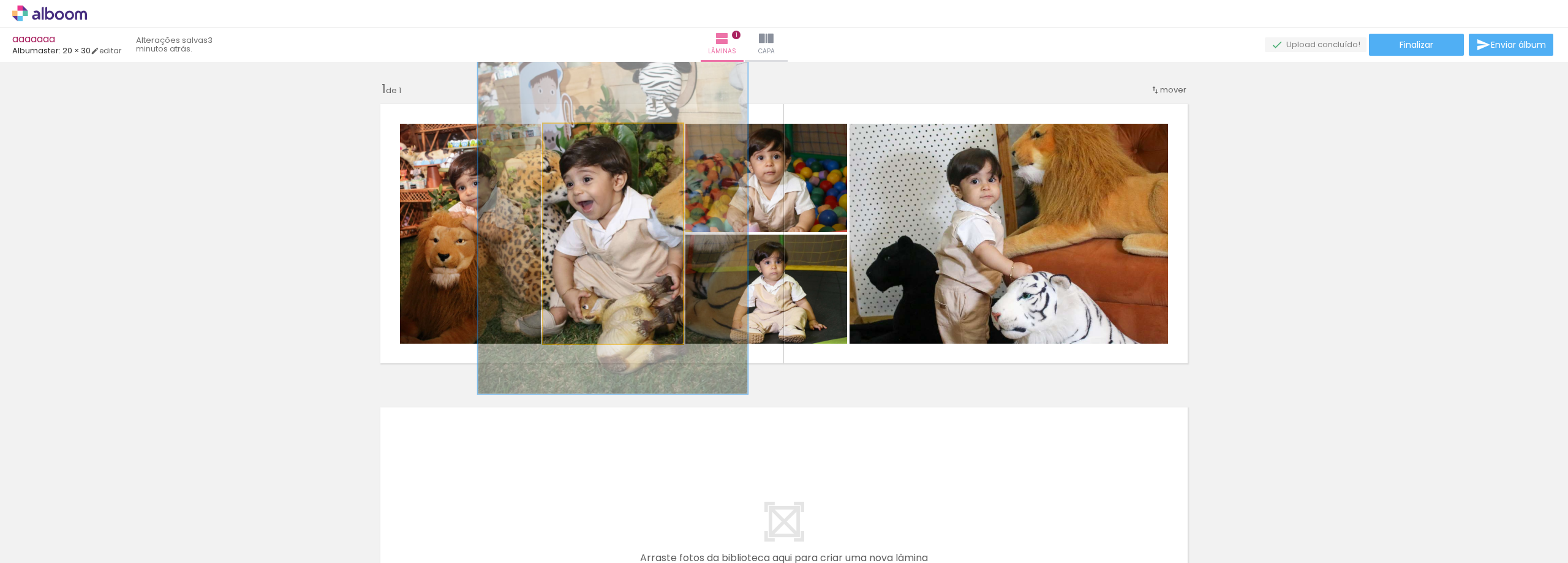
drag, startPoint x: 615, startPoint y: 197, endPoint x: 610, endPoint y: 201, distance: 6.4
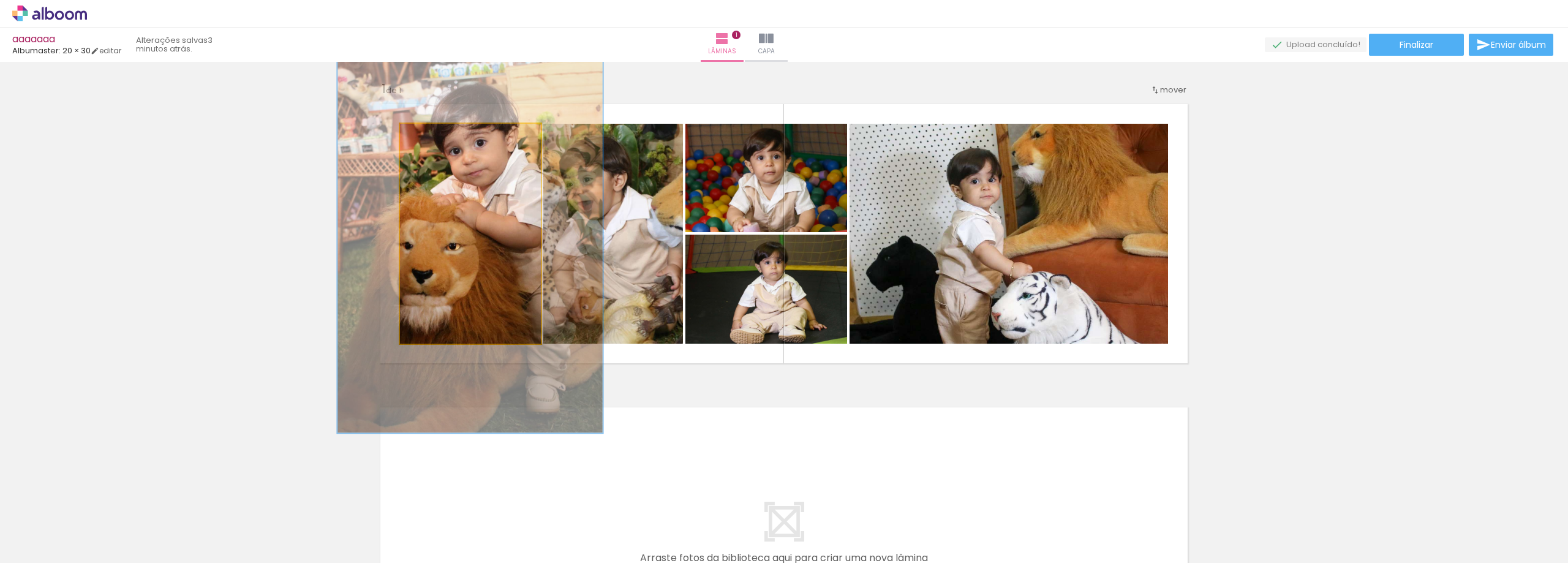
drag, startPoint x: 425, startPoint y: 137, endPoint x: 460, endPoint y: 144, distance: 35.7
click at [460, 144] on div at bounding box center [463, 136] width 19 height 19
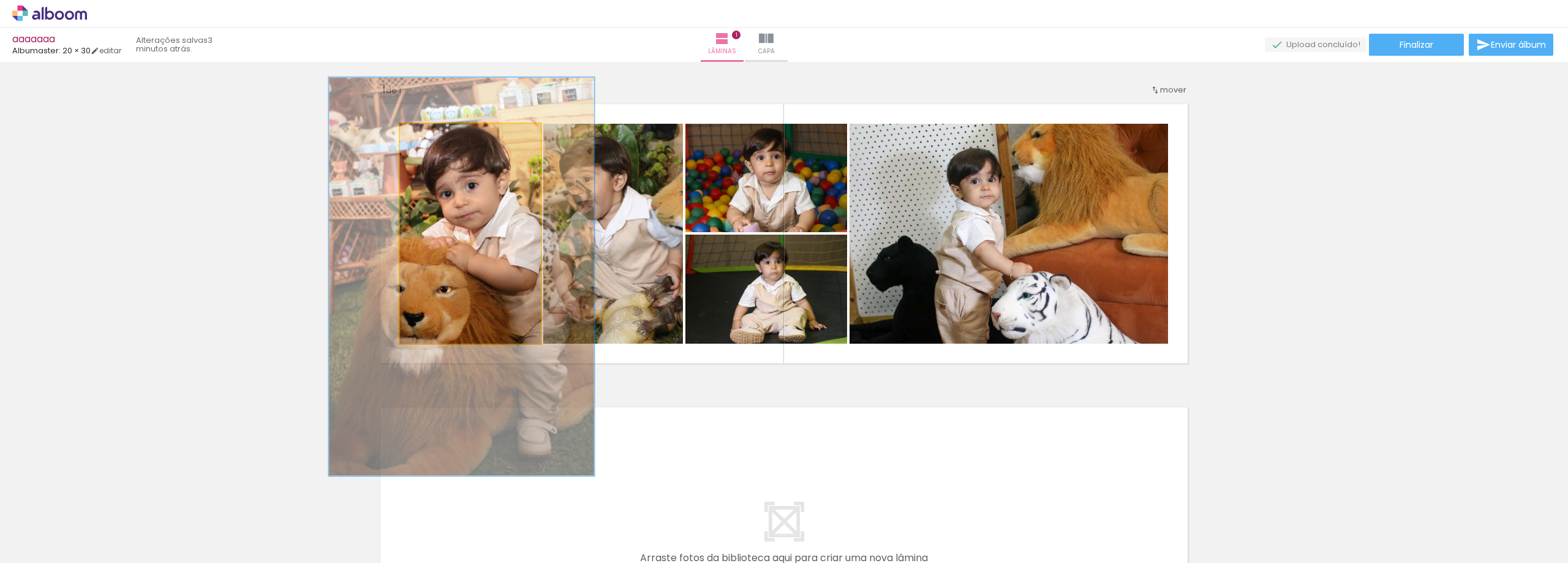
drag, startPoint x: 463, startPoint y: 232, endPoint x: 458, endPoint y: 270, distance: 38.3
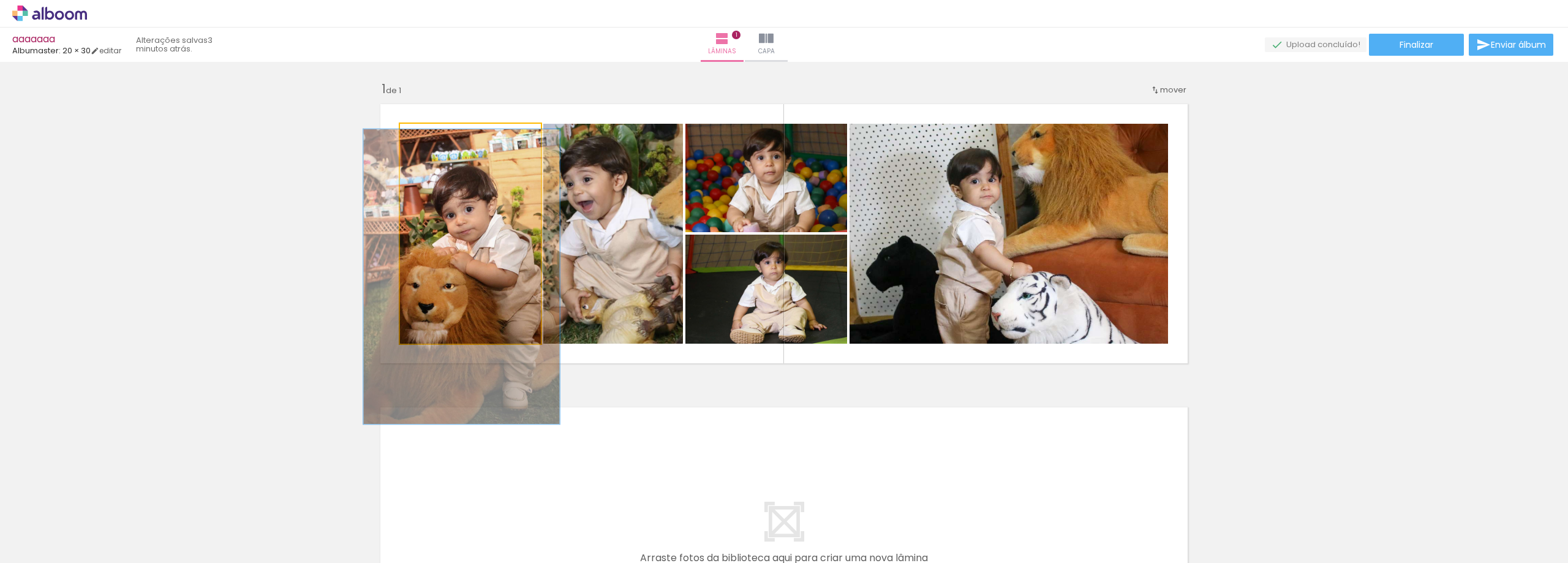
drag, startPoint x: 457, startPoint y: 139, endPoint x: 446, endPoint y: 191, distance: 53.2
click at [440, 147] on quentale-photo at bounding box center [470, 234] width 141 height 220
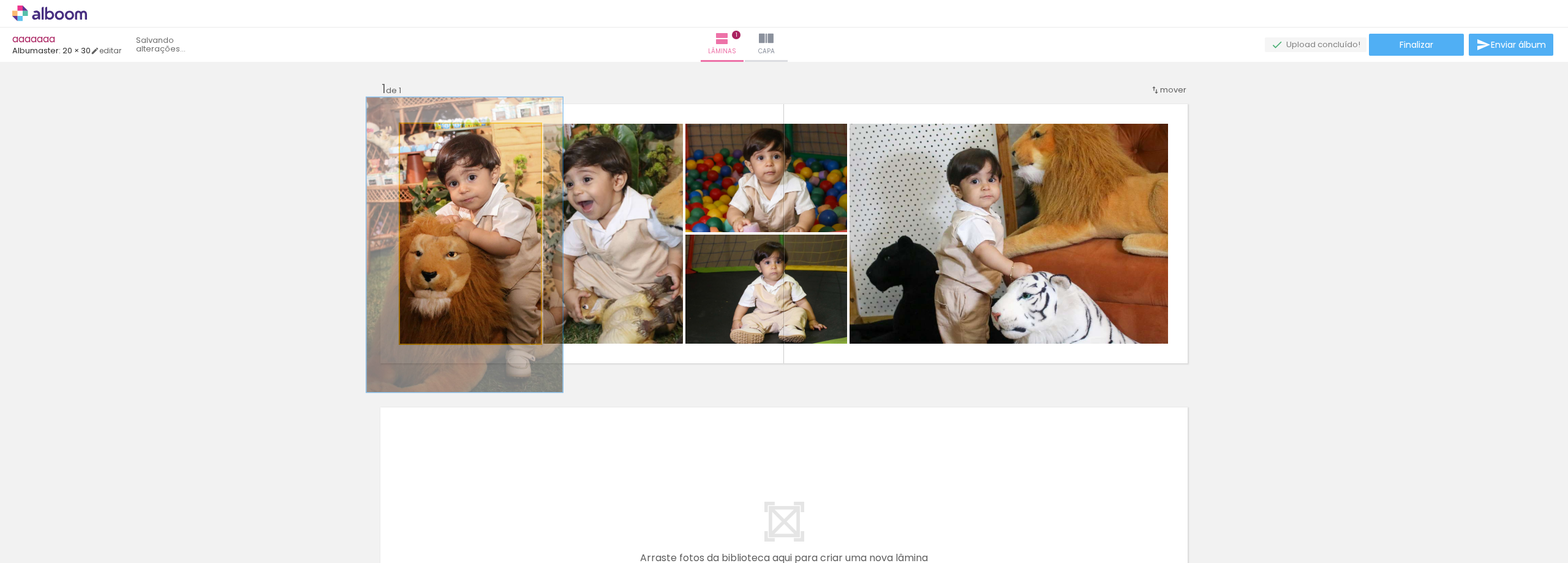
drag, startPoint x: 458, startPoint y: 218, endPoint x: 460, endPoint y: 189, distance: 29.1
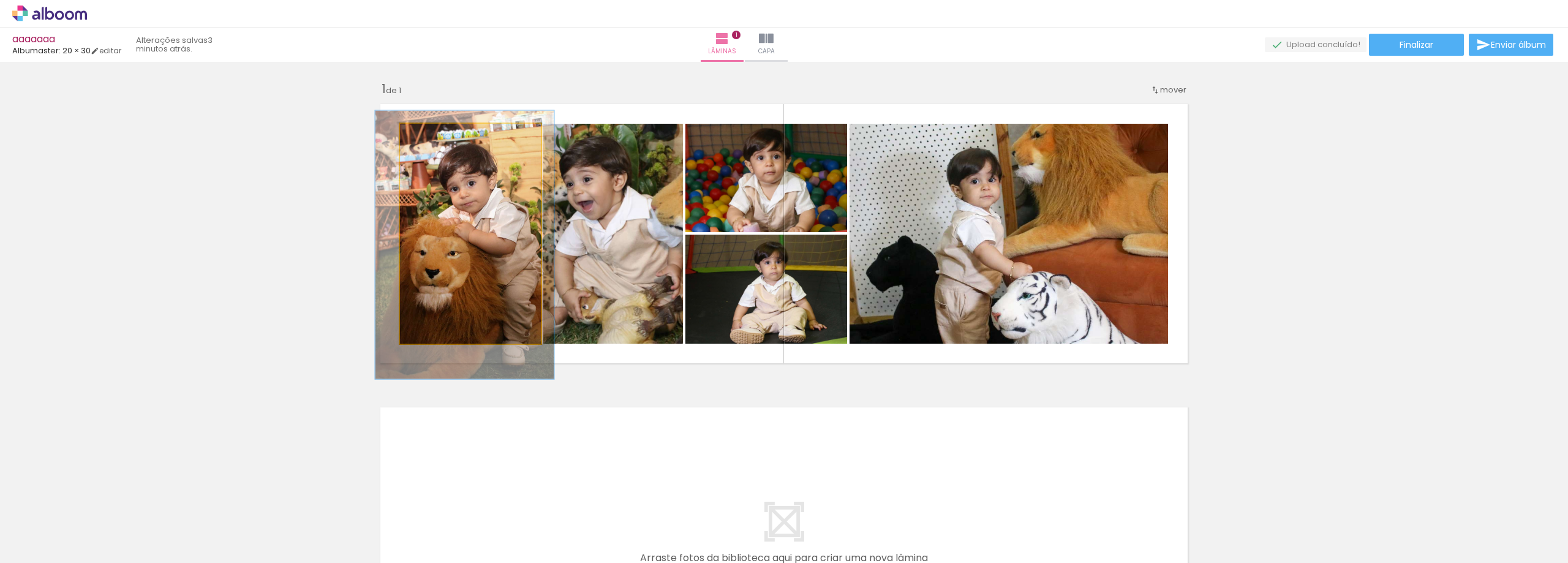
drag, startPoint x: 435, startPoint y: 137, endPoint x: 436, endPoint y: 181, distance: 44.0
click at [429, 137] on div at bounding box center [438, 136] width 19 height 19
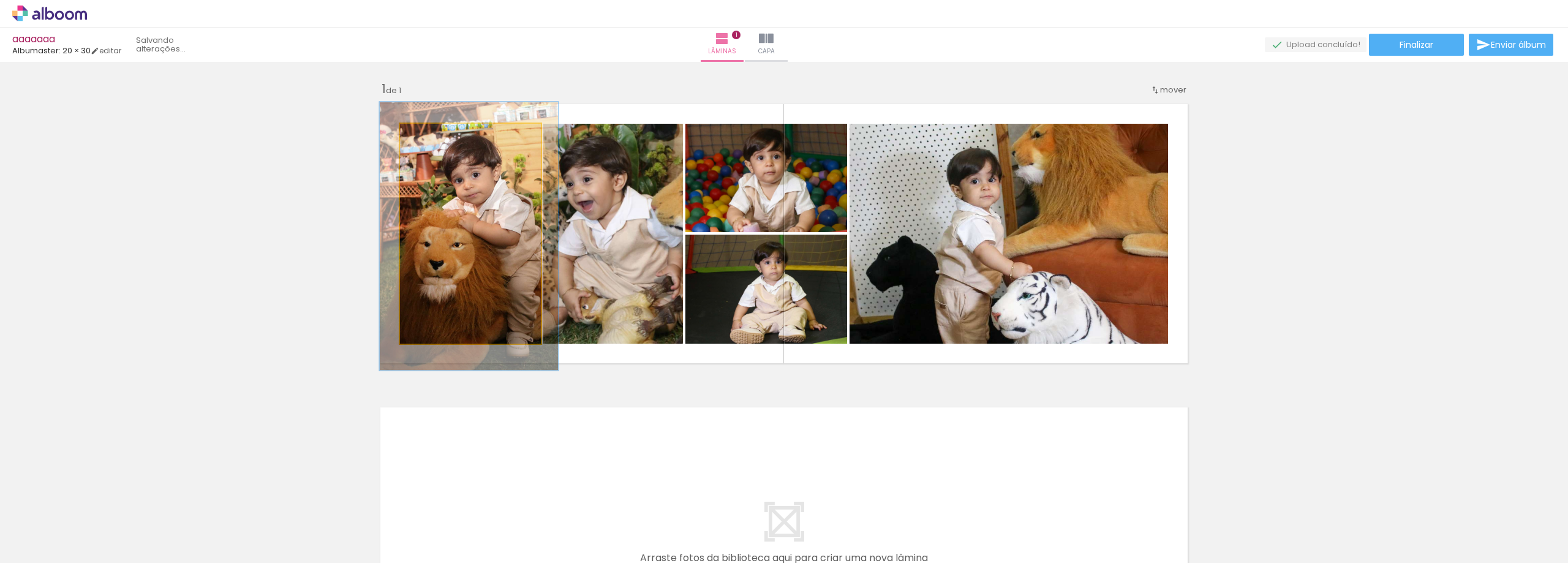
drag, startPoint x: 458, startPoint y: 241, endPoint x: 462, endPoint y: 234, distance: 8.1
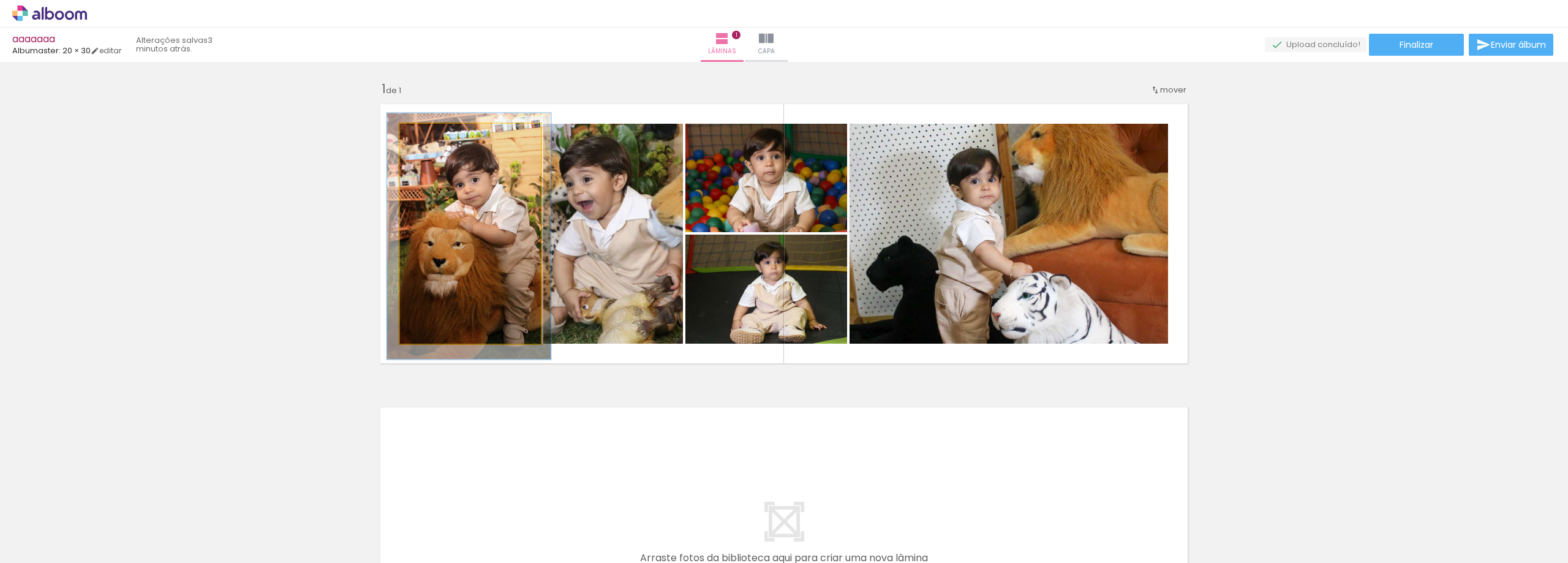
type paper-slider "112"
click at [425, 138] on div at bounding box center [434, 136] width 19 height 19
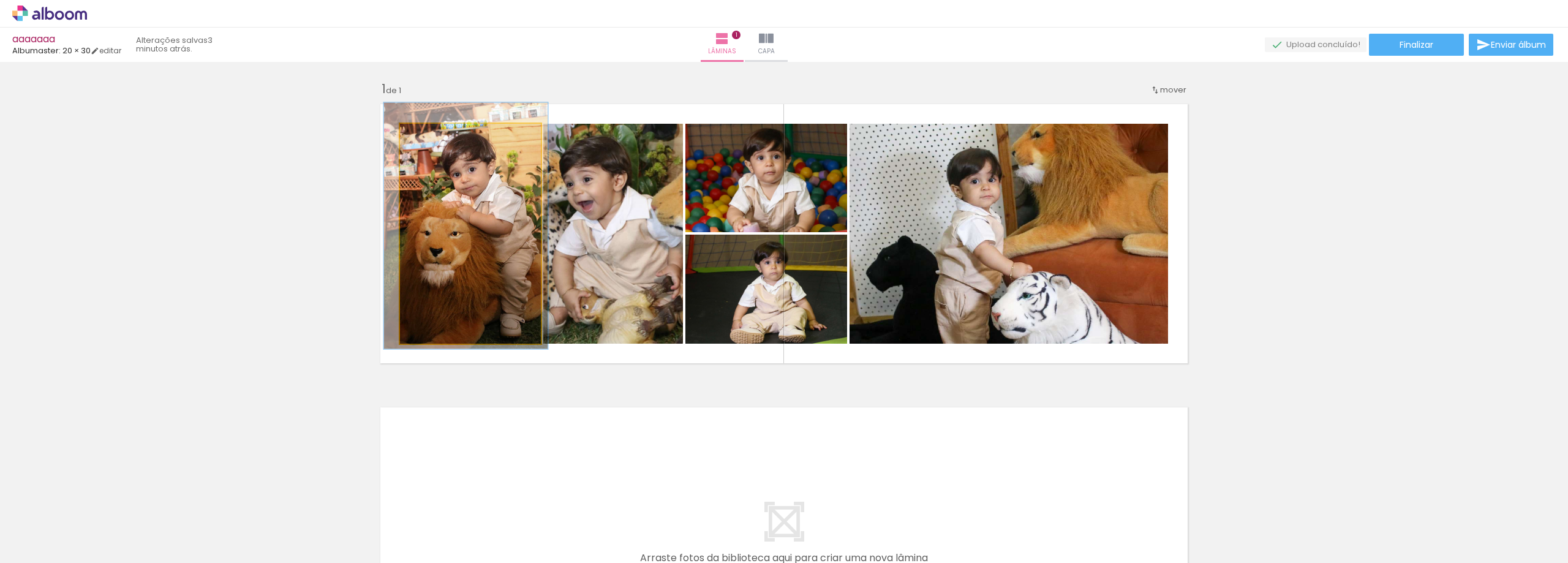
drag, startPoint x: 467, startPoint y: 233, endPoint x: 638, endPoint y: 241, distance: 171.2
click at [466, 234] on quentale-photo at bounding box center [470, 234] width 141 height 220
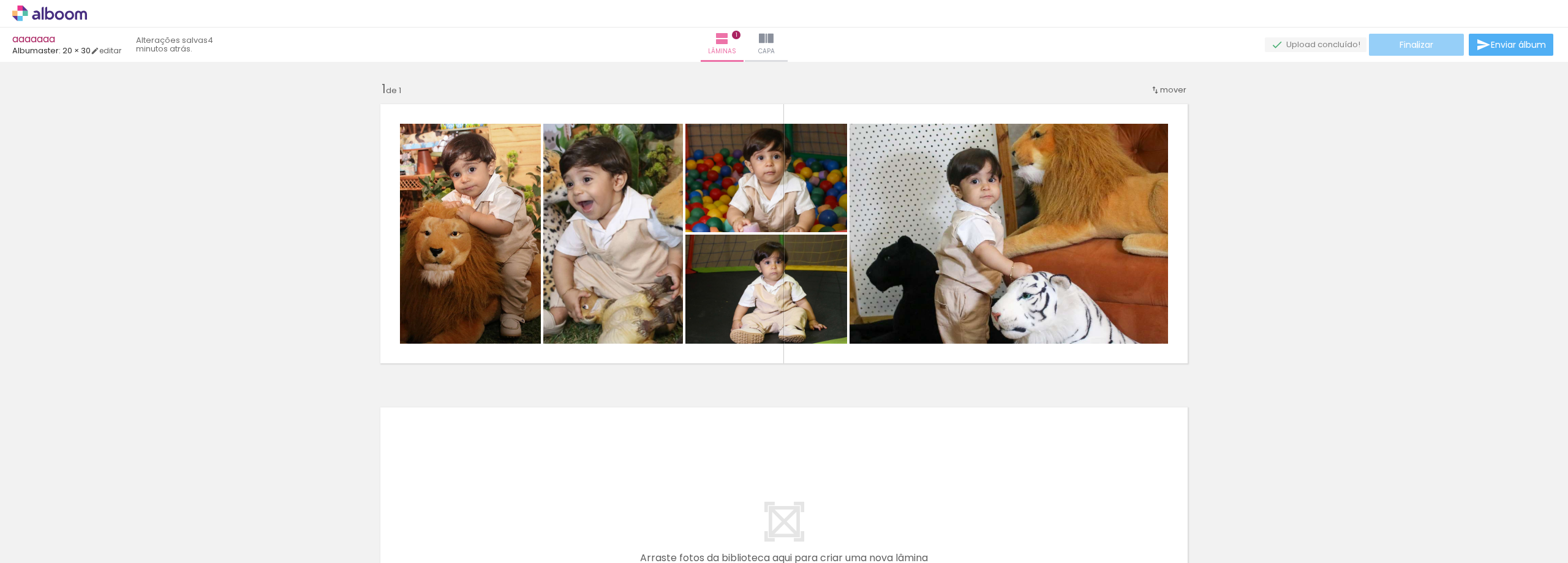
click at [1413, 46] on span "Finalizar" at bounding box center [1416, 45] width 34 height 9
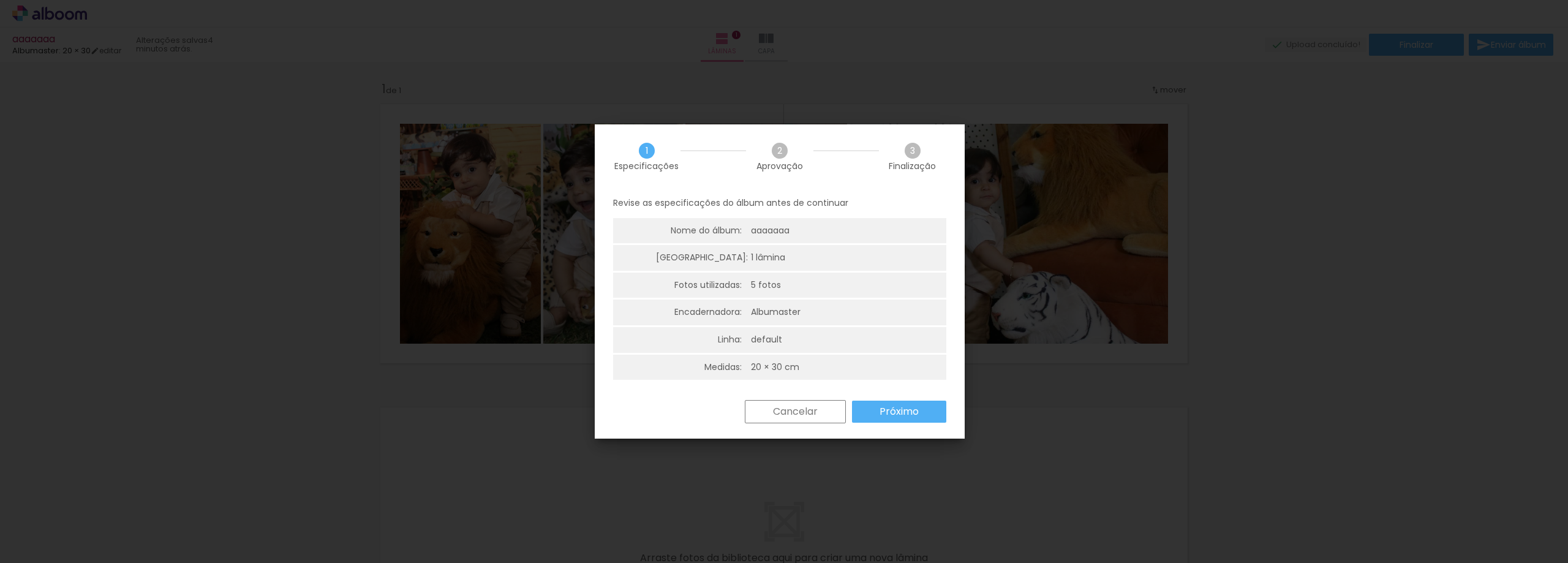
click at [0, 0] on slot "Próximo" at bounding box center [0, 0] width 0 height 0
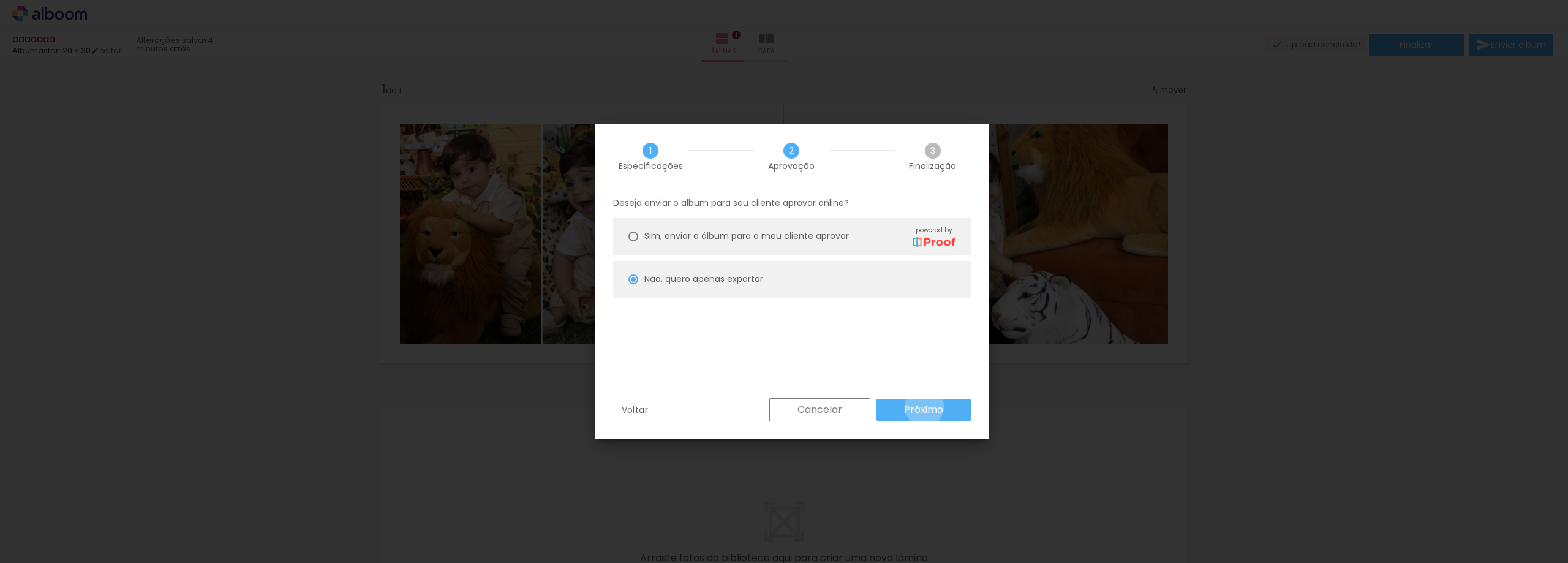
click at [0, 0] on slot "Próximo" at bounding box center [0, 0] width 0 height 0
type input "Alta, 300 DPI"
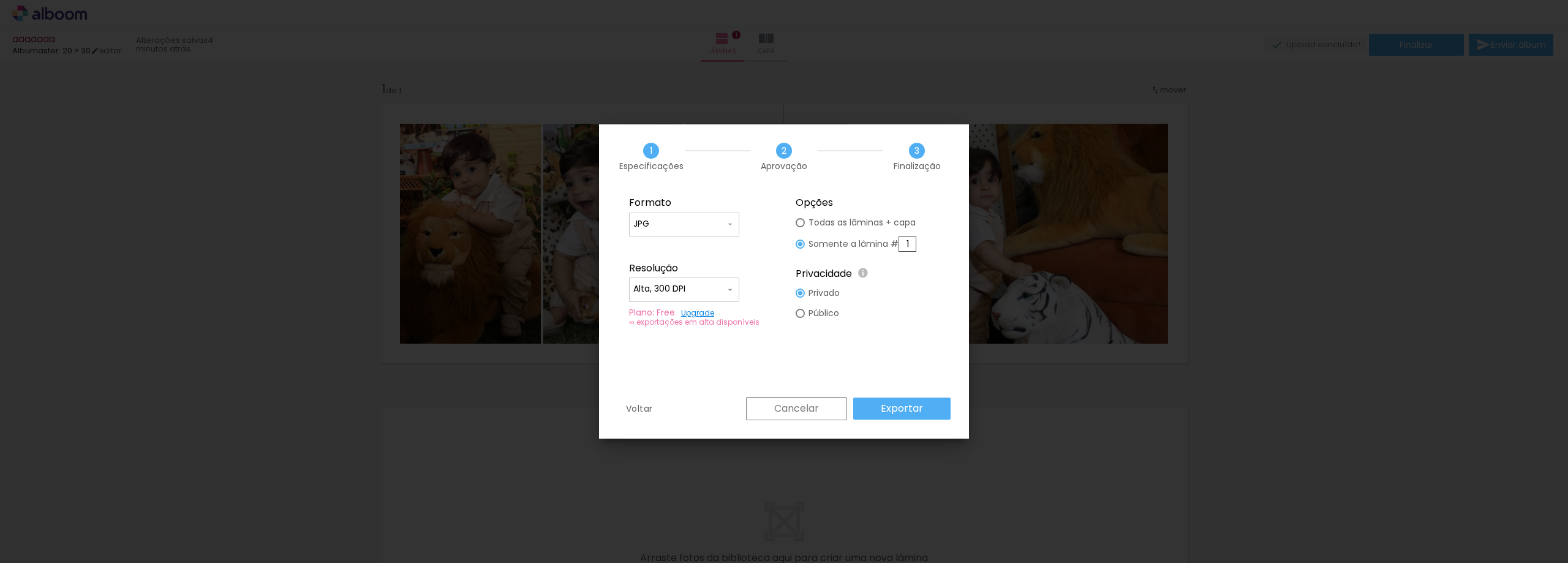
click at [0, 0] on slot "Exportar" at bounding box center [0, 0] width 0 height 0
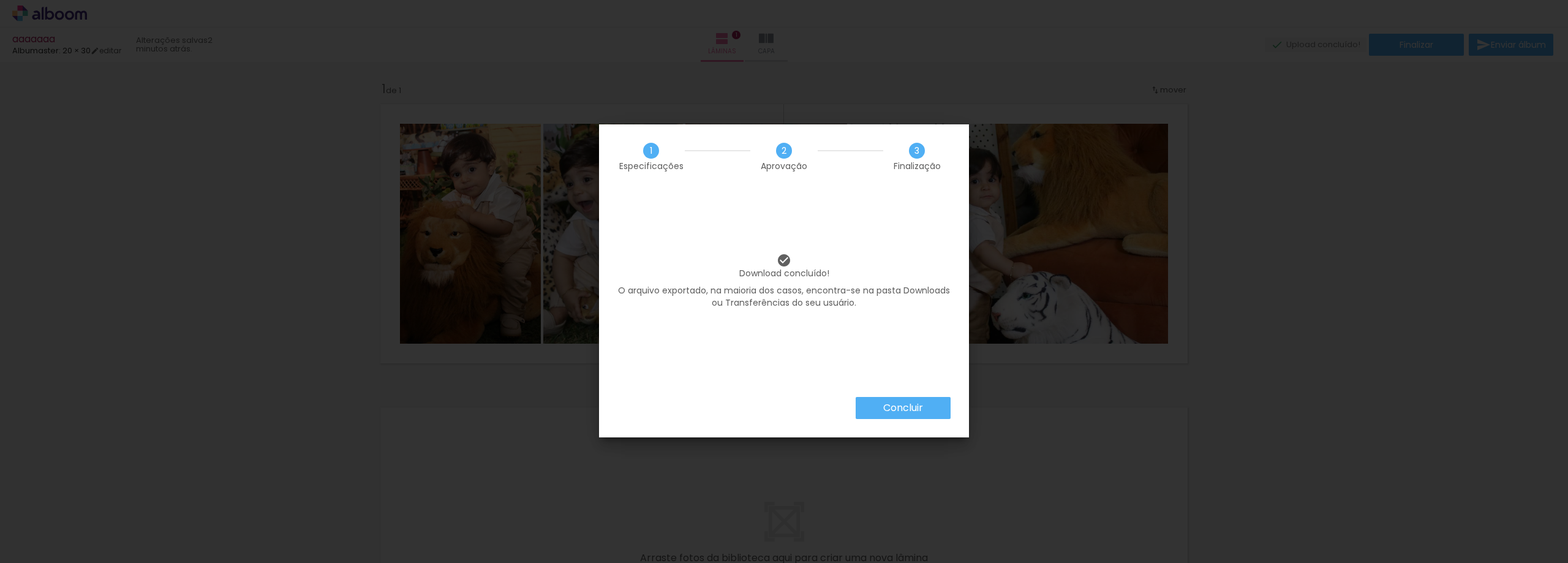
click at [0, 0] on slot "Concluir" at bounding box center [0, 0] width 0 height 0
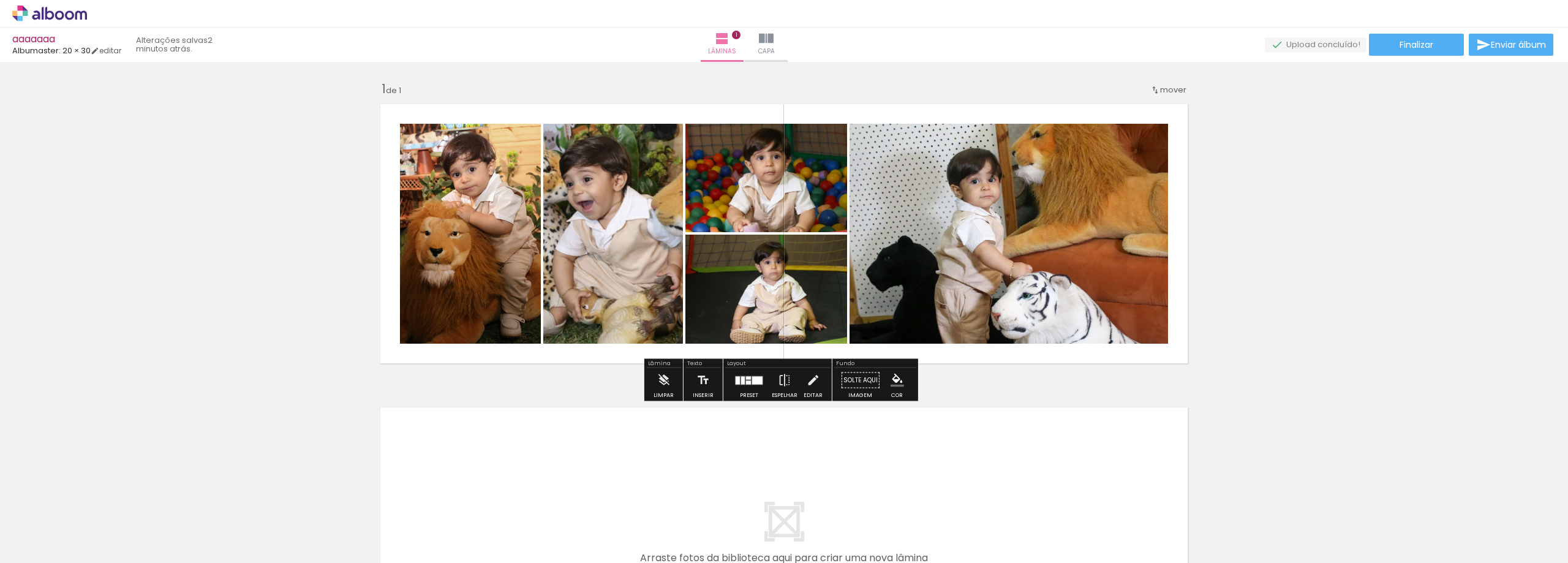
drag, startPoint x: 114, startPoint y: 204, endPoint x: 558, endPoint y: 221, distance: 444.3
click at [27, 161] on div "Inserir lâmina 1 de 1" at bounding box center [784, 370] width 1568 height 607
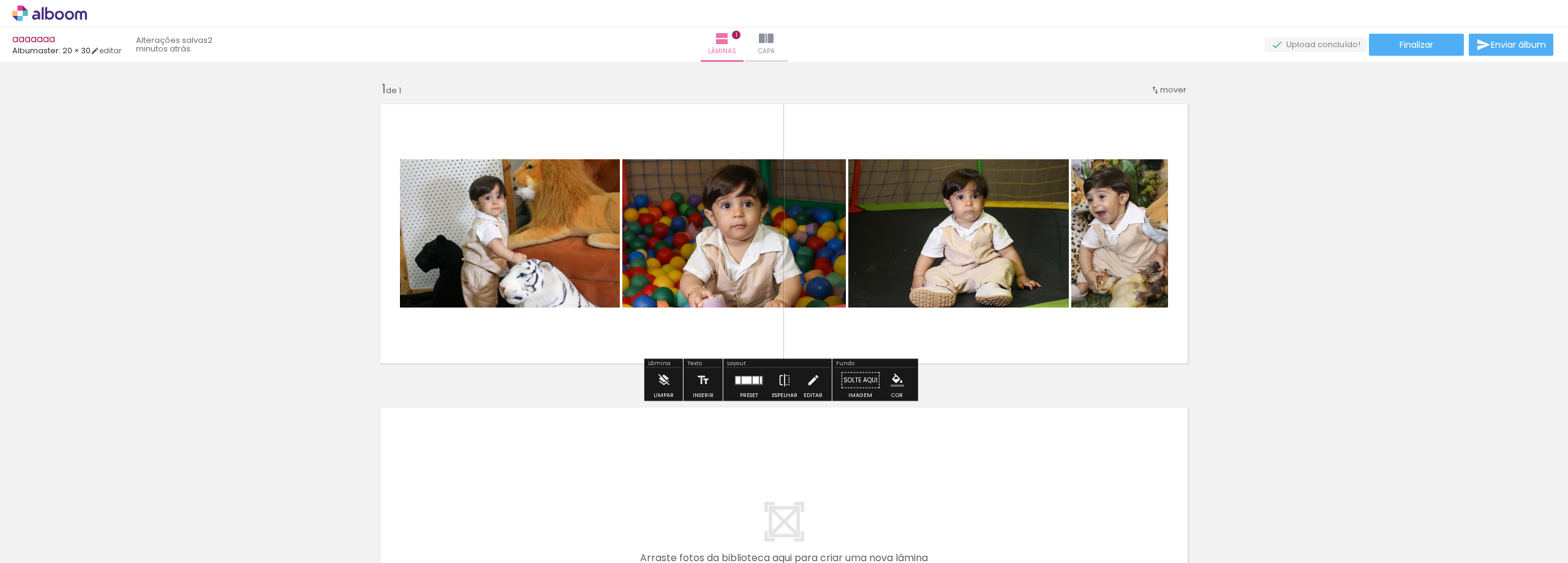
drag, startPoint x: 52, startPoint y: 214, endPoint x: 436, endPoint y: 208, distance: 384.0
click at [0, 185] on div "Inserir lâmina 1 de 1" at bounding box center [784, 370] width 1568 height 607
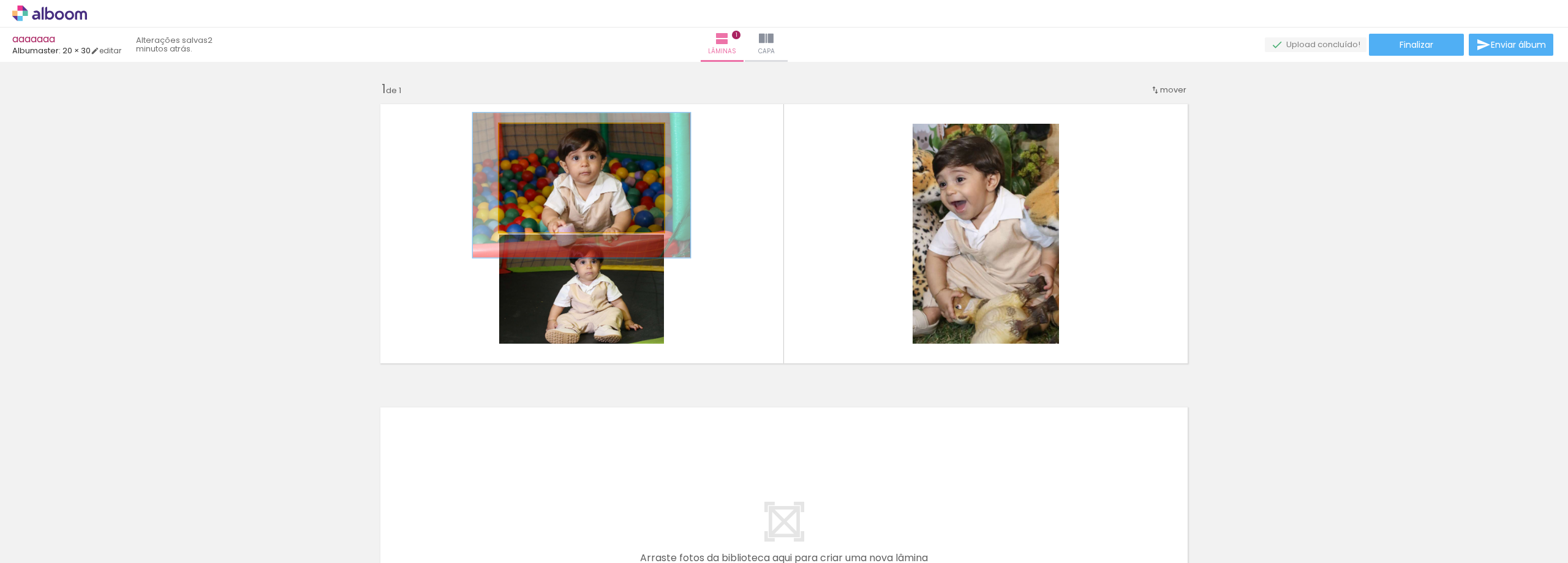
drag, startPoint x: 587, startPoint y: 209, endPoint x: 325, endPoint y: 207, distance: 262.0
click at [169, 173] on div "Inserir lâmina 1 de 1" at bounding box center [784, 370] width 1568 height 607
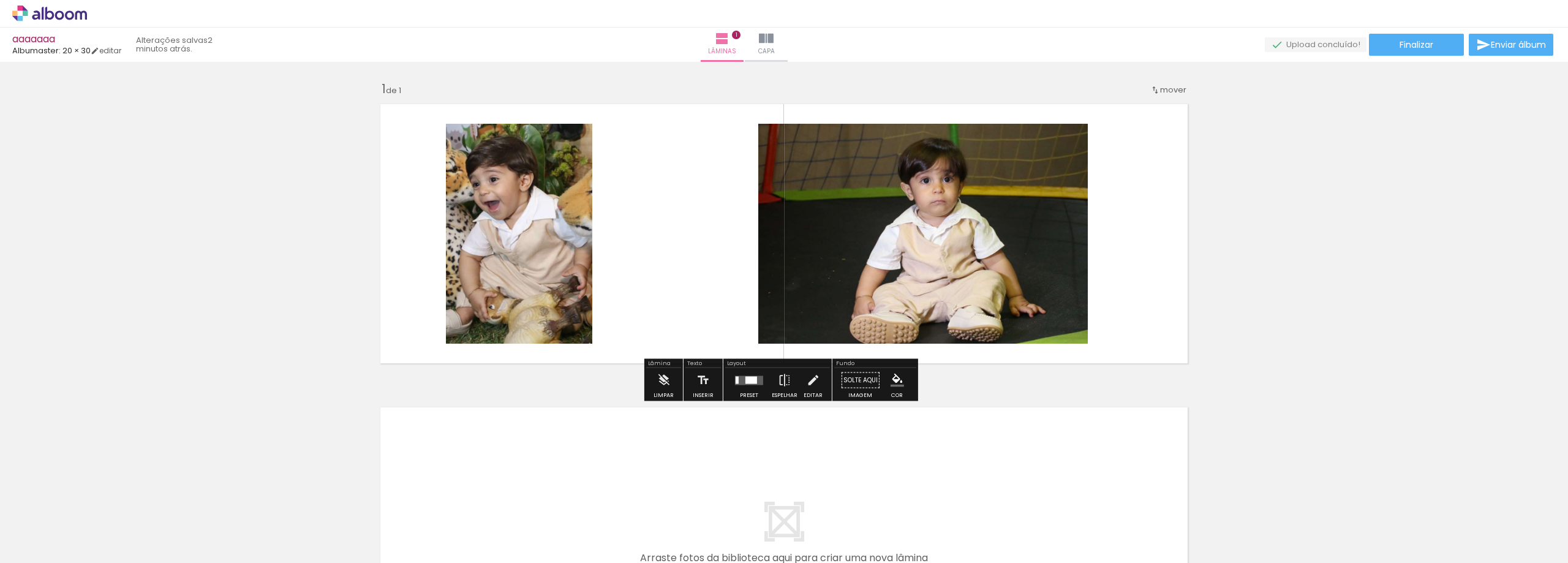
drag, startPoint x: 456, startPoint y: 253, endPoint x: 83, endPoint y: 146, distance: 388.0
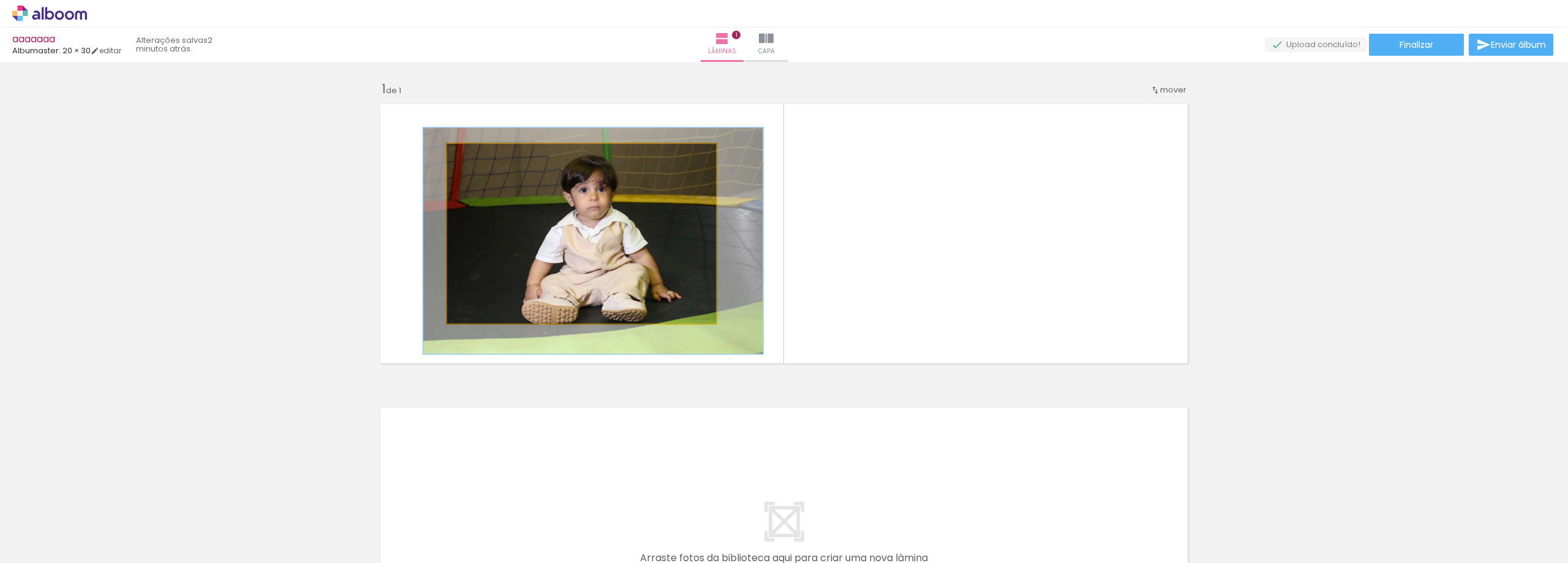
drag, startPoint x: 629, startPoint y: 237, endPoint x: 5, endPoint y: 189, distance: 625.8
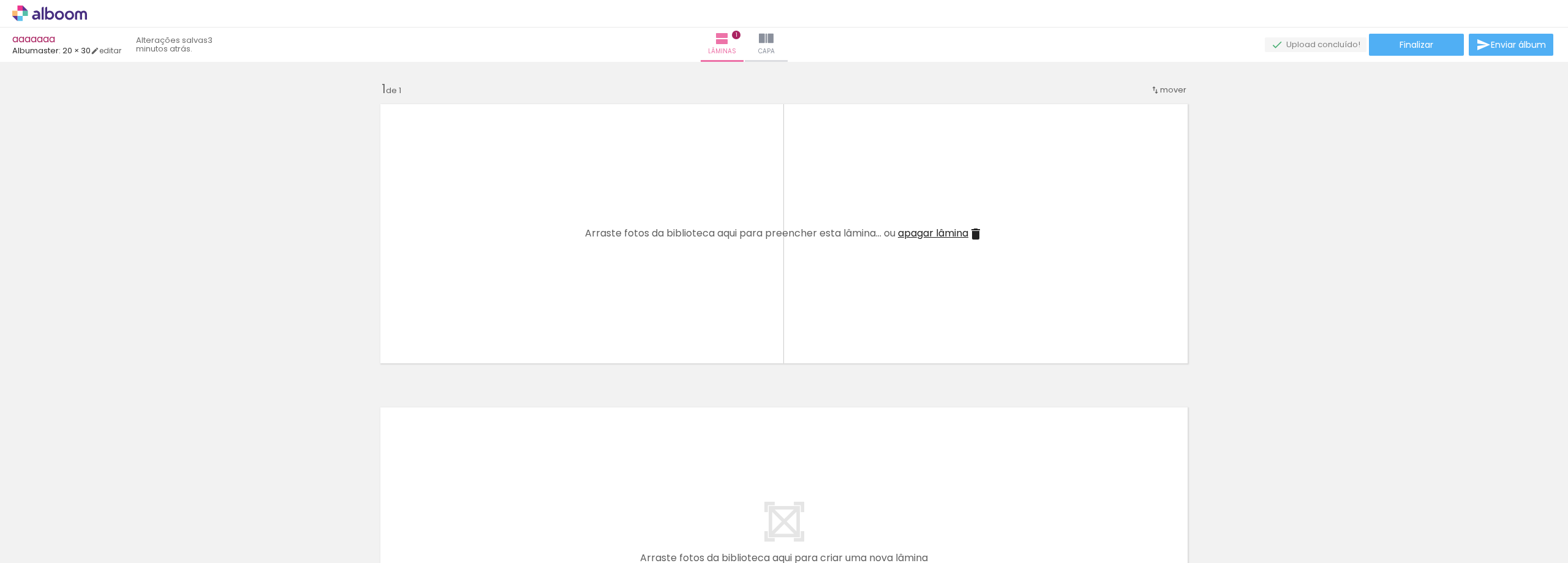
click at [973, 238] on iron-icon at bounding box center [975, 234] width 15 height 15
